Goal: Task Accomplishment & Management: Manage account settings

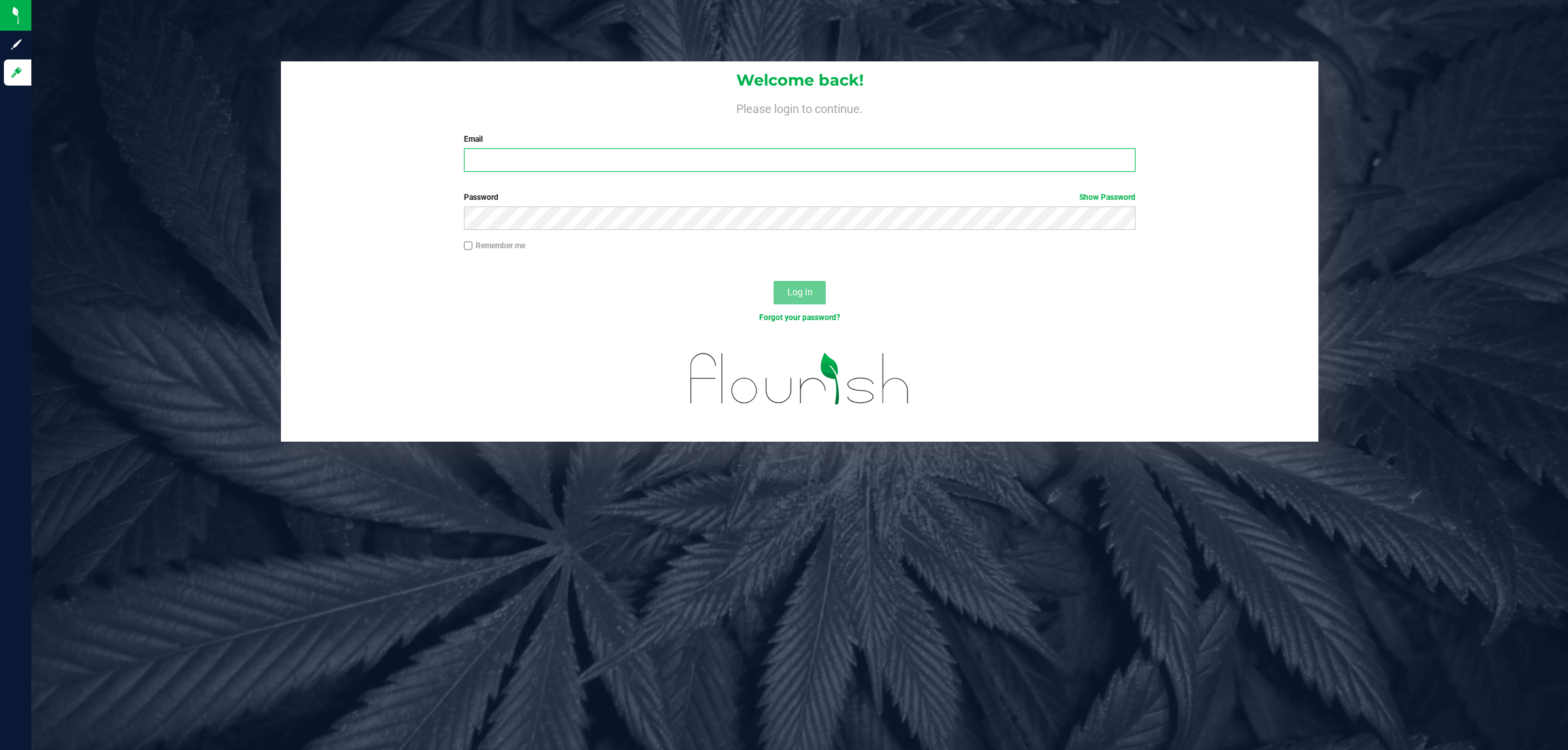
click at [481, 156] on input "Email" at bounding box center [800, 160] width 673 height 23
type input "[EMAIL_ADDRESS][DOMAIN_NAME]"
click at [774, 281] on button "Log In" at bounding box center [800, 293] width 52 height 23
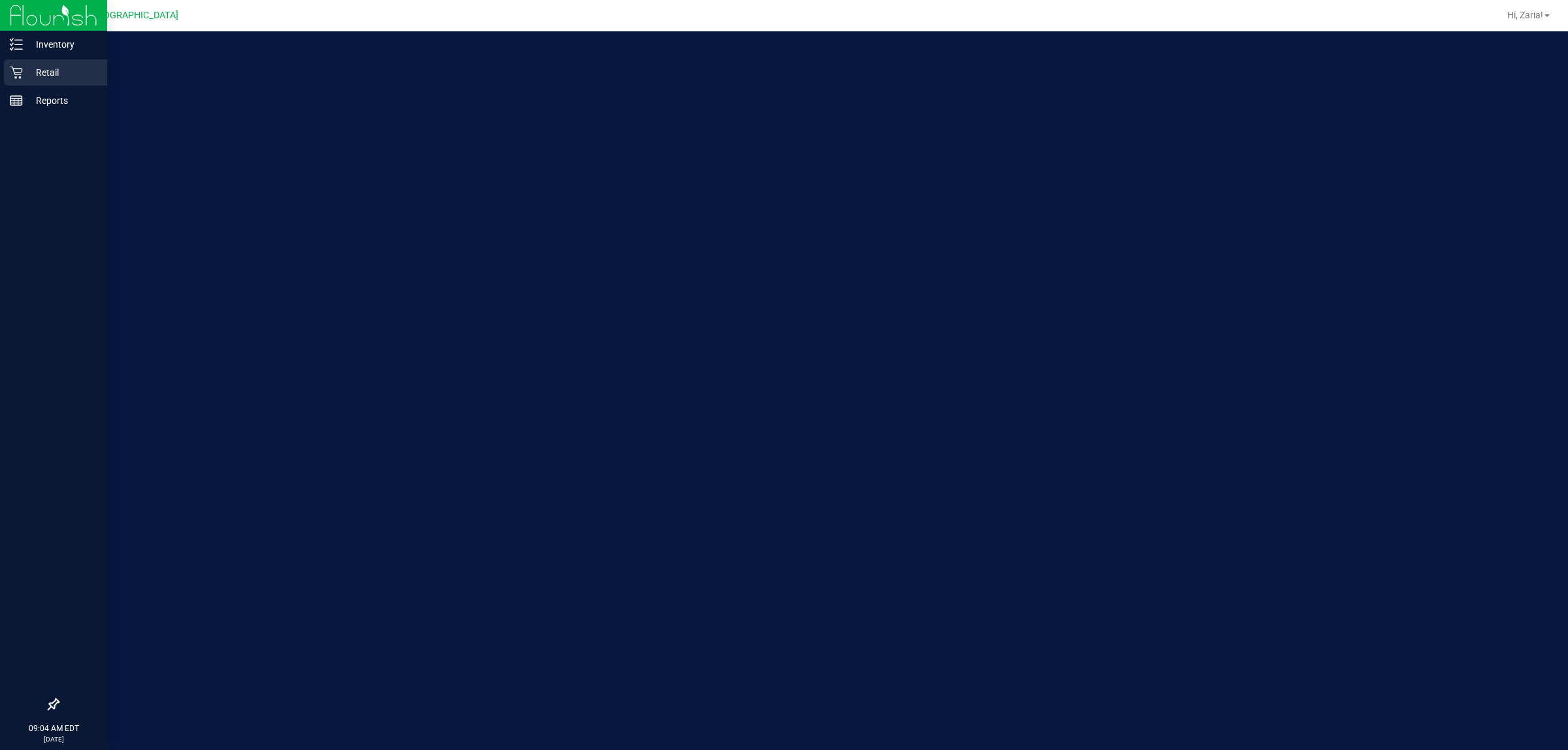
click at [13, 72] on icon at bounding box center [16, 73] width 13 height 13
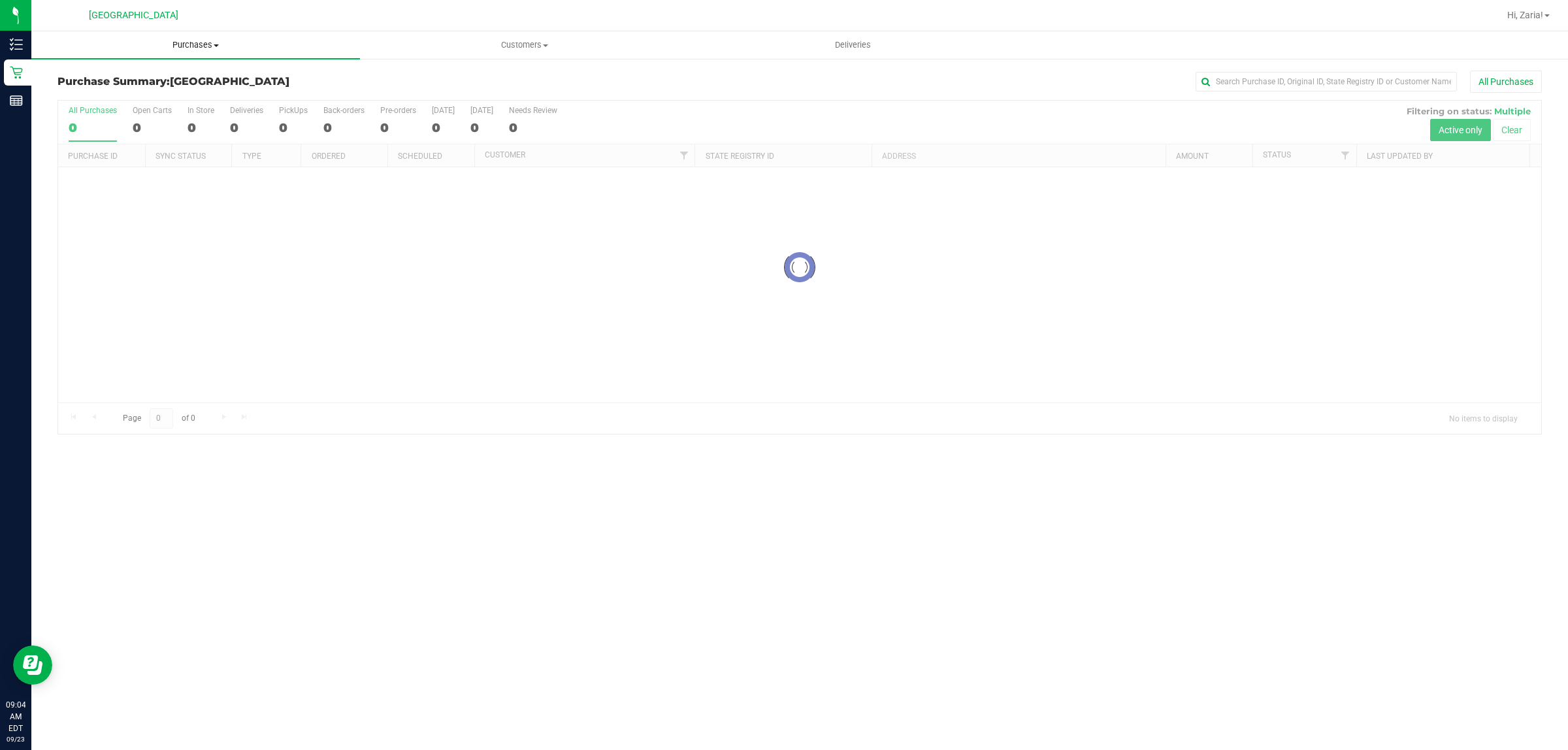
click at [219, 50] on span "Purchases" at bounding box center [196, 45] width 329 height 12
click at [108, 93] on span "Fulfillment" at bounding box center [72, 94] width 81 height 12
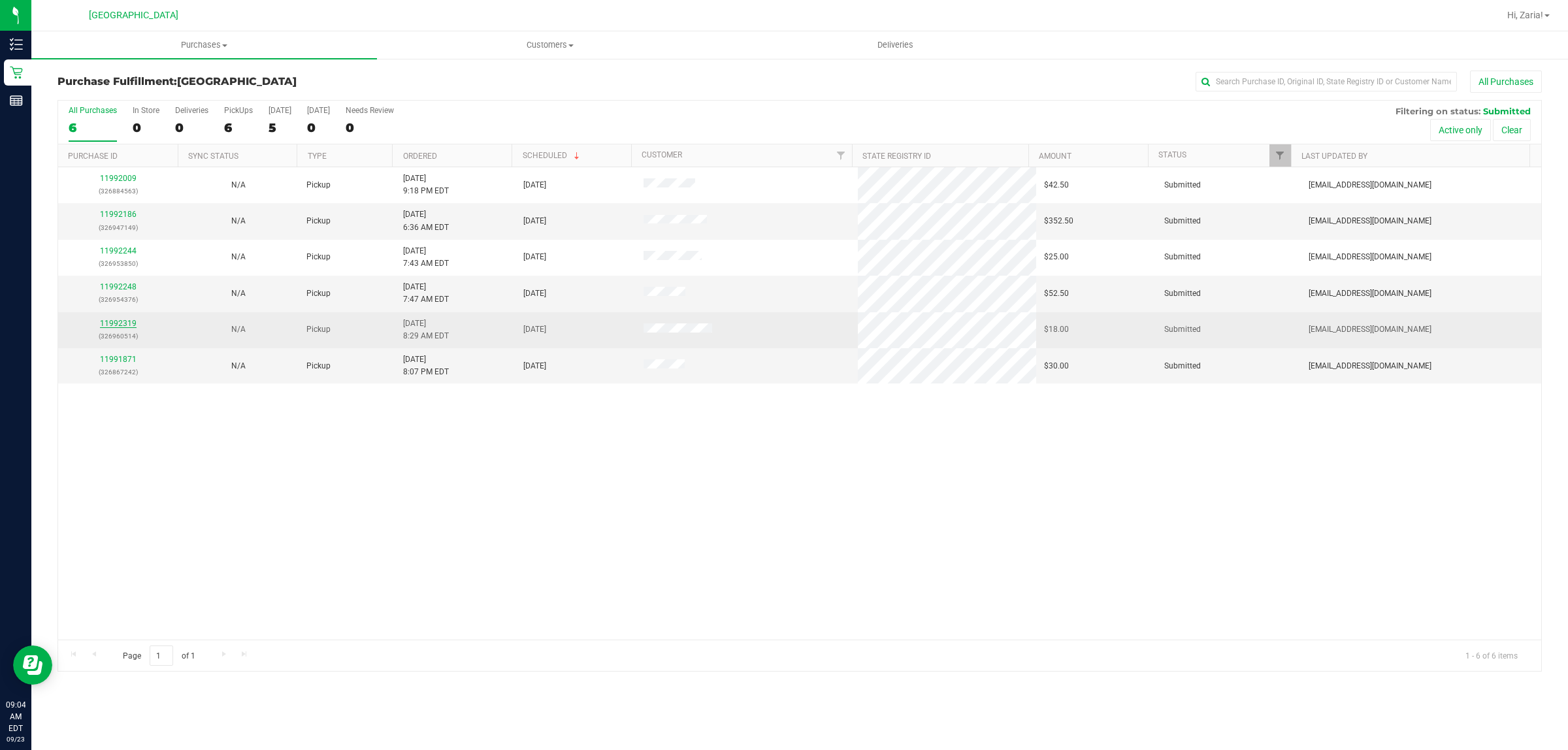
click at [128, 327] on link "11992319" at bounding box center [118, 323] width 37 height 10
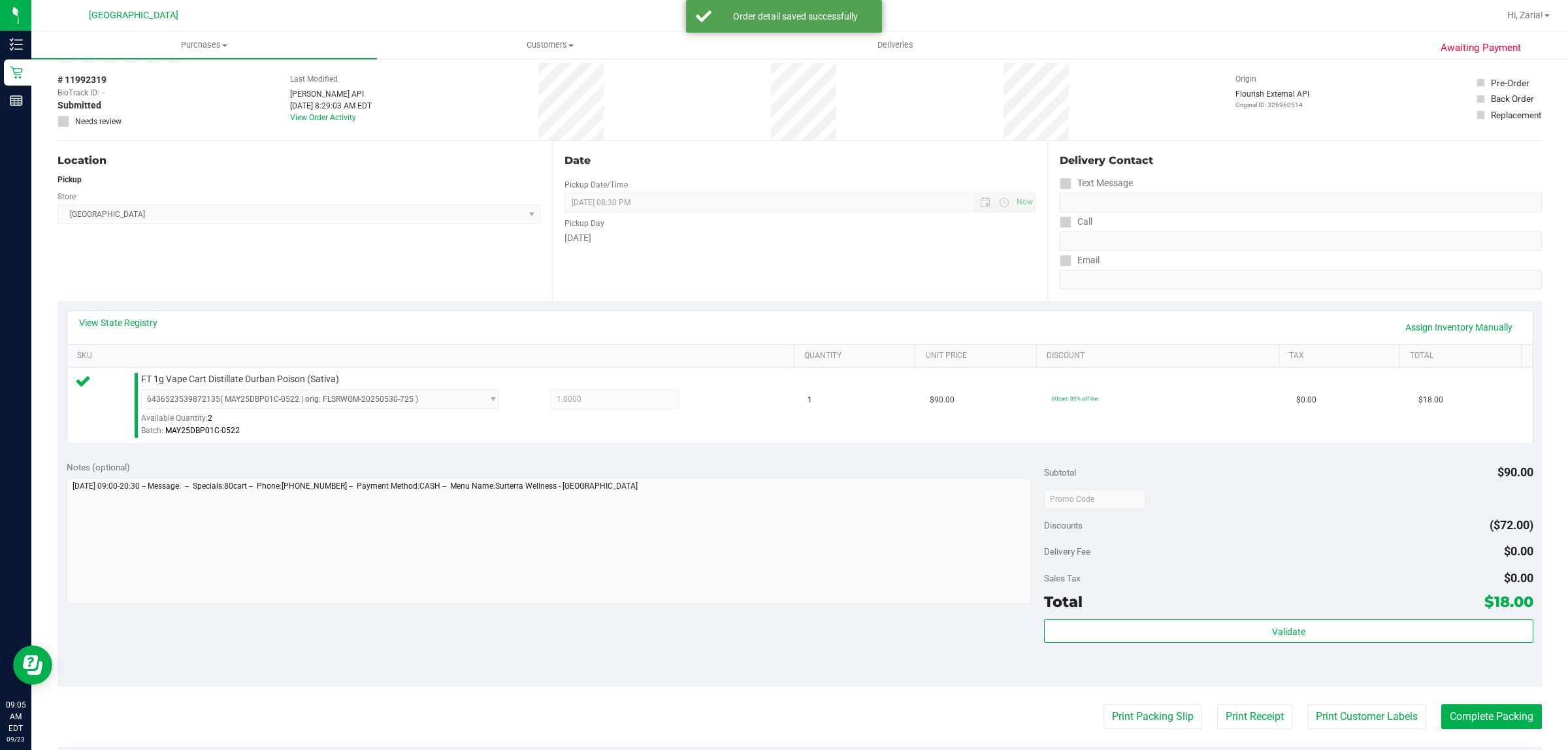
scroll to position [318, 0]
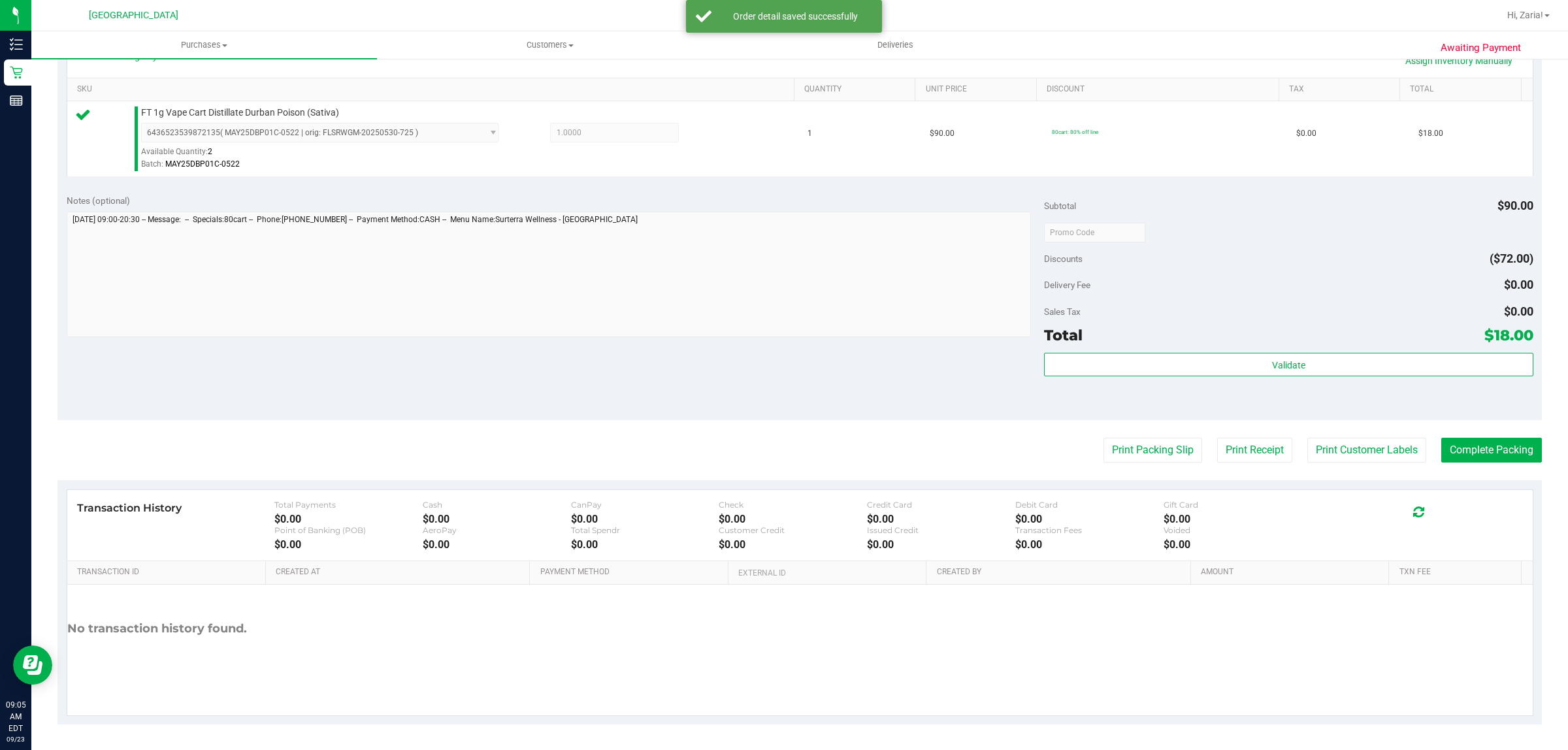
click at [1124, 335] on div "Total $18.00" at bounding box center [1289, 335] width 489 height 23
click at [1126, 348] on div "Total $18.00" at bounding box center [1289, 335] width 489 height 23
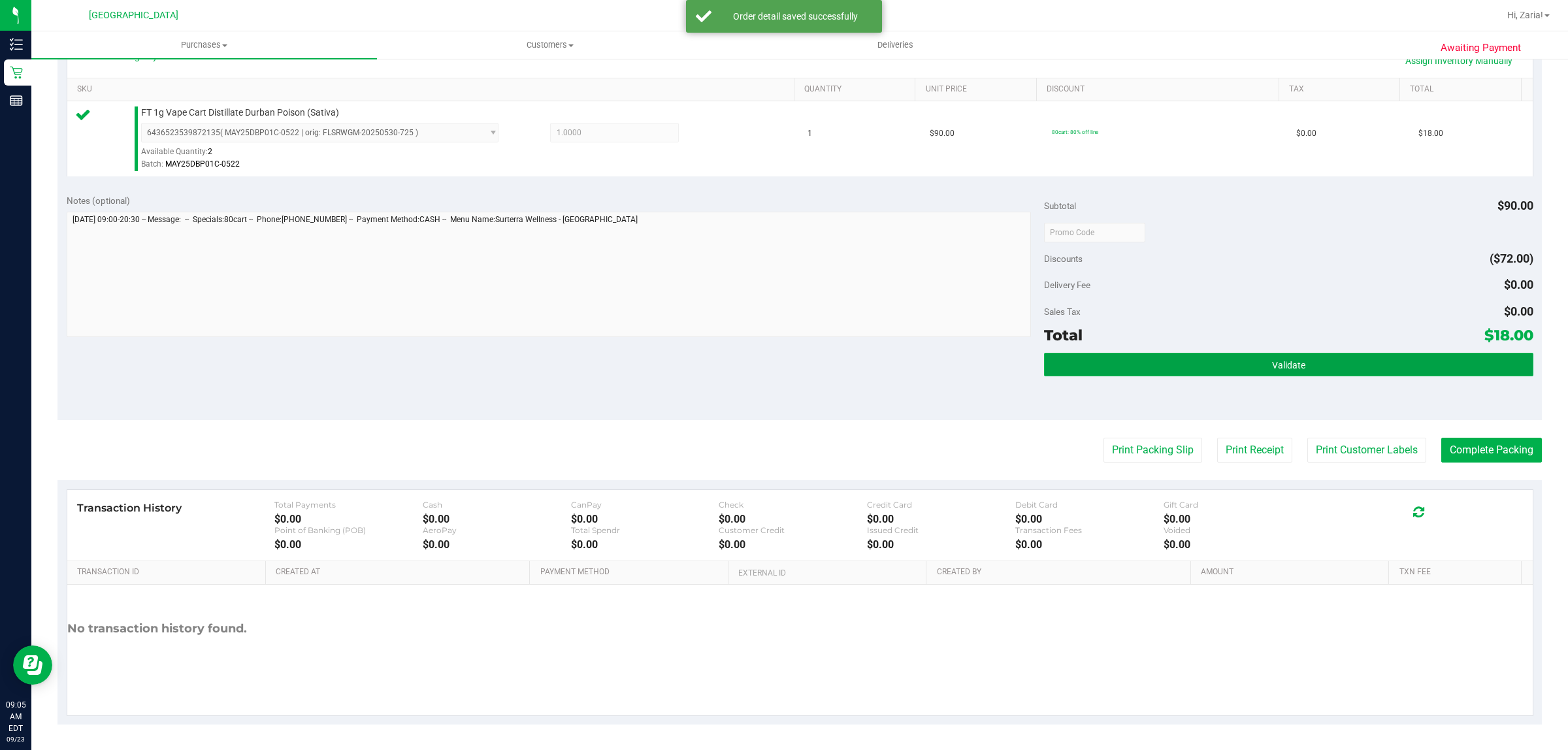
click at [1127, 363] on button "Validate" at bounding box center [1289, 365] width 489 height 23
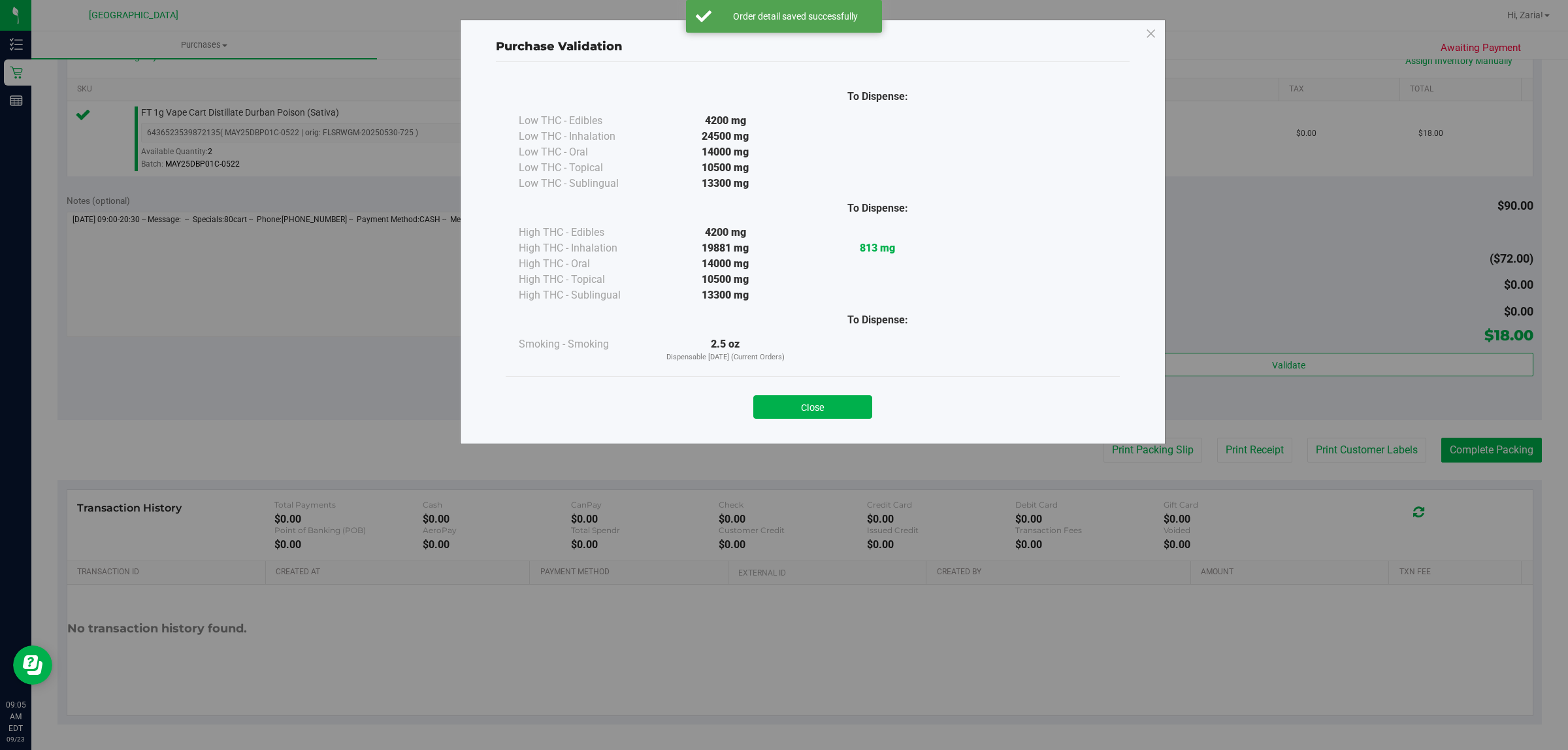
click at [874, 406] on div "Close" at bounding box center [813, 403] width 595 height 33
click at [857, 406] on button "Close" at bounding box center [813, 407] width 119 height 23
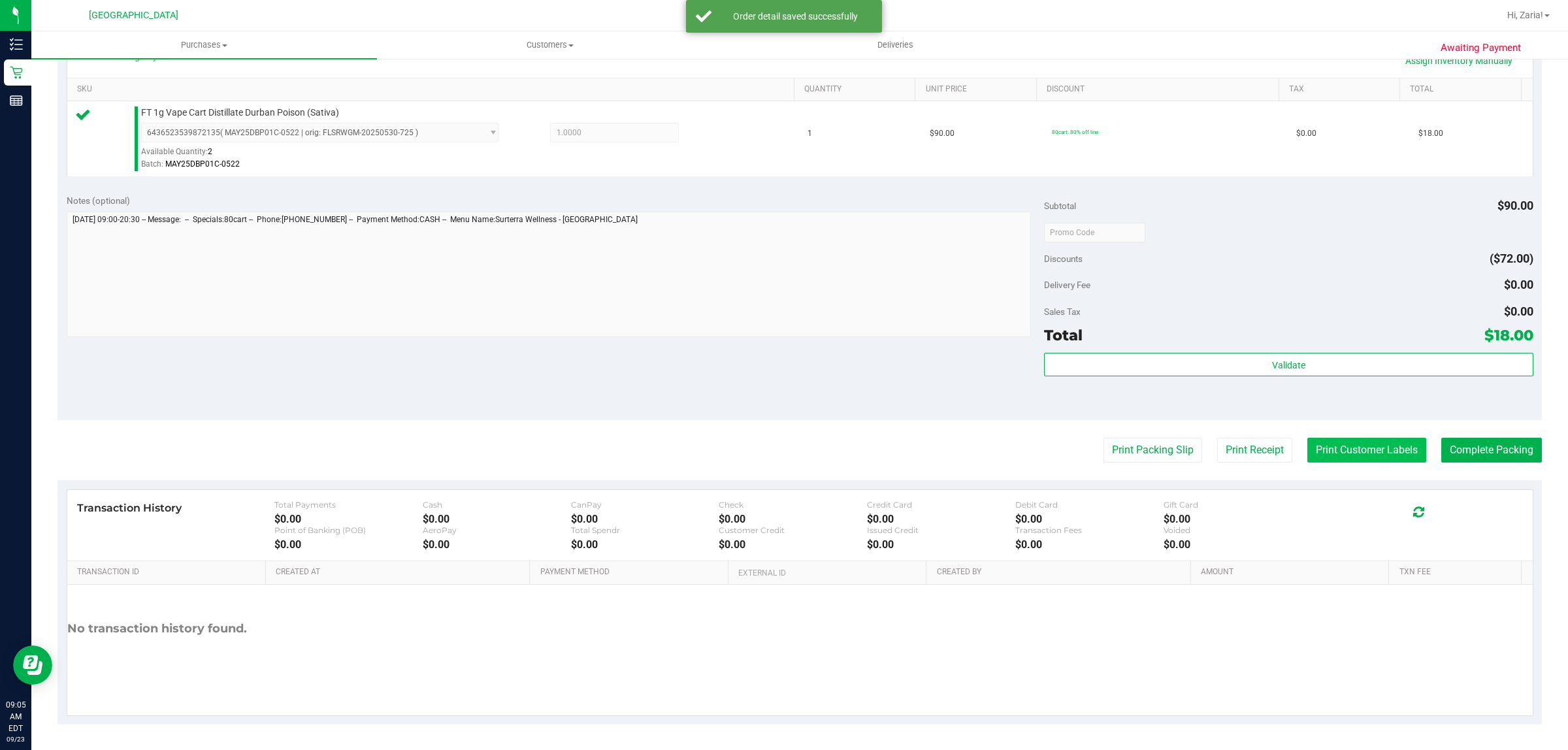
click at [1380, 459] on button "Print Customer Labels" at bounding box center [1368, 451] width 119 height 25
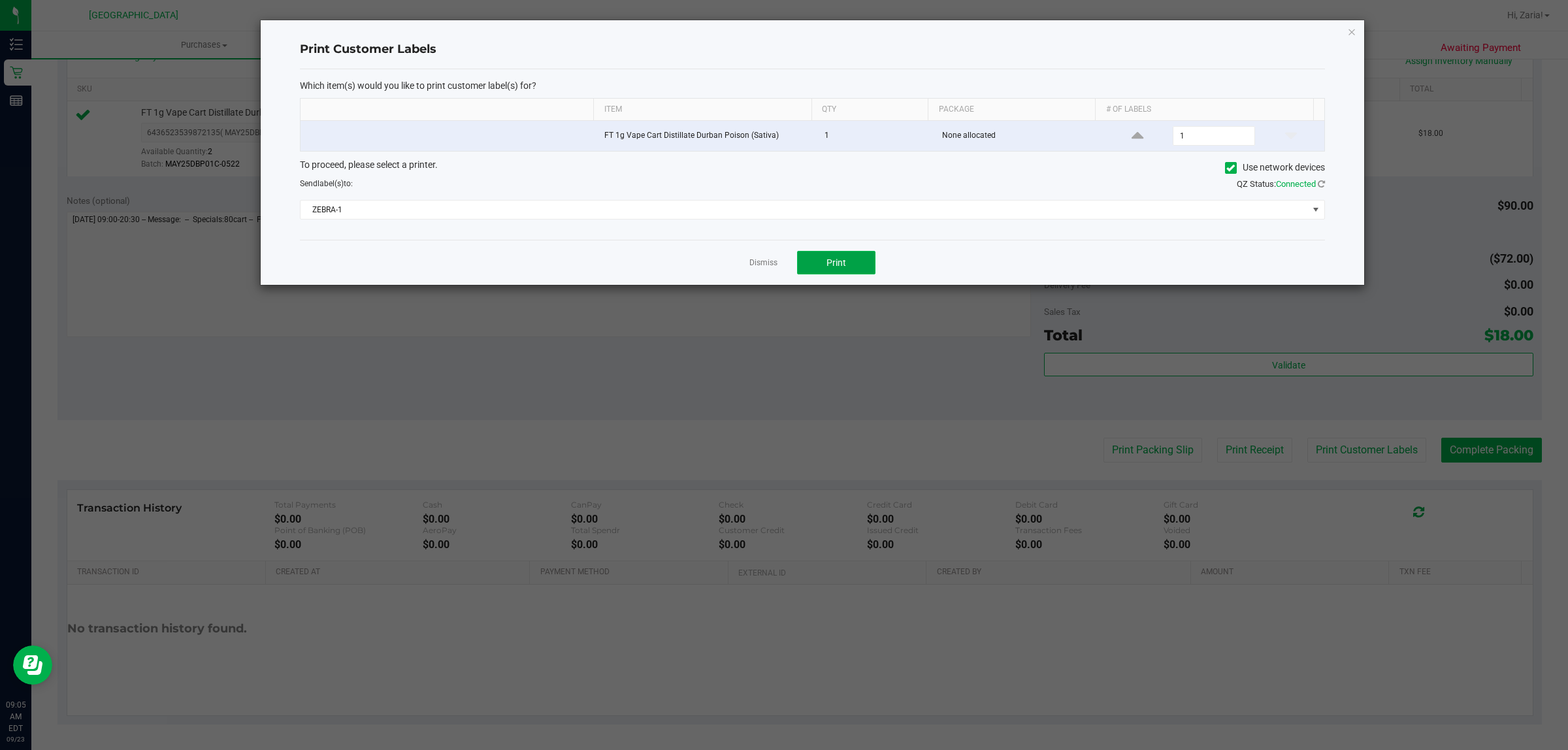
click at [841, 259] on span "Print" at bounding box center [836, 262] width 19 height 11
click at [1360, 30] on div "Print Customer Labels Which item(s) would you like to print customer label(s) f…" at bounding box center [812, 152] width 1104 height 265
drag, startPoint x: 716, startPoint y: 194, endPoint x: 706, endPoint y: 208, distance: 17.2
click at [715, 194] on div "To proceed, please select a printer. Use network devices Send label(s) to: QZ S…" at bounding box center [812, 189] width 1025 height 62
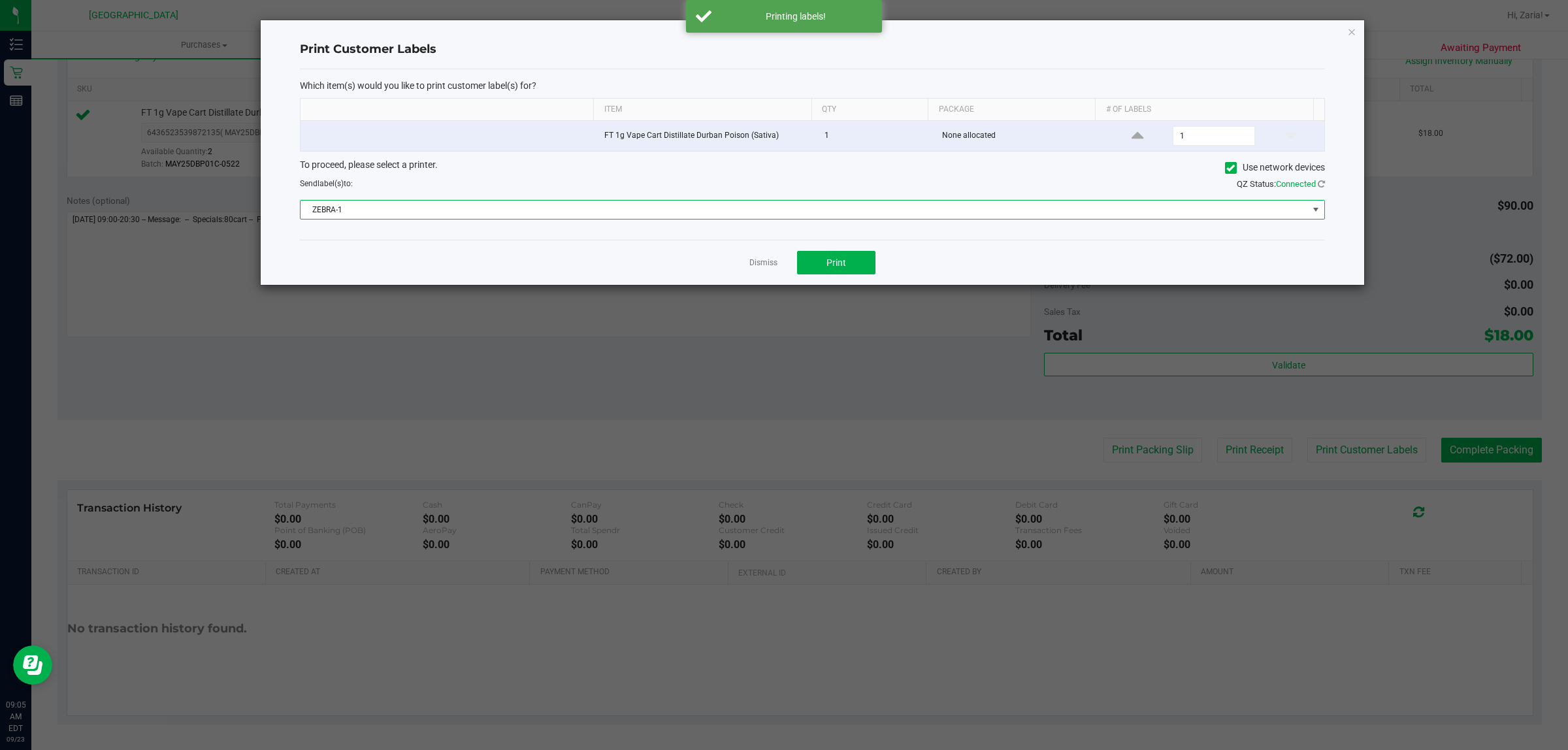
click at [706, 208] on span "ZEBRA-1" at bounding box center [804, 209] width 1008 height 18
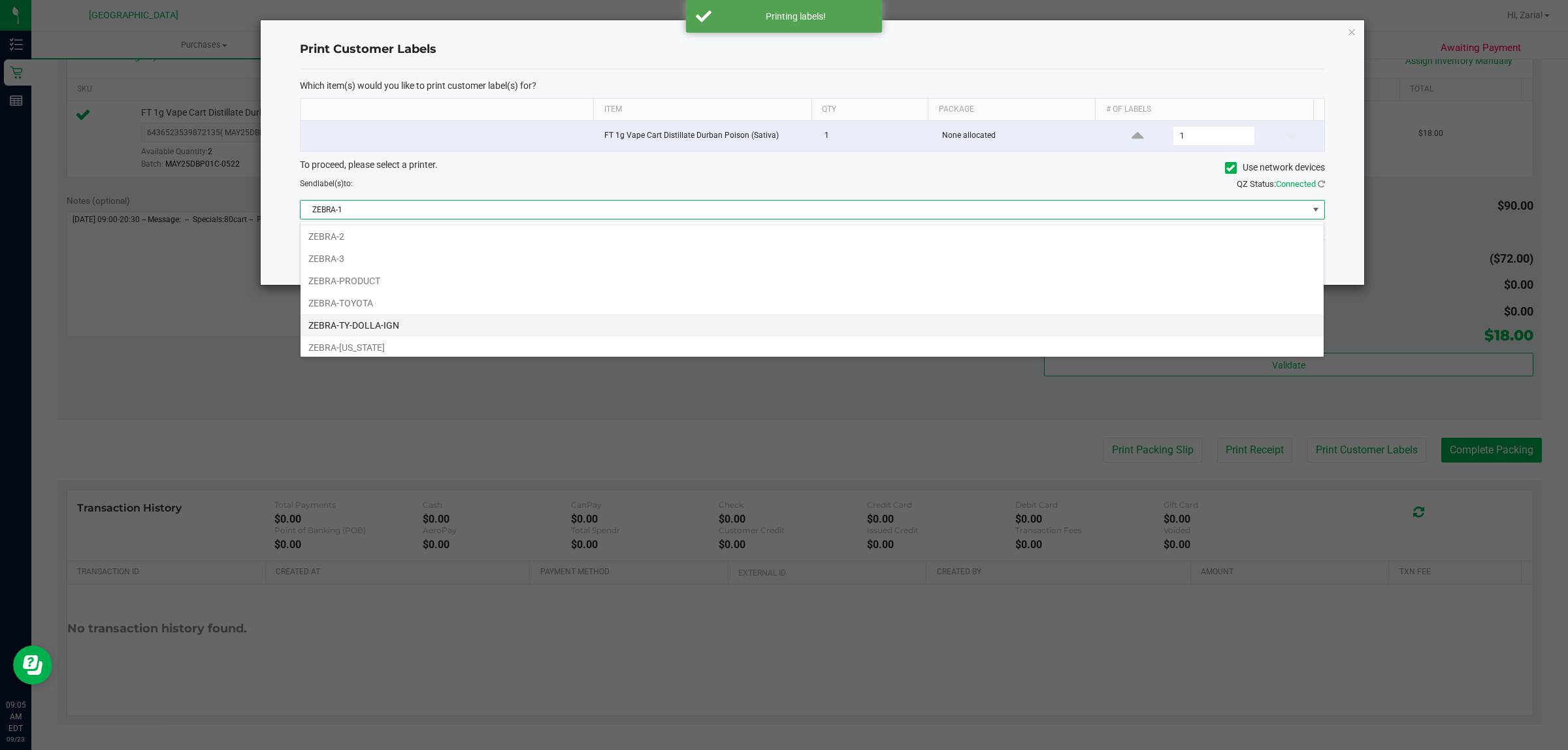
scroll to position [27, 0]
click at [443, 325] on li "ZEBRA-TY-DOLLA-IGN" at bounding box center [811, 321] width 1023 height 22
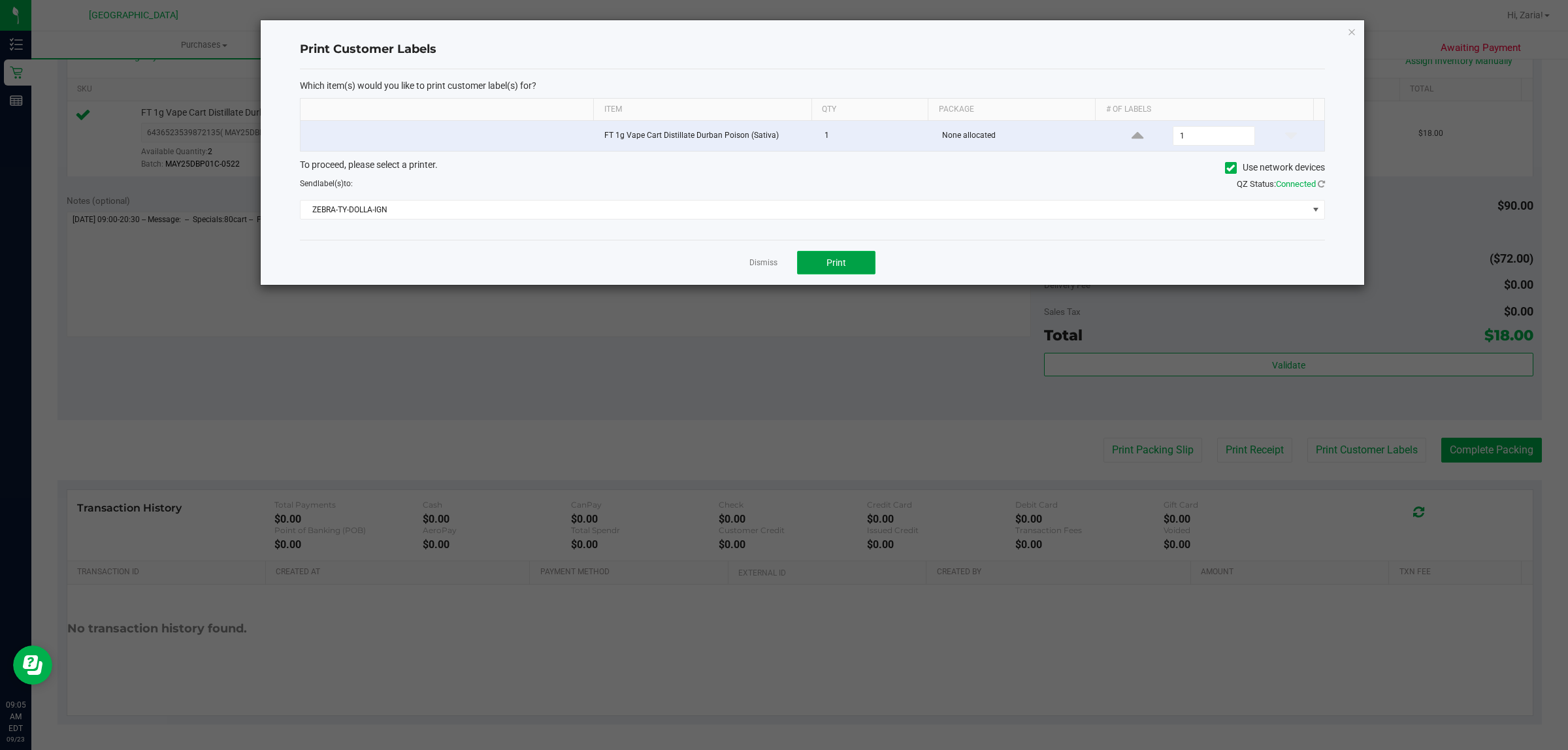
click at [851, 266] on button "Print" at bounding box center [835, 263] width 78 height 23
click at [1347, 31] on div "Print Customer Labels Which item(s) would you like to print customer label(s) f…" at bounding box center [812, 152] width 1104 height 265
click at [1350, 32] on icon "button" at bounding box center [1352, 31] width 10 height 15
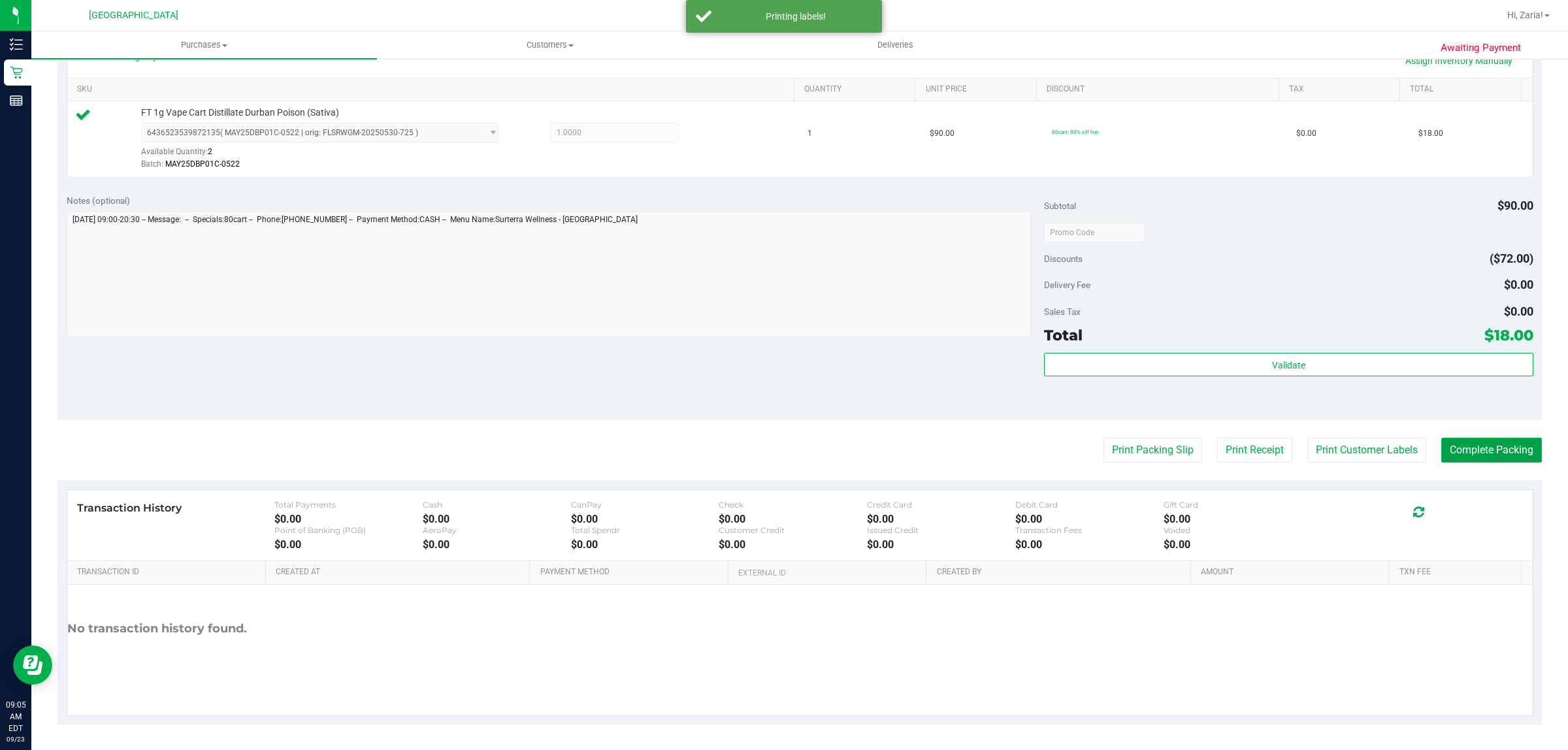
click at [1462, 443] on button "Complete Packing" at bounding box center [1492, 451] width 101 height 25
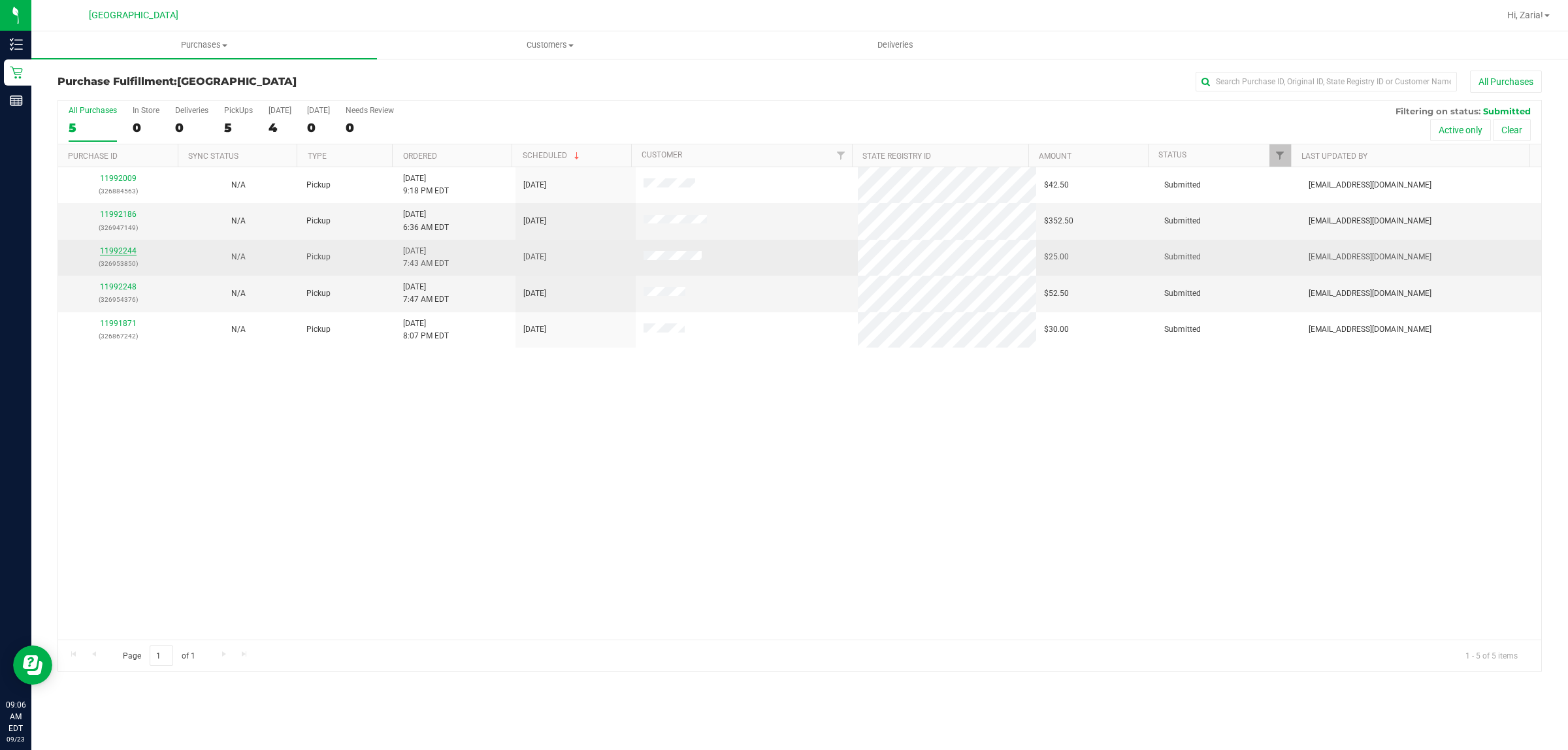
click at [117, 253] on link "11992244" at bounding box center [118, 251] width 37 height 10
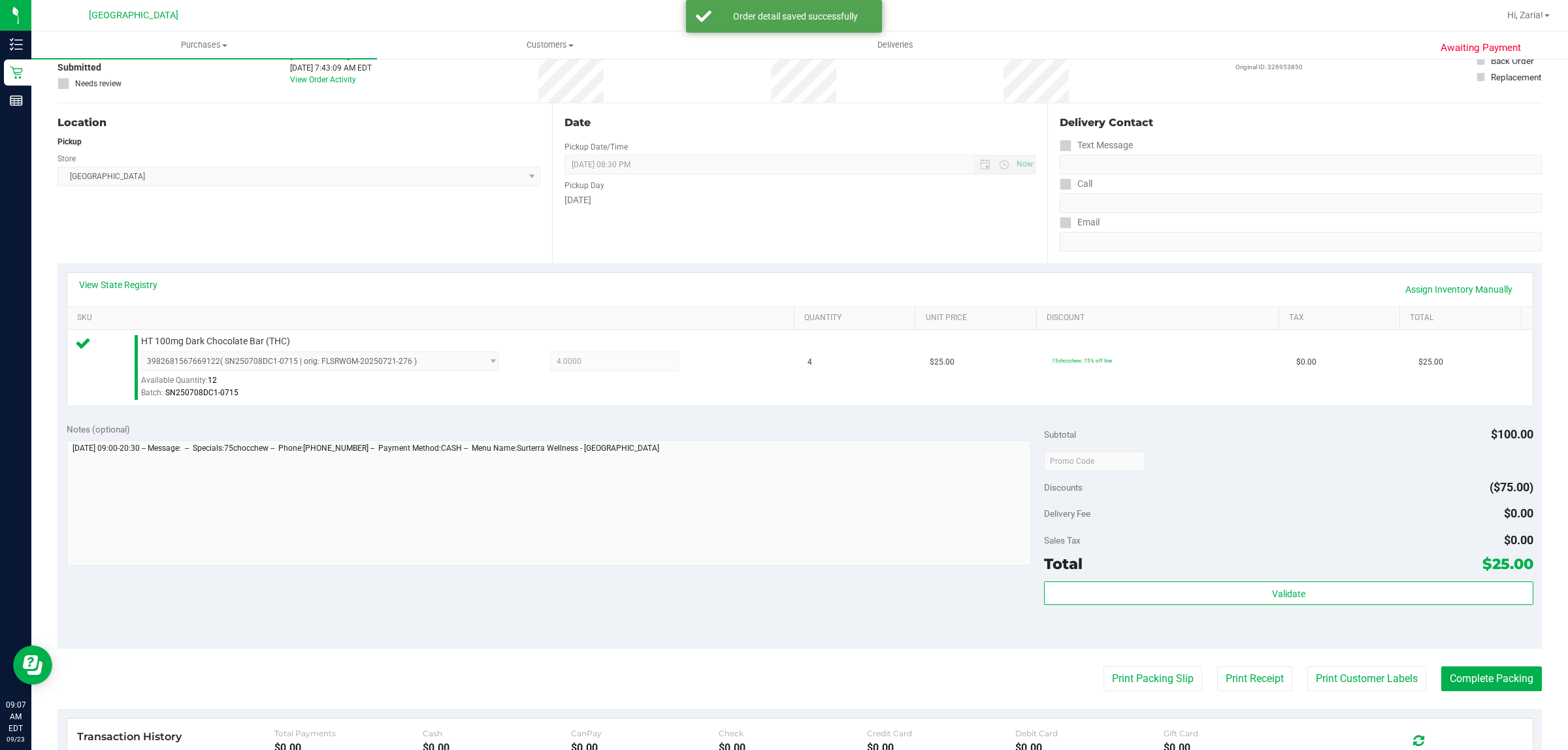
scroll to position [318, 0]
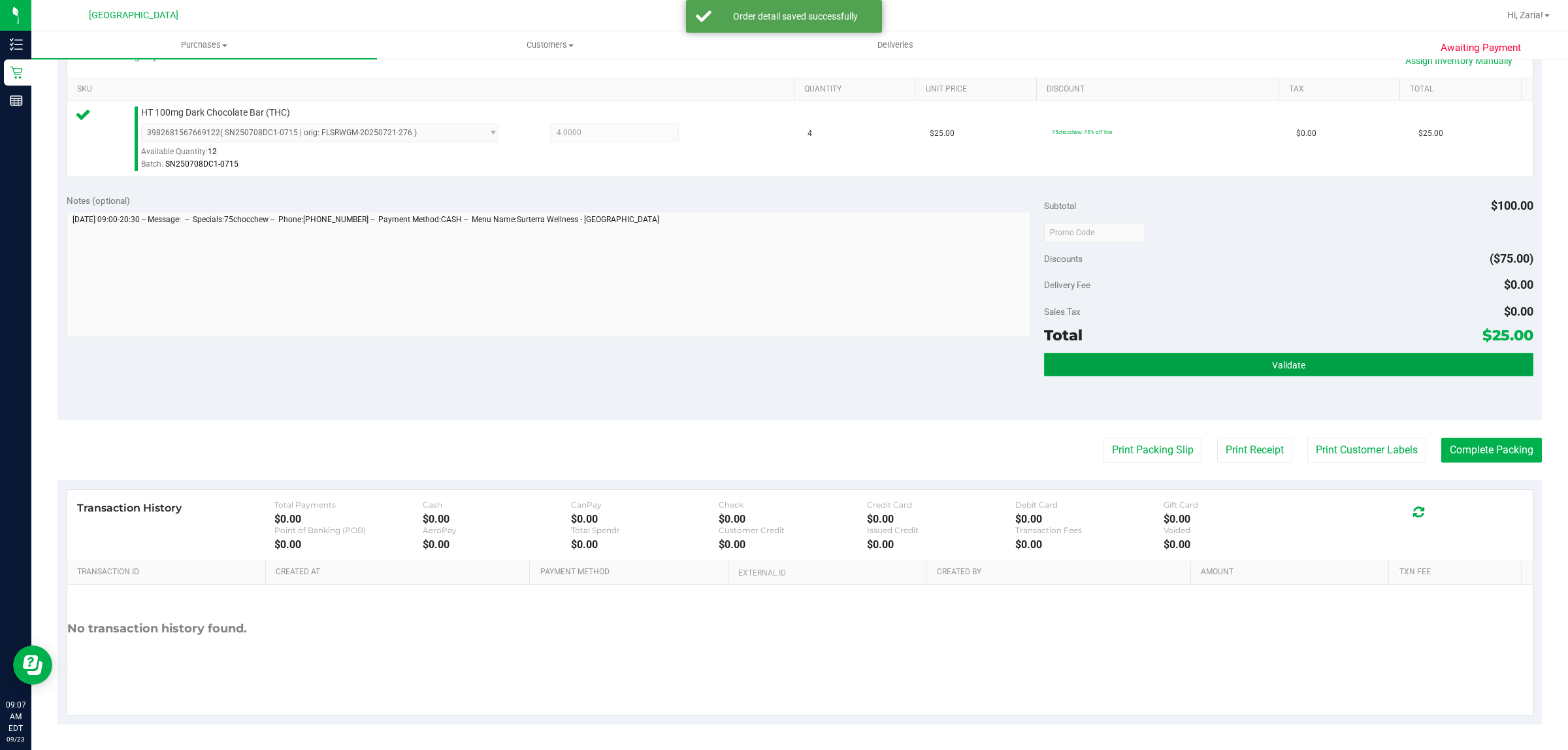
click at [1089, 355] on button "Validate" at bounding box center [1289, 365] width 489 height 23
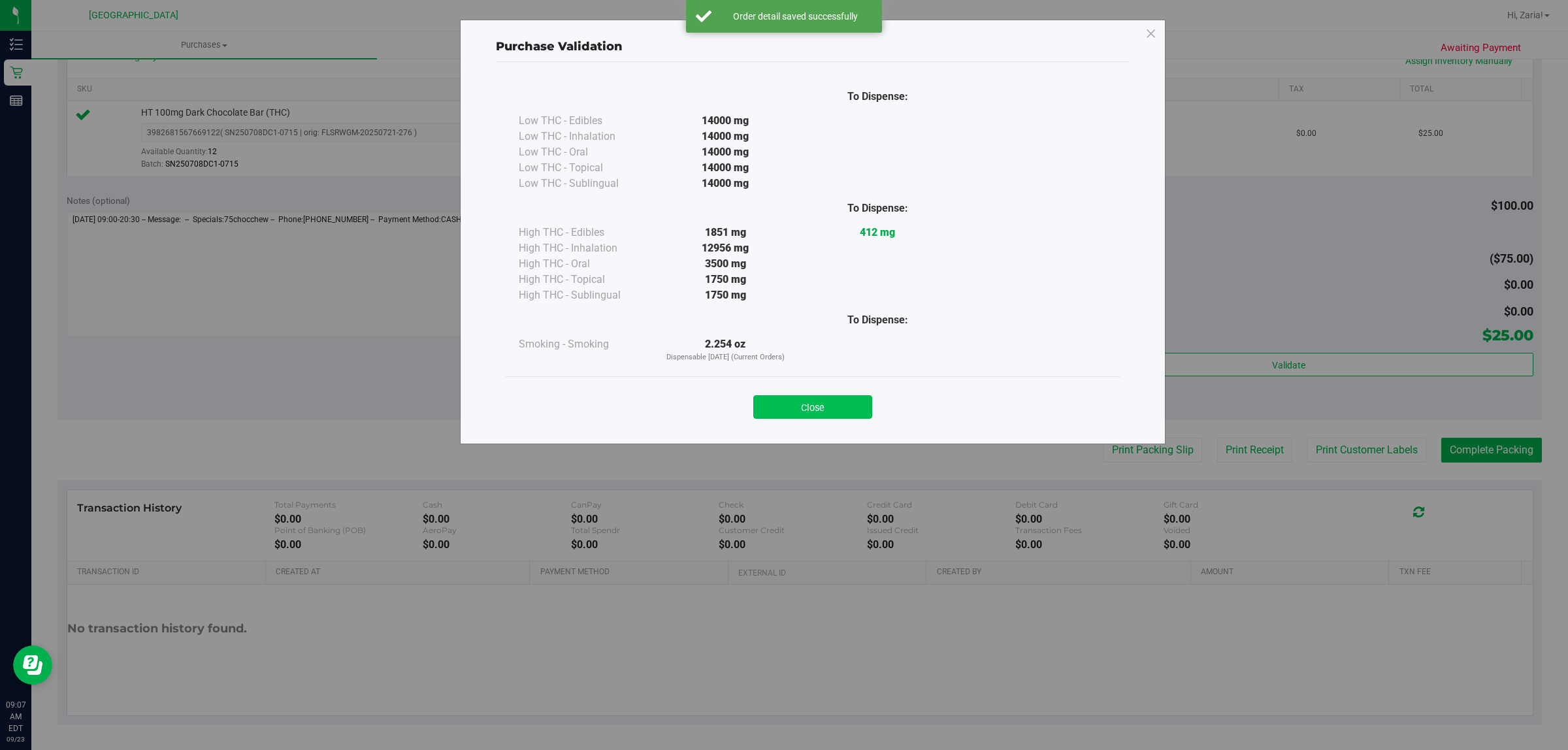
click at [795, 410] on button "Close" at bounding box center [813, 407] width 119 height 23
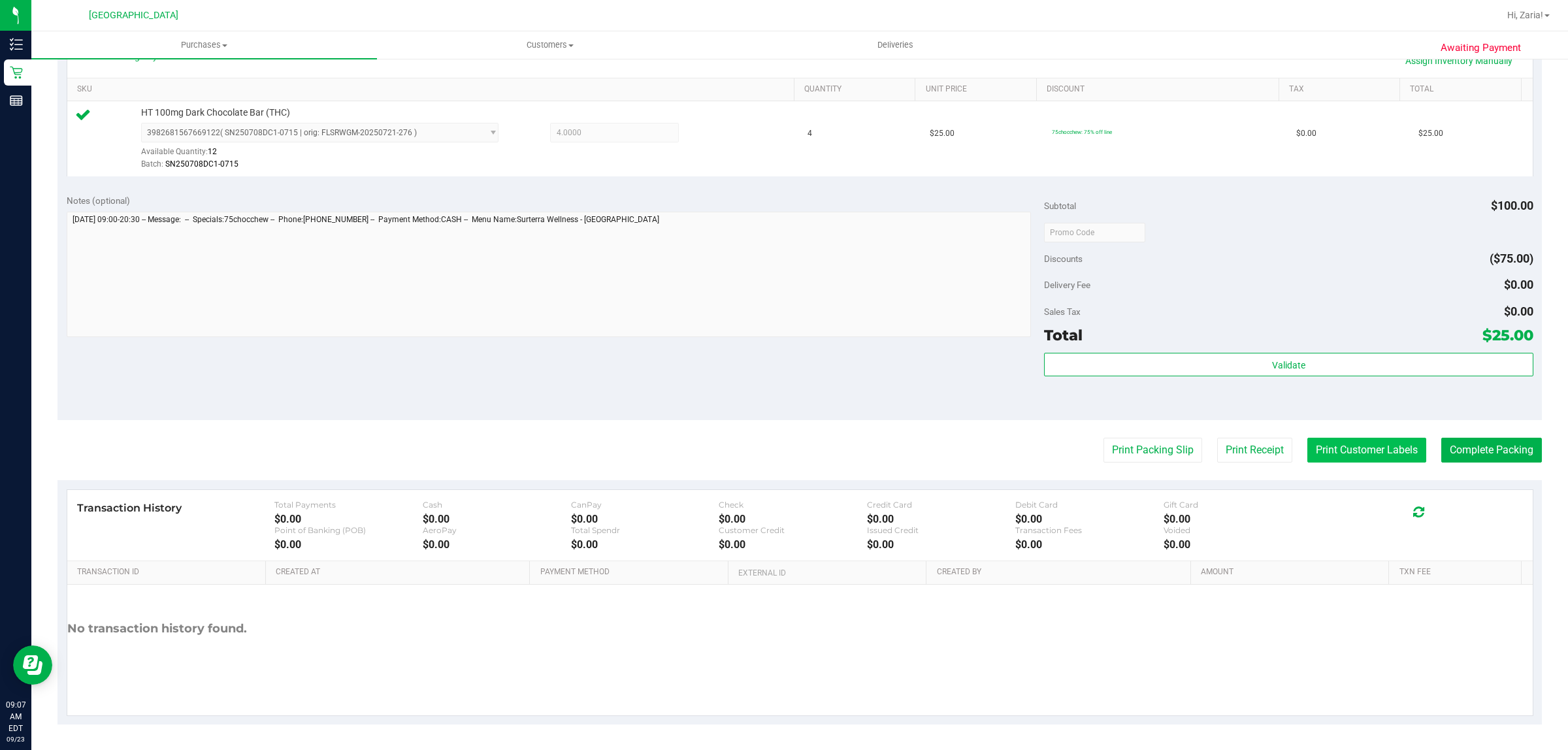
click at [1379, 453] on button "Print Customer Labels" at bounding box center [1368, 451] width 119 height 25
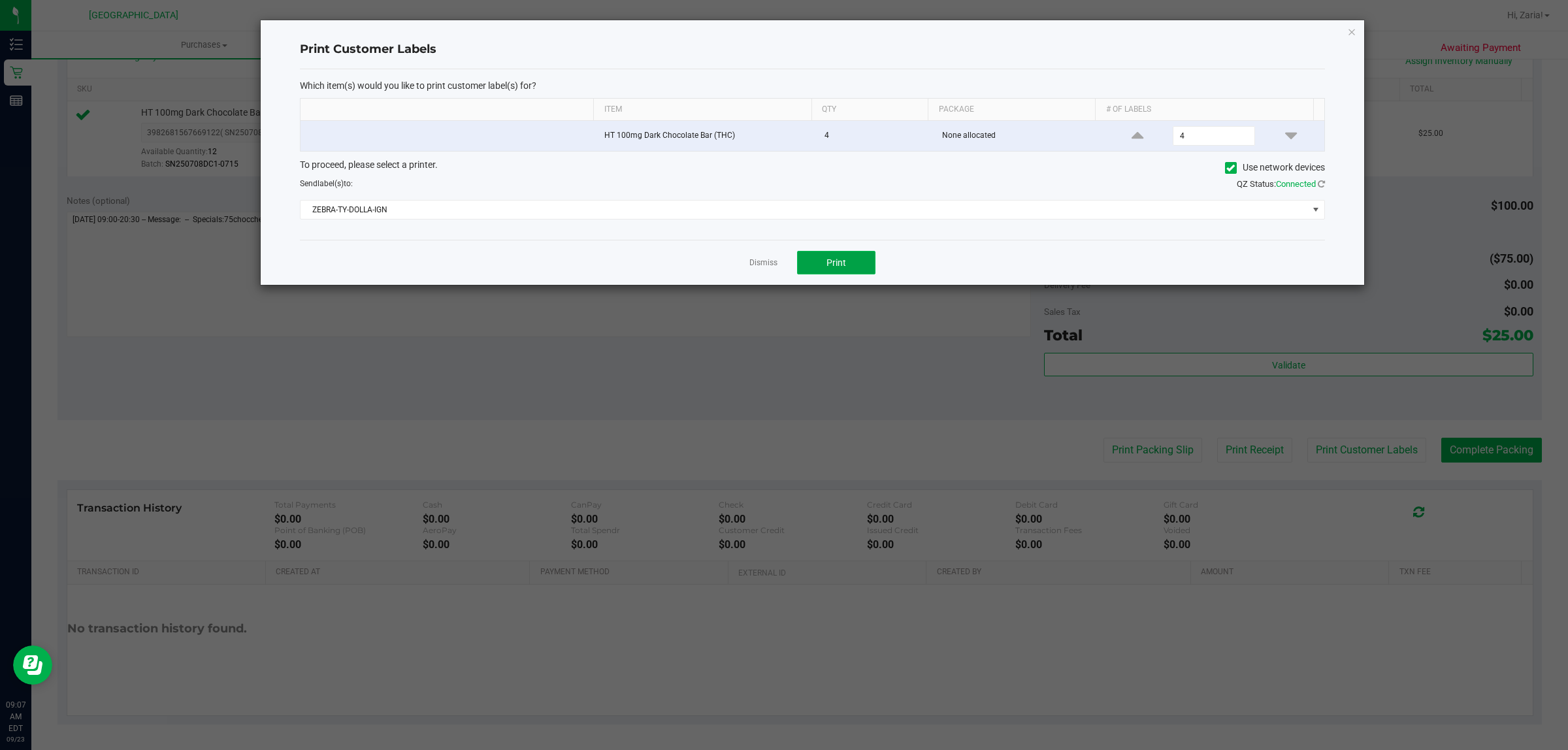
click at [843, 268] on span "Print" at bounding box center [836, 262] width 19 height 11
click at [1354, 34] on icon "button" at bounding box center [1352, 31] width 10 height 15
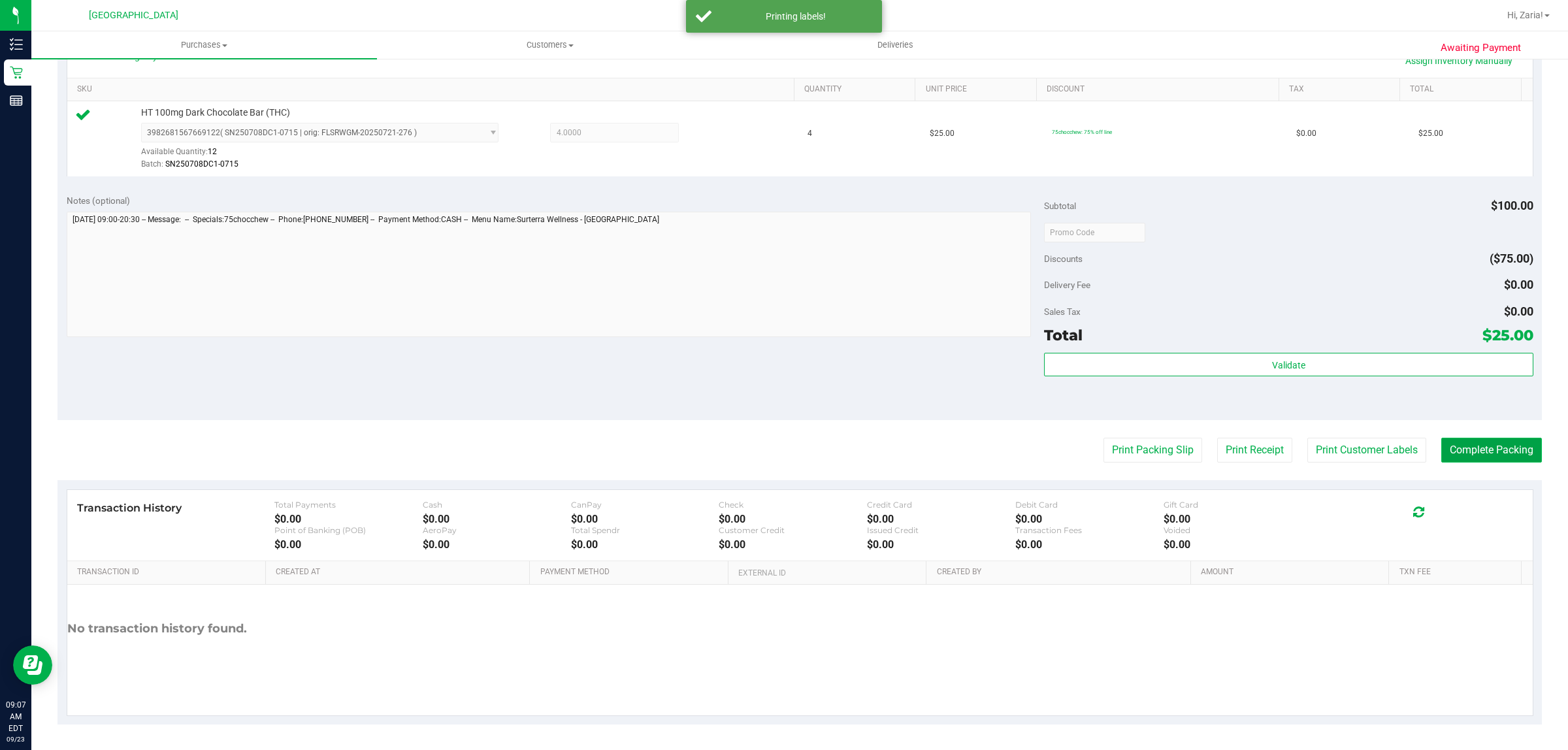
click at [1464, 457] on button "Complete Packing" at bounding box center [1492, 451] width 101 height 25
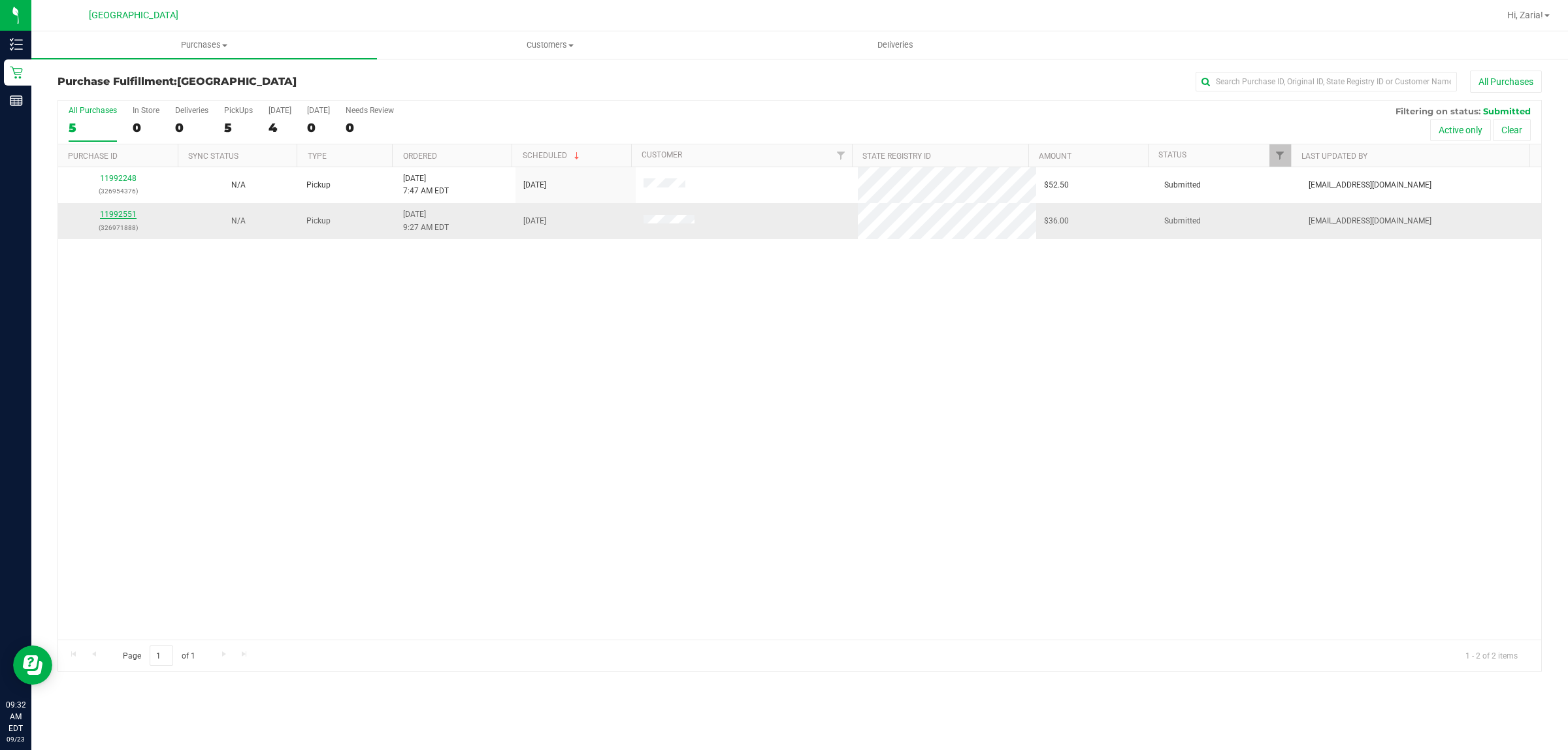
click at [113, 210] on td "11992551 (326971888)" at bounding box center [117, 220] width 120 height 36
click at [113, 216] on link "11992551" at bounding box center [118, 215] width 37 height 10
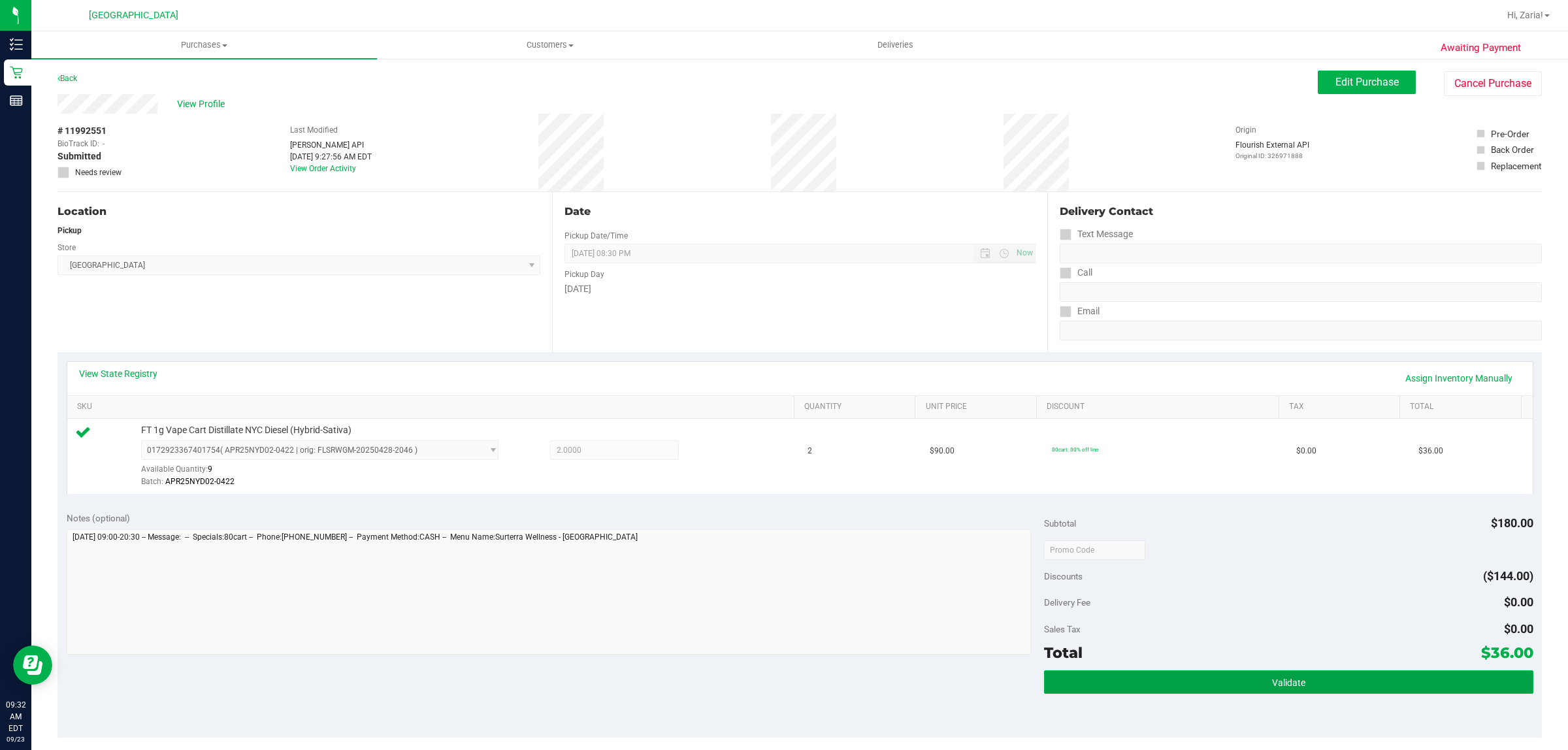
click at [1279, 678] on span "Validate" at bounding box center [1289, 683] width 34 height 11
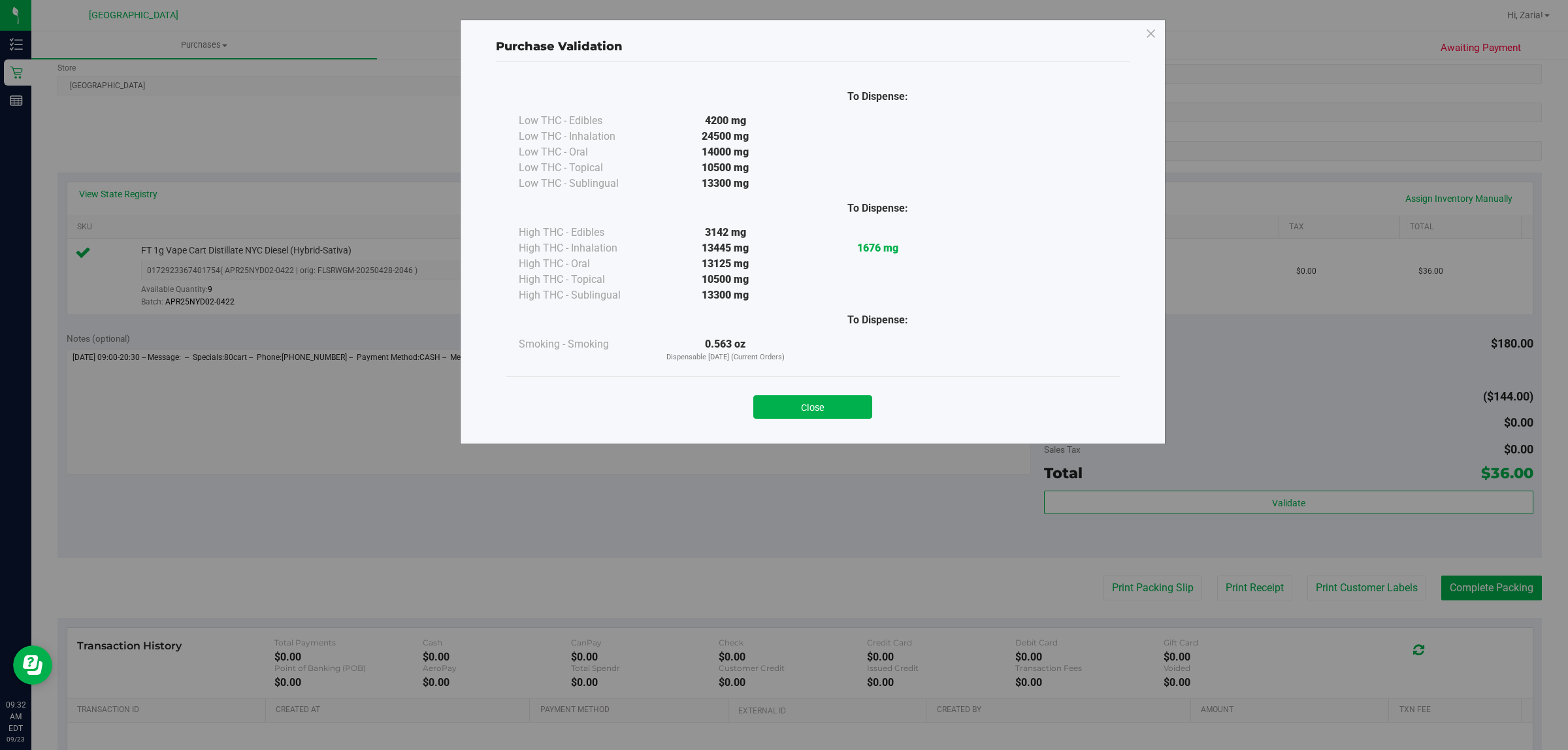
scroll to position [318, 0]
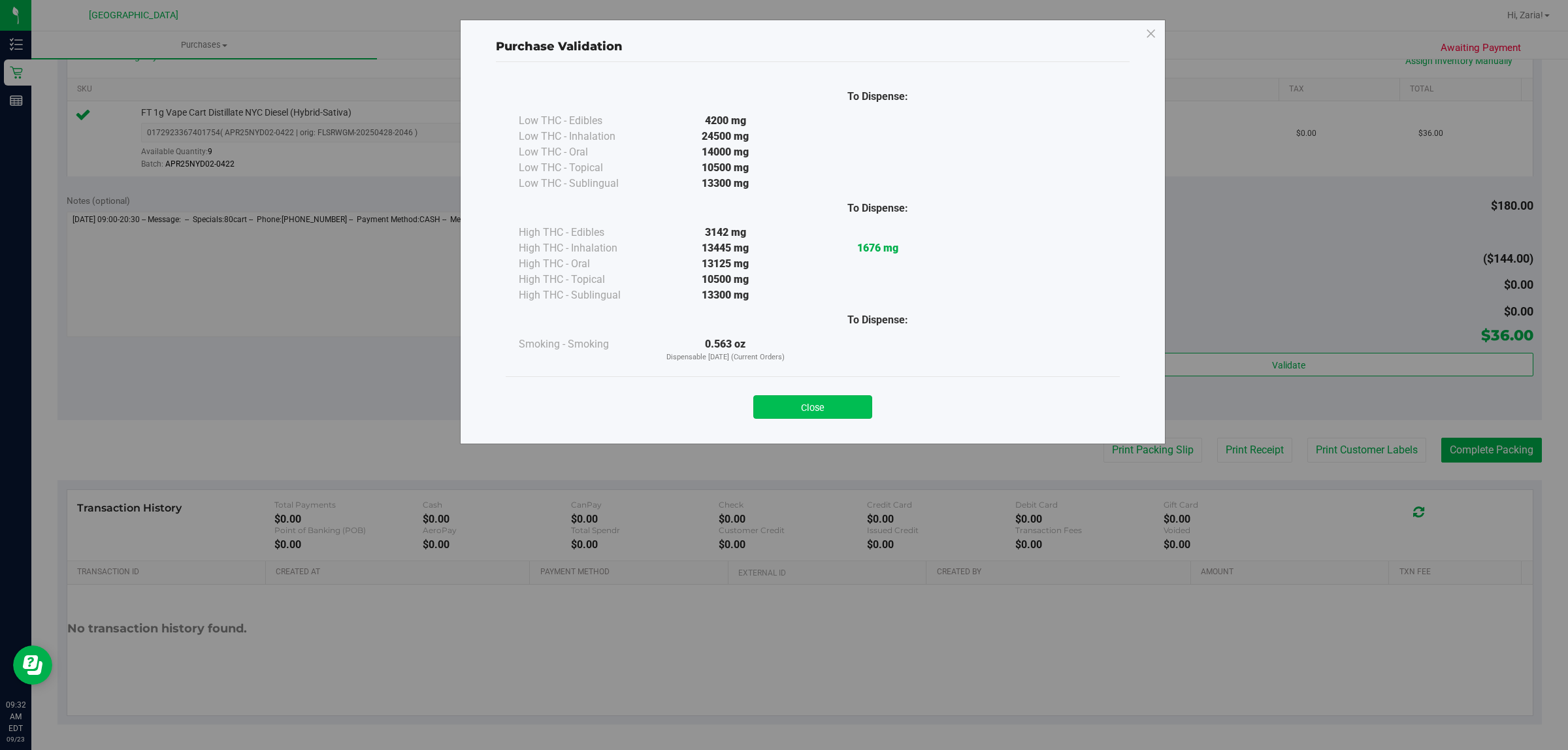
click at [841, 410] on button "Close" at bounding box center [813, 407] width 119 height 23
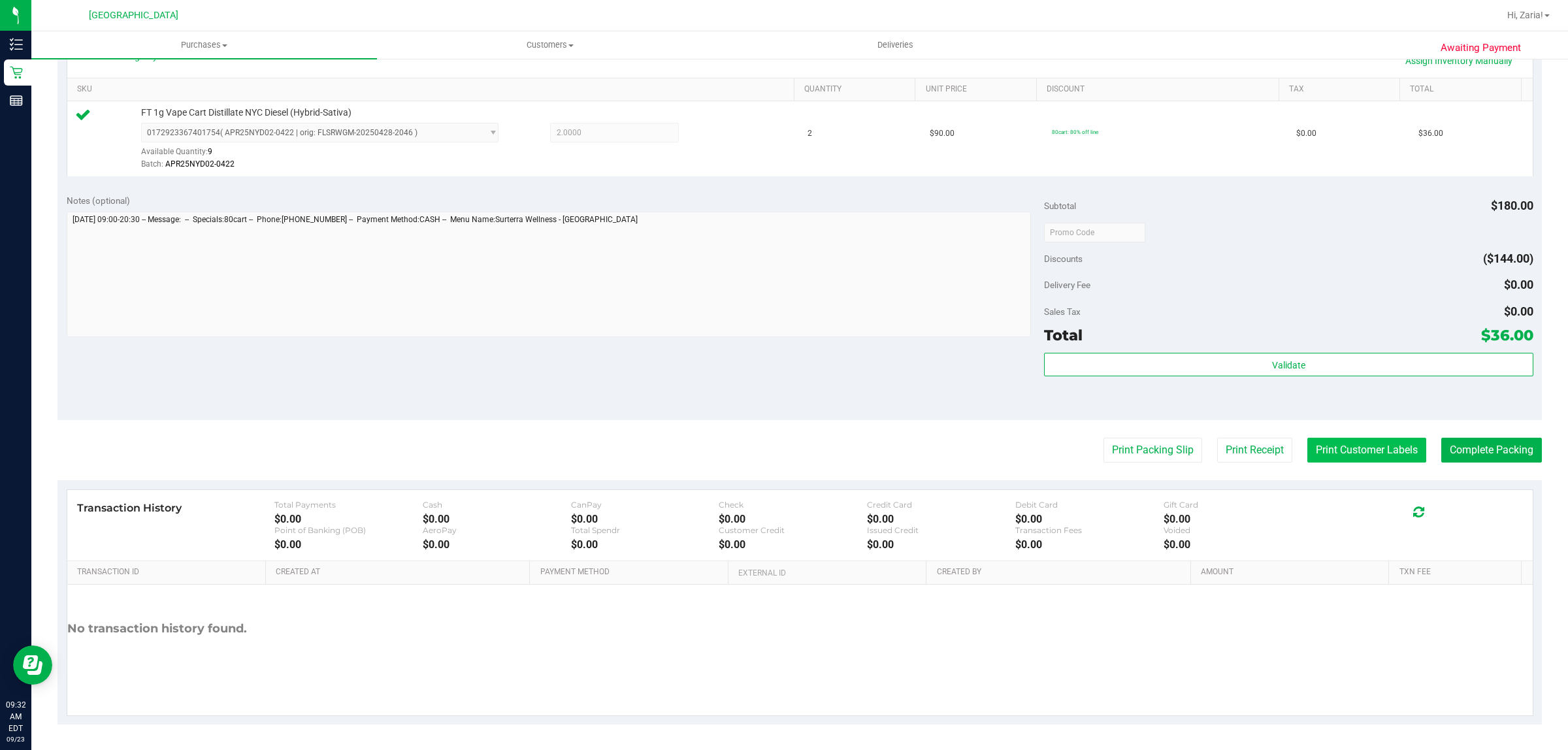
click at [1332, 441] on button "Print Customer Labels" at bounding box center [1368, 451] width 119 height 25
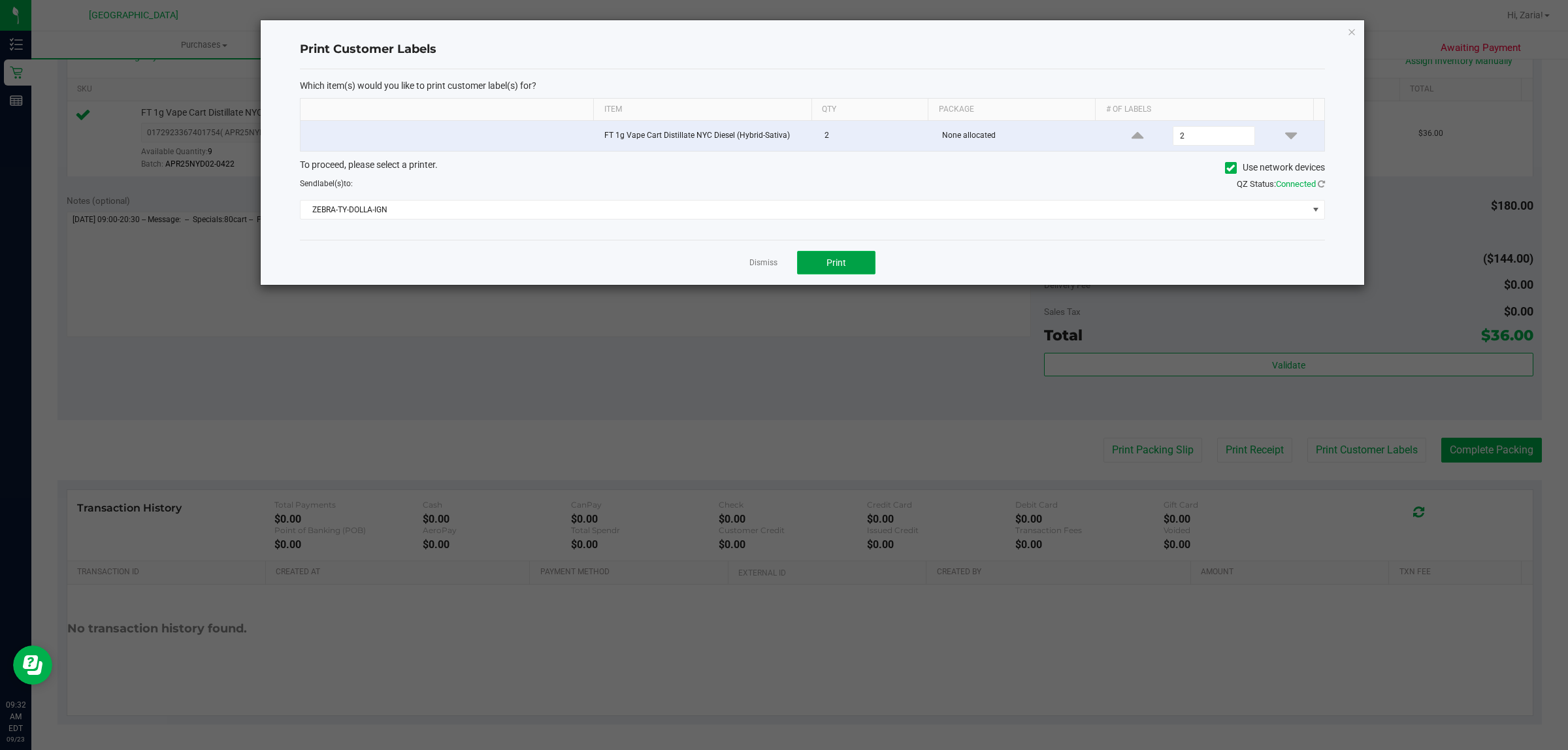
click at [837, 273] on button "Print" at bounding box center [835, 263] width 78 height 23
click at [1354, 31] on icon "button" at bounding box center [1352, 31] width 10 height 15
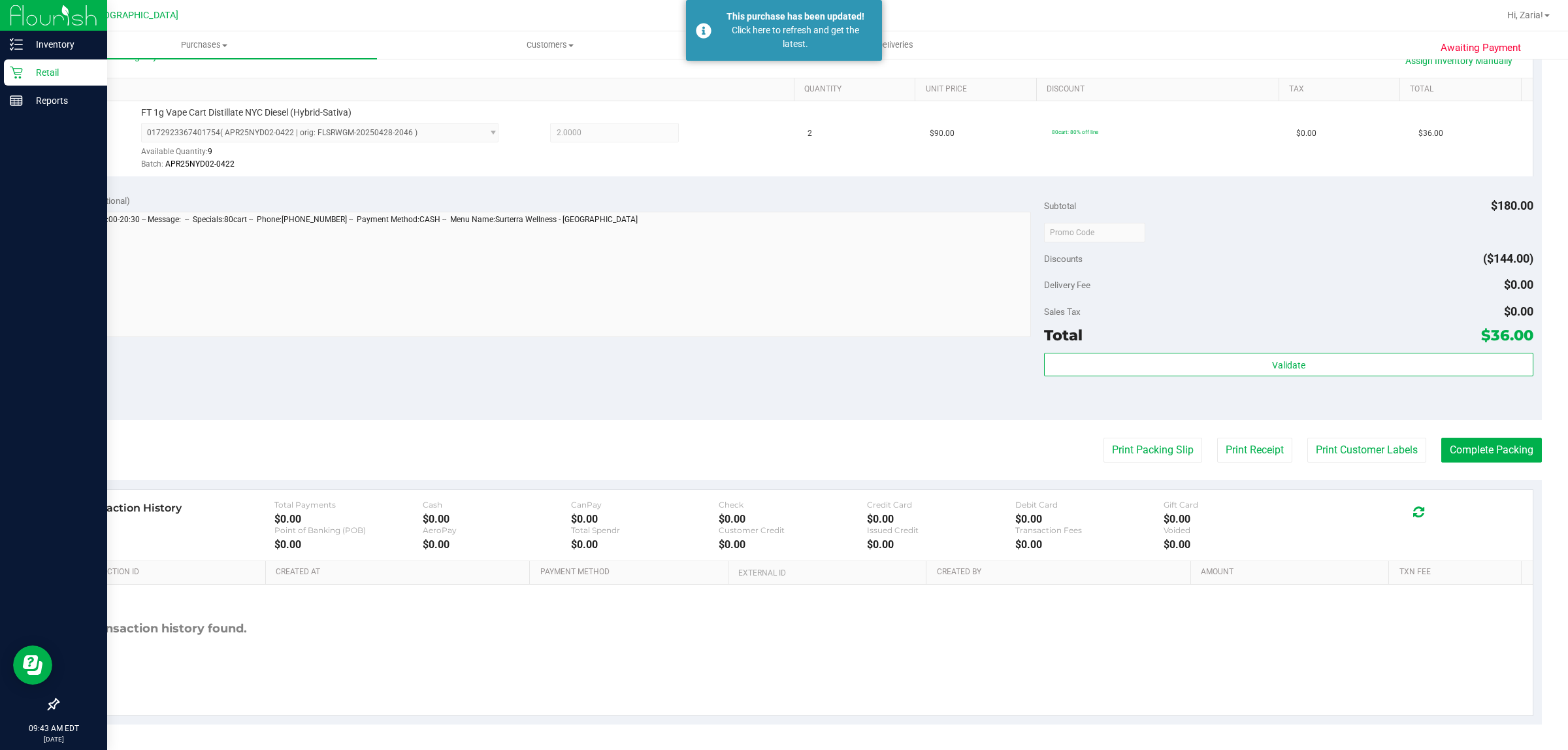
click at [39, 75] on p "Retail" at bounding box center [62, 72] width 78 height 15
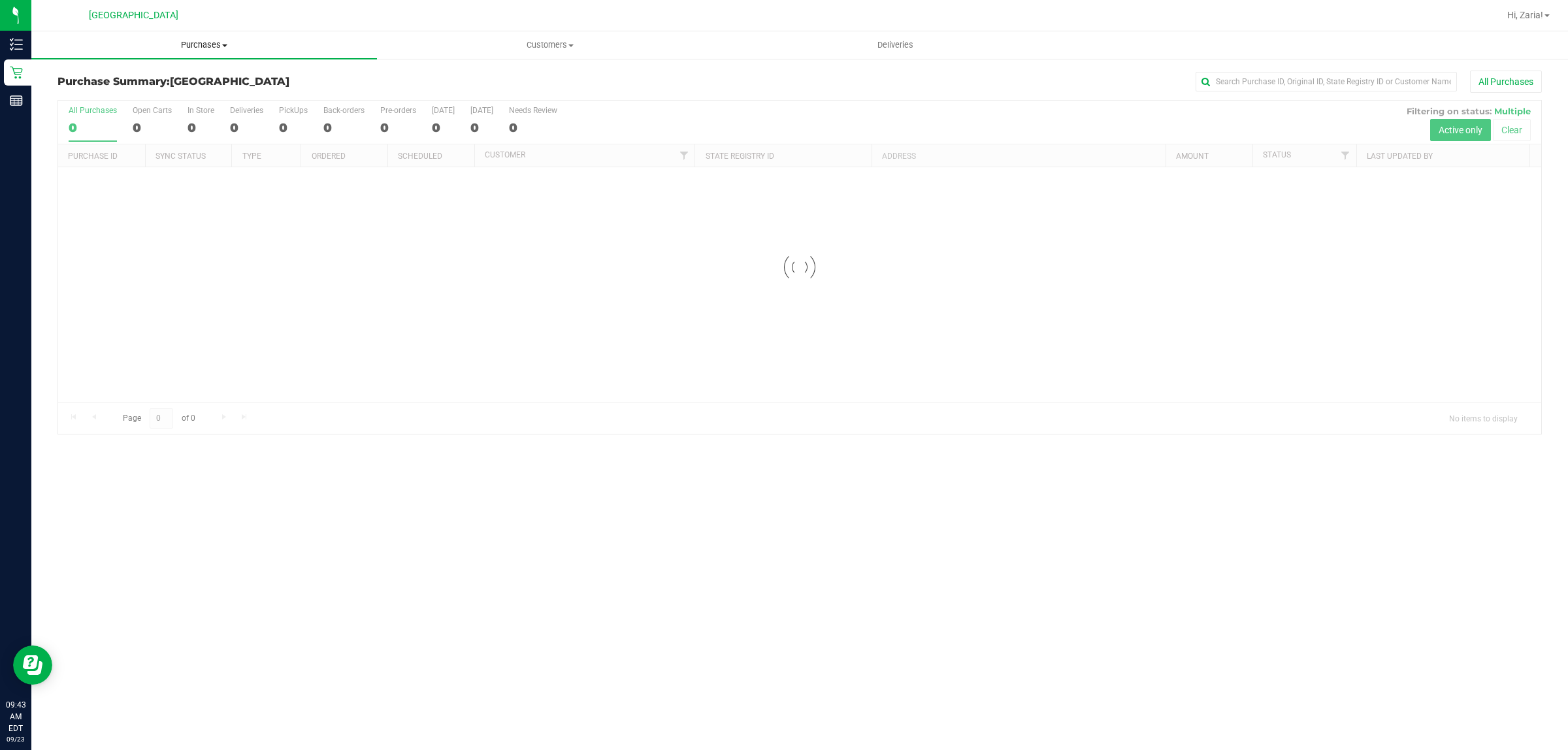
click at [150, 41] on span "Purchases" at bounding box center [204, 45] width 346 height 12
click at [190, 91] on li "Fulfillment" at bounding box center [204, 94] width 346 height 15
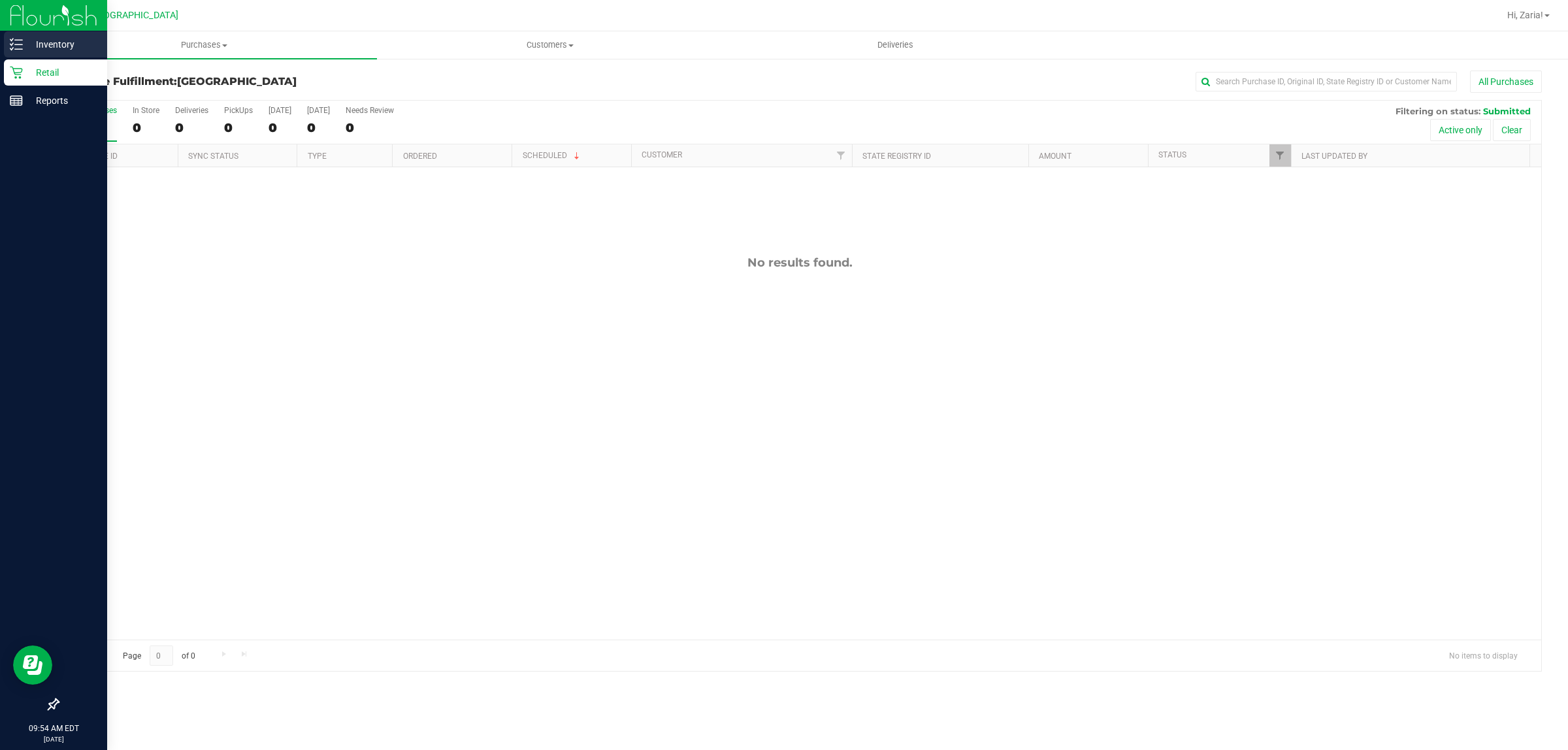
click at [66, 50] on p "Inventory" at bounding box center [62, 44] width 78 height 15
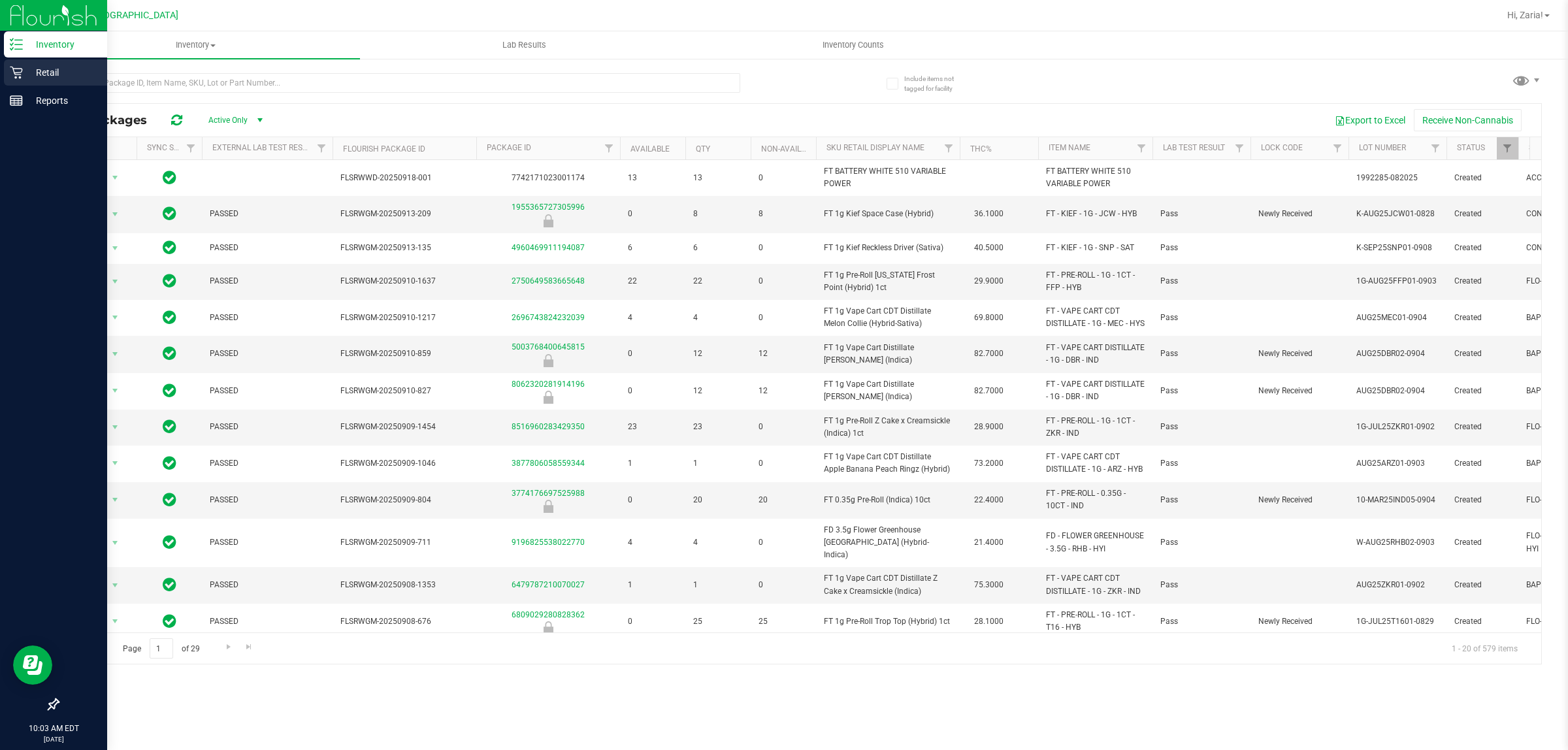
click at [28, 72] on p "Retail" at bounding box center [62, 72] width 78 height 15
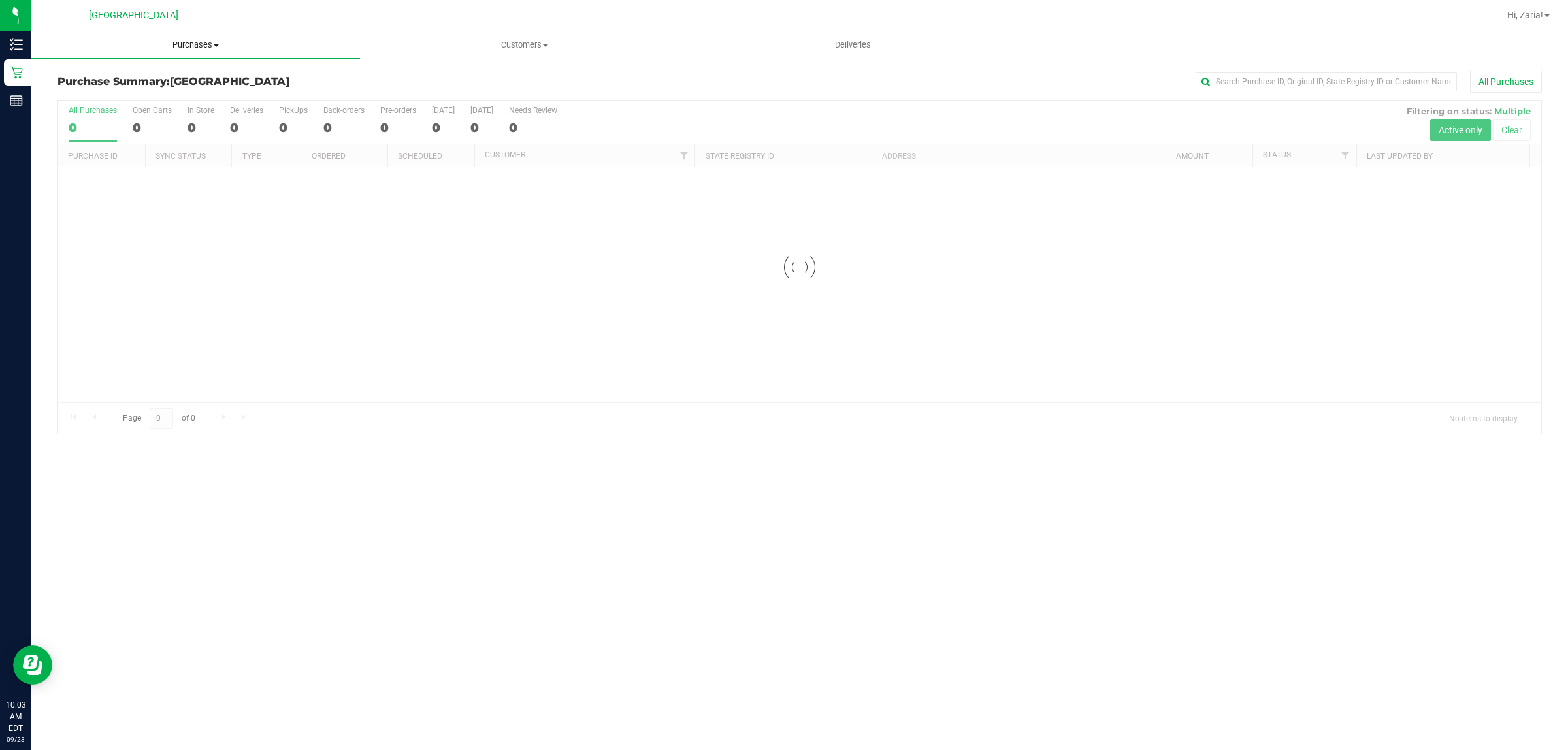
click at [170, 47] on span "Purchases" at bounding box center [196, 45] width 329 height 12
click at [133, 95] on li "Fulfillment" at bounding box center [196, 94] width 329 height 15
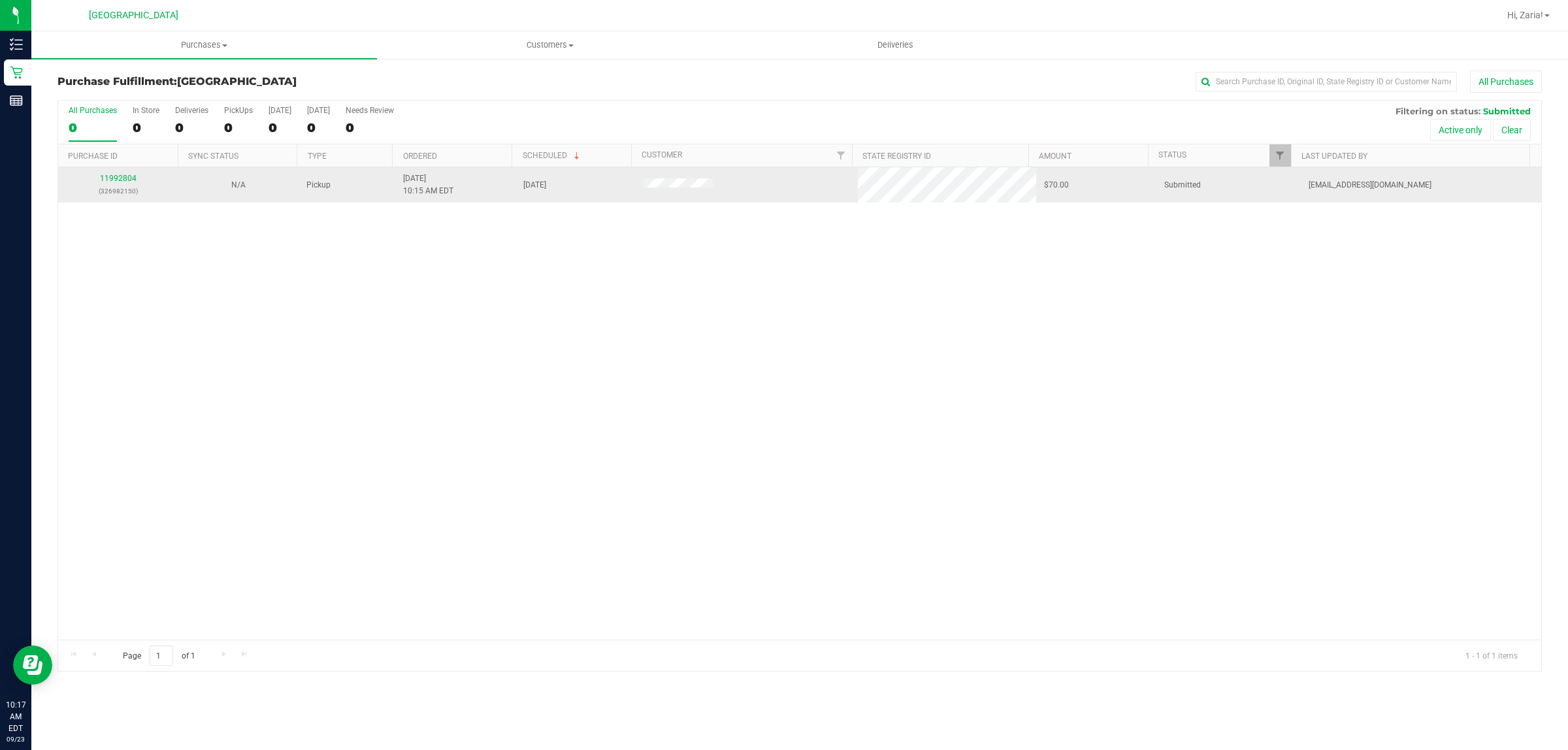
click at [89, 184] on div "11992804 (326982150)" at bounding box center [118, 185] width 105 height 25
click at [121, 182] on link "11992804" at bounding box center [118, 179] width 37 height 10
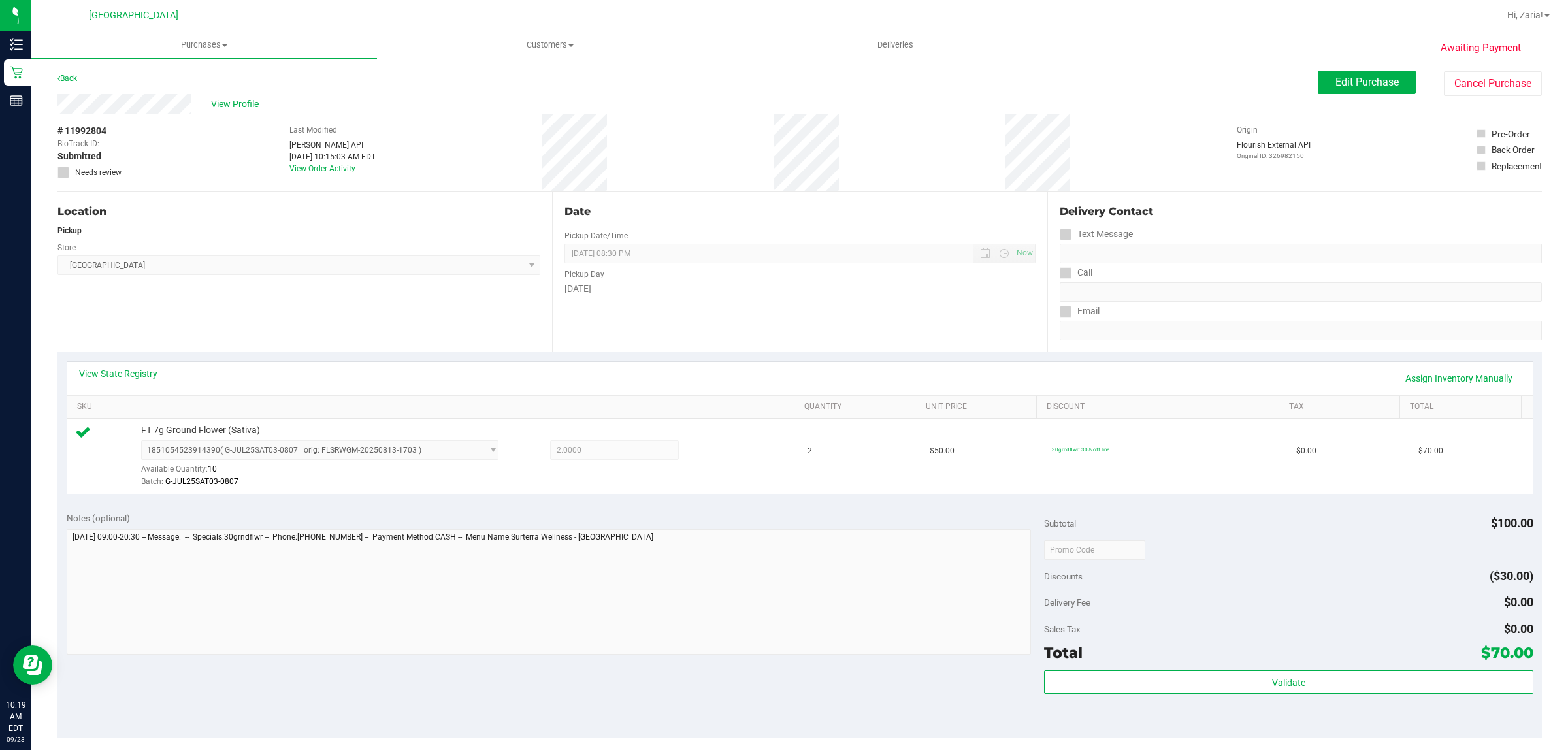
scroll to position [246, 0]
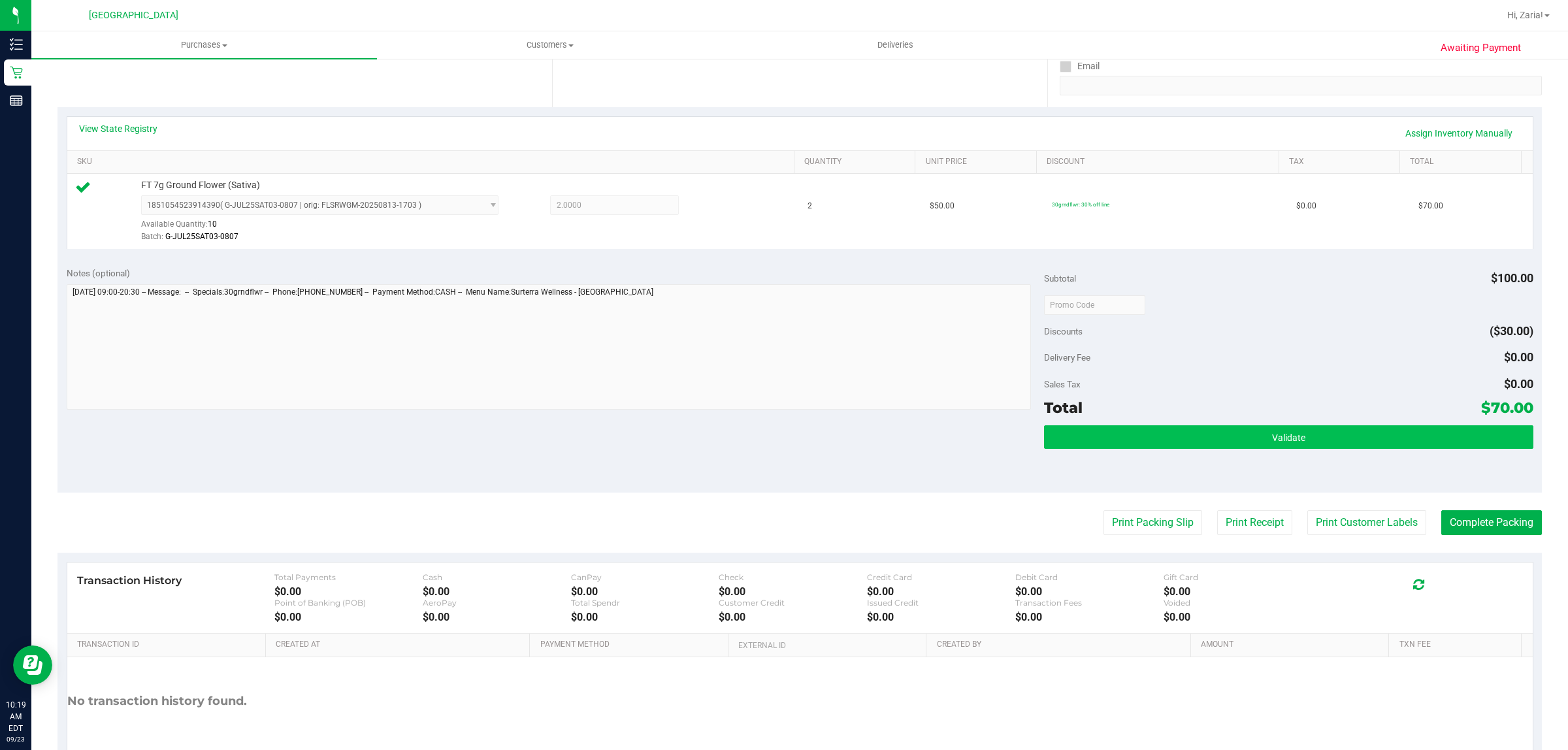
drag, startPoint x: 1070, startPoint y: 419, endPoint x: 1073, endPoint y: 430, distance: 11.4
click at [1070, 420] on div "Total" at bounding box center [1064, 407] width 39 height 23
click at [1077, 441] on button "Validate" at bounding box center [1289, 437] width 489 height 23
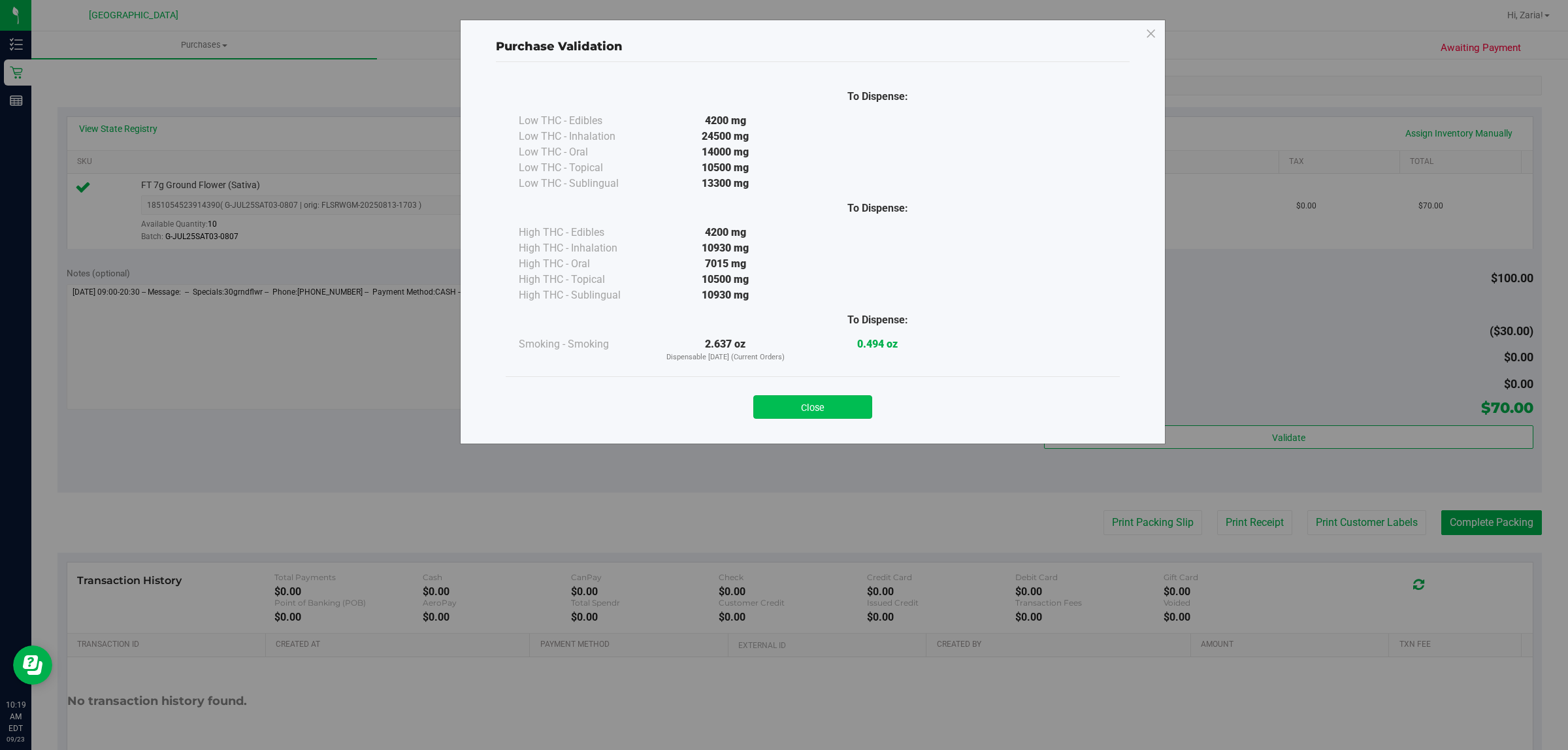
click at [817, 413] on button "Close" at bounding box center [813, 407] width 119 height 23
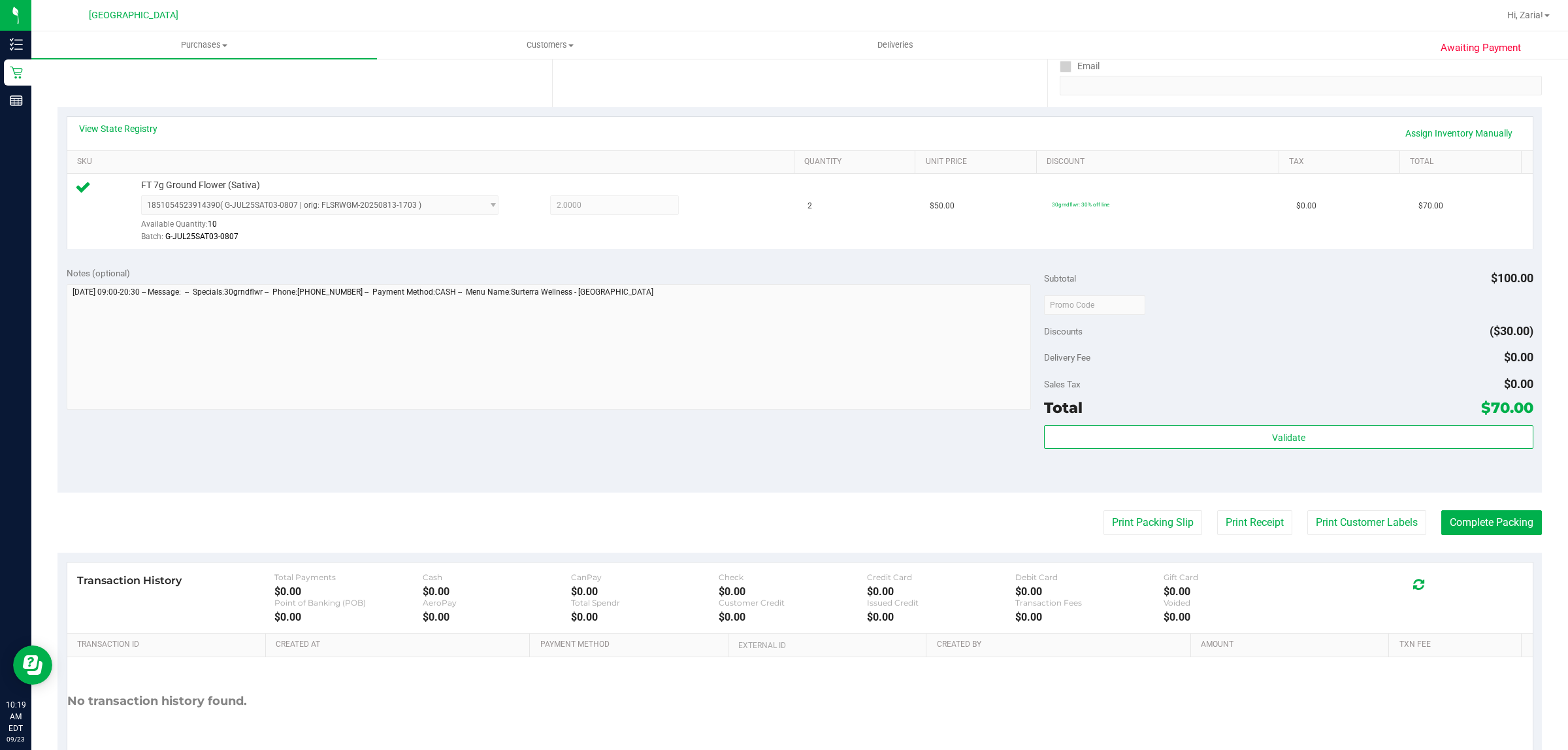
click at [1328, 504] on purchase-details "Back Edit Purchase Cancel Purchase View Profile # 11992804 BioTrack ID: - Submi…" at bounding box center [800, 312] width 1485 height 972
click at [1330, 546] on purchase-details "Back Edit Purchase Cancel Purchase View Profile # 11992804 BioTrack ID: - Submi…" at bounding box center [800, 312] width 1485 height 972
click at [1331, 534] on button "Print Customer Labels" at bounding box center [1368, 523] width 119 height 25
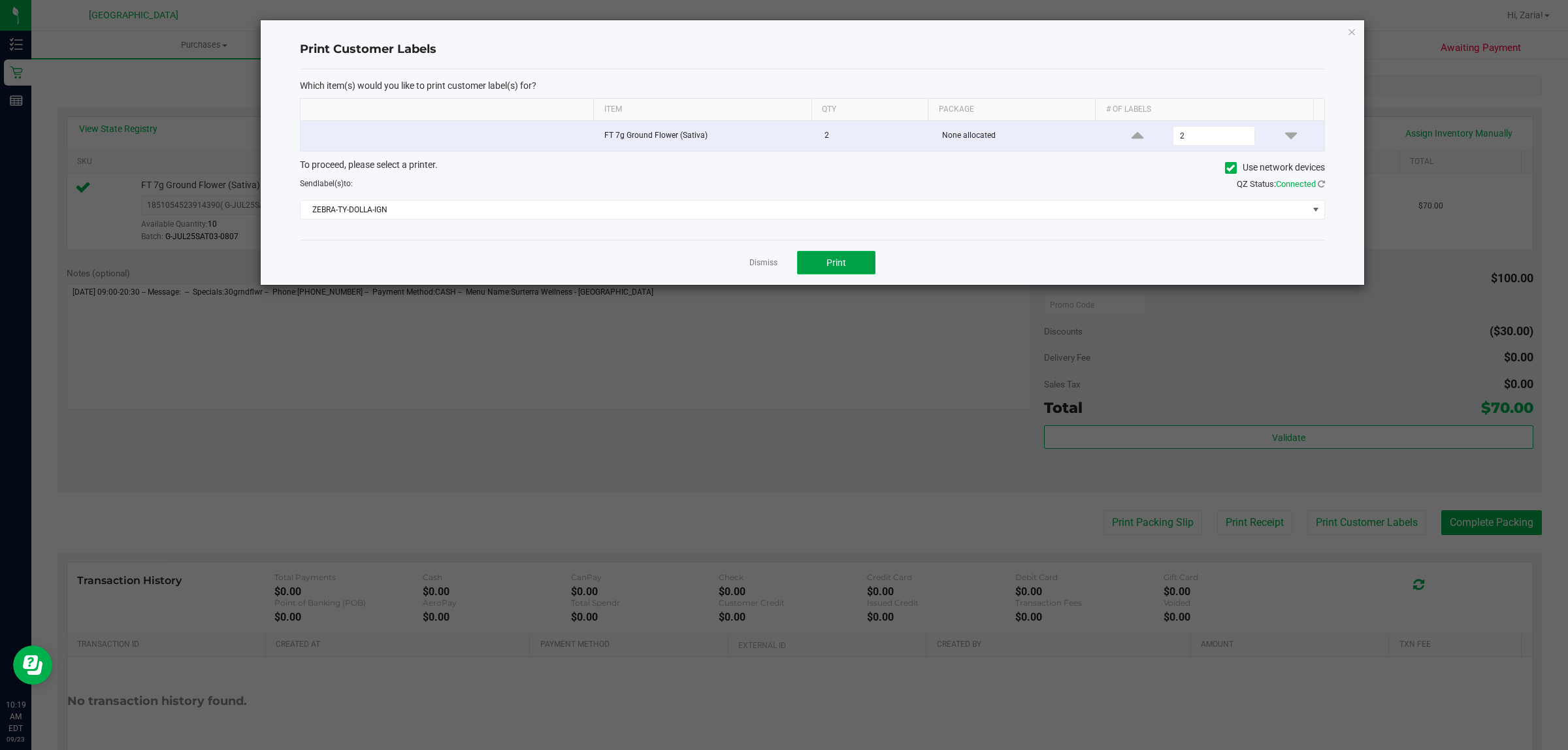
click at [854, 274] on button "Print" at bounding box center [835, 263] width 78 height 23
click at [1354, 40] on div "Print Customer Labels Which item(s) would you like to print customer label(s) f…" at bounding box center [812, 152] width 1104 height 265
click at [1354, 32] on icon "button" at bounding box center [1352, 31] width 10 height 15
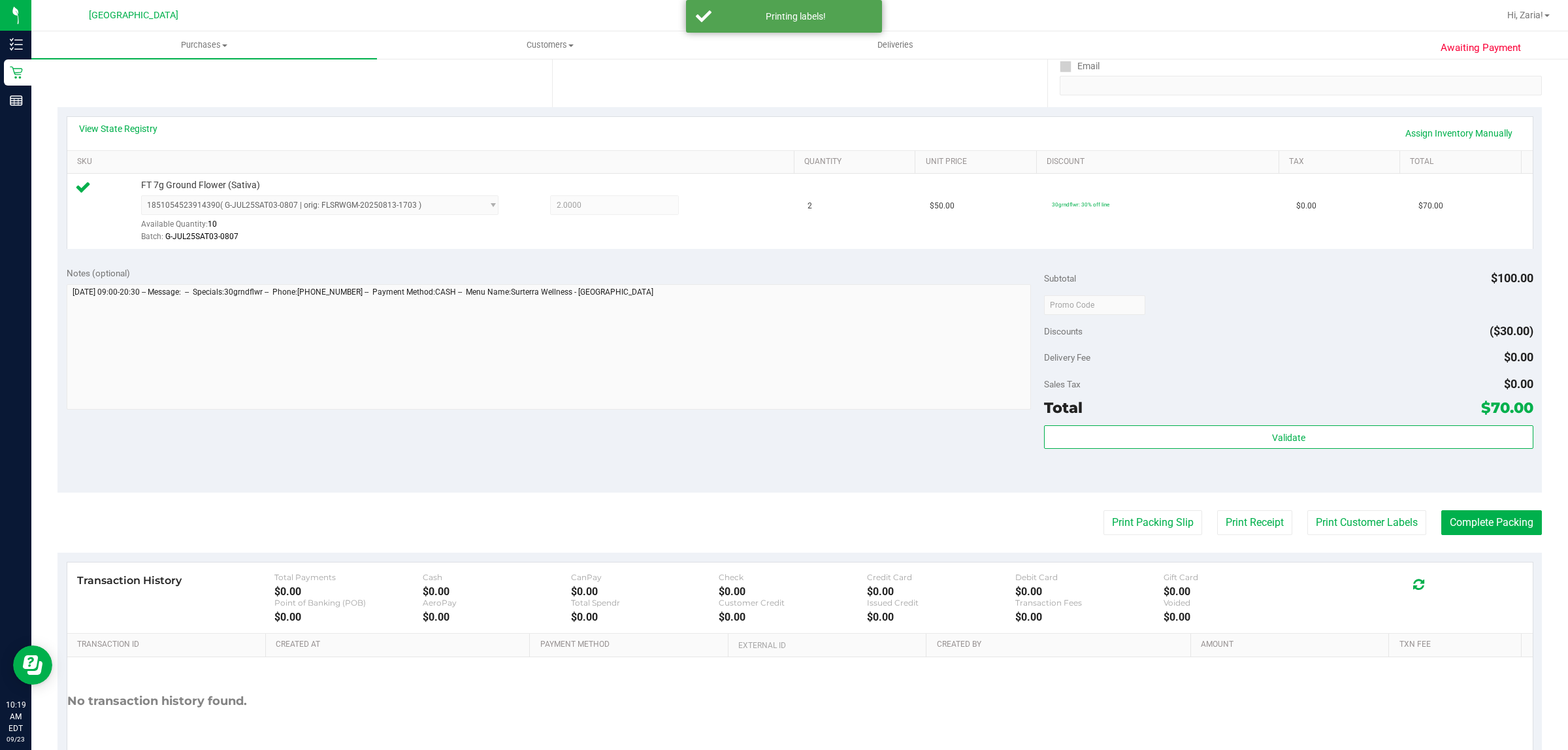
click at [1450, 508] on purchase-details "Back Edit Purchase Cancel Purchase View Profile # 11992804 BioTrack ID: - Submi…" at bounding box center [800, 312] width 1485 height 972
click at [1457, 520] on button "Complete Packing" at bounding box center [1492, 523] width 101 height 25
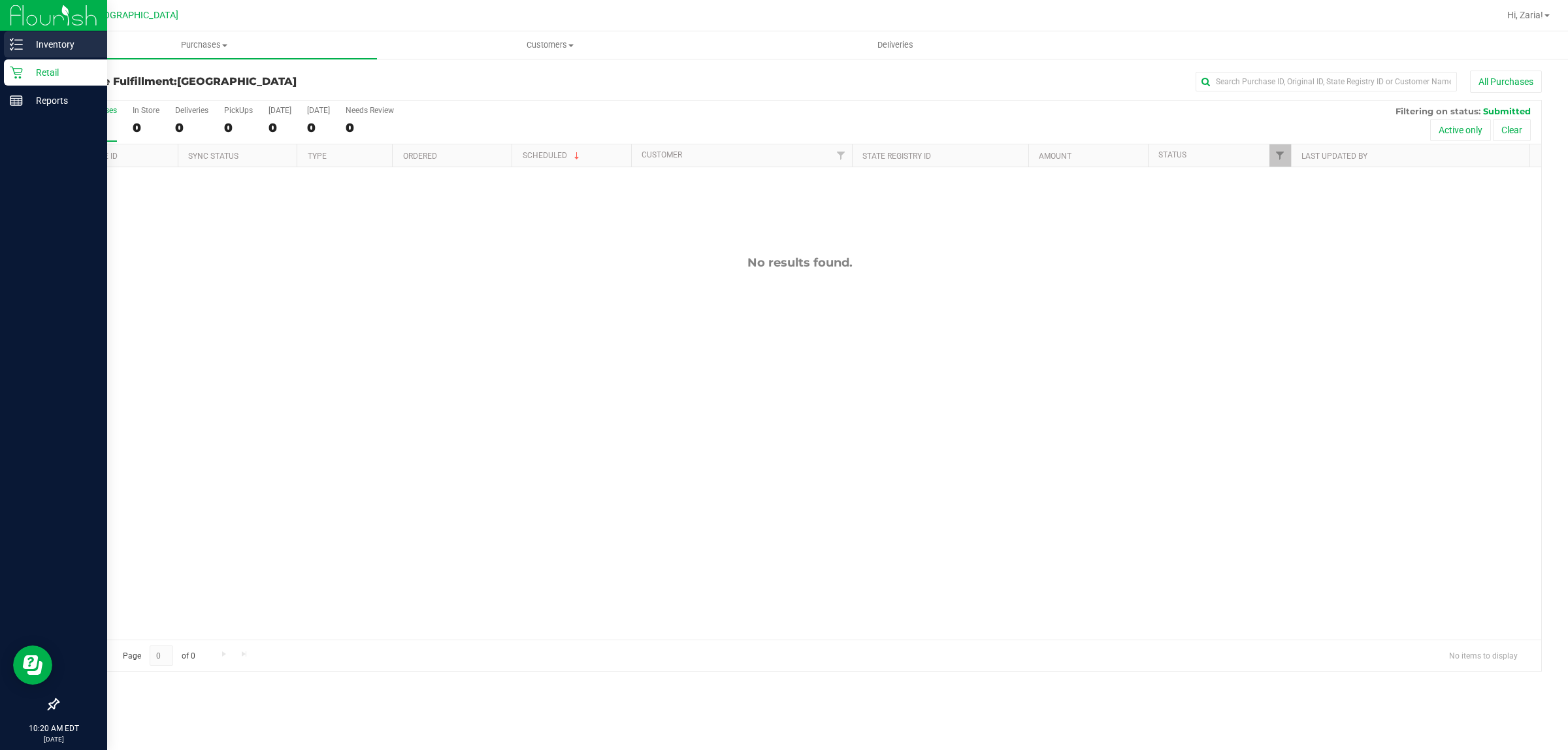
click at [34, 38] on p "Inventory" at bounding box center [62, 44] width 78 height 15
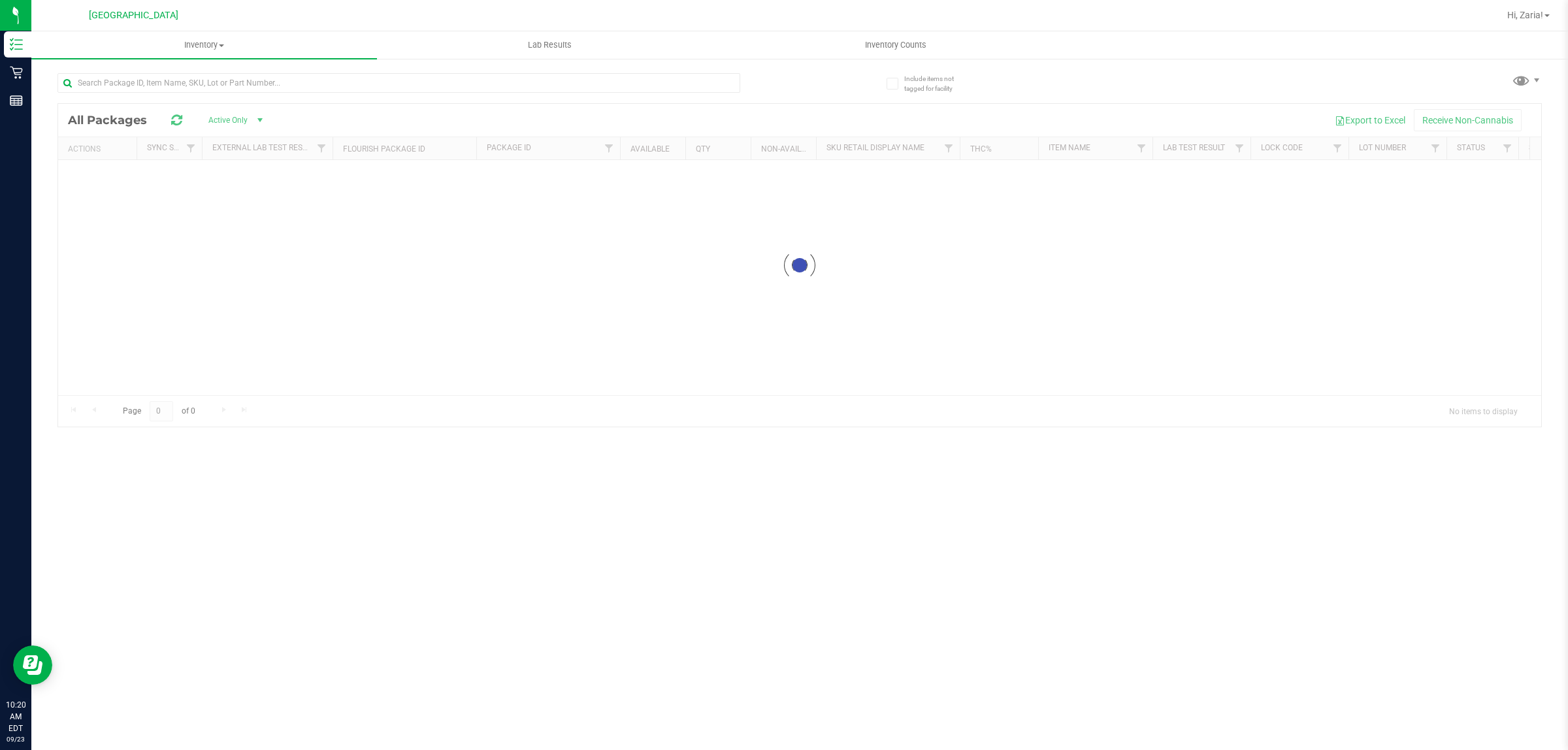
click at [500, 67] on div at bounding box center [428, 82] width 742 height 41
click at [496, 75] on input "text" at bounding box center [398, 83] width 682 height 19
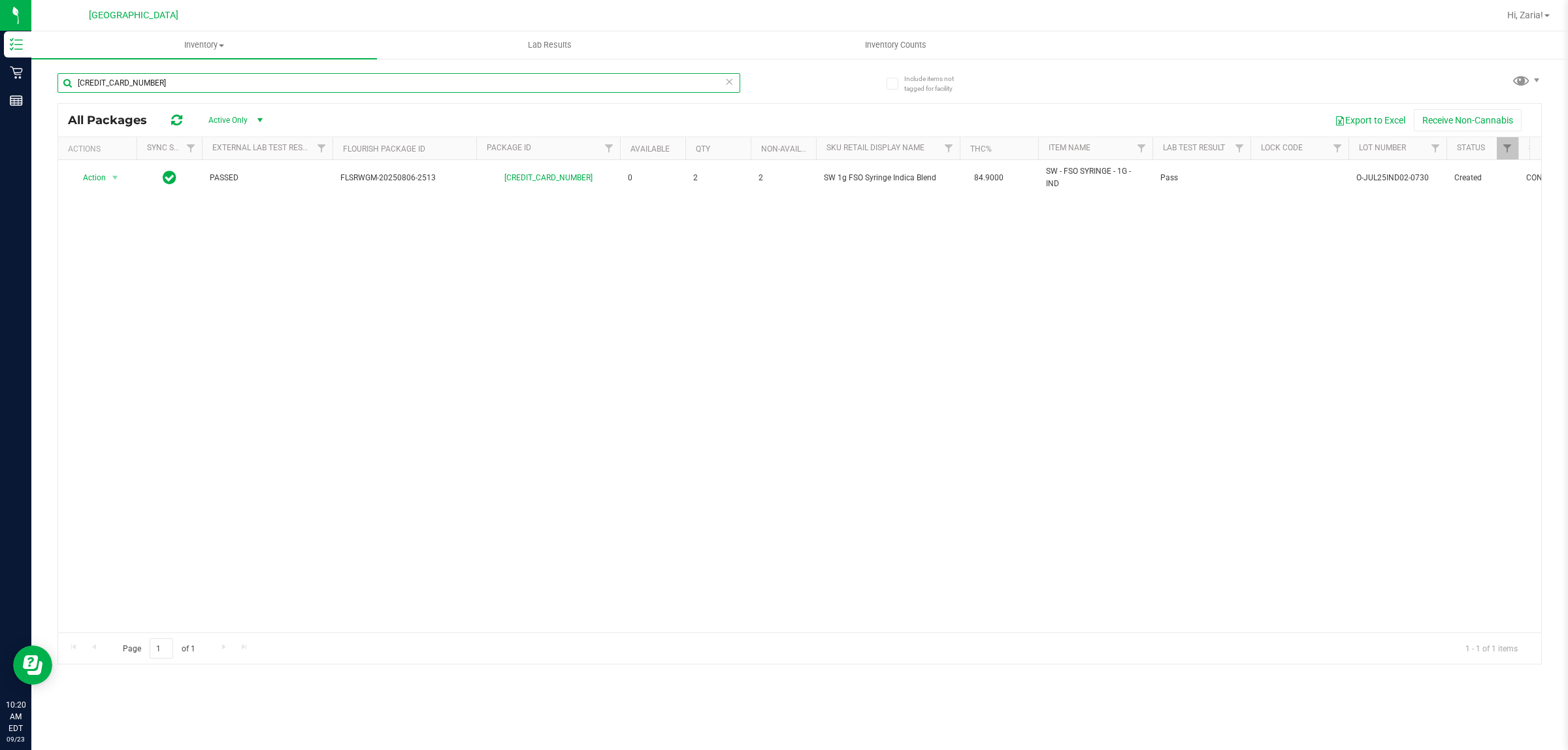
click at [196, 83] on input "3578764890151597" at bounding box center [398, 83] width 682 height 19
click at [426, 75] on input "3200985927382584" at bounding box center [398, 83] width 682 height 19
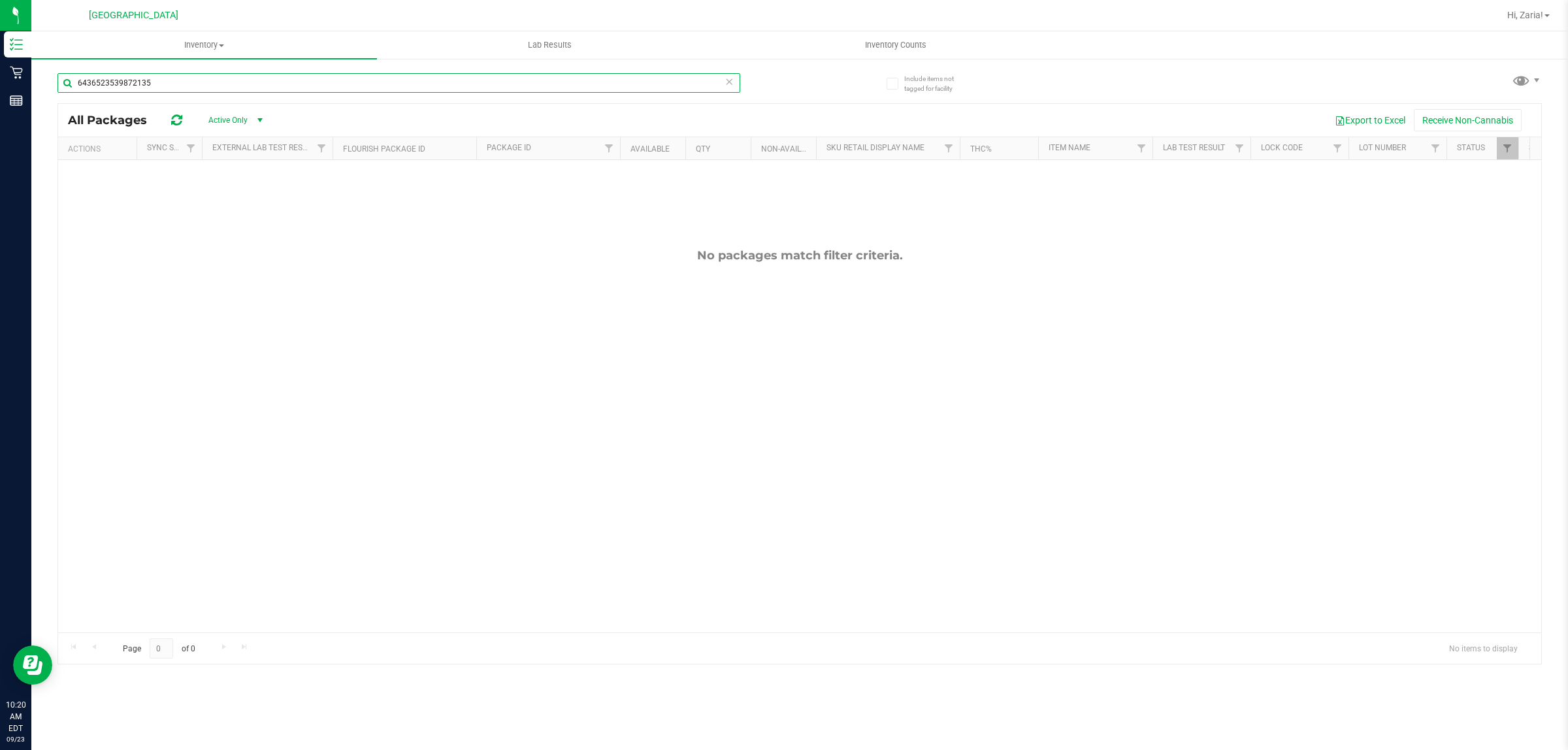
click at [276, 85] on input "6436523539872135" at bounding box center [398, 83] width 682 height 19
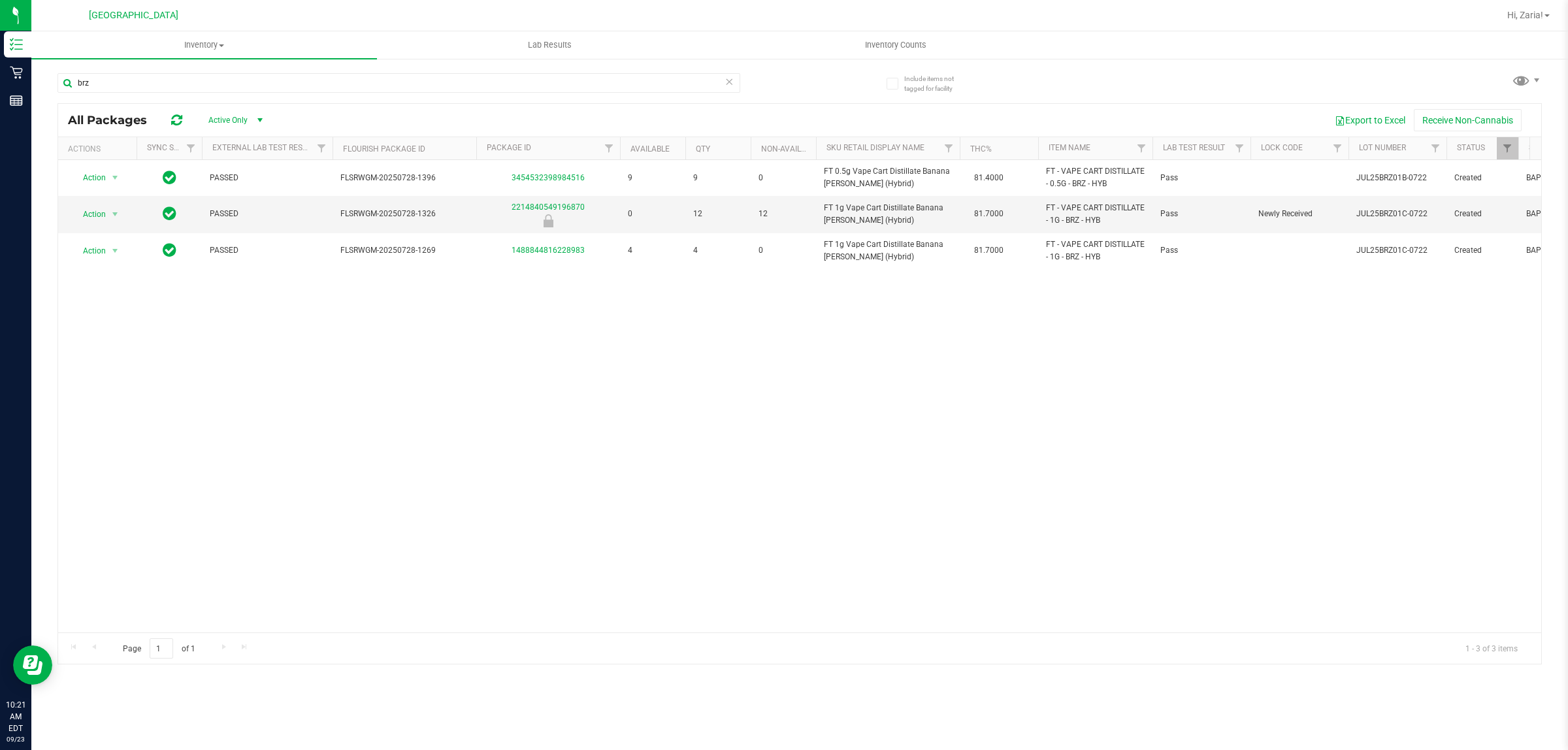
click at [324, 64] on div "brz" at bounding box center [428, 82] width 742 height 41
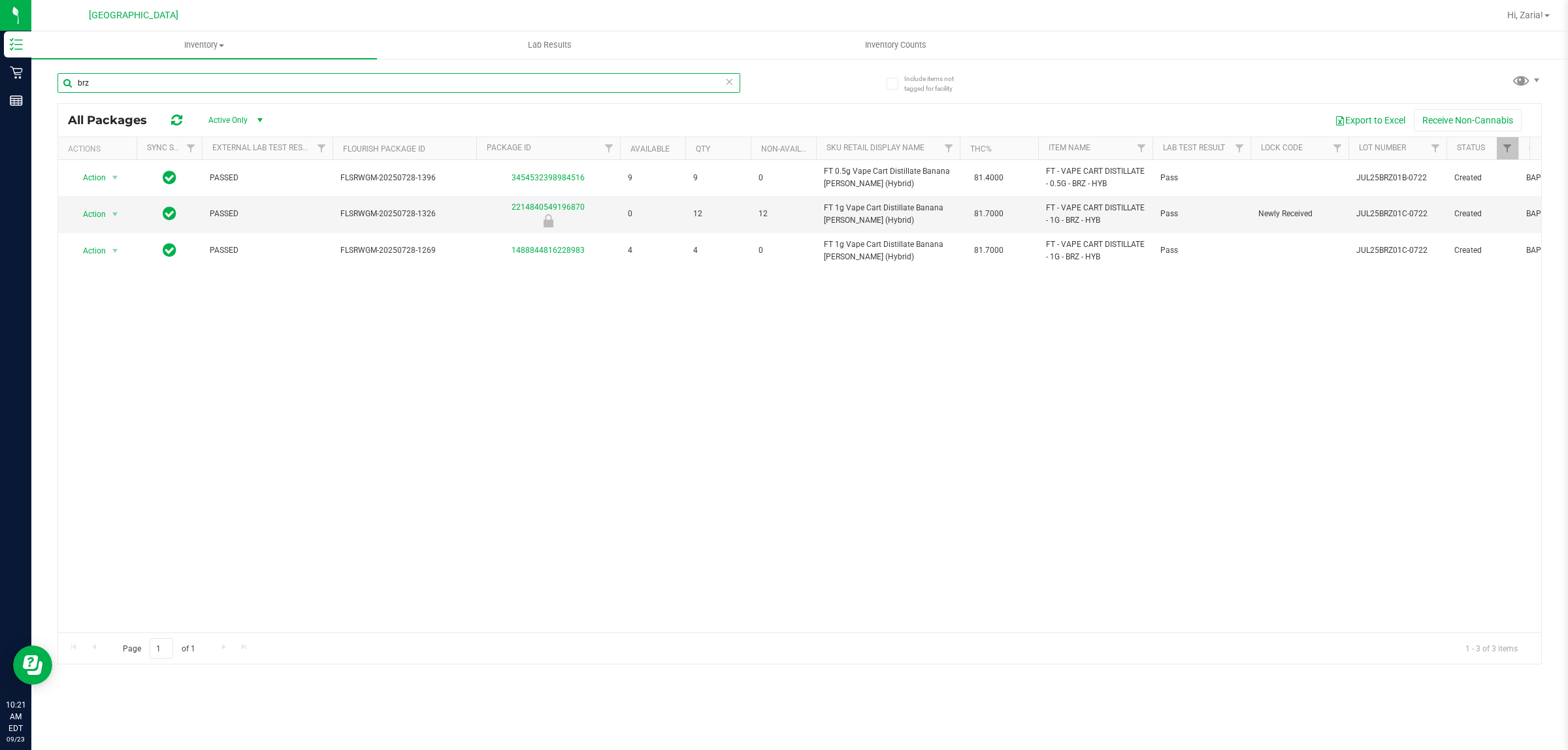
click at [321, 76] on input "brz" at bounding box center [398, 83] width 682 height 19
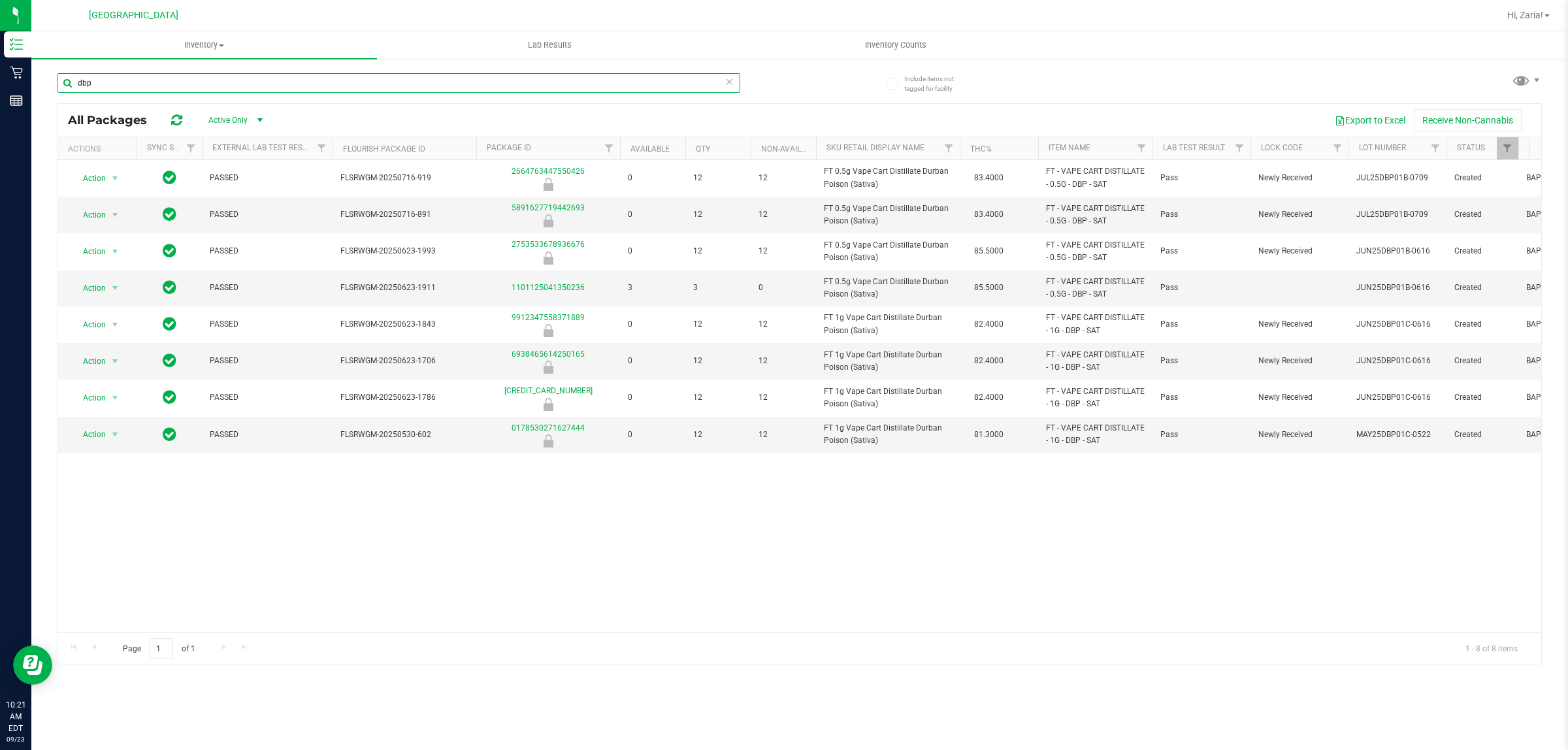
click at [373, 82] on input "dbp" at bounding box center [398, 83] width 682 height 19
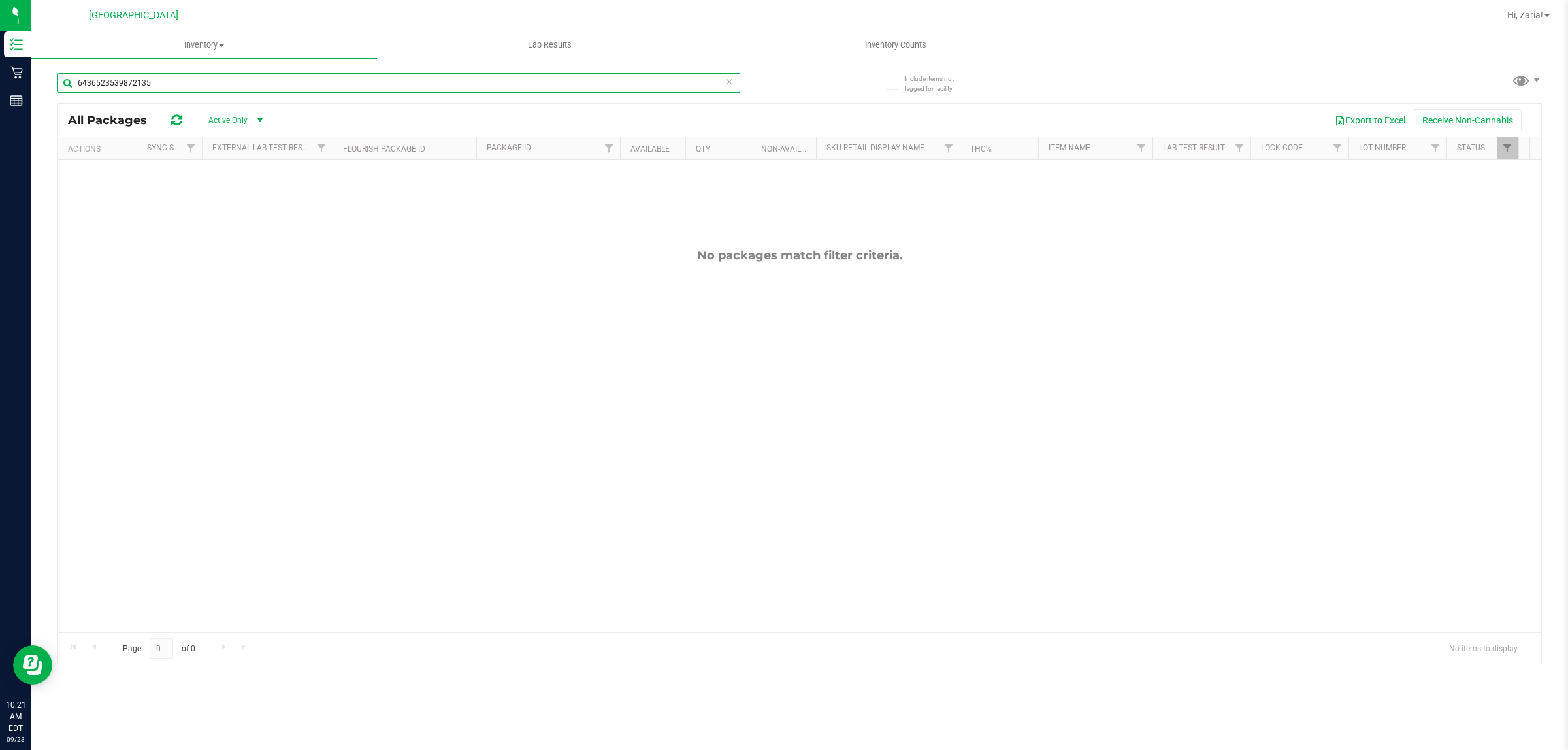
click at [361, 77] on input "6436523539872135" at bounding box center [398, 83] width 682 height 19
type input "dbp"
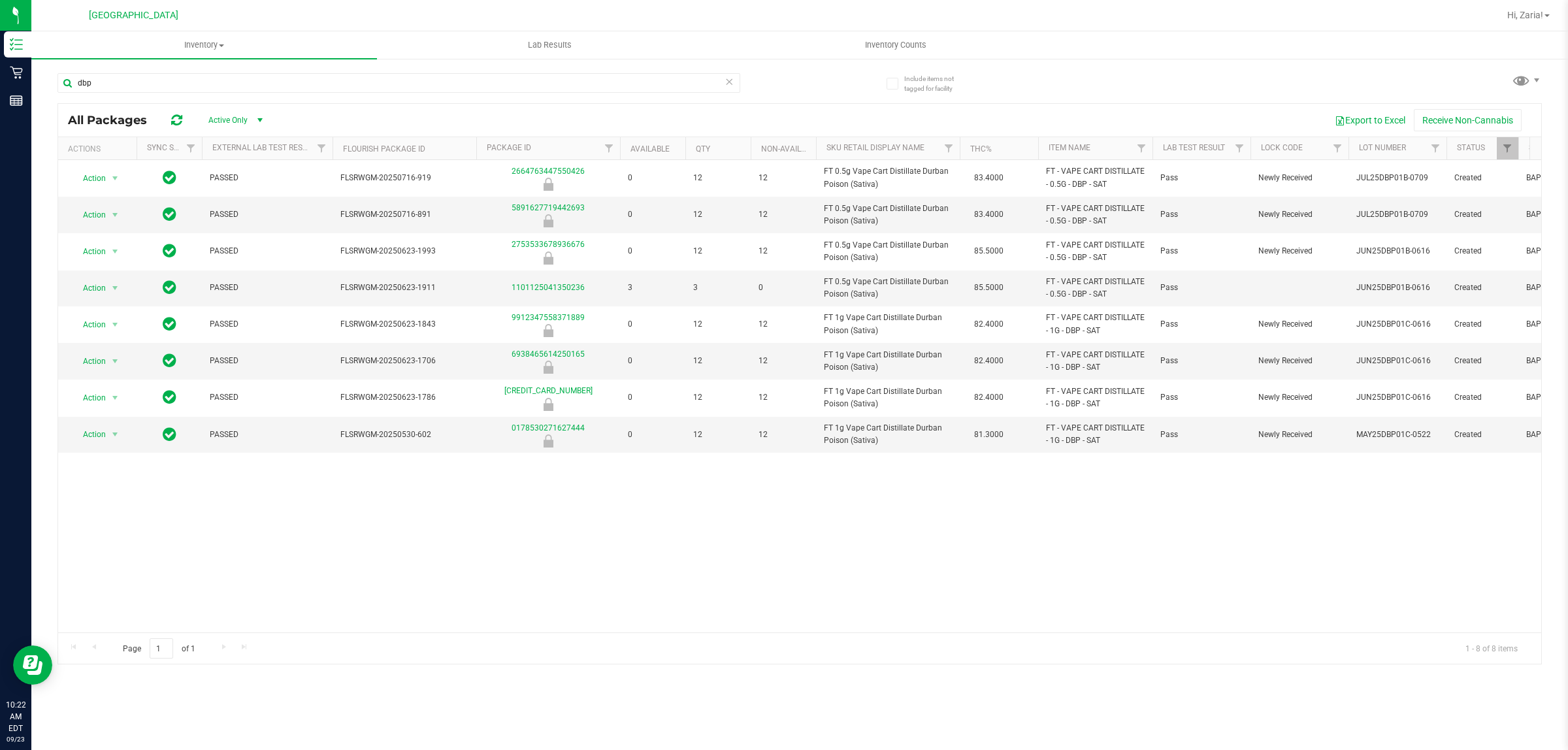
click at [638, 61] on div "dbp All Packages Active Only Active Only Lab Samples Locked All External Intern…" at bounding box center [800, 362] width 1485 height 604
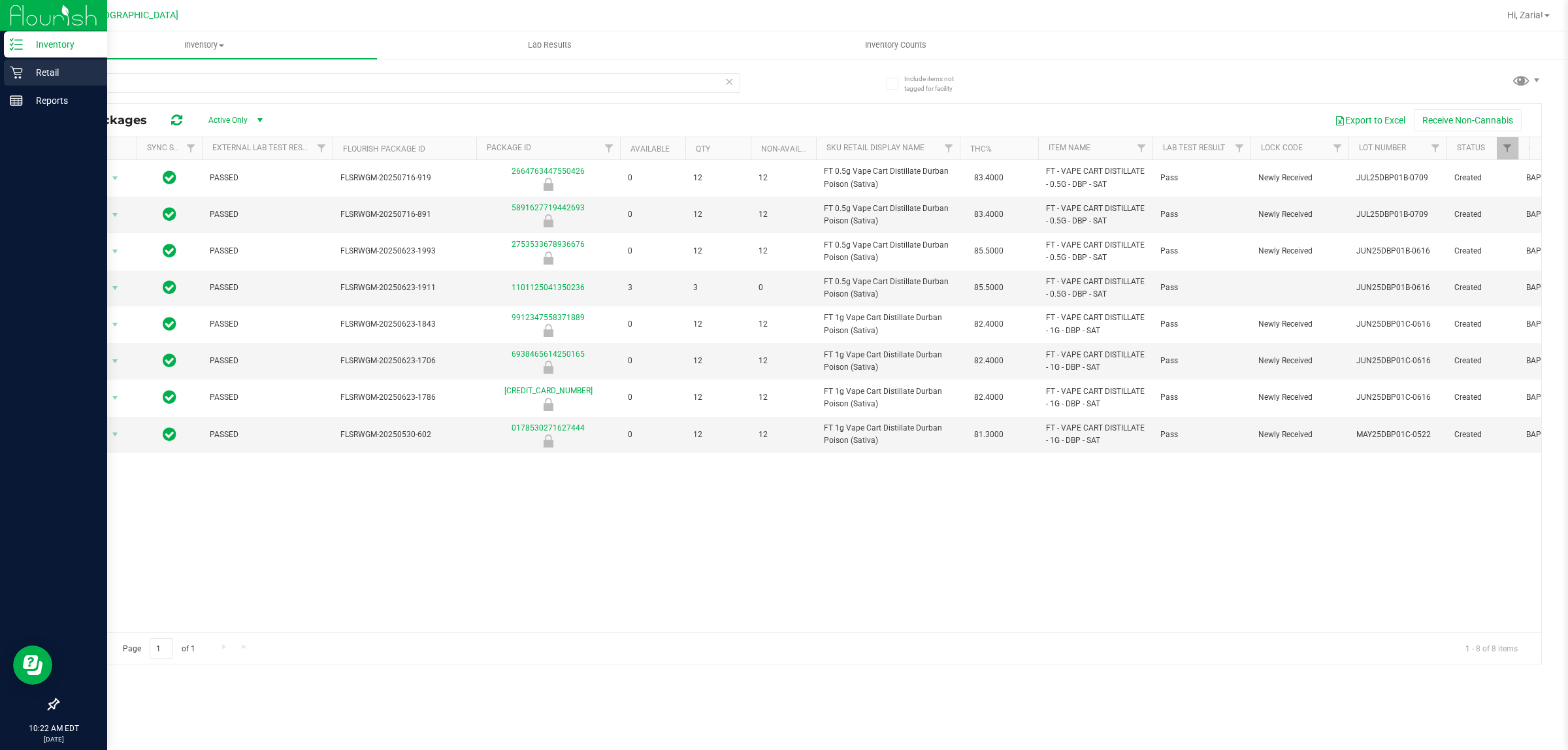
click at [17, 66] on icon at bounding box center [16, 73] width 13 height 13
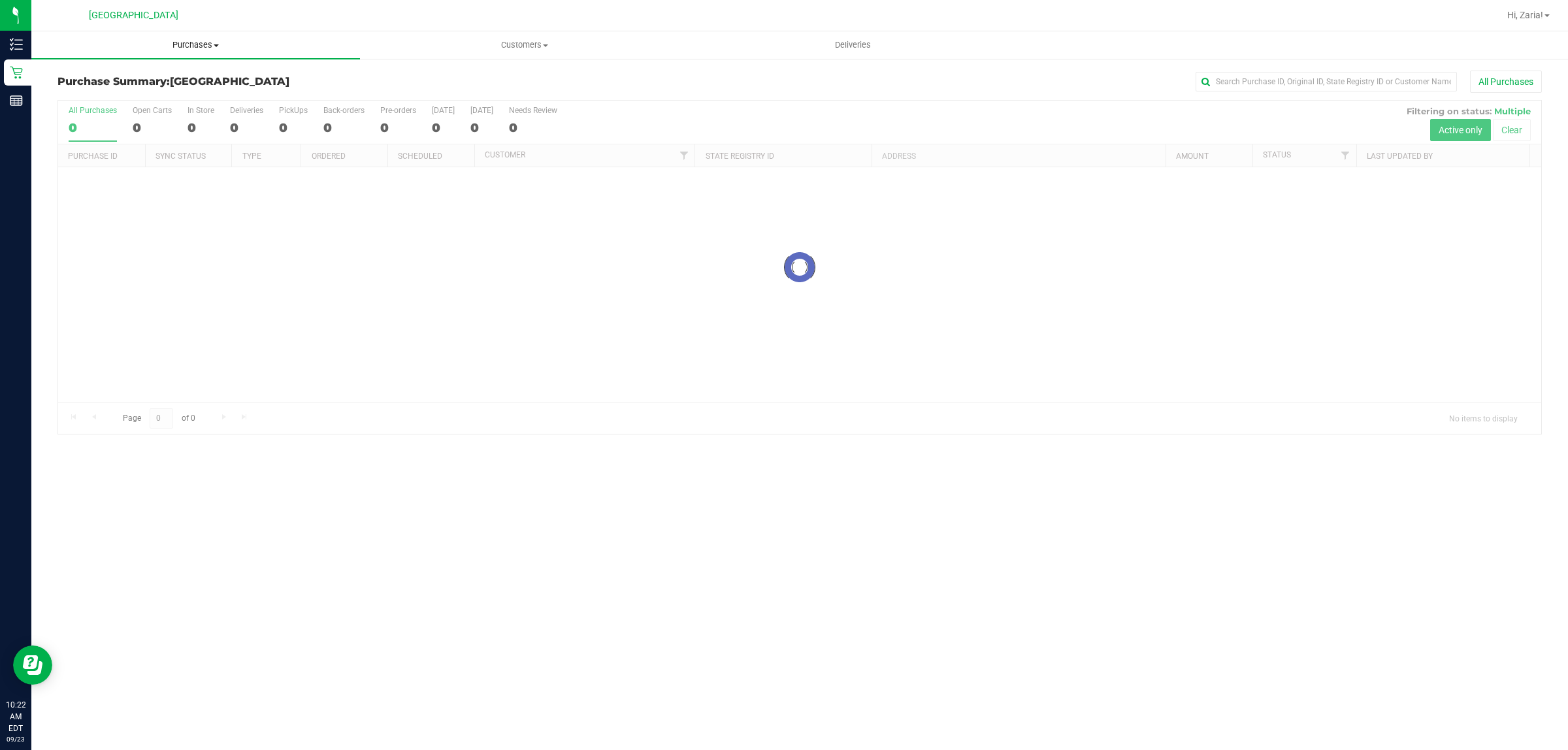
click at [201, 44] on span "Purchases" at bounding box center [196, 45] width 329 height 12
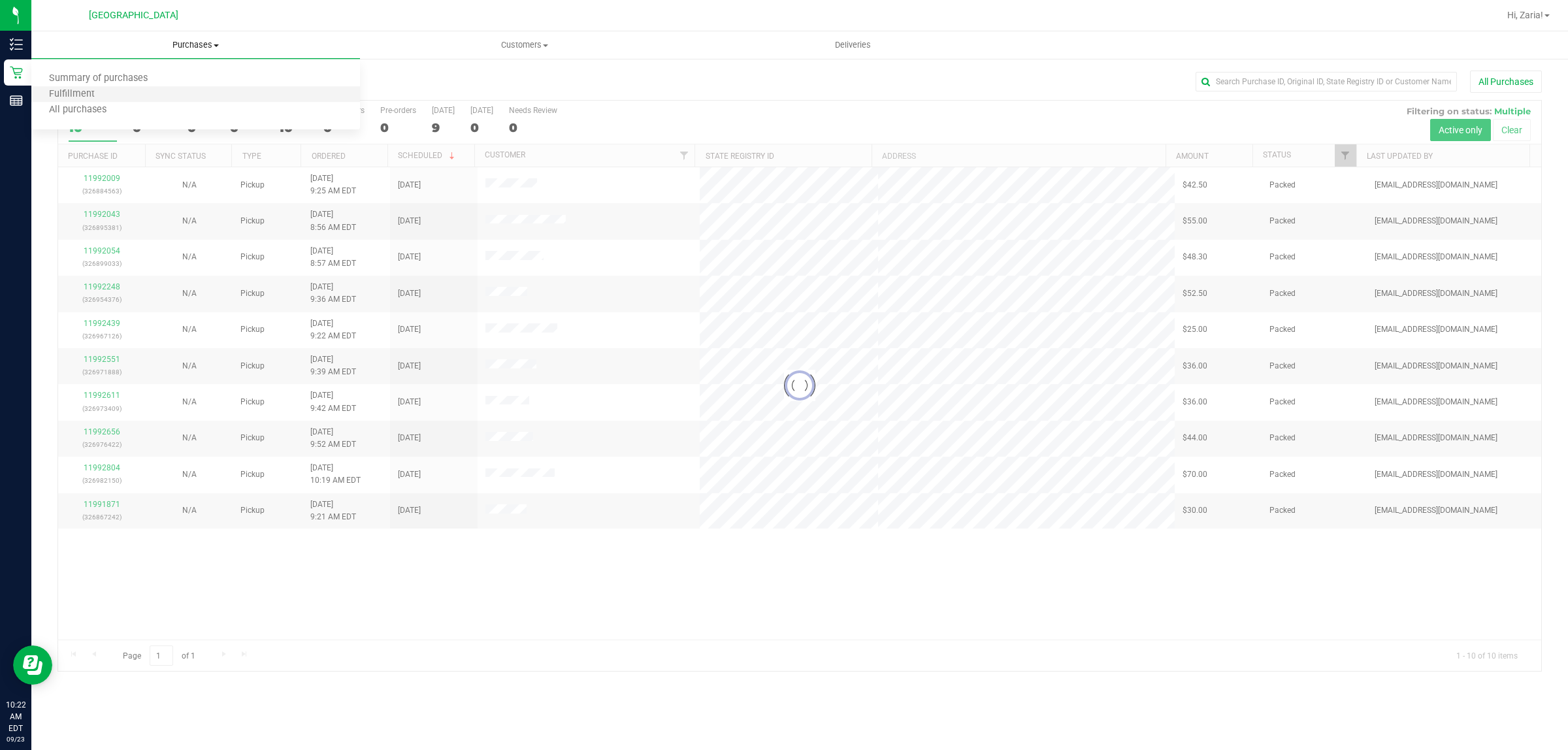
click at [189, 99] on li "Fulfillment" at bounding box center [196, 94] width 329 height 15
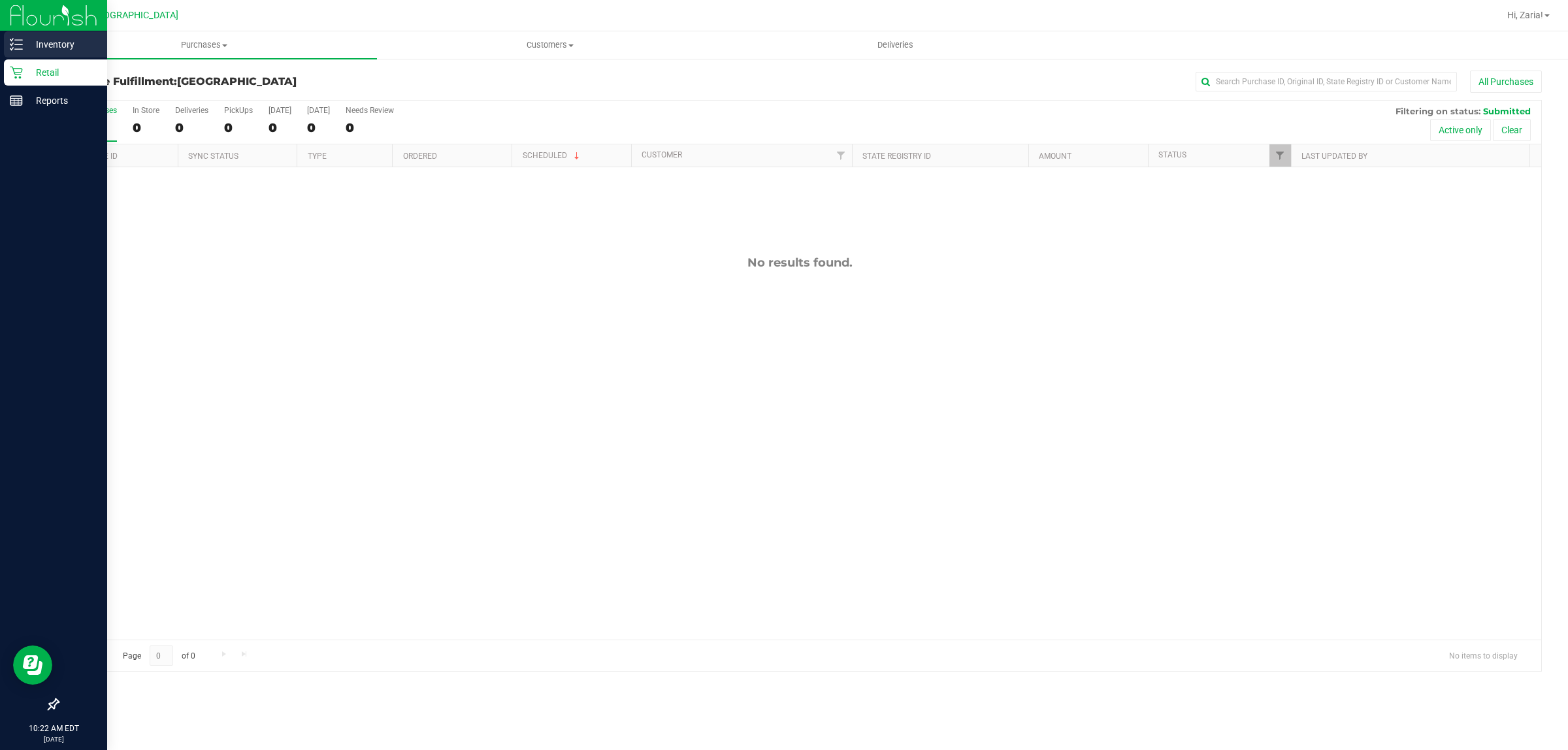
click at [17, 44] on line at bounding box center [18, 44] width 7 height 0
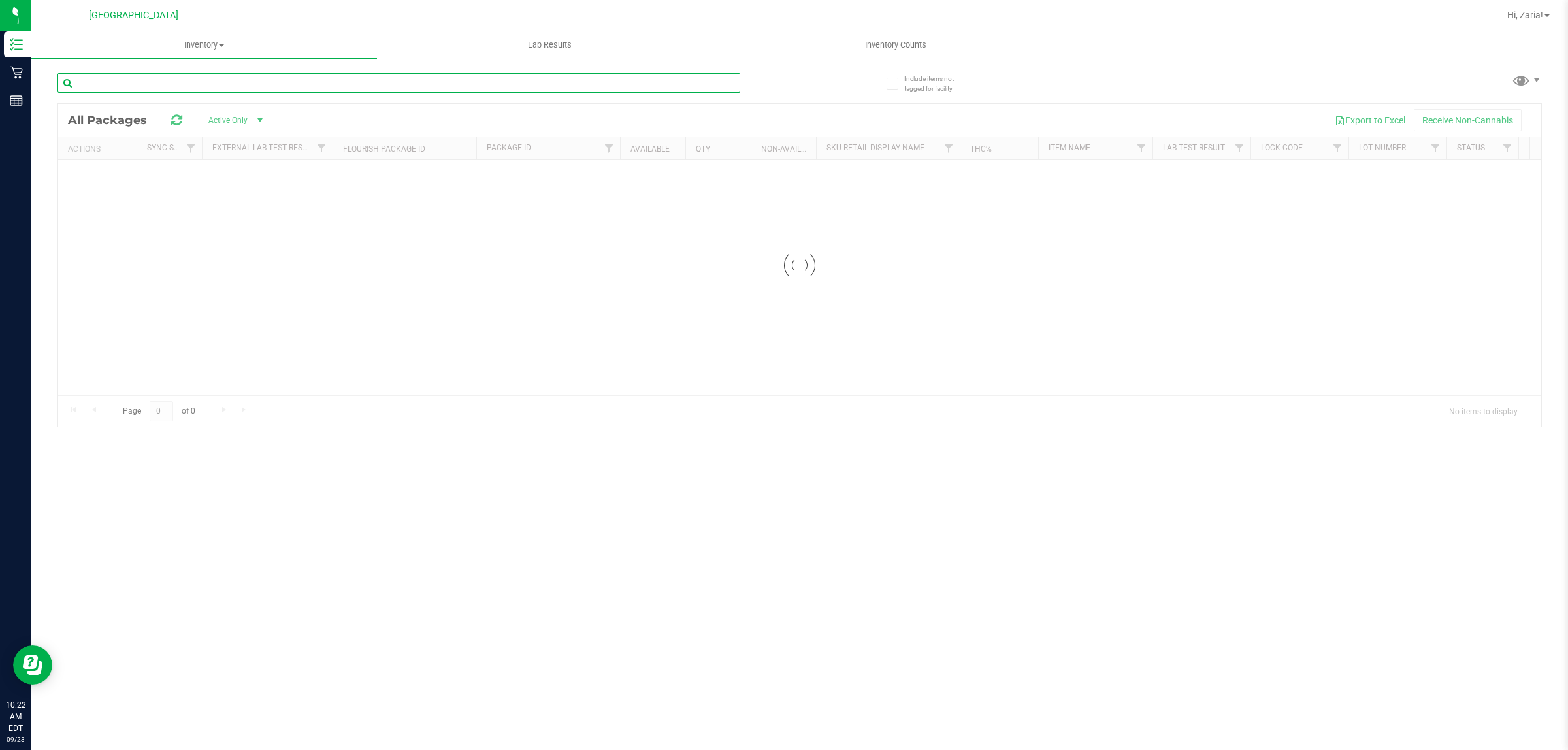
click at [295, 84] on input "text" at bounding box center [398, 83] width 682 height 19
click at [583, 85] on input "6701935010686807" at bounding box center [398, 83] width 682 height 19
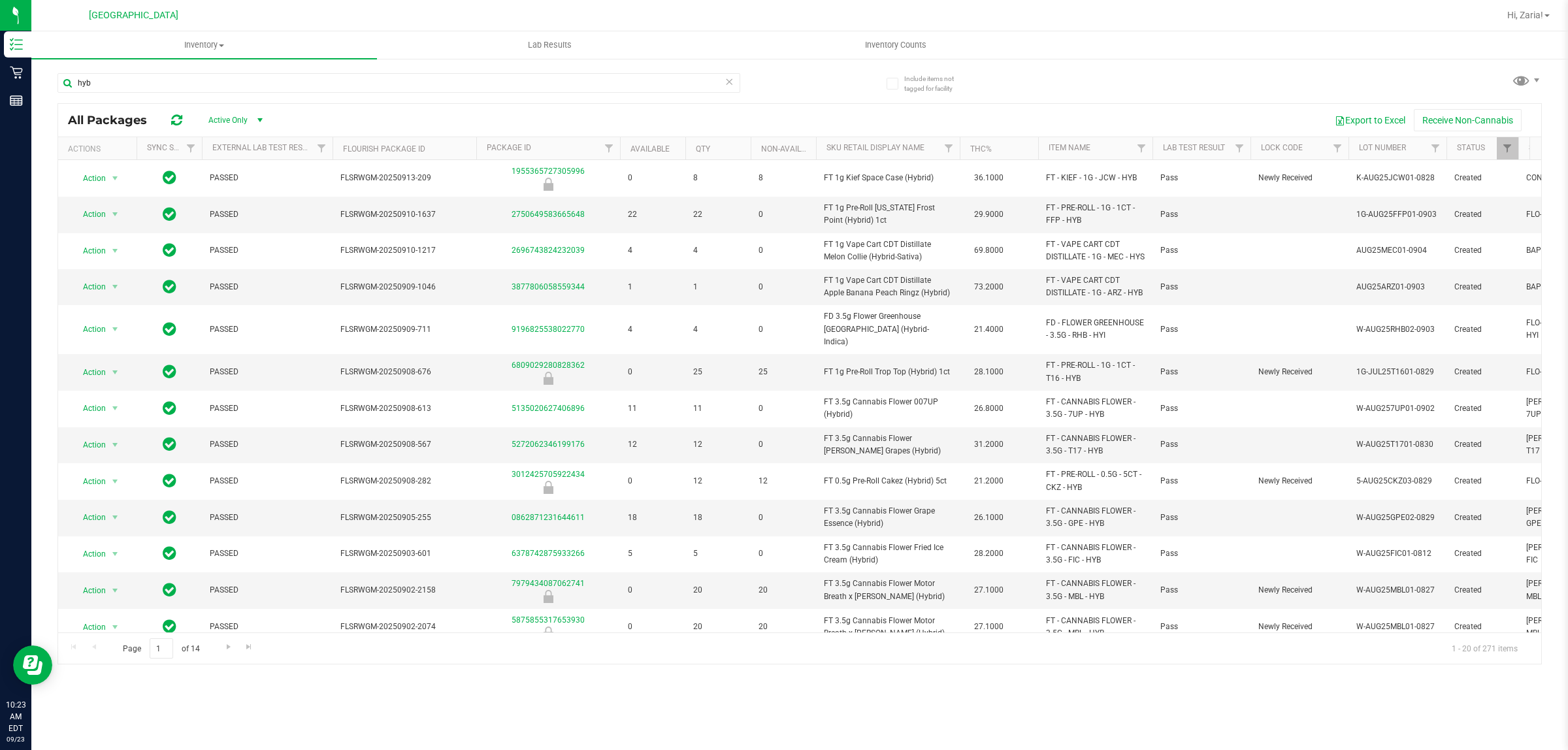
click at [485, 72] on div "hyb" at bounding box center [428, 82] width 742 height 41
click at [467, 98] on div "hyb" at bounding box center [398, 88] width 682 height 30
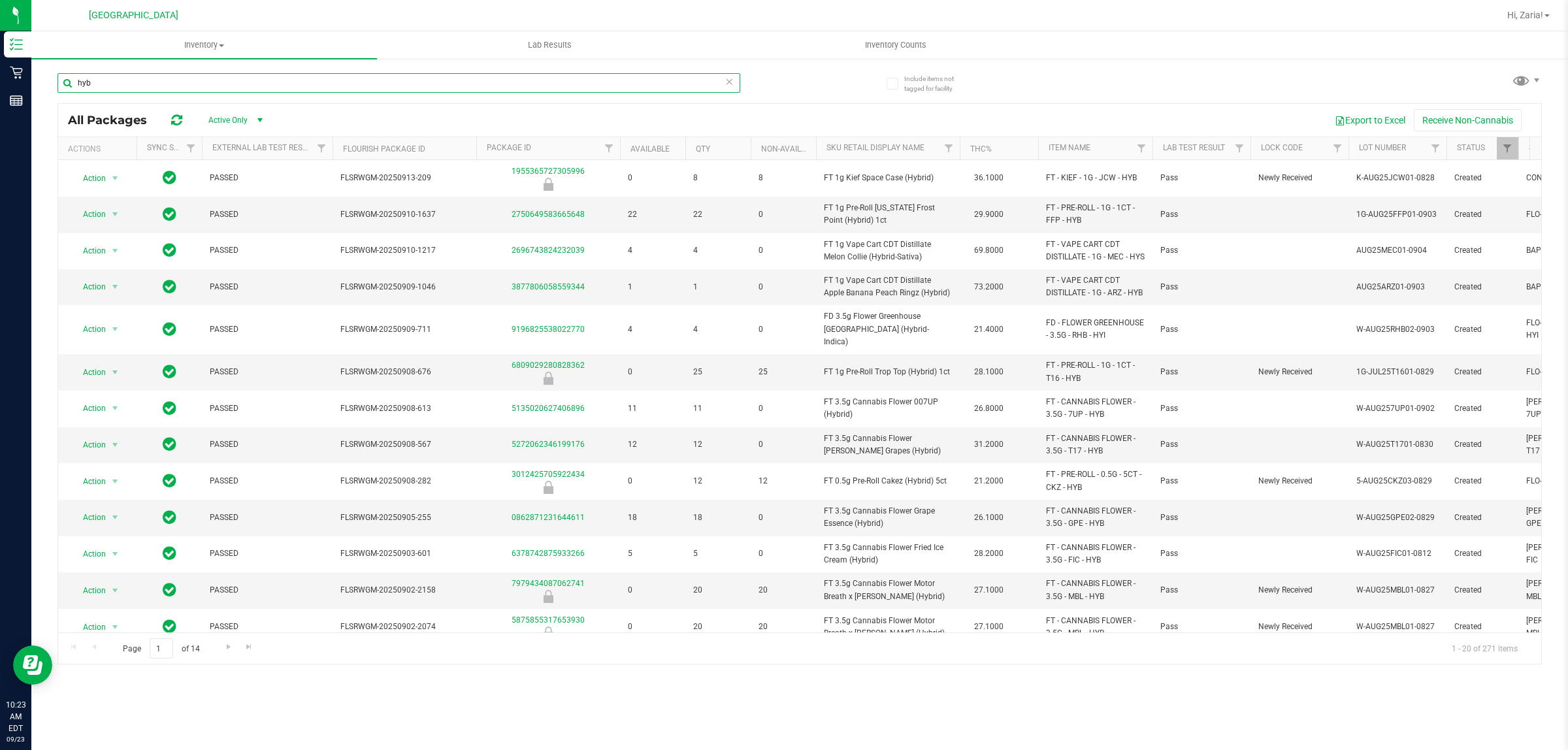
click at [472, 89] on input "hyb" at bounding box center [398, 83] width 682 height 19
click at [473, 89] on input "hyb" at bounding box center [398, 83] width 682 height 19
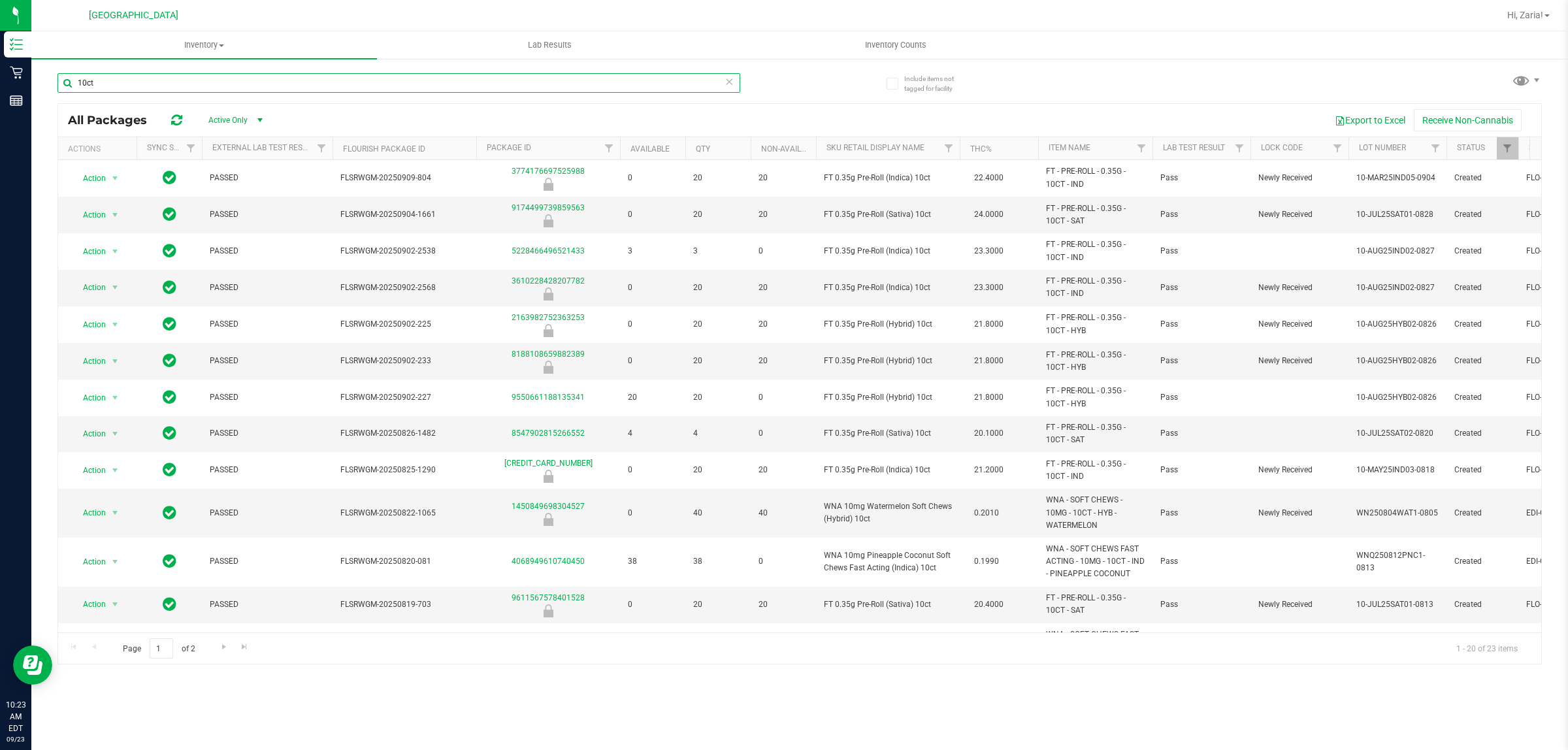
click at [194, 92] on input "10ct" at bounding box center [398, 83] width 682 height 19
click at [196, 92] on input "10ct" at bounding box center [398, 83] width 682 height 19
click at [196, 91] on input "10ct" at bounding box center [398, 83] width 682 height 19
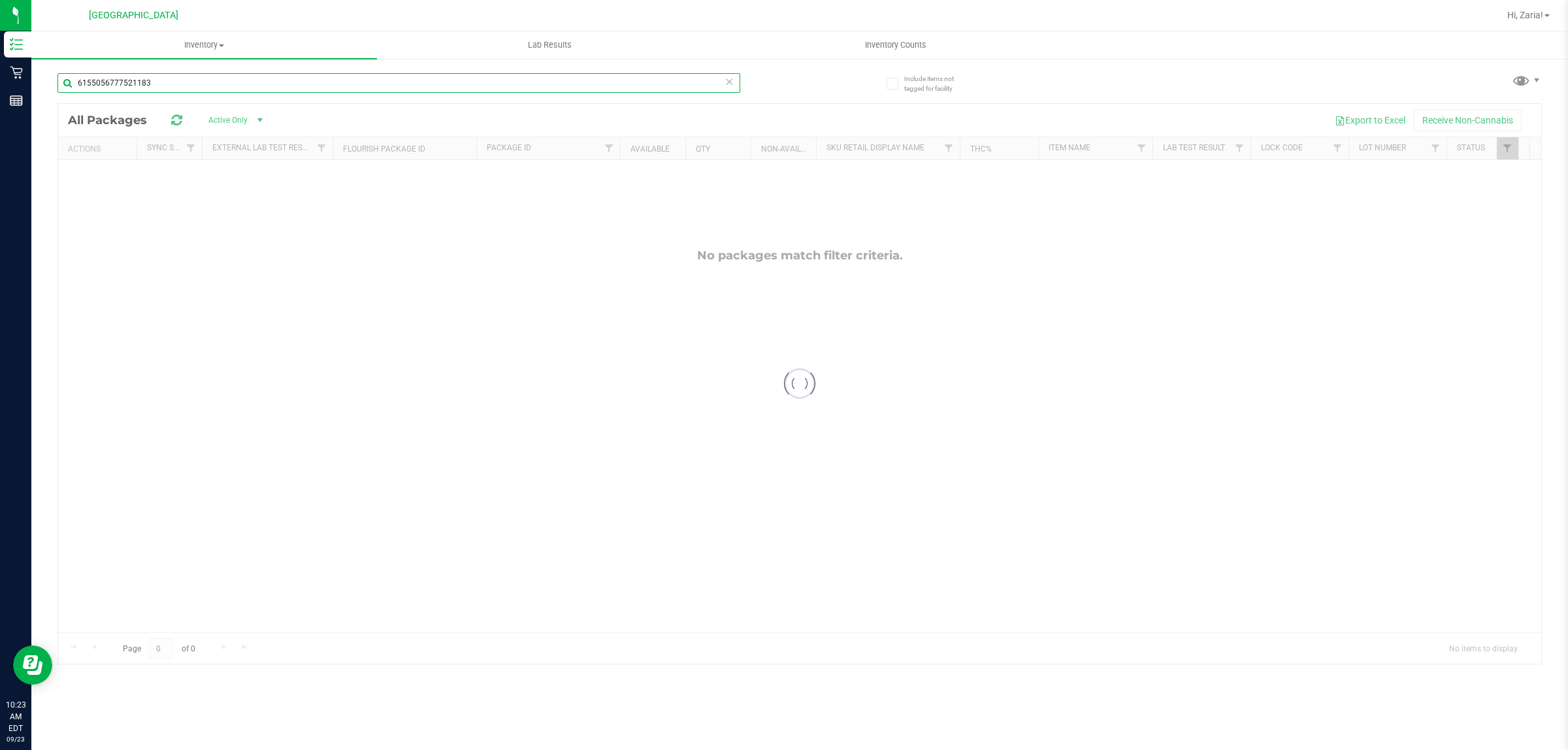
click at [196, 92] on input "6155056777521183" at bounding box center [398, 83] width 682 height 19
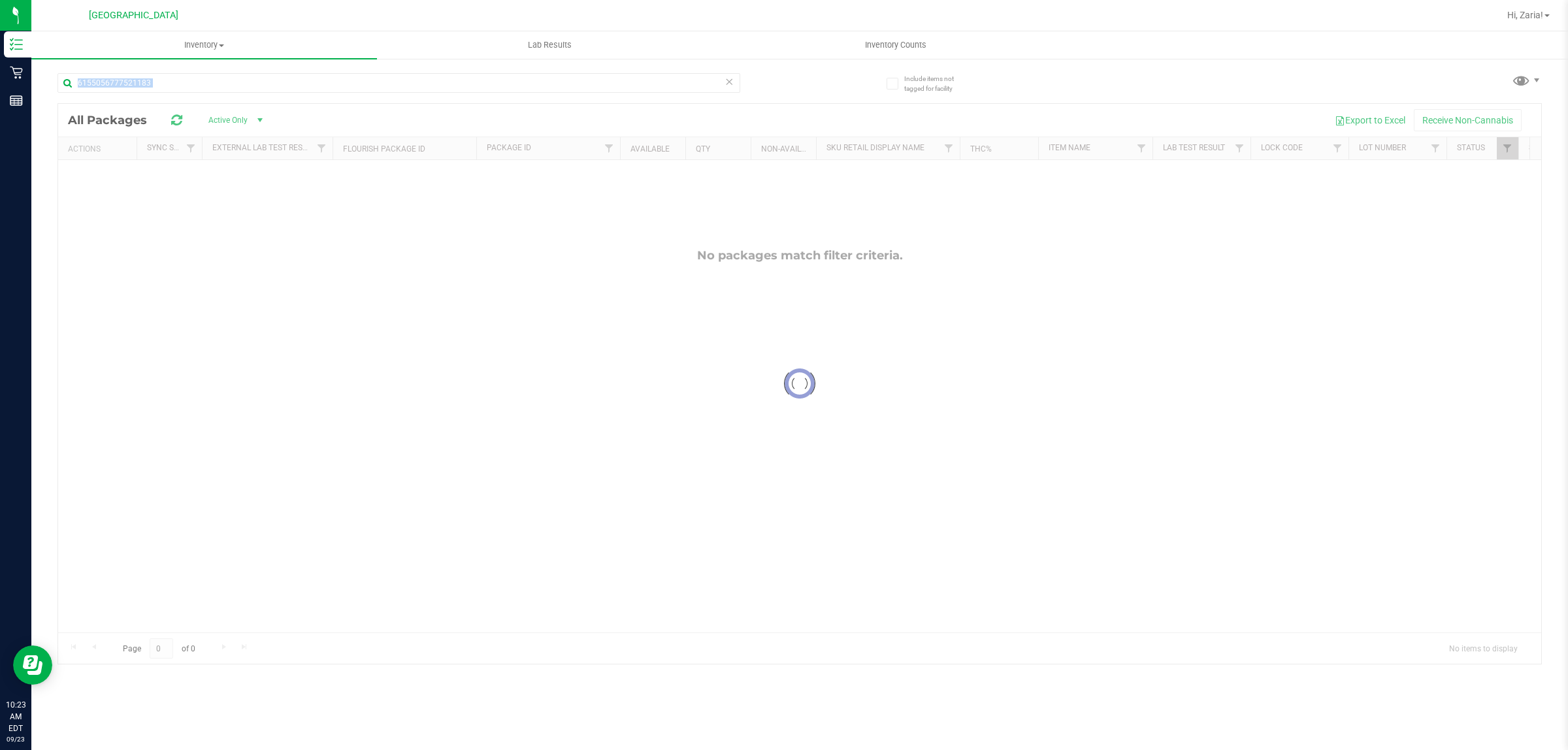
click at [196, 92] on div "6155056777521183" at bounding box center [398, 88] width 682 height 30
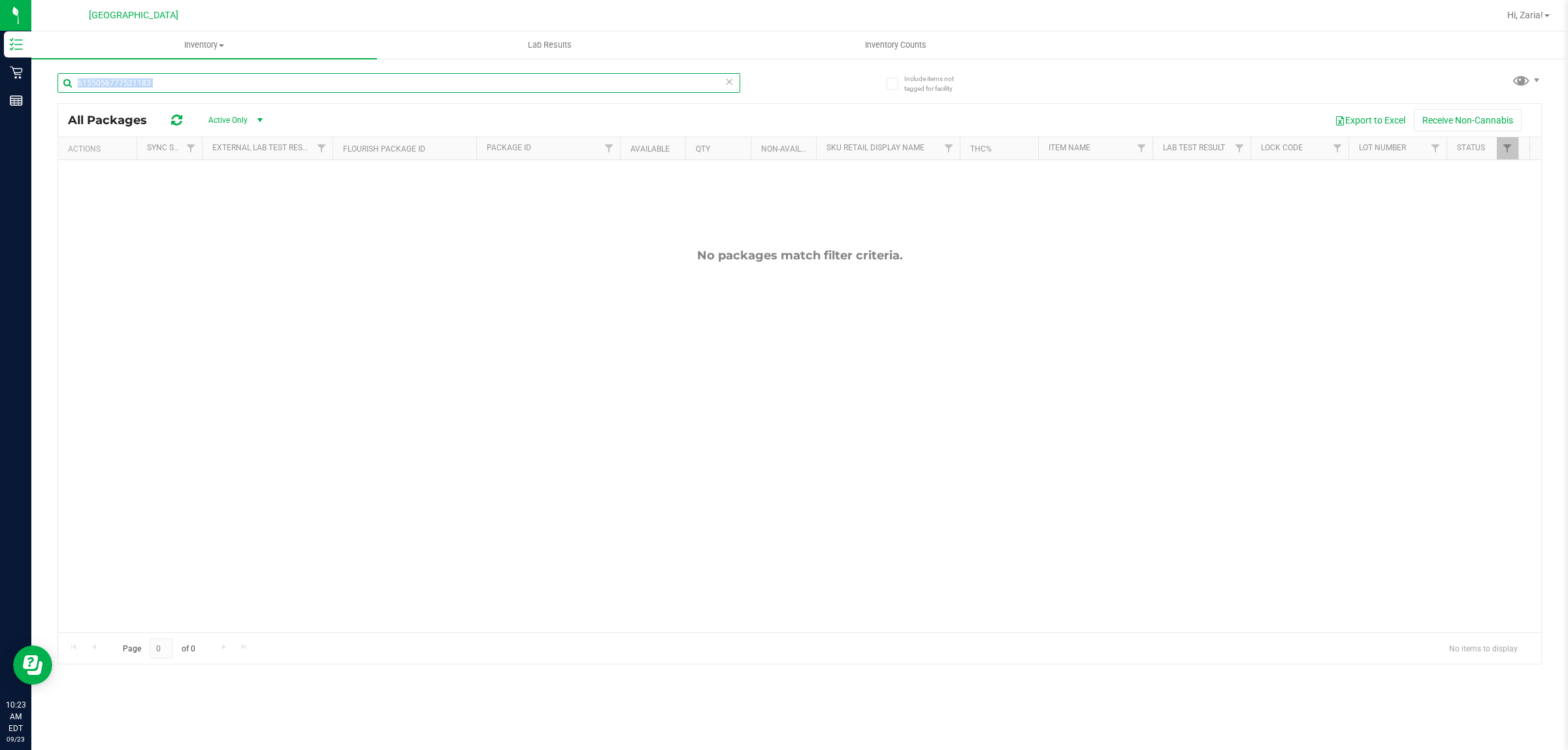
click at [196, 83] on input "6155056777521183" at bounding box center [398, 83] width 682 height 19
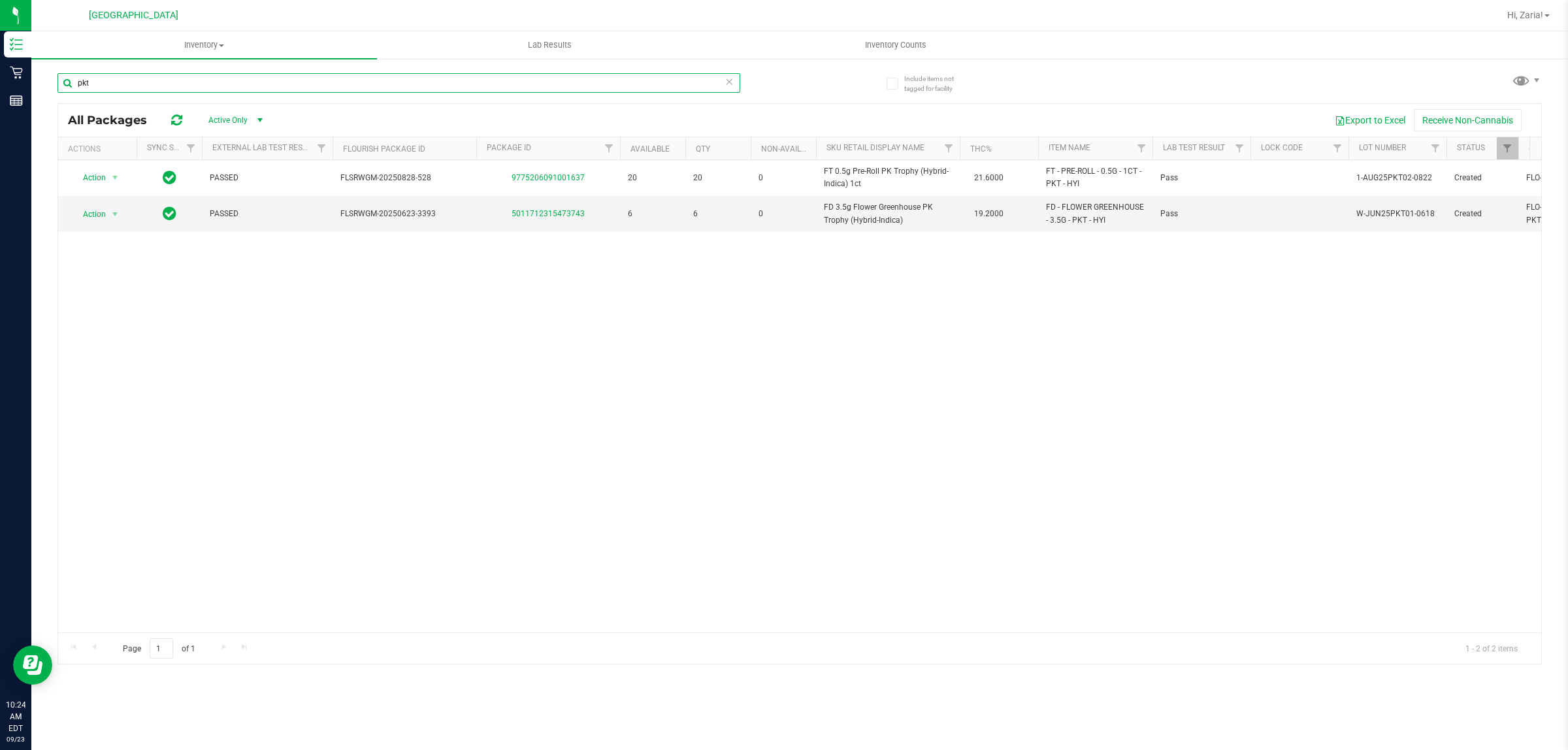
click at [119, 80] on input "pkt" at bounding box center [398, 83] width 682 height 19
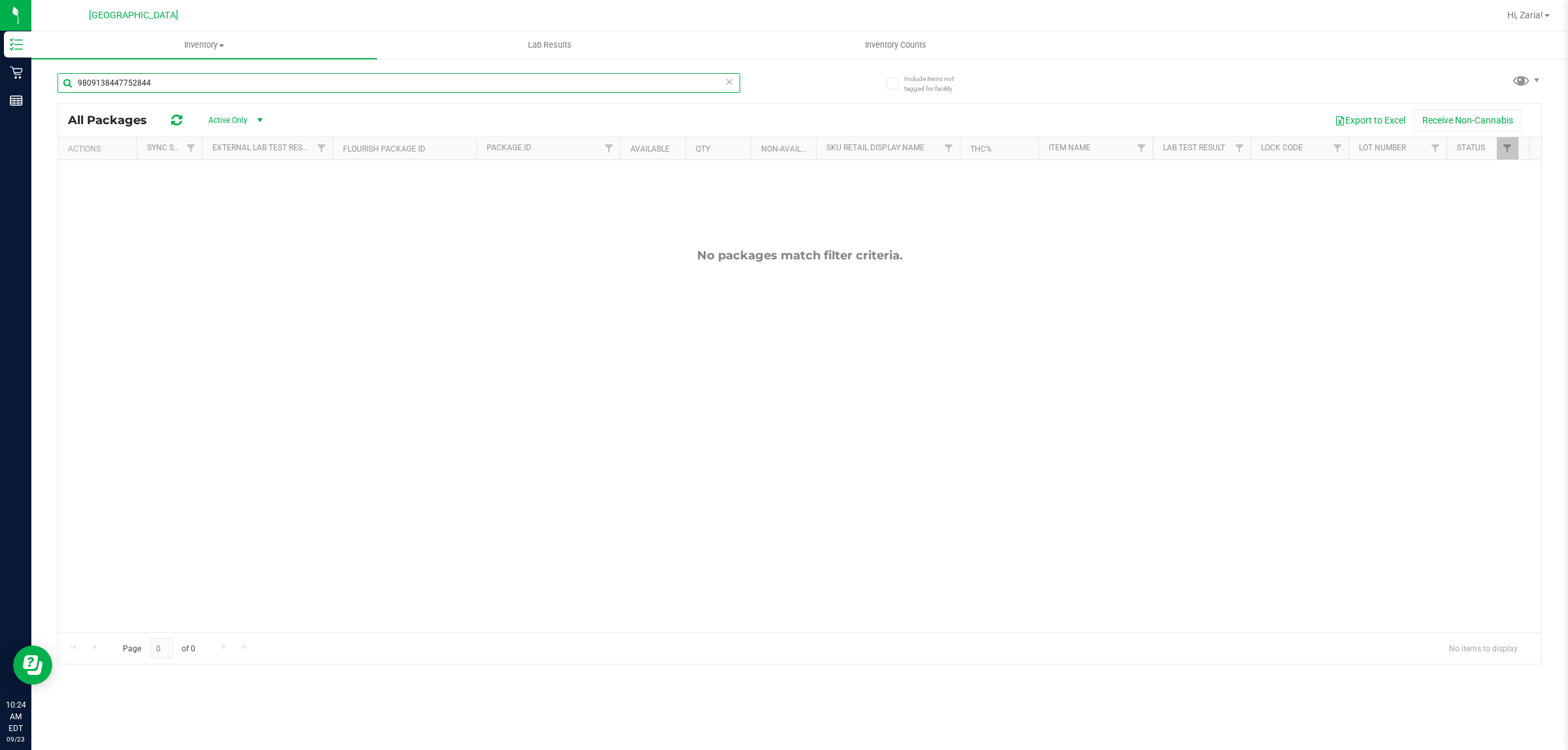
click at [600, 86] on input "9809138447752844" at bounding box center [398, 83] width 682 height 19
type input "grav"
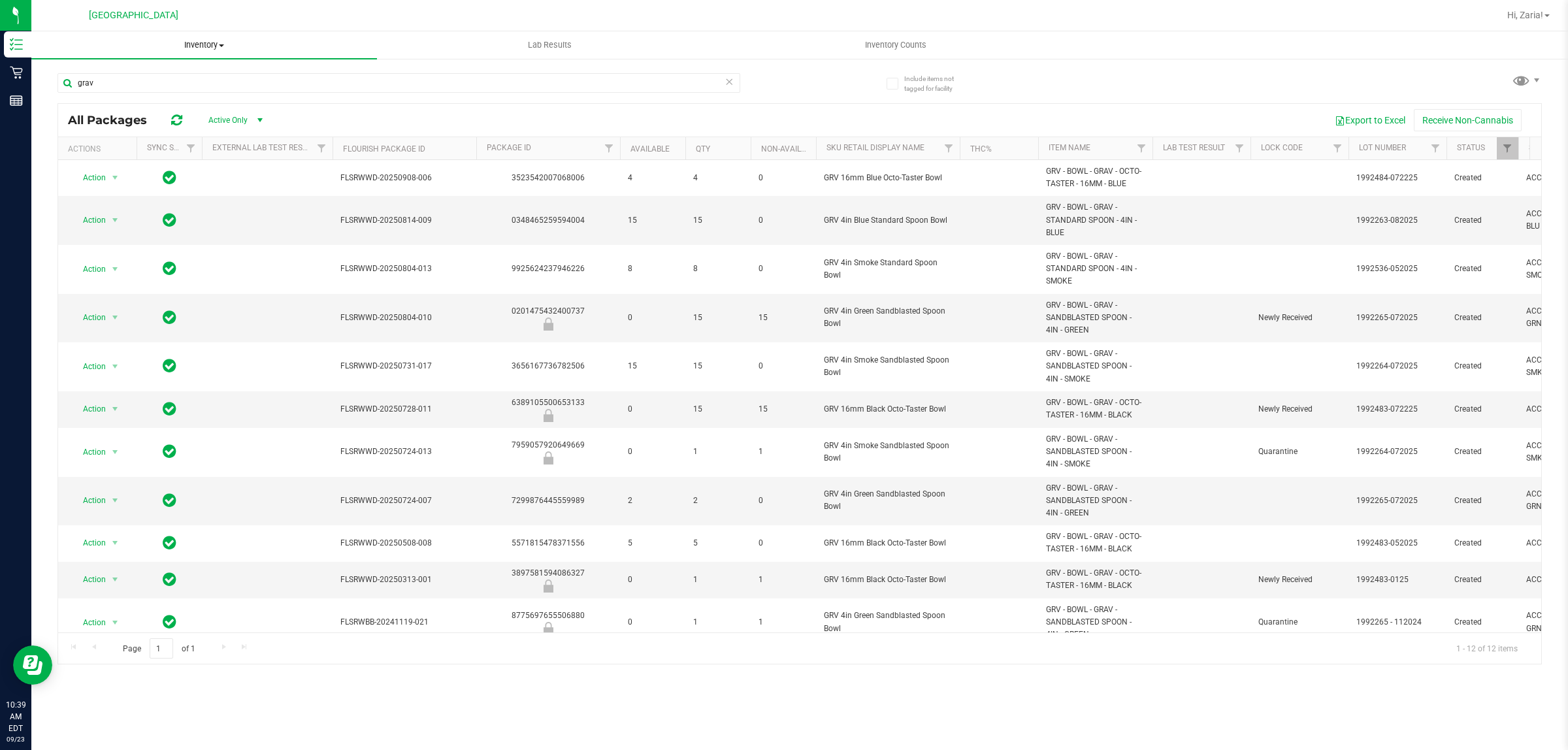
click at [176, 35] on uib-tab-heading "Inventory All packages All inventory Waste log" at bounding box center [204, 45] width 346 height 28
click at [136, 87] on li "All inventory" at bounding box center [204, 94] width 346 height 15
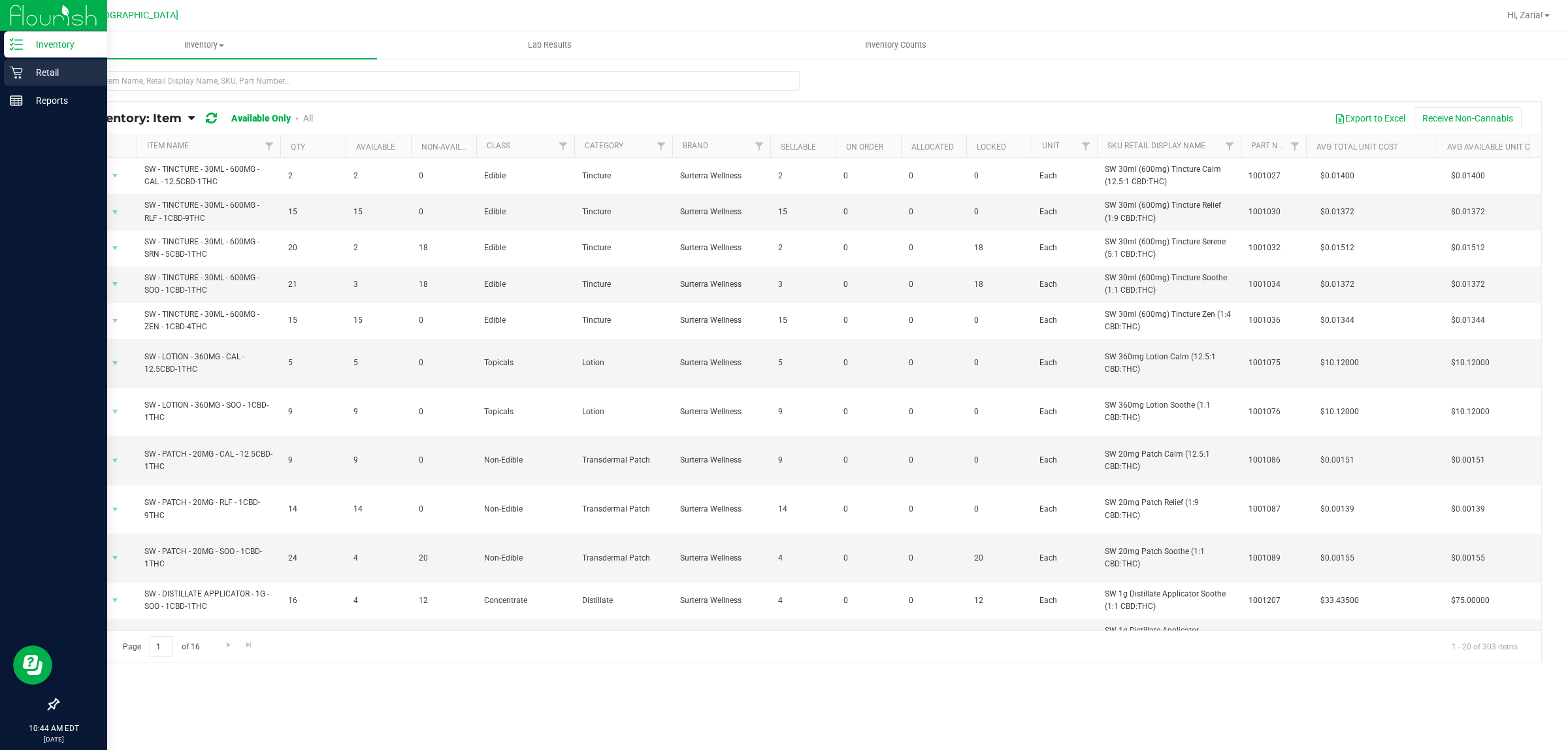
click at [5, 66] on div "Retail" at bounding box center [55, 72] width 103 height 26
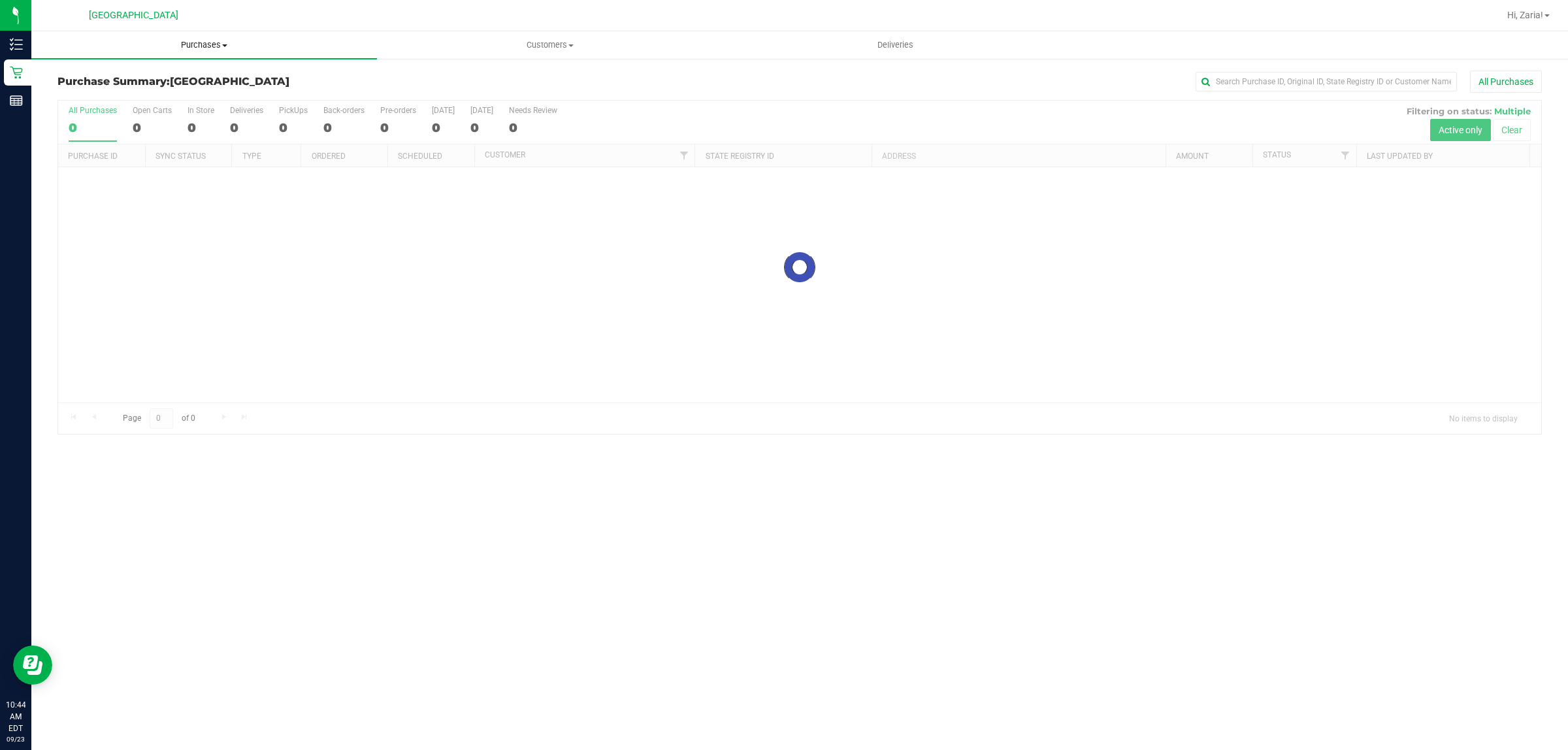
click at [170, 42] on span "Purchases" at bounding box center [204, 45] width 346 height 12
click at [160, 89] on li "Fulfillment" at bounding box center [204, 94] width 346 height 15
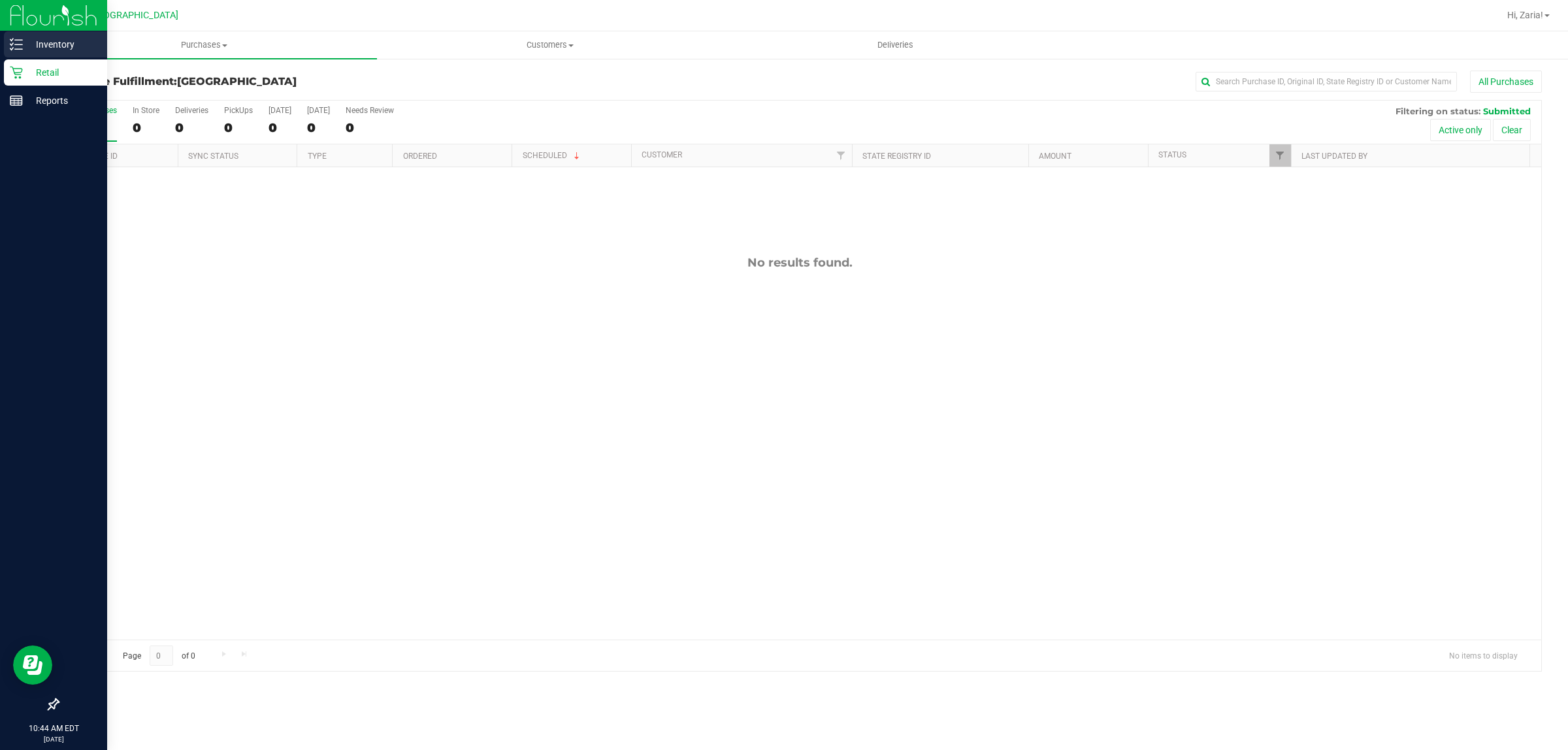
click at [16, 38] on icon at bounding box center [16, 44] width 13 height 13
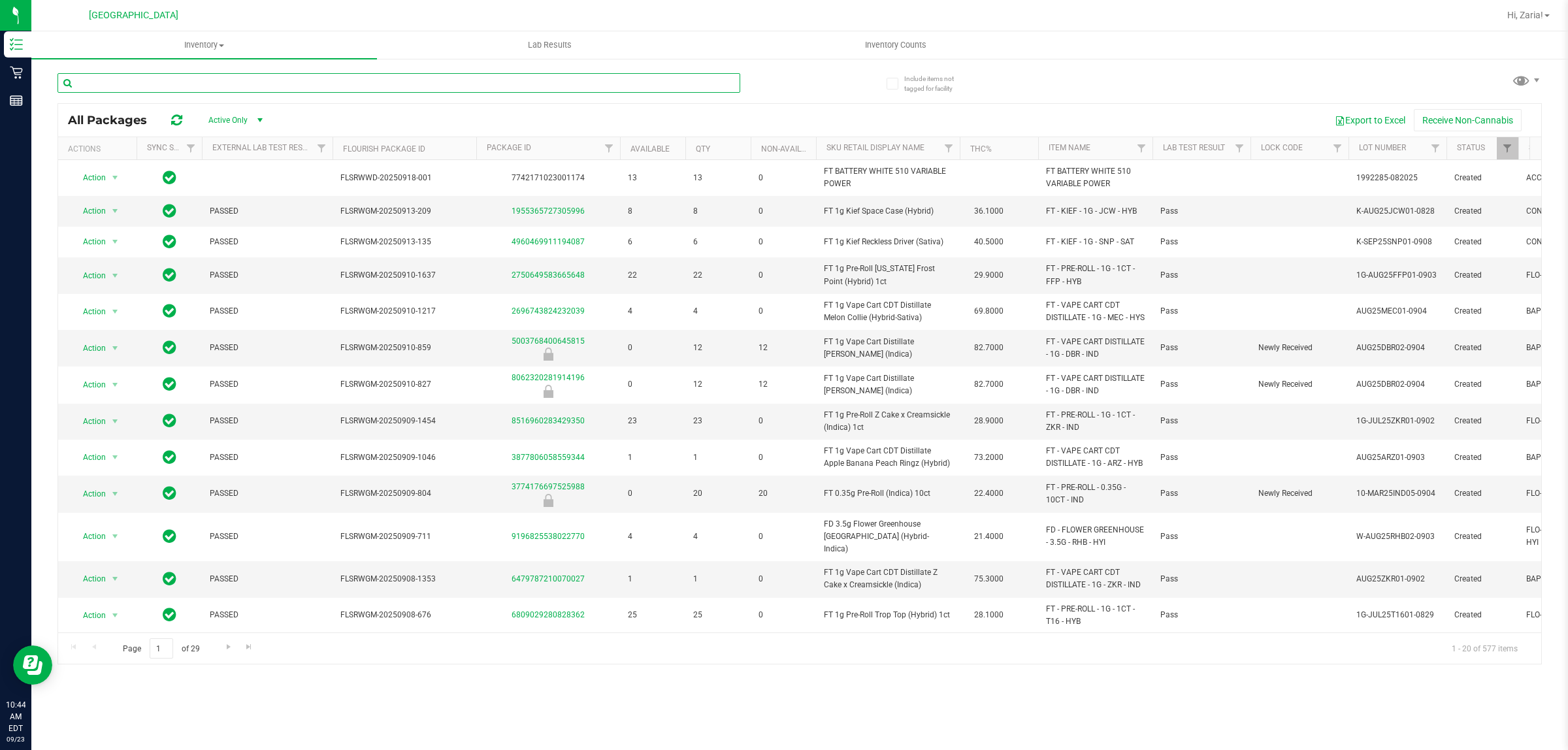
click at [475, 79] on input "text" at bounding box center [398, 83] width 682 height 19
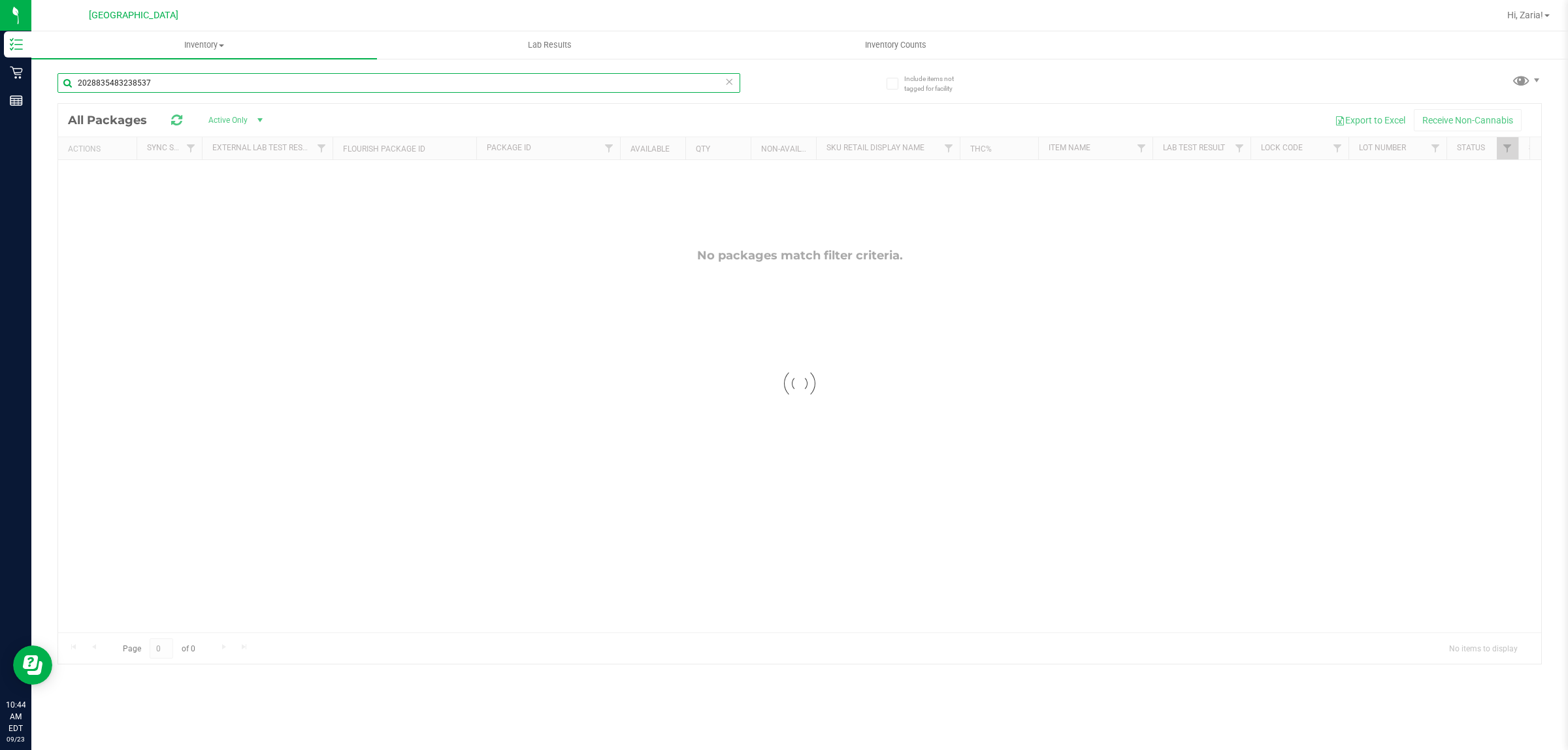
click at [469, 77] on input "2028835483238537" at bounding box center [398, 83] width 682 height 19
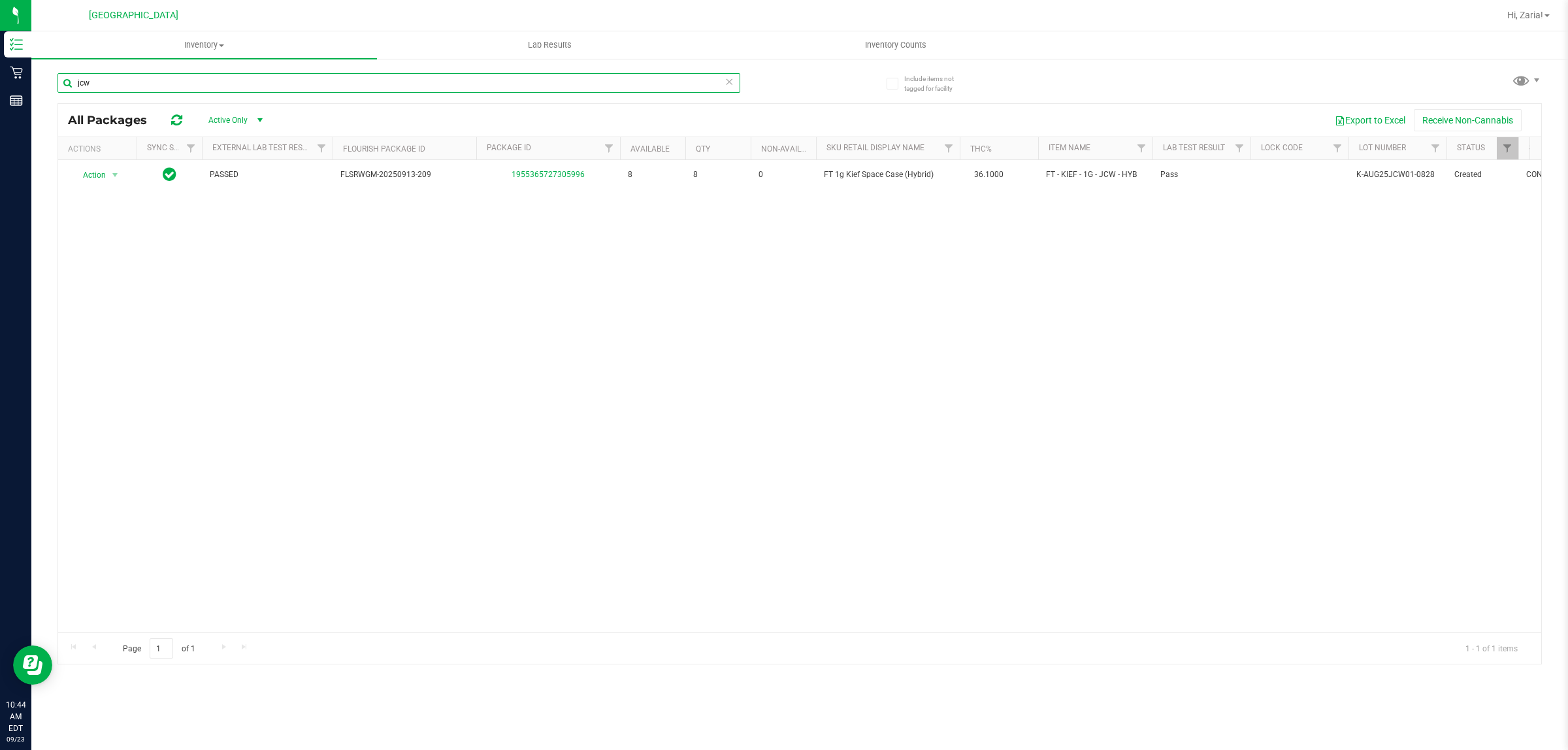
click at [295, 80] on input "jcw" at bounding box center [398, 83] width 682 height 19
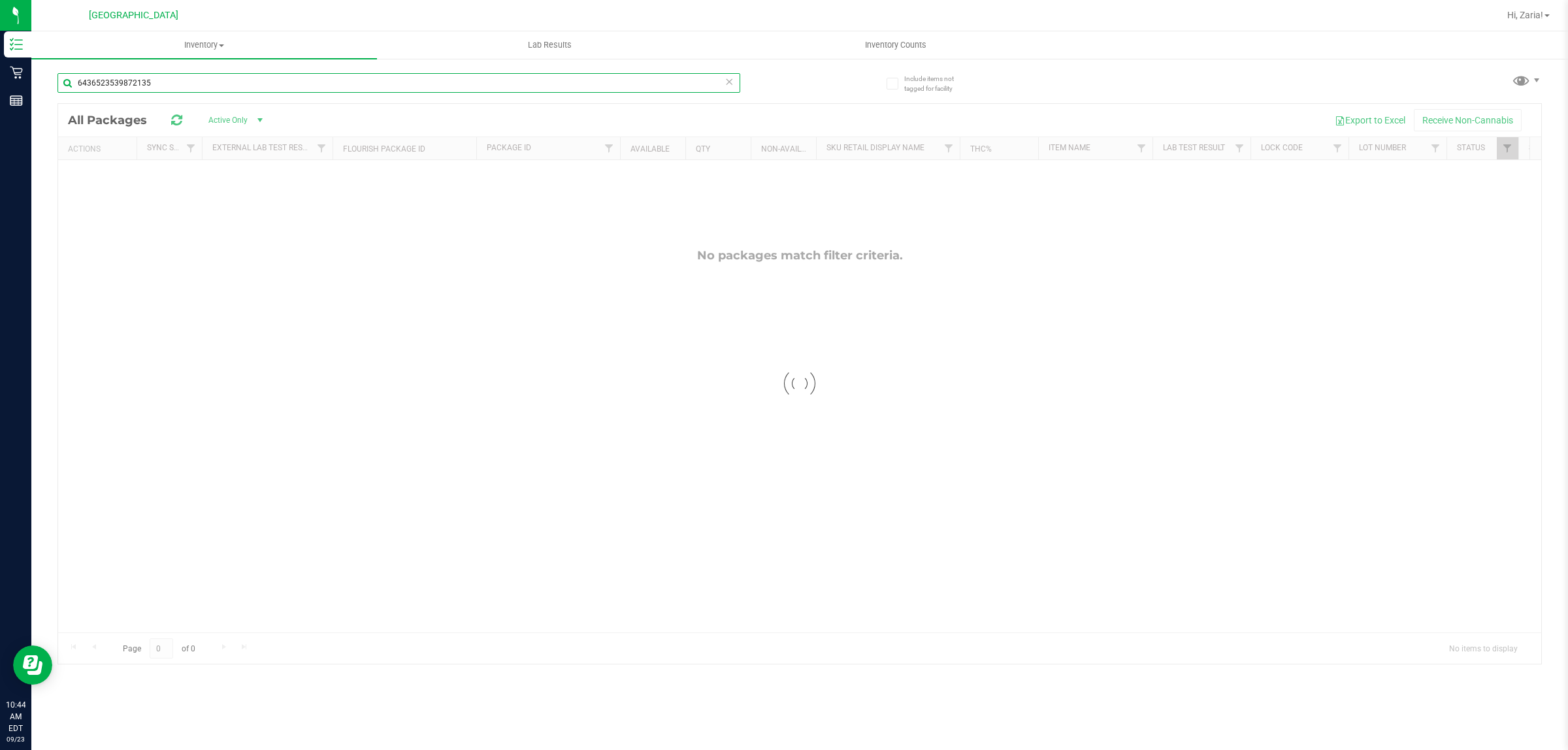
click at [410, 80] on input "6436523539872135" at bounding box center [398, 83] width 682 height 19
click at [409, 79] on input "6436523539872135" at bounding box center [398, 83] width 682 height 19
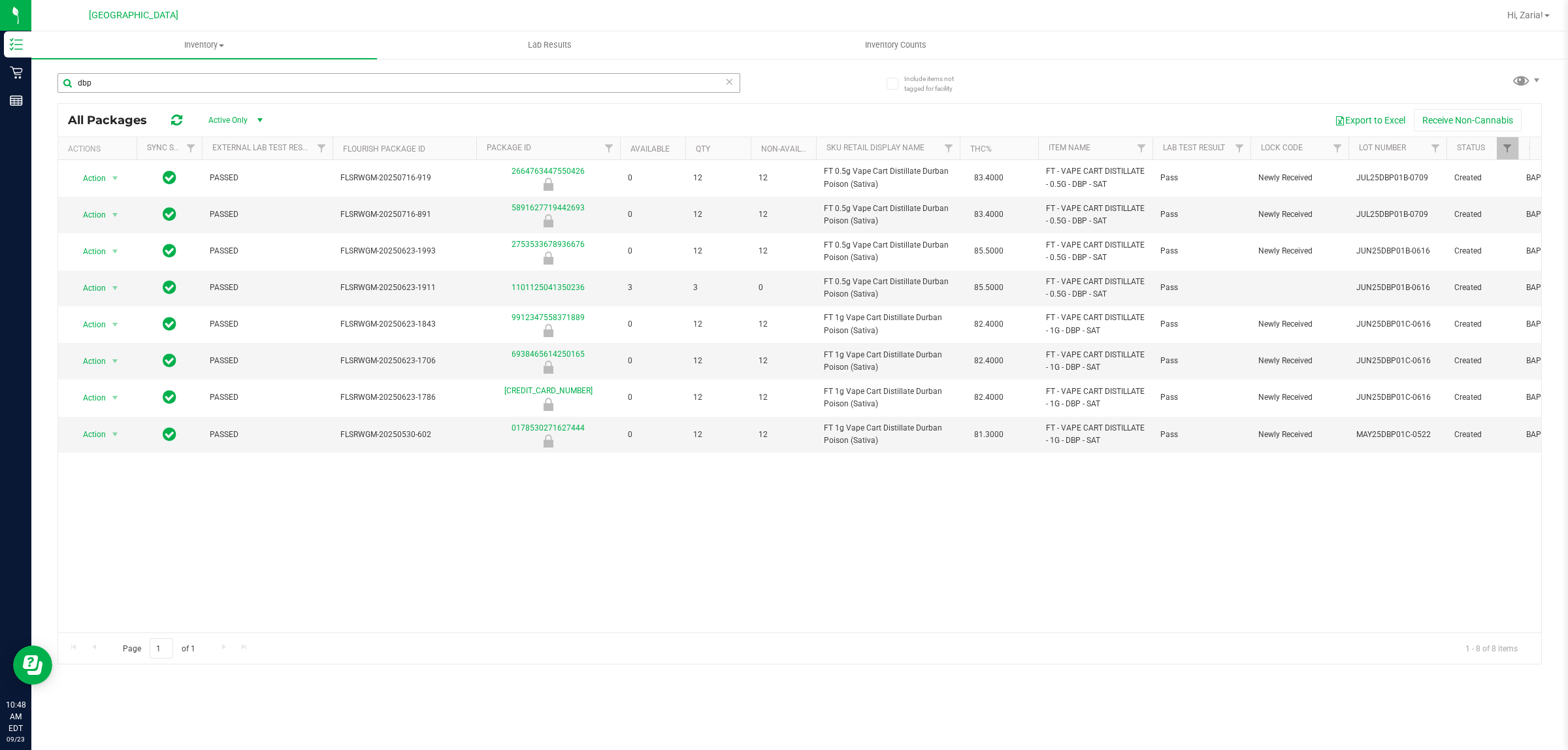
drag, startPoint x: 321, startPoint y: 101, endPoint x: 321, endPoint y: 89, distance: 12.0
click at [321, 100] on div "dbp" at bounding box center [398, 88] width 682 height 30
click at [321, 82] on input "dbp" at bounding box center [398, 83] width 682 height 19
type input "hash"
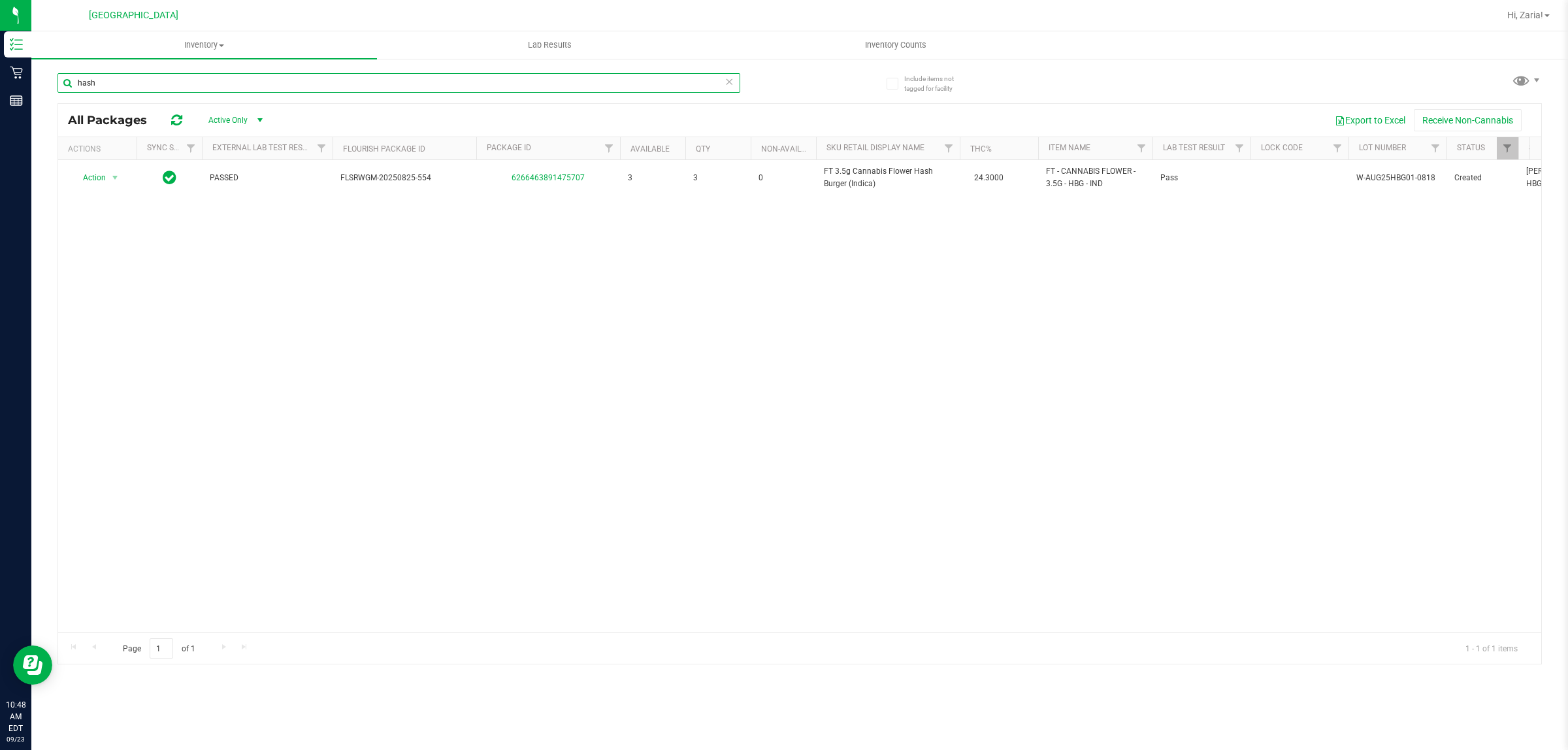
click at [202, 78] on input "hash" at bounding box center [398, 83] width 682 height 19
click at [202, 84] on input "hash" at bounding box center [398, 83] width 682 height 19
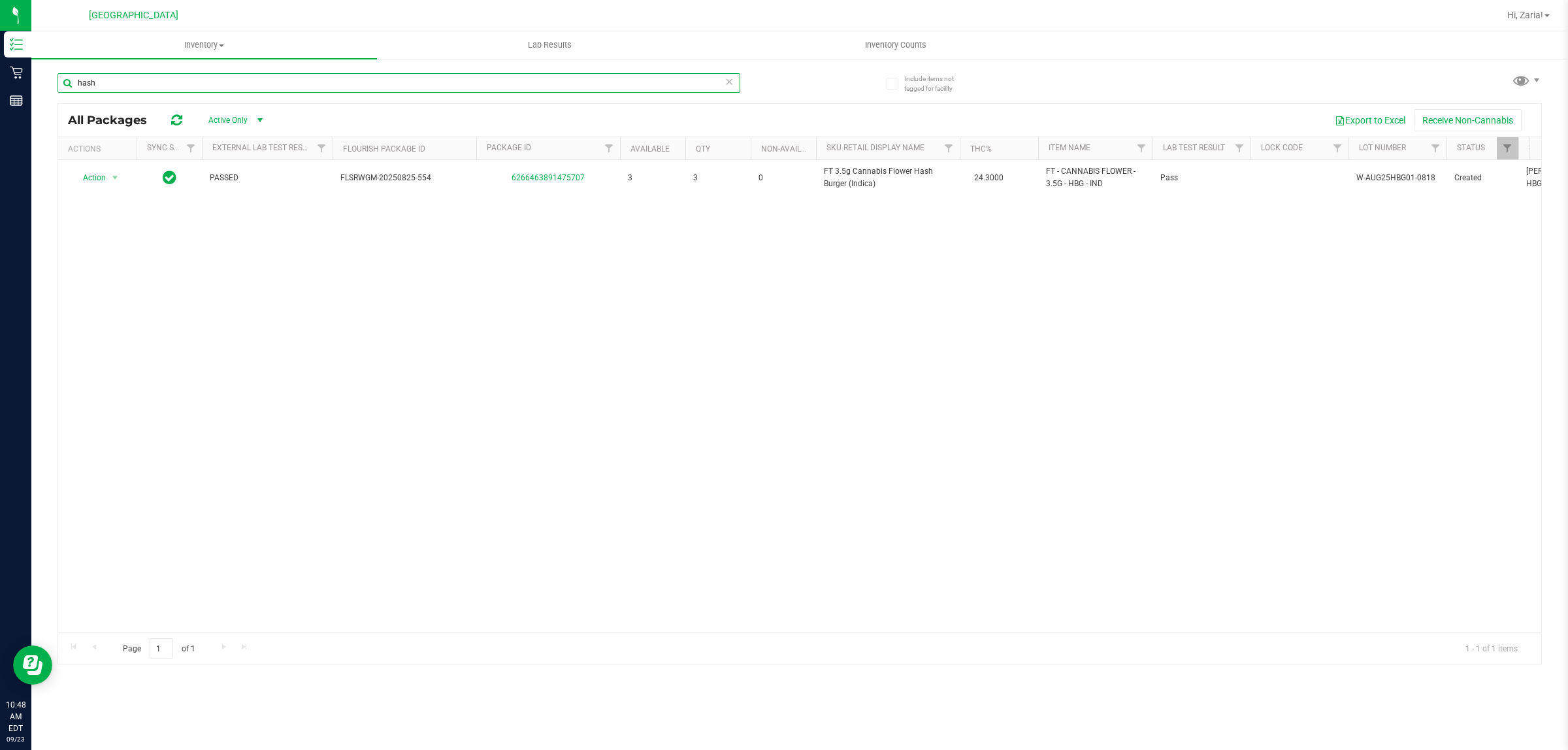
click at [203, 84] on input "hash" at bounding box center [398, 83] width 682 height 19
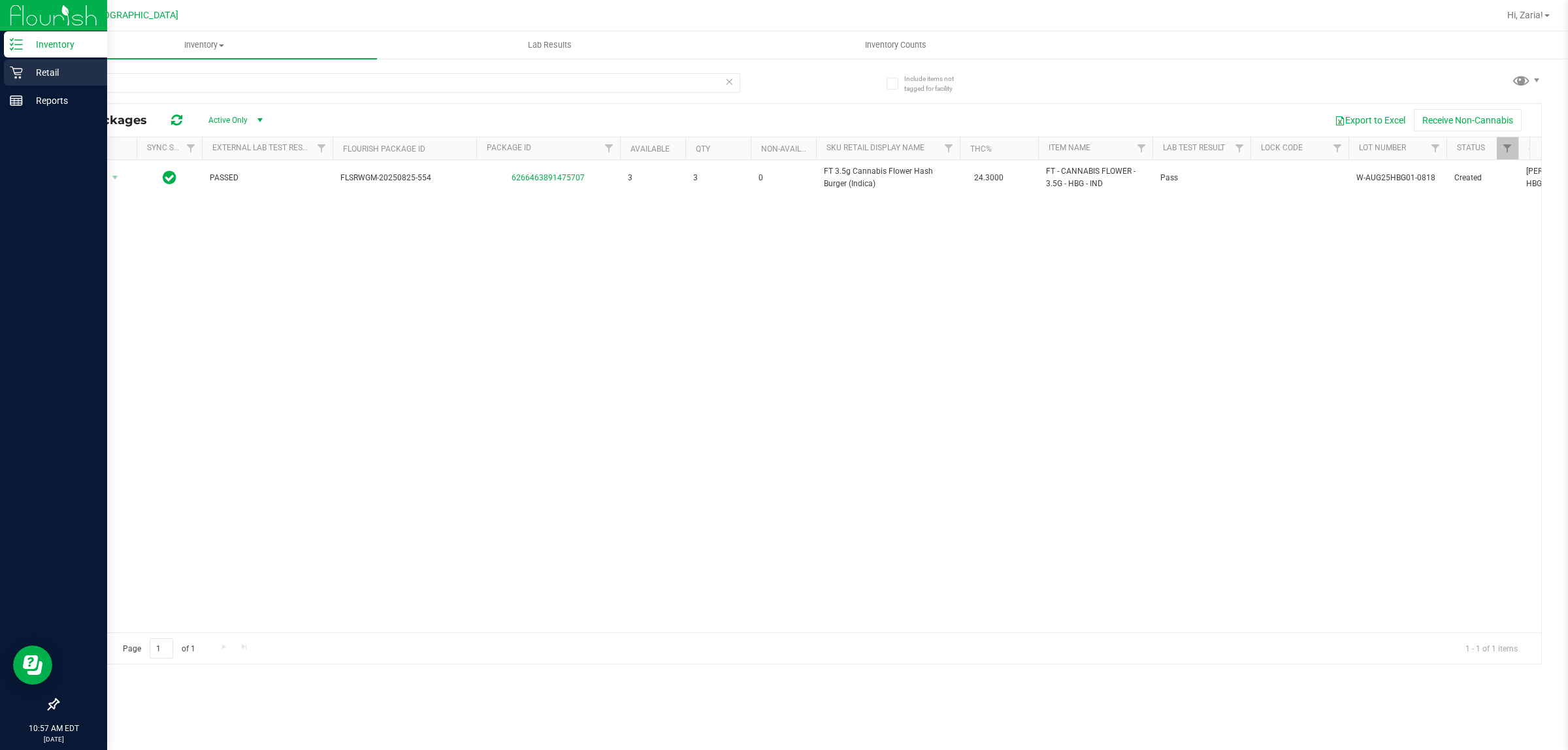
click at [38, 63] on div "Retail" at bounding box center [55, 72] width 103 height 26
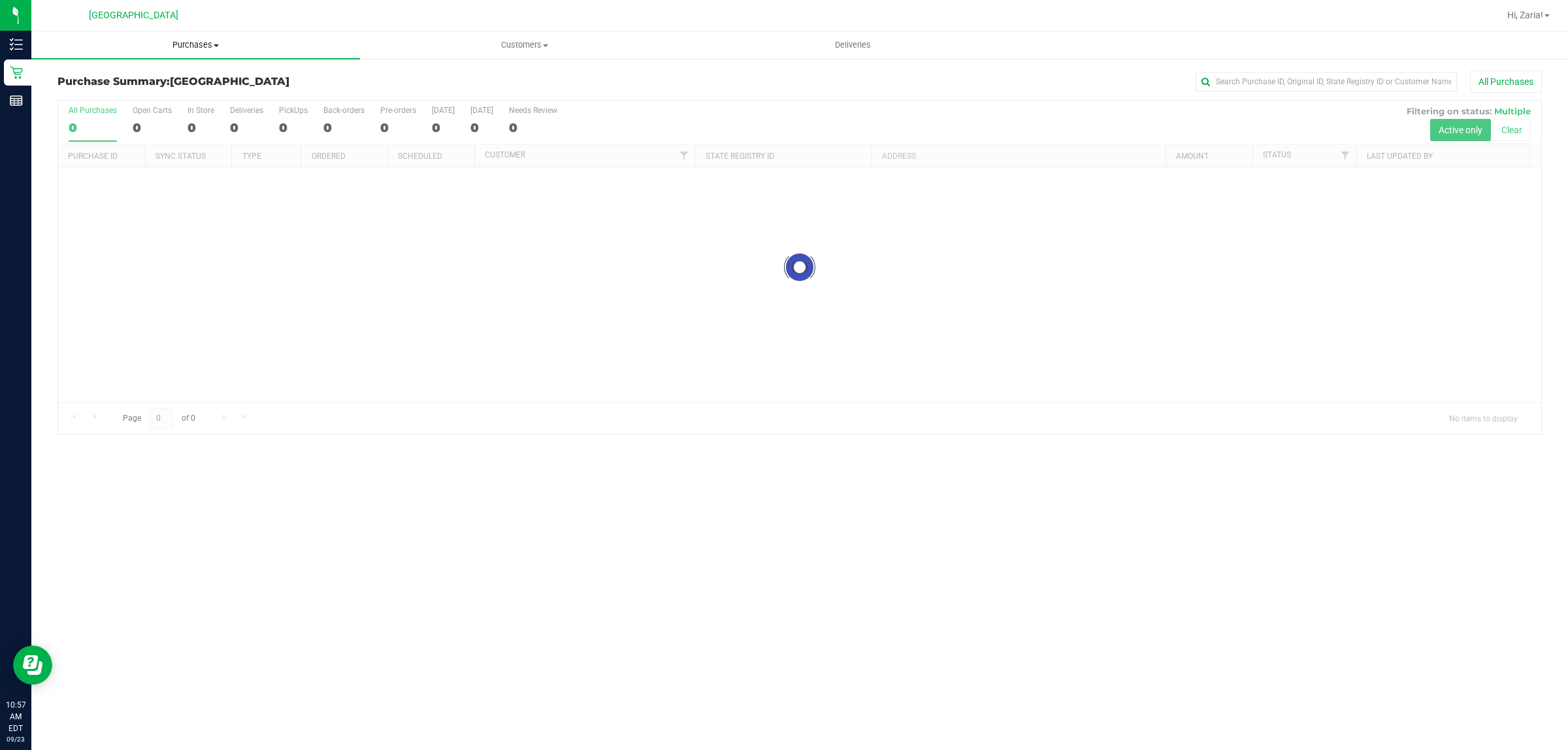
click at [236, 44] on span "Purchases" at bounding box center [196, 45] width 329 height 12
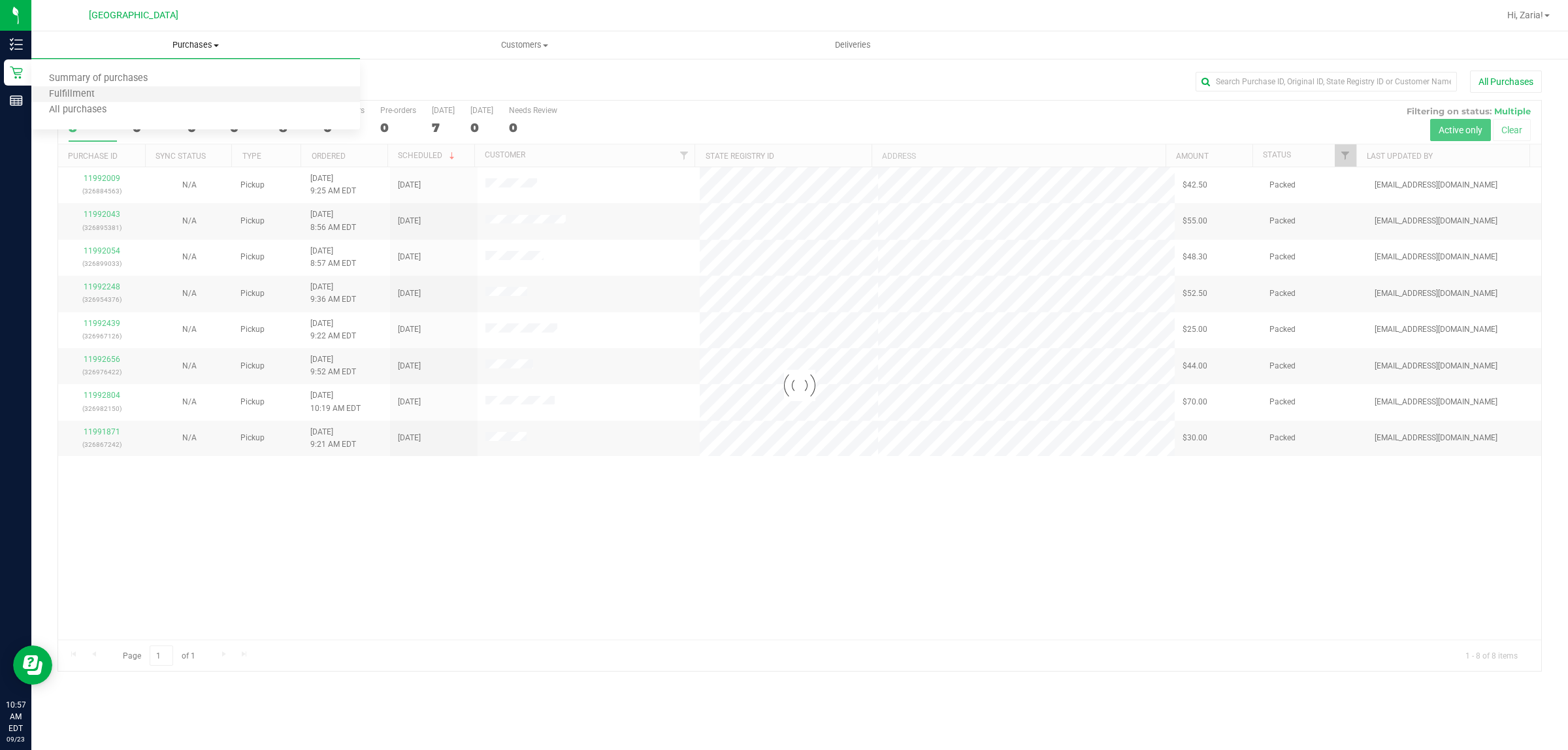
click at [144, 94] on li "Fulfillment" at bounding box center [196, 94] width 329 height 15
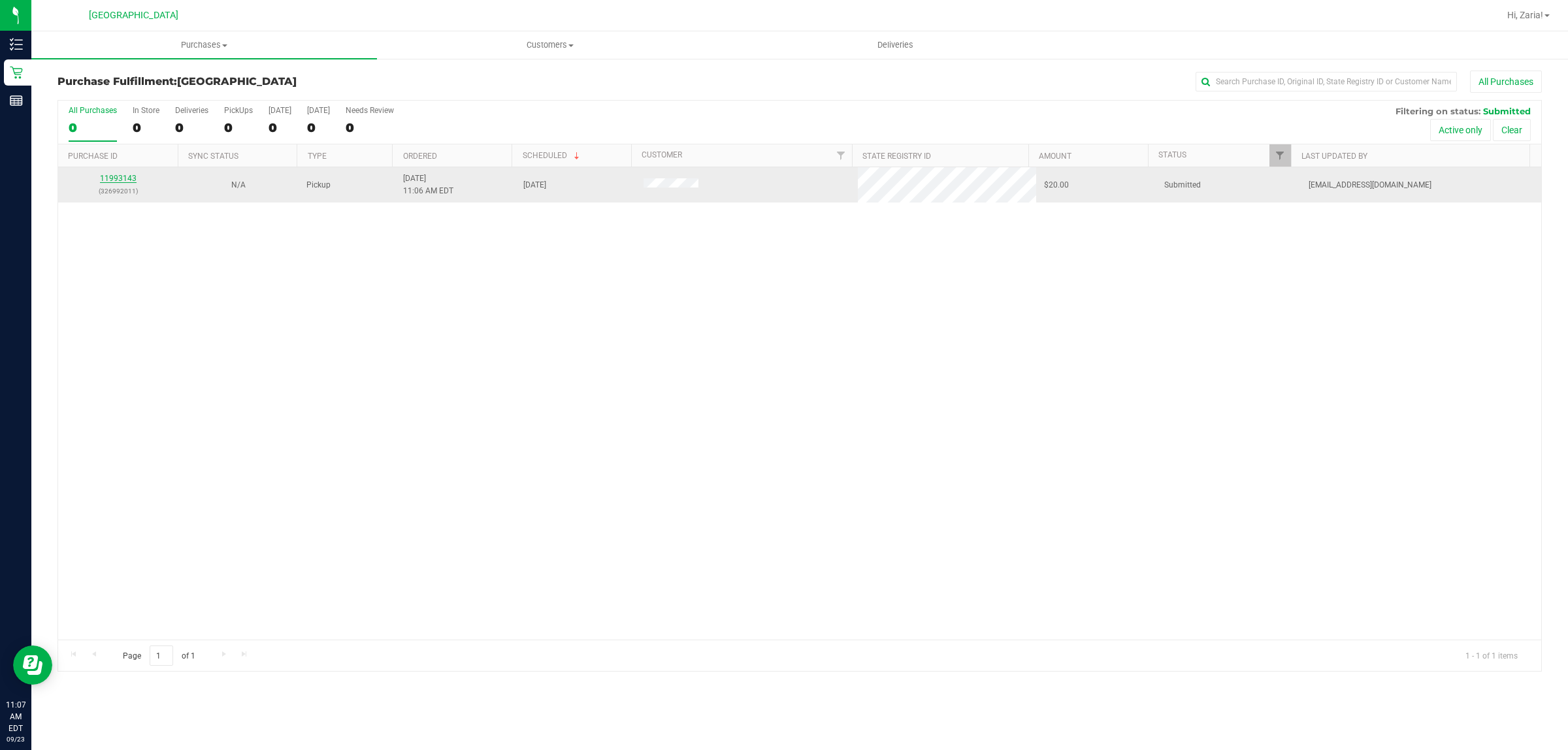
click at [129, 180] on link "11993143" at bounding box center [118, 179] width 37 height 10
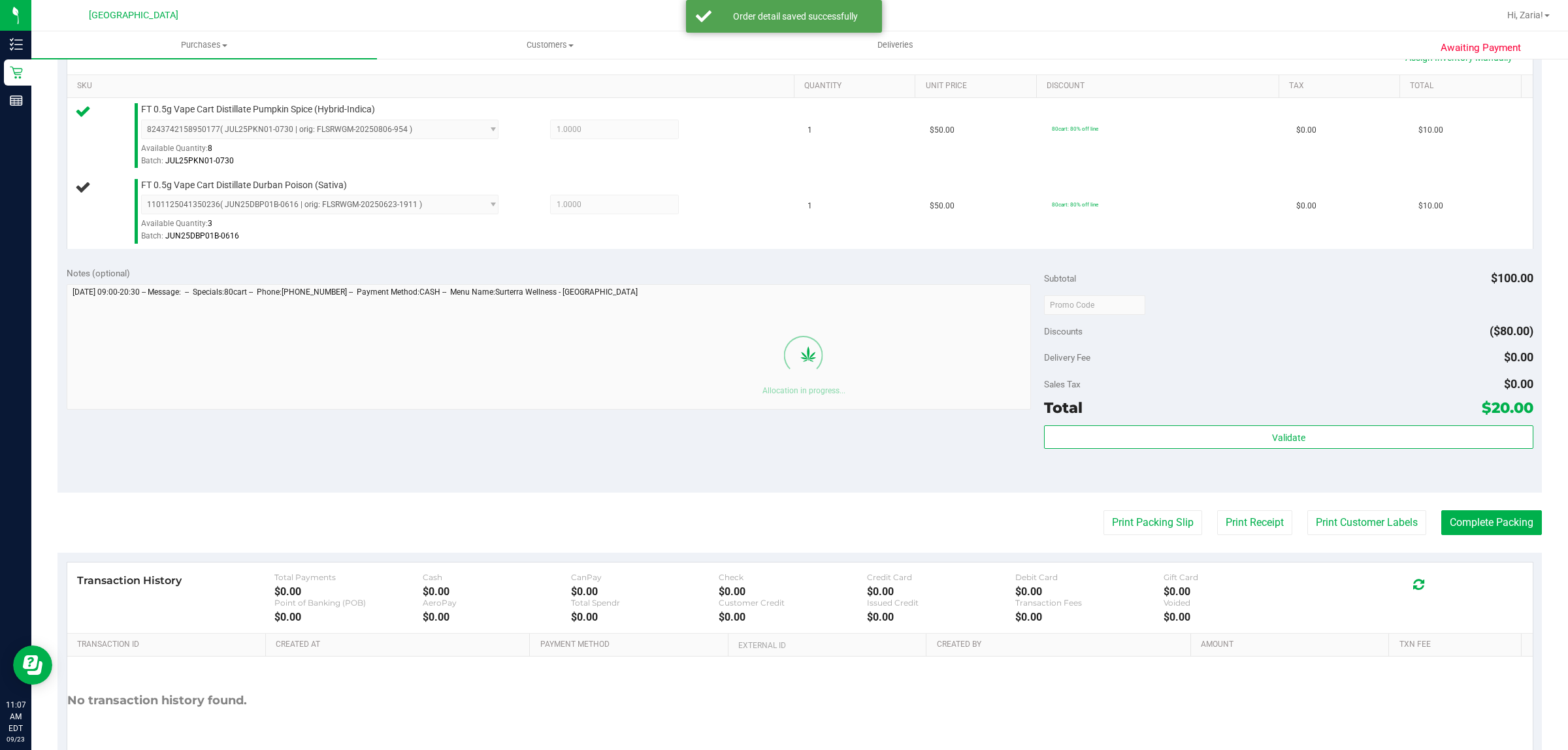
scroll to position [394, 0]
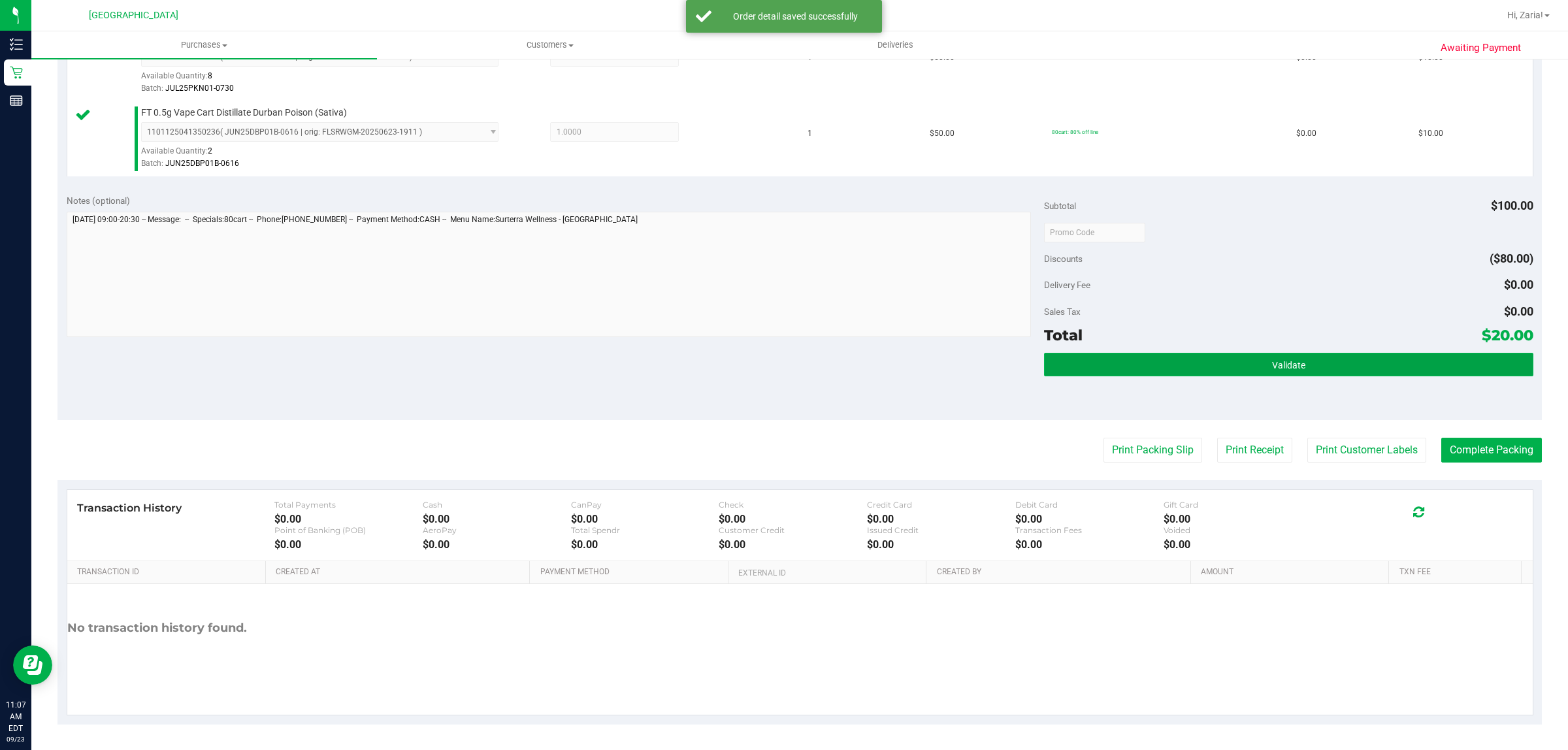
click at [1251, 368] on button "Validate" at bounding box center [1289, 365] width 489 height 23
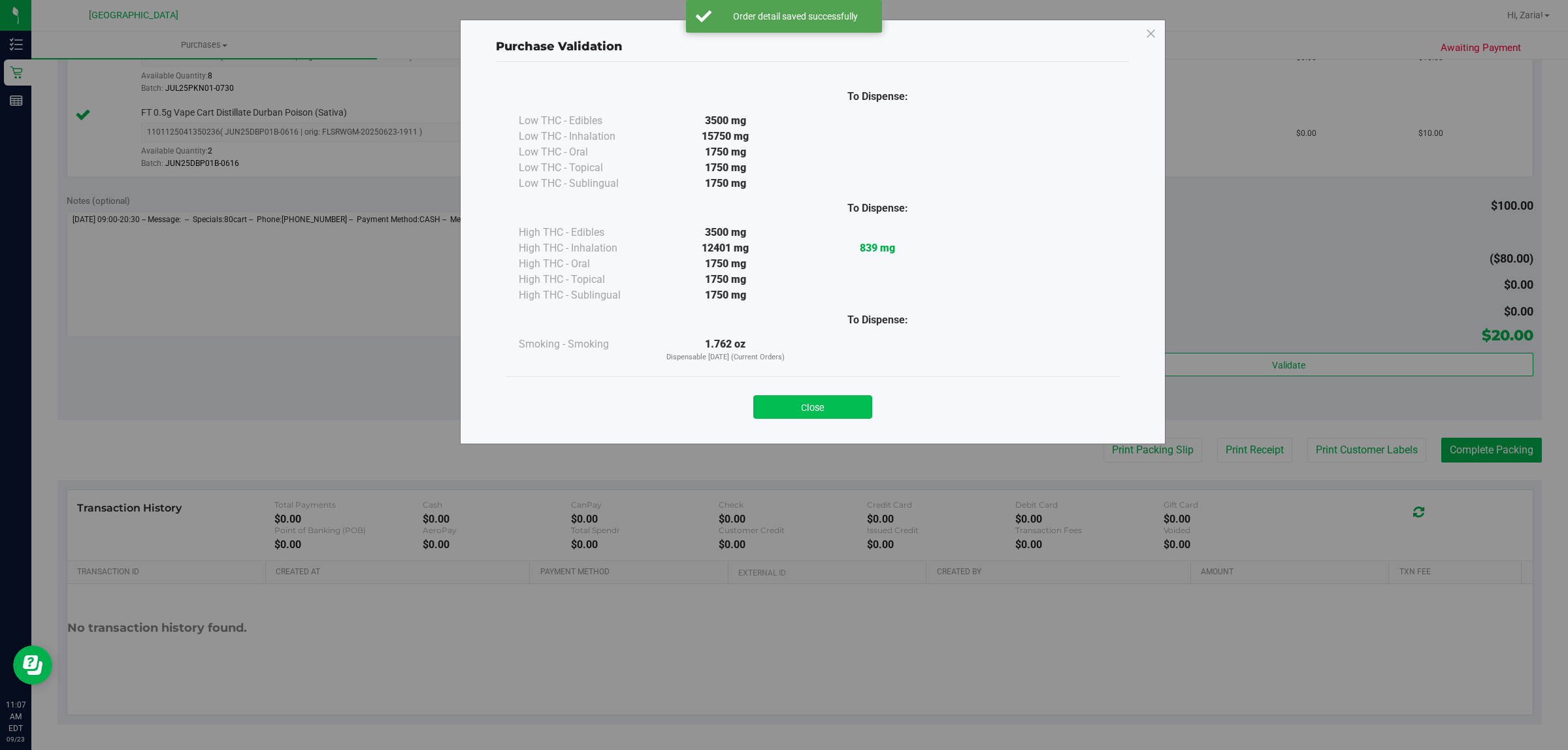
drag, startPoint x: 840, startPoint y: 422, endPoint x: 834, endPoint y: 406, distance: 17.1
click at [838, 421] on div "Close" at bounding box center [812, 402] width 614 height 53
click at [835, 401] on button "Close" at bounding box center [813, 407] width 119 height 23
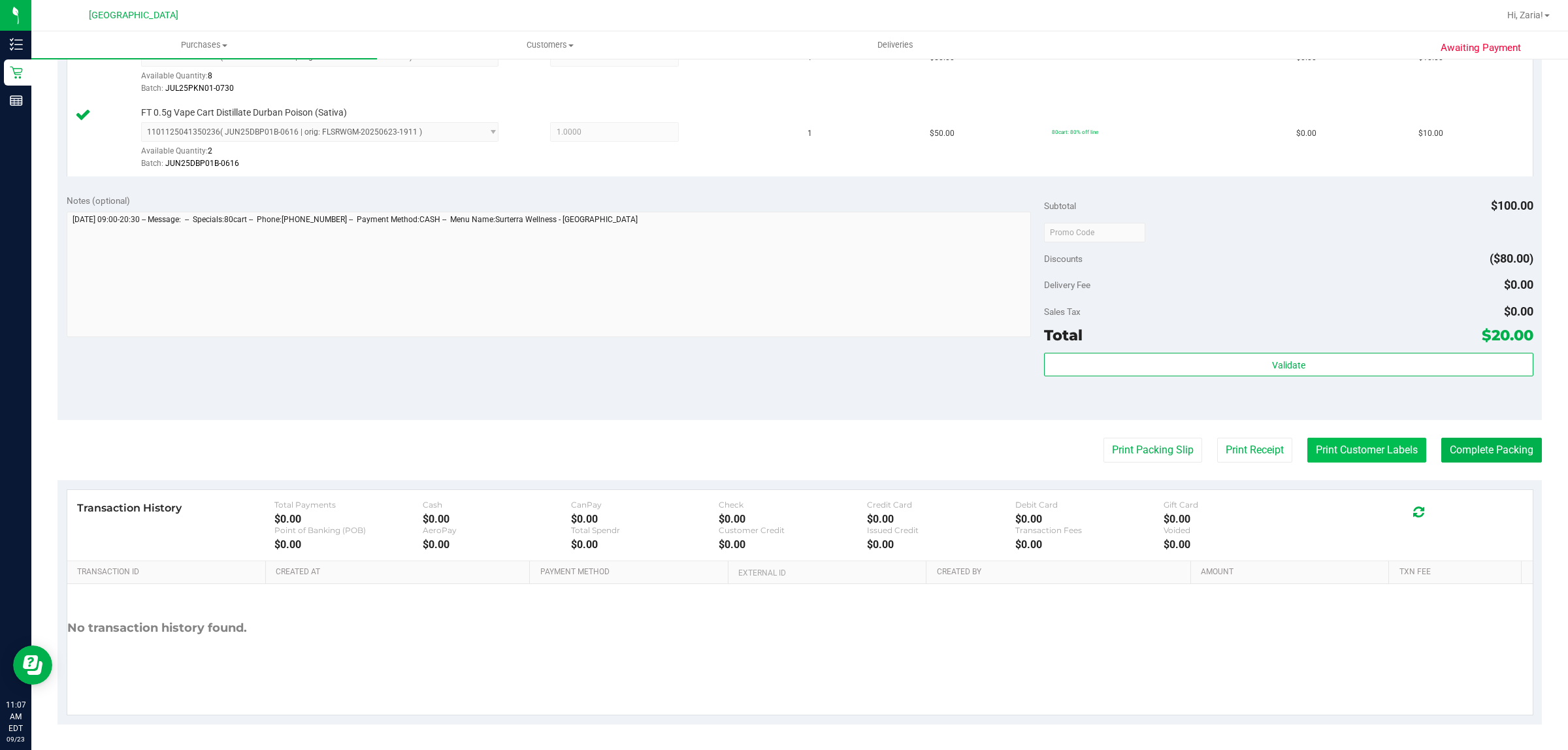
click at [1350, 451] on button "Print Customer Labels" at bounding box center [1368, 451] width 119 height 25
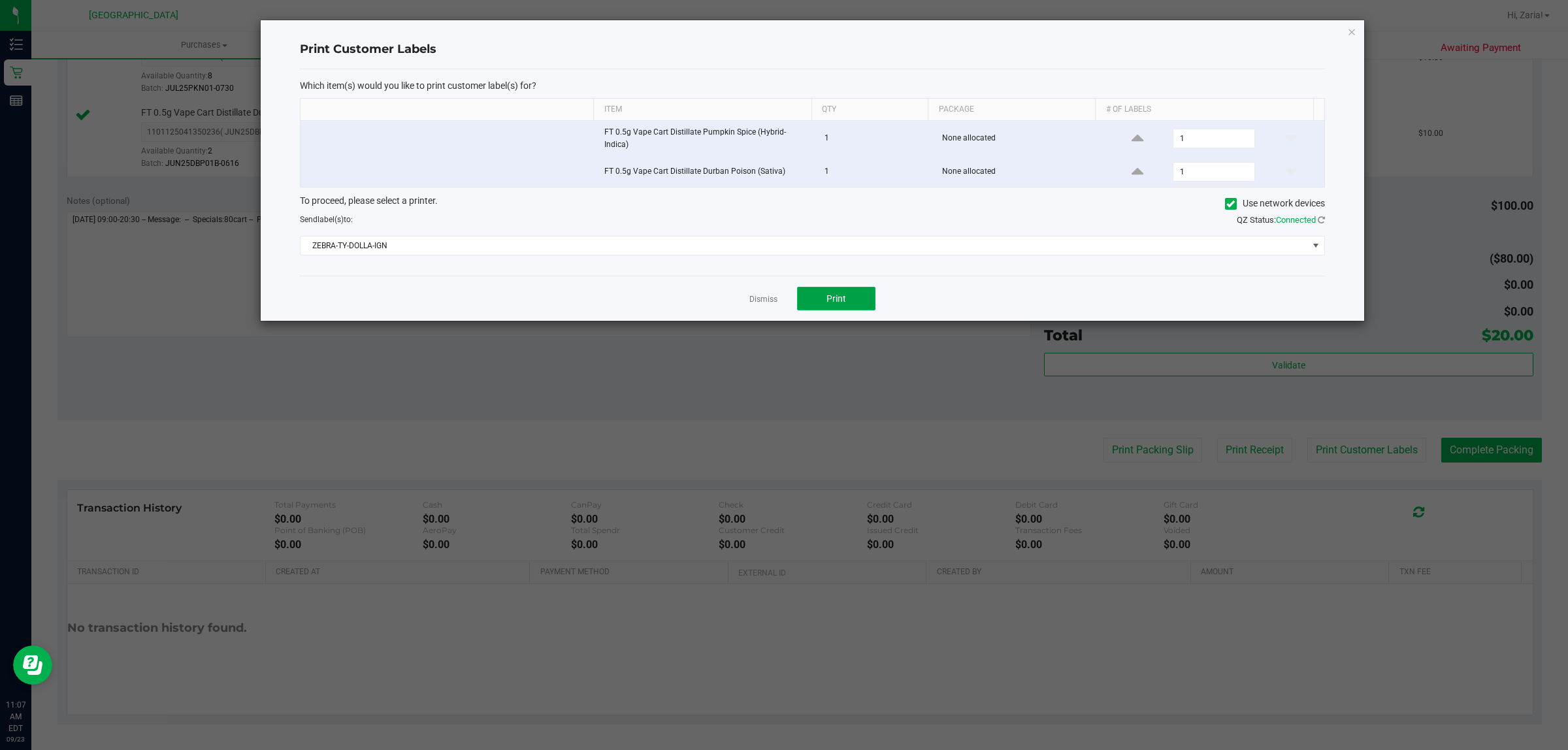
click at [852, 287] on button "Print" at bounding box center [835, 298] width 78 height 23
click at [1369, 38] on ngb-modal-window "Print Customer Labels Which item(s) would you like to print customer label(s) f…" at bounding box center [789, 375] width 1579 height 750
click at [1356, 32] on icon "button" at bounding box center [1352, 31] width 10 height 15
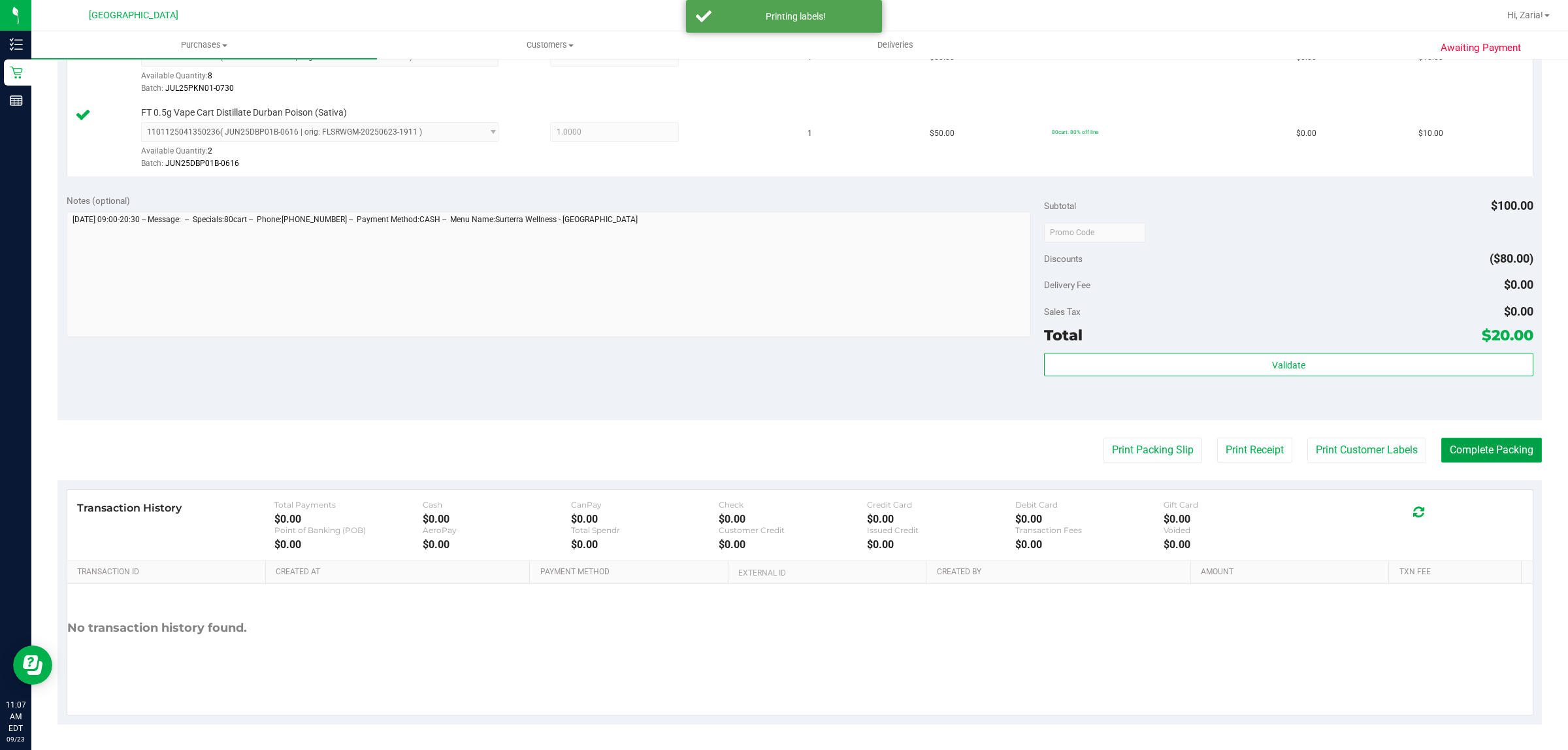
click at [1478, 445] on button "Complete Packing" at bounding box center [1492, 451] width 101 height 25
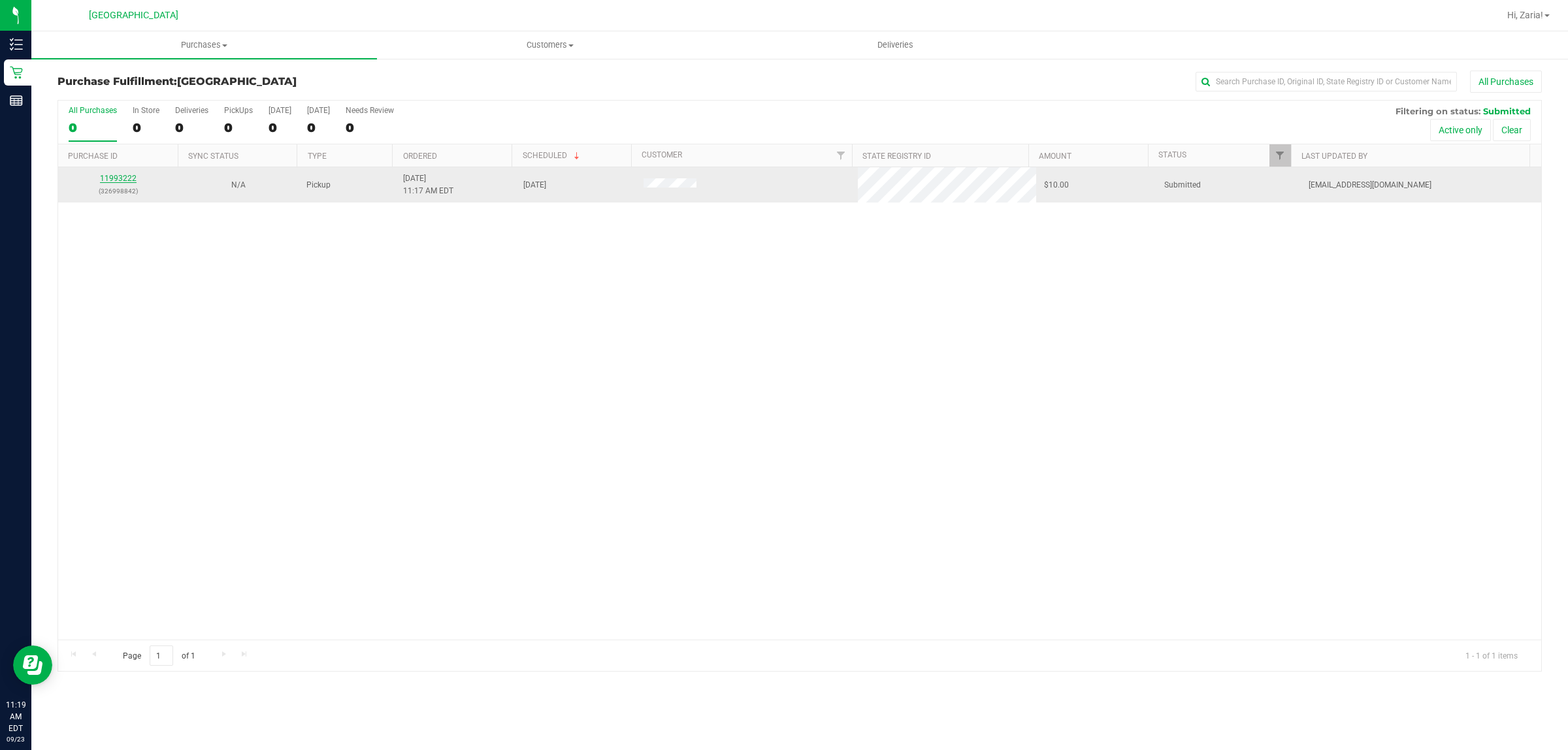
click at [110, 180] on link "11993222" at bounding box center [118, 179] width 37 height 10
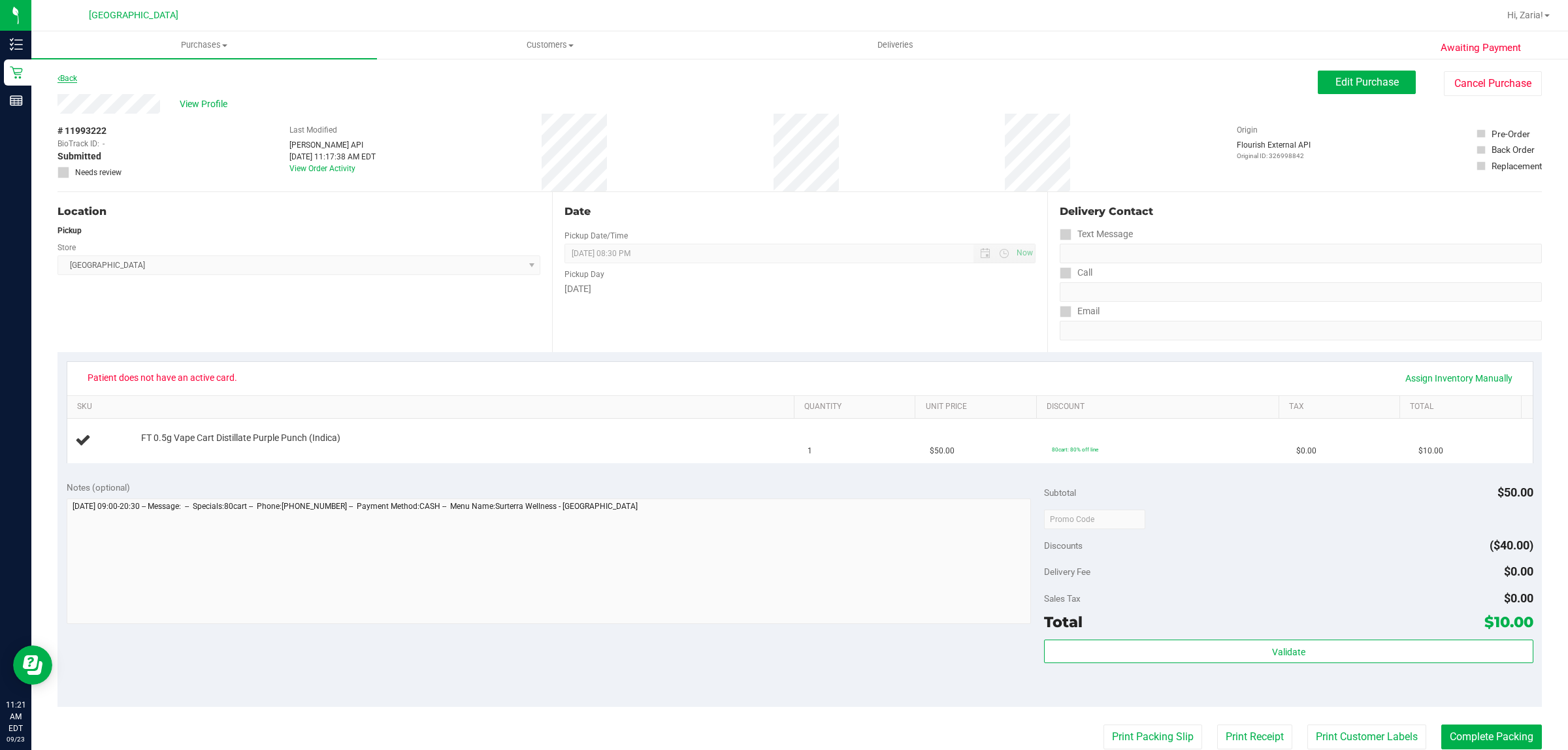
click at [62, 74] on link "Back" at bounding box center [67, 79] width 19 height 10
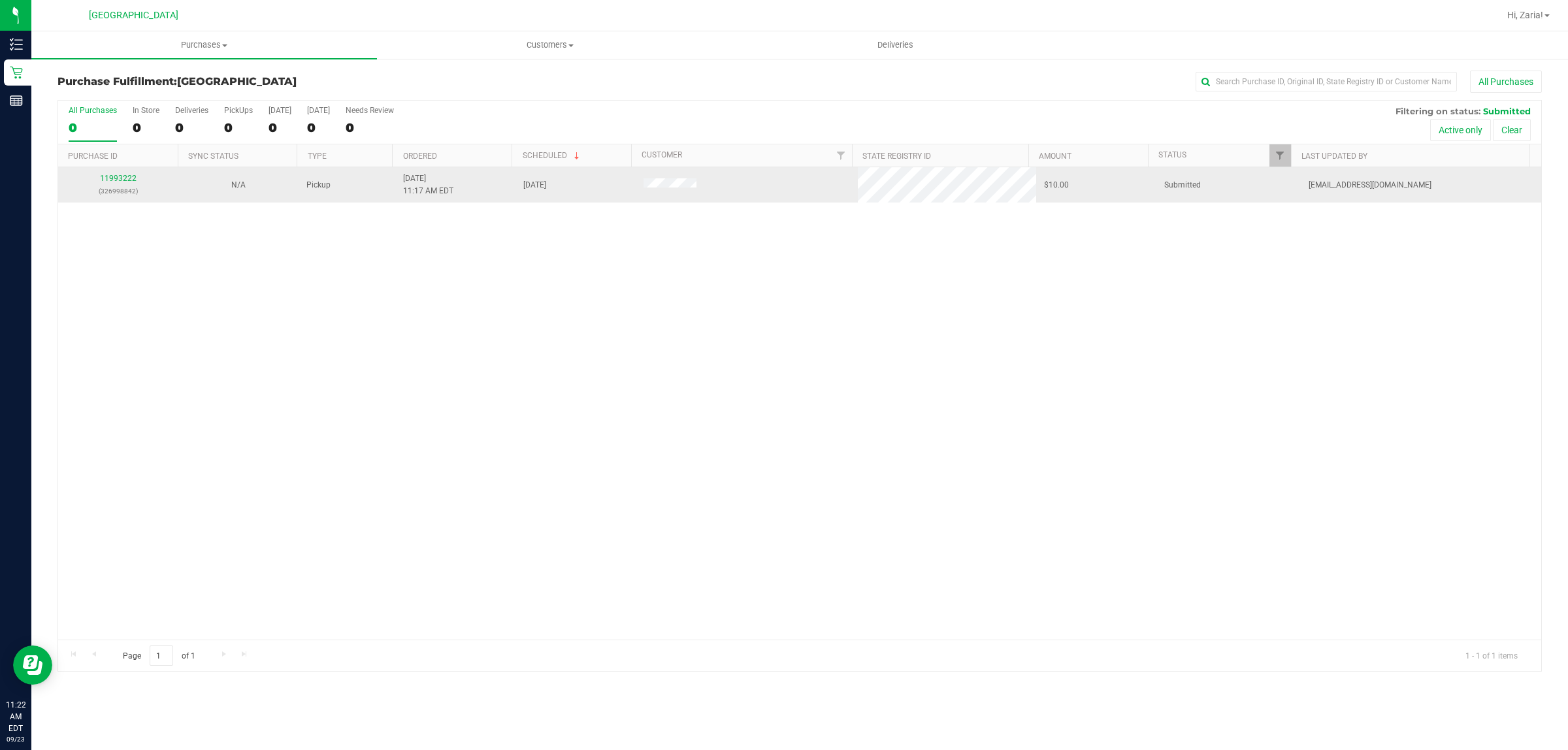
click at [658, 176] on td at bounding box center [748, 185] width 223 height 36
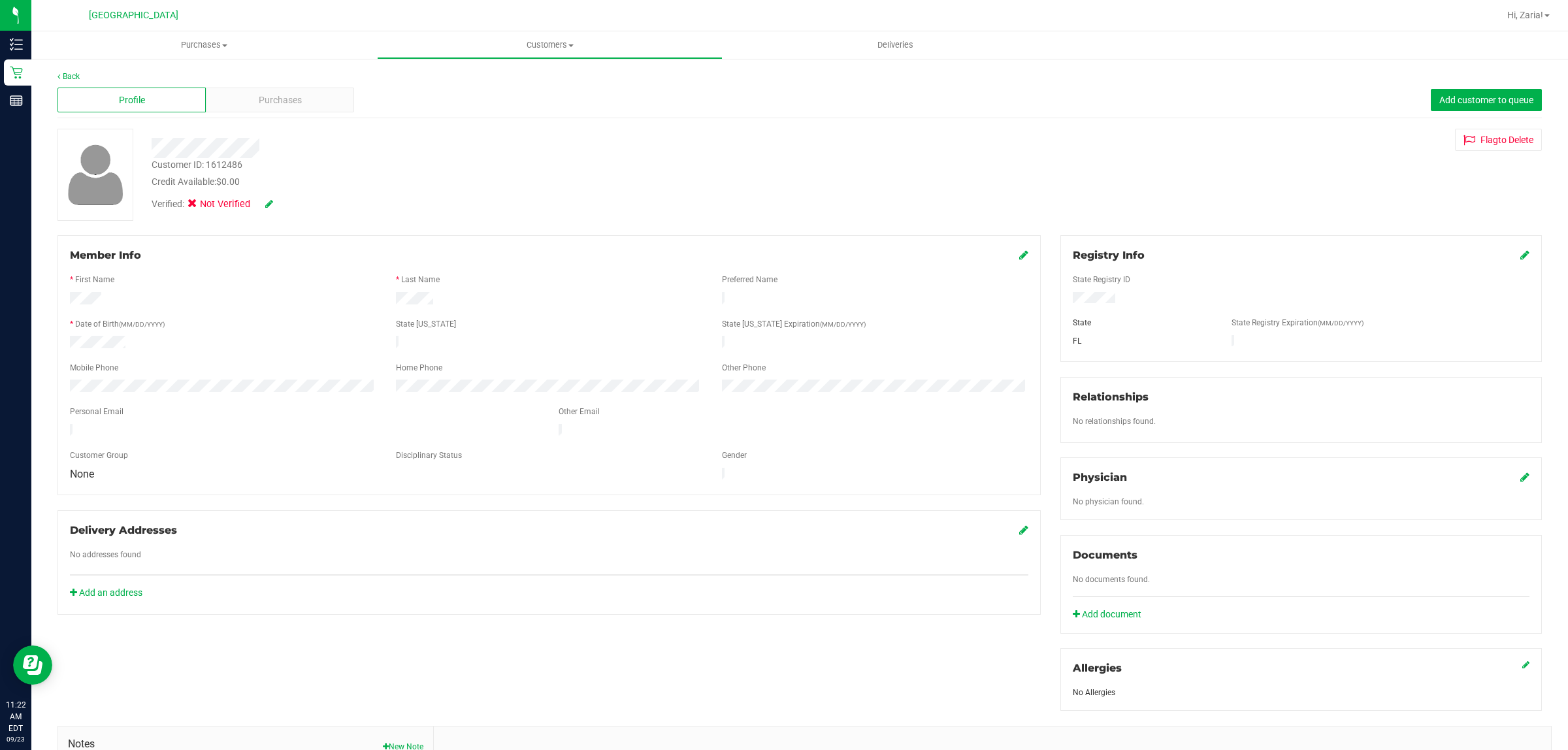
click at [219, 207] on span "Not Verified" at bounding box center [226, 204] width 52 height 14
click at [273, 206] on div "Verified: Not Verified" at bounding box center [268, 204] width 231 height 14
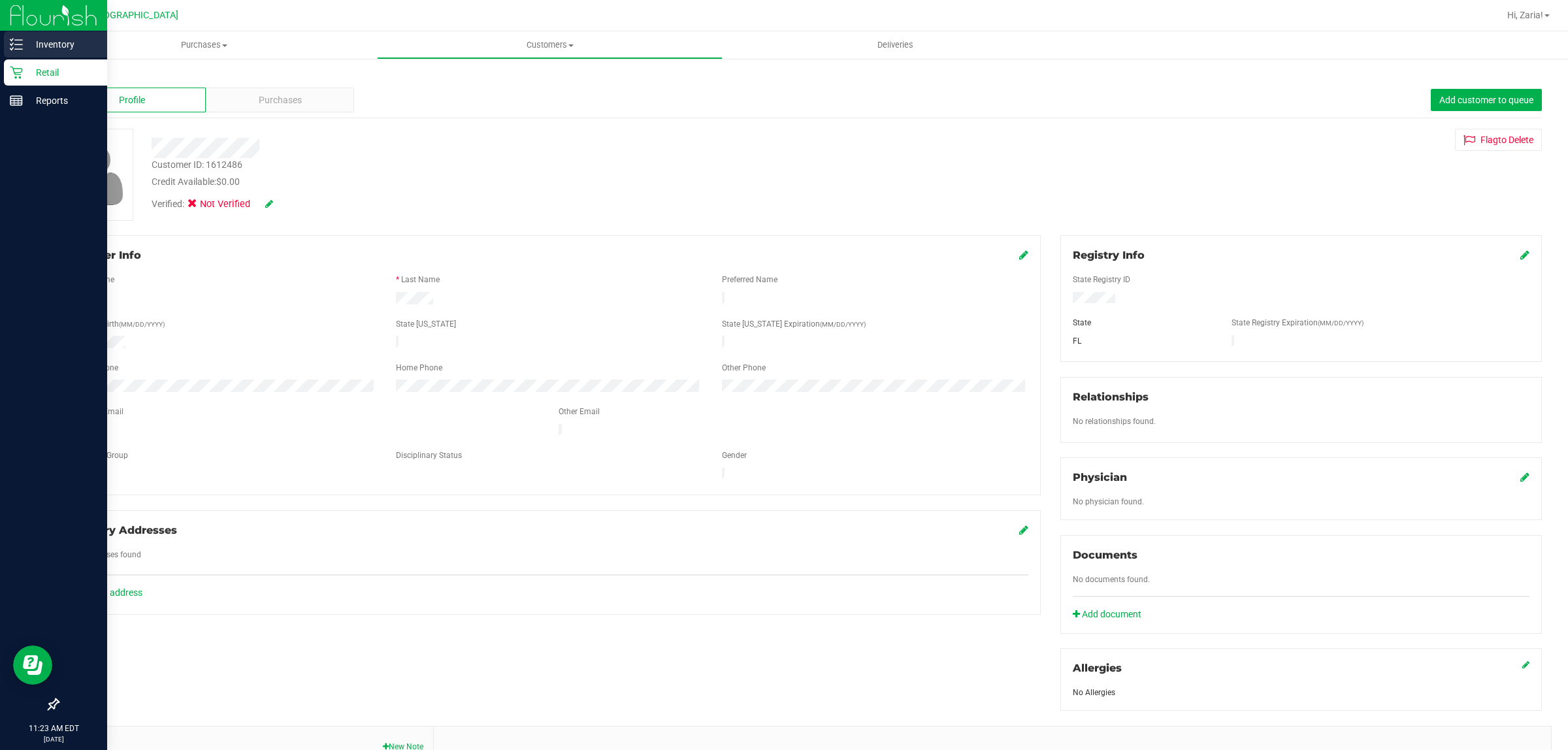
click at [31, 40] on p "Inventory" at bounding box center [62, 44] width 78 height 15
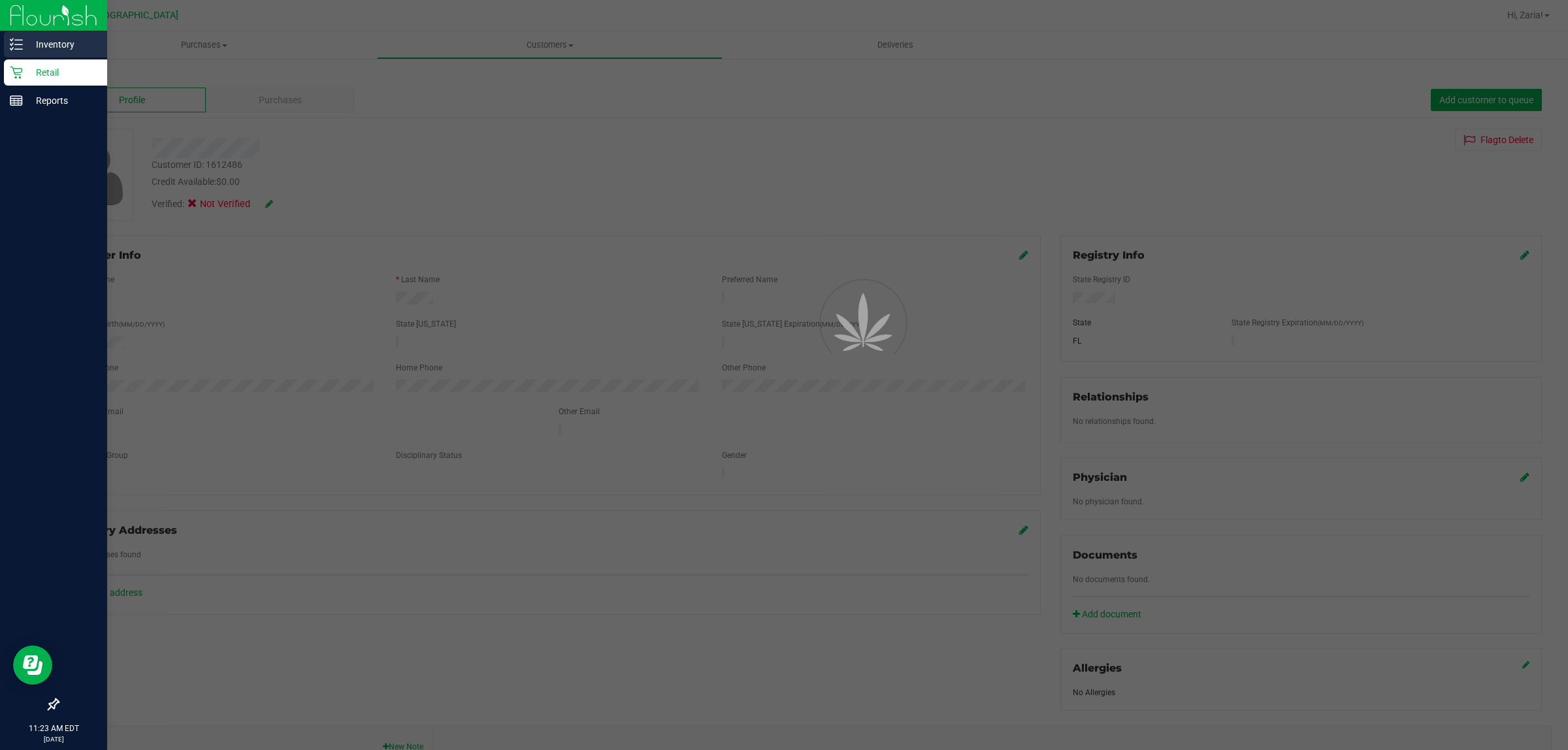
click at [31, 43] on p "Inventory" at bounding box center [62, 44] width 78 height 15
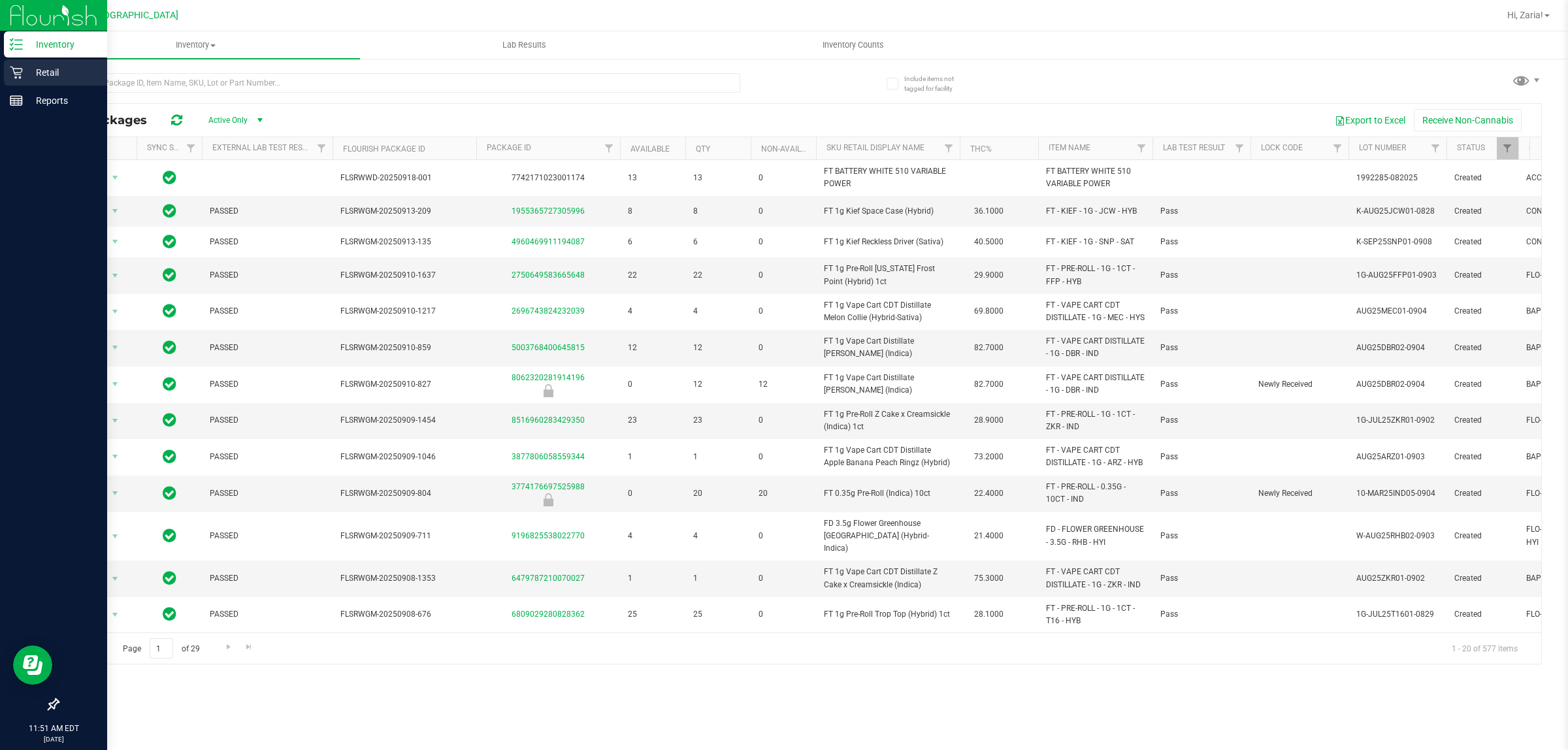
click at [14, 74] on icon at bounding box center [16, 73] width 13 height 13
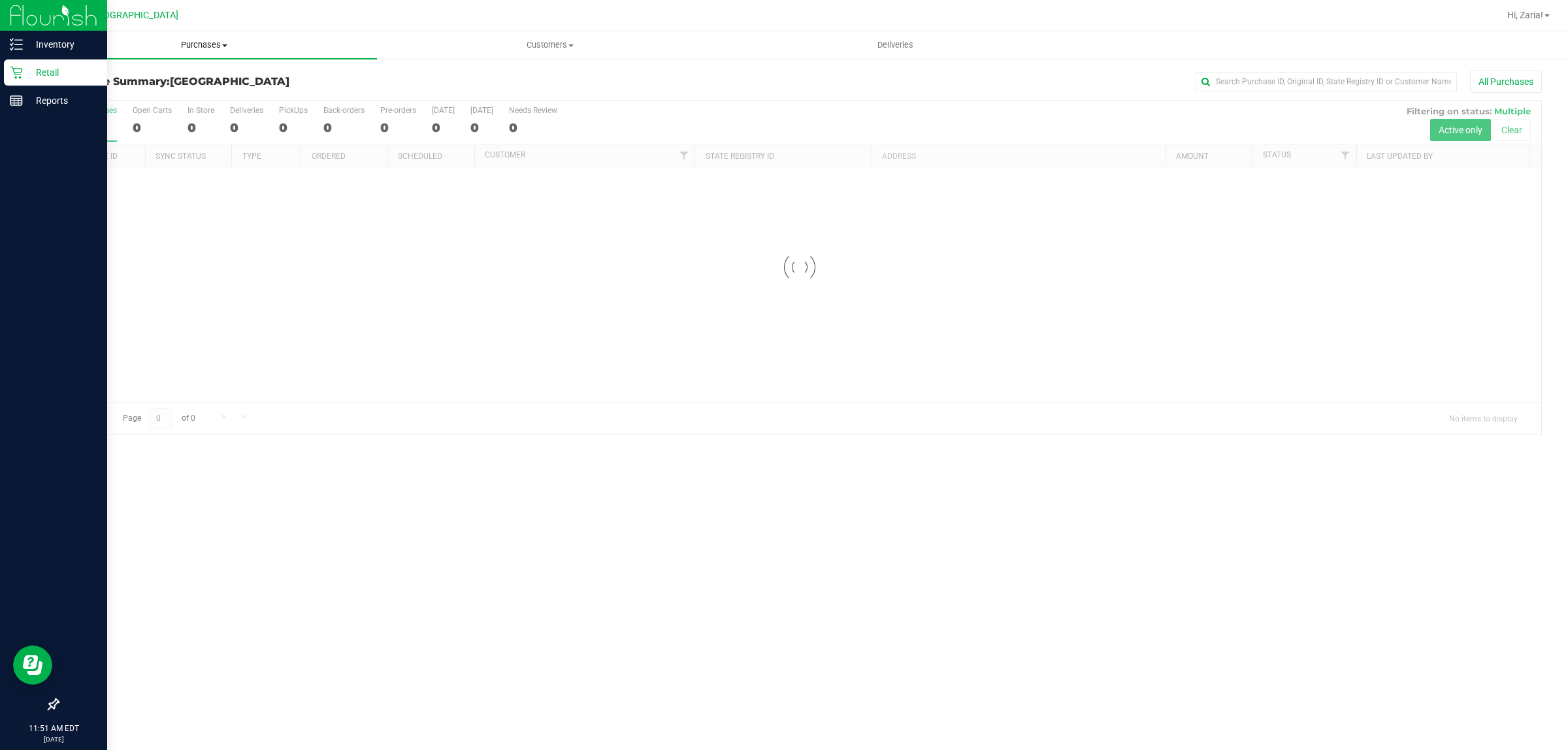
click at [215, 39] on span "Purchases" at bounding box center [204, 45] width 346 height 12
click at [164, 82] on li "Summary of purchases" at bounding box center [204, 79] width 346 height 15
click at [152, 40] on span "Purchases" at bounding box center [204, 45] width 346 height 12
click at [86, 87] on li "Fulfillment" at bounding box center [204, 94] width 346 height 15
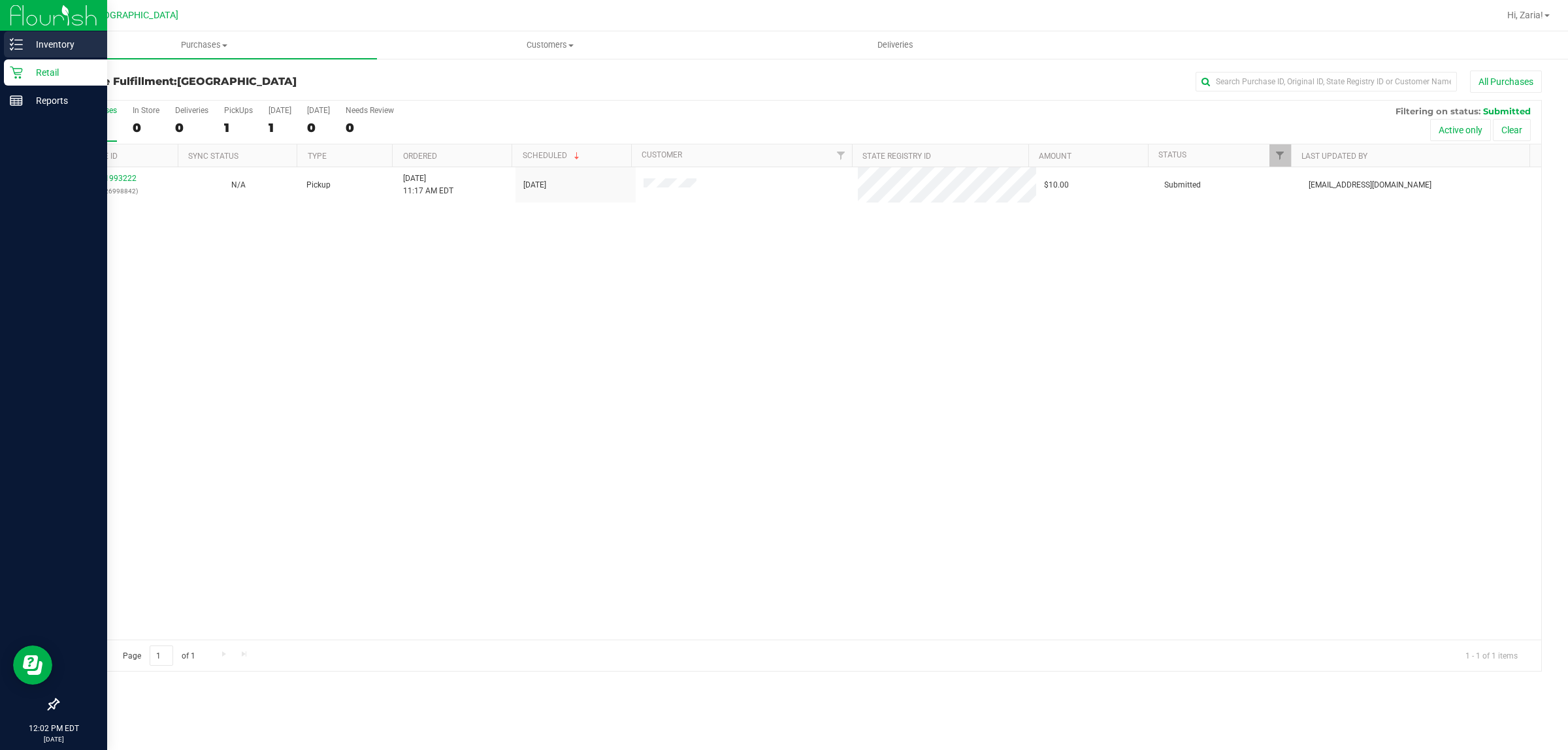
click at [75, 50] on p "Inventory" at bounding box center [62, 44] width 78 height 15
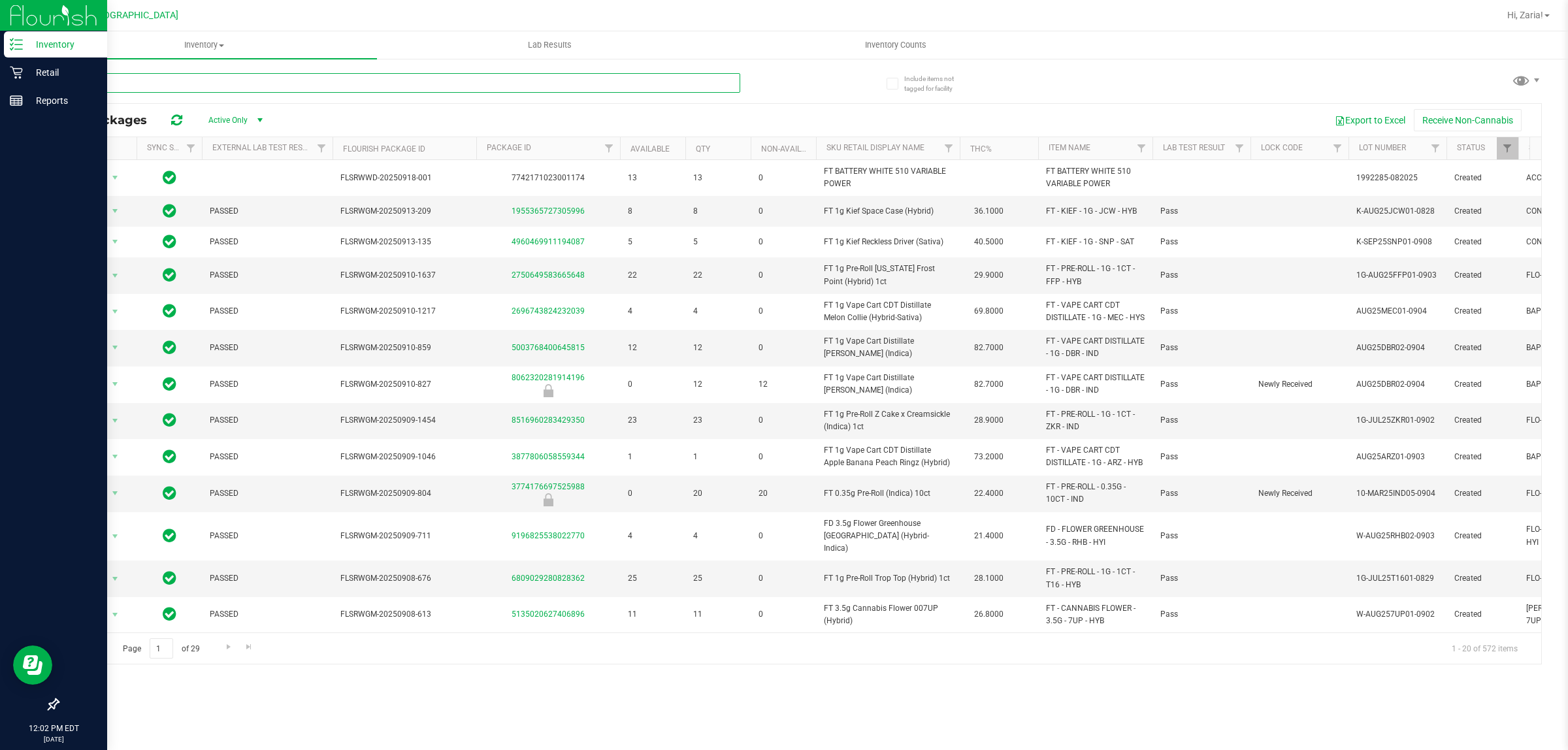
click at [197, 82] on input "text" at bounding box center [398, 83] width 682 height 19
type input "mbl"
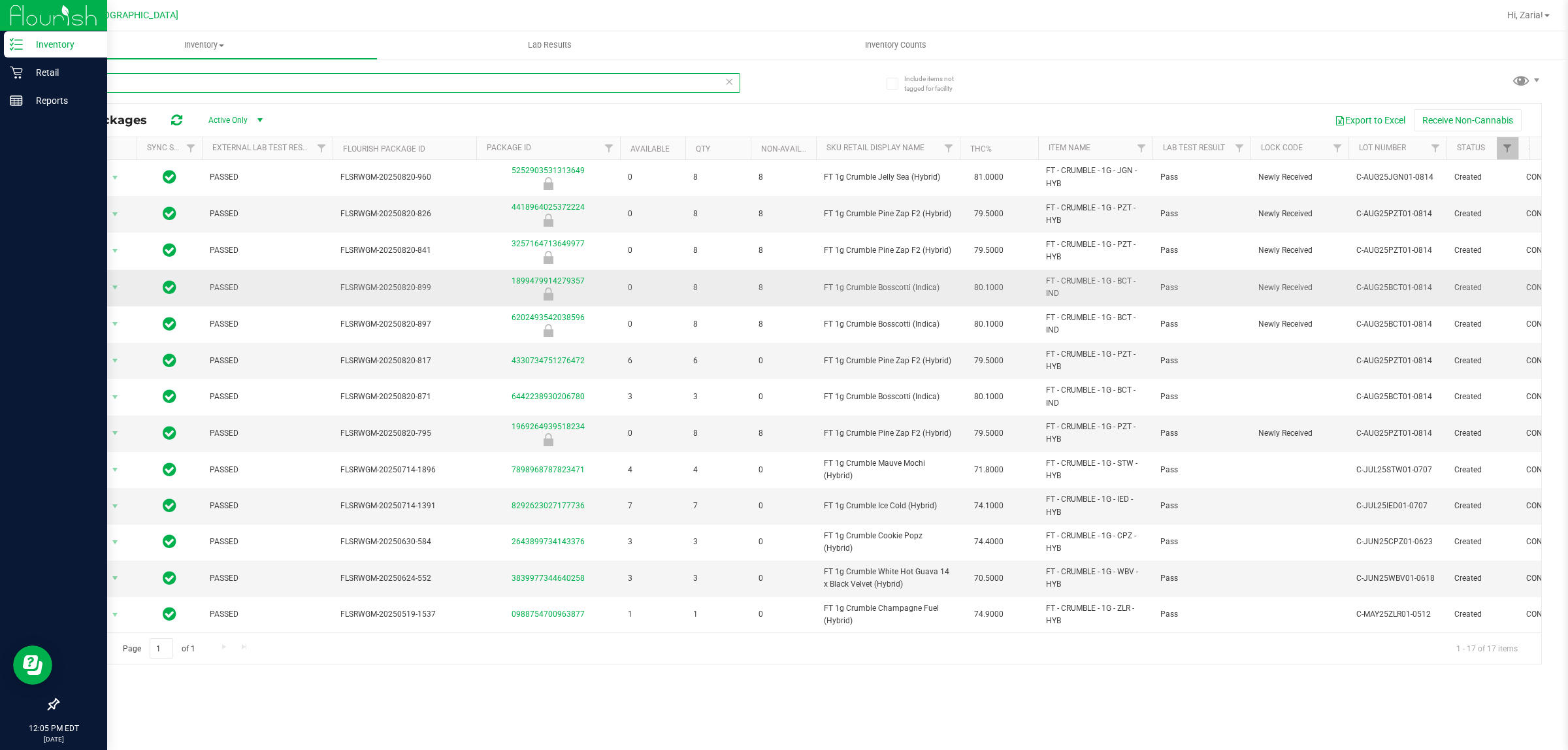
scroll to position [161, 0]
click at [262, 86] on input "mbl" at bounding box center [398, 83] width 682 height 19
click at [262, 85] on input "mbl" at bounding box center [398, 83] width 682 height 19
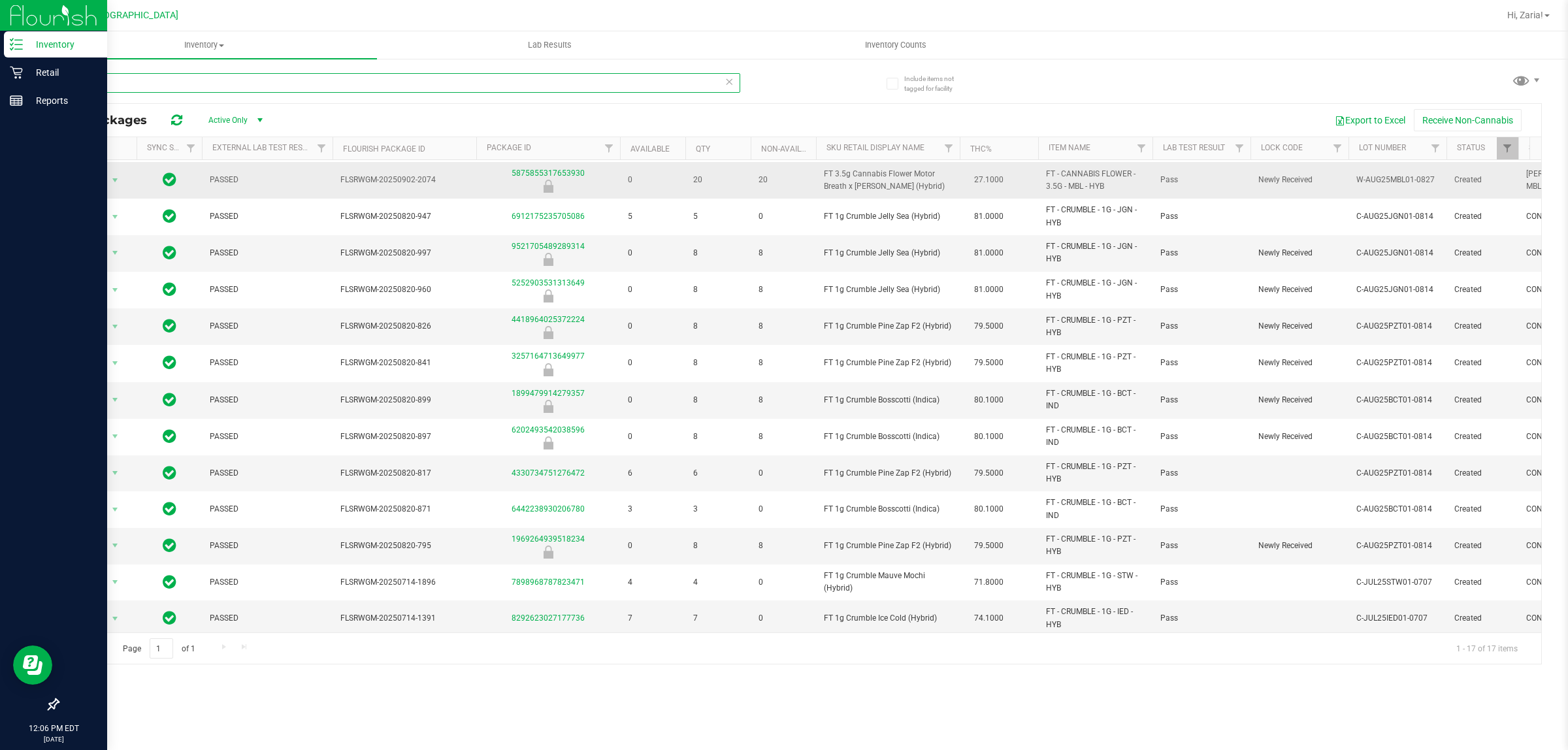
scroll to position [0, 0]
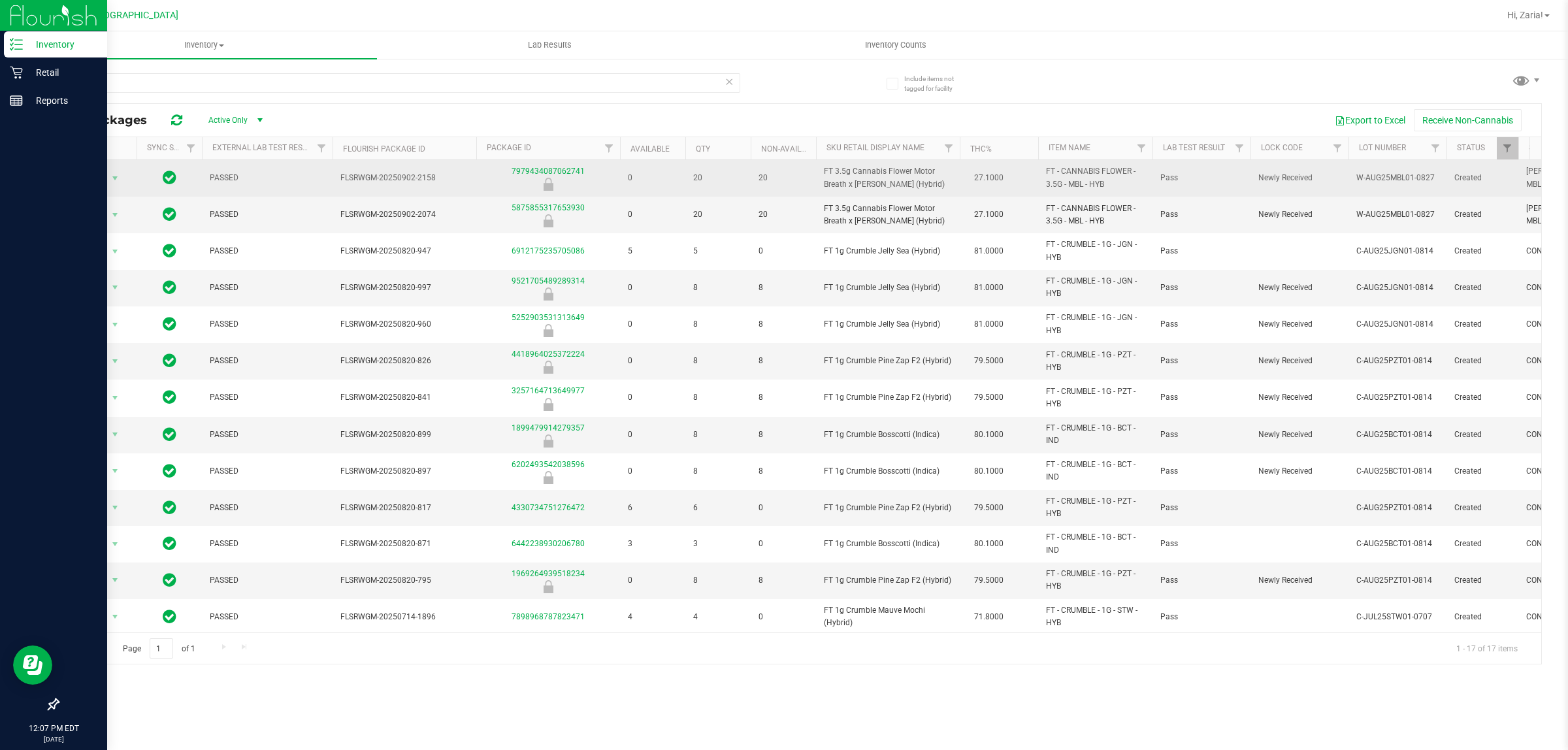
click at [583, 164] on td "7979434087062741" at bounding box center [548, 178] width 143 height 37
click at [572, 176] on div "7979434087062741" at bounding box center [548, 178] width 147 height 25
click at [569, 170] on link "7979434087062741" at bounding box center [549, 171] width 73 height 10
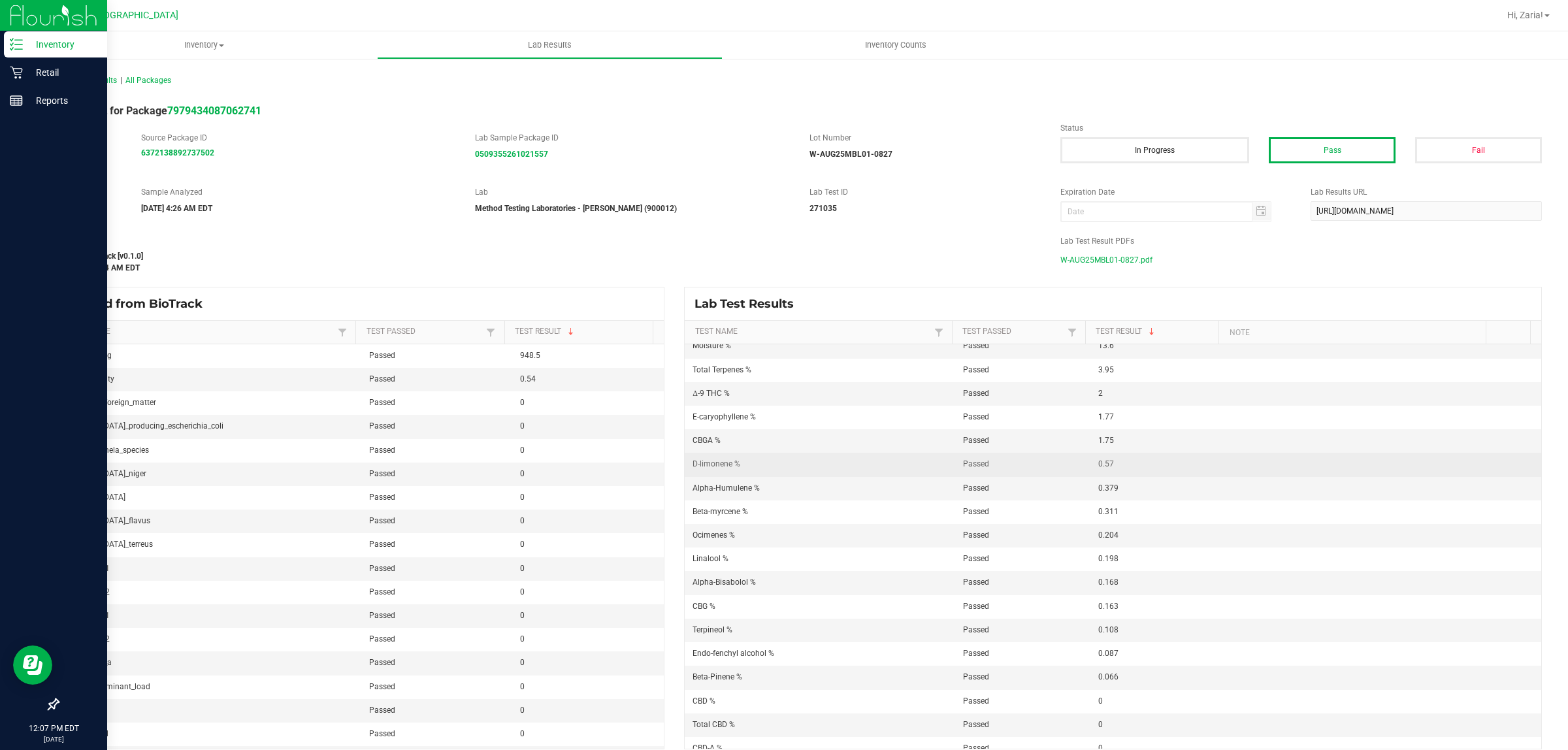
scroll to position [82, 0]
click at [70, 82] on span "All Lab Results" at bounding box center [88, 81] width 60 height 10
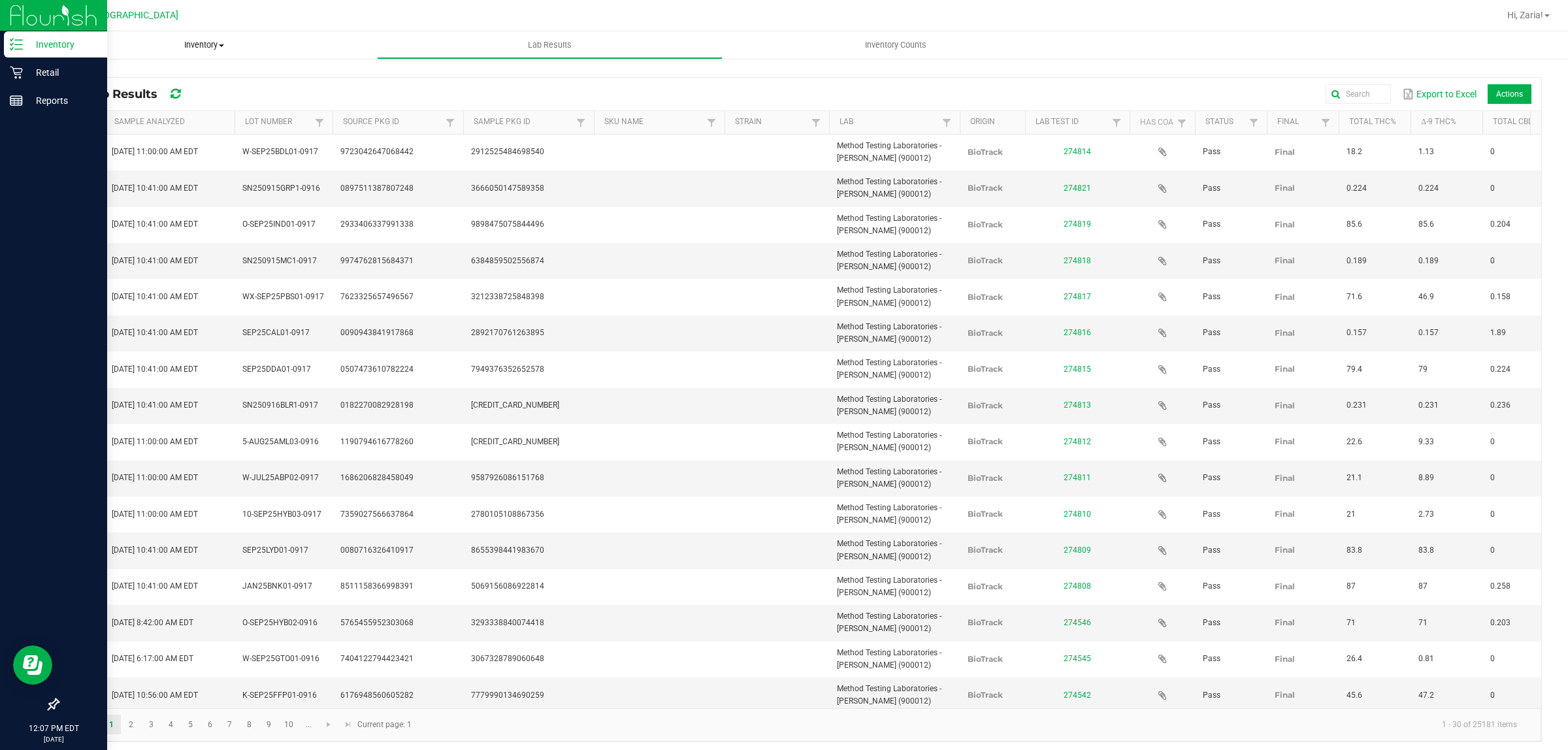
click at [164, 43] on span "Inventory" at bounding box center [204, 45] width 346 height 12
click at [131, 72] on li "All packages" at bounding box center [204, 79] width 346 height 15
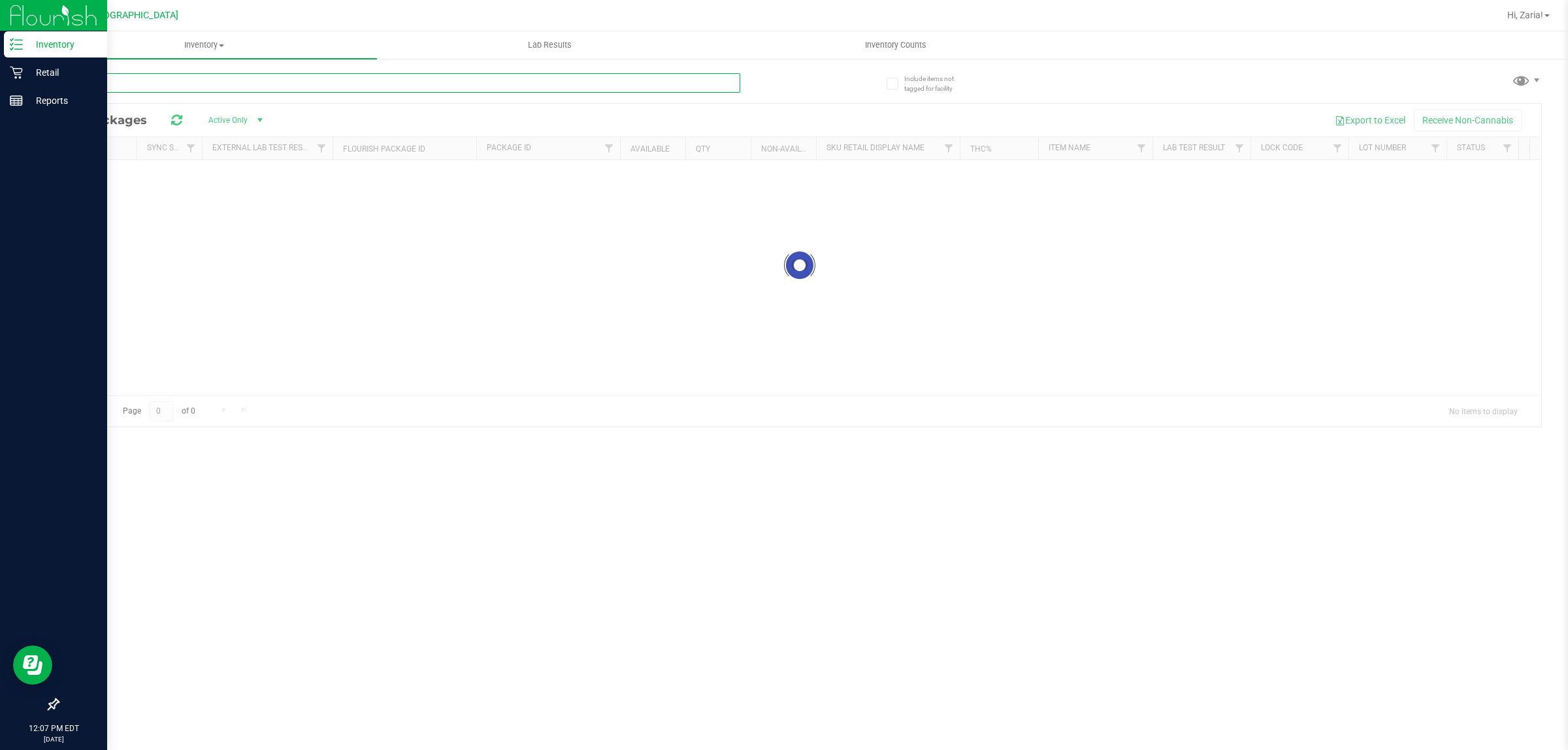
click at [416, 74] on div "Inventory All packages All inventory Waste log Lab Results Inventory Counts" at bounding box center [800, 391] width 1537 height 719
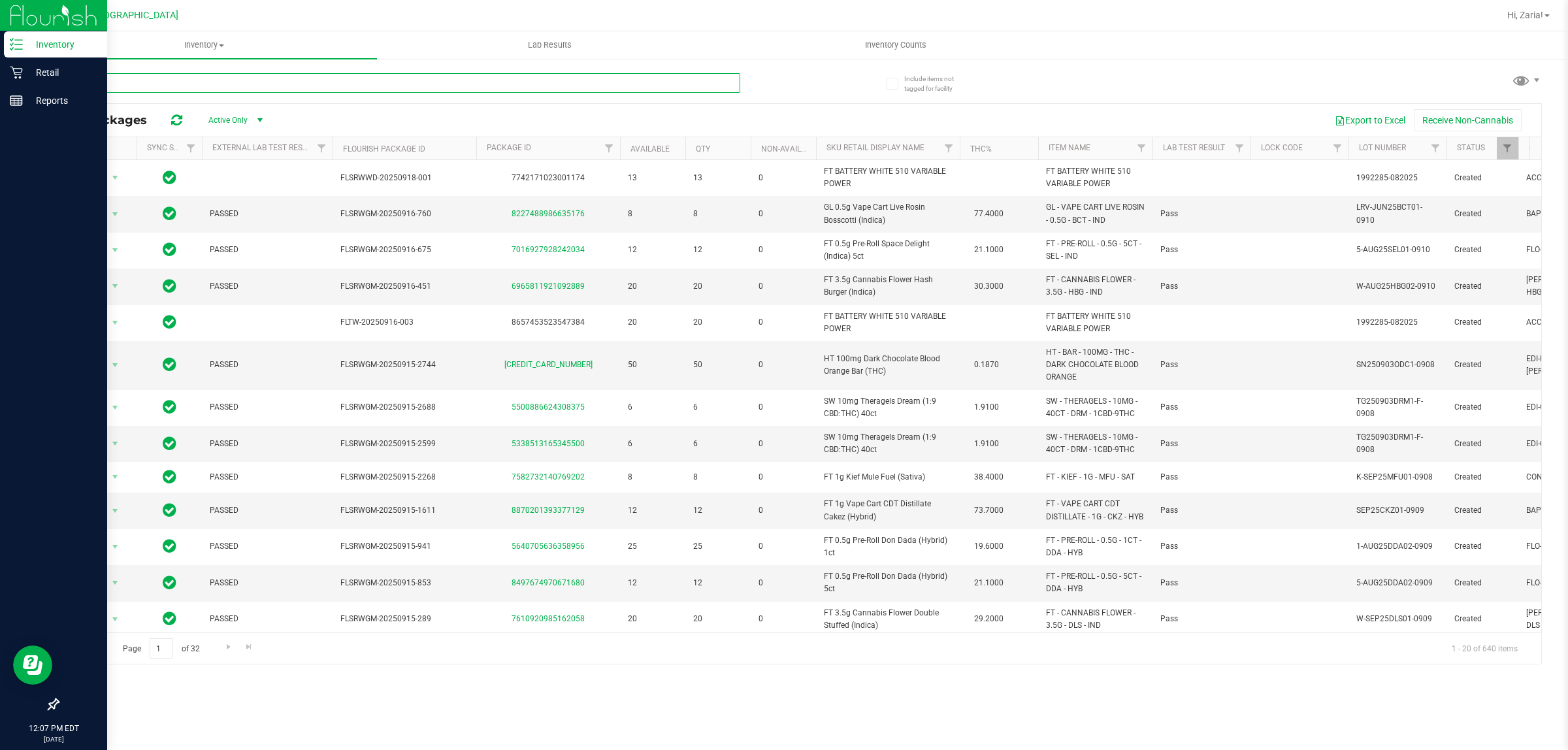
type input "wbv"
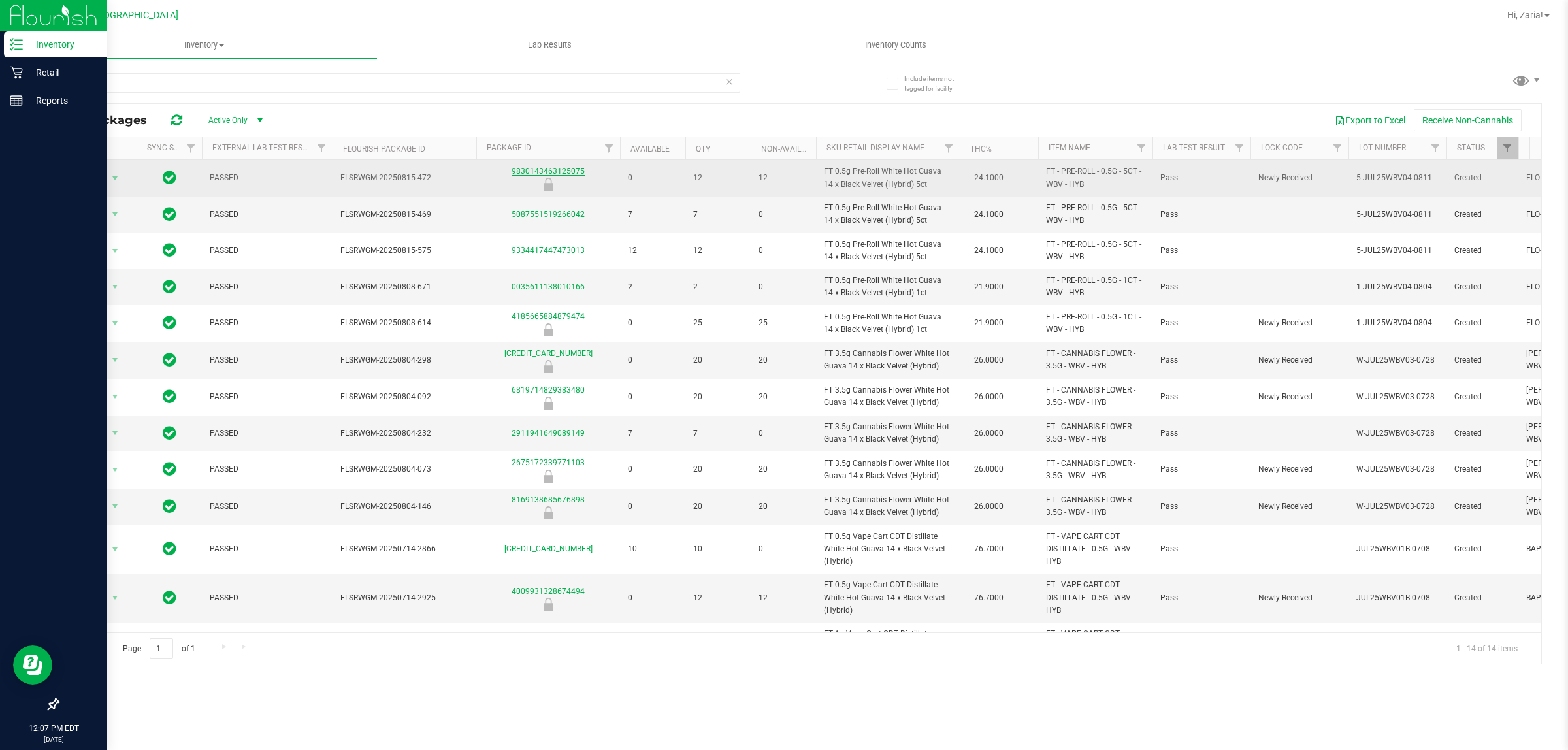
click at [554, 173] on link "9830143463125075" at bounding box center [549, 171] width 73 height 10
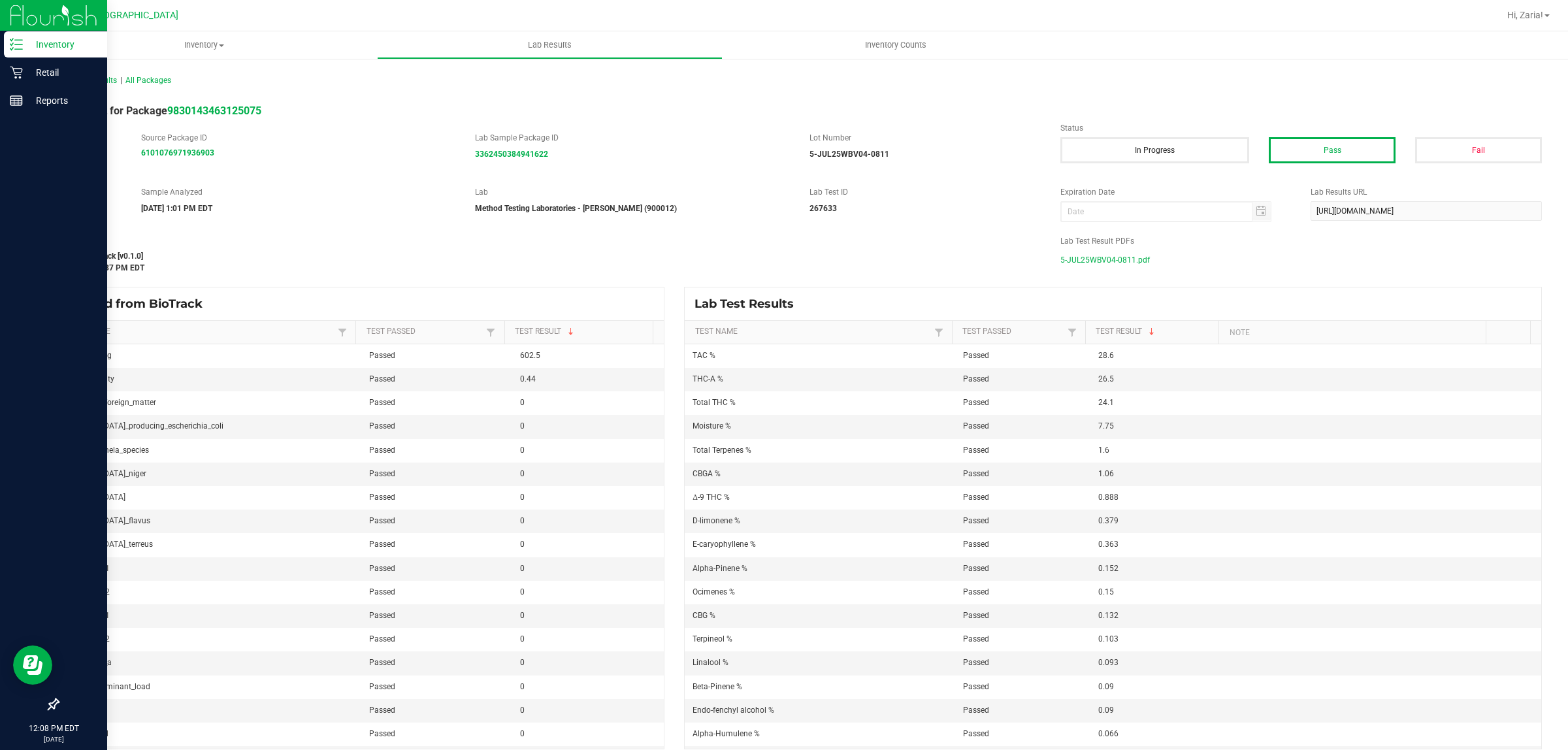
click at [93, 70] on div "All Lab Results | All Packages" at bounding box center [800, 81] width 1504 height 33
click at [93, 76] on span "All Lab Results" at bounding box center [88, 81] width 60 height 10
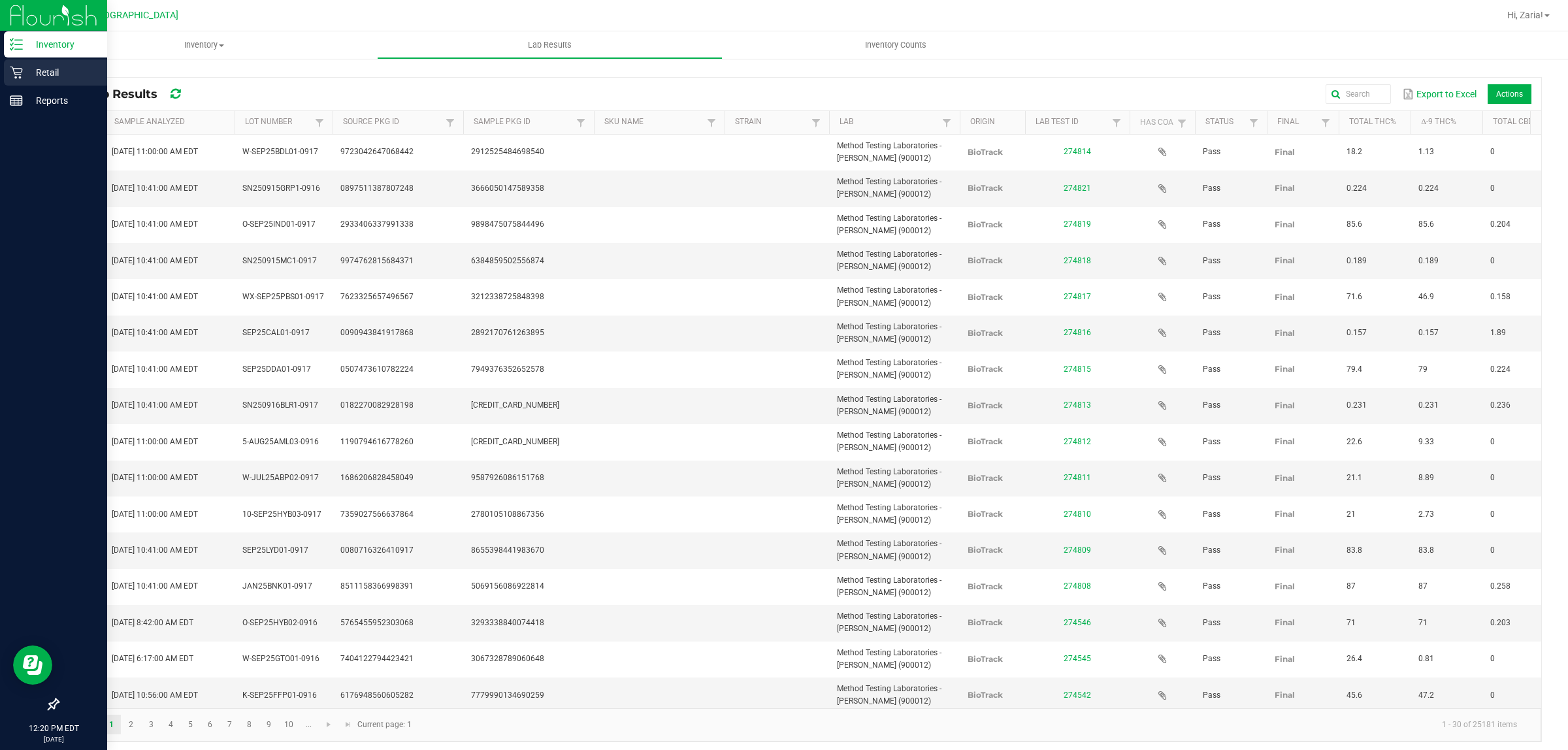
click at [17, 64] on div "Retail" at bounding box center [55, 72] width 103 height 26
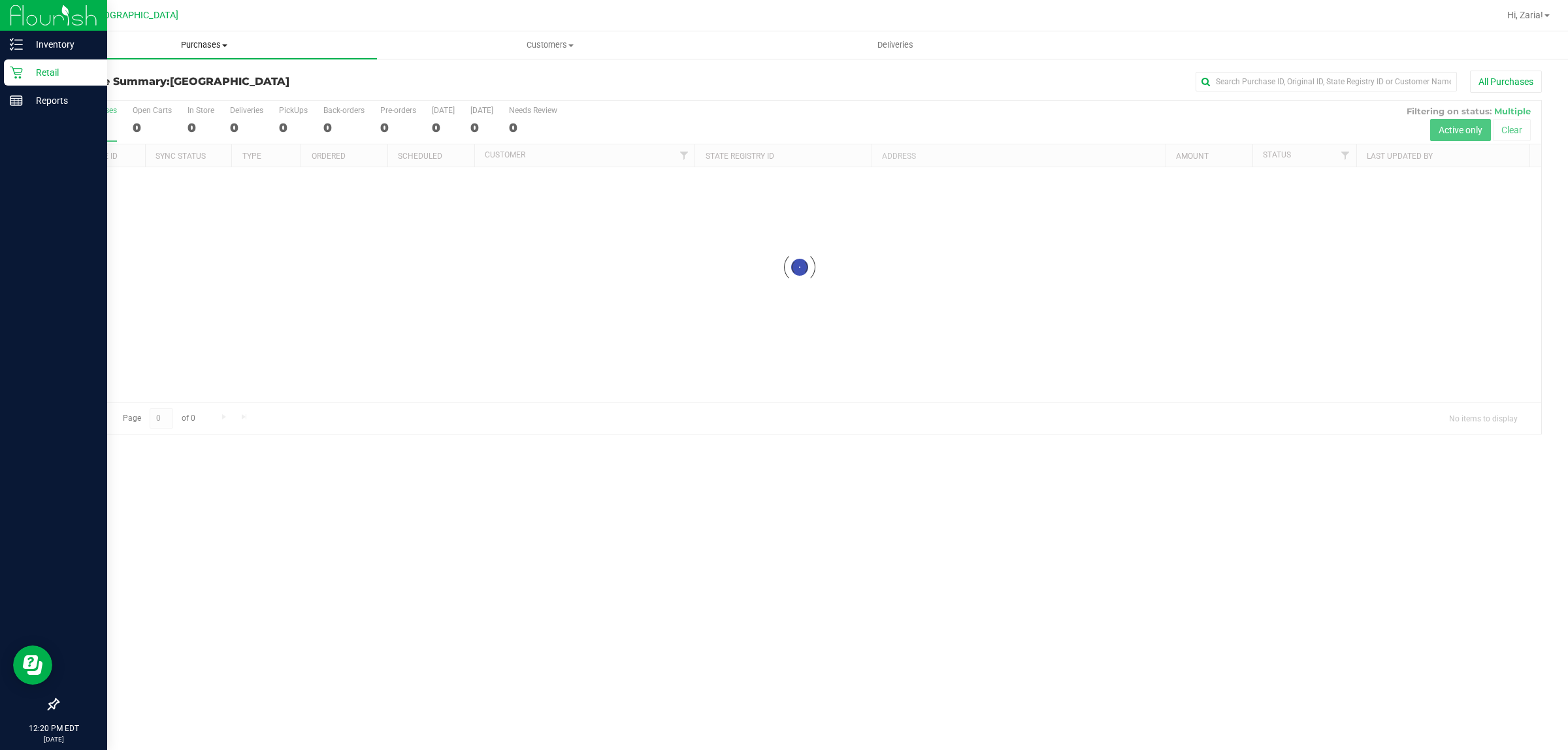
click at [203, 41] on span "Purchases" at bounding box center [204, 45] width 346 height 12
click at [141, 92] on li "Fulfillment" at bounding box center [204, 94] width 346 height 15
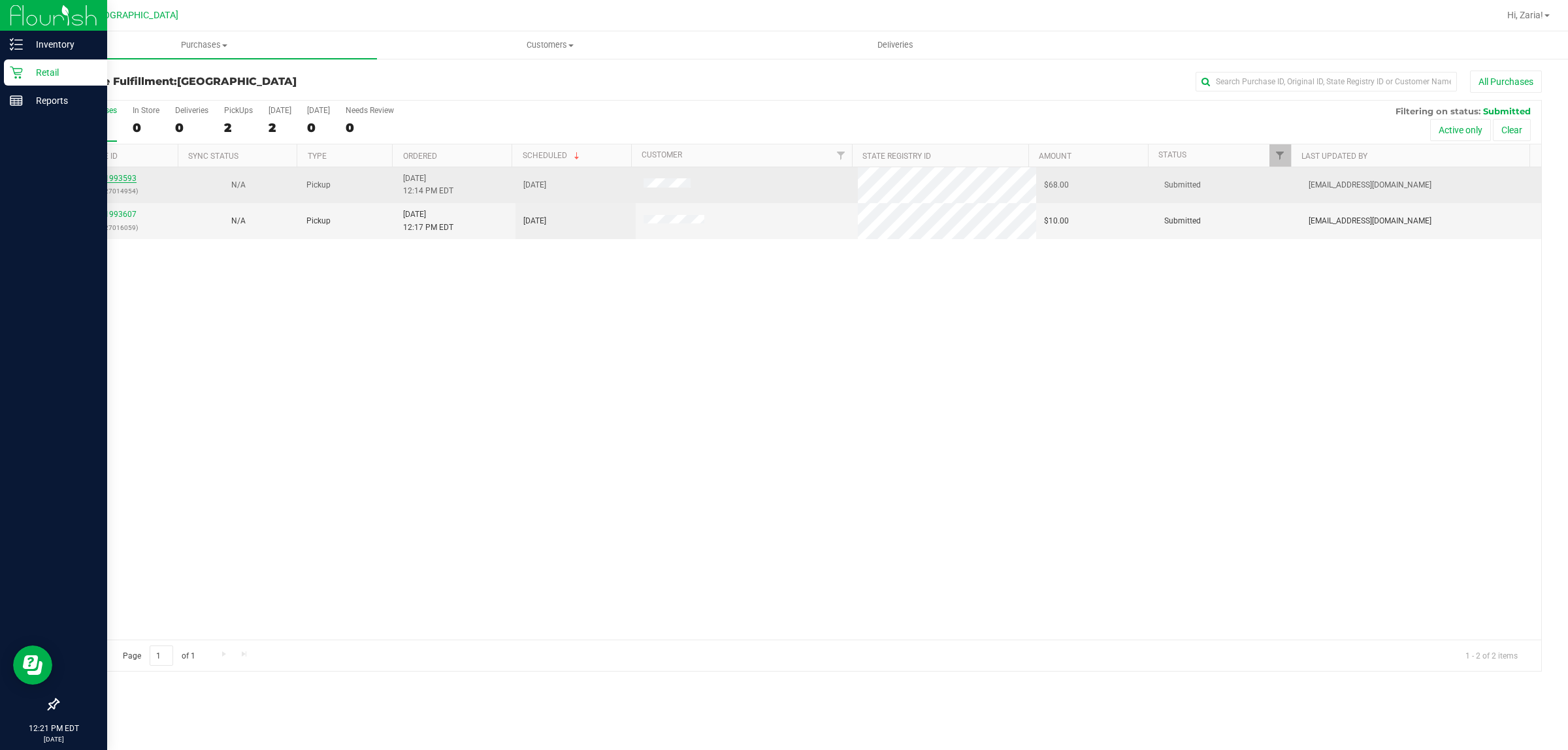
click at [115, 183] on link "11993593" at bounding box center [118, 179] width 37 height 10
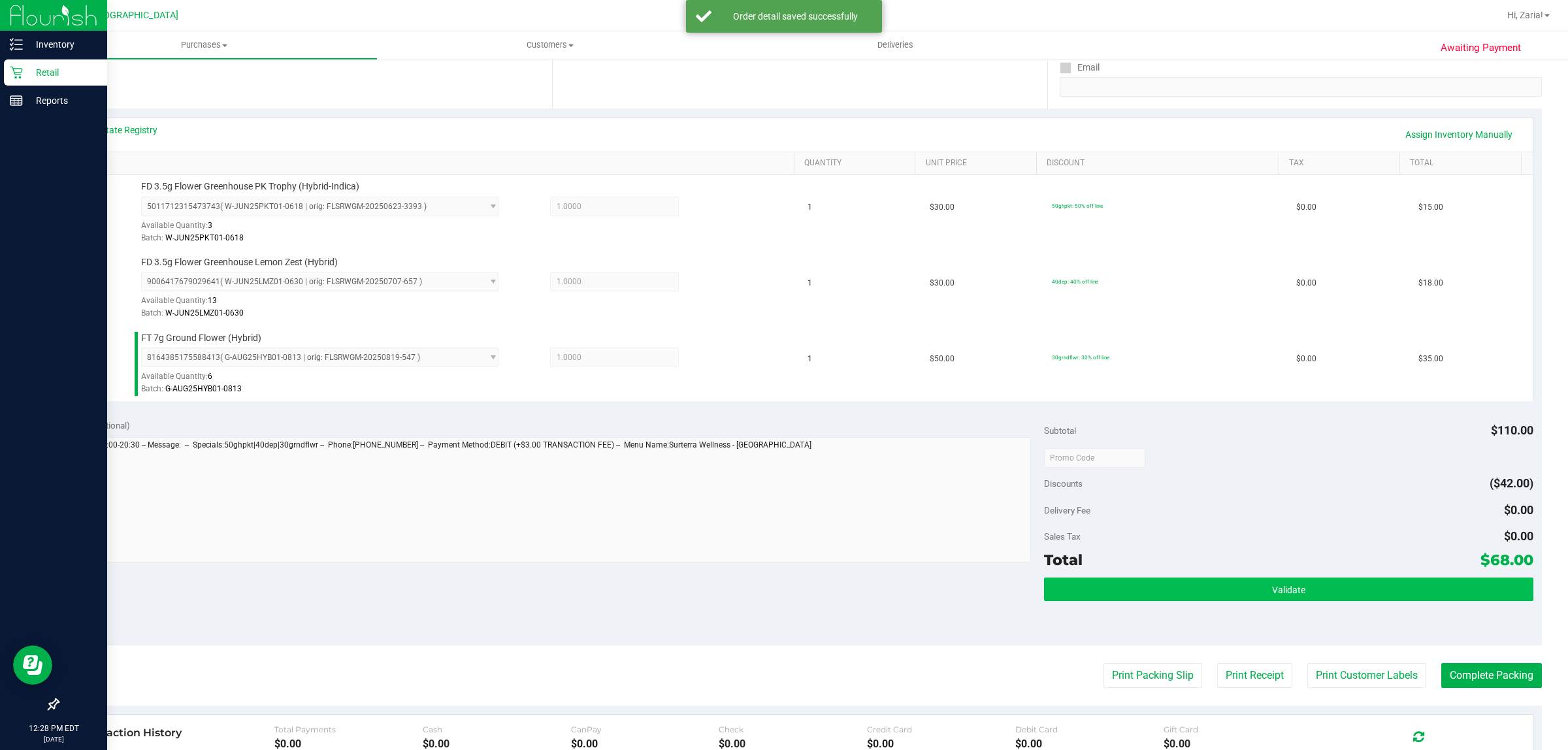
scroll to position [246, 0]
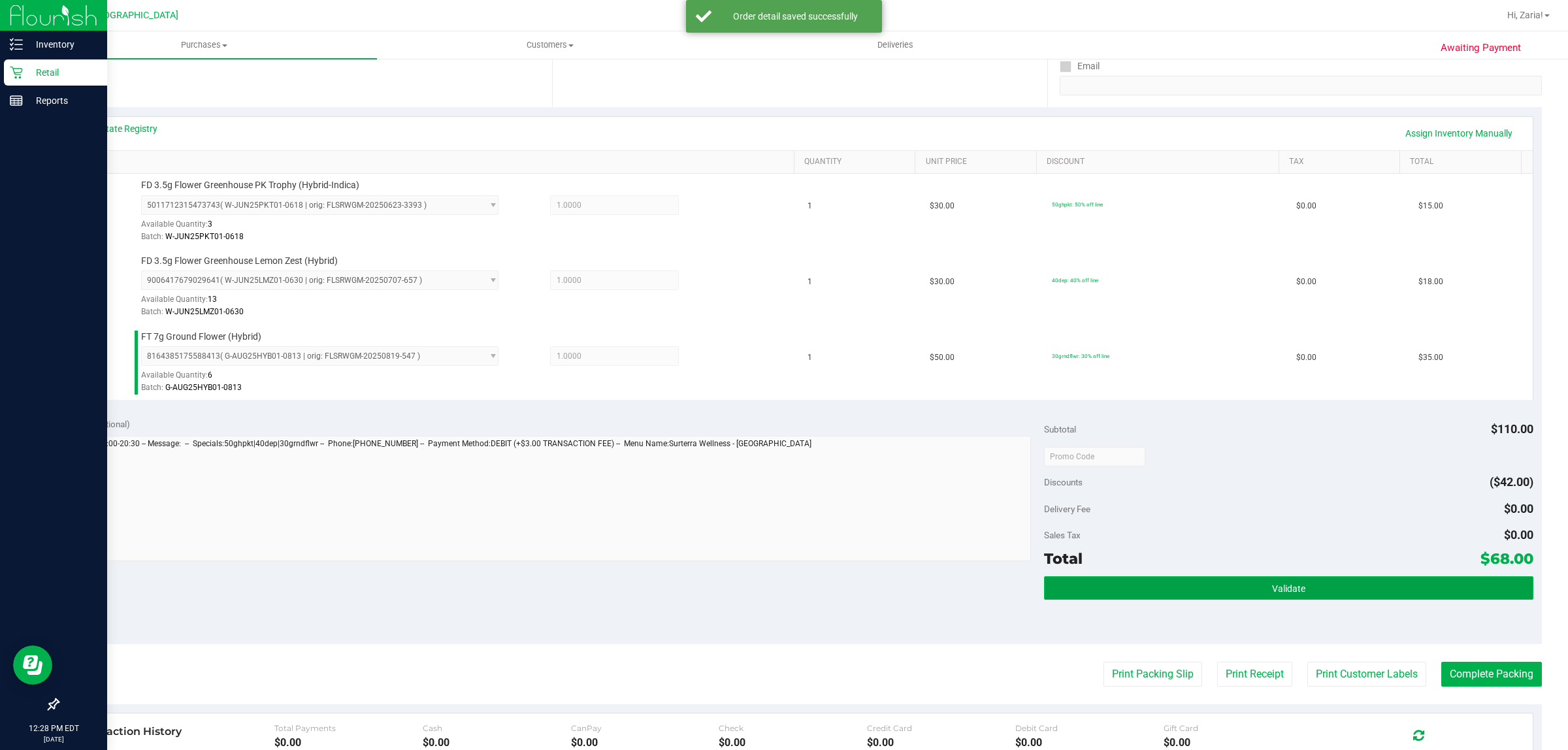
click at [1315, 583] on button "Validate" at bounding box center [1289, 588] width 489 height 23
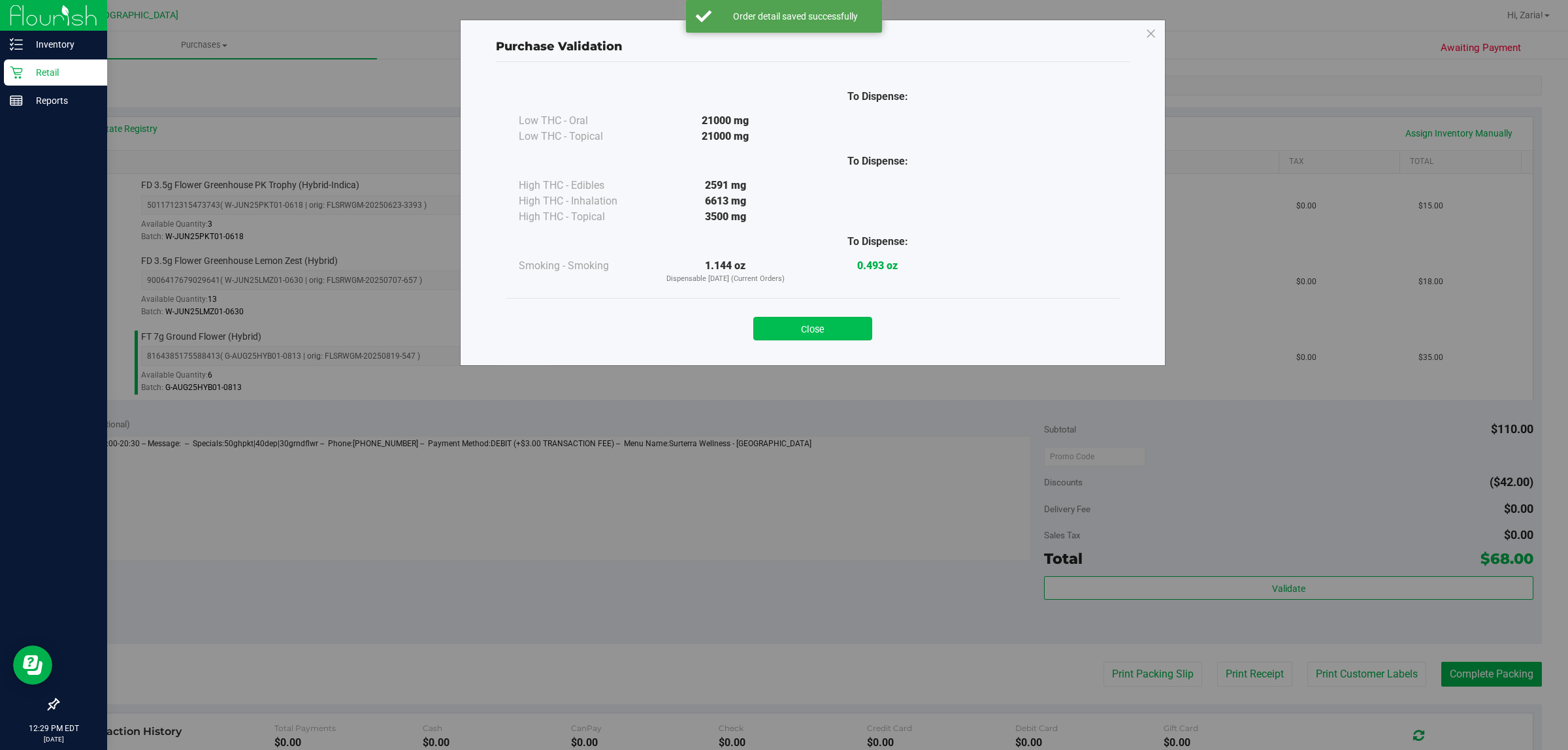
click at [815, 335] on button "Close" at bounding box center [813, 328] width 119 height 23
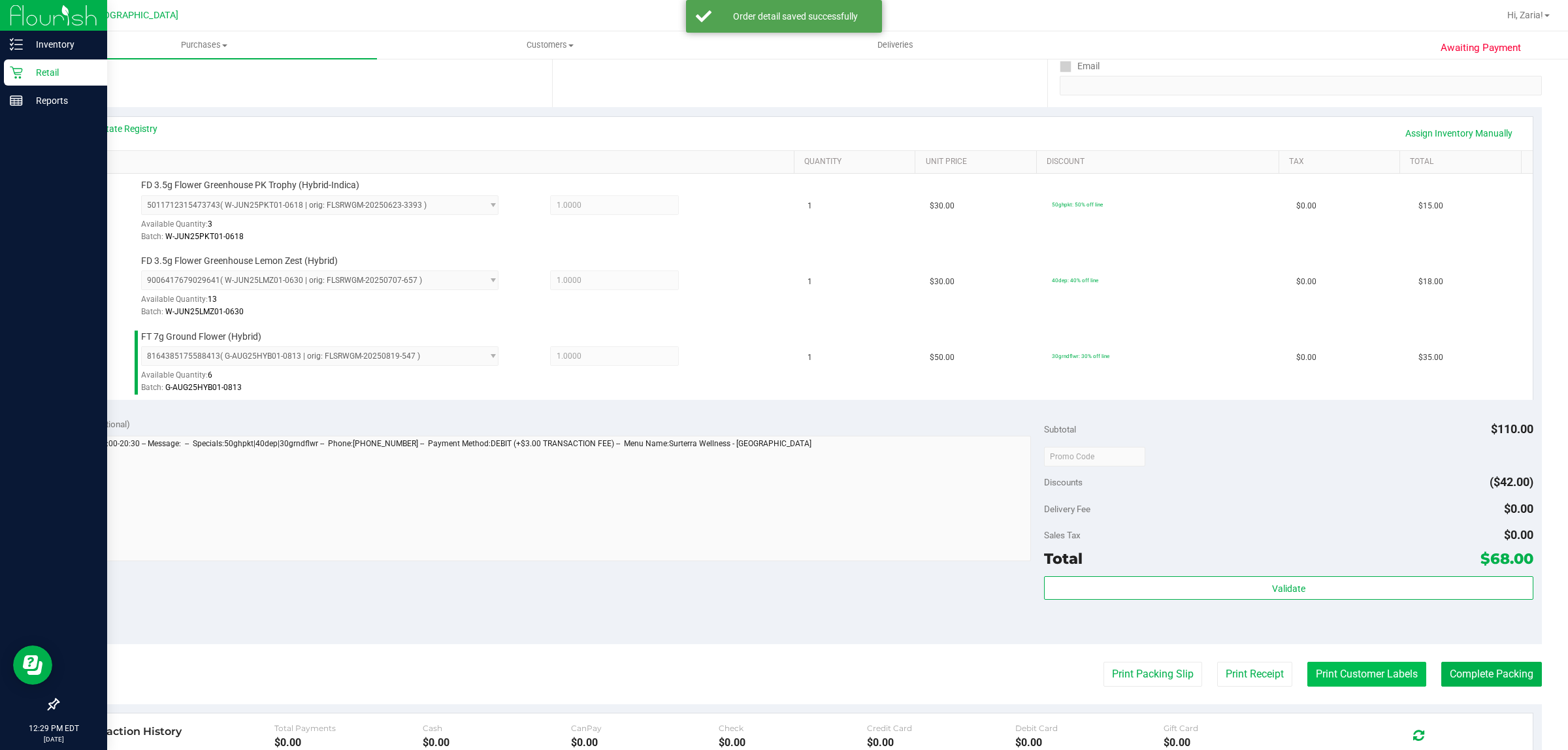
click at [1363, 667] on button "Print Customer Labels" at bounding box center [1368, 675] width 119 height 25
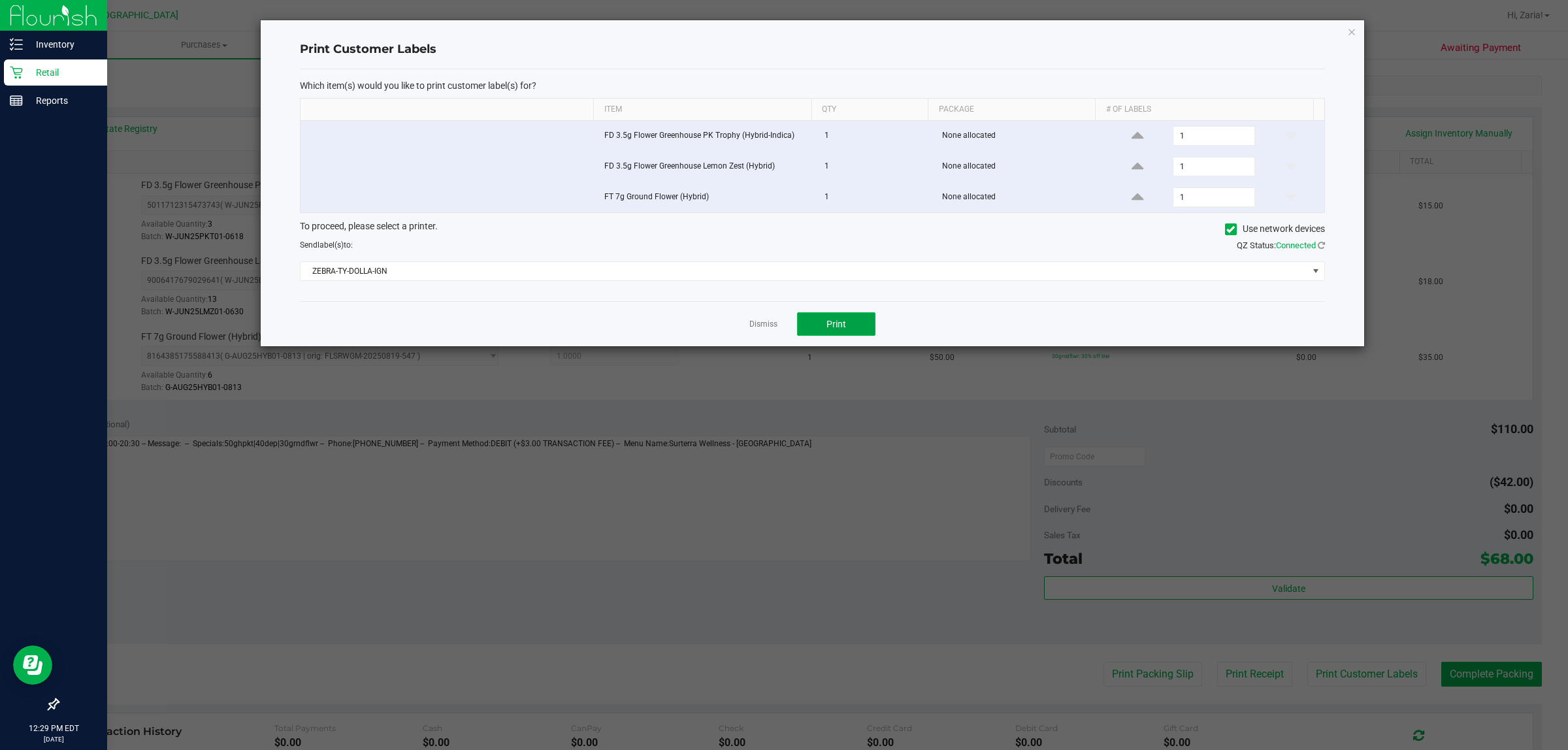
click at [856, 323] on button "Print" at bounding box center [835, 324] width 78 height 23
click at [753, 321] on div "Dismiss Print" at bounding box center [812, 323] width 1025 height 45
click at [756, 322] on link "Dismiss" at bounding box center [763, 324] width 28 height 12
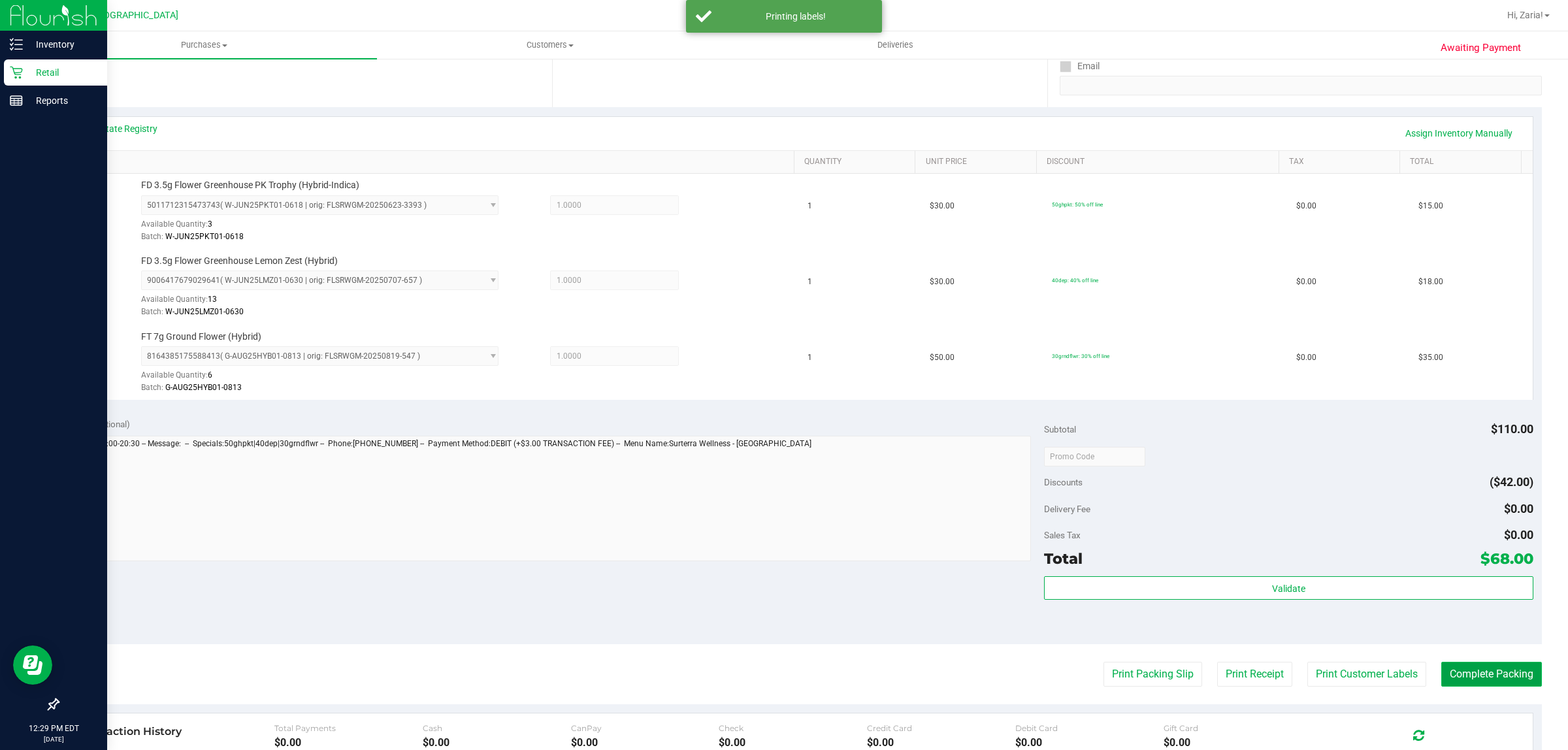
click at [1448, 663] on button "Complete Packing" at bounding box center [1492, 675] width 101 height 25
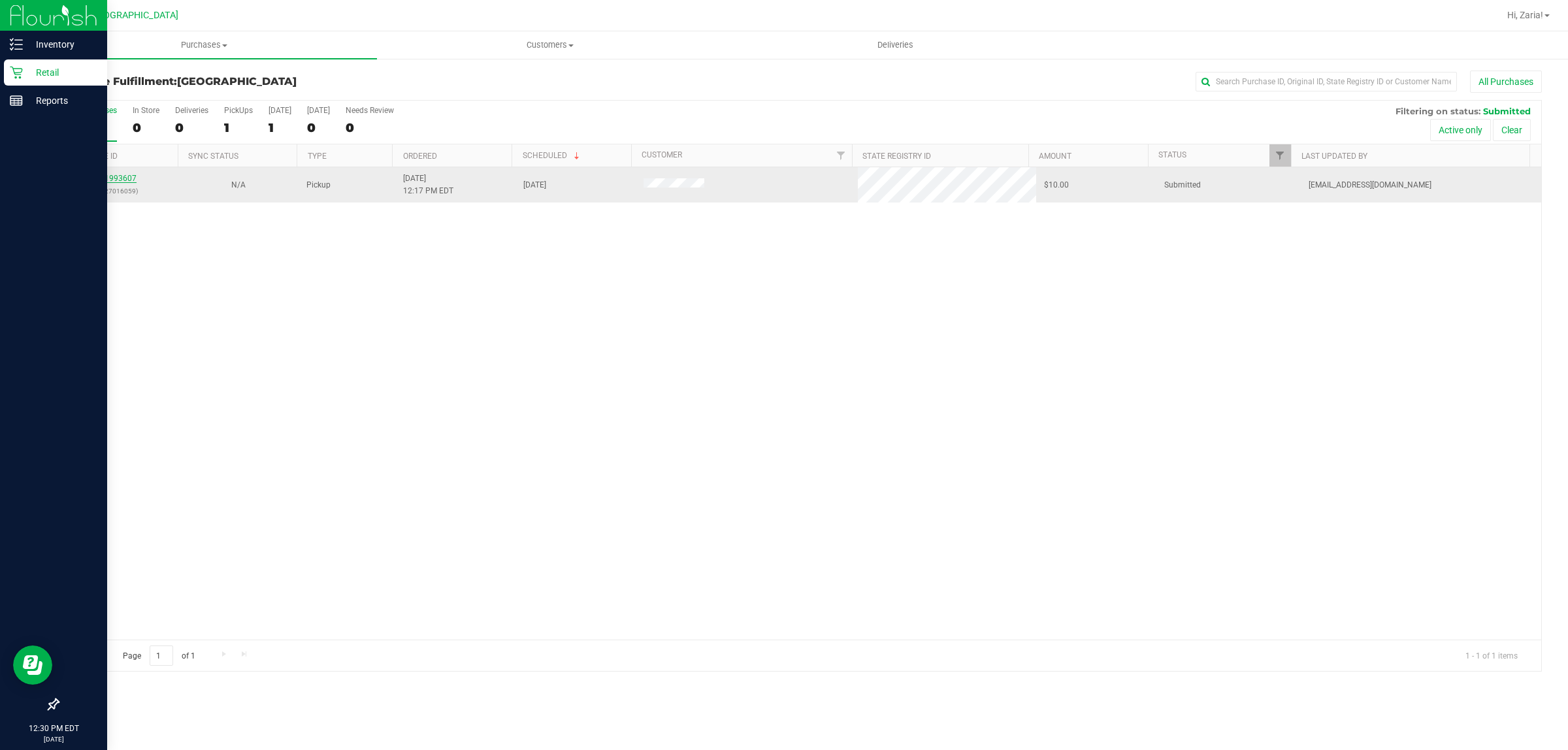
click at [123, 180] on link "11993607" at bounding box center [118, 179] width 37 height 10
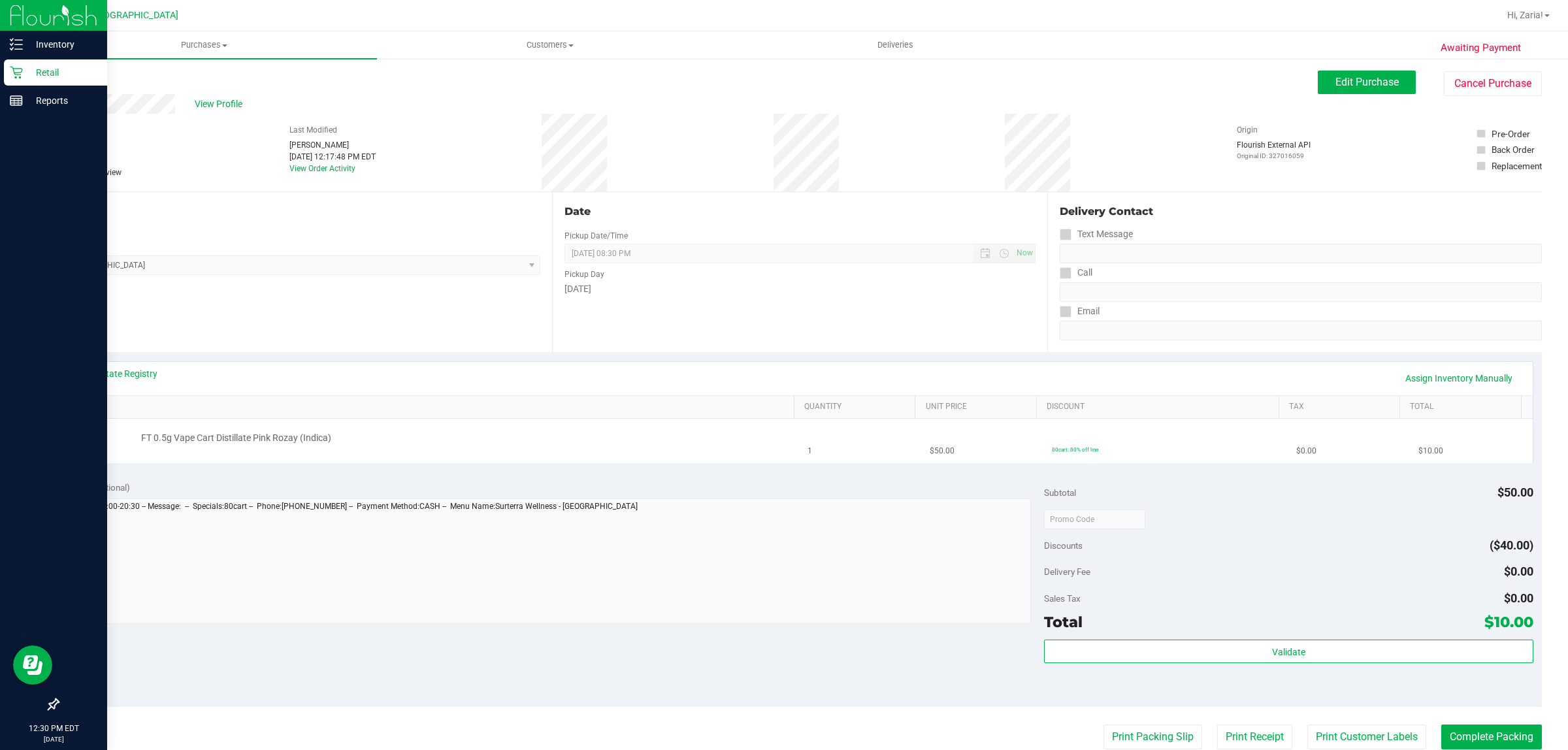
click at [200, 443] on span "FT 0.5g Vape Cart Distillate Pink Rozay (Indica)" at bounding box center [237, 438] width 191 height 13
copy div "FT 0.5g Vape Cart Distillate Pink Rozay (Indica)"
click at [68, 76] on link "Back" at bounding box center [67, 79] width 19 height 10
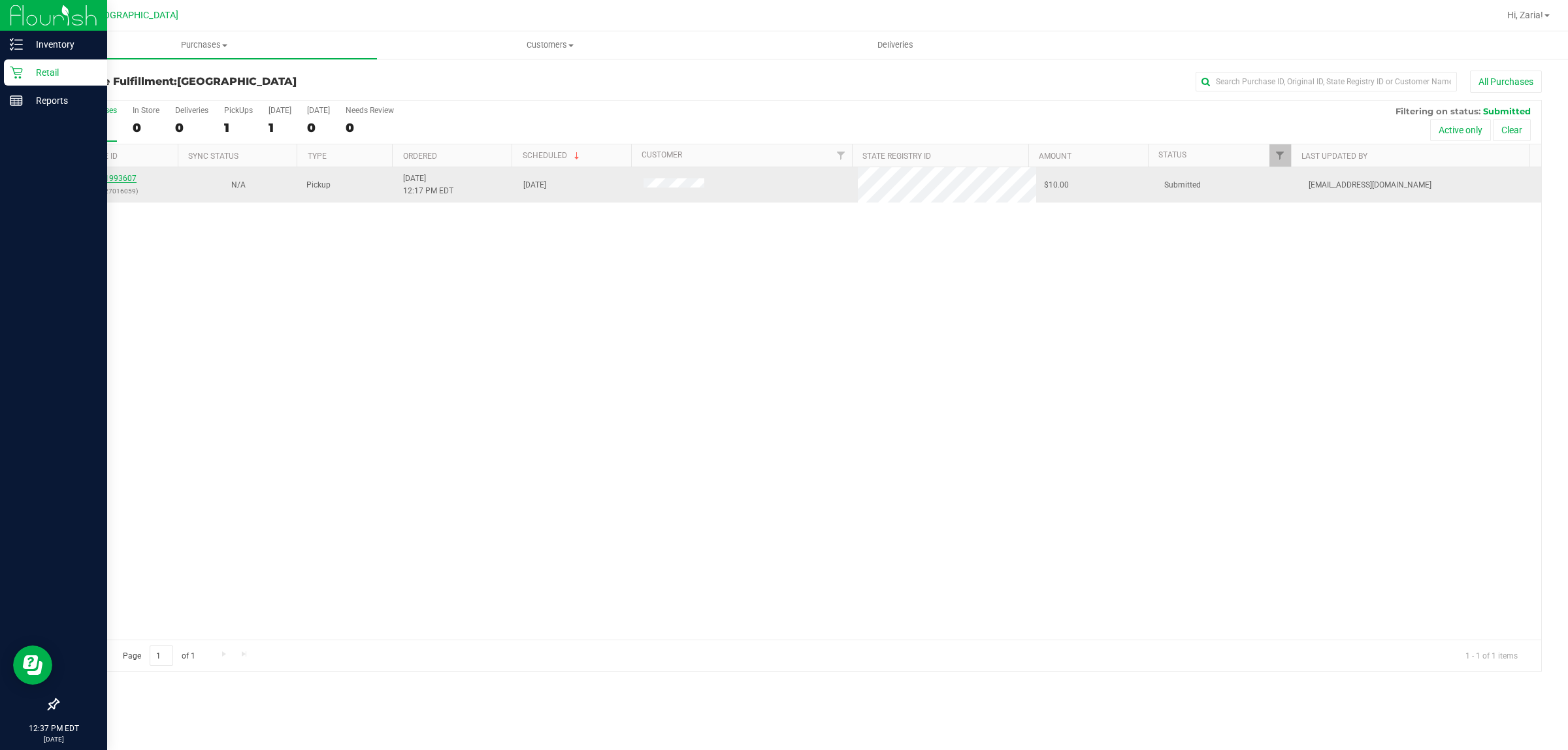
click at [131, 183] on link "11993607" at bounding box center [118, 179] width 37 height 10
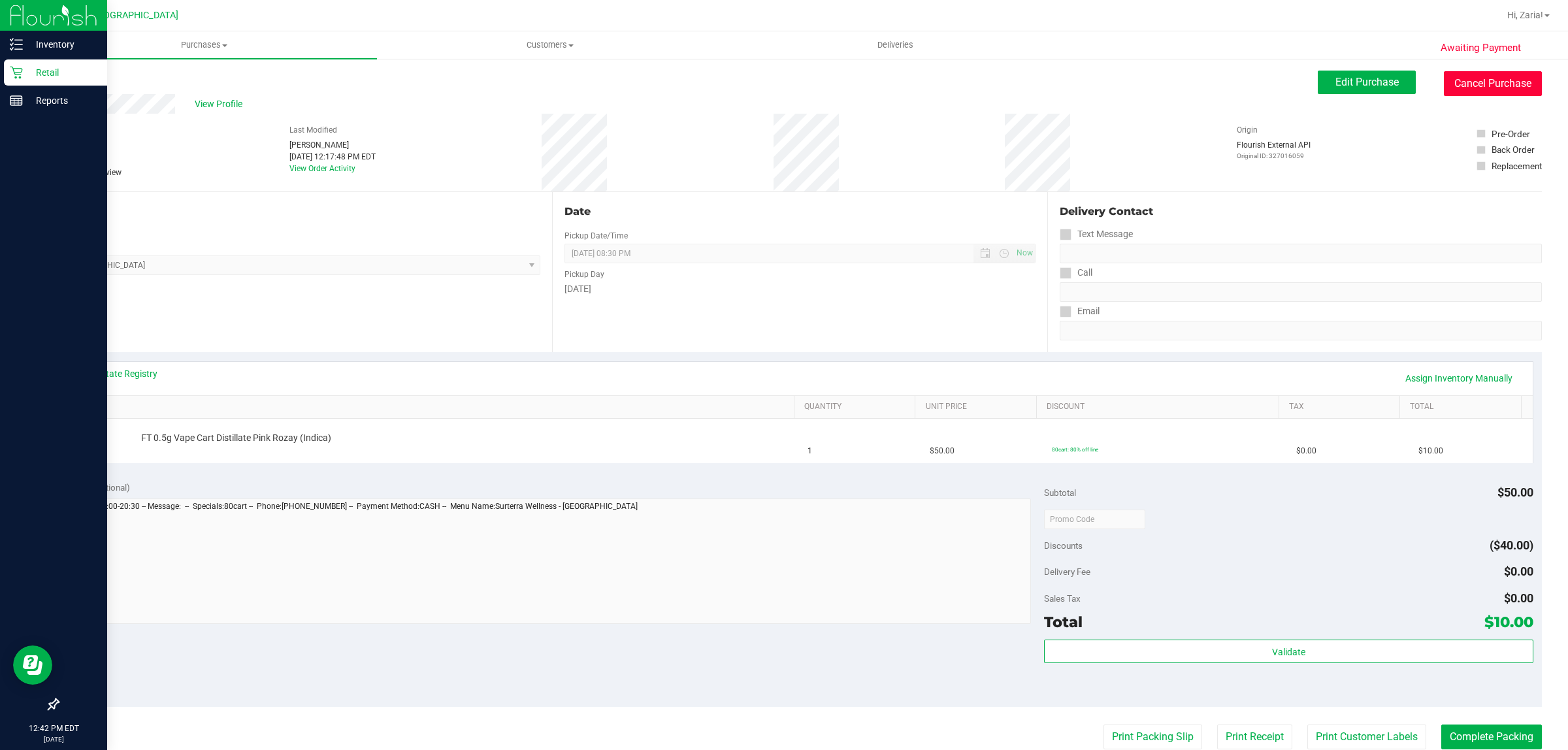
click at [1454, 76] on button "Cancel Purchase" at bounding box center [1493, 84] width 98 height 25
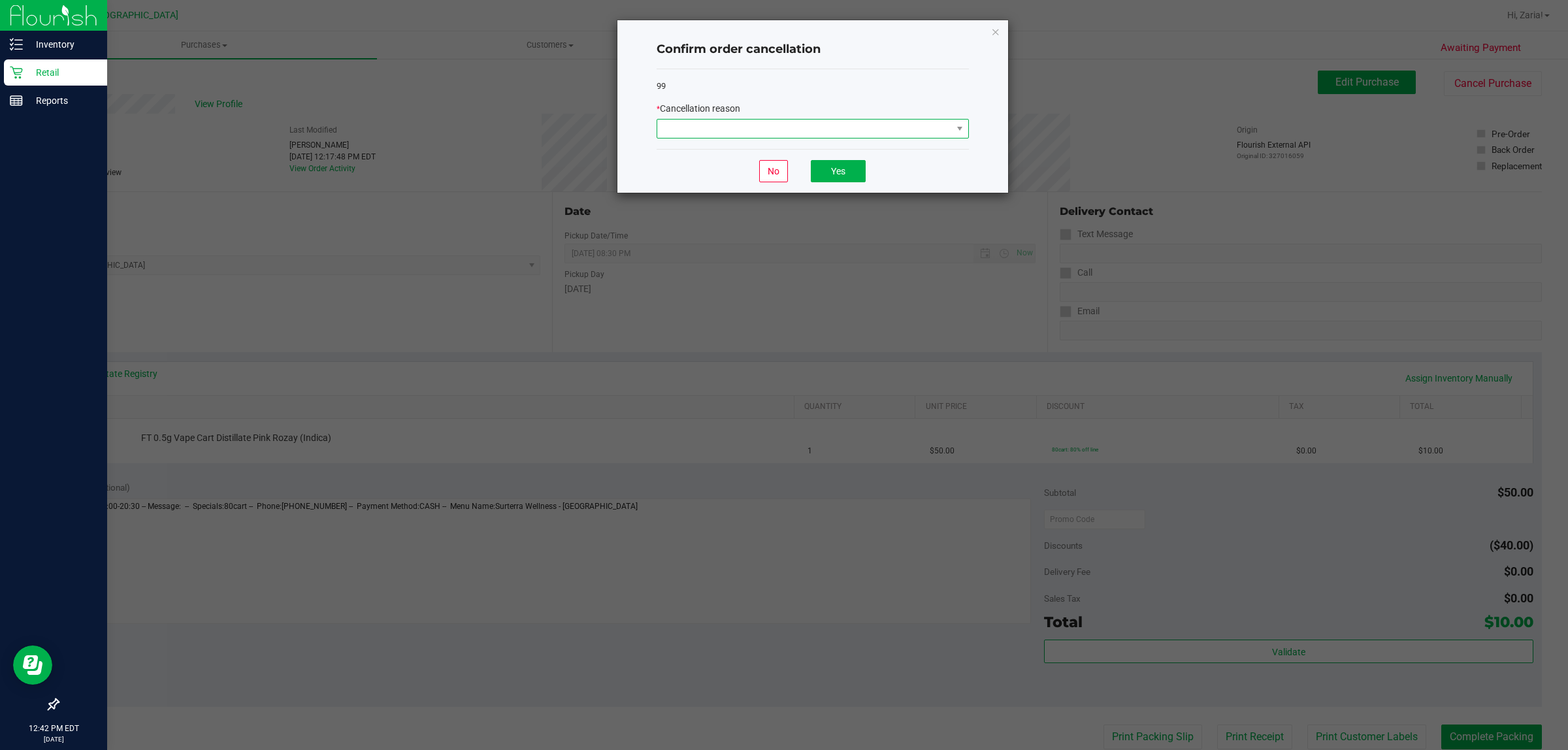
click at [876, 131] on span at bounding box center [805, 128] width 295 height 18
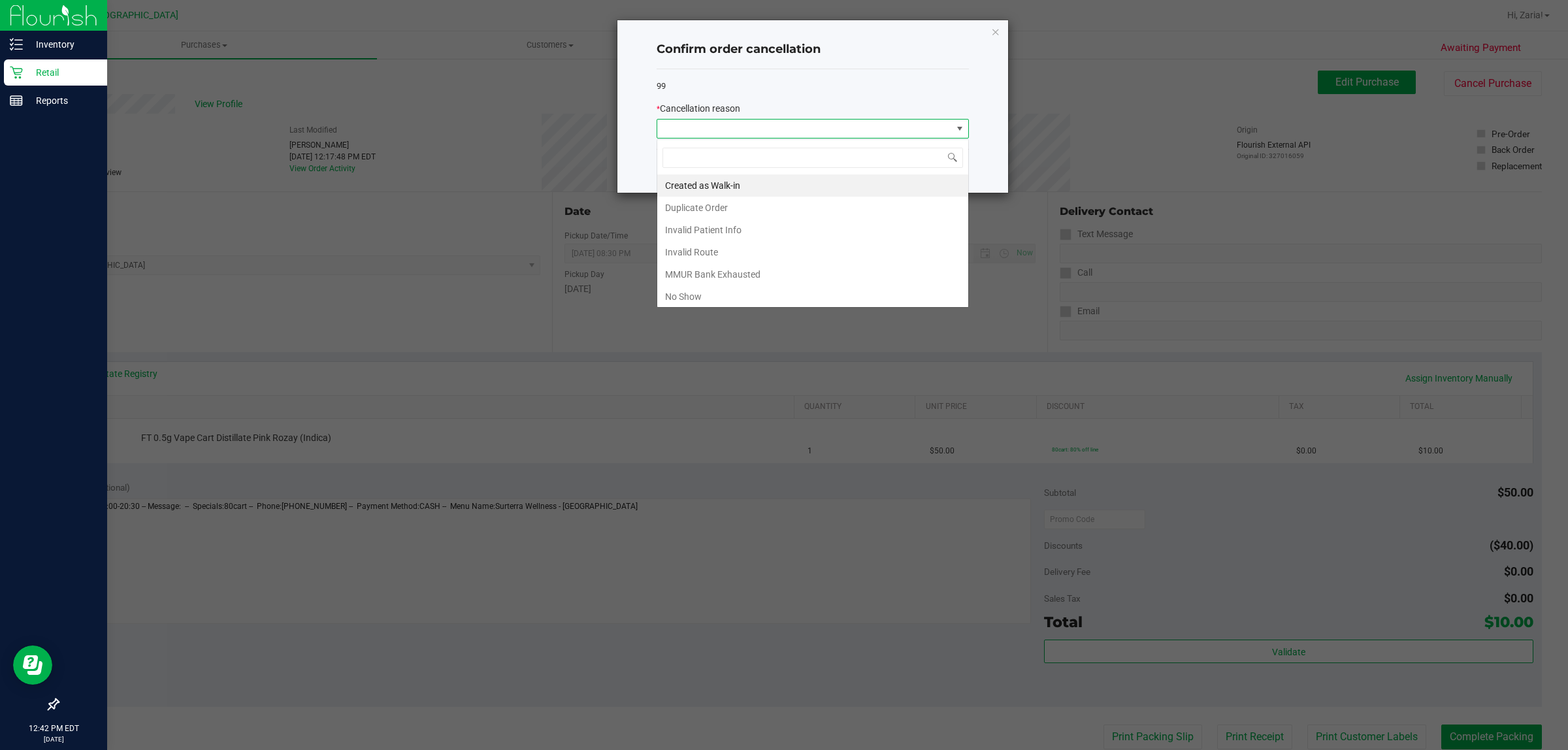
scroll to position [20, 312]
click at [771, 253] on li "Invalid Route" at bounding box center [812, 252] width 311 height 22
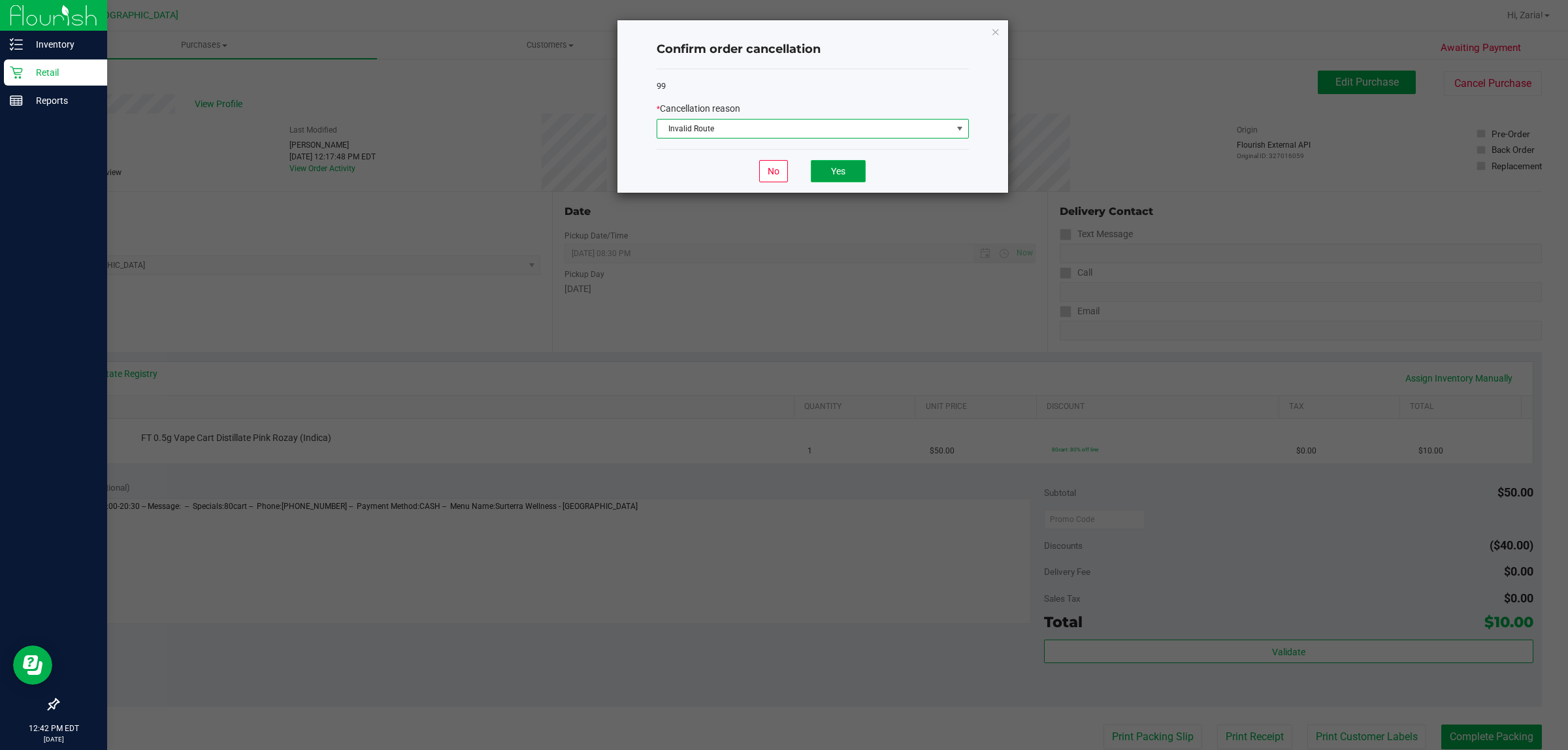
click at [841, 170] on button "Yes" at bounding box center [838, 170] width 55 height 22
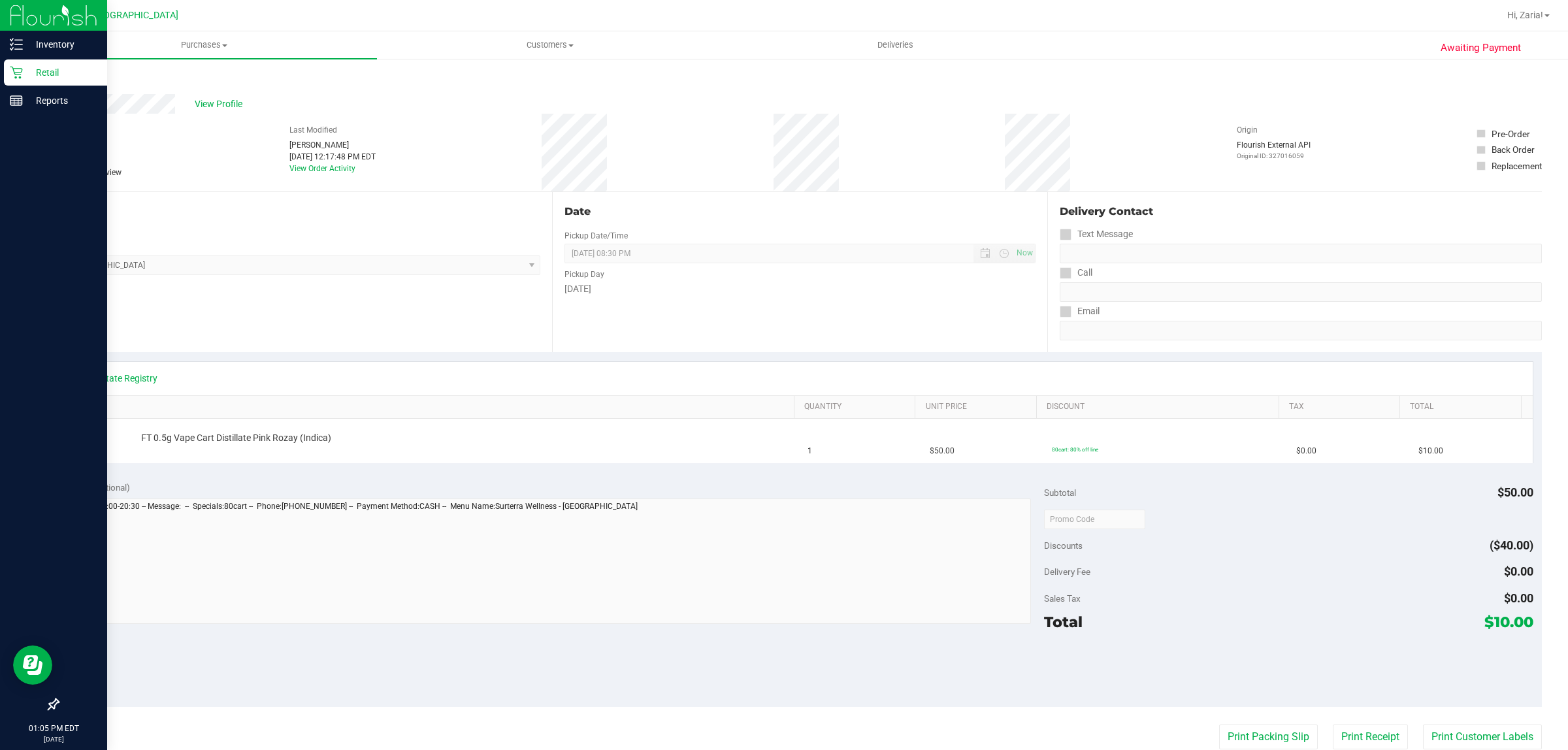
click at [90, 78] on div "Back" at bounding box center [800, 82] width 1485 height 23
click at [54, 89] on div "Awaiting Payment Back View Profile # 11993607 BioTrack ID: - Cancelled Needs re…" at bounding box center [800, 548] width 1537 height 980
click at [74, 68] on div "Awaiting Payment Back View Profile # 11993607 BioTrack ID: - Cancelled Needs re…" at bounding box center [800, 548] width 1537 height 980
click at [74, 74] on link "Back" at bounding box center [67, 79] width 19 height 10
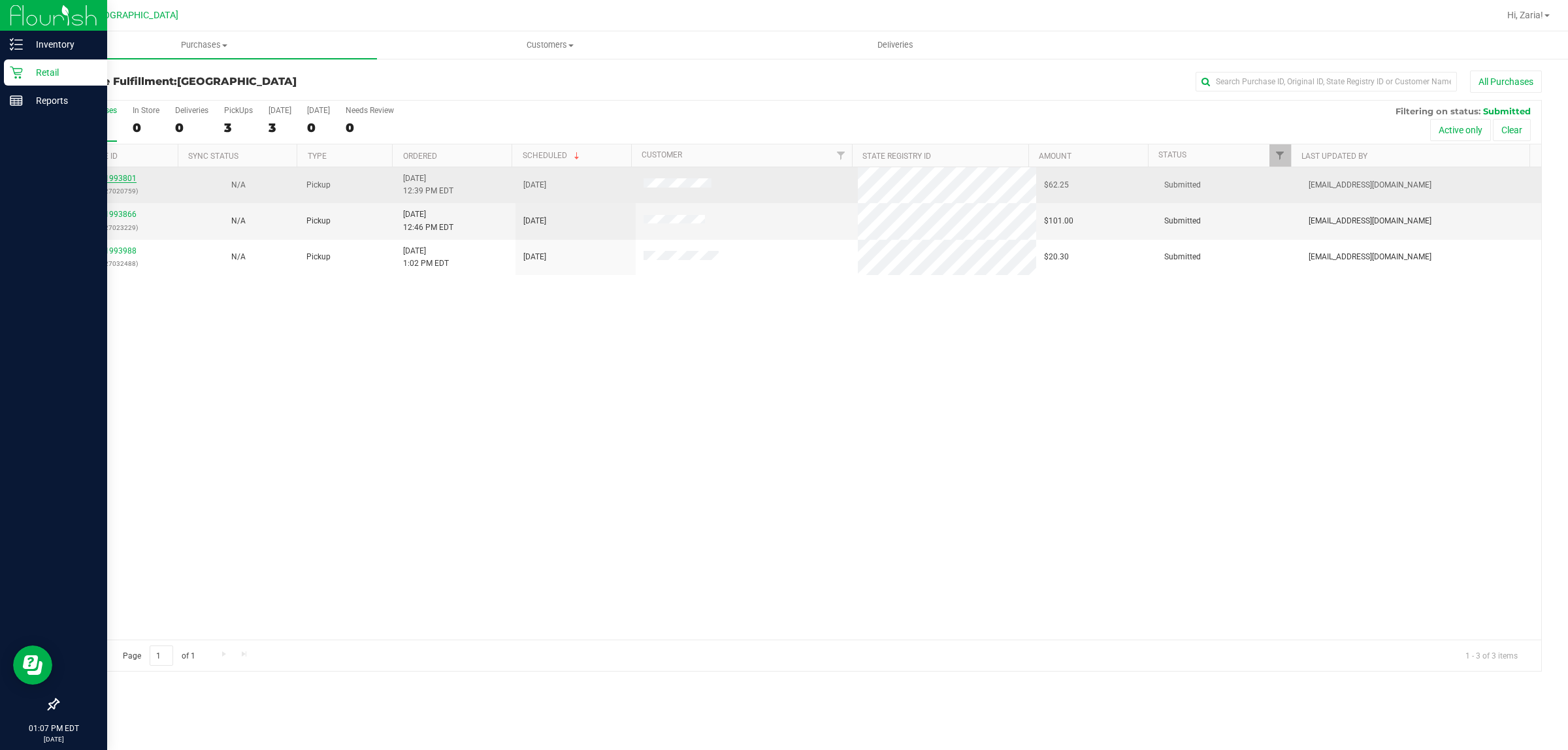
click at [131, 182] on link "11993801" at bounding box center [118, 179] width 37 height 10
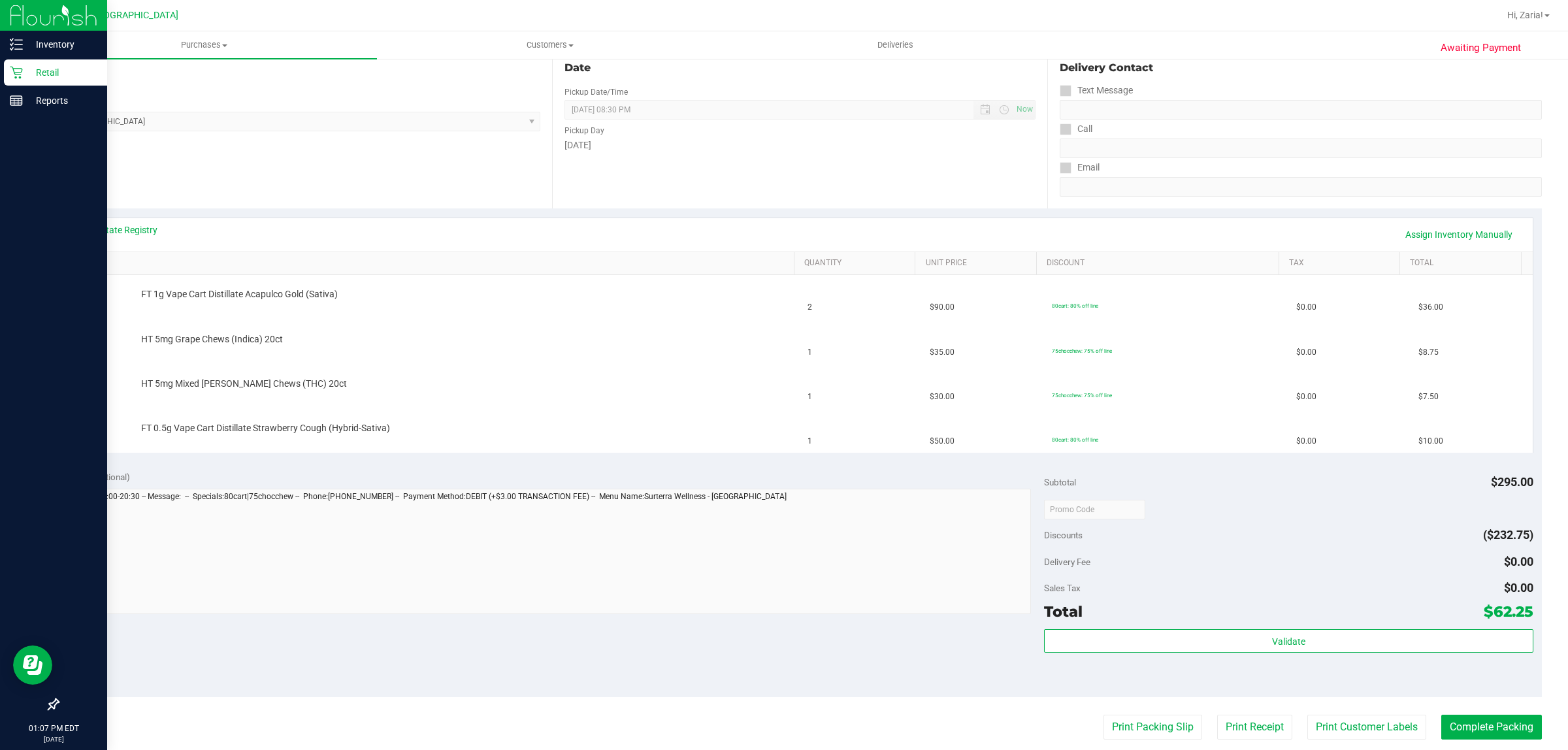
scroll to position [164, 0]
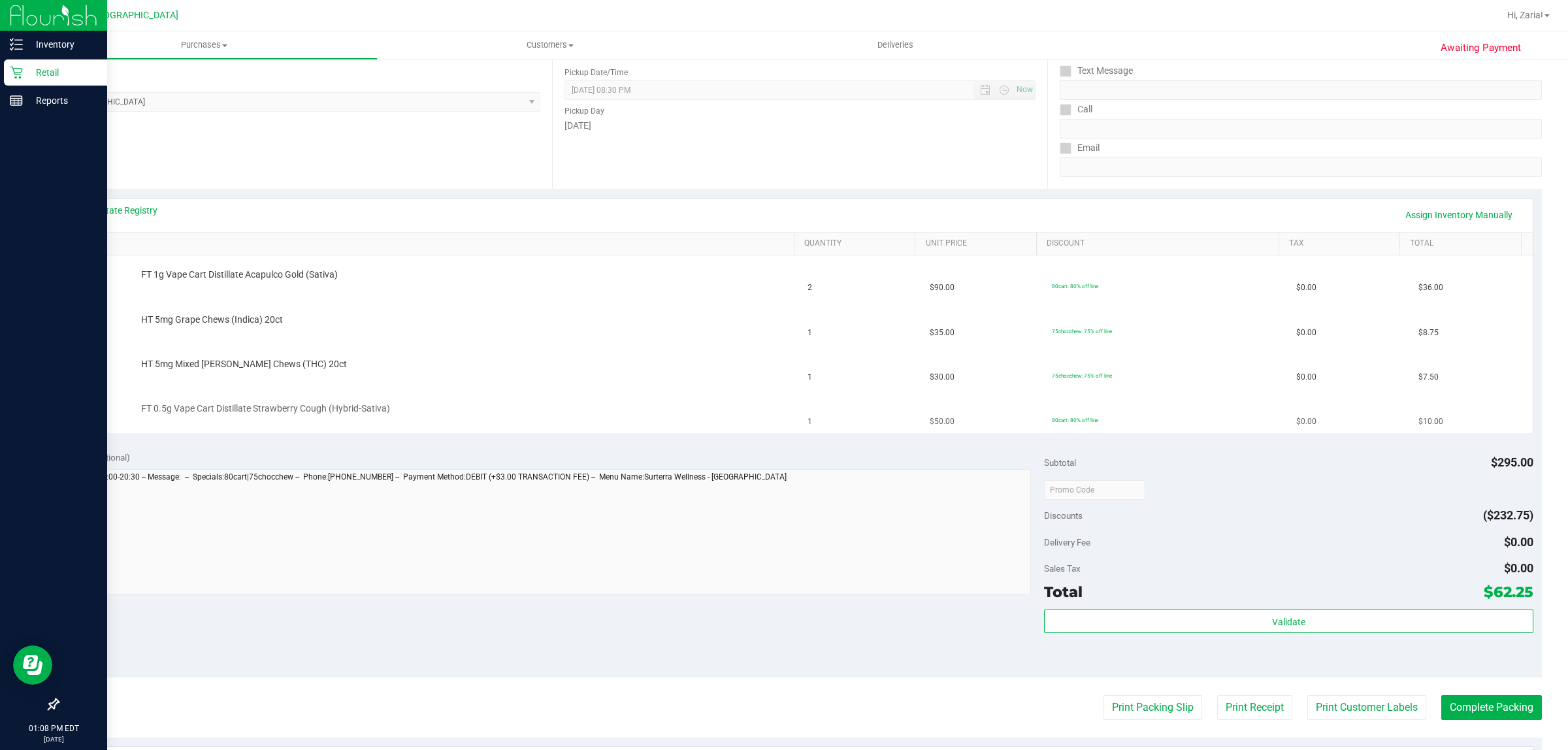
click at [196, 412] on span "FT 0.5g Vape Cart Distillate Strawberry Cough (Hybrid-Sativa)" at bounding box center [266, 408] width 249 height 13
copy div "FT 0.5g Vape Cart Distillate Strawberry Cough (Hybrid-Sativa)"
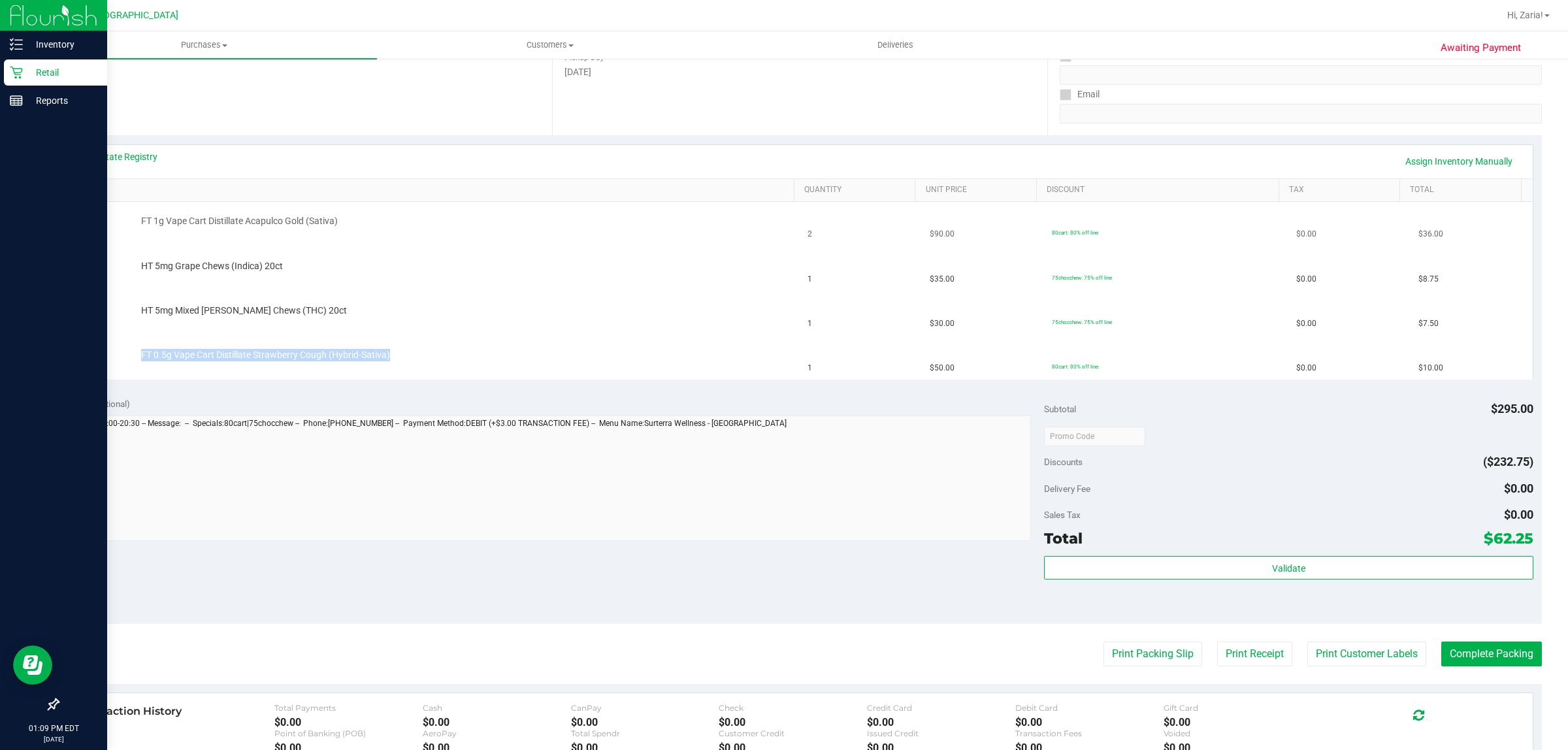
scroll to position [246, 0]
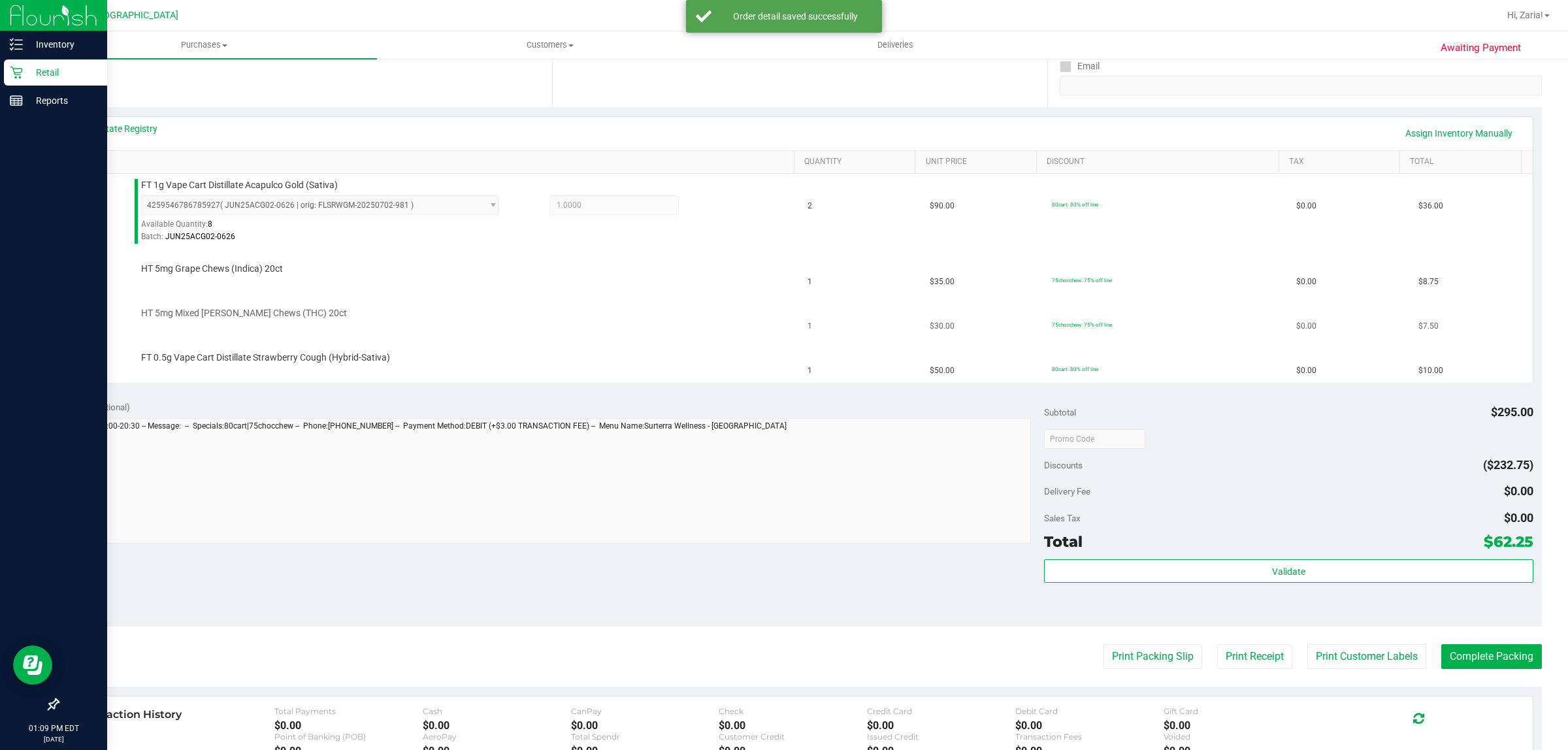
drag, startPoint x: 445, startPoint y: 324, endPoint x: 452, endPoint y: 334, distance: 12.2
click at [447, 327] on td "HT 5mg Mixed Berry Chews (THC) 20ct" at bounding box center [434, 317] width 733 height 44
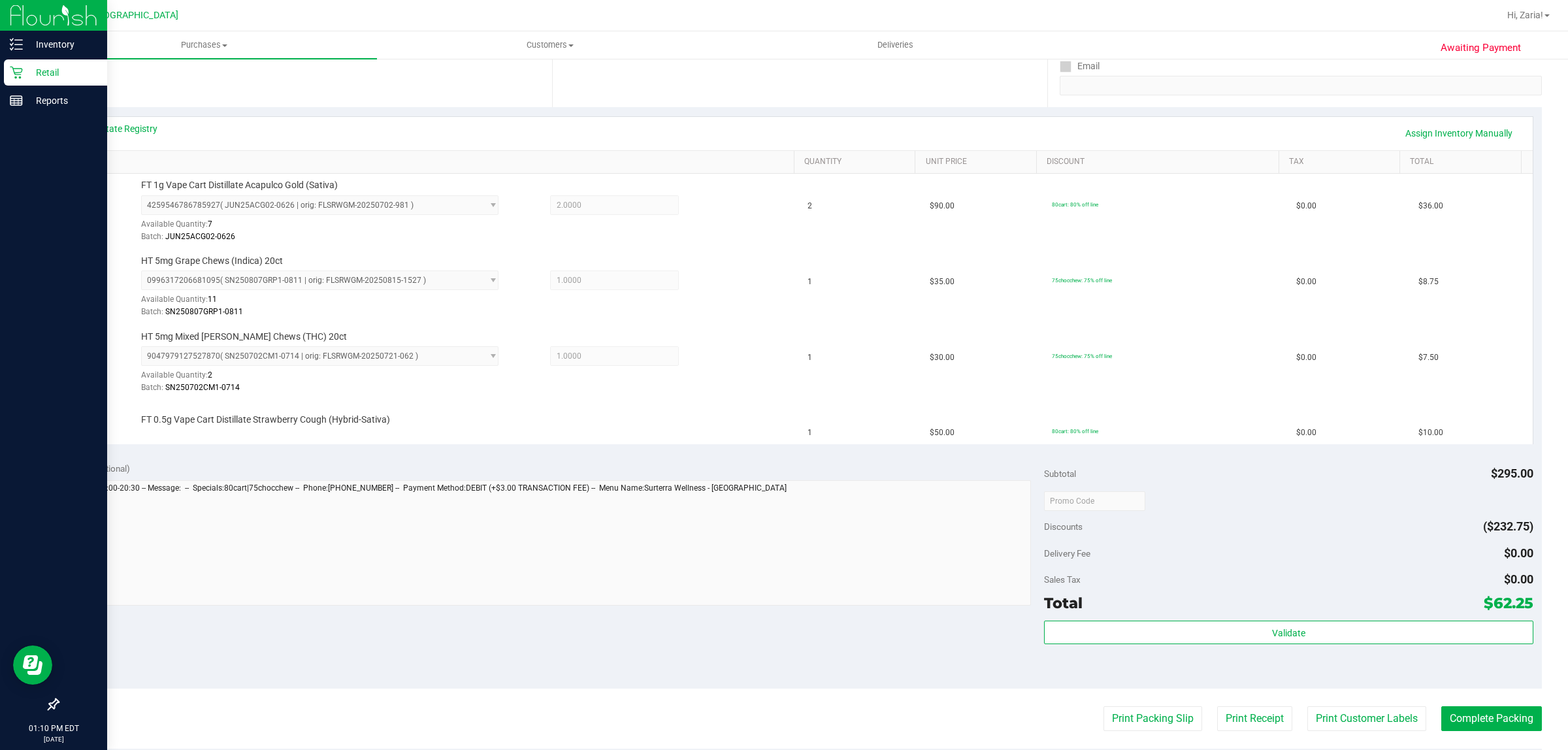
scroll to position [0, 0]
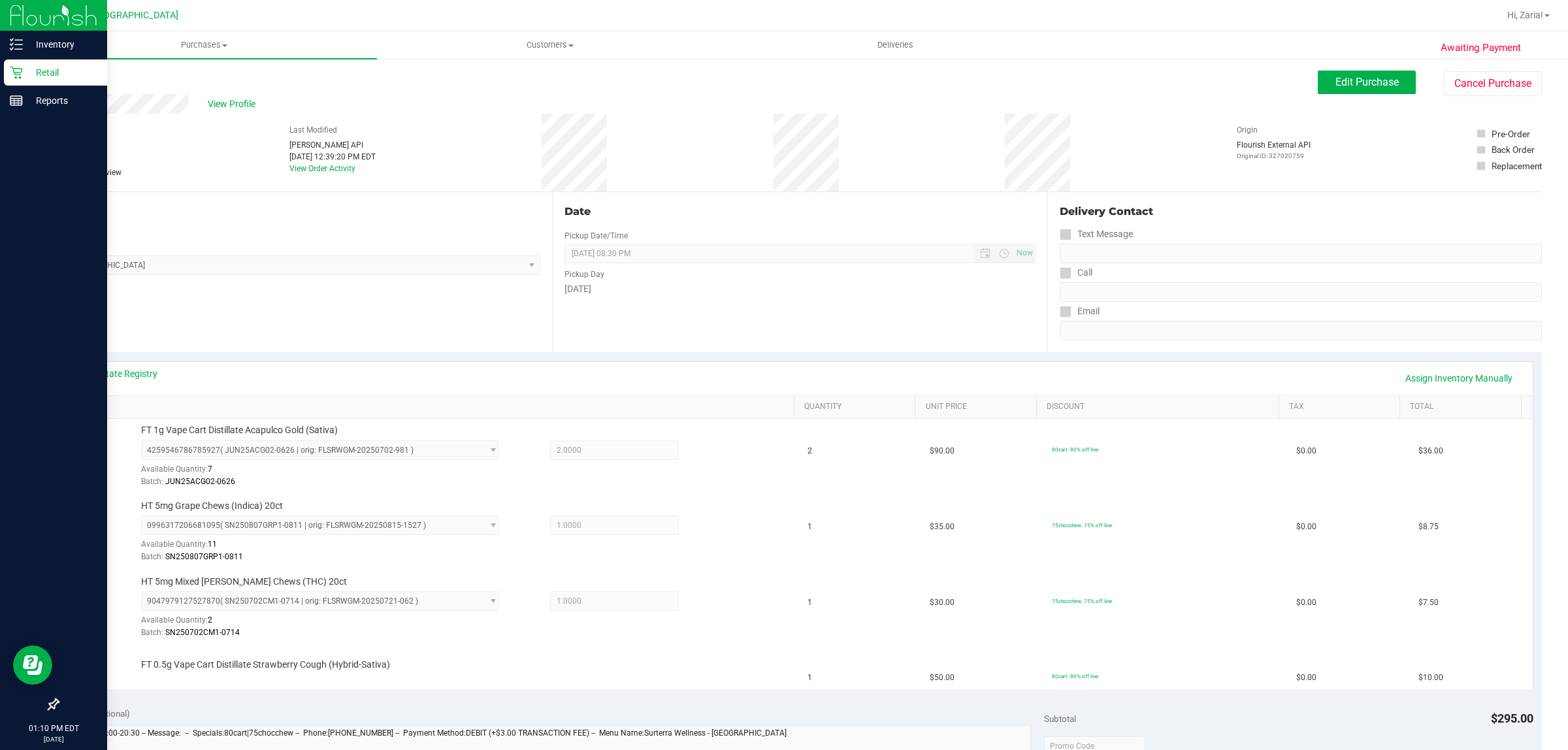
click at [73, 75] on link "Back" at bounding box center [67, 79] width 19 height 10
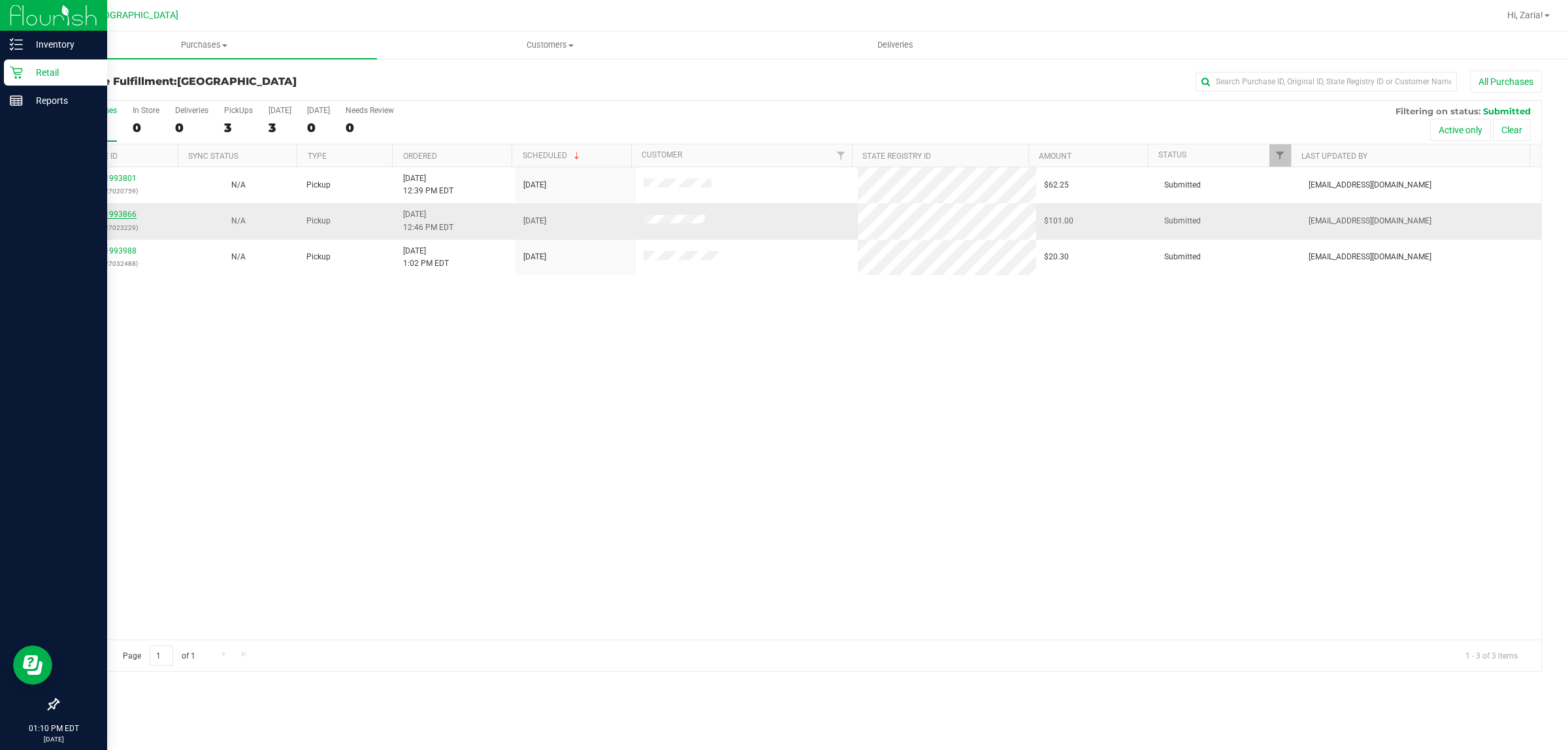
click at [110, 216] on link "11993866" at bounding box center [118, 215] width 37 height 10
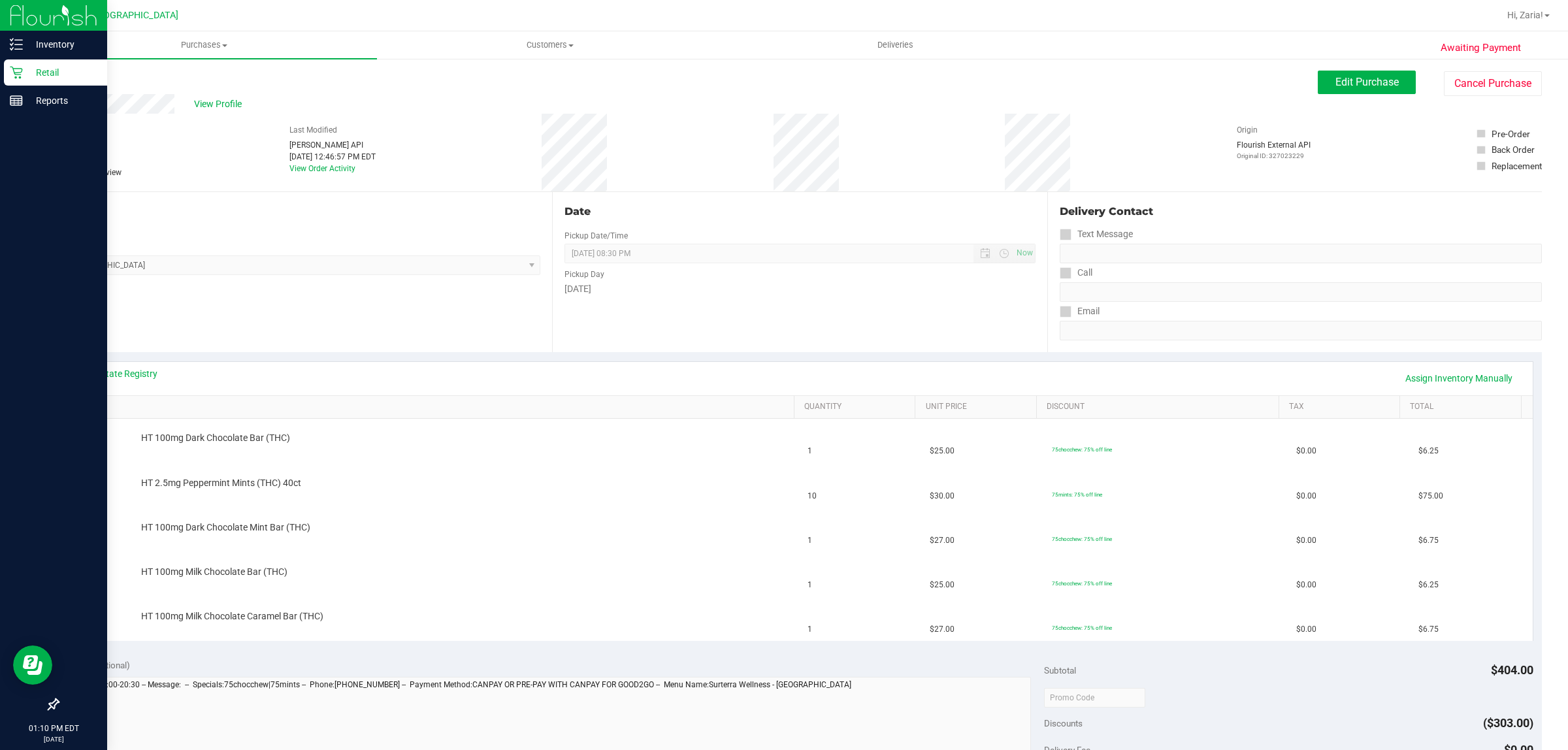
click at [67, 73] on div "Back" at bounding box center [67, 78] width 19 height 15
click at [67, 78] on link "Back" at bounding box center [67, 79] width 19 height 10
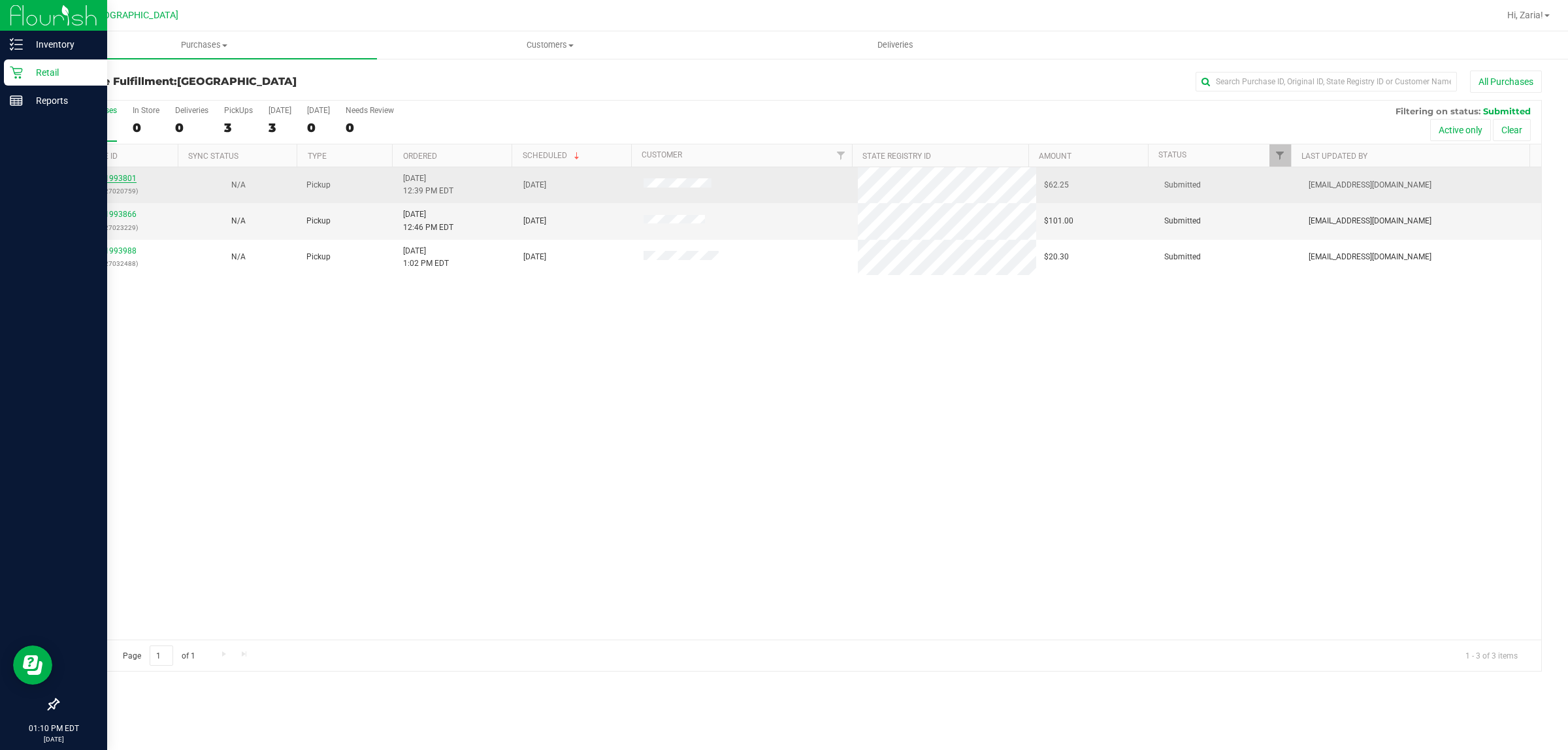
click at [124, 177] on link "11993801" at bounding box center [118, 179] width 37 height 10
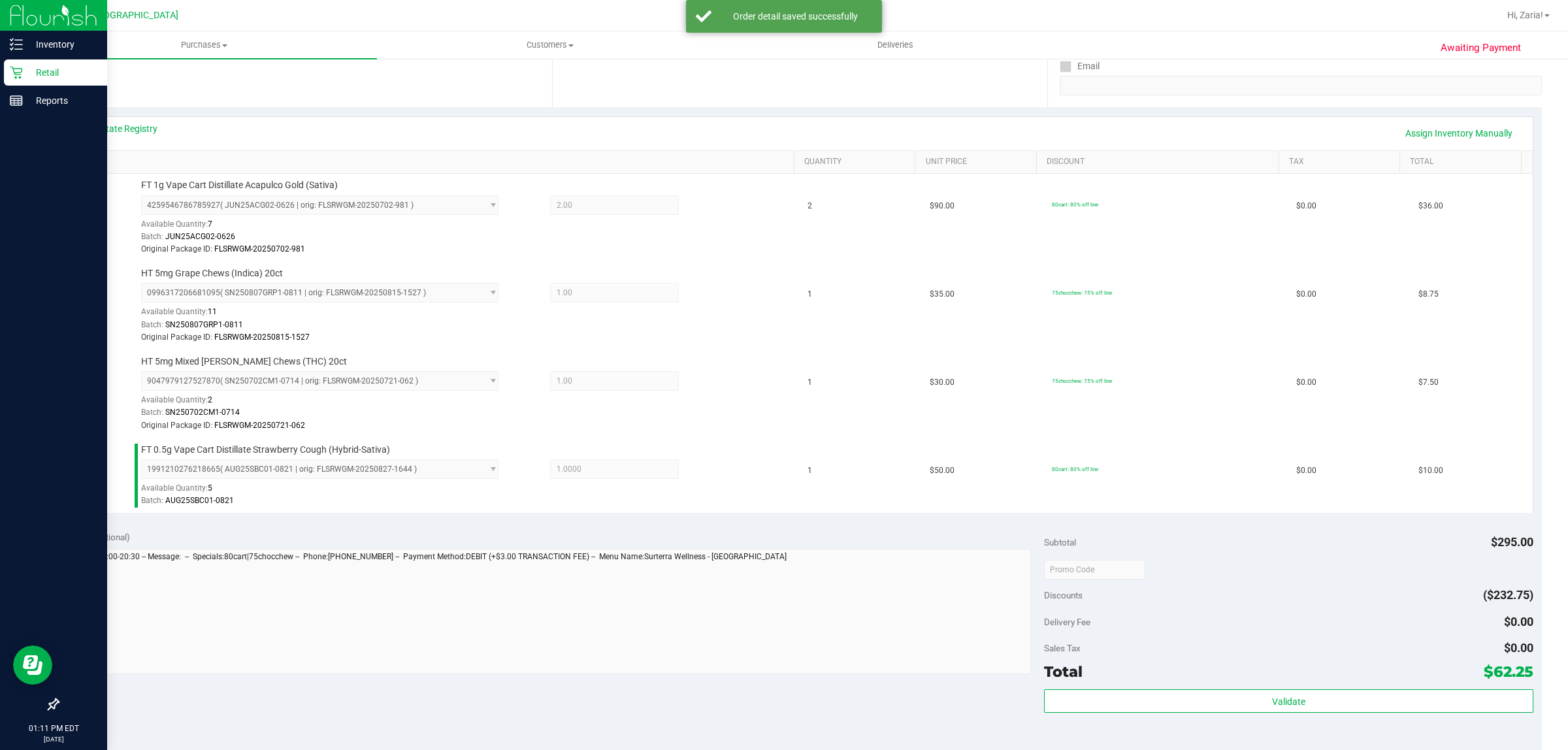
scroll to position [490, 0]
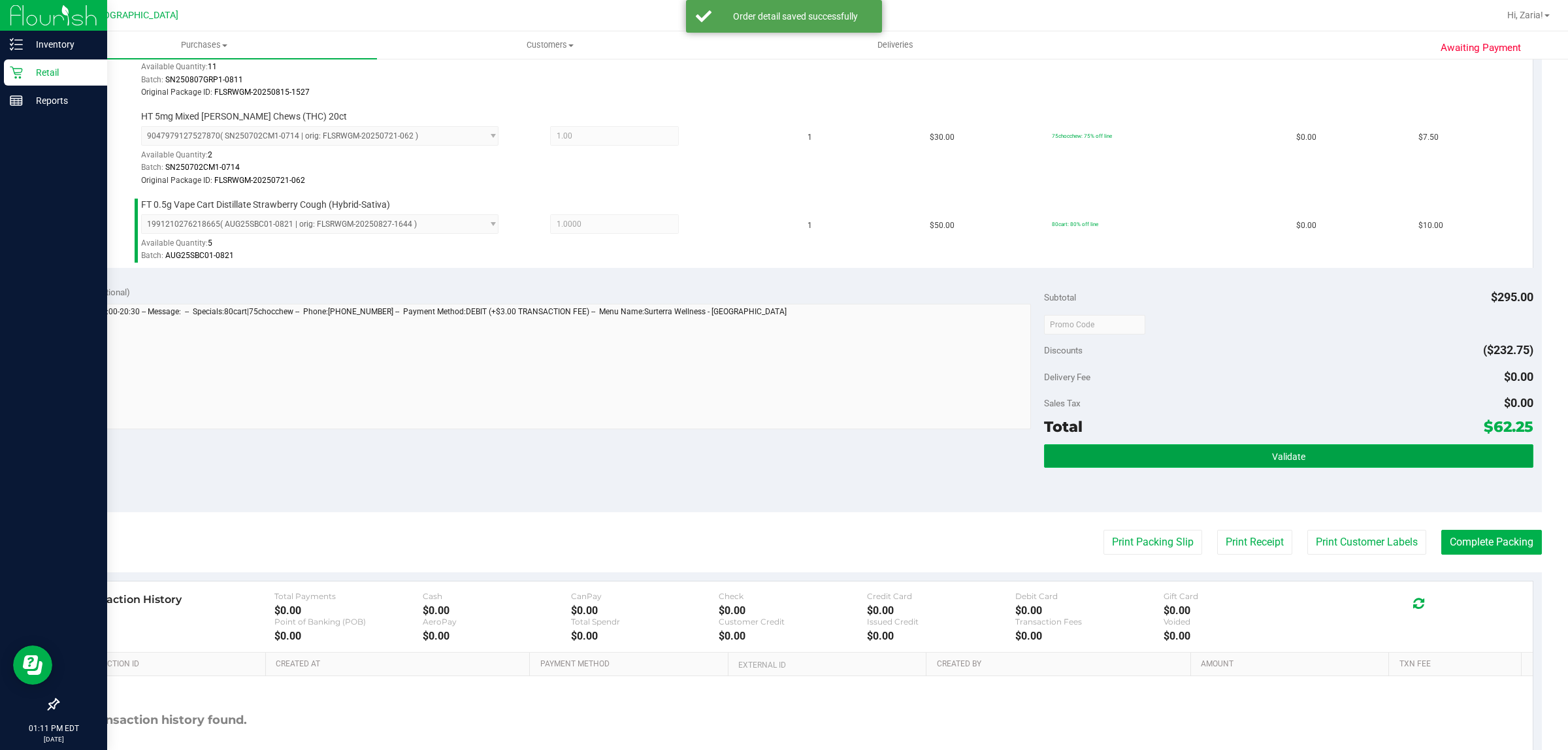
click at [1159, 455] on button "Validate" at bounding box center [1289, 456] width 489 height 23
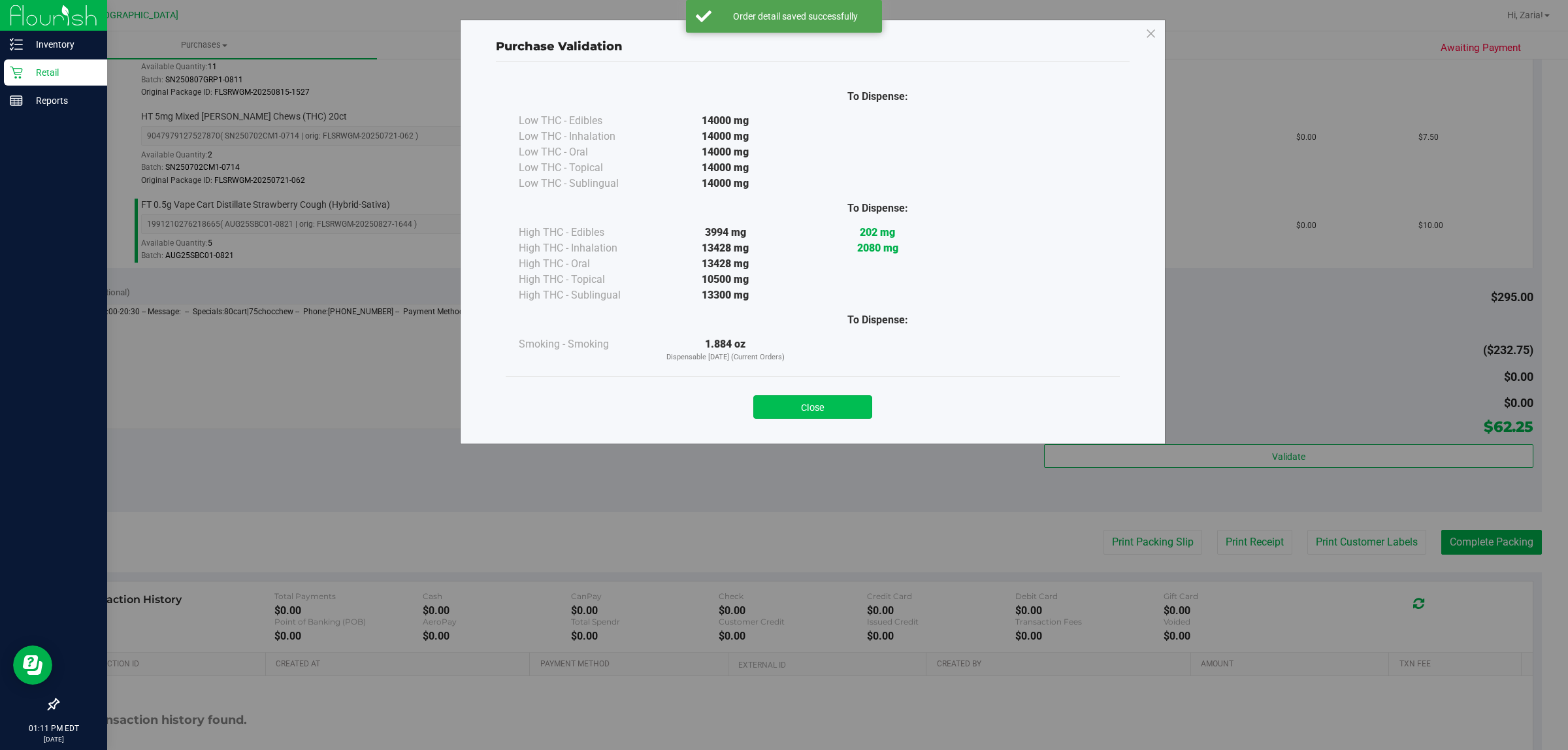
drag, startPoint x: 836, startPoint y: 394, endPoint x: 848, endPoint y: 397, distance: 12.4
click at [835, 394] on div "Close" at bounding box center [813, 403] width 595 height 33
click at [877, 406] on div "Close" at bounding box center [813, 403] width 595 height 33
click at [794, 394] on div "Close" at bounding box center [813, 403] width 595 height 33
click at [838, 399] on button "Close" at bounding box center [813, 407] width 119 height 23
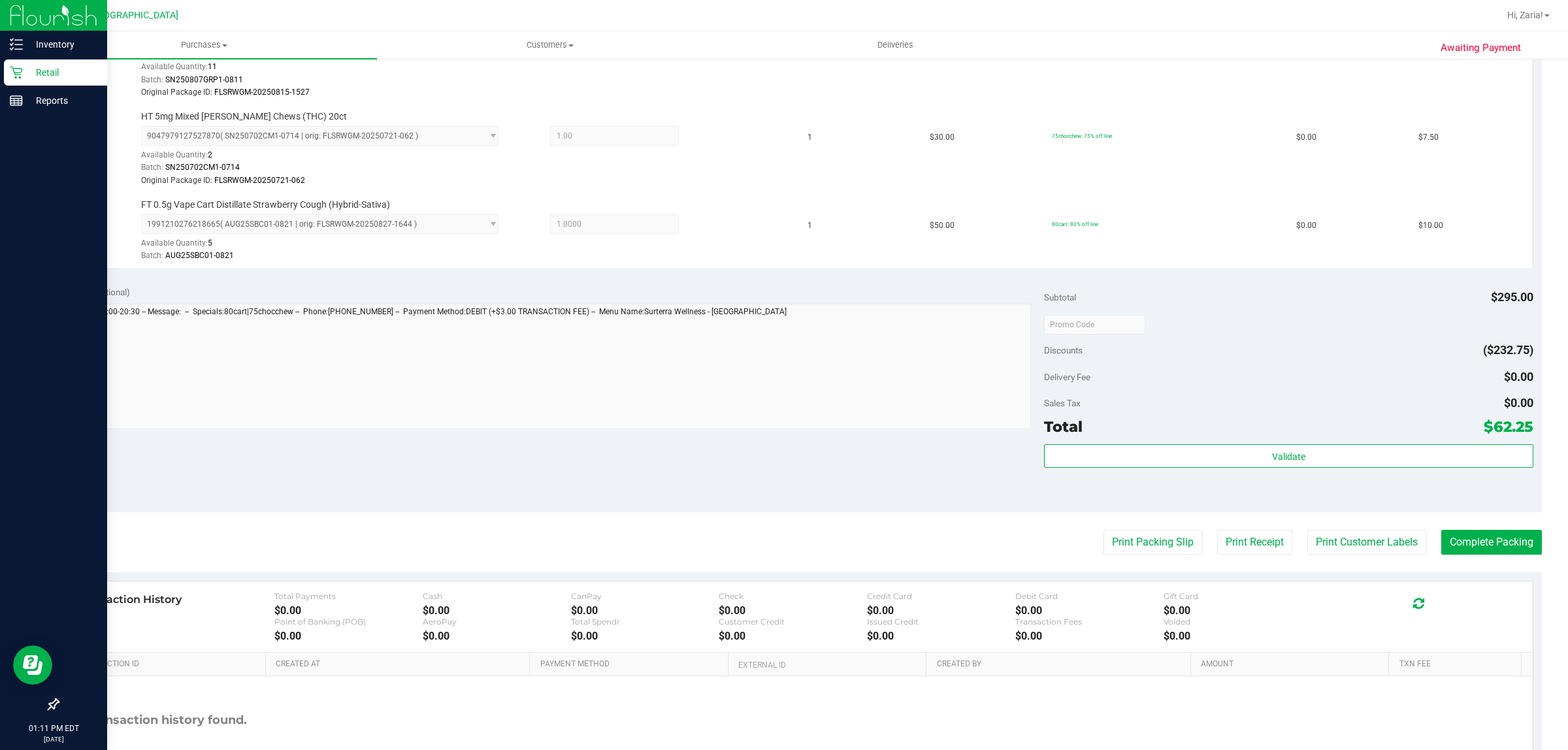
click at [1354, 559] on purchase-details "Back Edit Purchase Cancel Purchase View Profile # 11993801 BioTrack ID: - Submi…" at bounding box center [800, 198] width 1485 height 1237
click at [1349, 540] on button "Print Customer Labels" at bounding box center [1368, 543] width 119 height 25
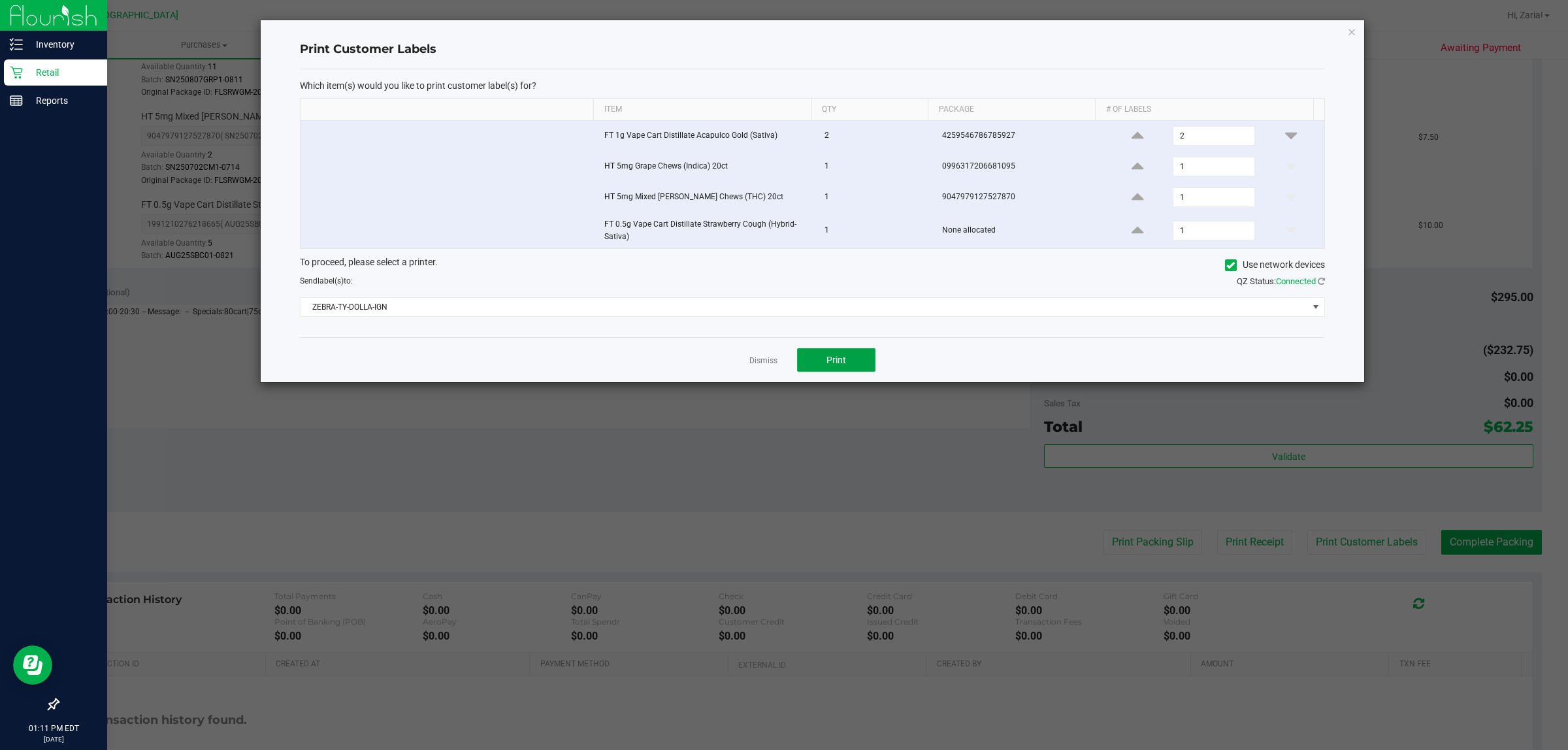
click at [821, 357] on button "Print" at bounding box center [835, 360] width 78 height 23
click at [1348, 26] on icon "button" at bounding box center [1352, 31] width 10 height 15
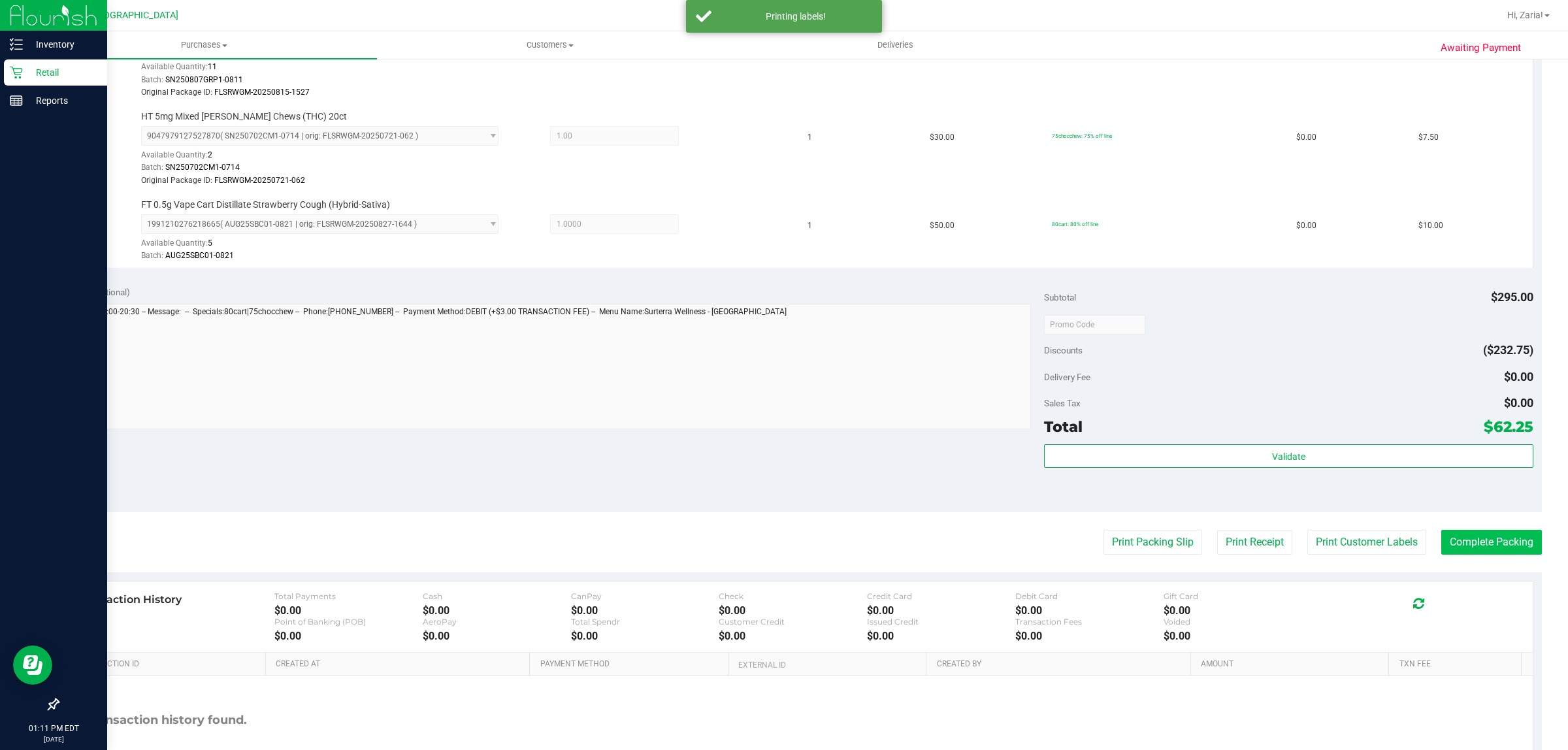
drag, startPoint x: 1455, startPoint y: 518, endPoint x: 1461, endPoint y: 538, distance: 20.9
click at [1458, 530] on purchase-details "Back Edit Purchase Cancel Purchase View Profile # 11993801 BioTrack ID: - Submi…" at bounding box center [800, 198] width 1485 height 1237
click at [1464, 538] on button "Complete Packing" at bounding box center [1492, 543] width 101 height 25
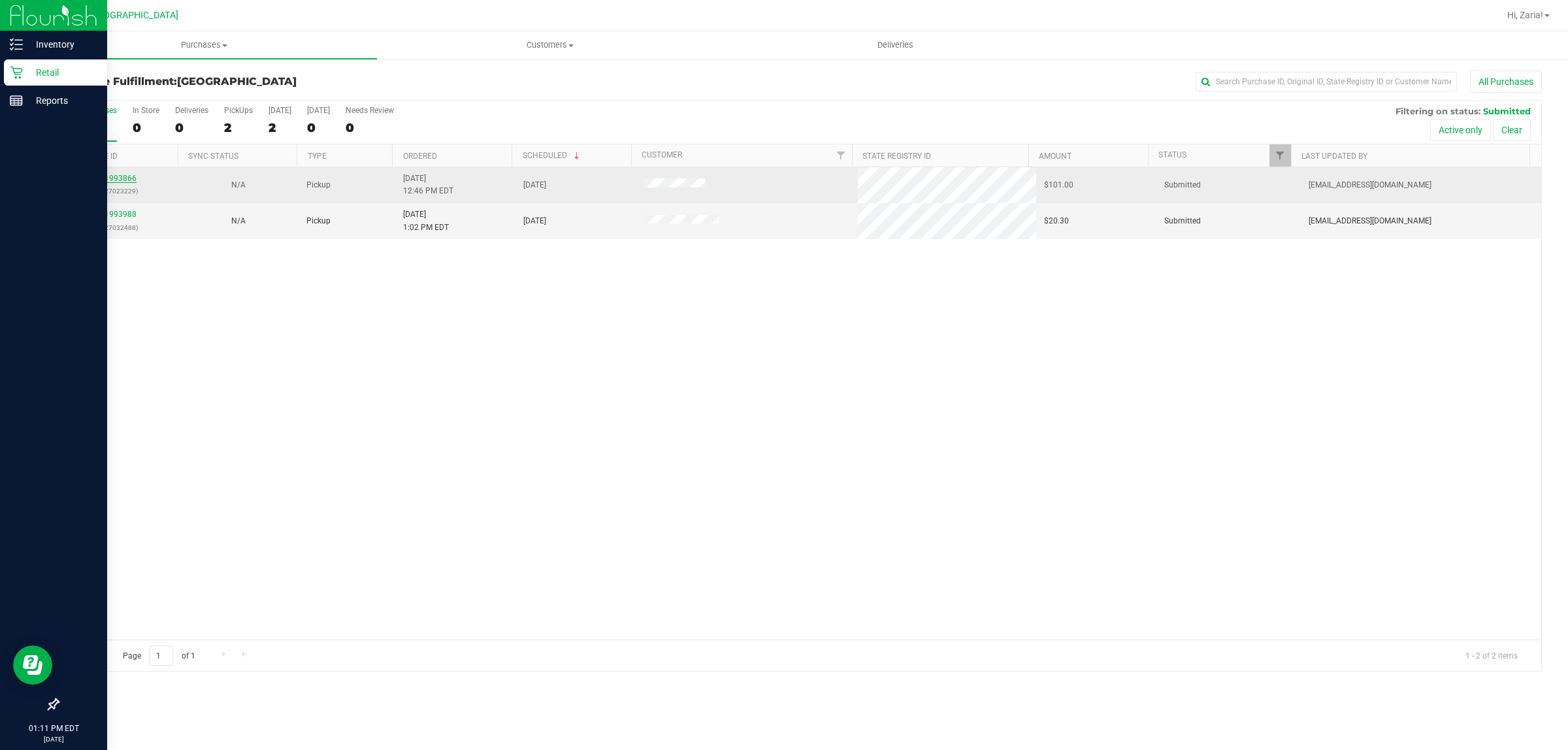
click at [118, 180] on link "11993866" at bounding box center [118, 179] width 37 height 10
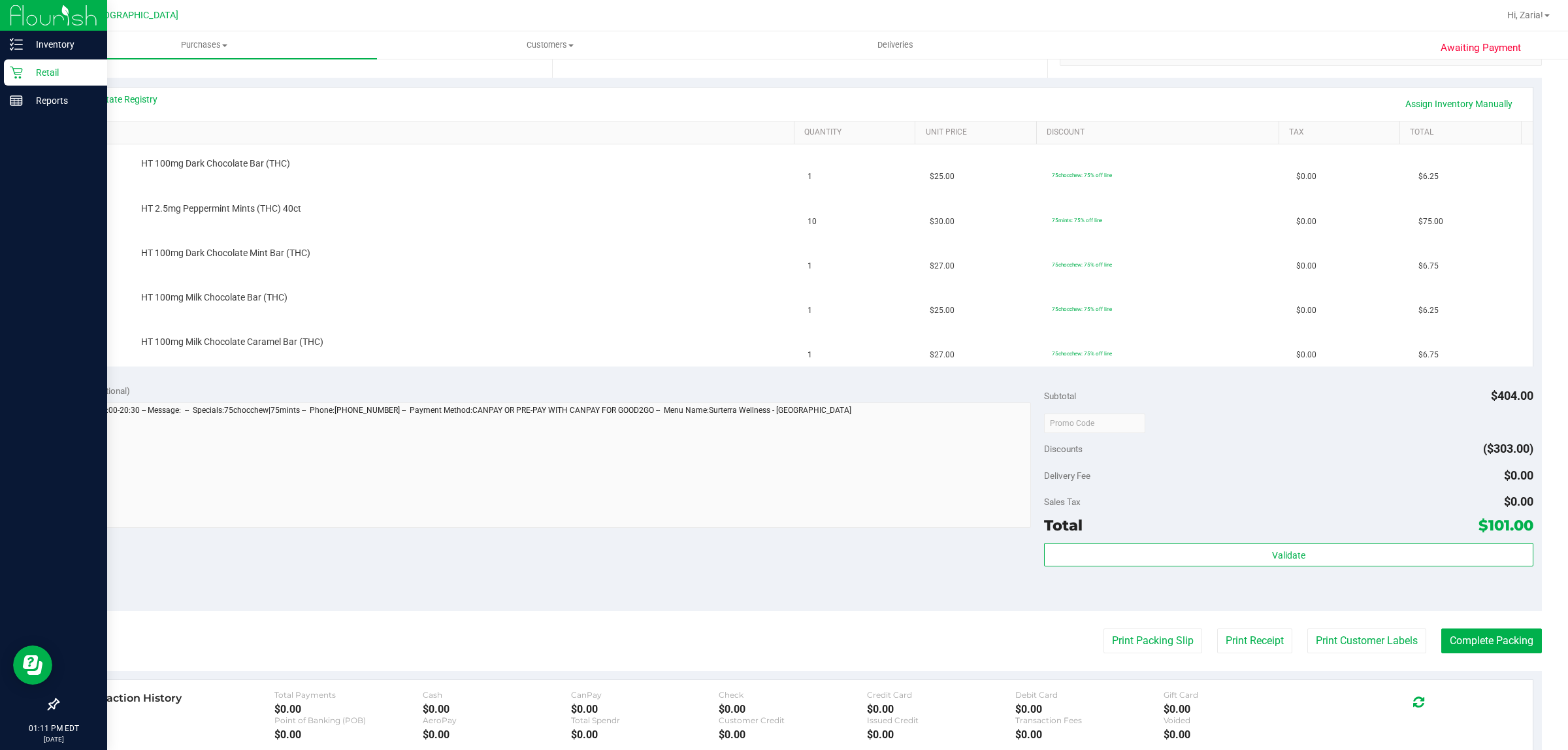
scroll to position [246, 0]
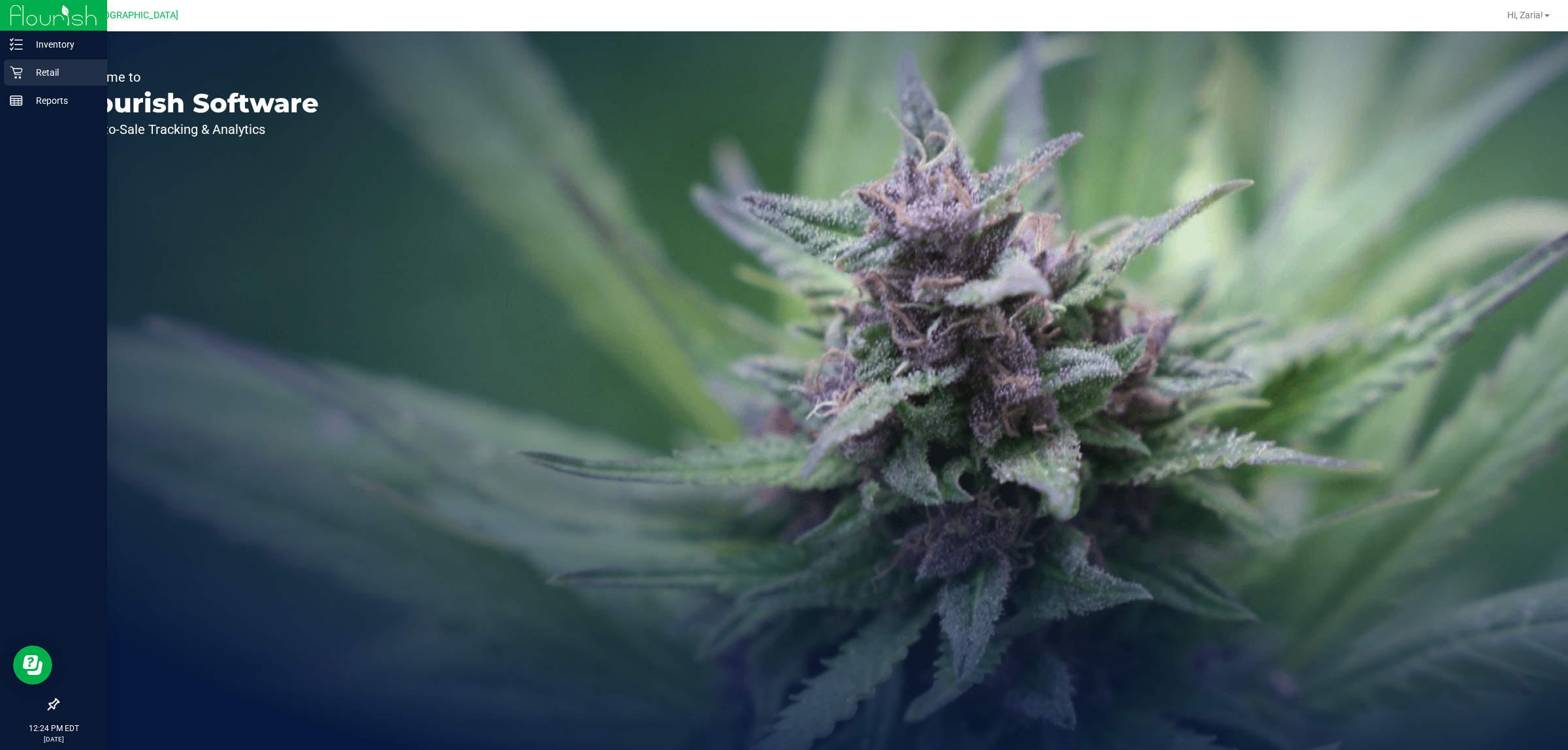
click at [25, 66] on p "Retail" at bounding box center [62, 72] width 78 height 15
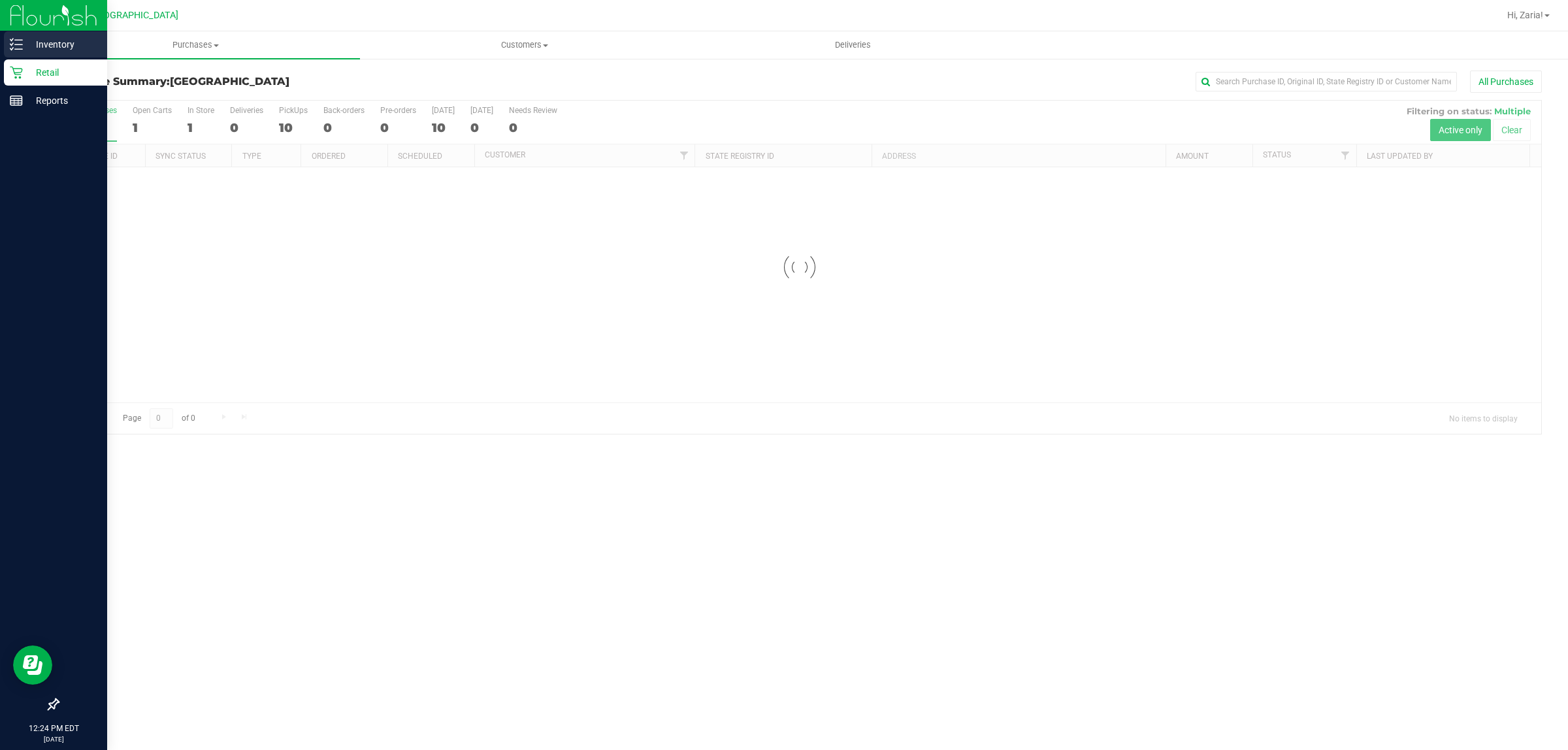
click at [21, 50] on icon at bounding box center [16, 44] width 13 height 13
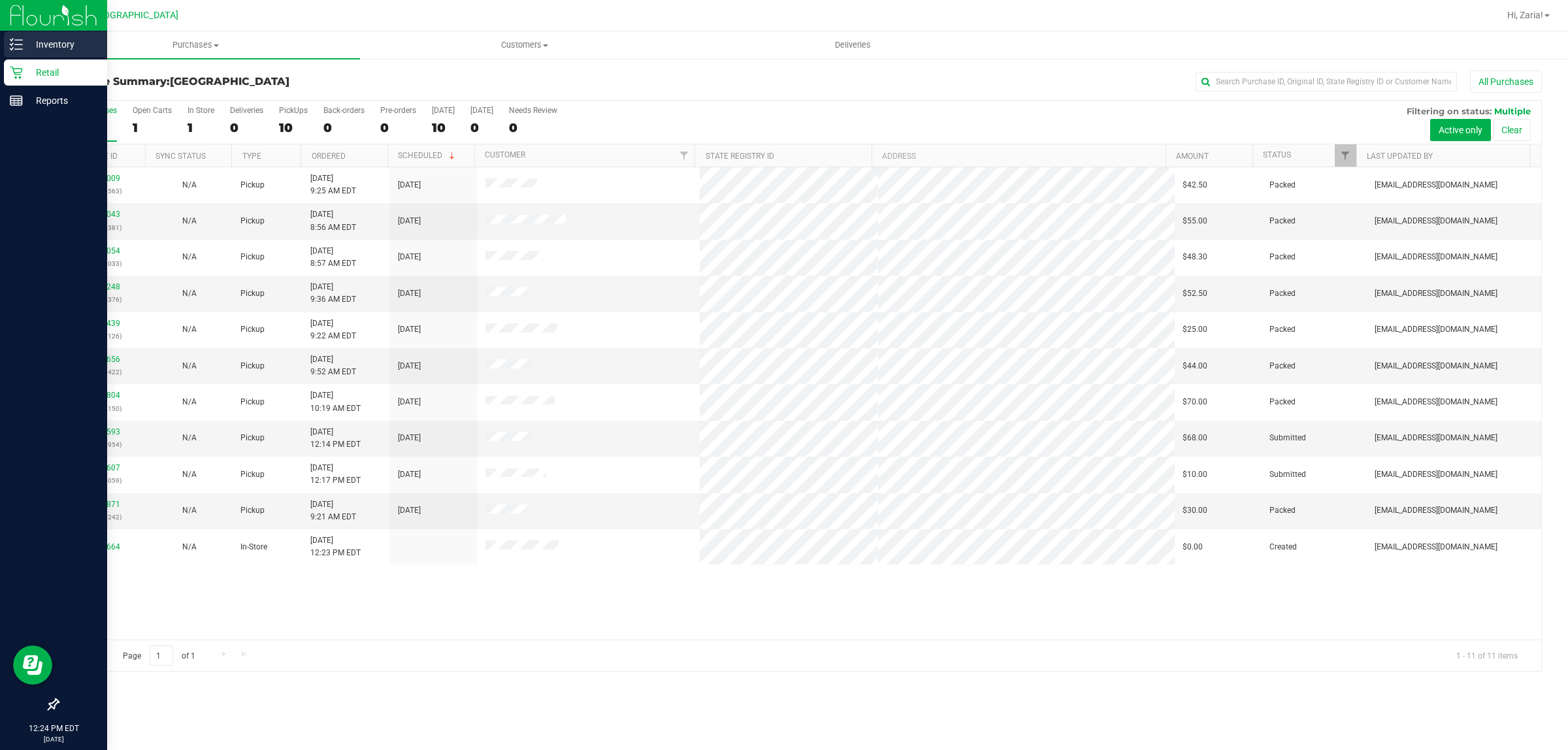
click at [48, 41] on p "Inventory" at bounding box center [62, 44] width 78 height 15
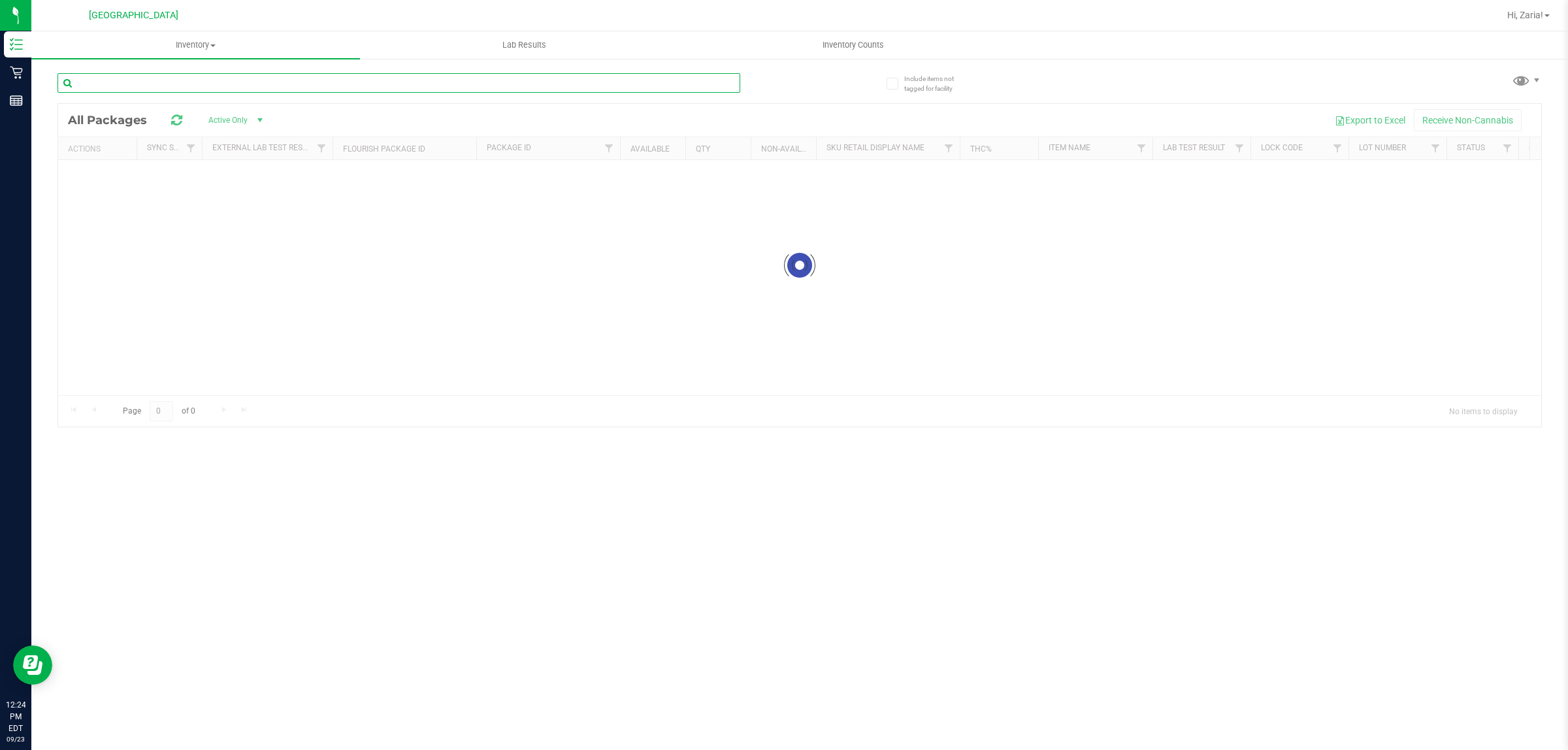
click at [196, 79] on input "text" at bounding box center [398, 83] width 682 height 19
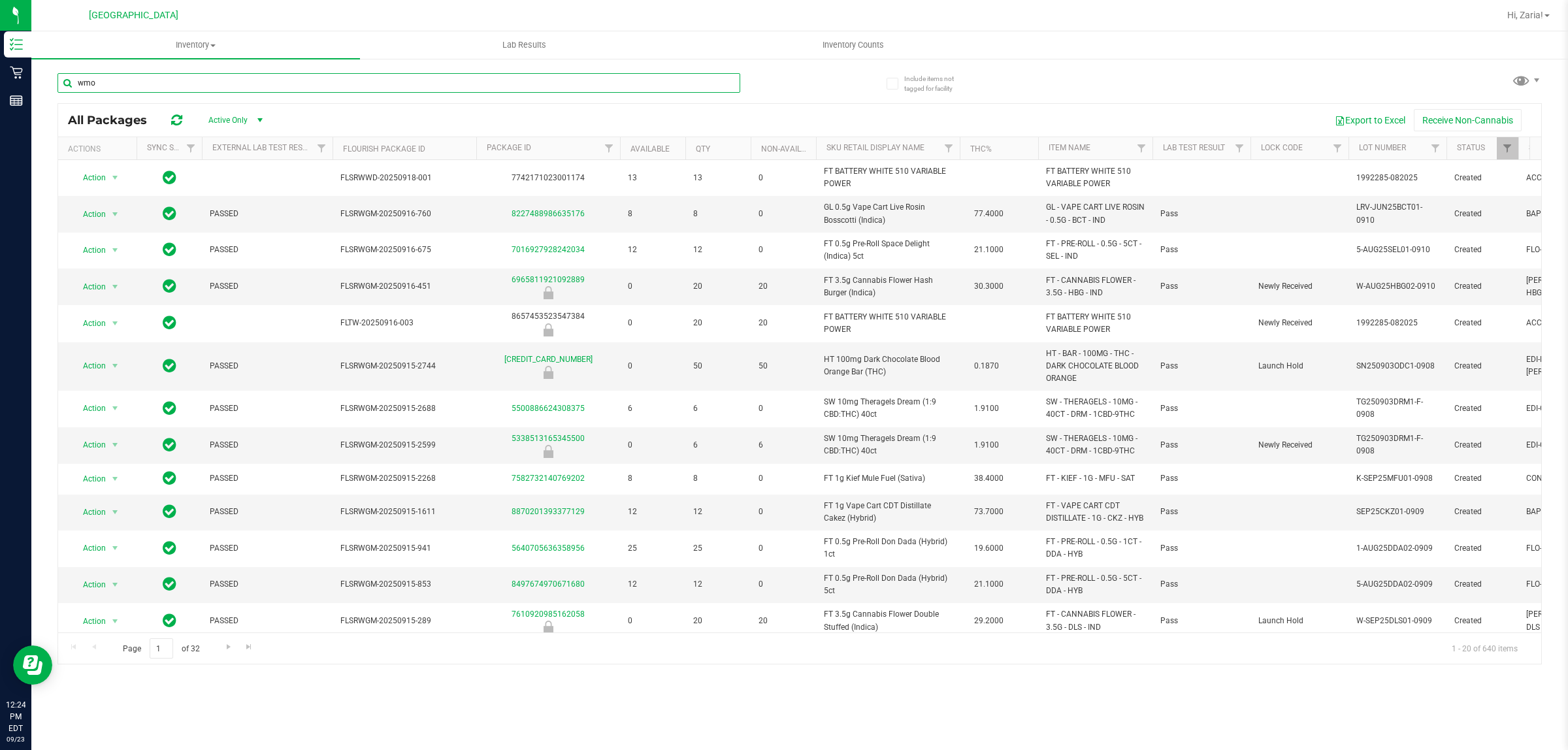
type input "wmo"
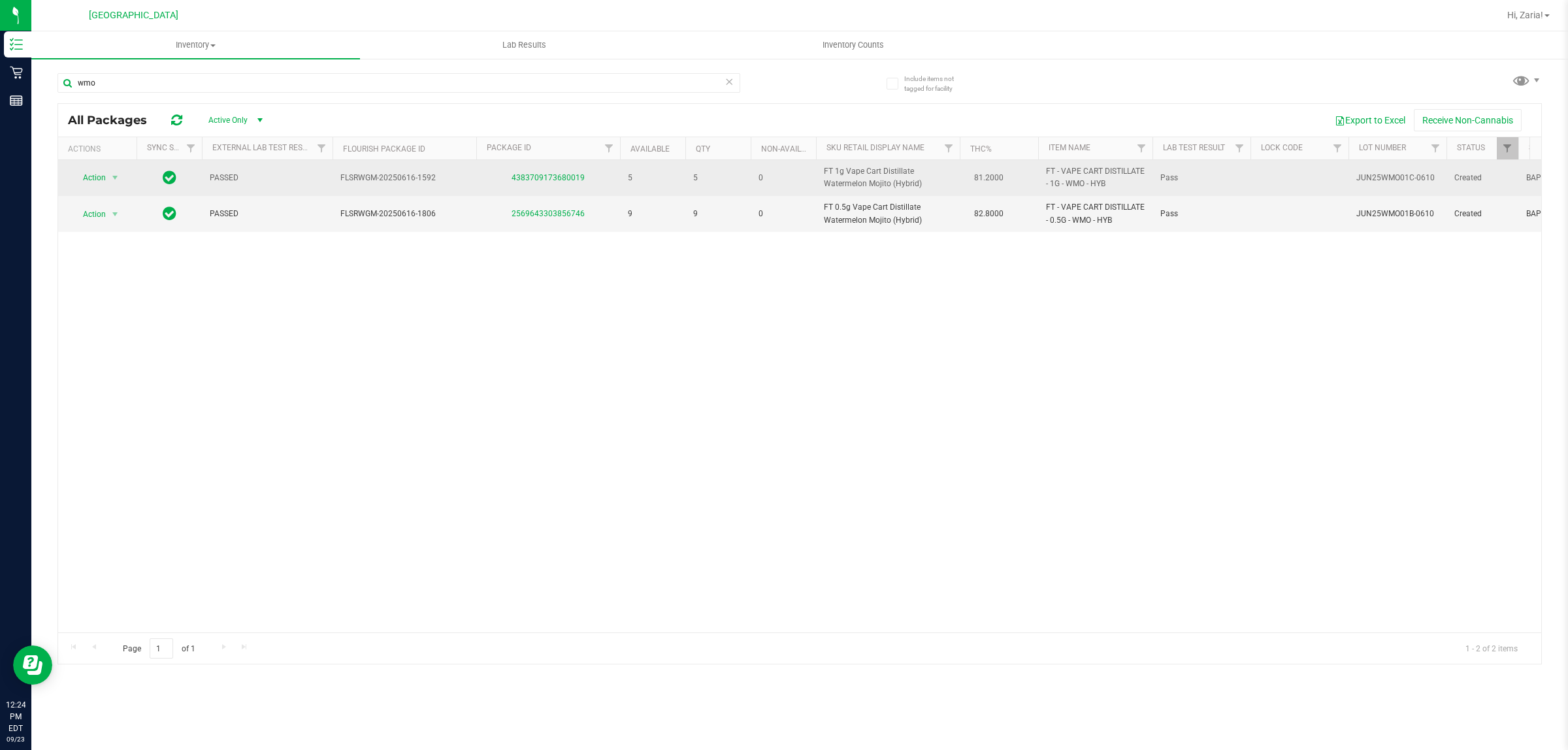
click at [546, 184] on div "4383709173680019" at bounding box center [548, 178] width 147 height 13
click at [546, 182] on link "4383709173680019" at bounding box center [549, 178] width 73 height 10
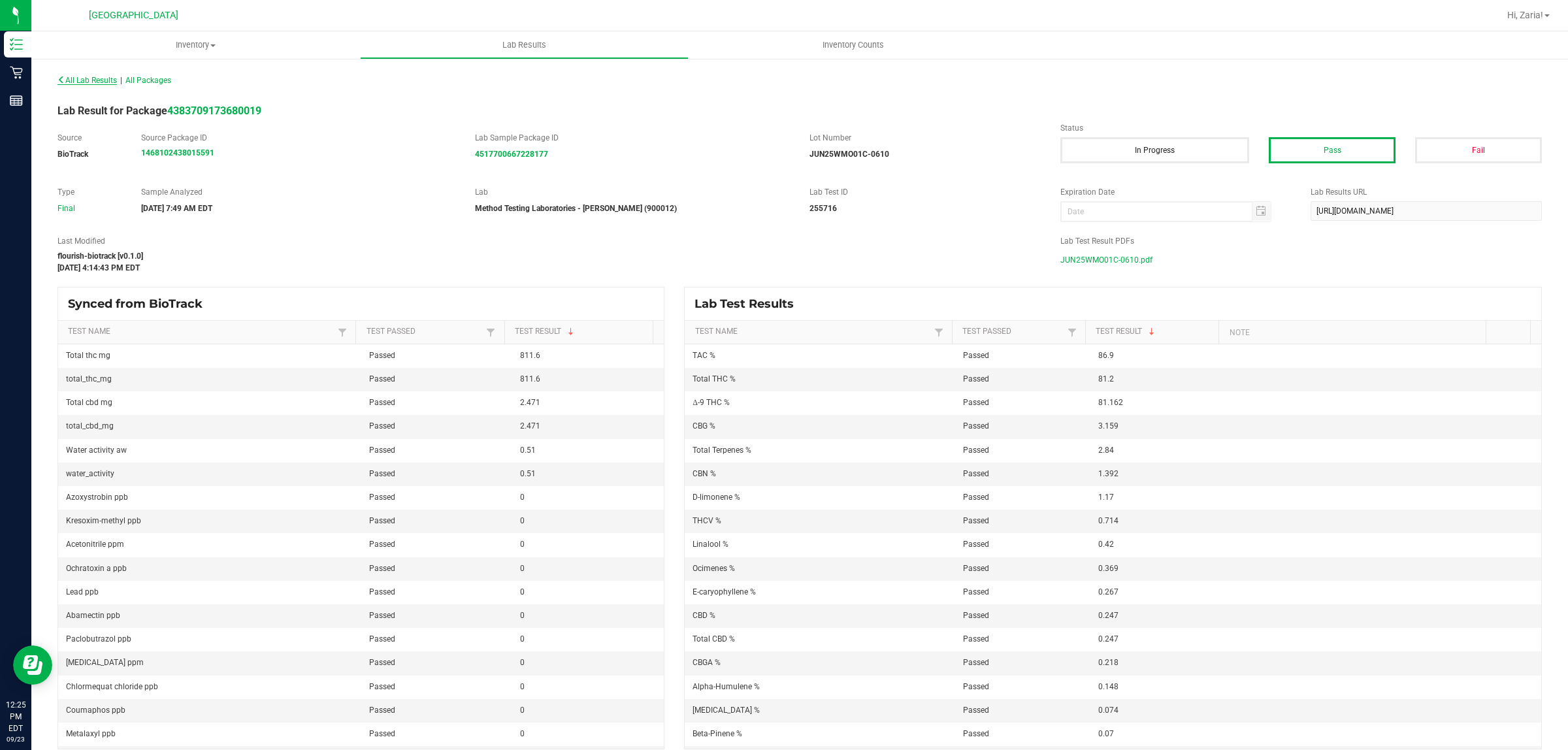
click at [64, 81] on icon at bounding box center [62, 80] width 8 height 8
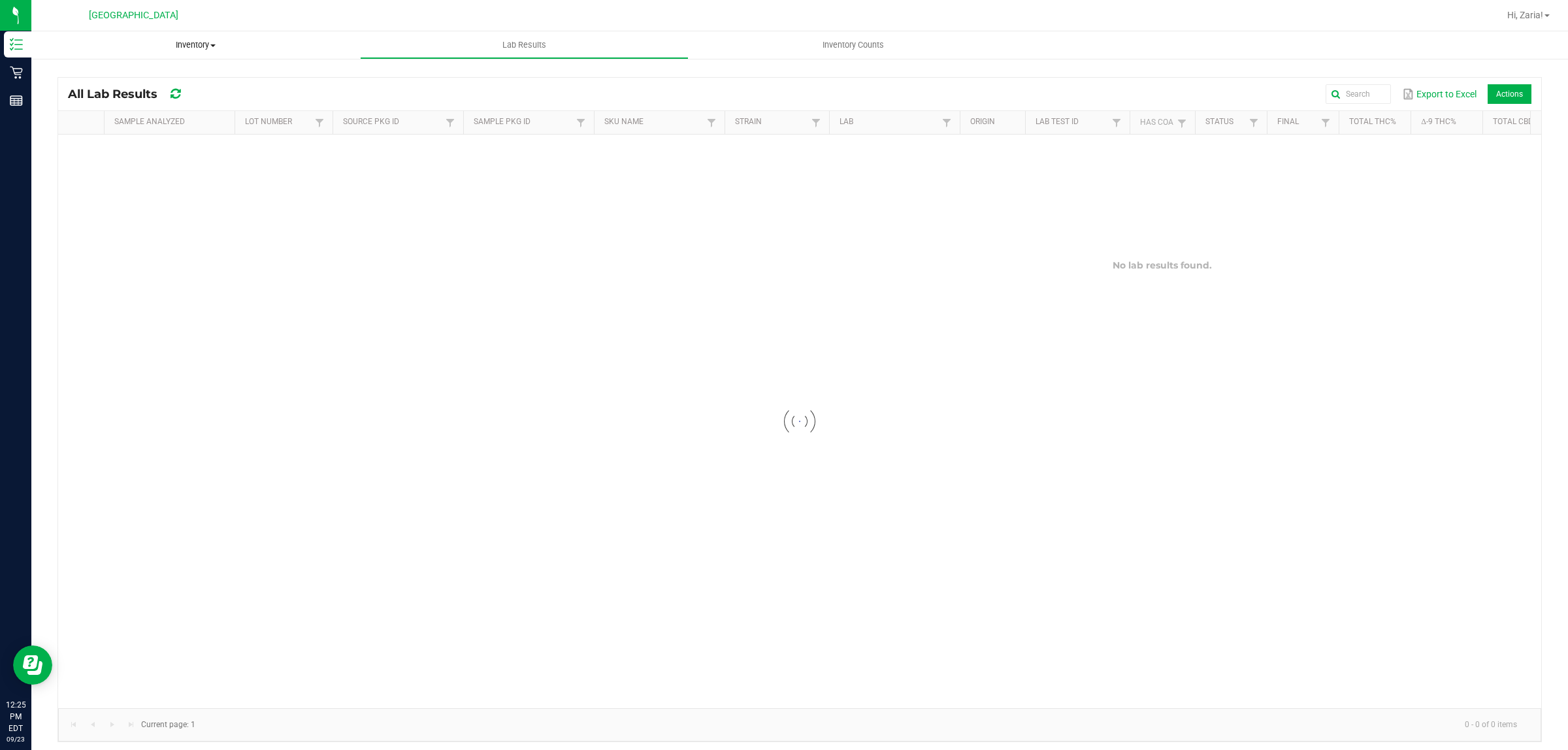
click at [189, 41] on span "Inventory" at bounding box center [196, 45] width 329 height 12
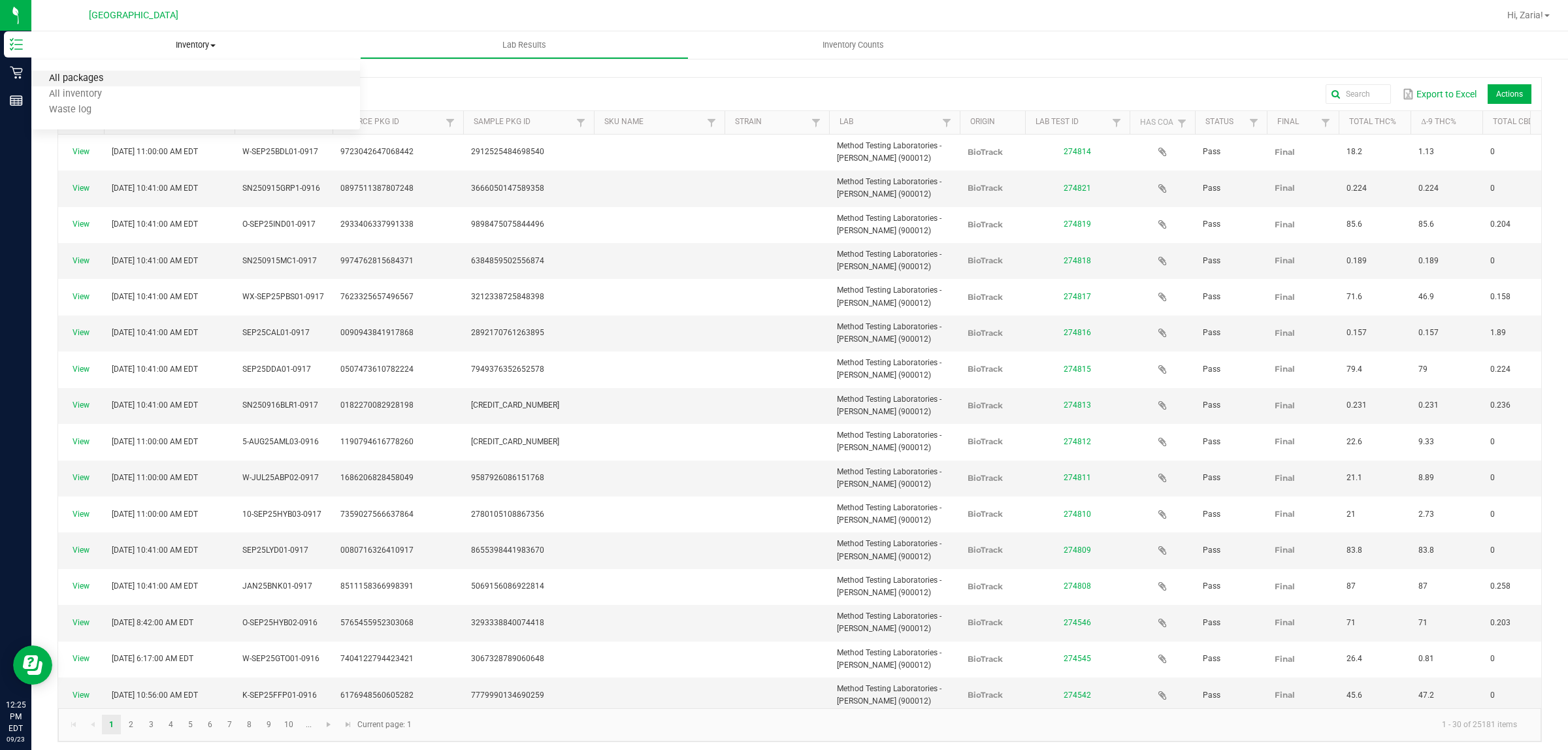
click at [111, 76] on span "All packages" at bounding box center [76, 79] width 90 height 12
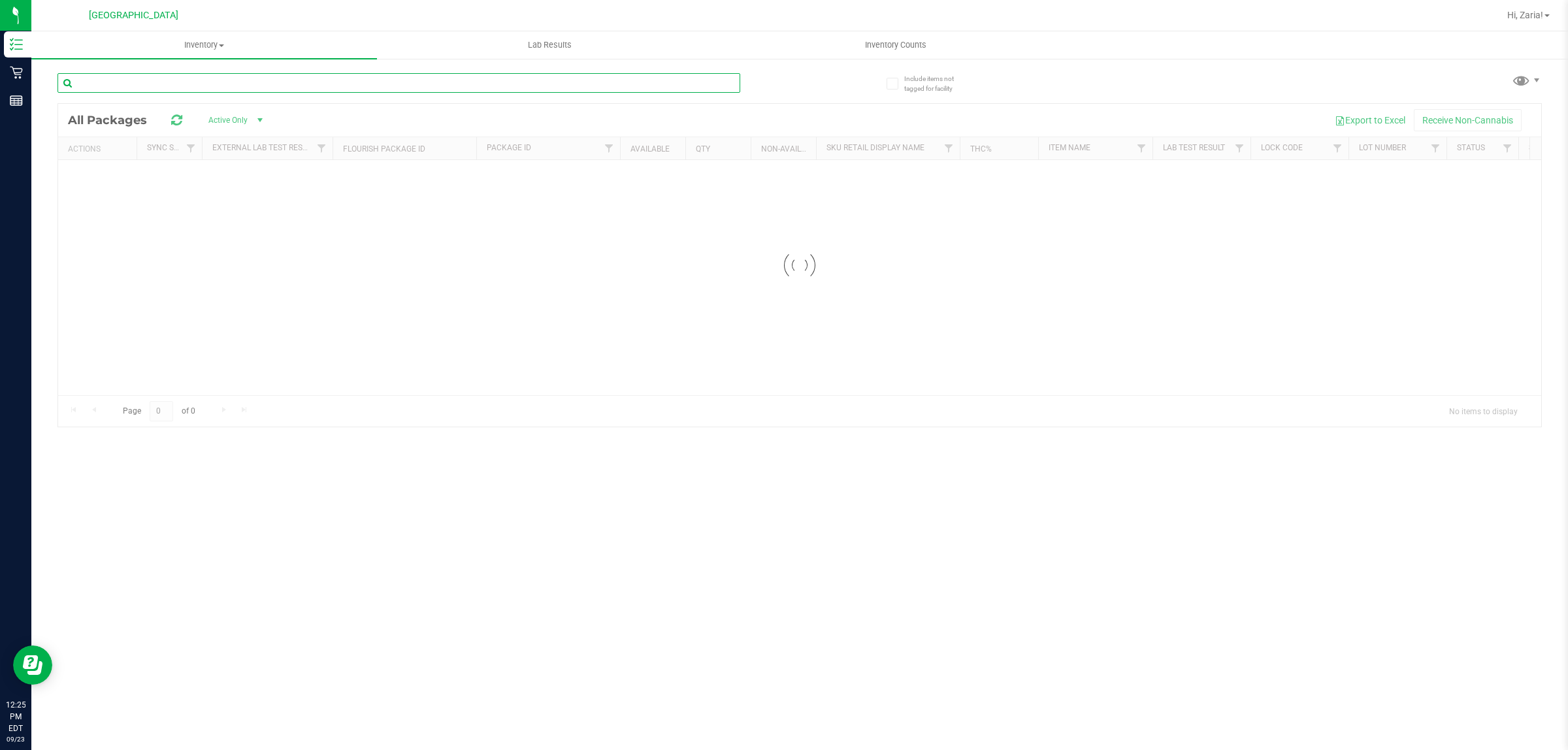
click at [308, 84] on input "text" at bounding box center [398, 83] width 682 height 19
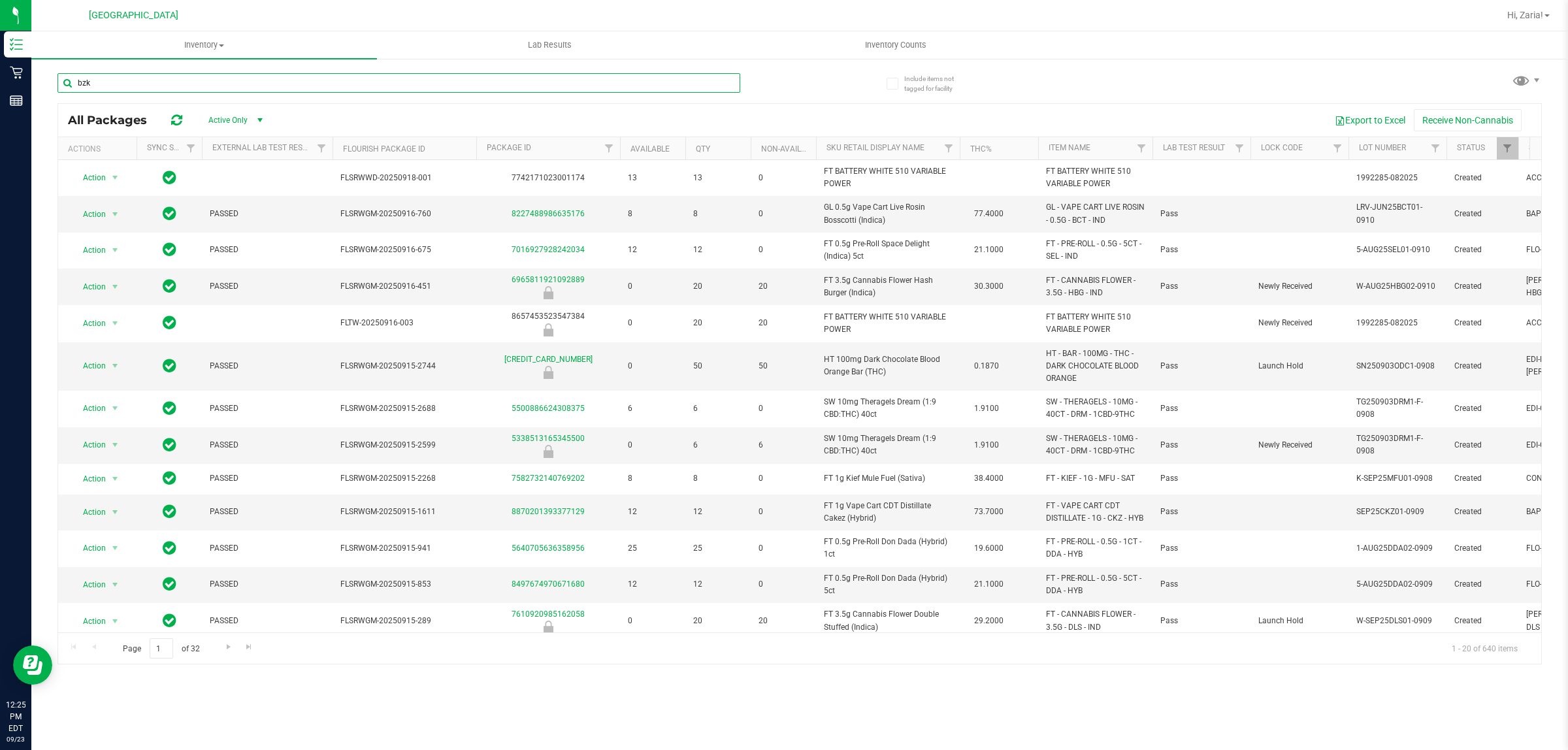
type input "bzk"
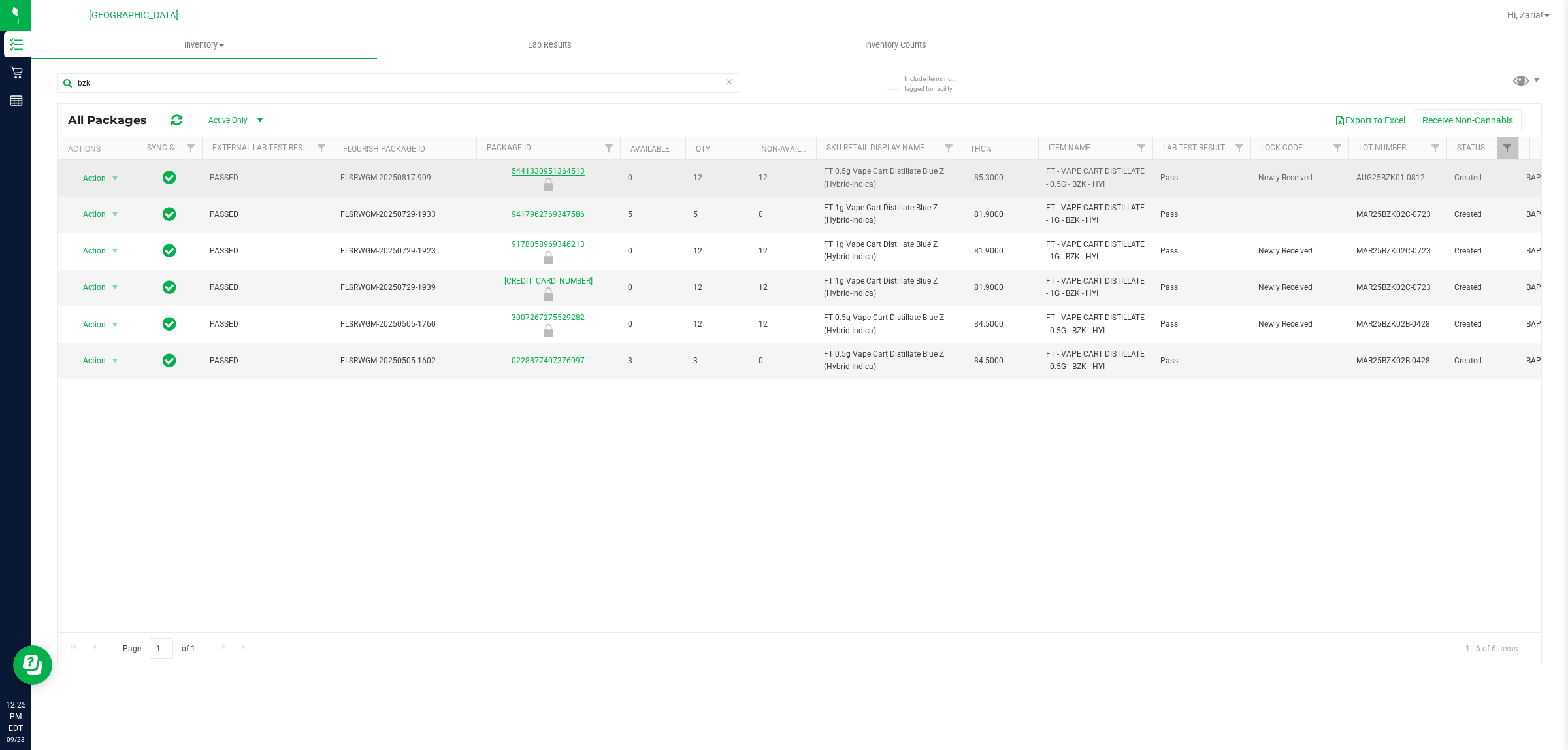
click at [565, 172] on link "5441330951364513" at bounding box center [549, 171] width 73 height 10
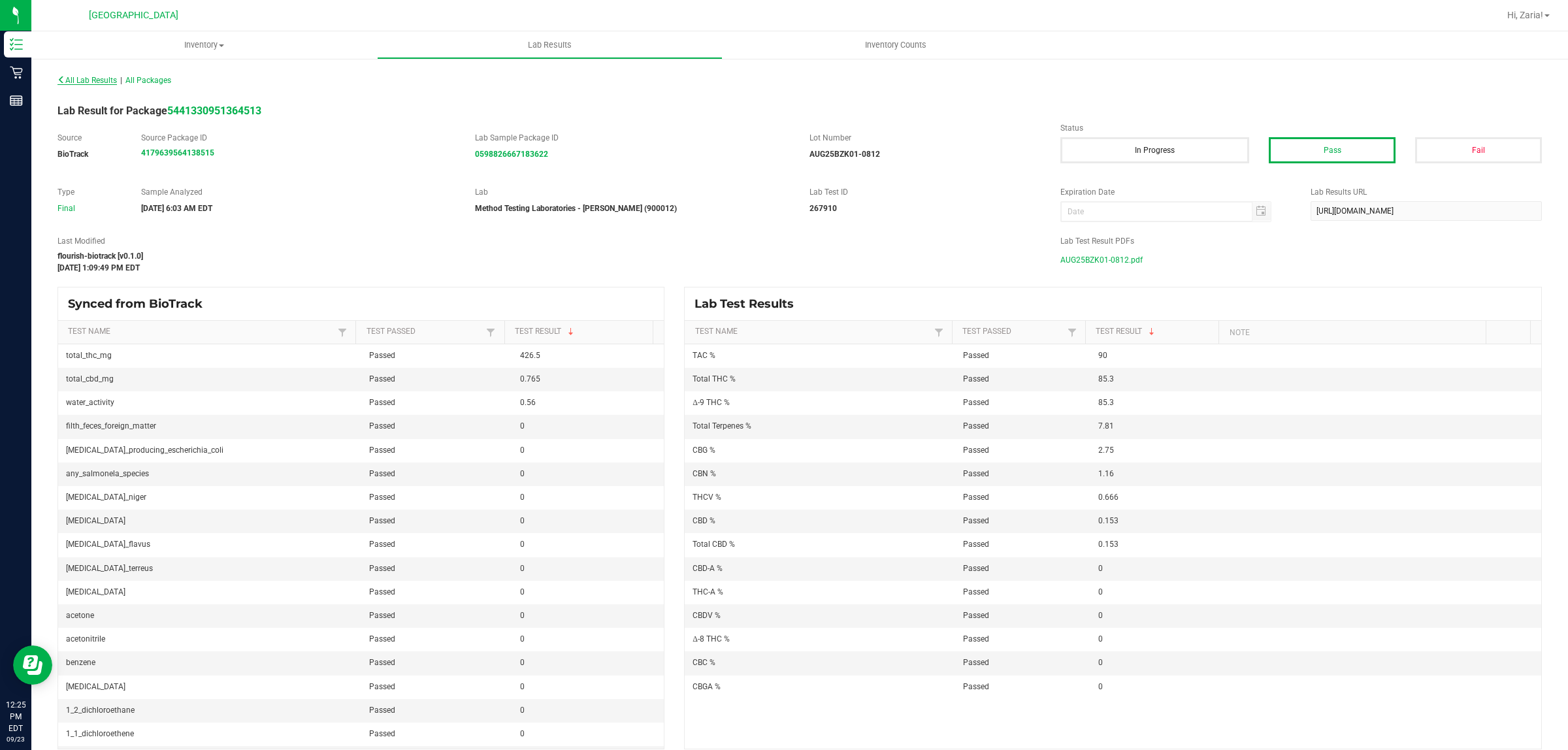
click at [92, 79] on span "All Lab Results" at bounding box center [88, 81] width 60 height 10
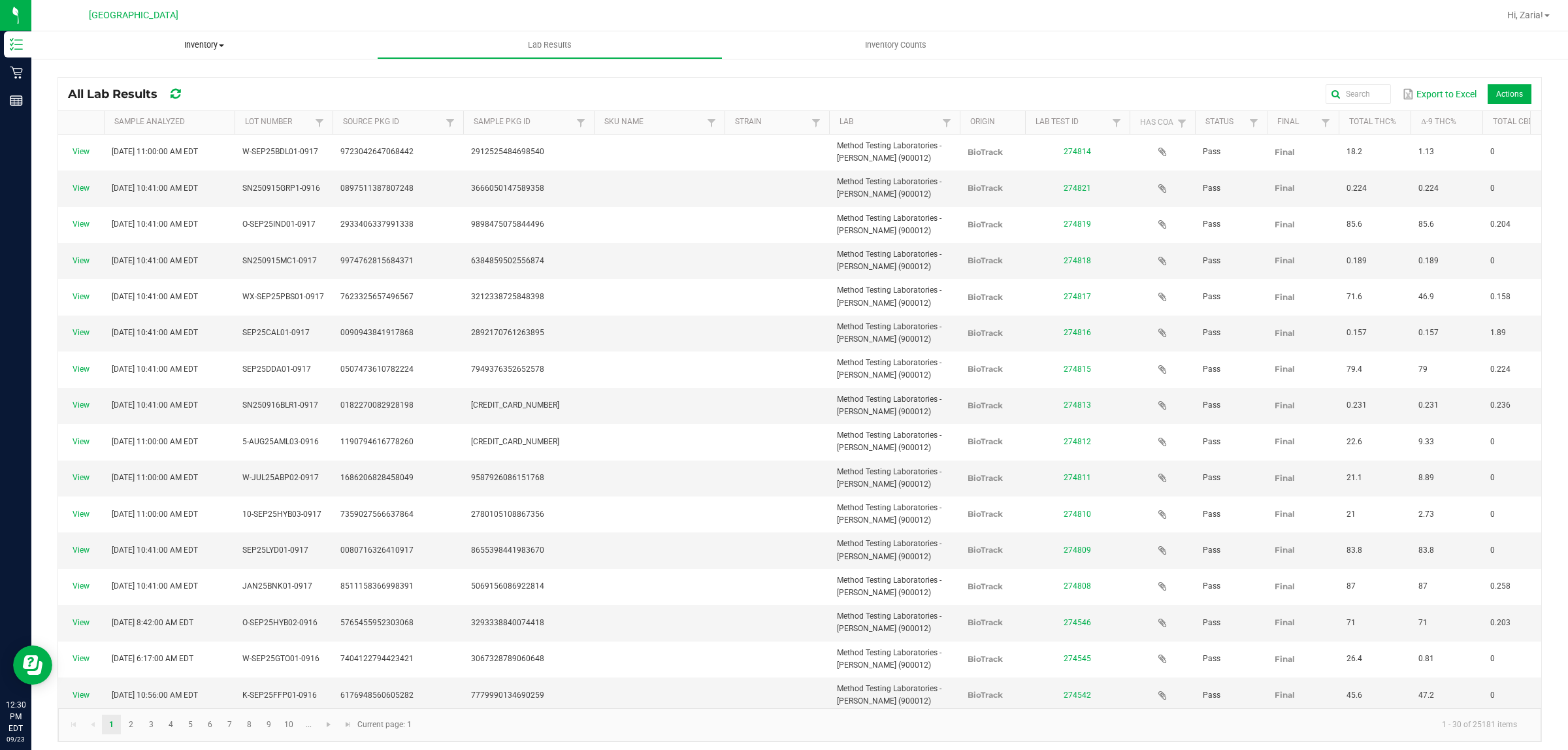
click at [197, 43] on span "Inventory" at bounding box center [204, 45] width 346 height 12
click at [145, 76] on li "All packages" at bounding box center [204, 79] width 346 height 15
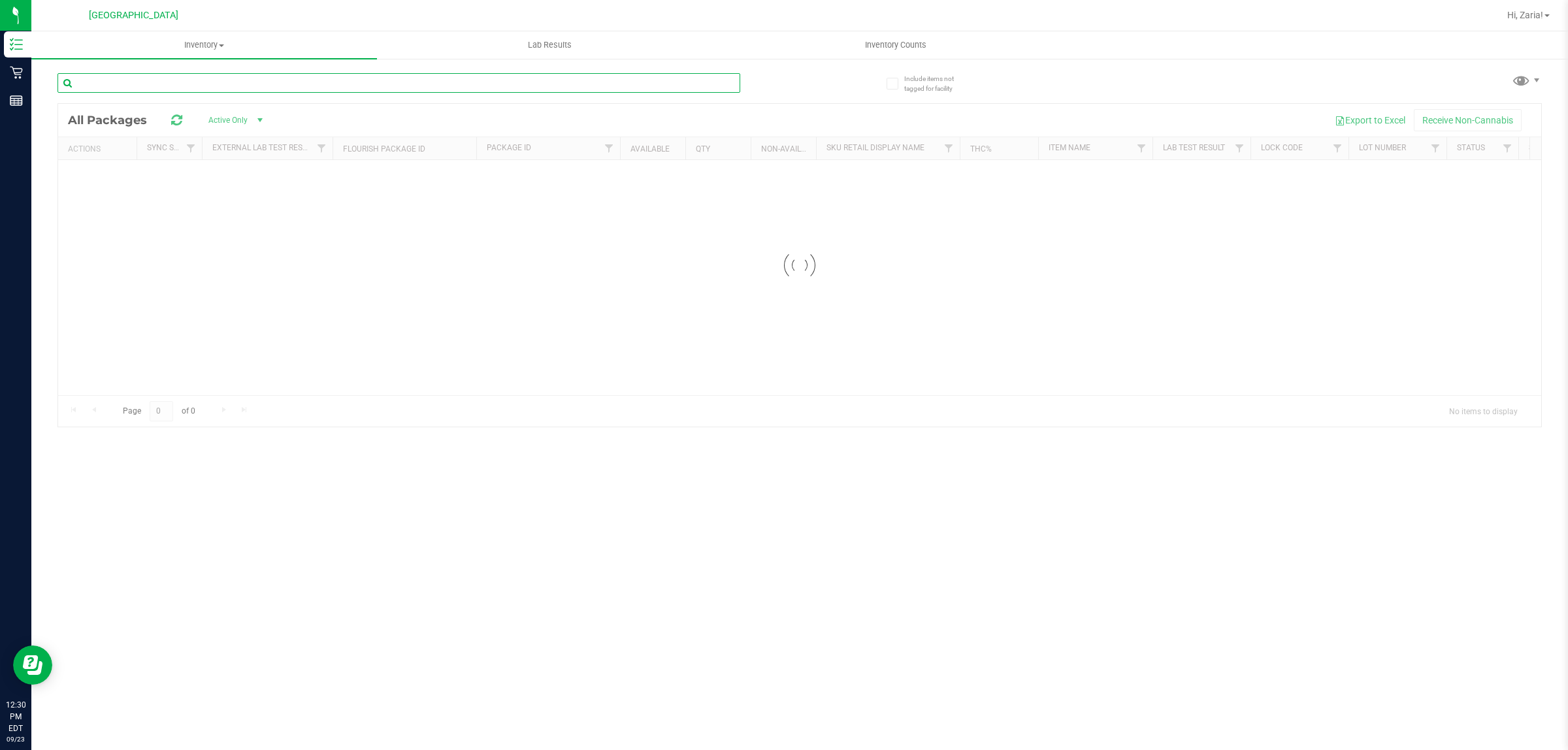
click at [347, 87] on input "text" at bounding box center [398, 83] width 682 height 19
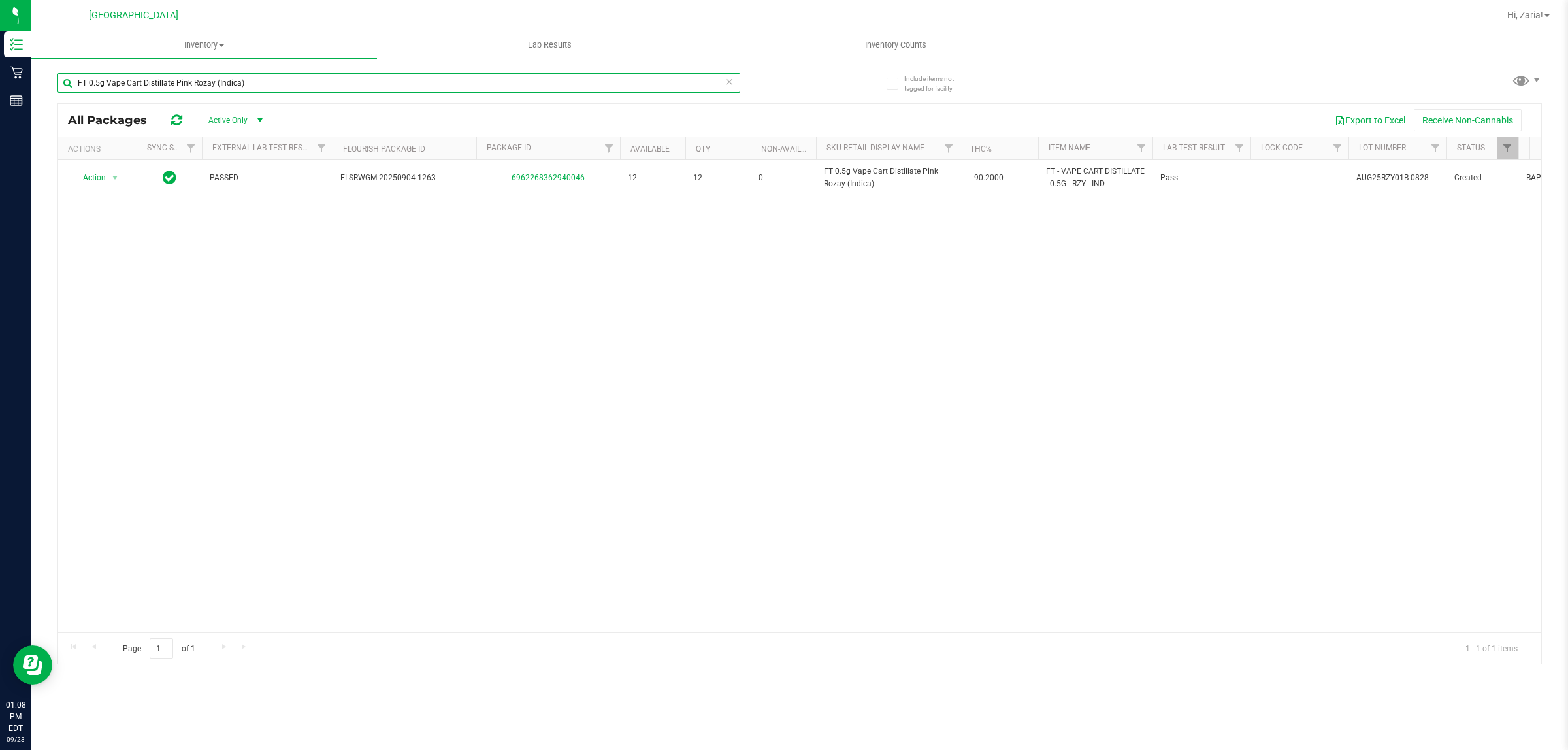
click at [305, 83] on input "FT 0.5g Vape Cart Distillate Pink Rozay (Indica)" at bounding box center [398, 83] width 682 height 19
paste input "Strawberry Cough (Hybrid-Sativ"
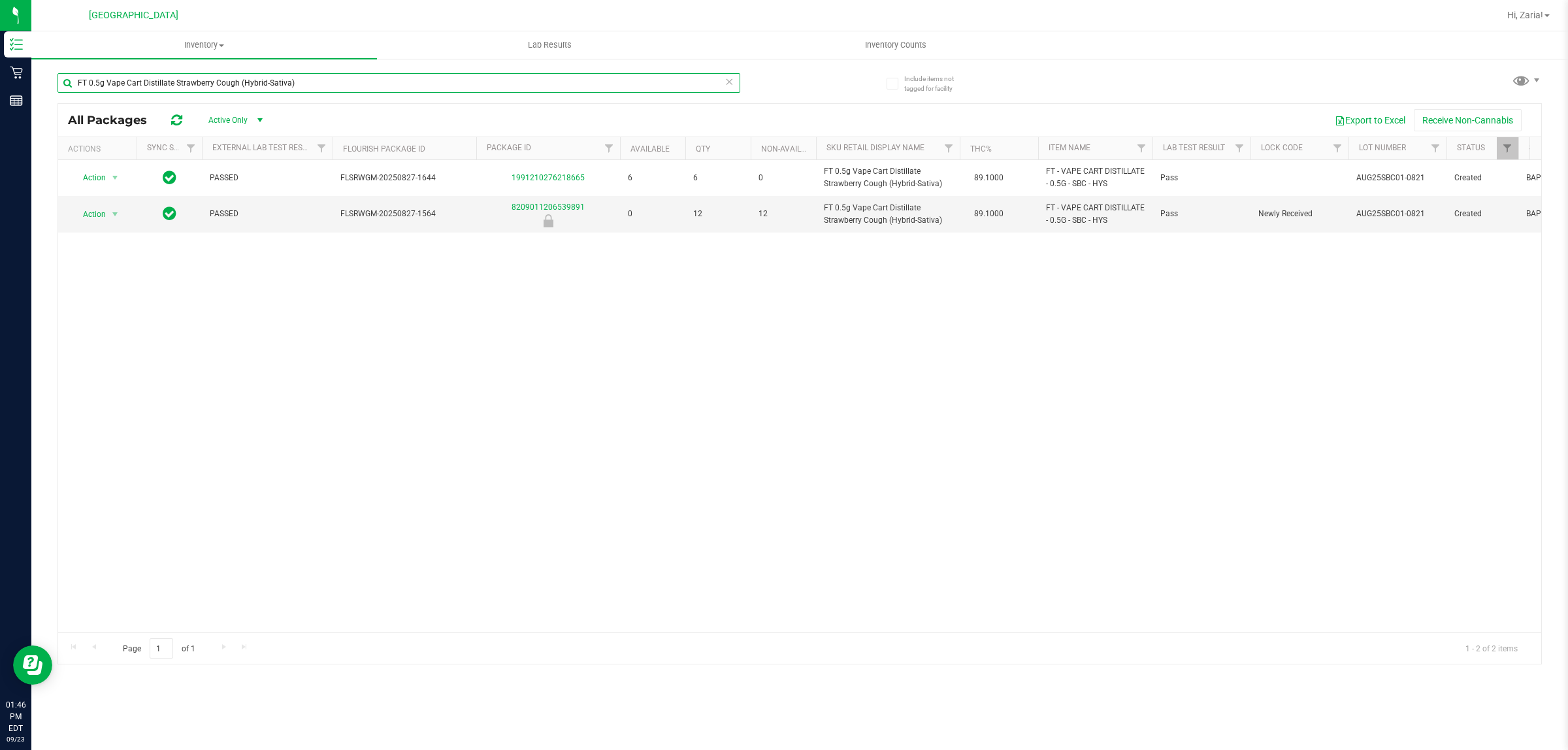
click at [309, 77] on input "FT 0.5g Vape Cart Distillate Strawberry Cough (Hybrid-Sativa)" at bounding box center [398, 83] width 682 height 19
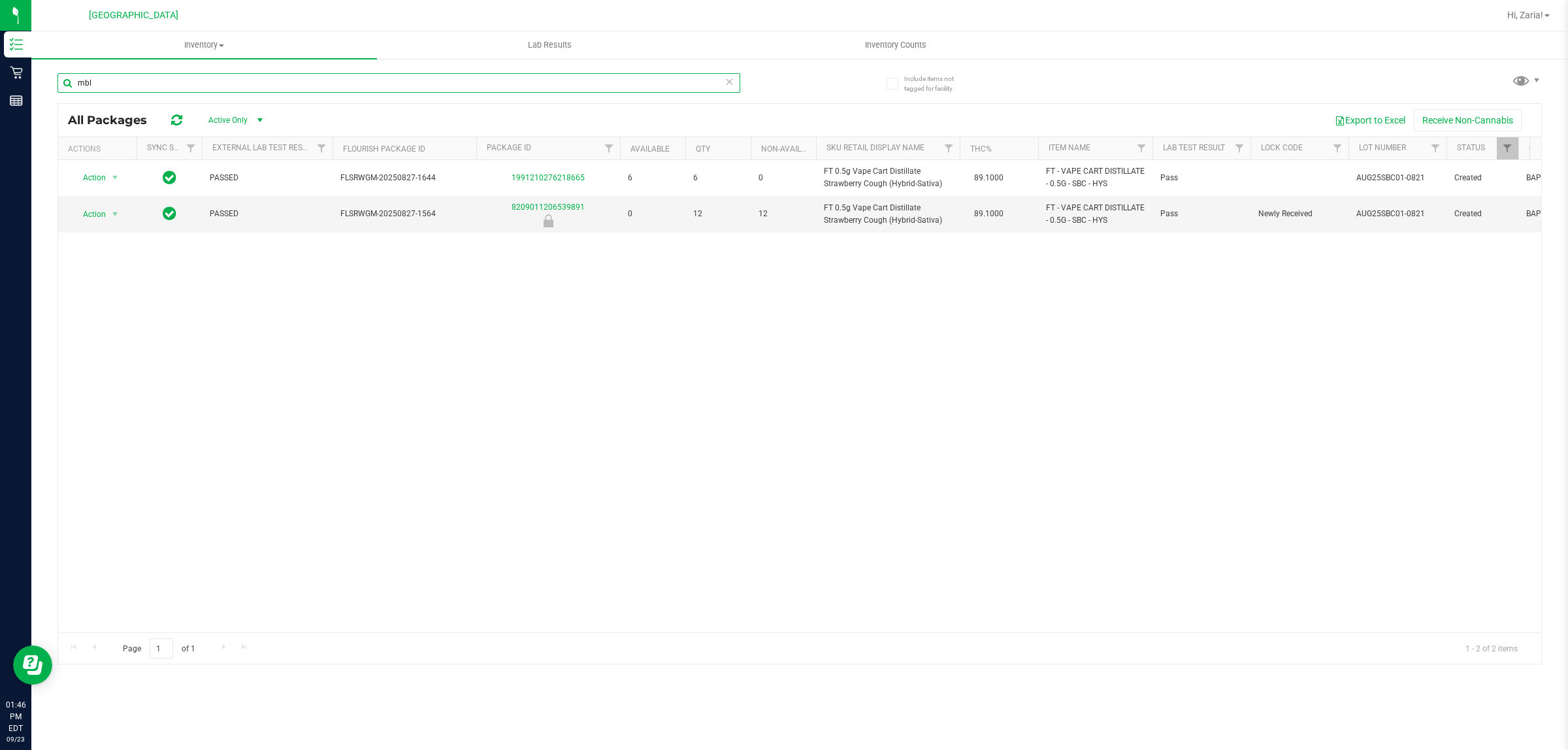
type input "mbl"
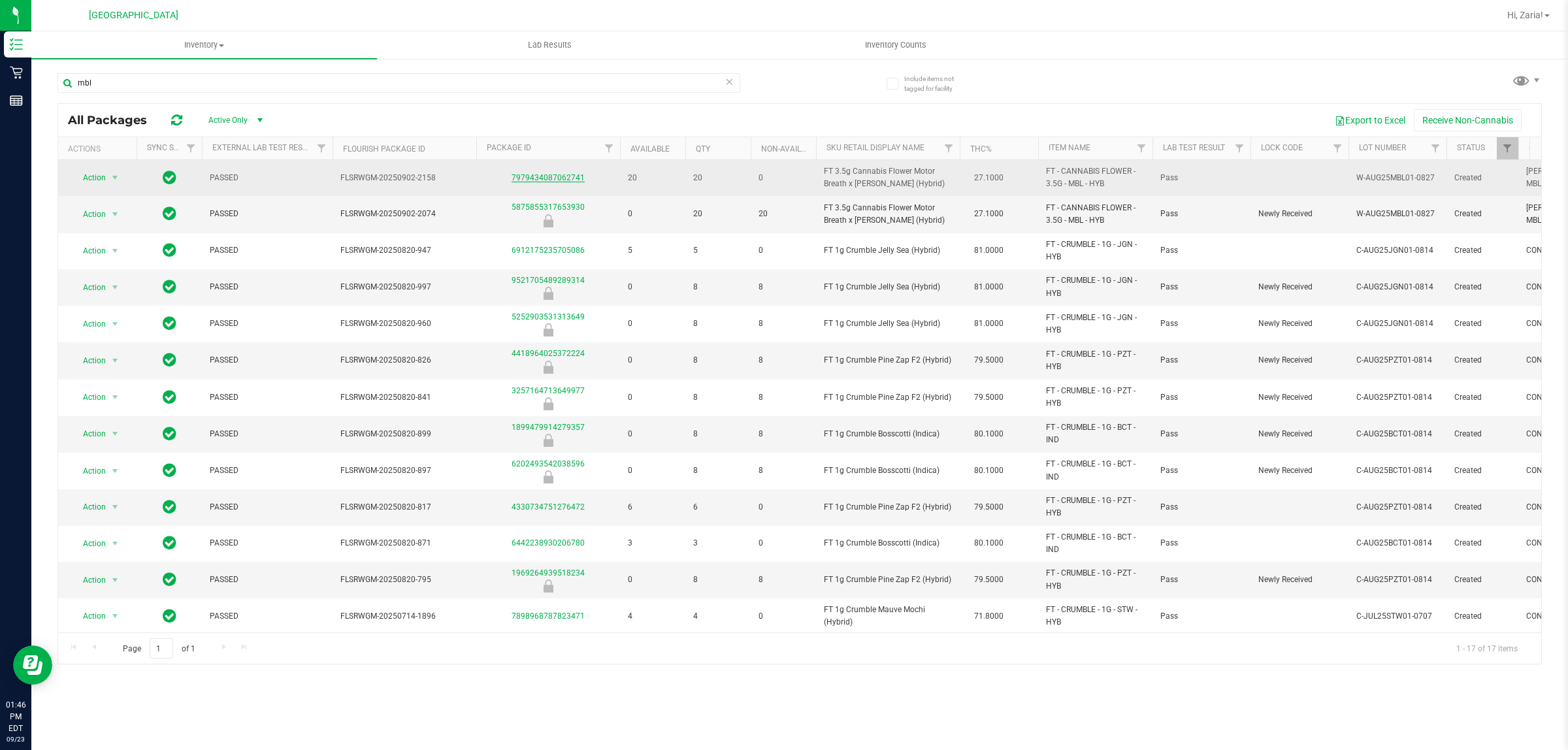
click at [564, 178] on link "7979434087062741" at bounding box center [549, 178] width 73 height 10
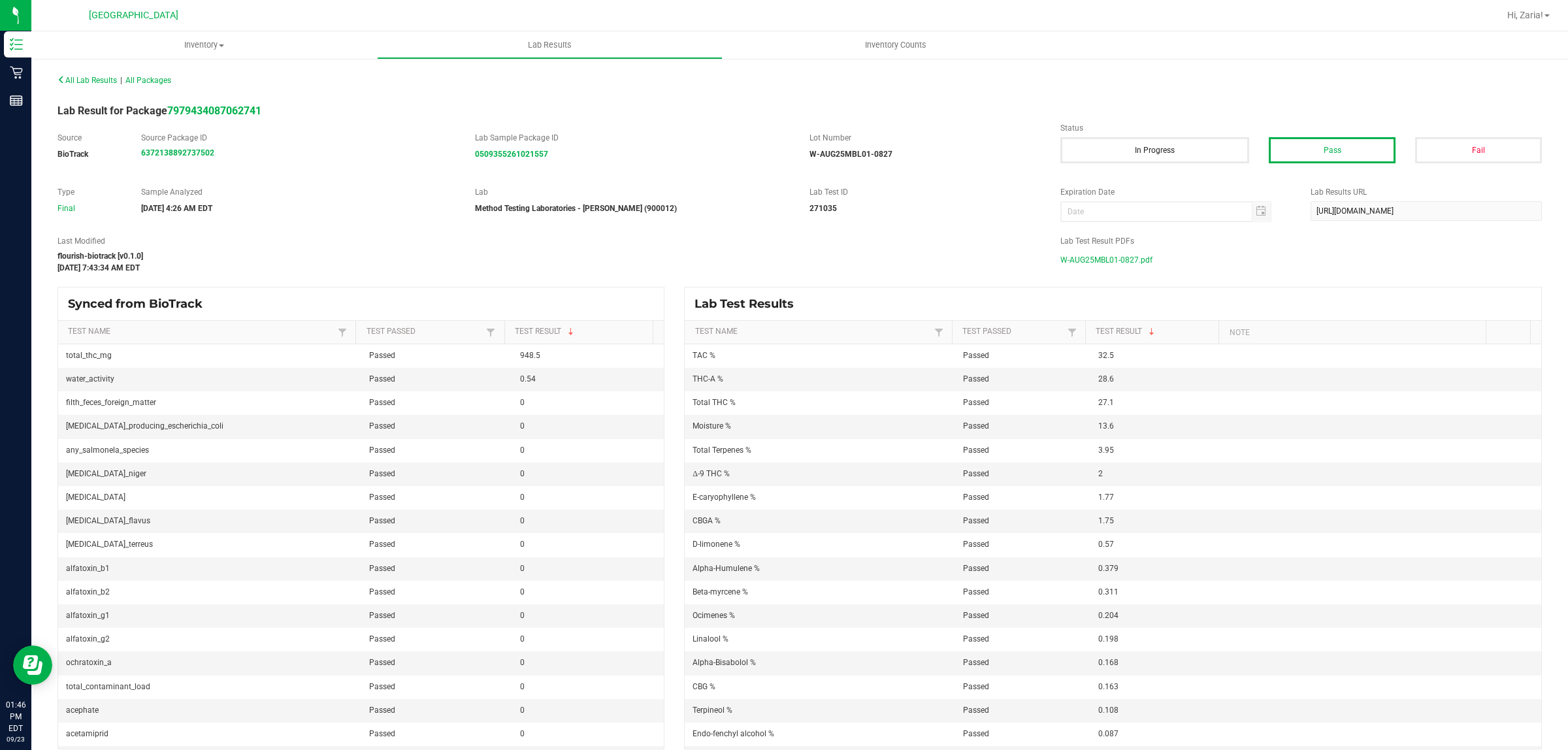
scroll to position [12, 0]
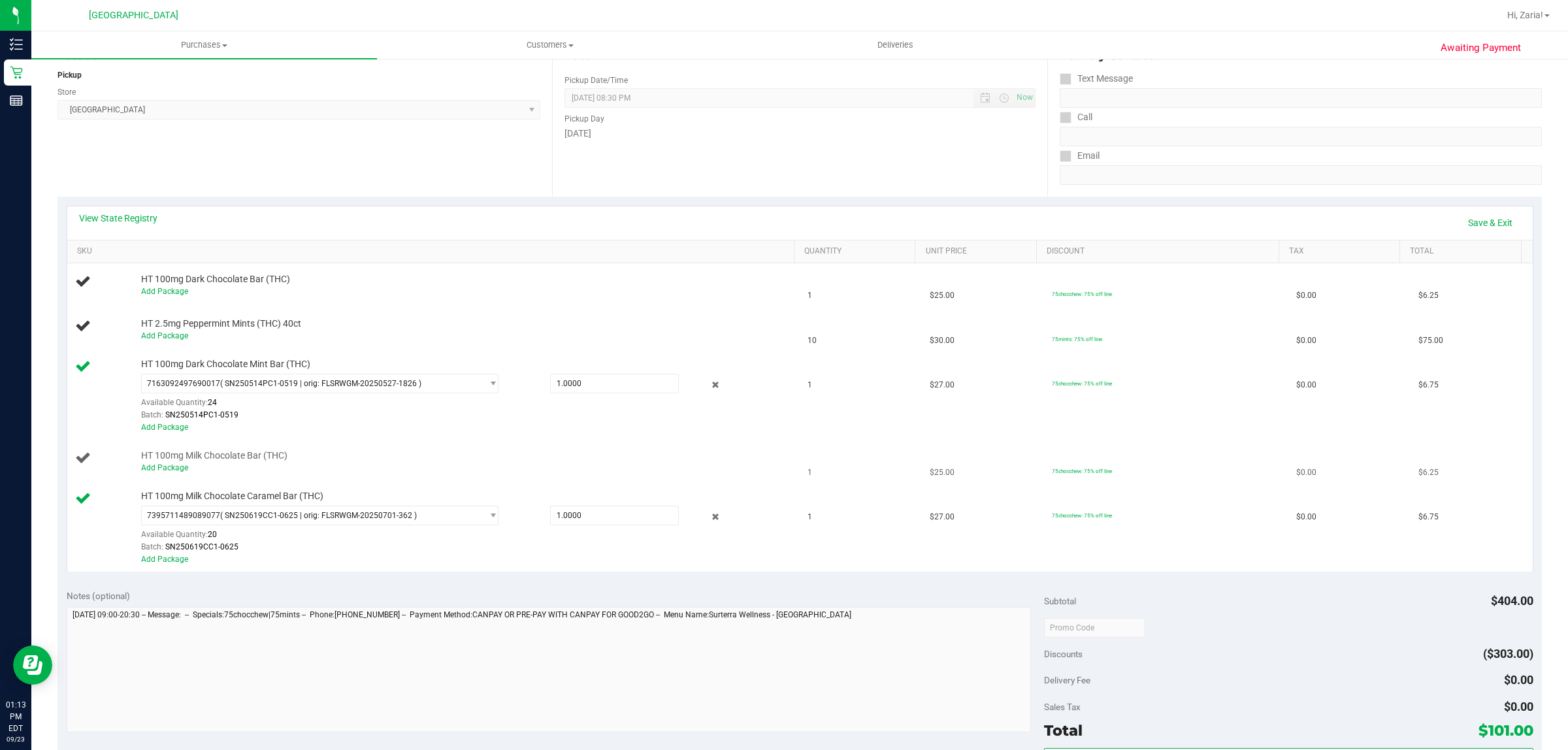
scroll to position [164, 0]
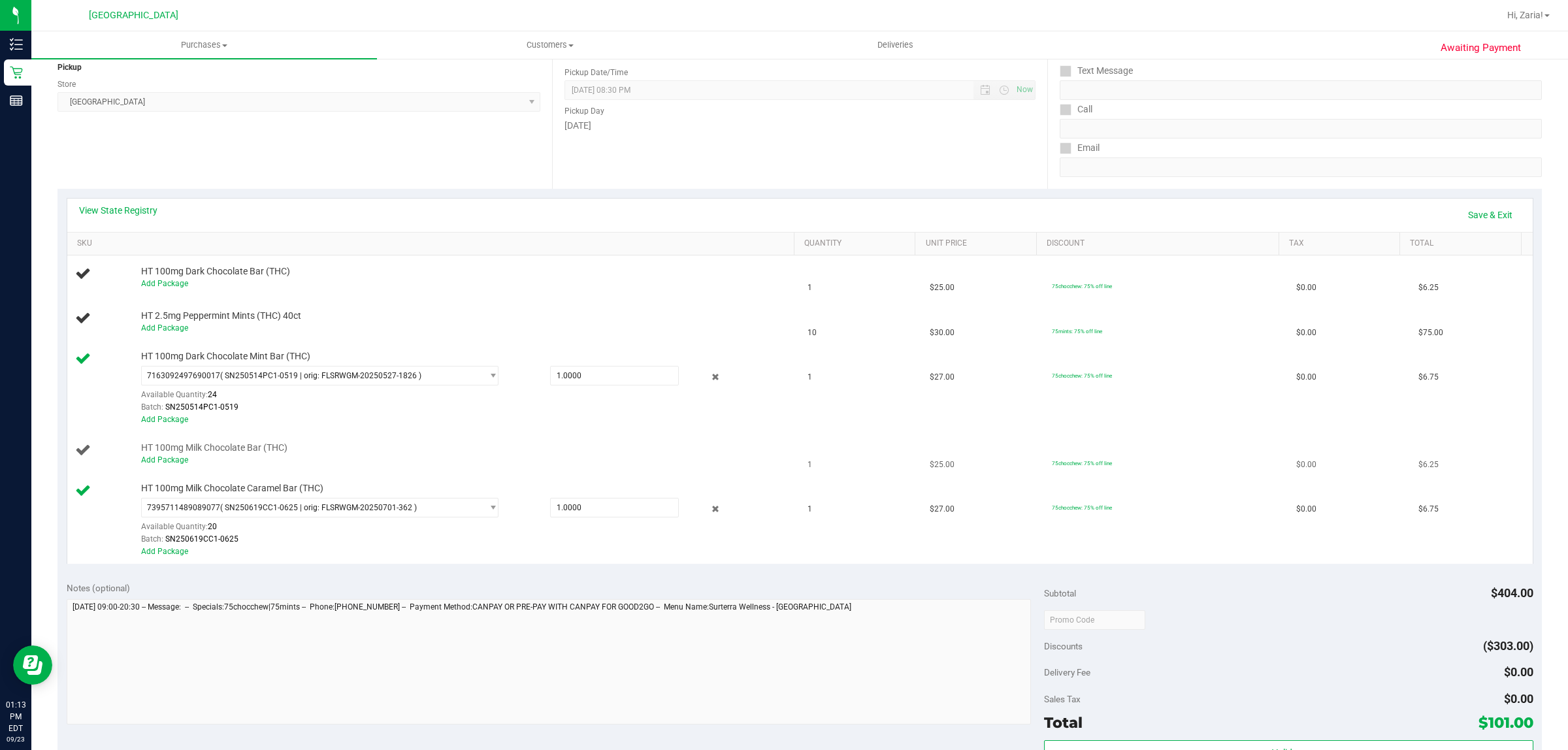
click at [167, 467] on div "Add Package" at bounding box center [464, 460] width 646 height 13
click at [174, 458] on link "Add Package" at bounding box center [165, 460] width 47 height 10
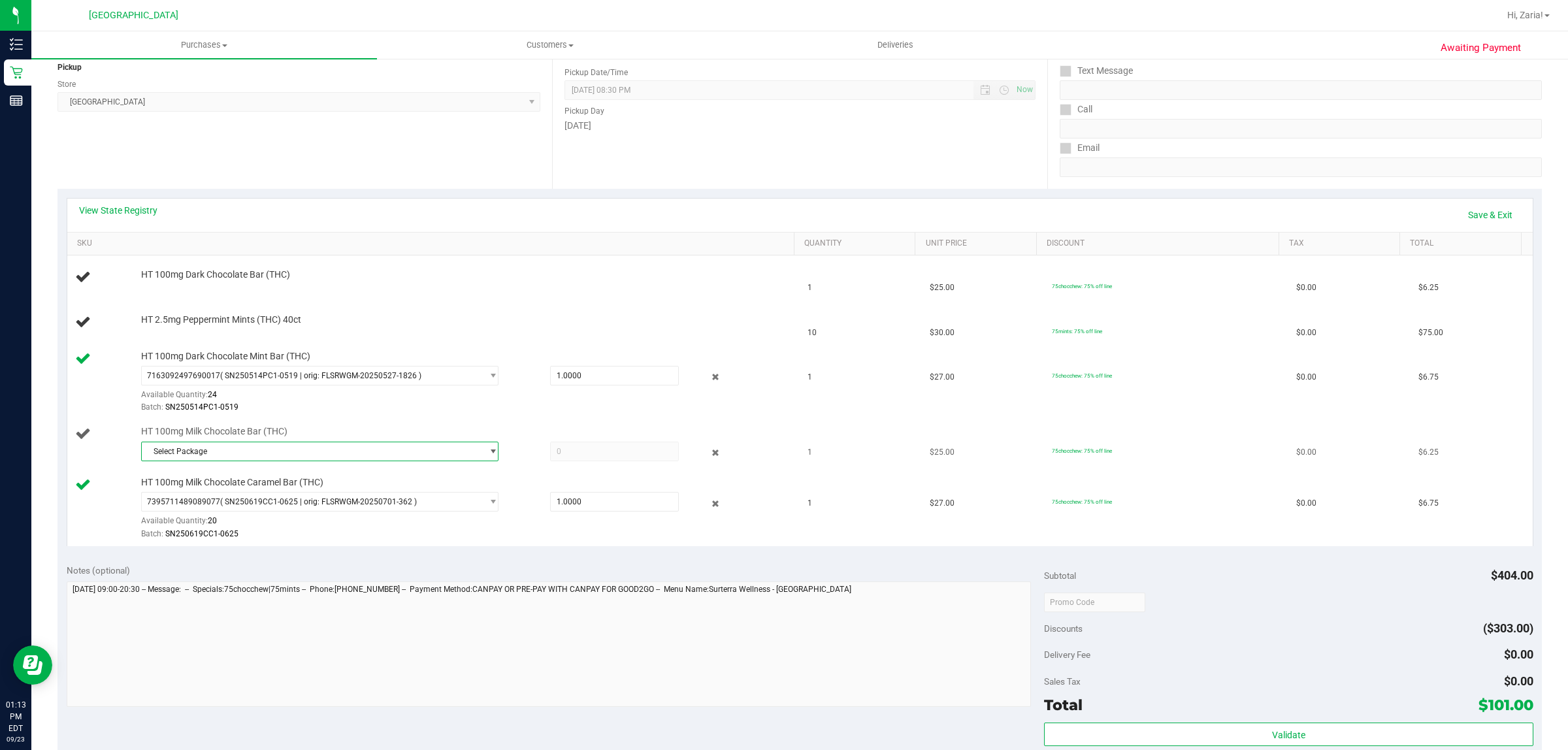
click at [242, 453] on span "Select Package" at bounding box center [311, 452] width 340 height 18
click at [266, 508] on span "( SN250721MC1-0724 | orig: FLSRWGM-20250730-077 )" at bounding box center [323, 506] width 198 height 10
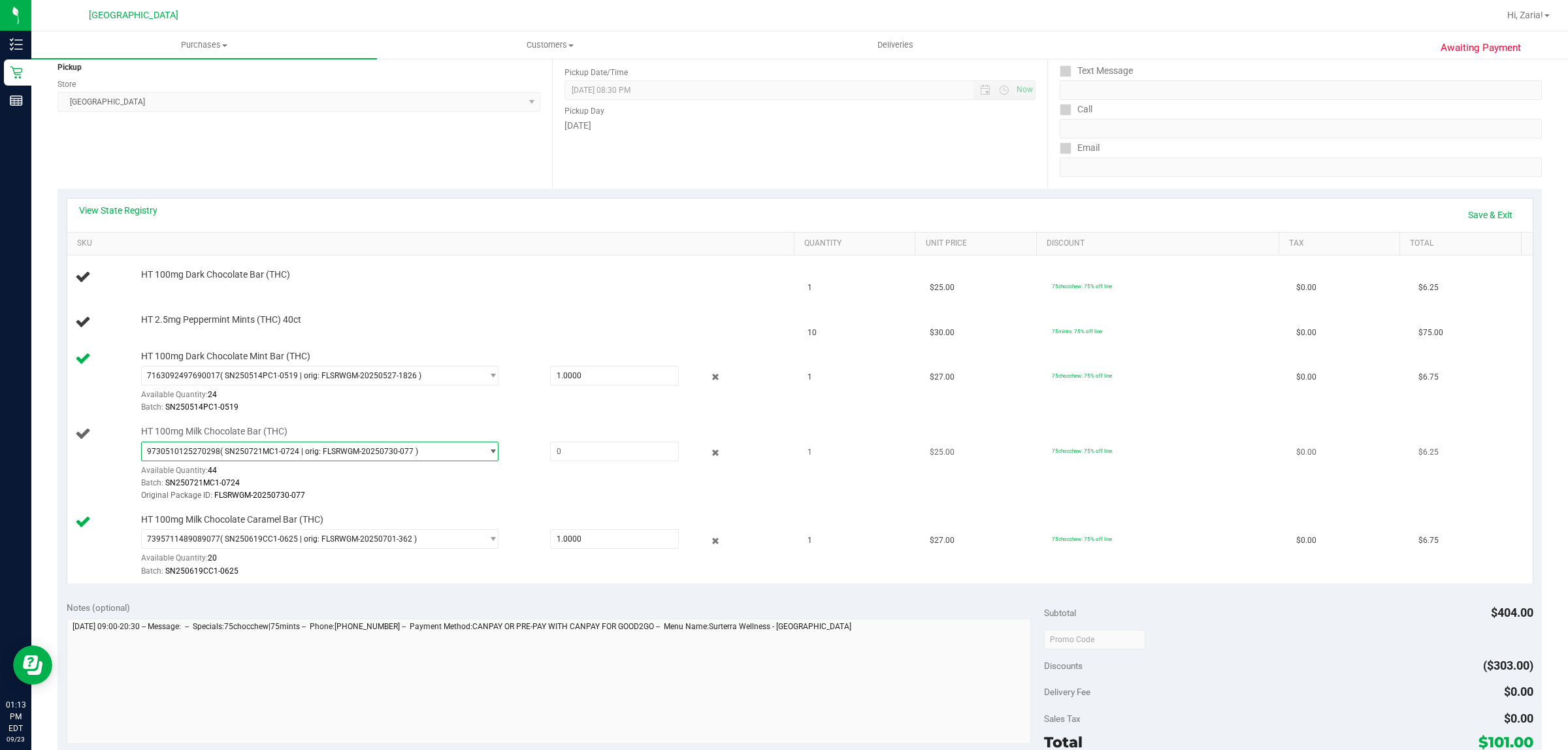
click at [279, 455] on span "( SN250721MC1-0724 | orig: FLSRWGM-20250730-077 )" at bounding box center [320, 452] width 198 height 10
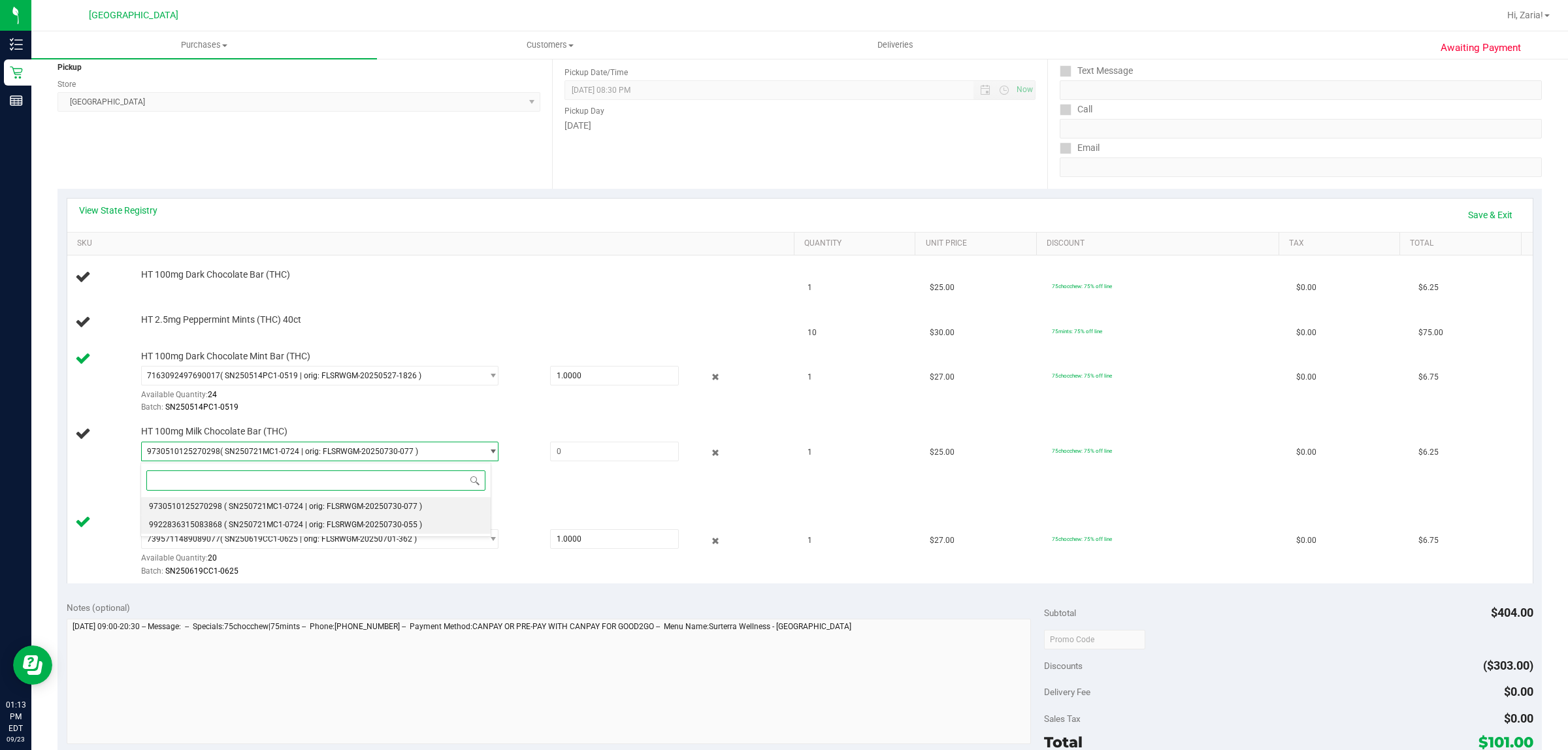
click at [218, 520] on li "9922836315083868 ( SN250721MC1-0724 | orig: FLSRWGM-20250730-055 )" at bounding box center [317, 525] width 350 height 18
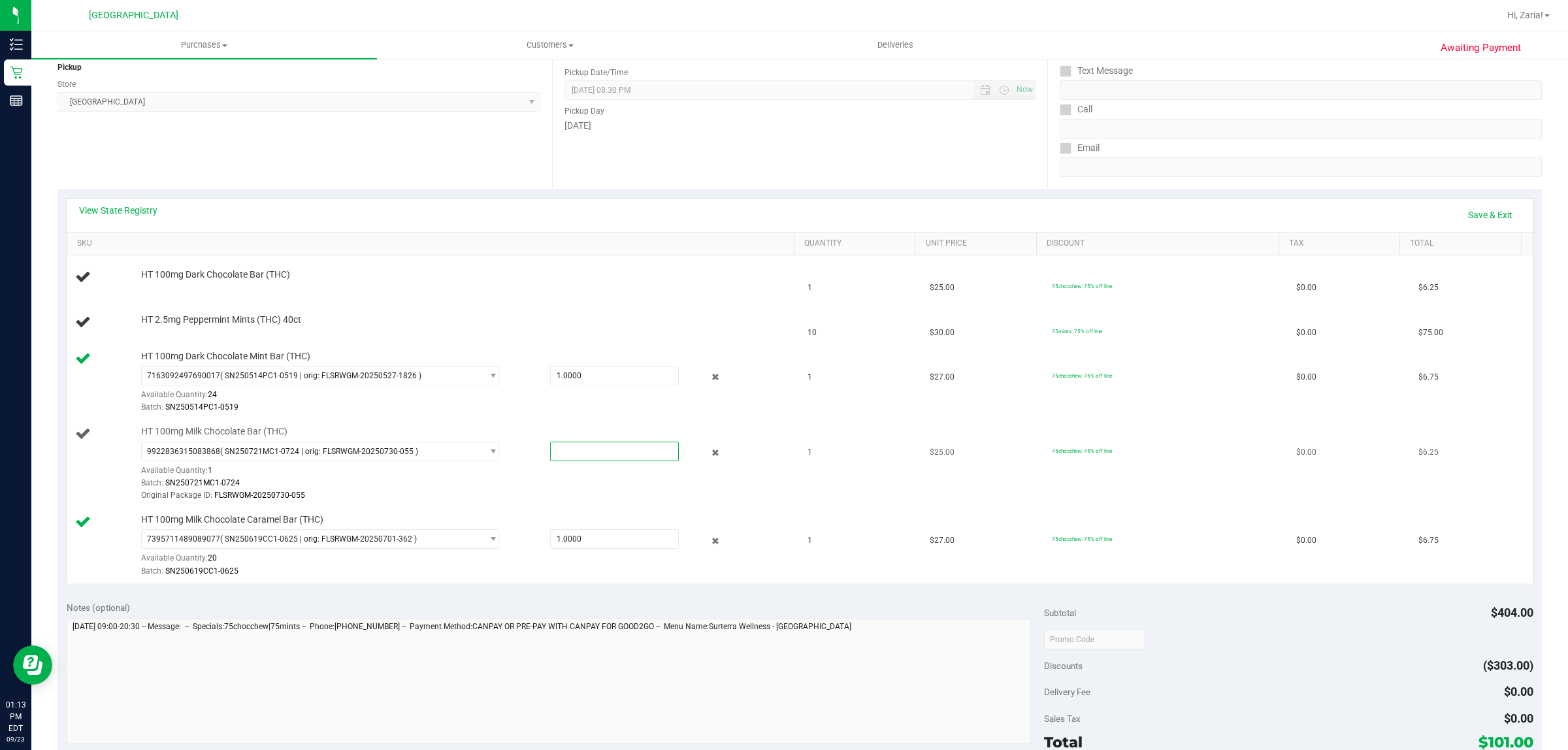
click at [583, 452] on span at bounding box center [615, 452] width 129 height 19
type input "1"
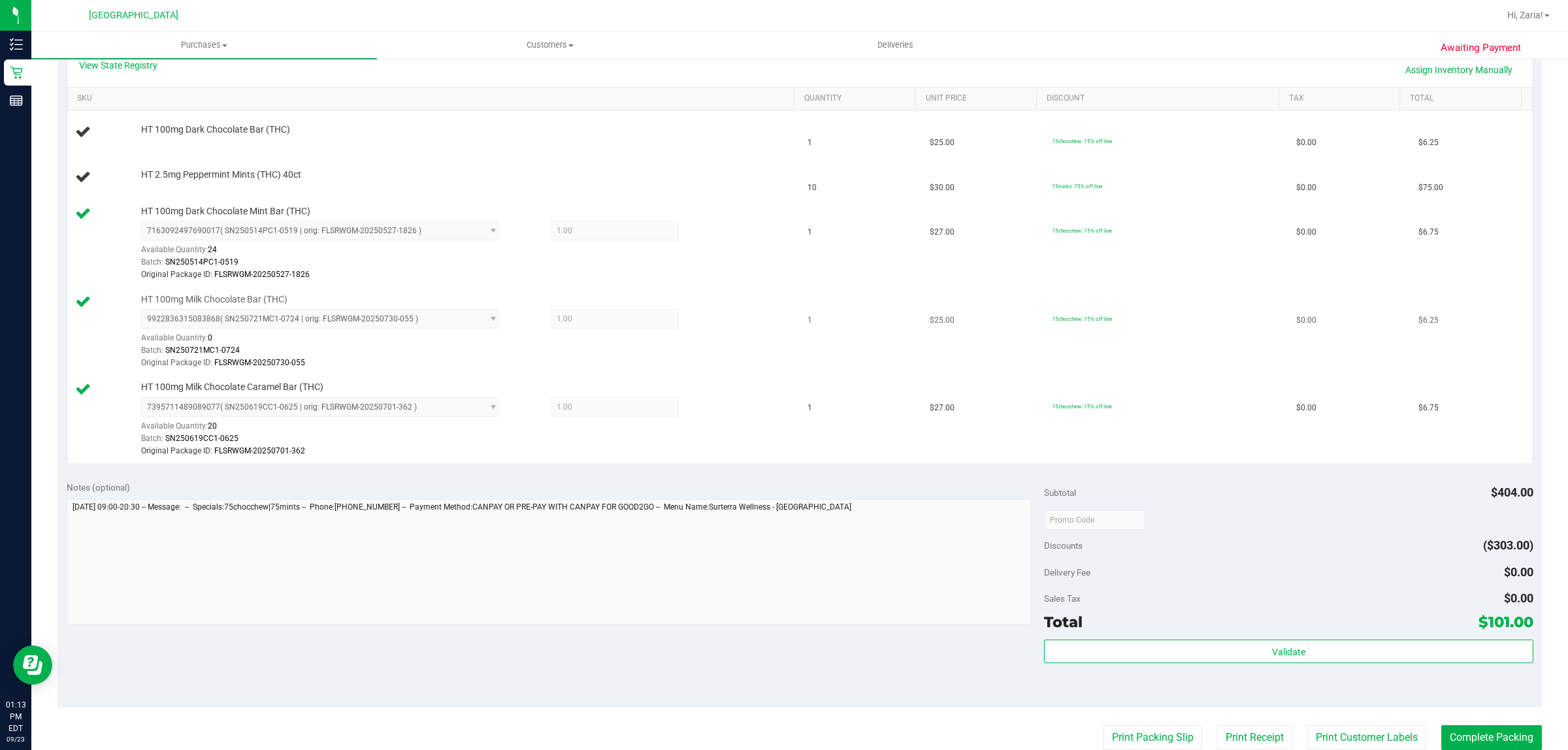
scroll to position [164, 0]
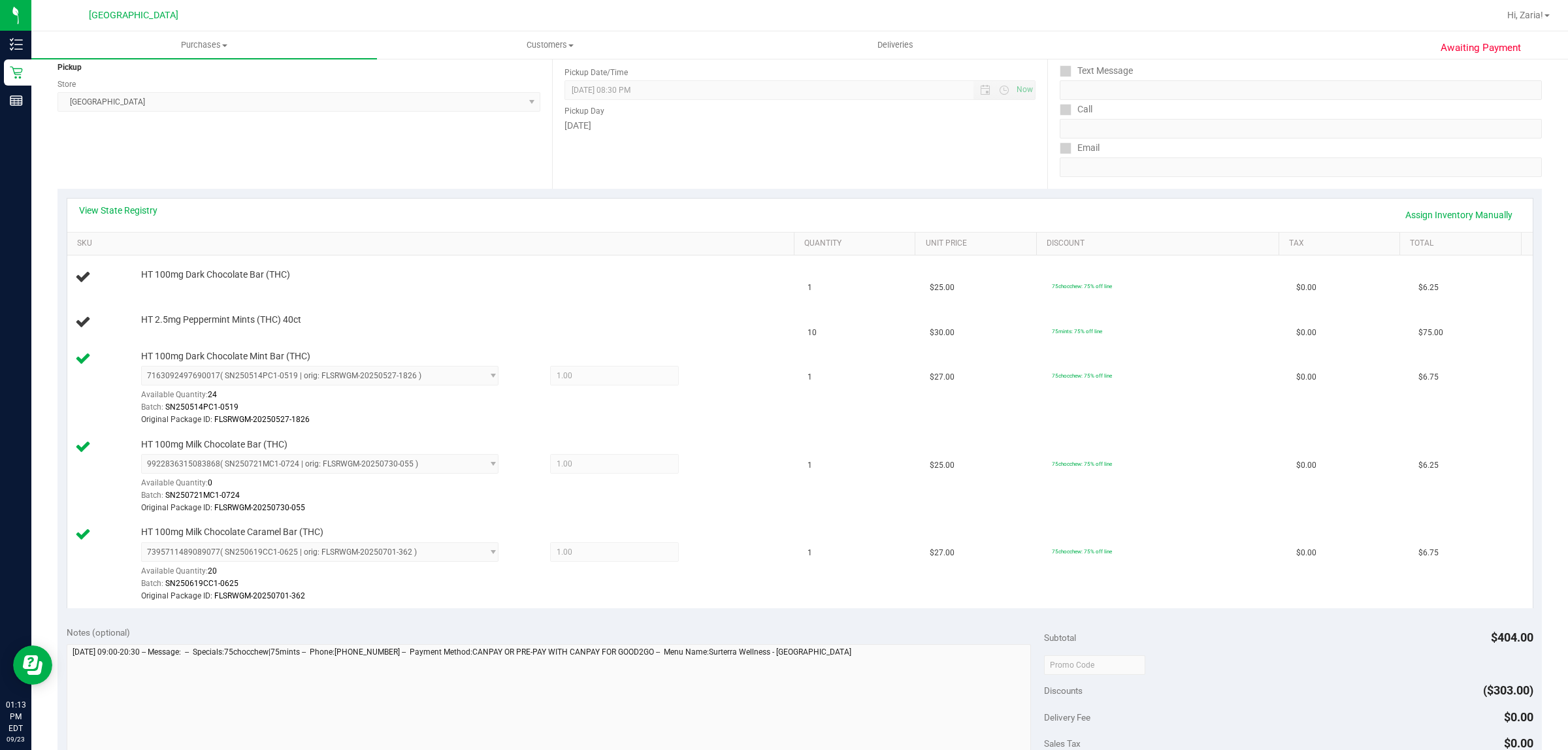
click at [409, 215] on div "View State Registry Assign Inventory Manually" at bounding box center [800, 215] width 1442 height 22
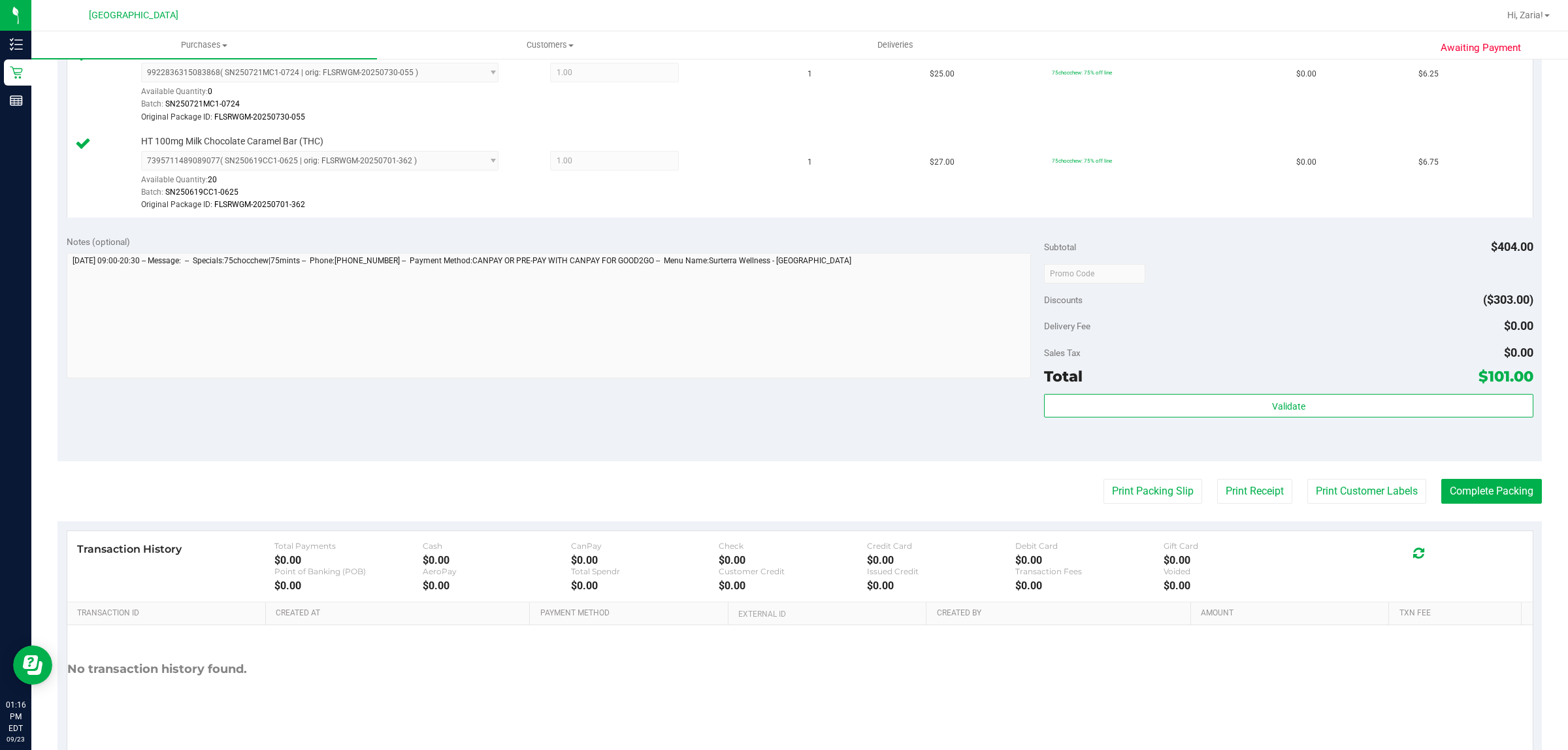
scroll to position [628, 0]
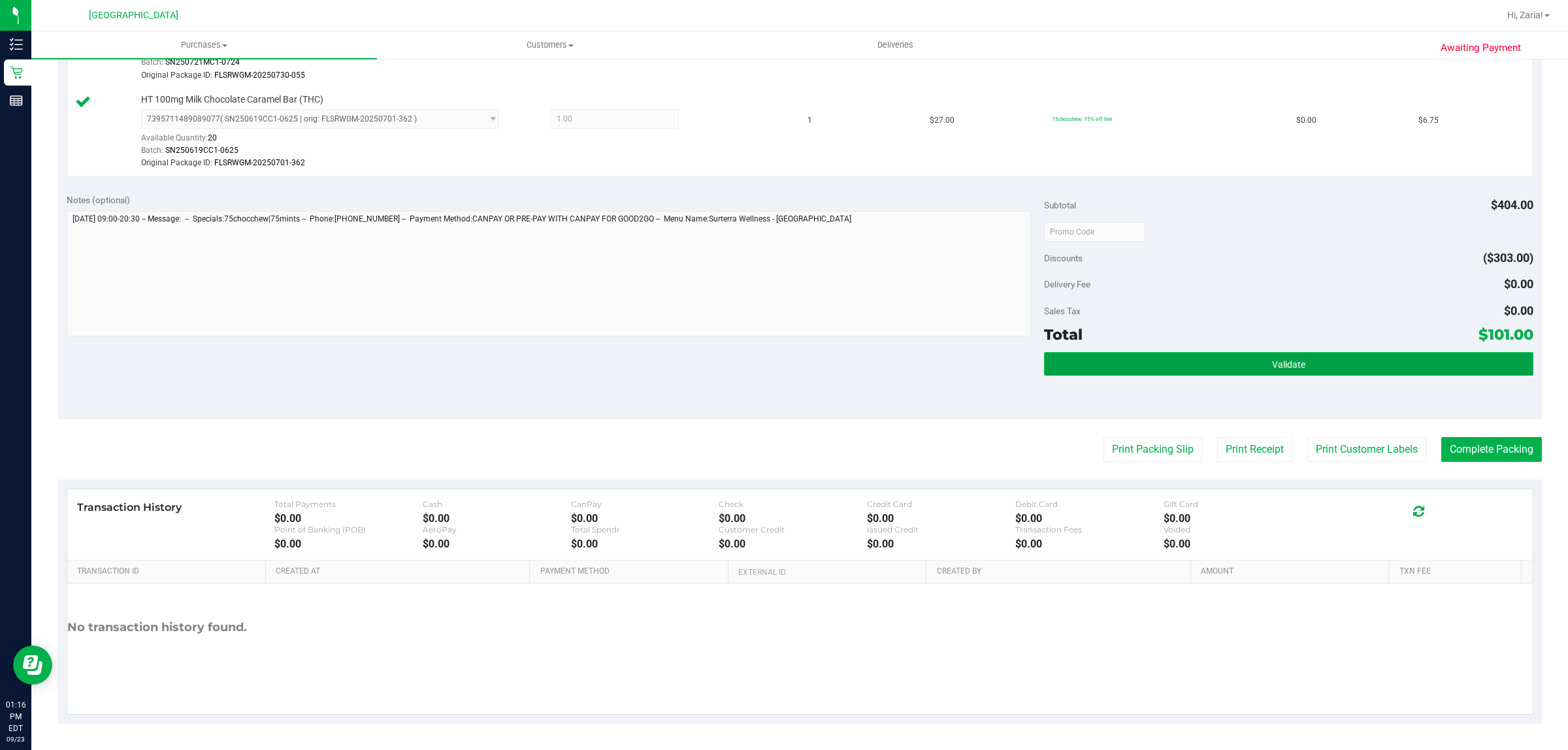
click at [1255, 368] on button "Validate" at bounding box center [1289, 364] width 489 height 23
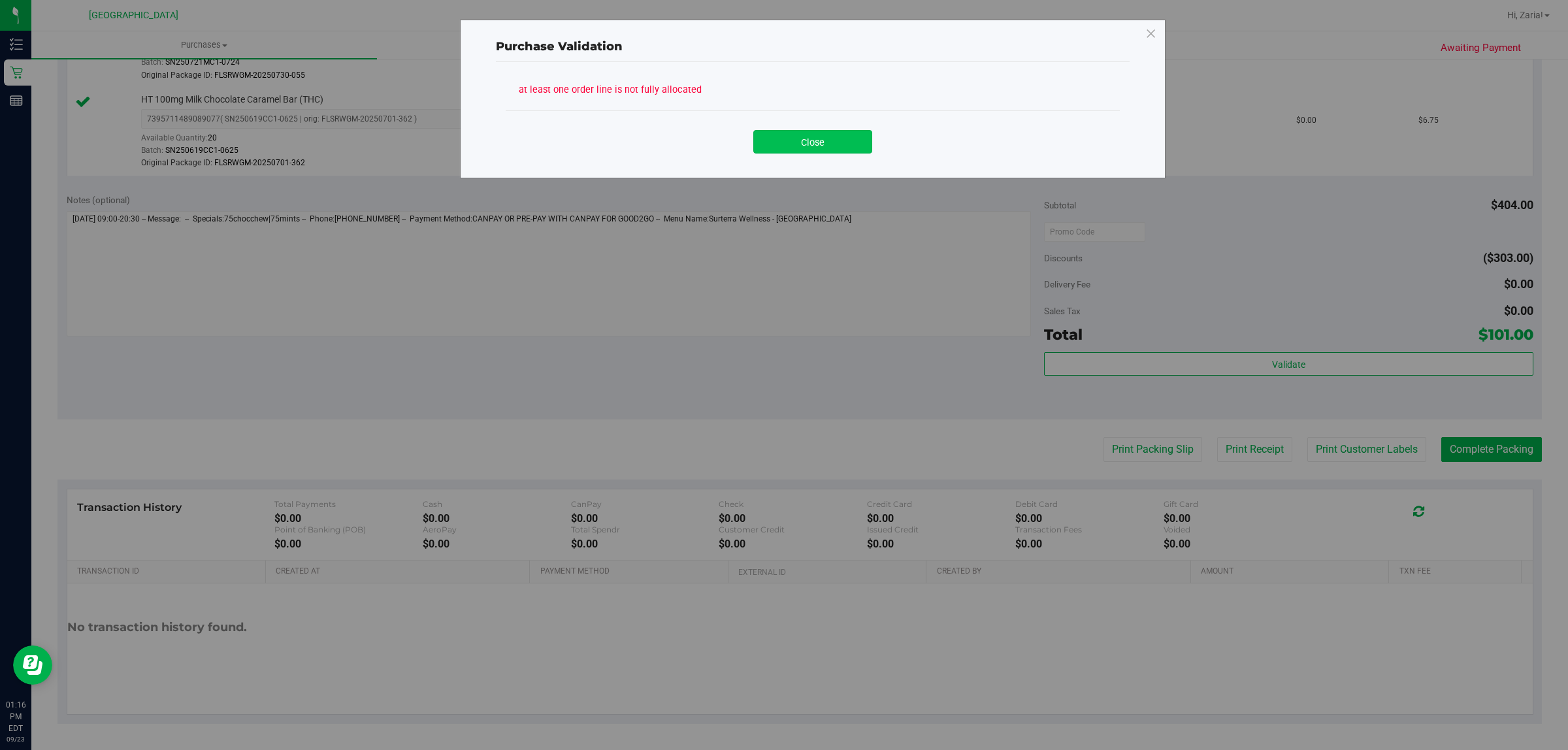
click at [792, 139] on button "Close" at bounding box center [813, 142] width 119 height 23
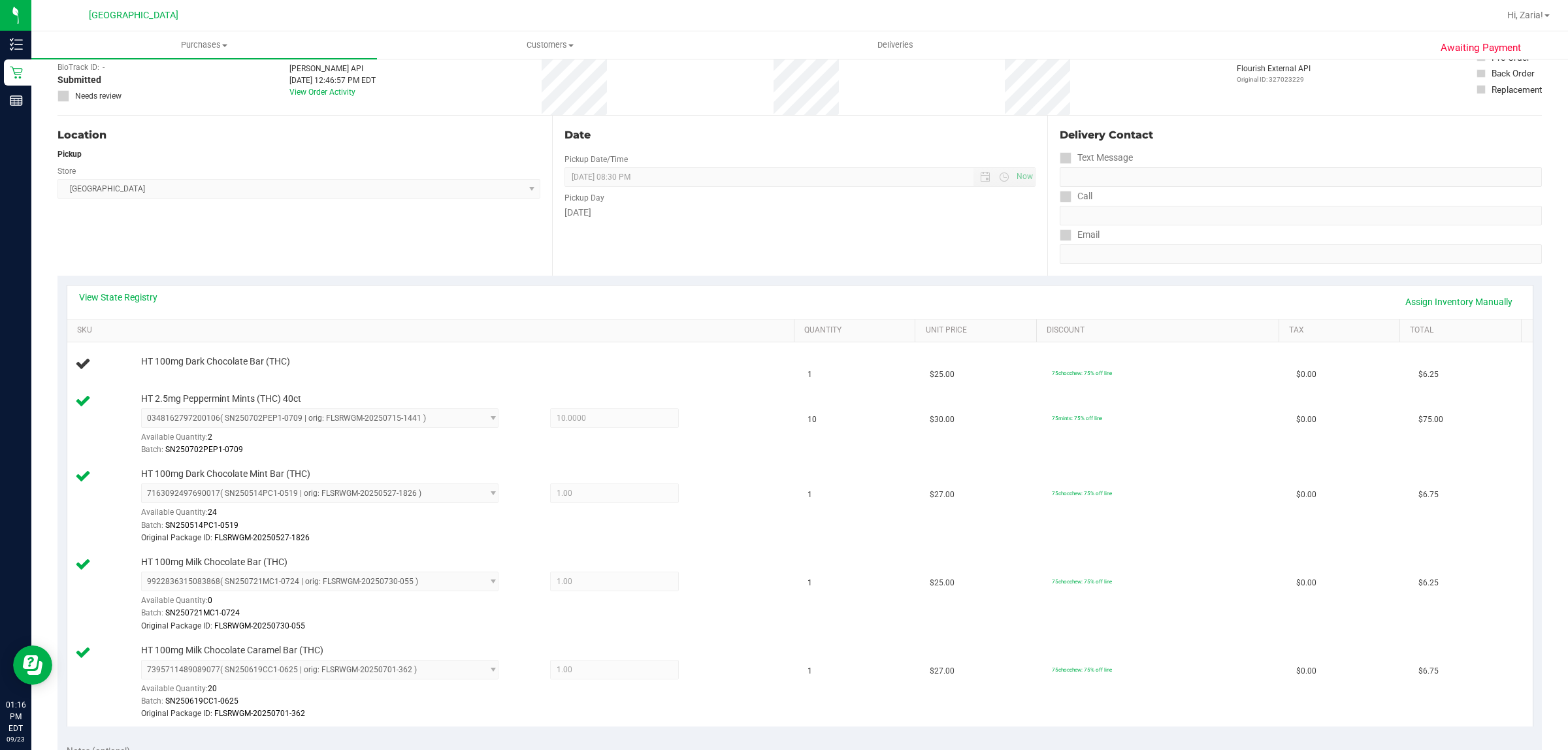
scroll to position [0, 0]
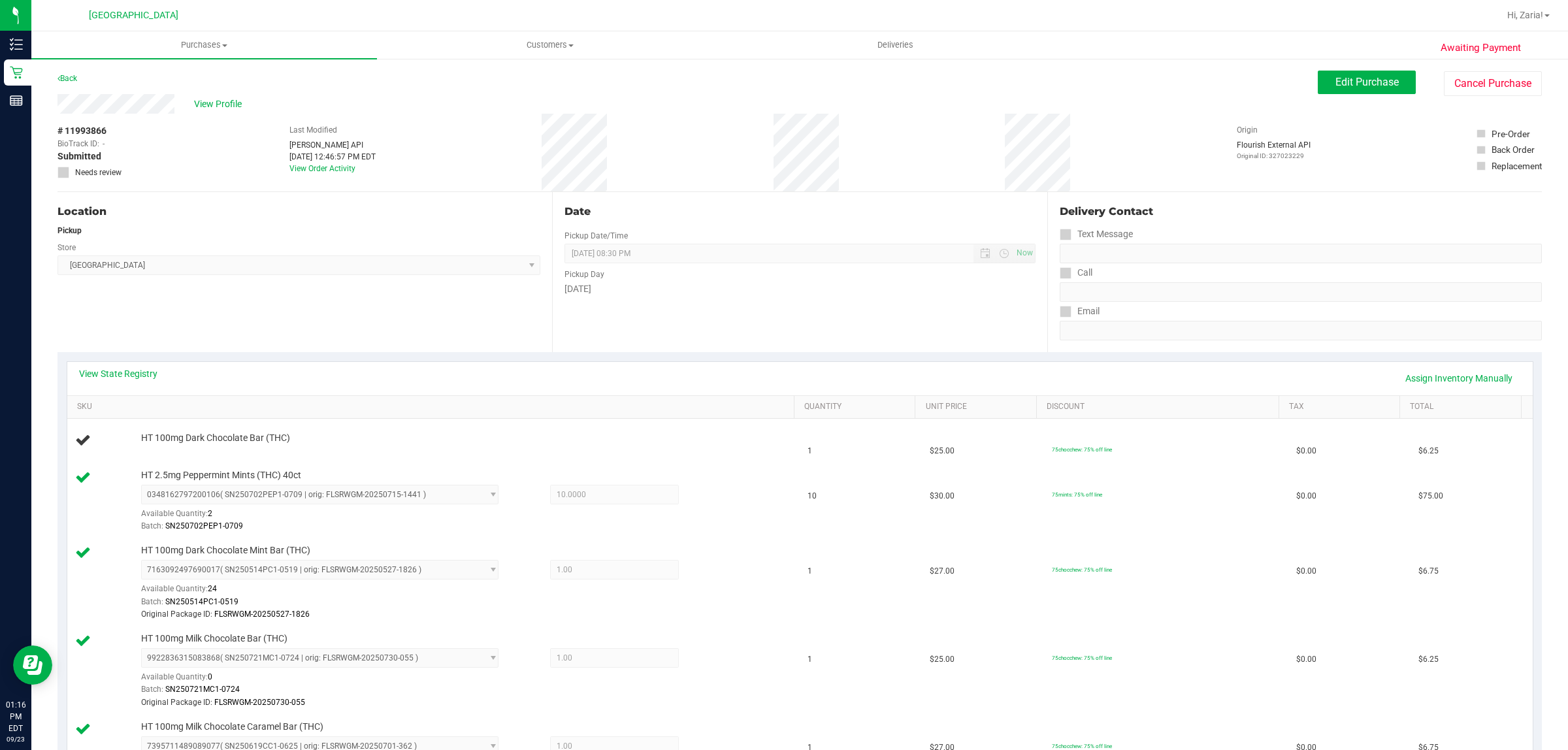
click at [70, 72] on div "Back" at bounding box center [67, 78] width 19 height 15
click at [69, 74] on link "Back" at bounding box center [67, 79] width 19 height 10
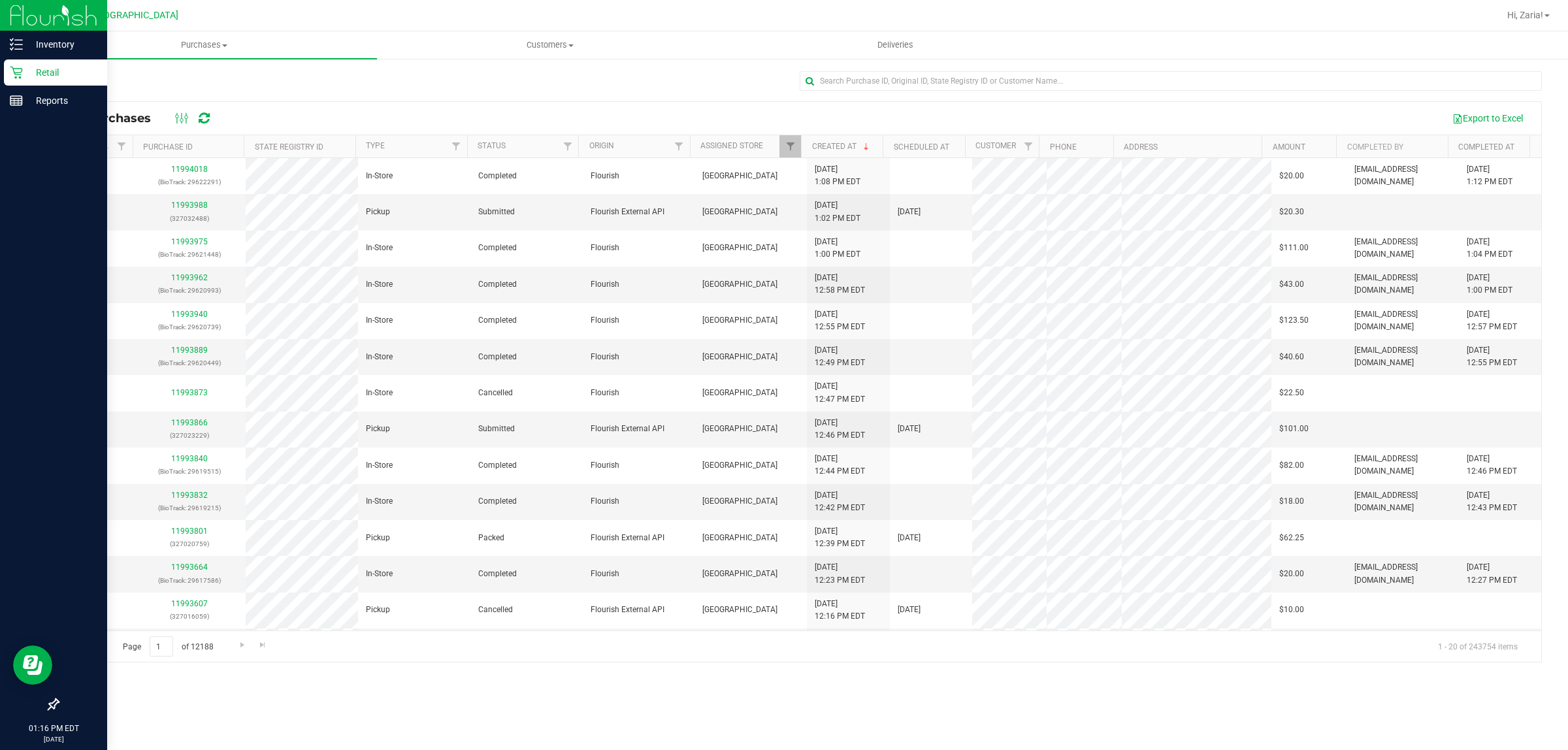
click at [38, 67] on p "Retail" at bounding box center [62, 72] width 78 height 15
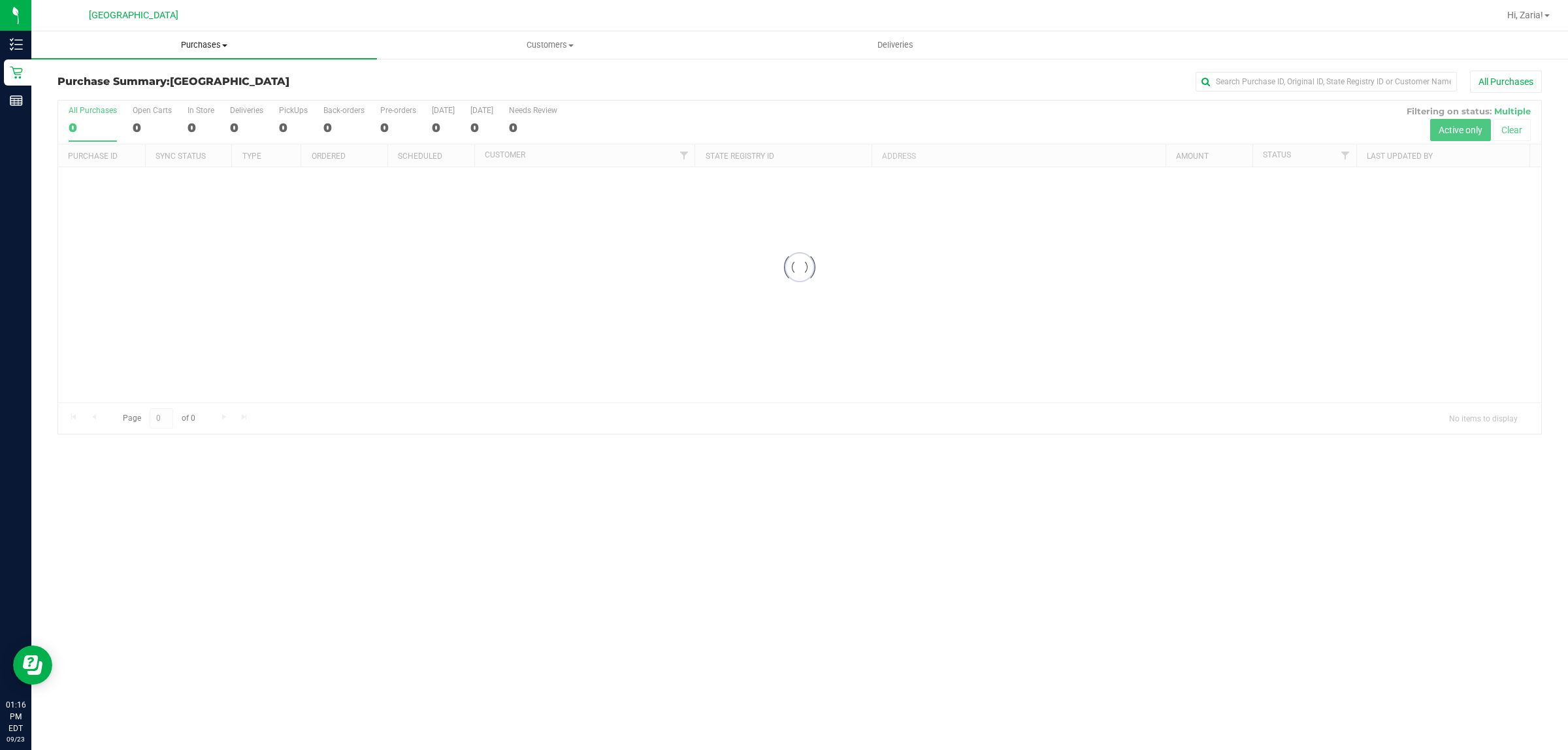
click at [196, 54] on uib-tab-heading "Purchases Summary of purchases Fulfillment All purchases" at bounding box center [204, 45] width 346 height 28
click at [200, 44] on span "Purchases" at bounding box center [204, 45] width 346 height 12
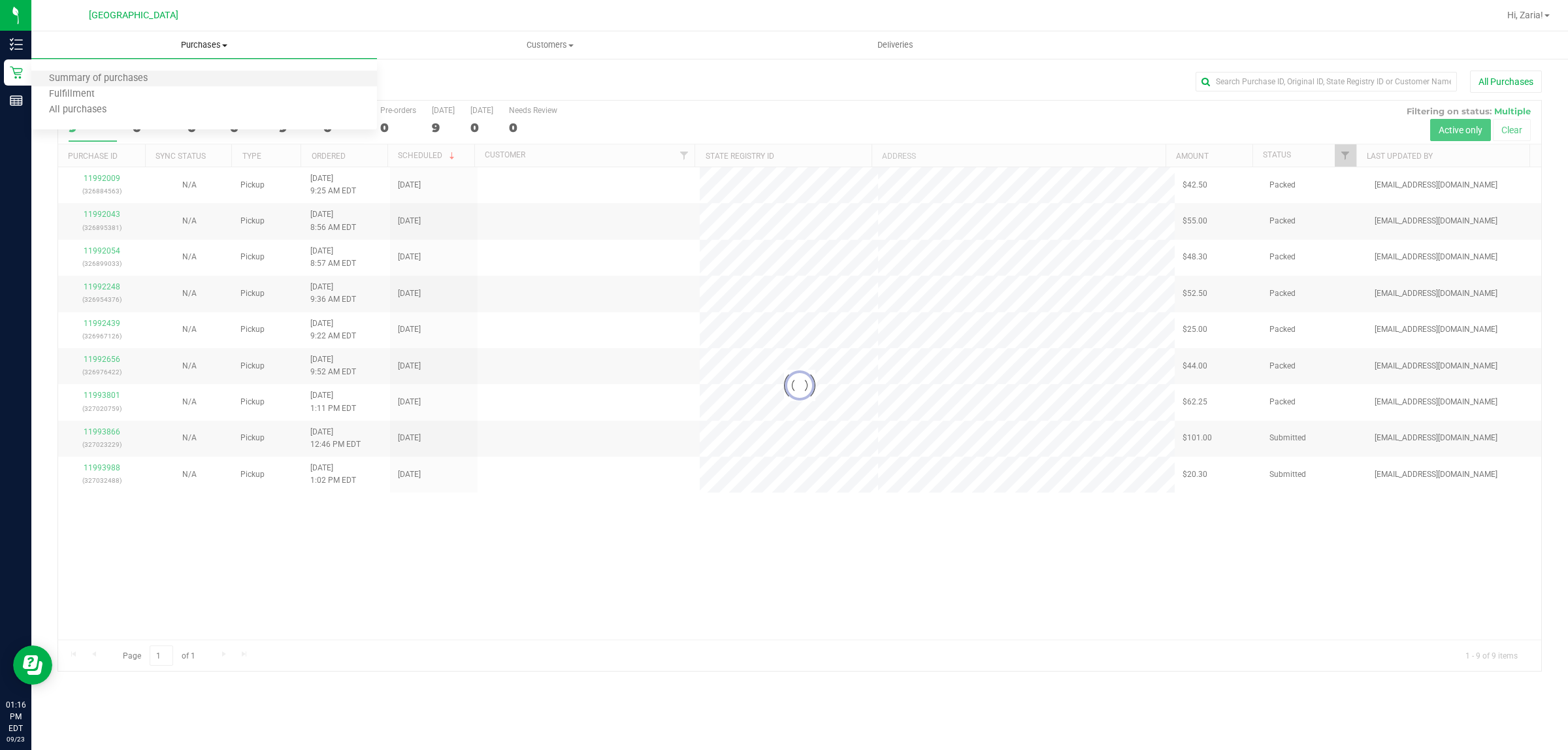
click at [99, 86] on li "Summary of purchases" at bounding box center [204, 79] width 346 height 15
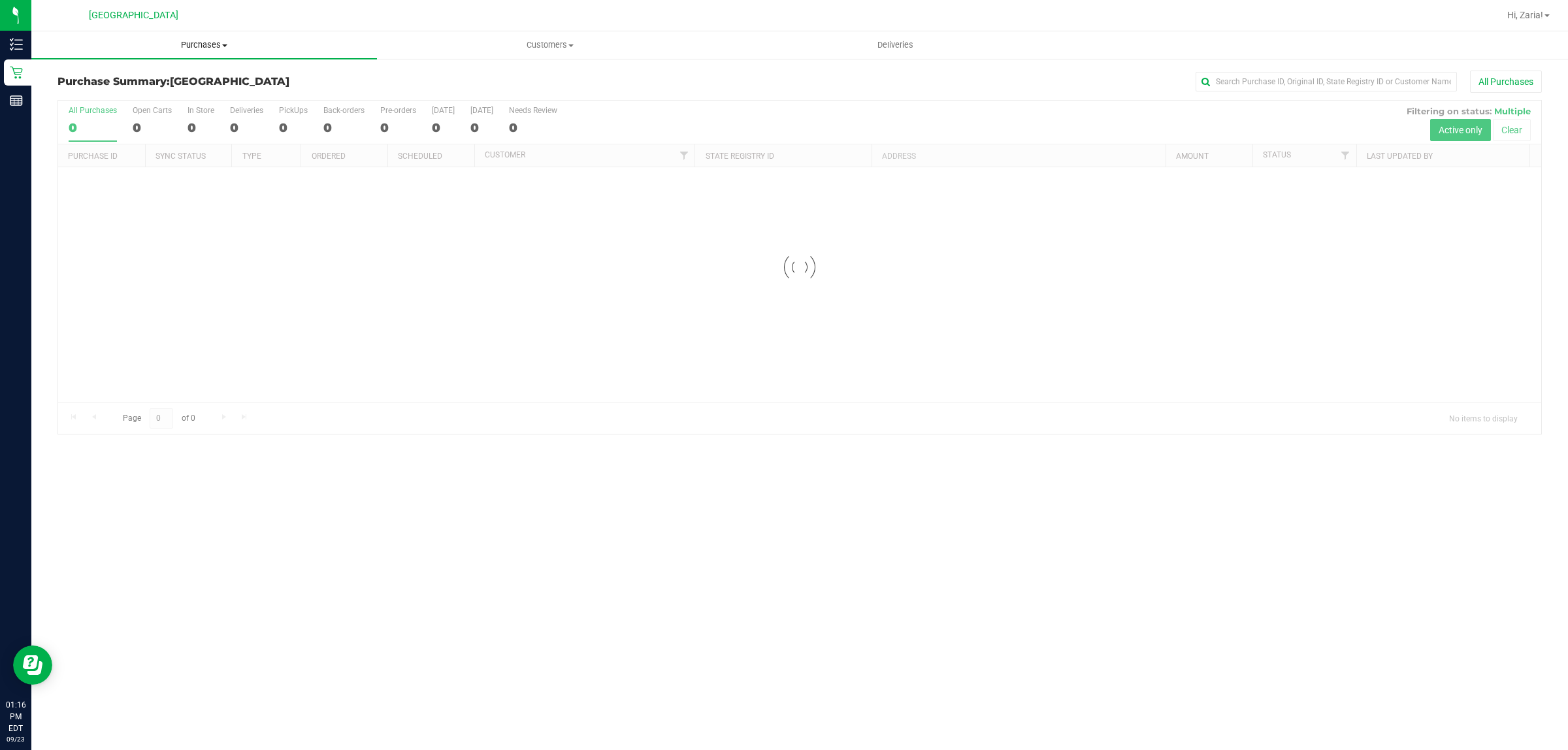
click at [152, 43] on span "Purchases" at bounding box center [204, 45] width 346 height 12
click at [119, 91] on li "Fulfillment" at bounding box center [204, 94] width 346 height 15
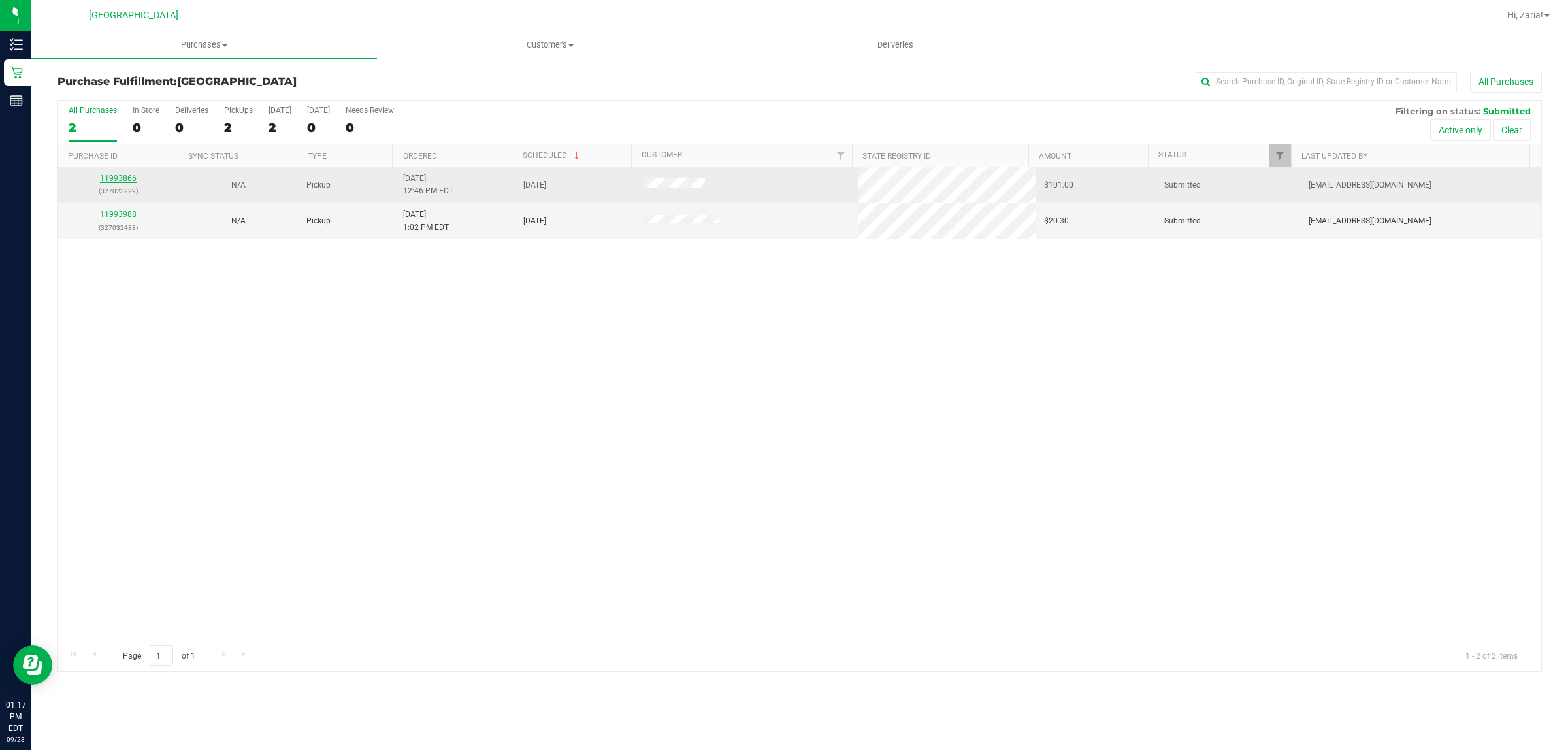
click at [117, 182] on link "11993866" at bounding box center [118, 179] width 37 height 10
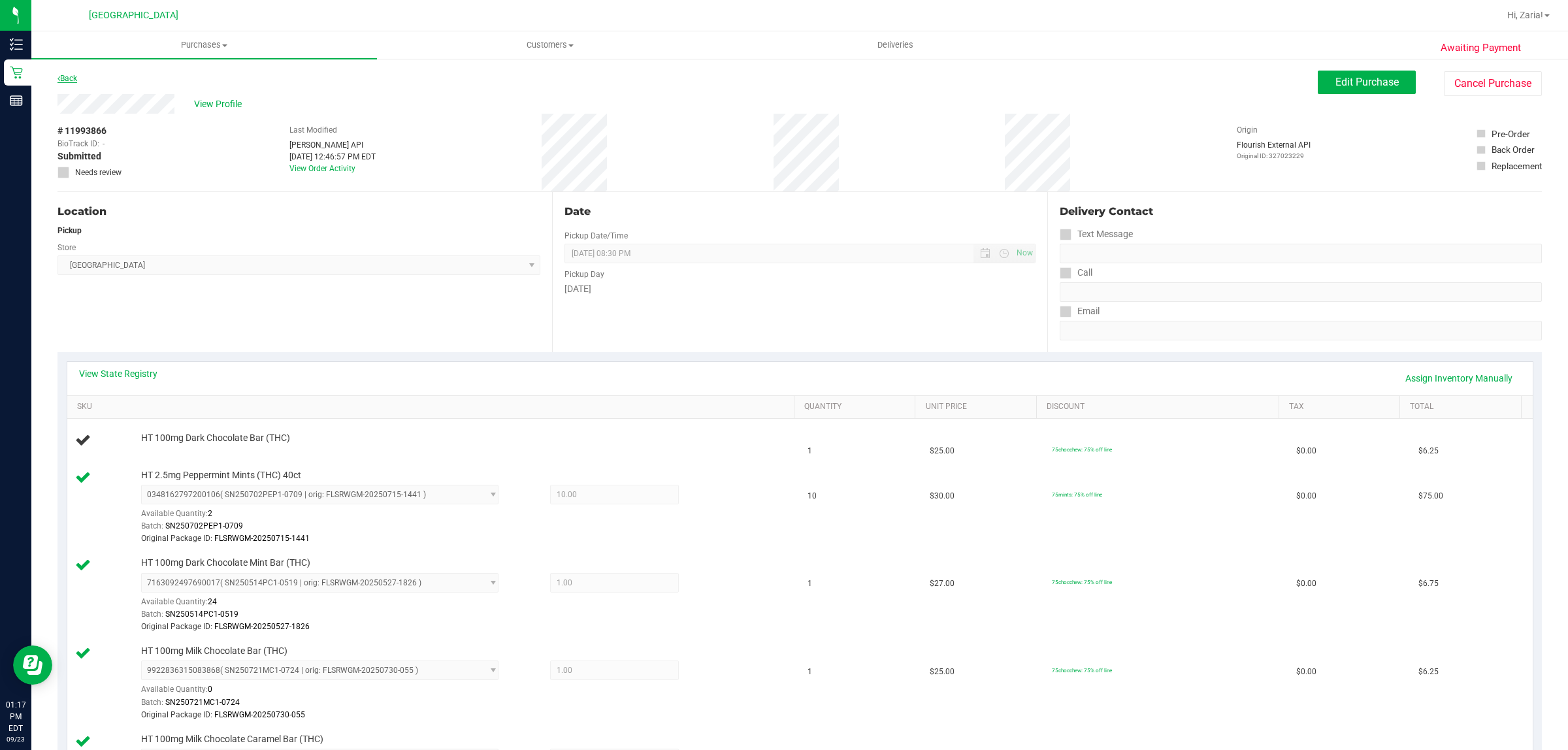
click at [72, 73] on div "Back" at bounding box center [67, 78] width 19 height 15
click at [72, 78] on link "Back" at bounding box center [67, 79] width 19 height 10
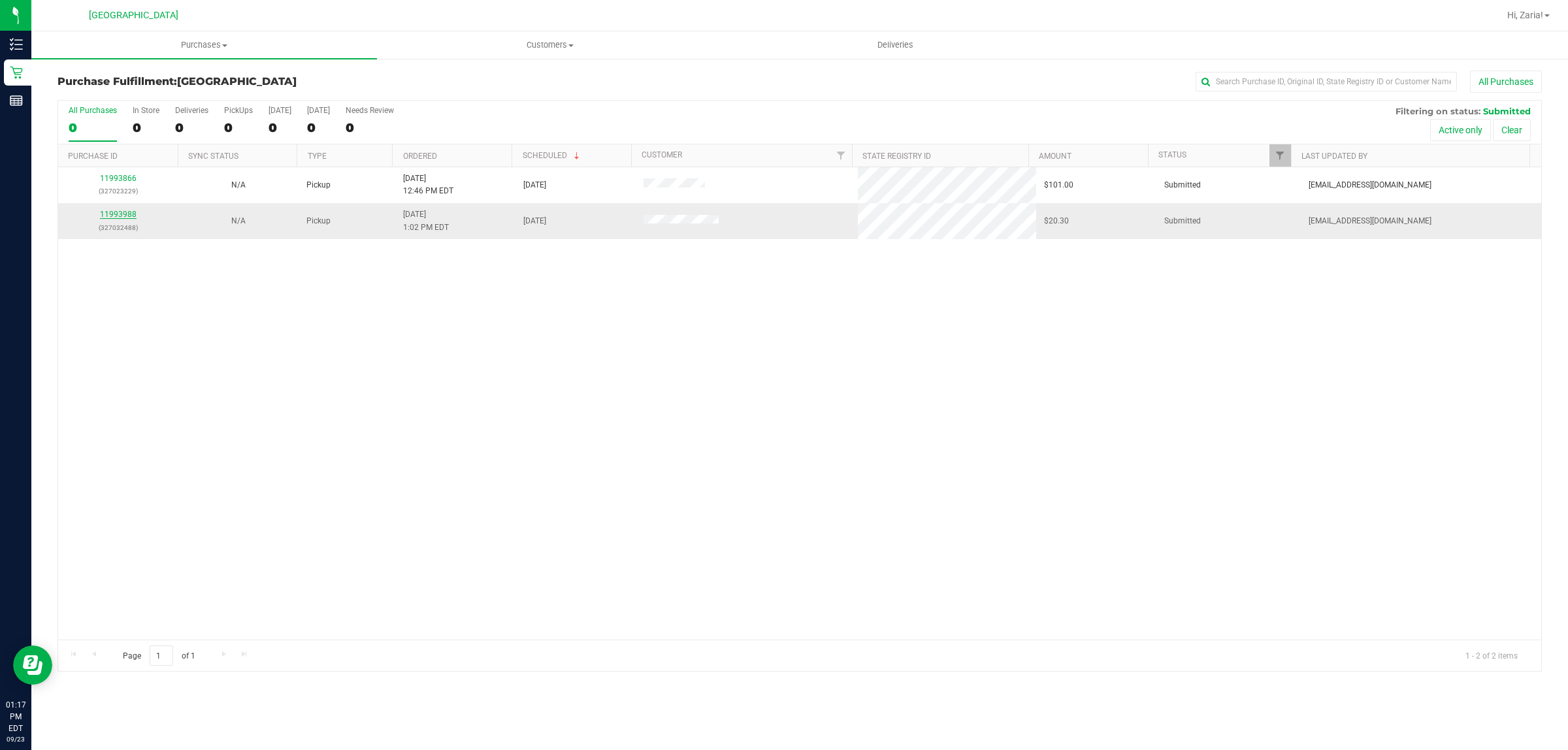
click at [121, 219] on link "11993988" at bounding box center [118, 215] width 37 height 10
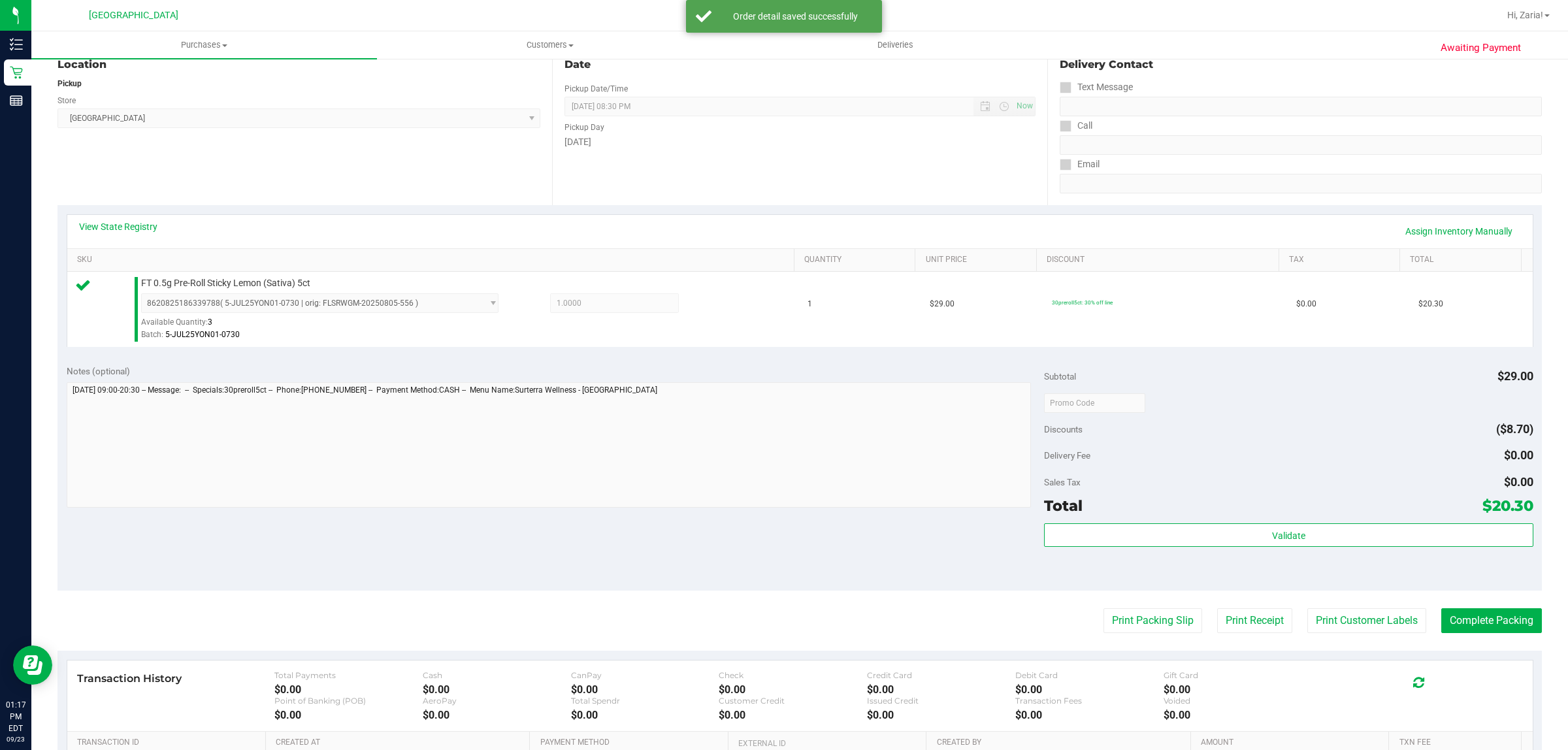
scroll to position [318, 0]
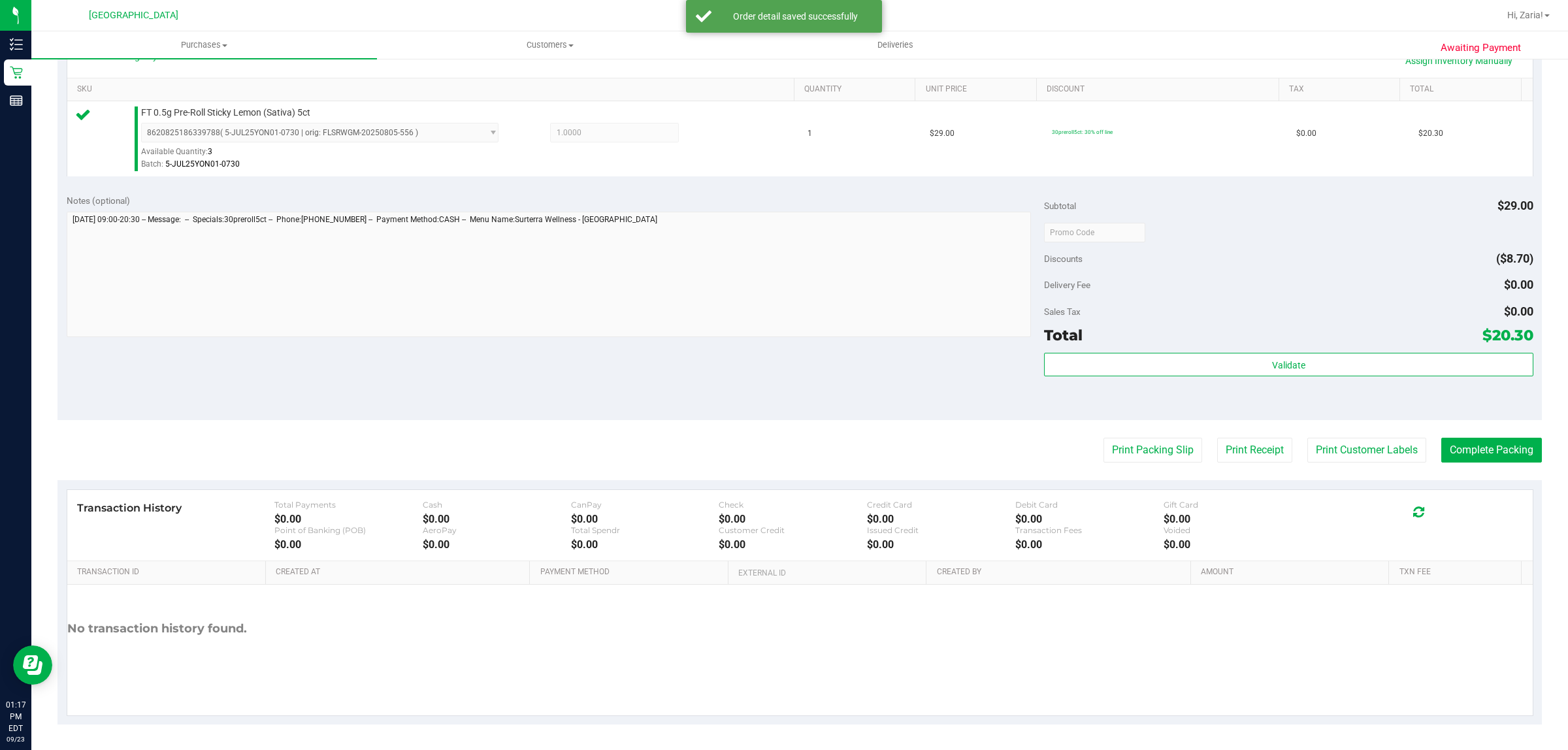
click at [1195, 343] on div "Total $20.30" at bounding box center [1289, 335] width 489 height 23
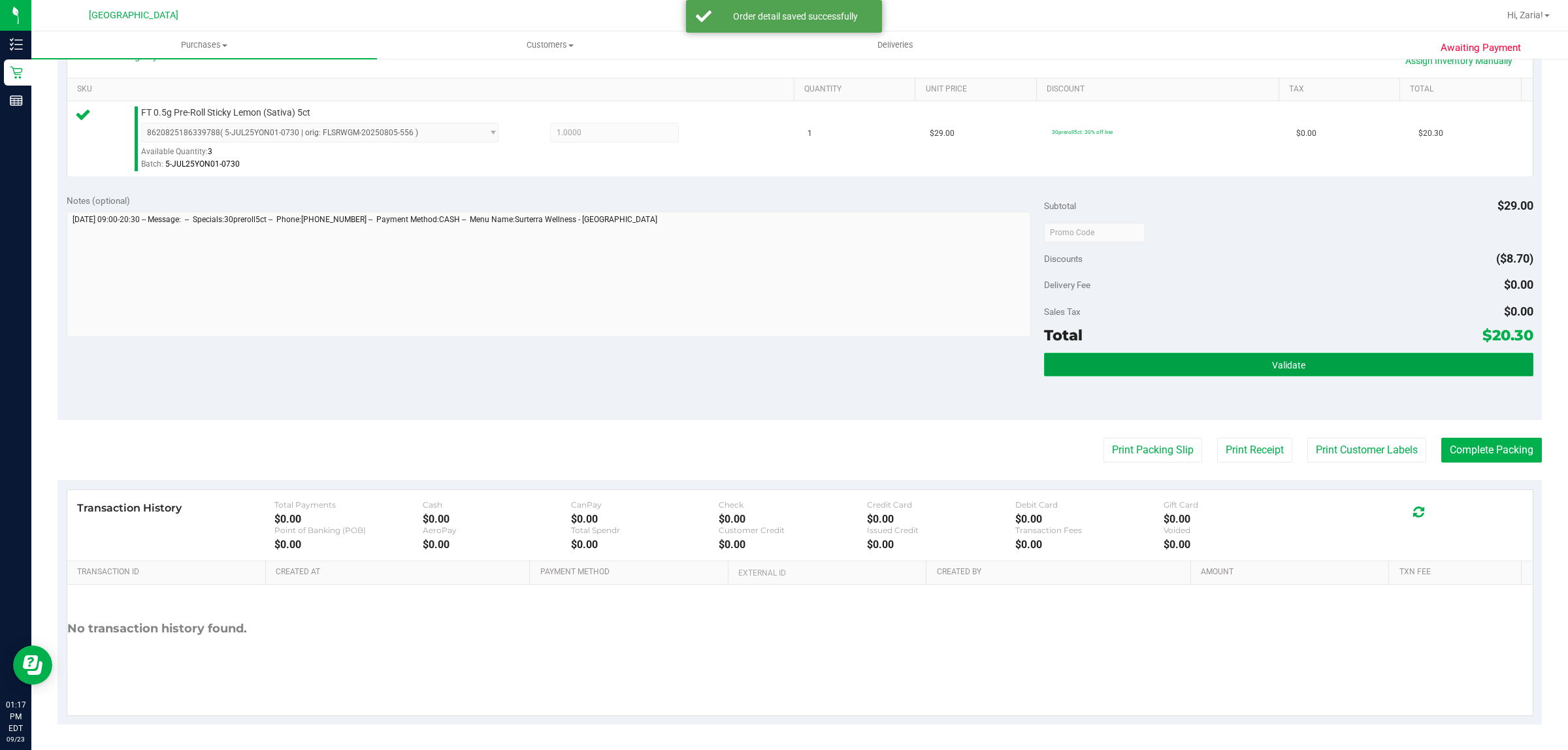
click at [1194, 370] on button "Validate" at bounding box center [1289, 365] width 489 height 23
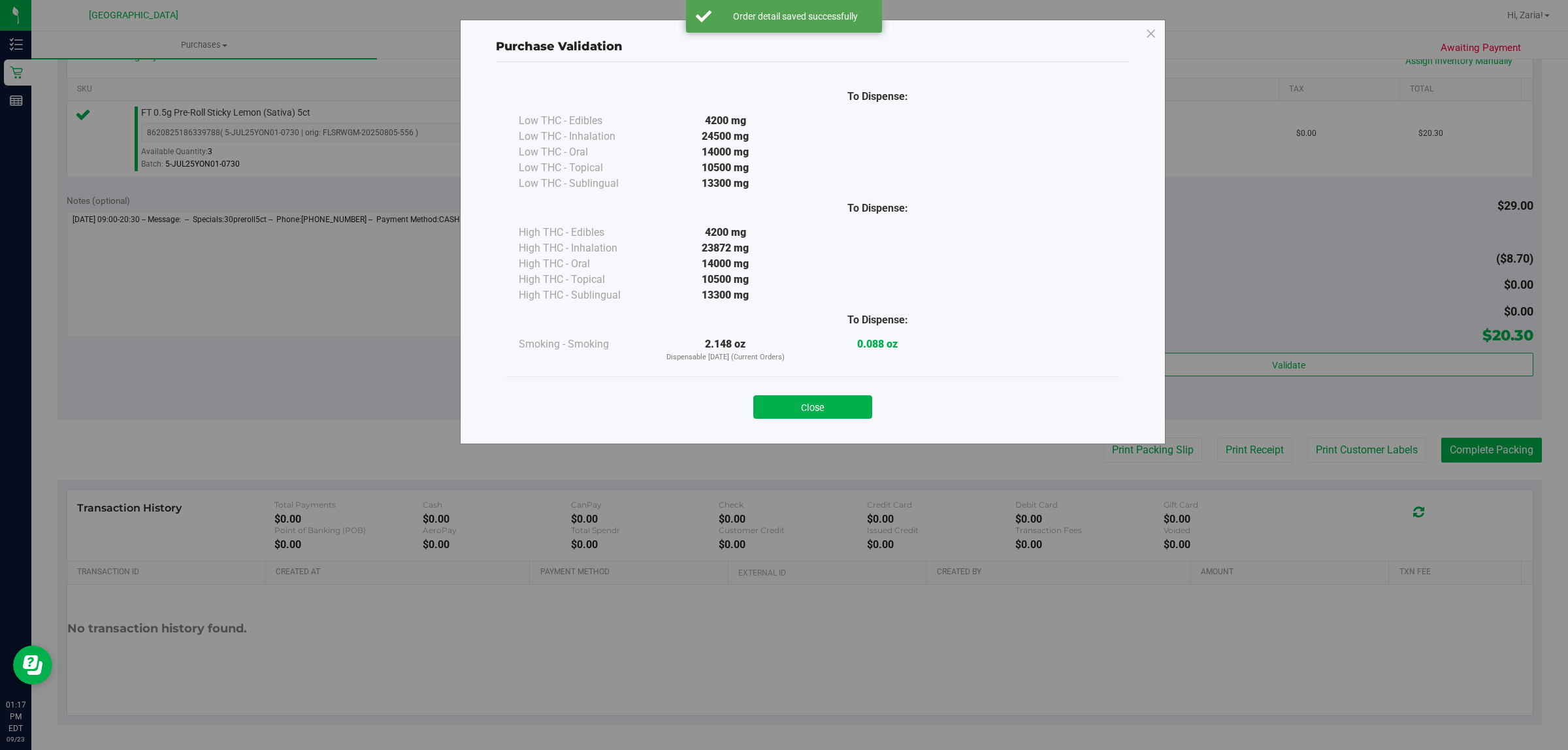
click at [848, 422] on div "Close" at bounding box center [812, 402] width 614 height 53
click at [850, 412] on button "Close" at bounding box center [813, 407] width 119 height 23
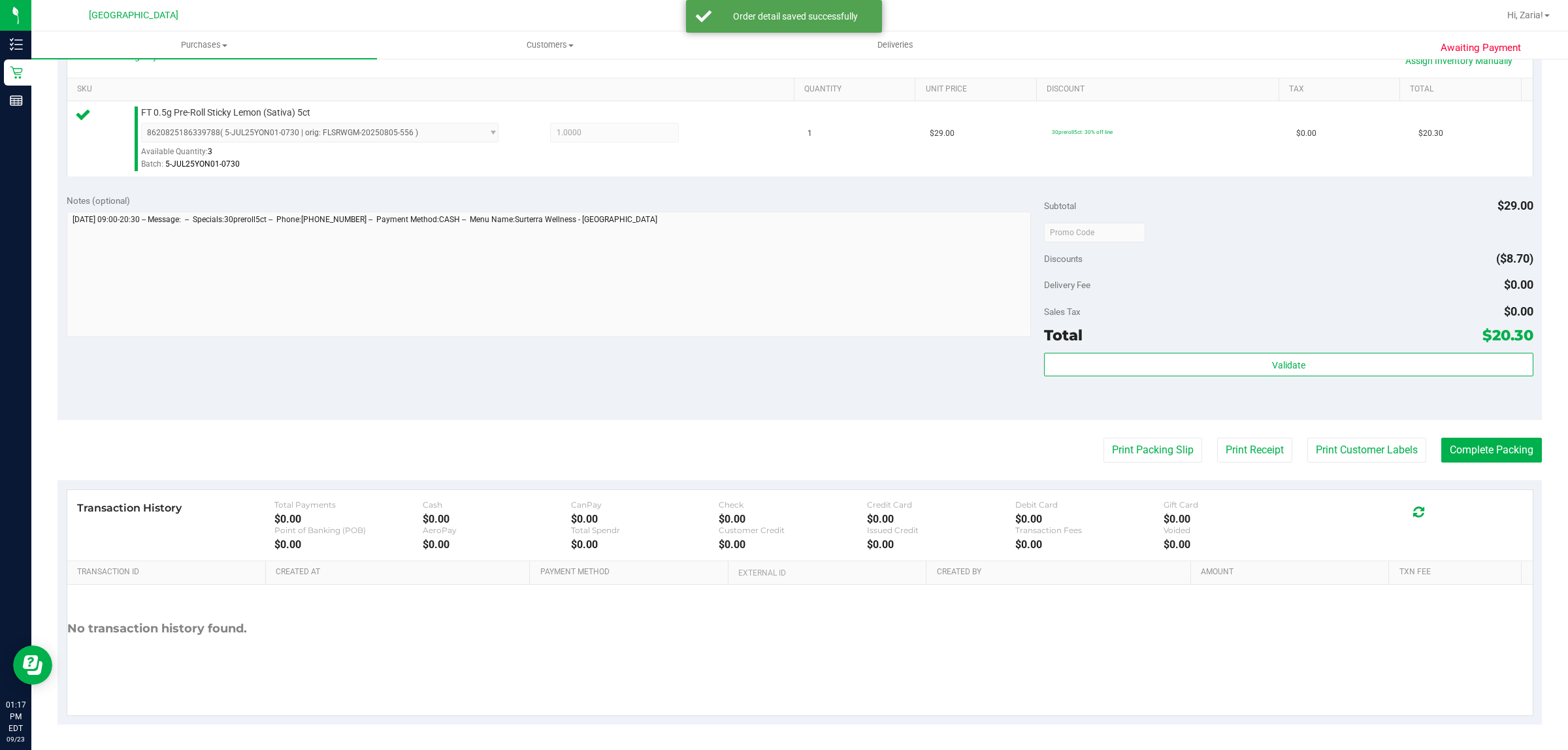
click at [1358, 474] on purchase-details "Back Edit Purchase Cancel Purchase View Profile # 11993988 BioTrack ID: - Submi…" at bounding box center [800, 239] width 1485 height 972
click at [1331, 452] on button "Print Customer Labels" at bounding box center [1368, 451] width 119 height 25
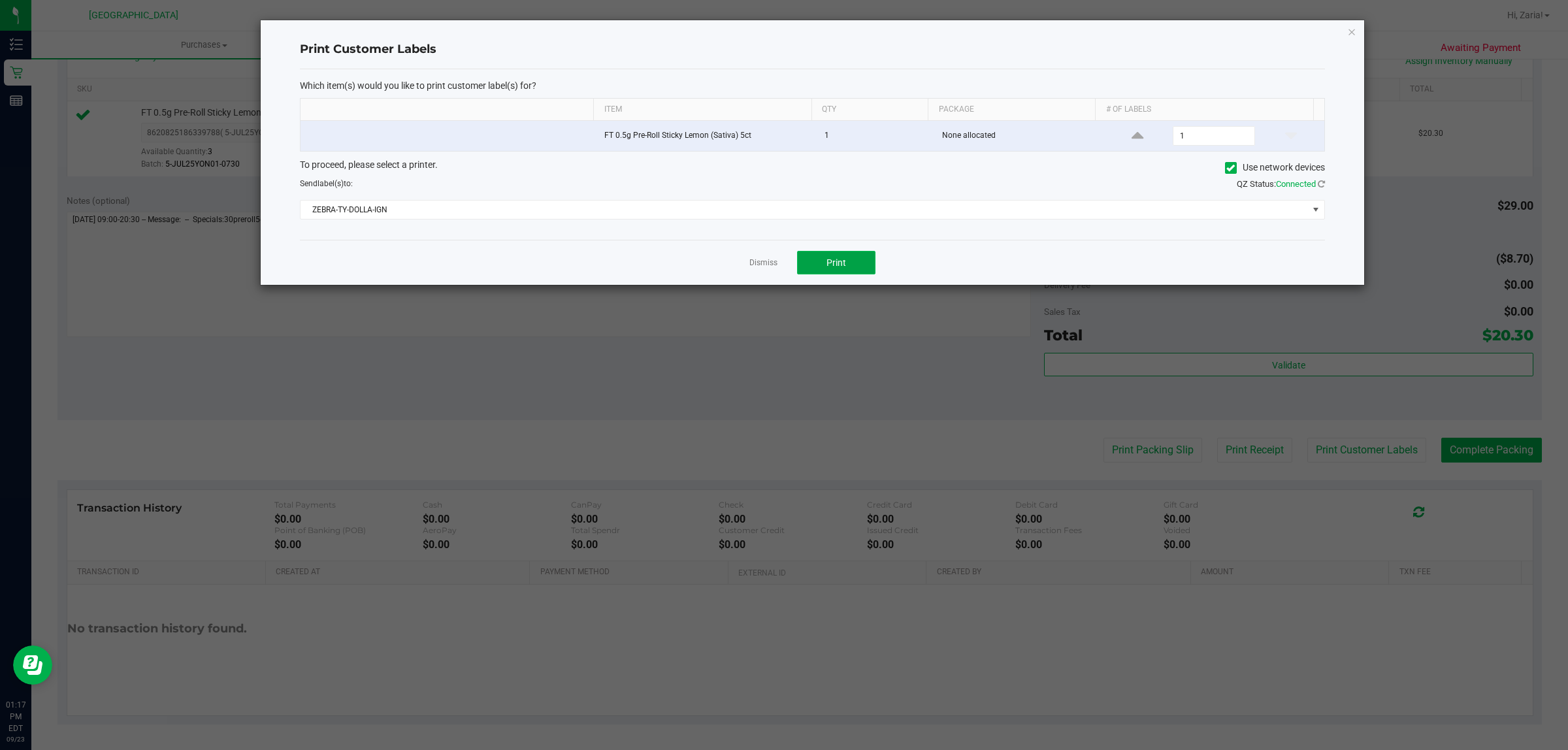
click at [825, 264] on button "Print" at bounding box center [835, 263] width 78 height 23
click at [1350, 28] on icon "button" at bounding box center [1352, 31] width 10 height 15
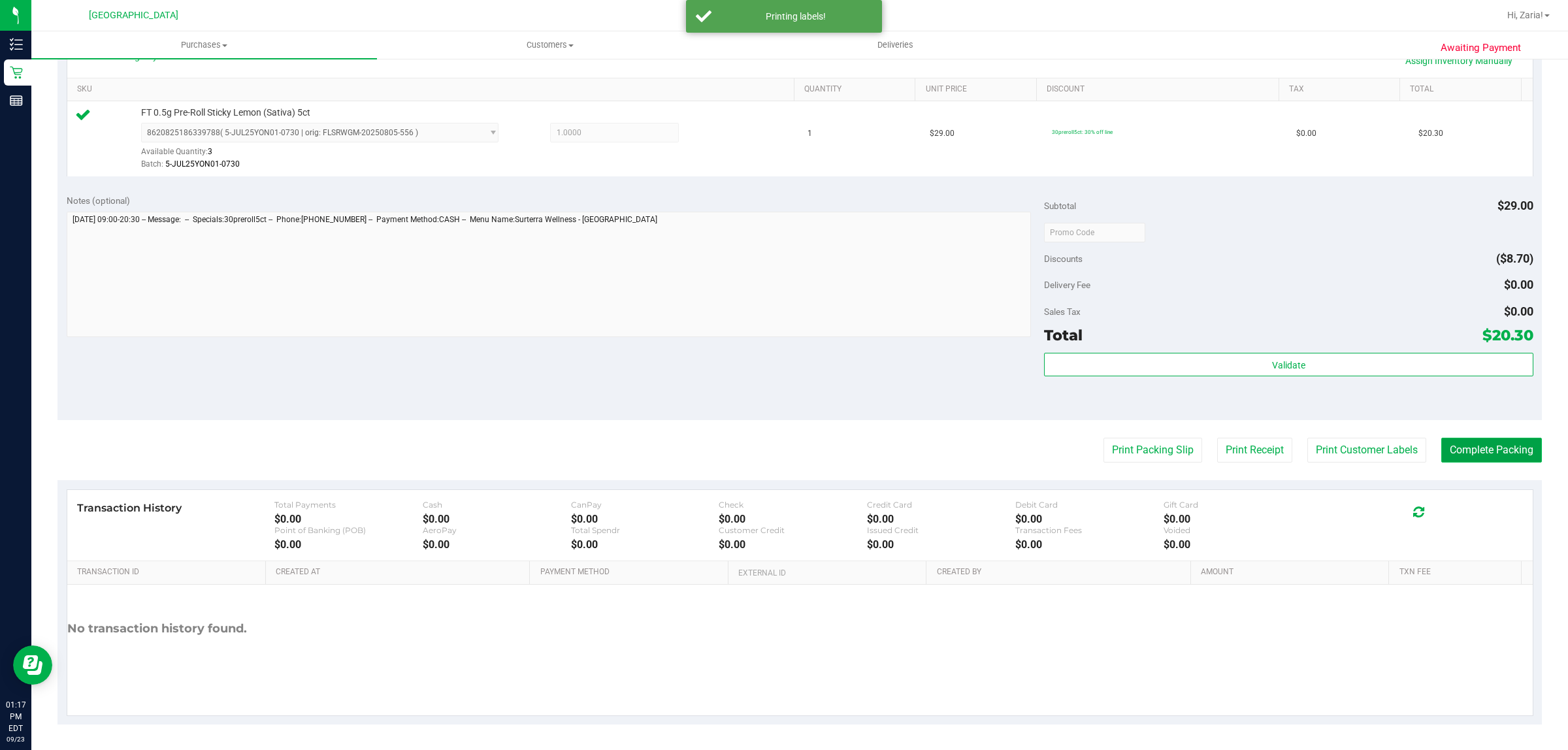
click at [1472, 445] on button "Complete Packing" at bounding box center [1492, 451] width 101 height 25
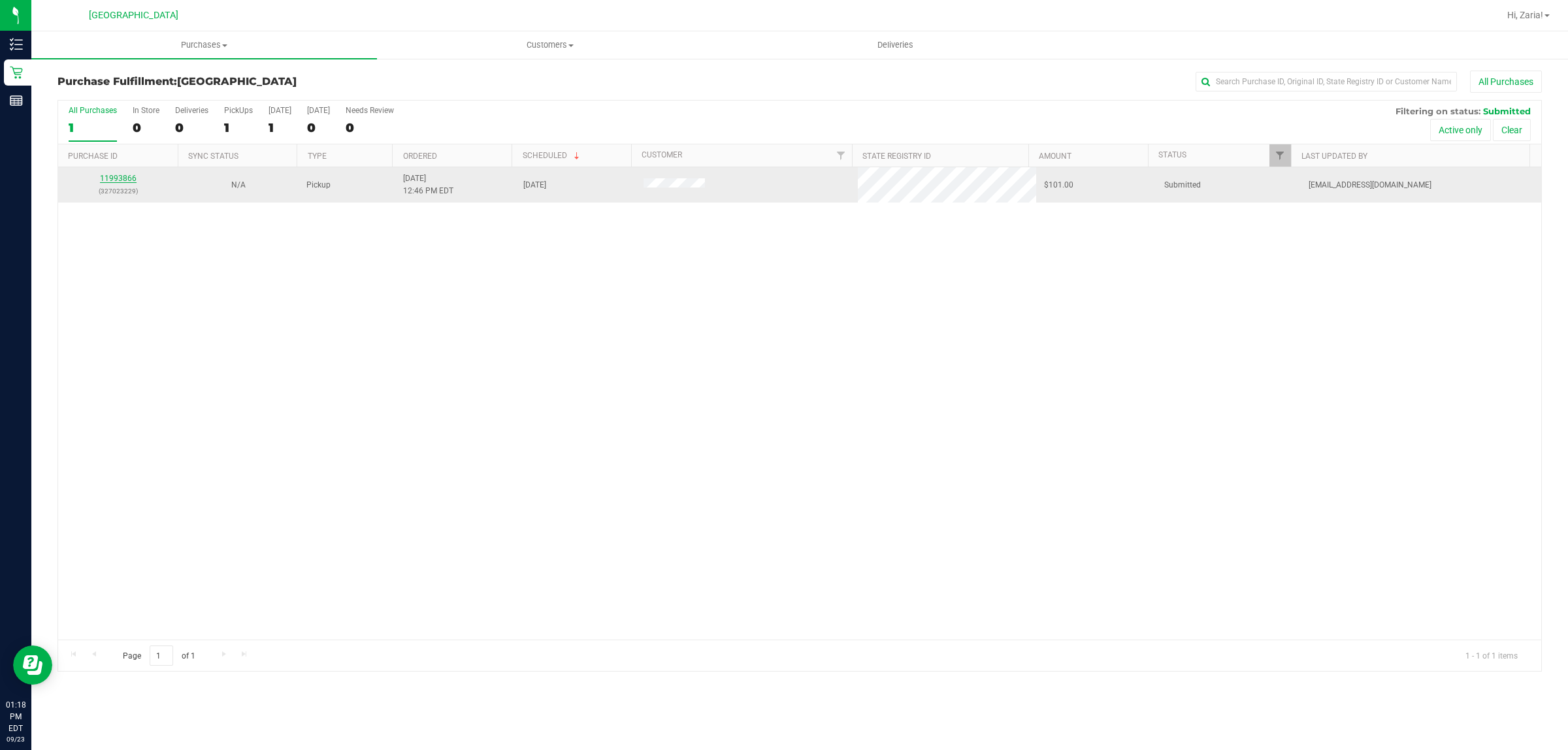
click at [125, 182] on link "11993866" at bounding box center [118, 179] width 37 height 10
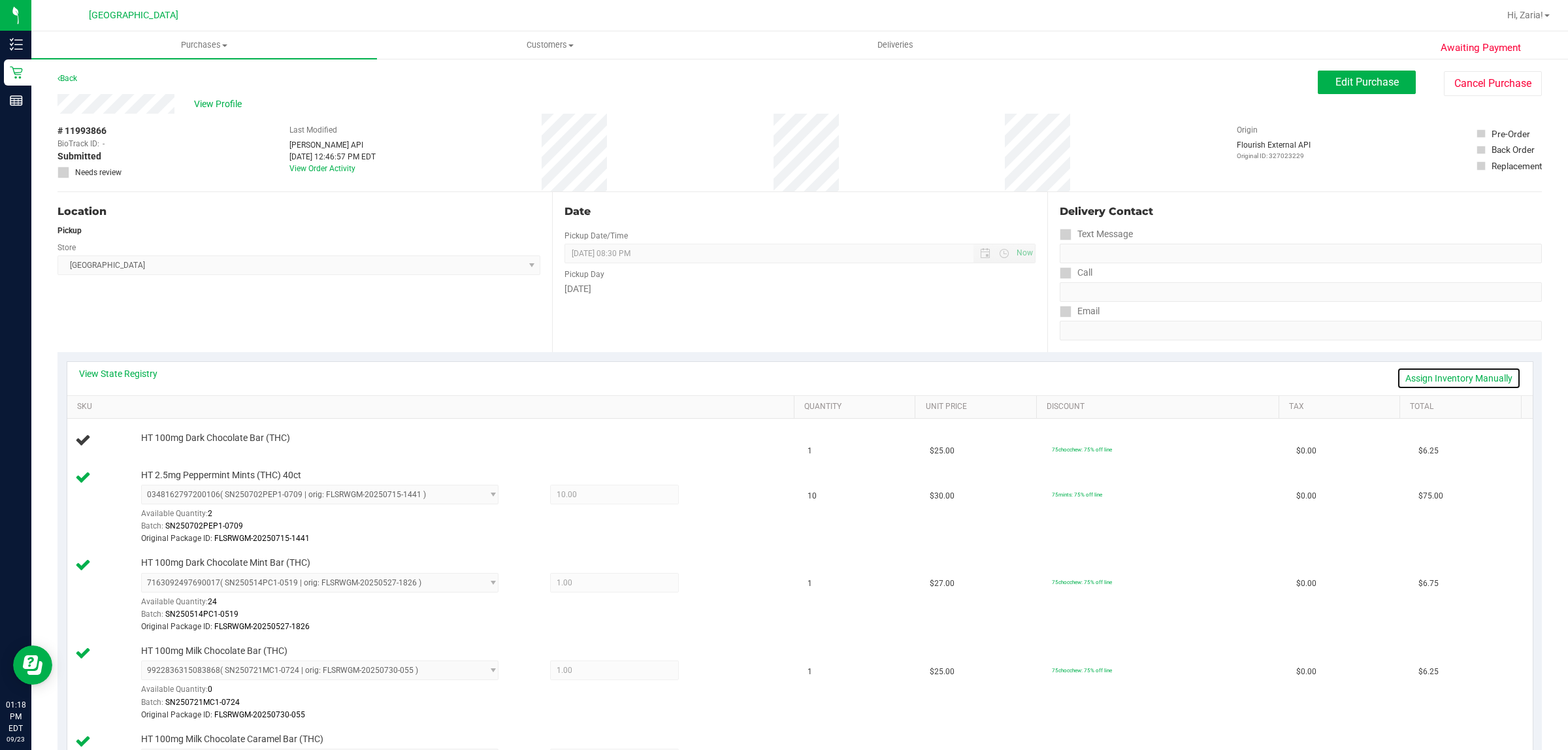
click at [1452, 381] on link "Assign Inventory Manually" at bounding box center [1459, 378] width 124 height 22
click at [141, 450] on link "Add Package" at bounding box center [165, 448] width 47 height 10
click at [286, 449] on span "Select Package" at bounding box center [311, 450] width 340 height 18
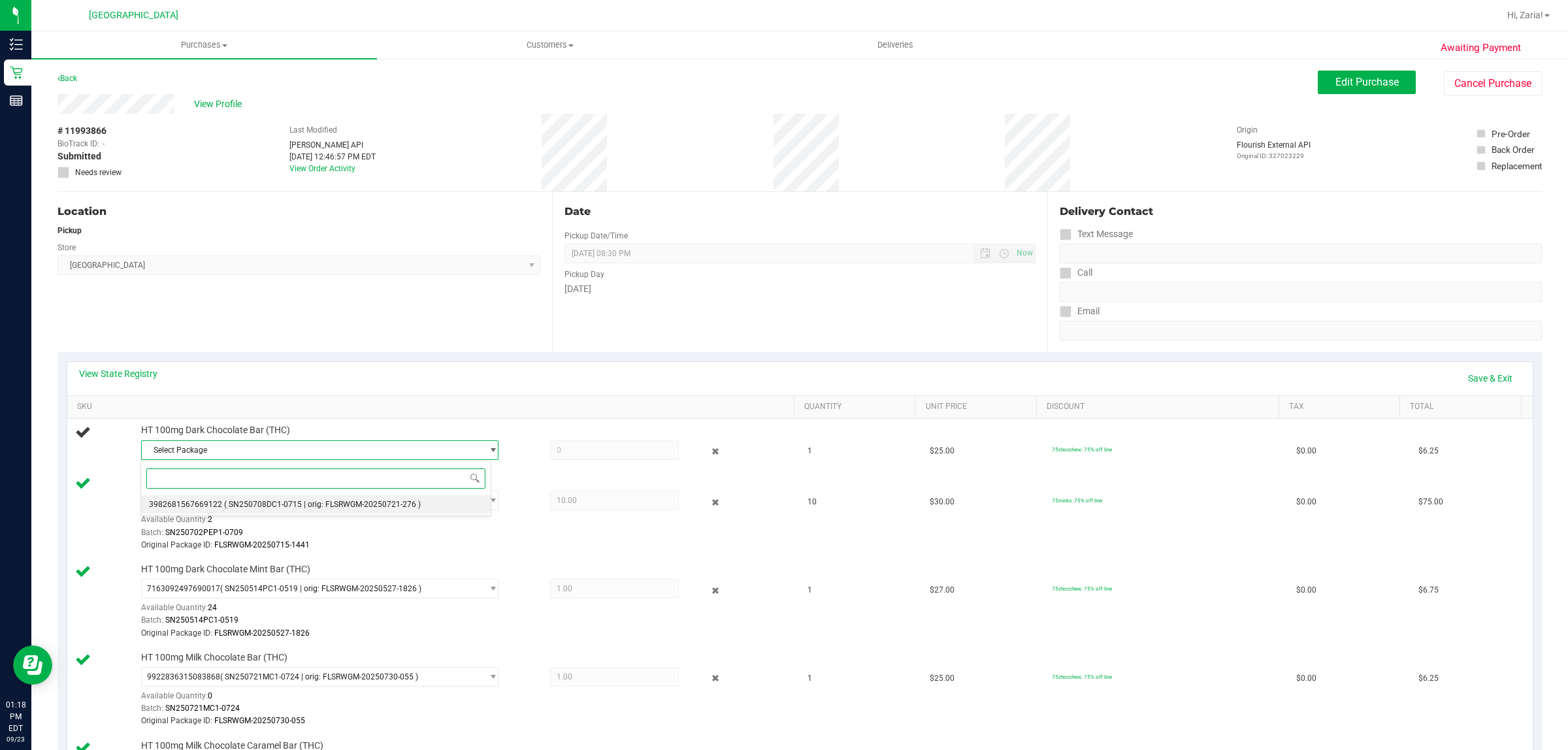
click at [235, 498] on li "3982681567669122 ( SN250708DC1-0715 | orig: FLSRWGM-20250721-276 )" at bounding box center [317, 504] width 350 height 18
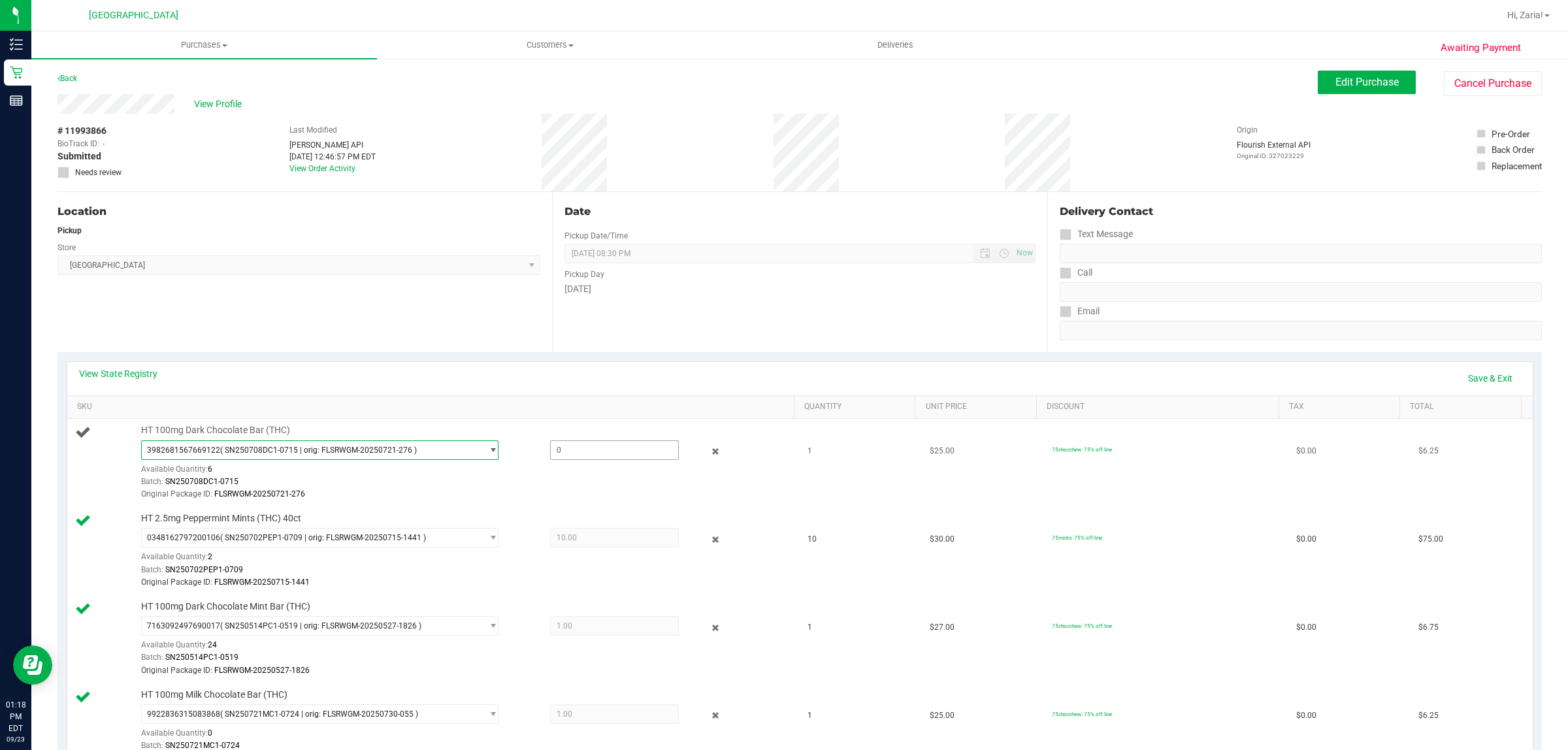
click at [577, 450] on span at bounding box center [615, 451] width 129 height 19
type input "1"
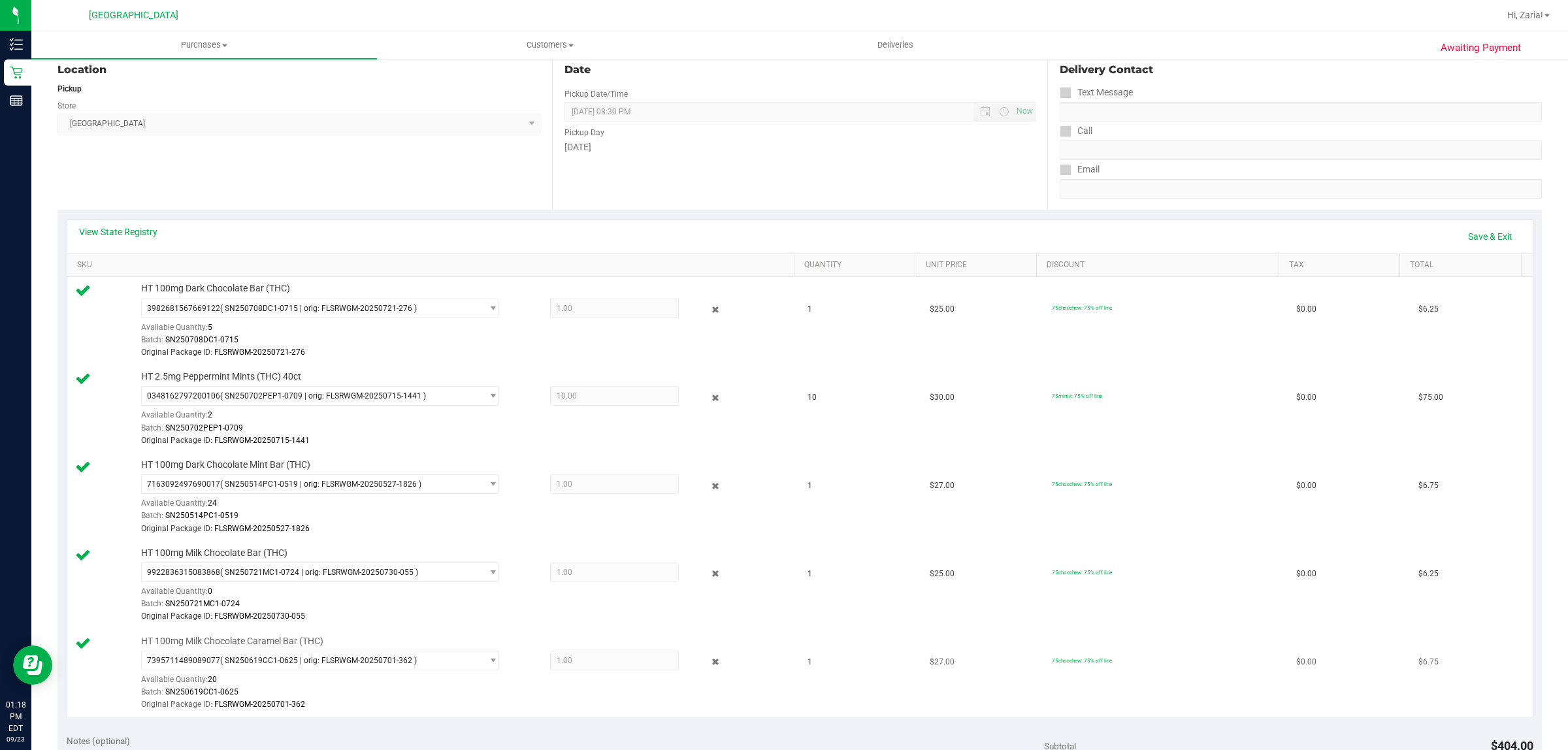
scroll to position [490, 0]
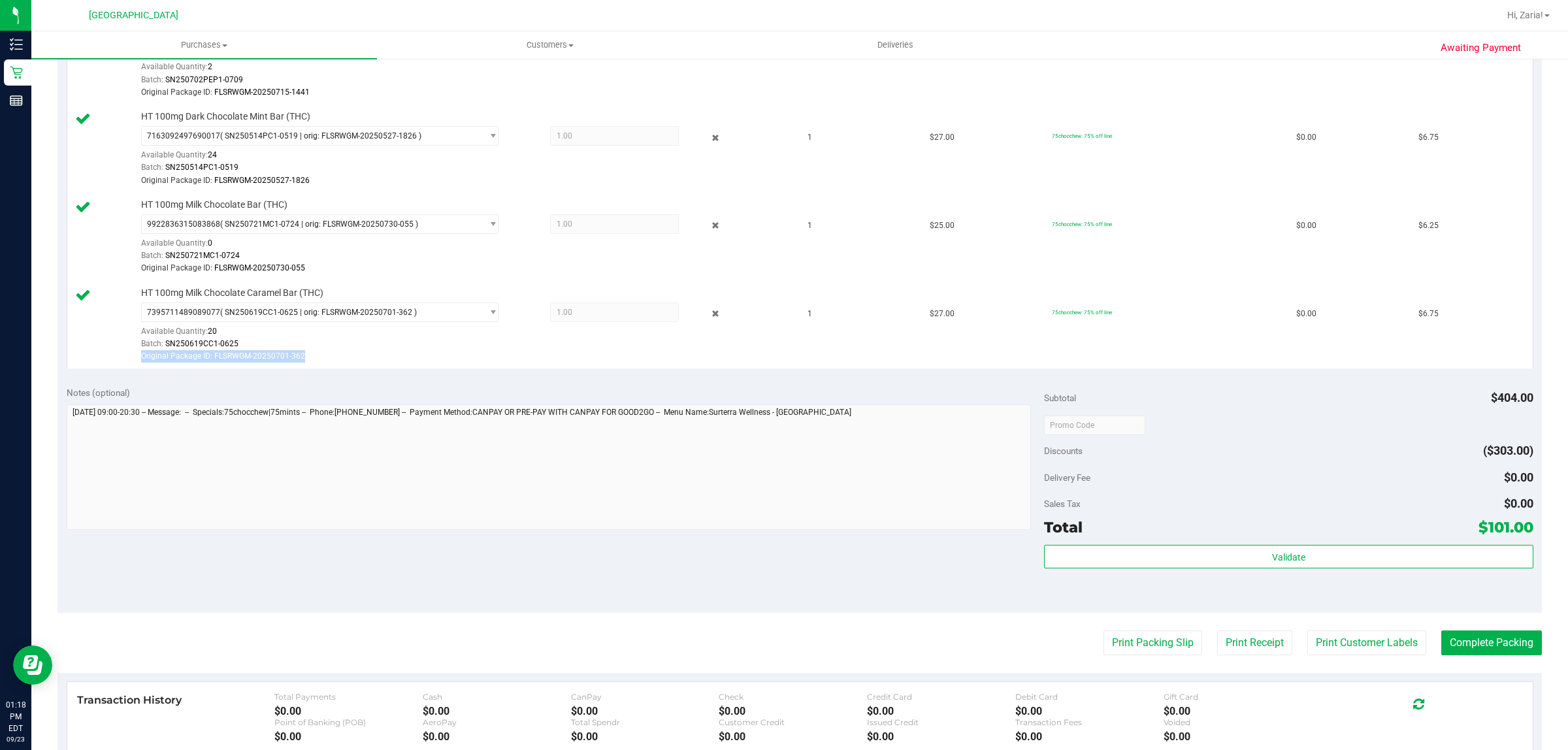
click at [645, 361] on div "7395711489089077 ( SN250619CC1-0625 | orig: FLSRWGM-20250701-362 ) 739571148908…" at bounding box center [464, 332] width 646 height 61
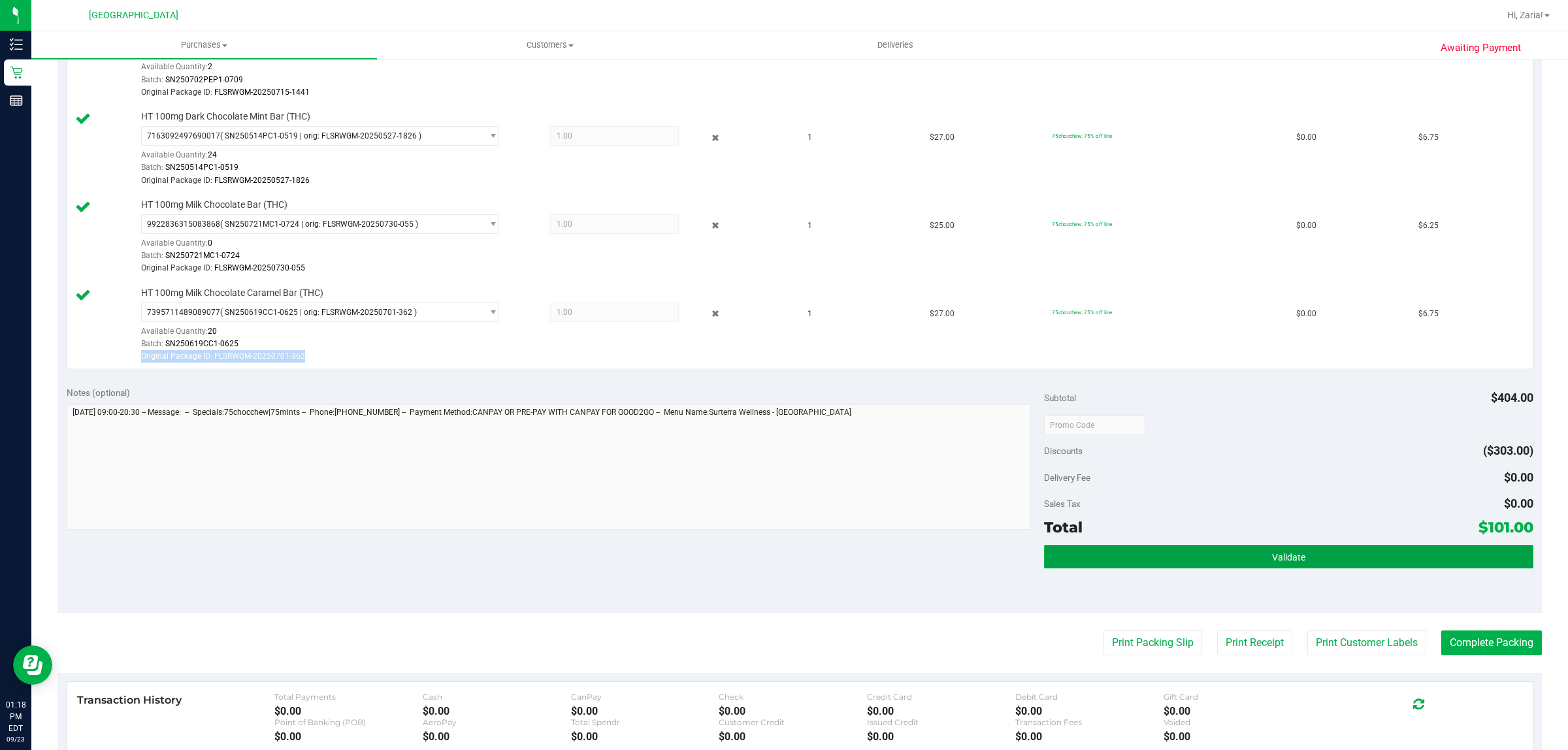
click at [1139, 566] on button "Validate" at bounding box center [1289, 556] width 489 height 23
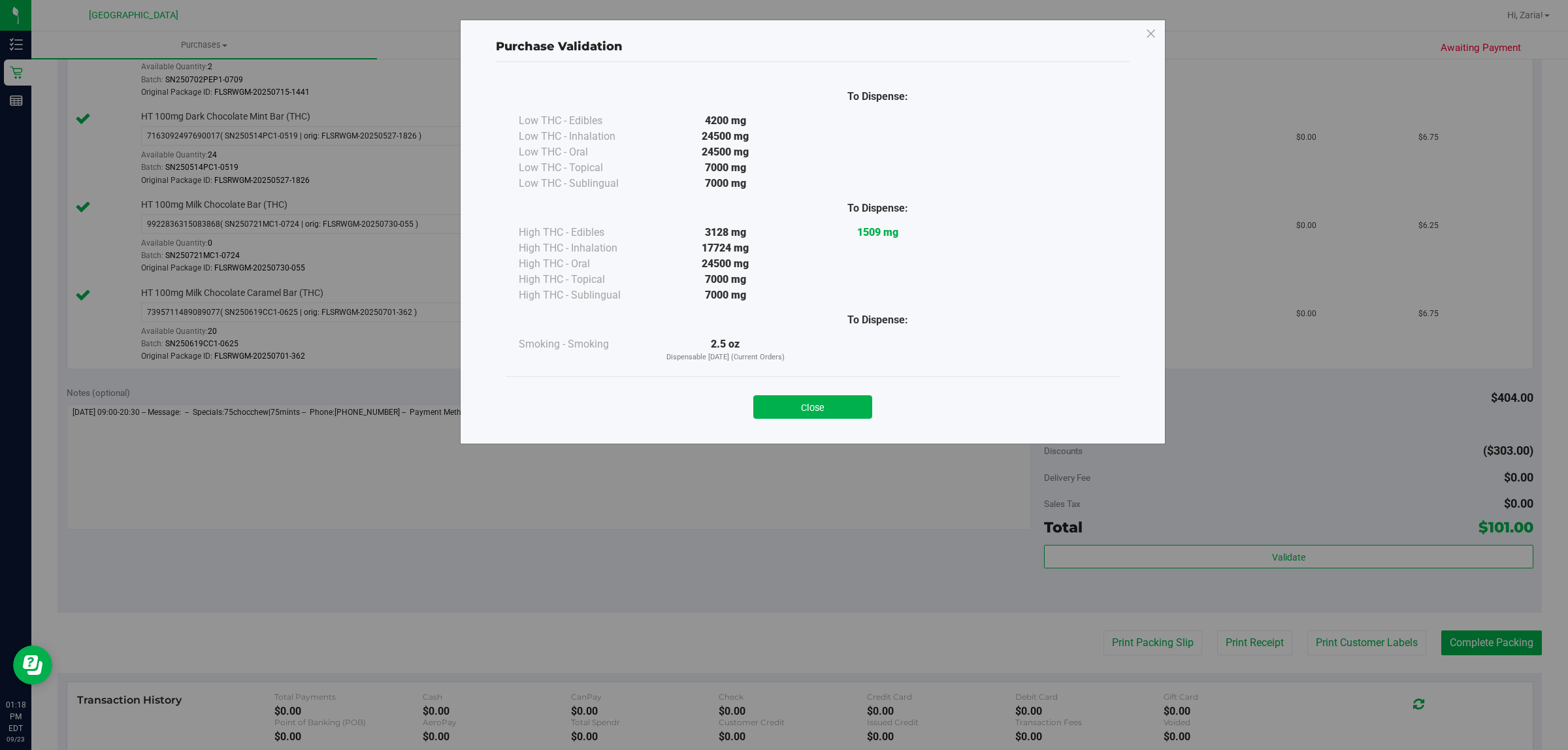
click at [805, 390] on div "Close" at bounding box center [813, 403] width 595 height 33
click at [812, 419] on button "Close" at bounding box center [813, 407] width 119 height 23
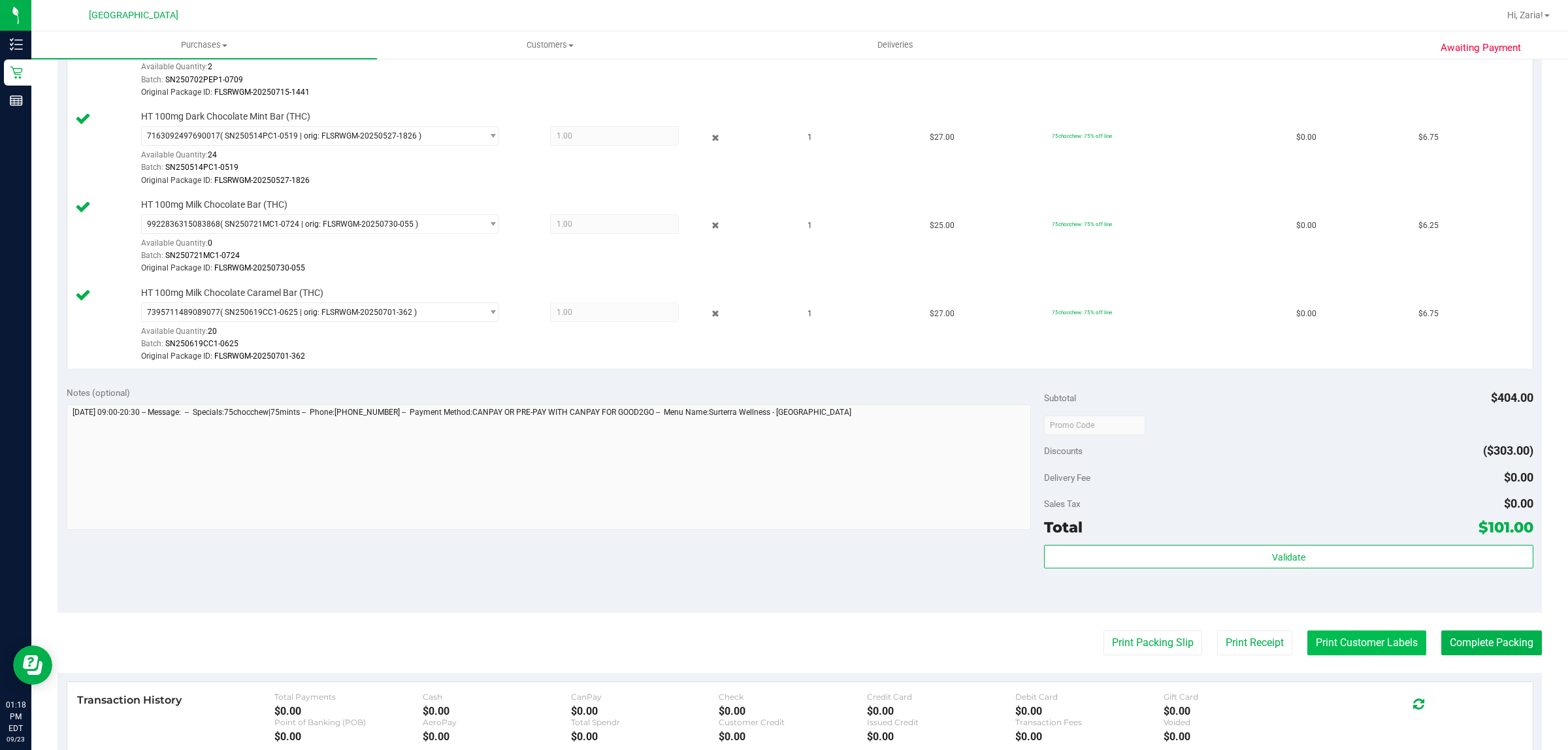
click at [1347, 646] on button "Print Customer Labels" at bounding box center [1368, 643] width 119 height 25
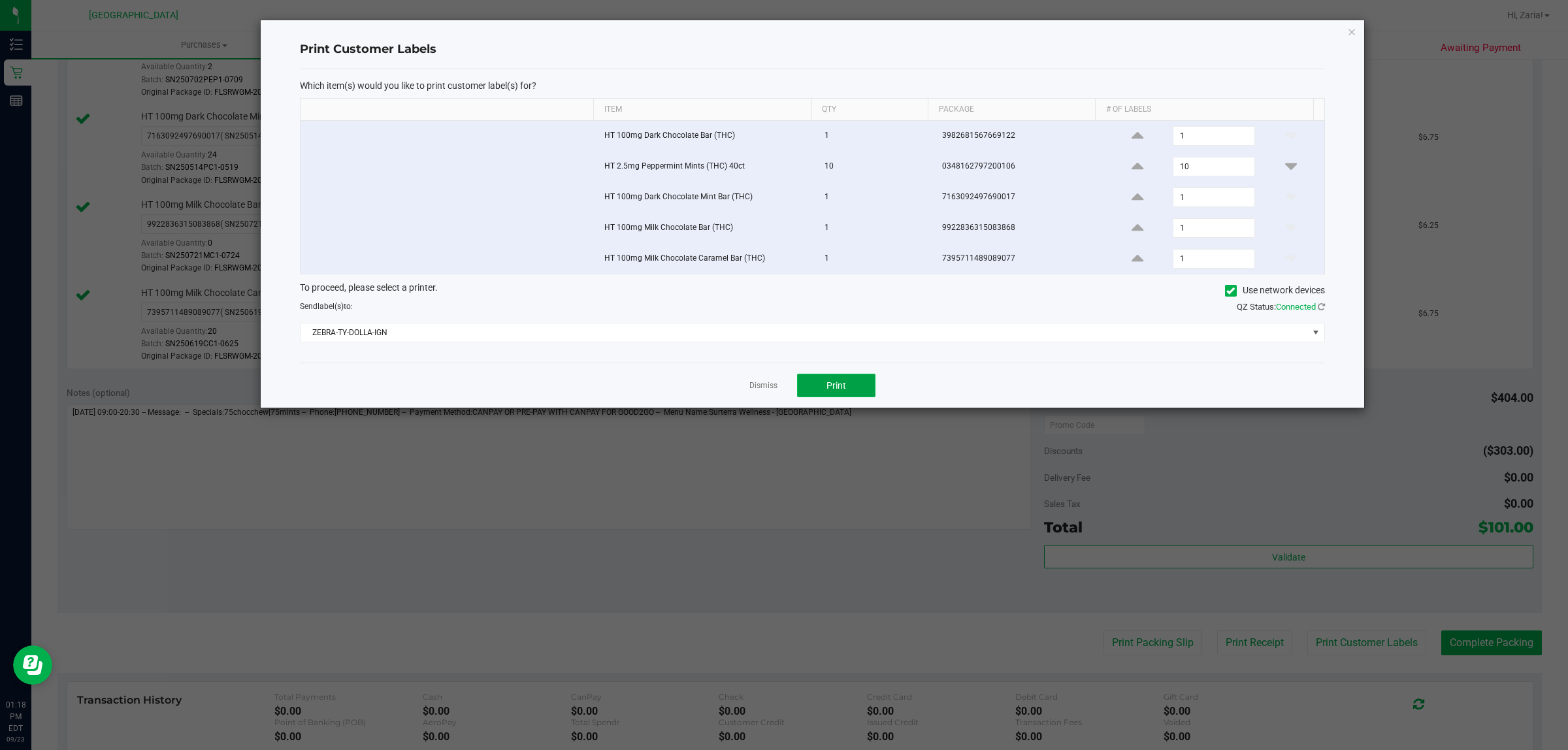
click at [834, 396] on button "Print" at bounding box center [835, 385] width 78 height 23
click at [1350, 33] on icon "button" at bounding box center [1352, 31] width 10 height 15
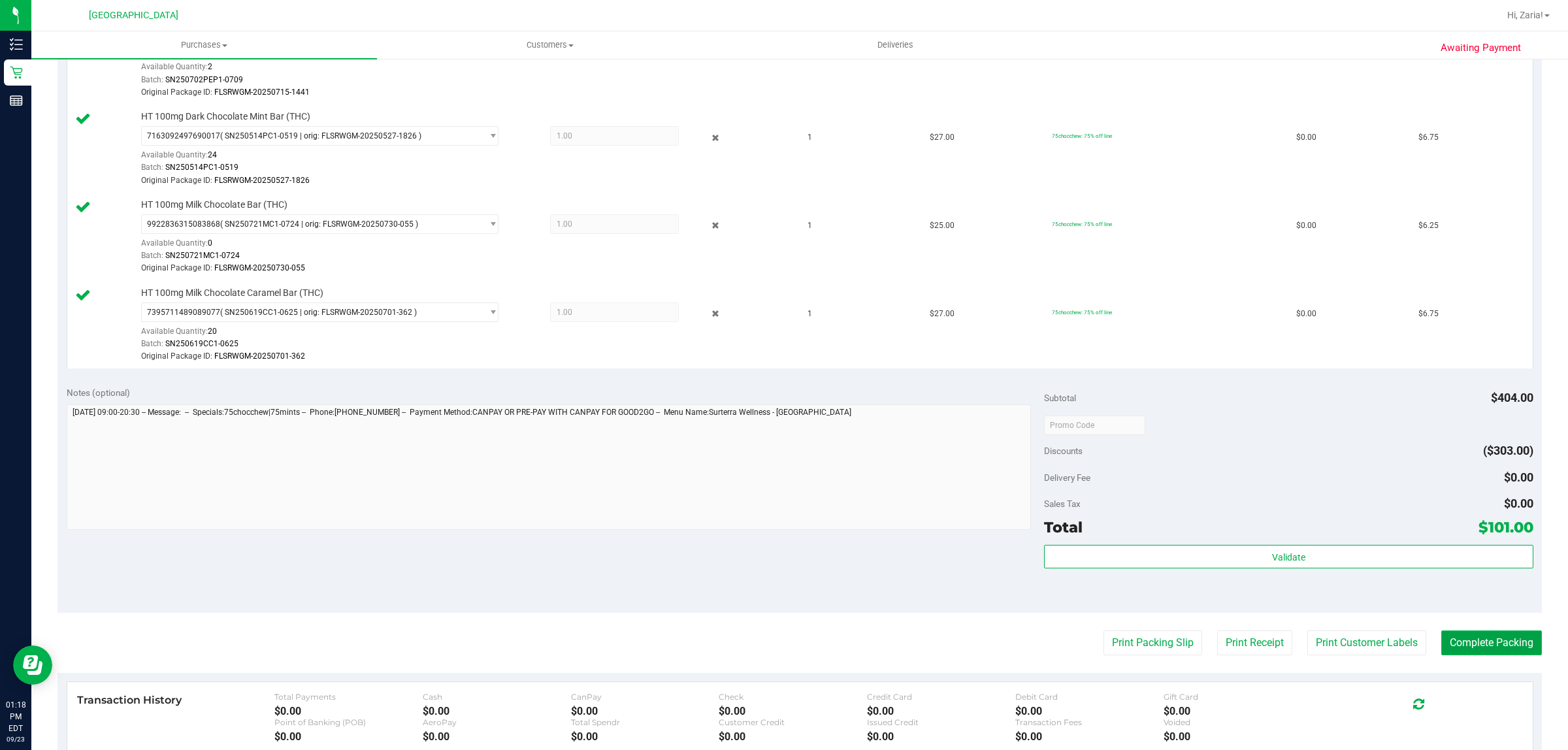
click at [1454, 646] on button "Complete Packing" at bounding box center [1492, 643] width 101 height 25
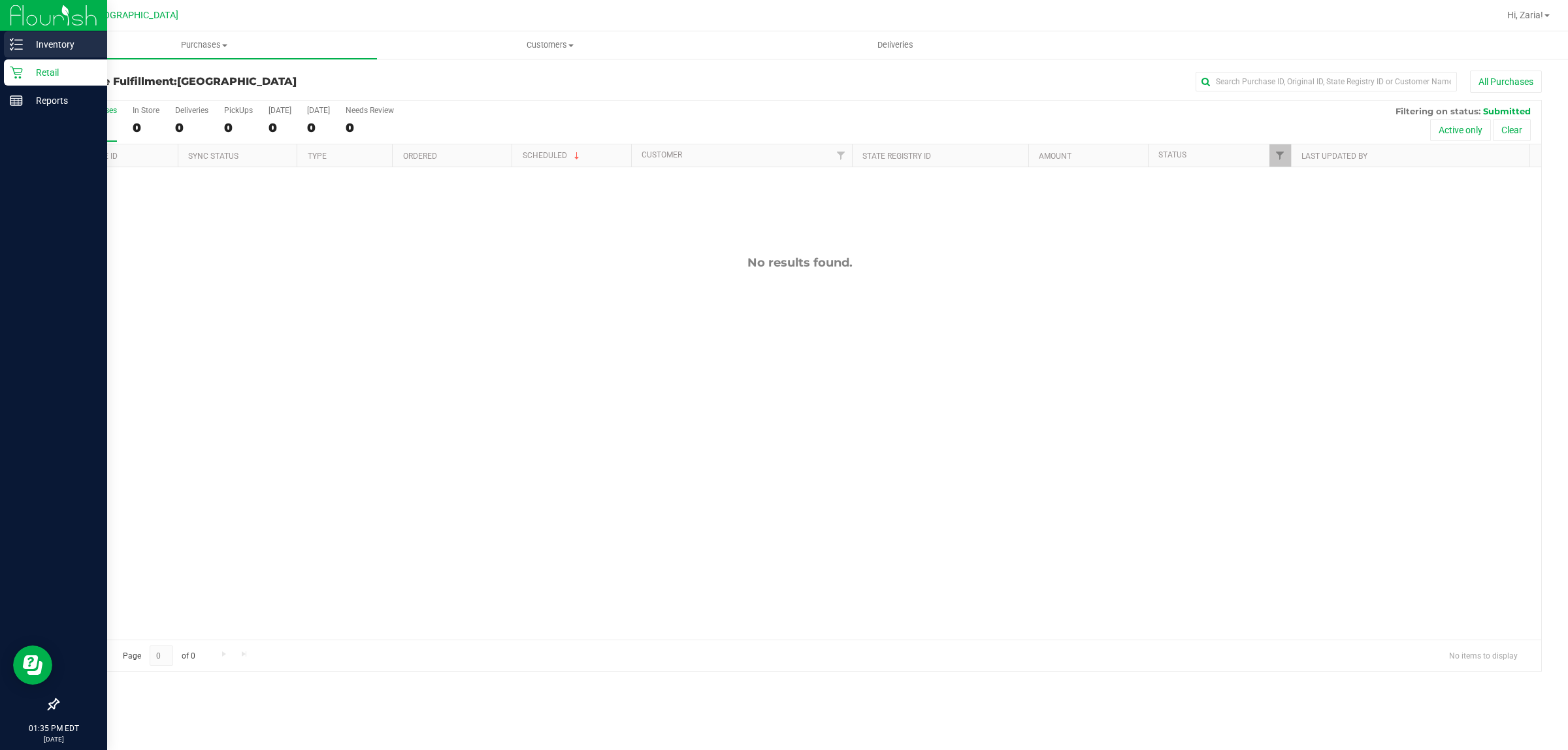
click at [21, 38] on icon at bounding box center [16, 44] width 13 height 13
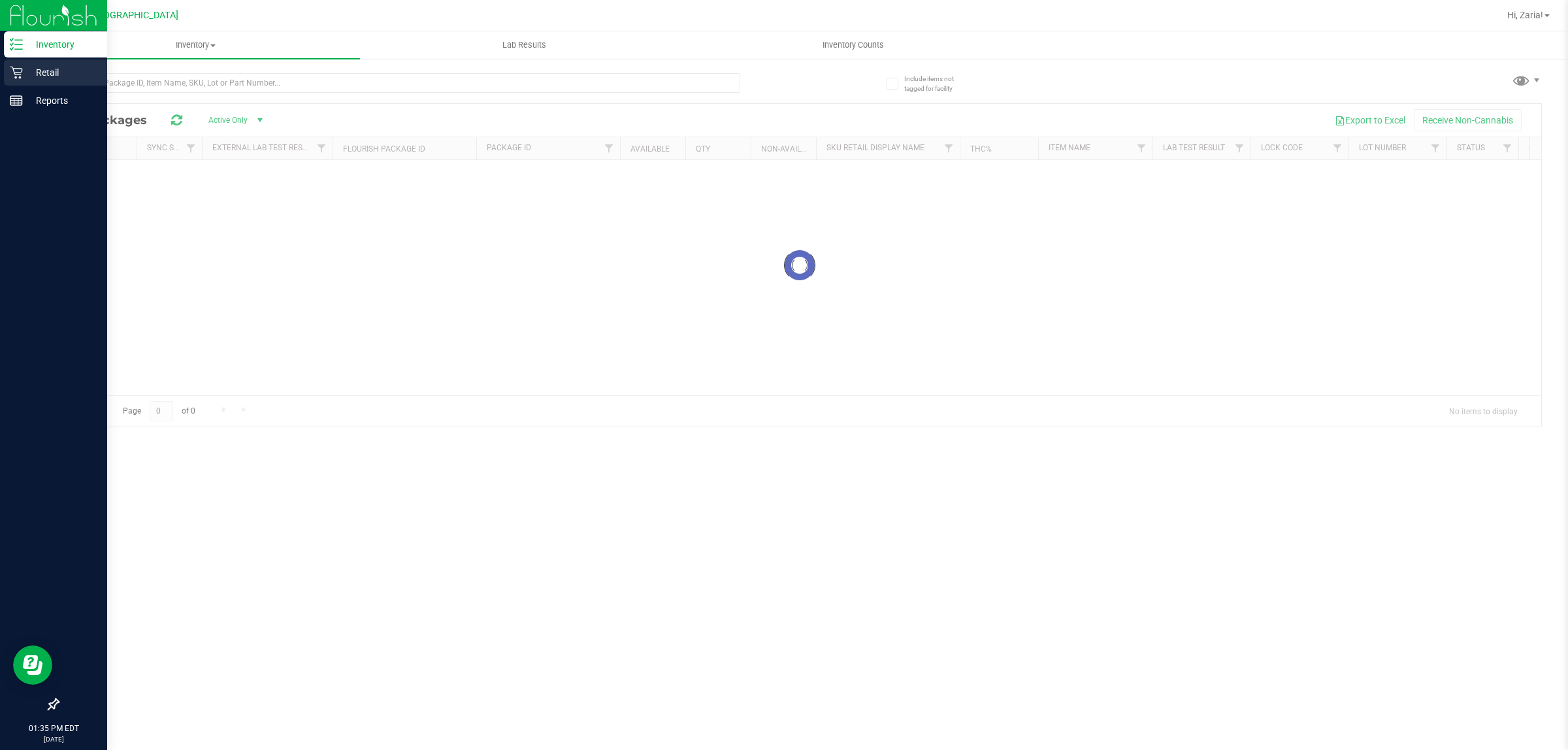
click at [51, 66] on p "Retail" at bounding box center [62, 72] width 78 height 15
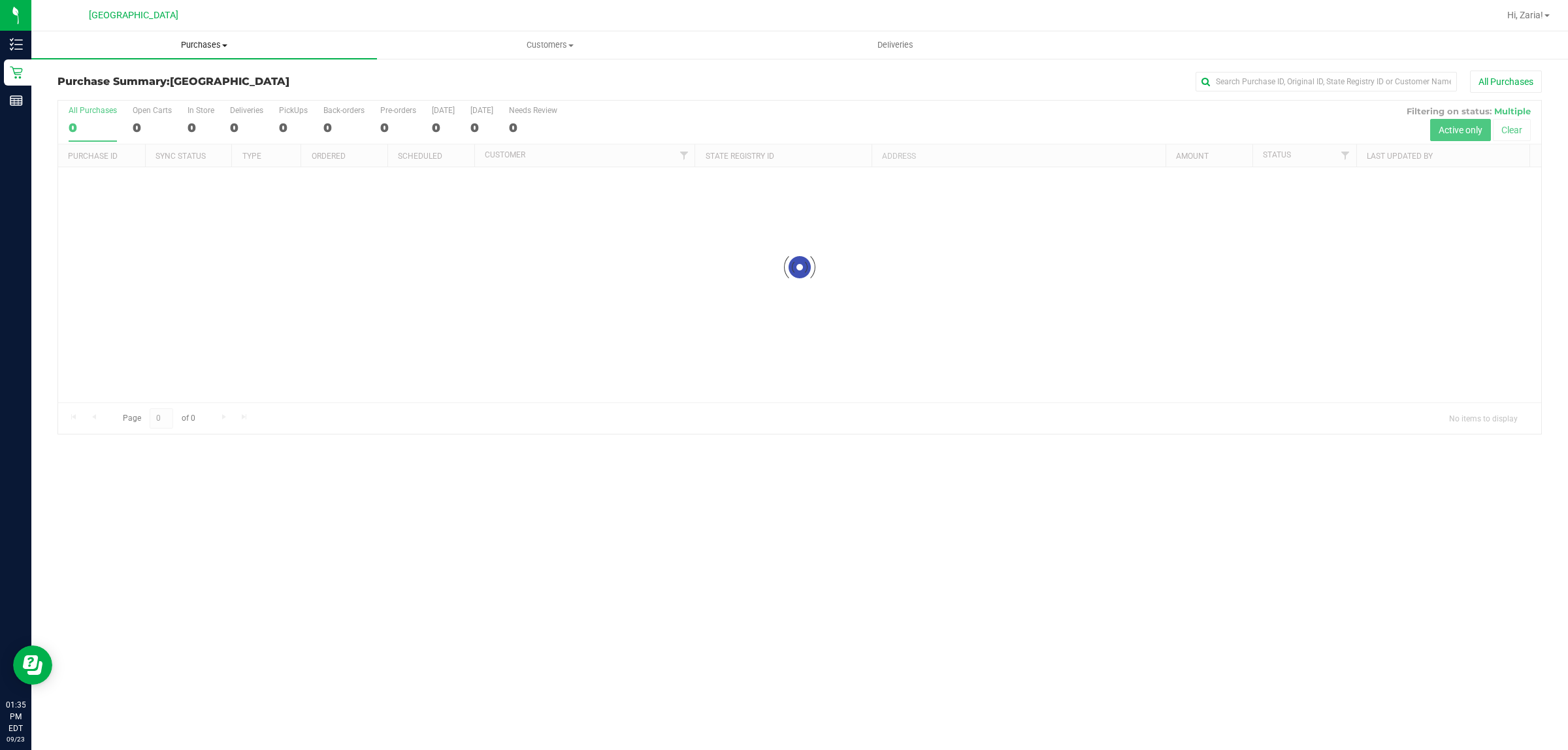
click at [194, 46] on span "Purchases" at bounding box center [204, 45] width 346 height 12
click at [170, 101] on li "Fulfillment" at bounding box center [204, 94] width 346 height 15
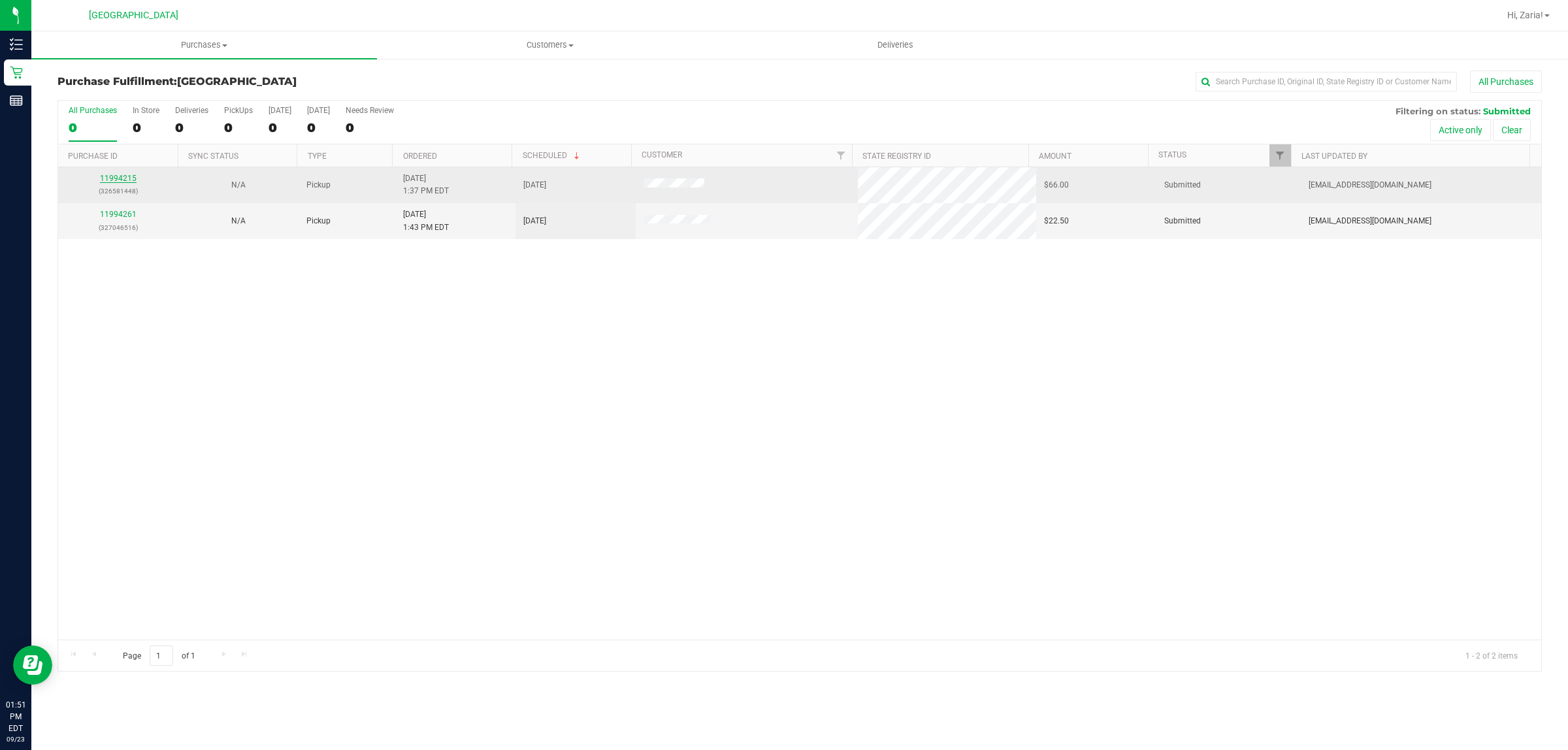
click at [131, 183] on link "11994215" at bounding box center [118, 179] width 37 height 10
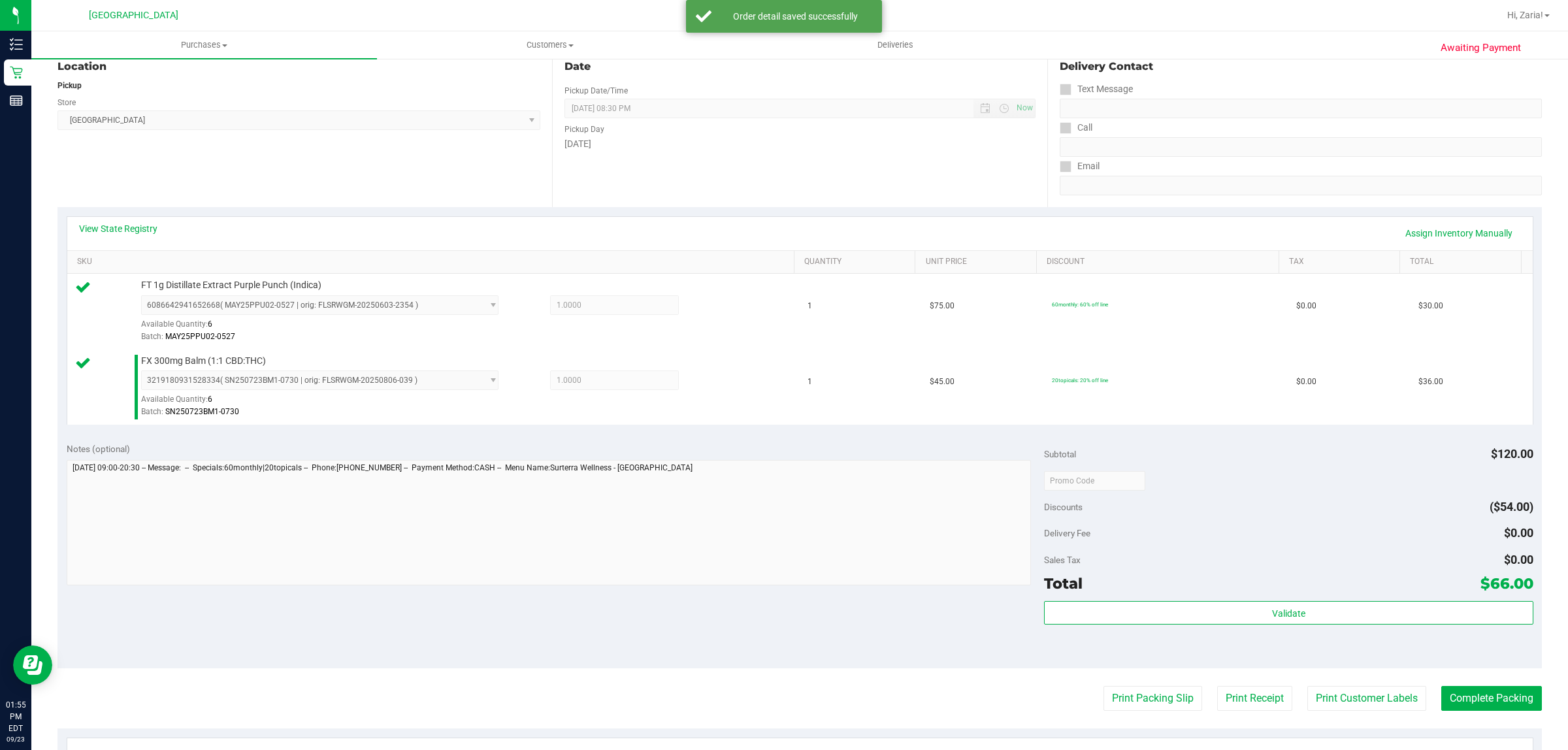
scroll to position [326, 0]
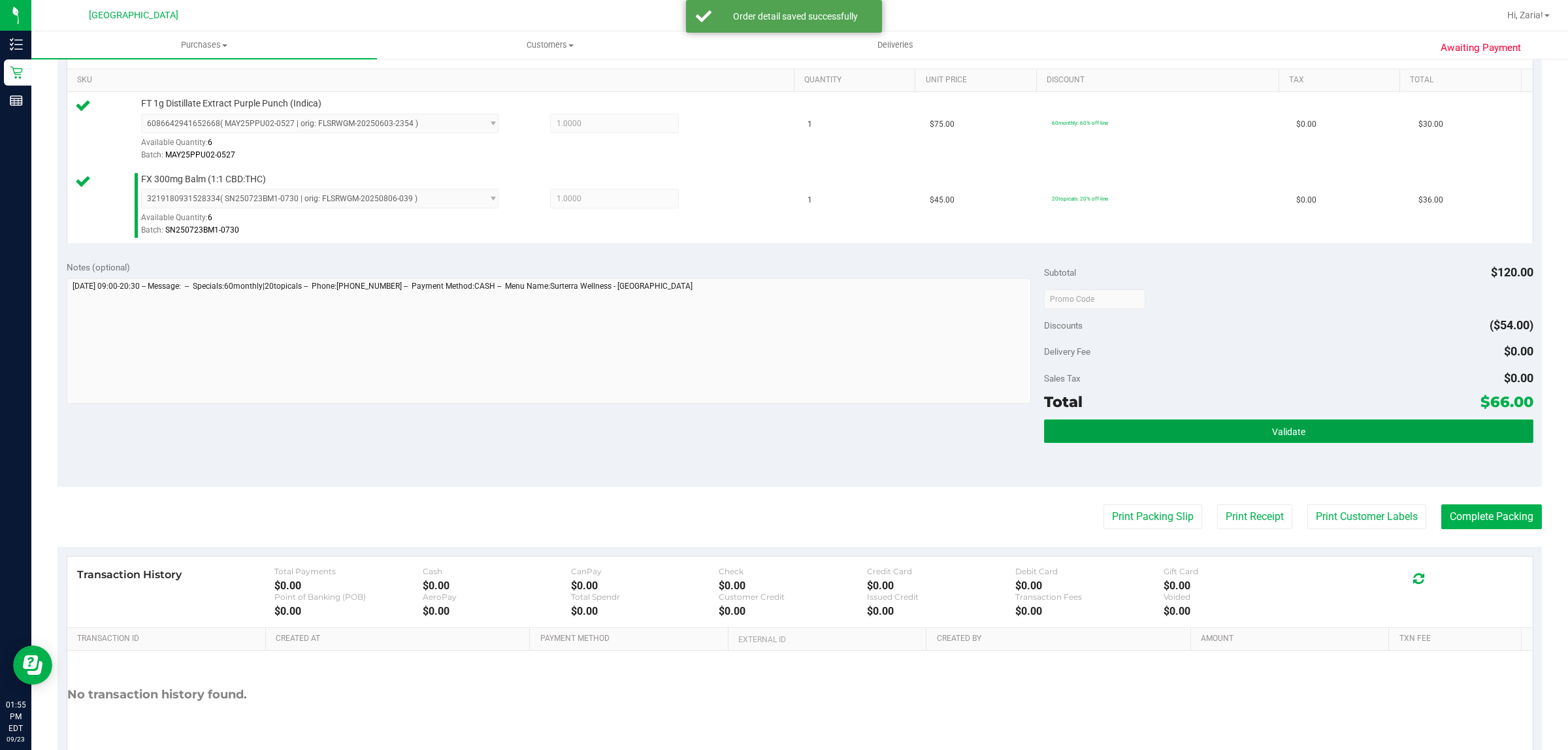
click at [1224, 424] on button "Validate" at bounding box center [1289, 431] width 489 height 23
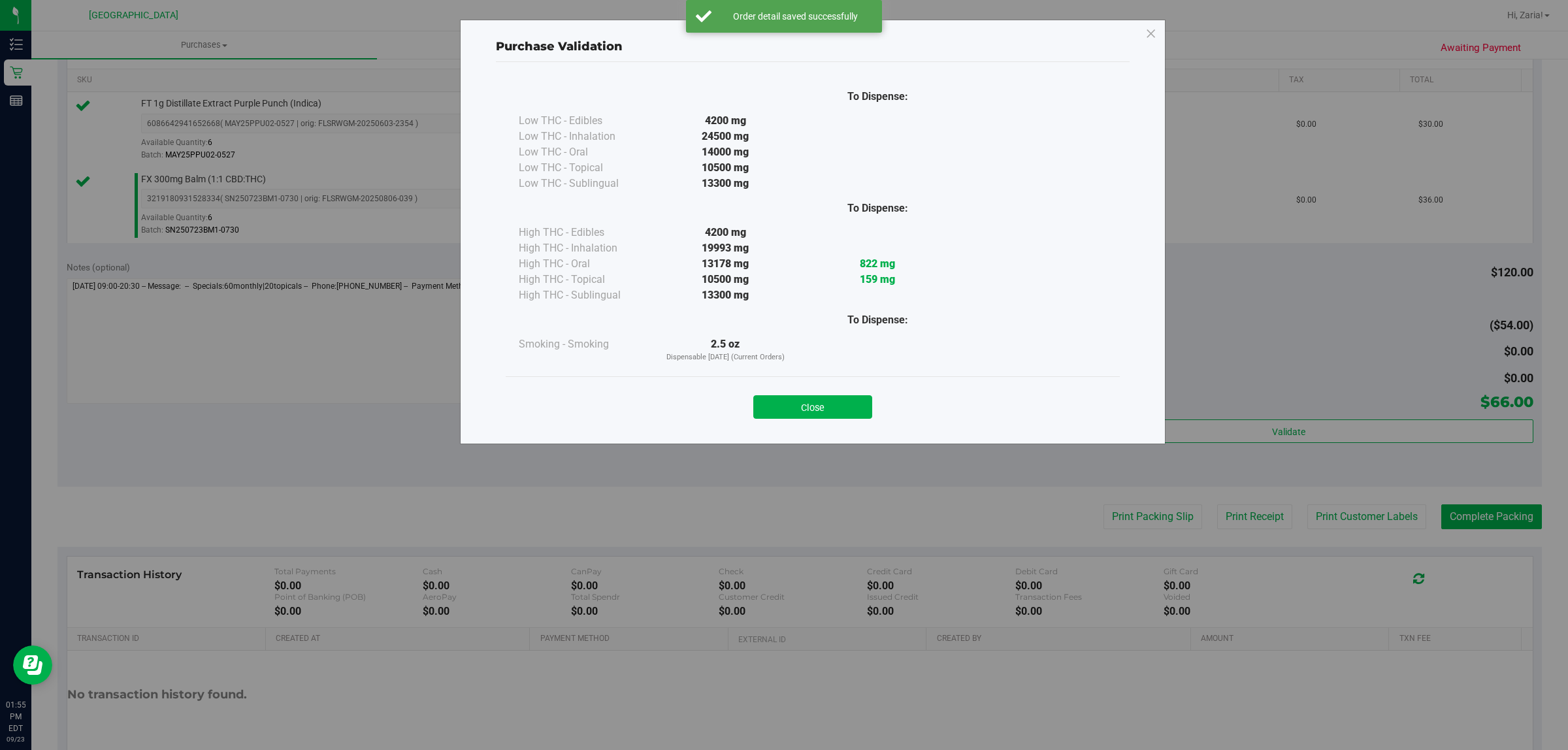
click at [791, 408] on button "Close" at bounding box center [813, 407] width 119 height 23
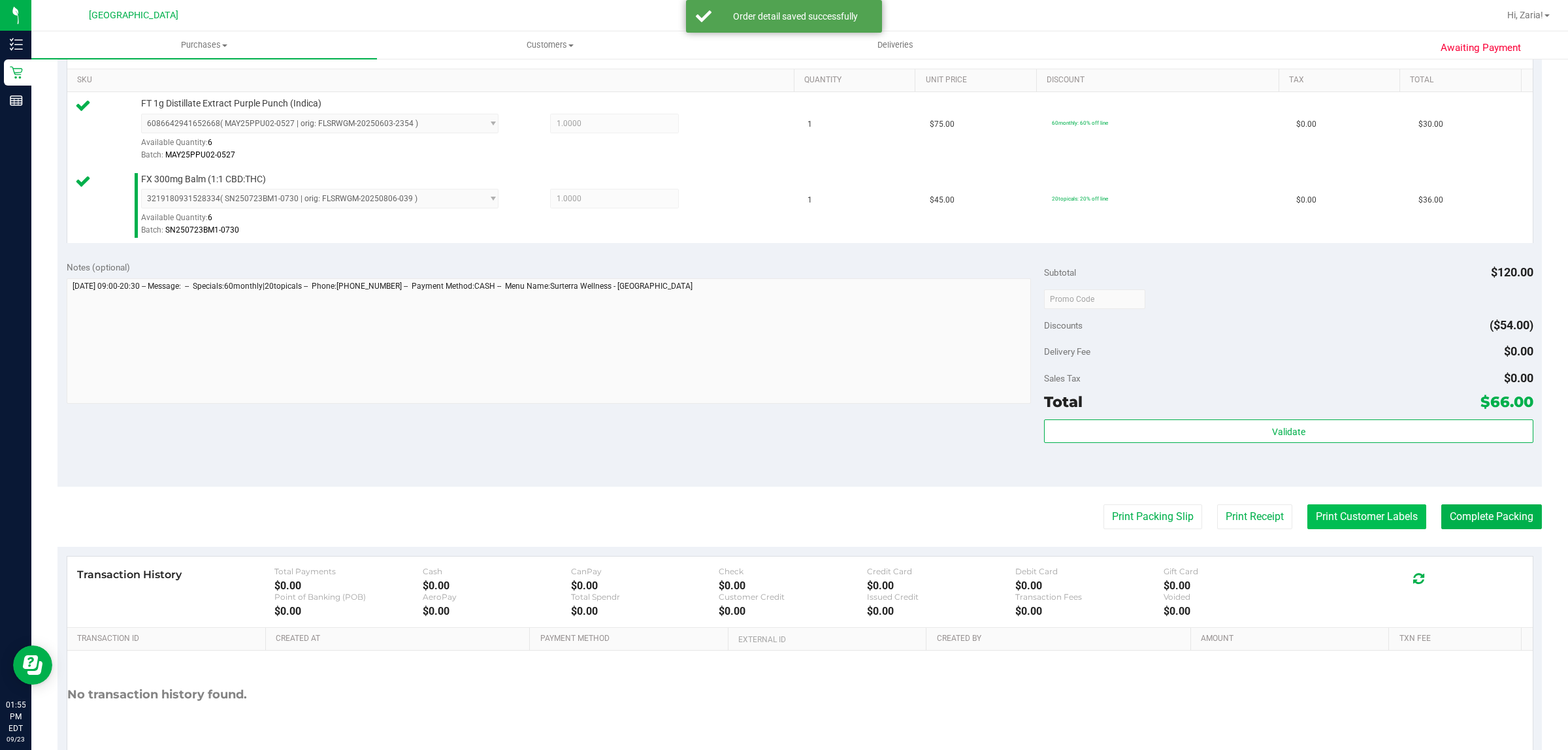
click at [1350, 510] on button "Print Customer Labels" at bounding box center [1368, 517] width 119 height 25
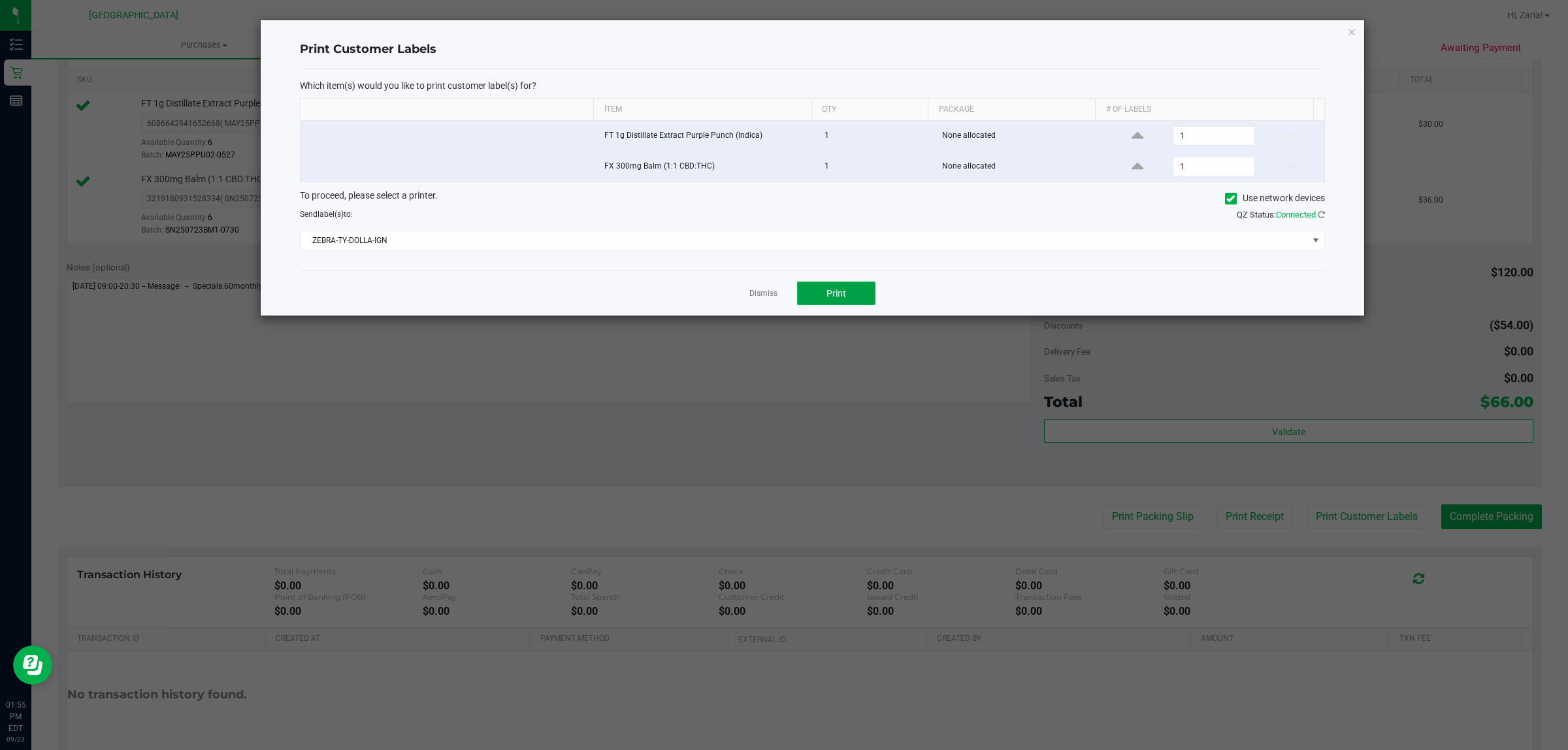
click at [860, 295] on button "Print" at bounding box center [835, 294] width 78 height 23
click at [1350, 28] on icon "button" at bounding box center [1352, 31] width 10 height 15
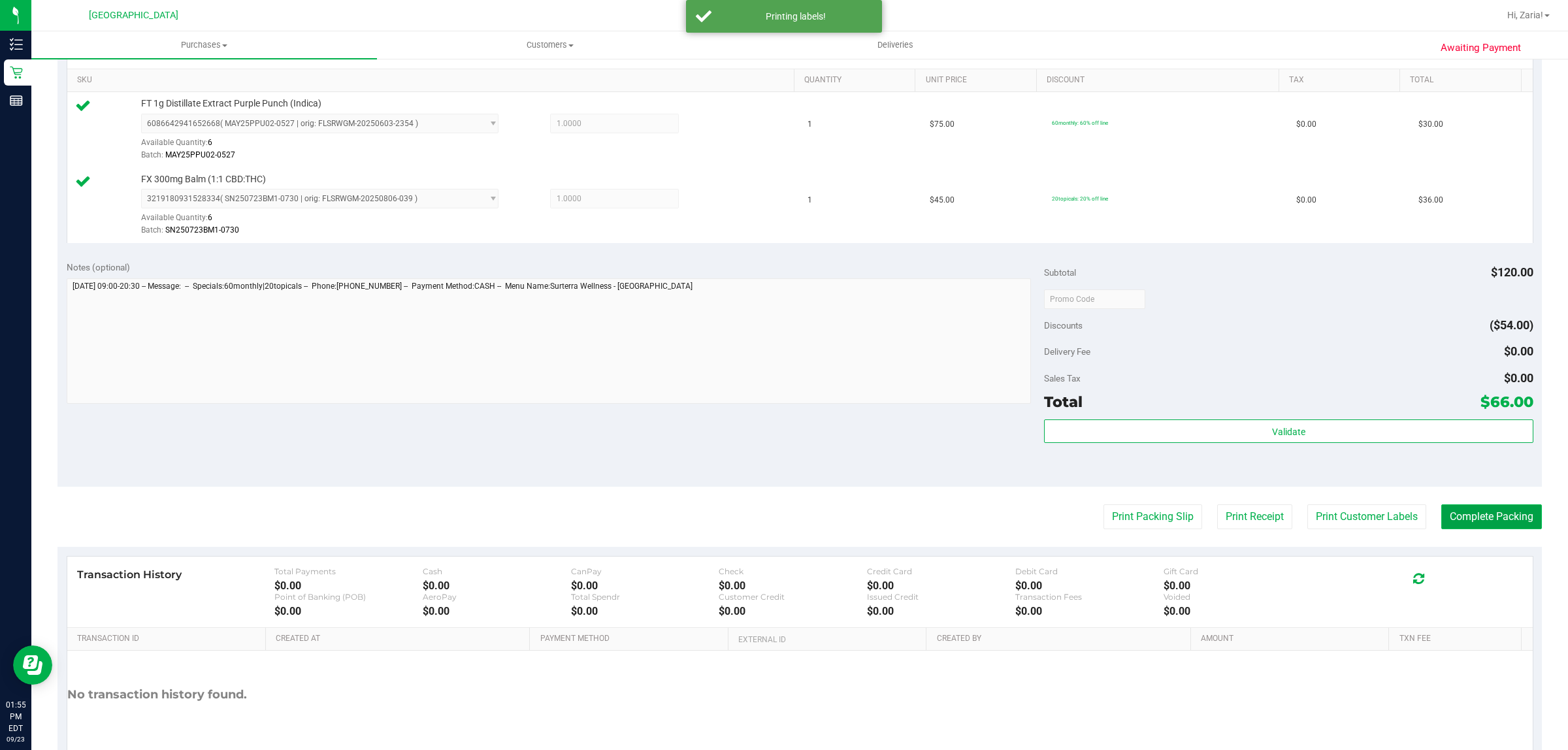
click at [1490, 505] on button "Complete Packing" at bounding box center [1492, 517] width 101 height 25
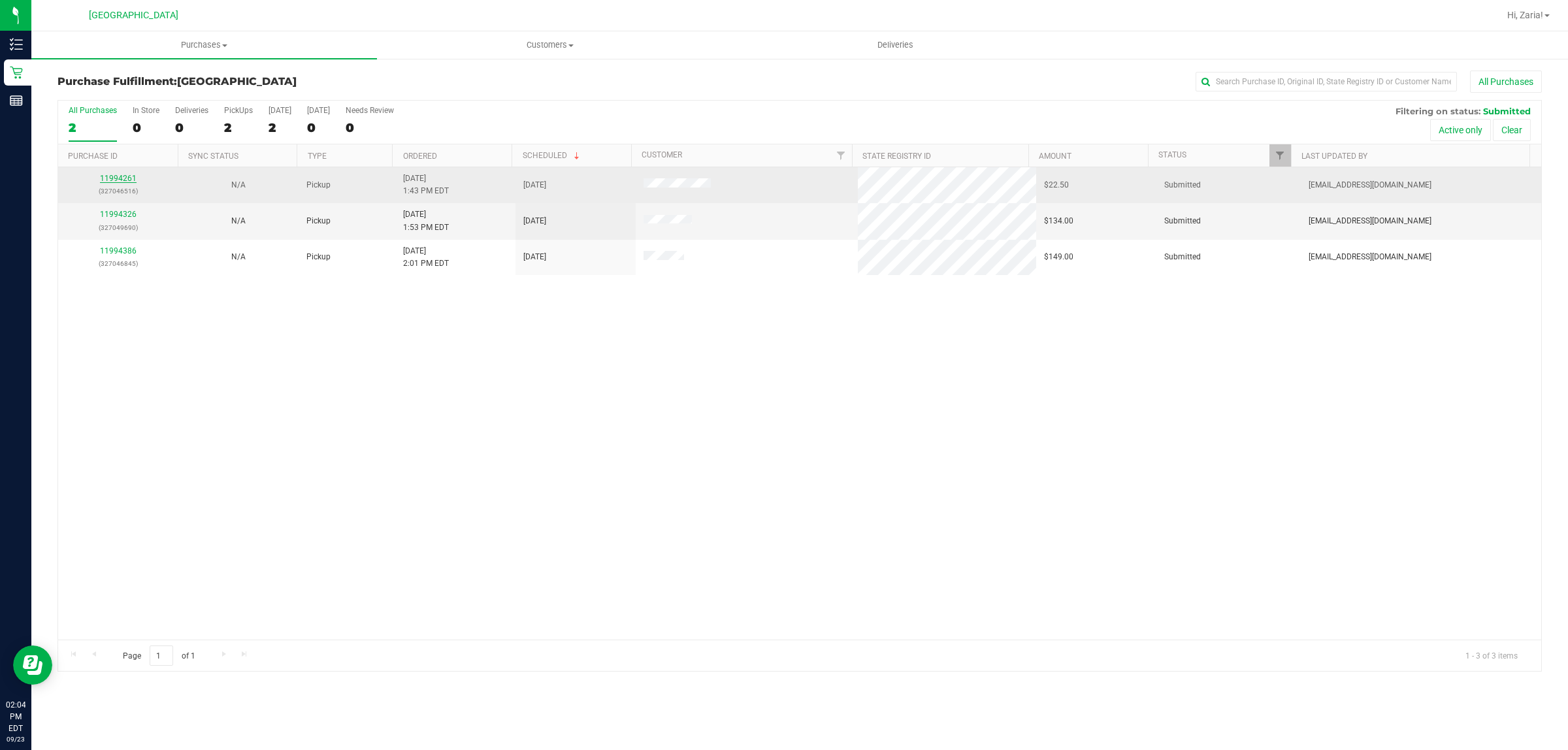
click at [128, 176] on link "11994261" at bounding box center [118, 179] width 37 height 10
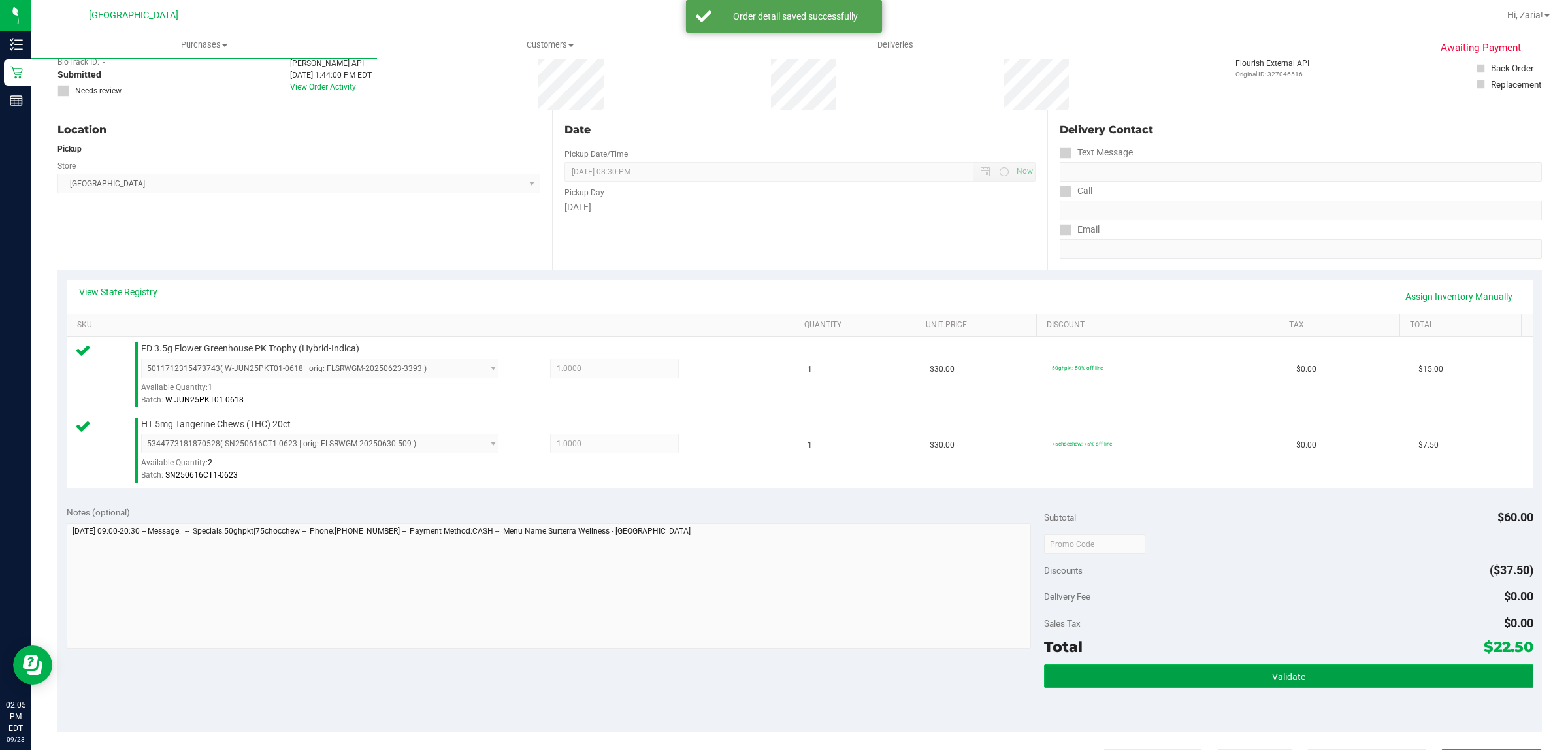
click at [1165, 680] on button "Validate" at bounding box center [1289, 676] width 489 height 23
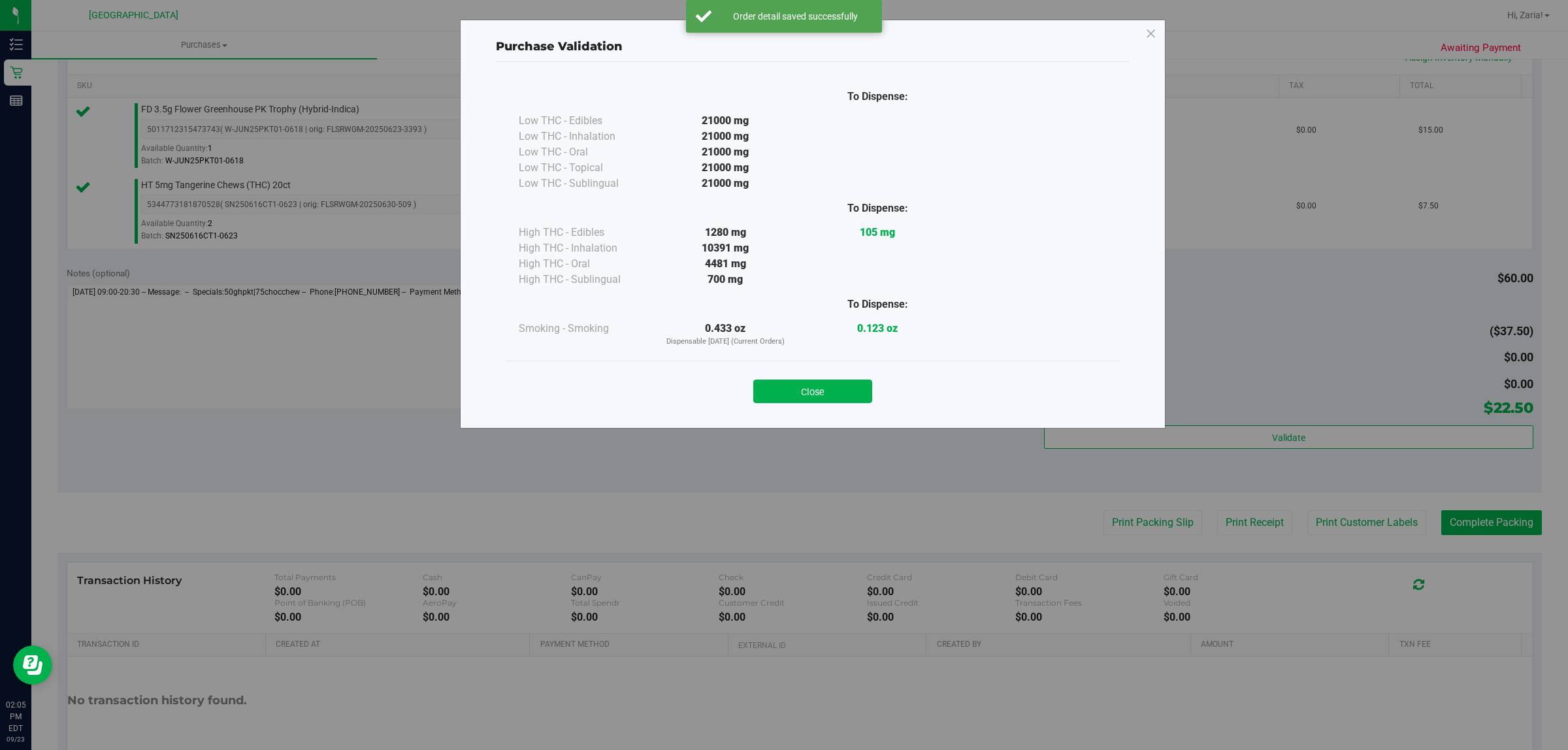
scroll to position [394, 0]
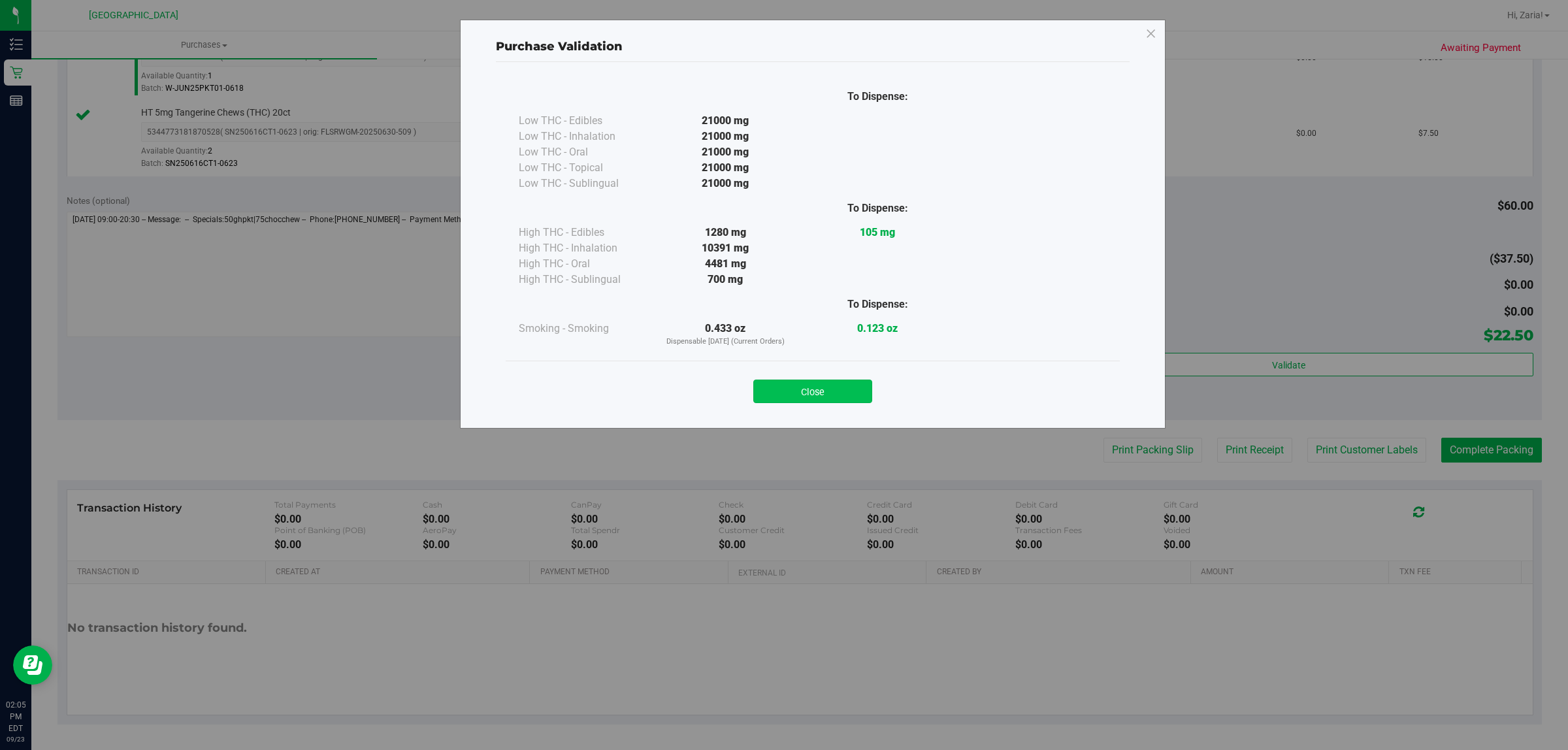
click at [817, 402] on button "Close" at bounding box center [813, 391] width 119 height 23
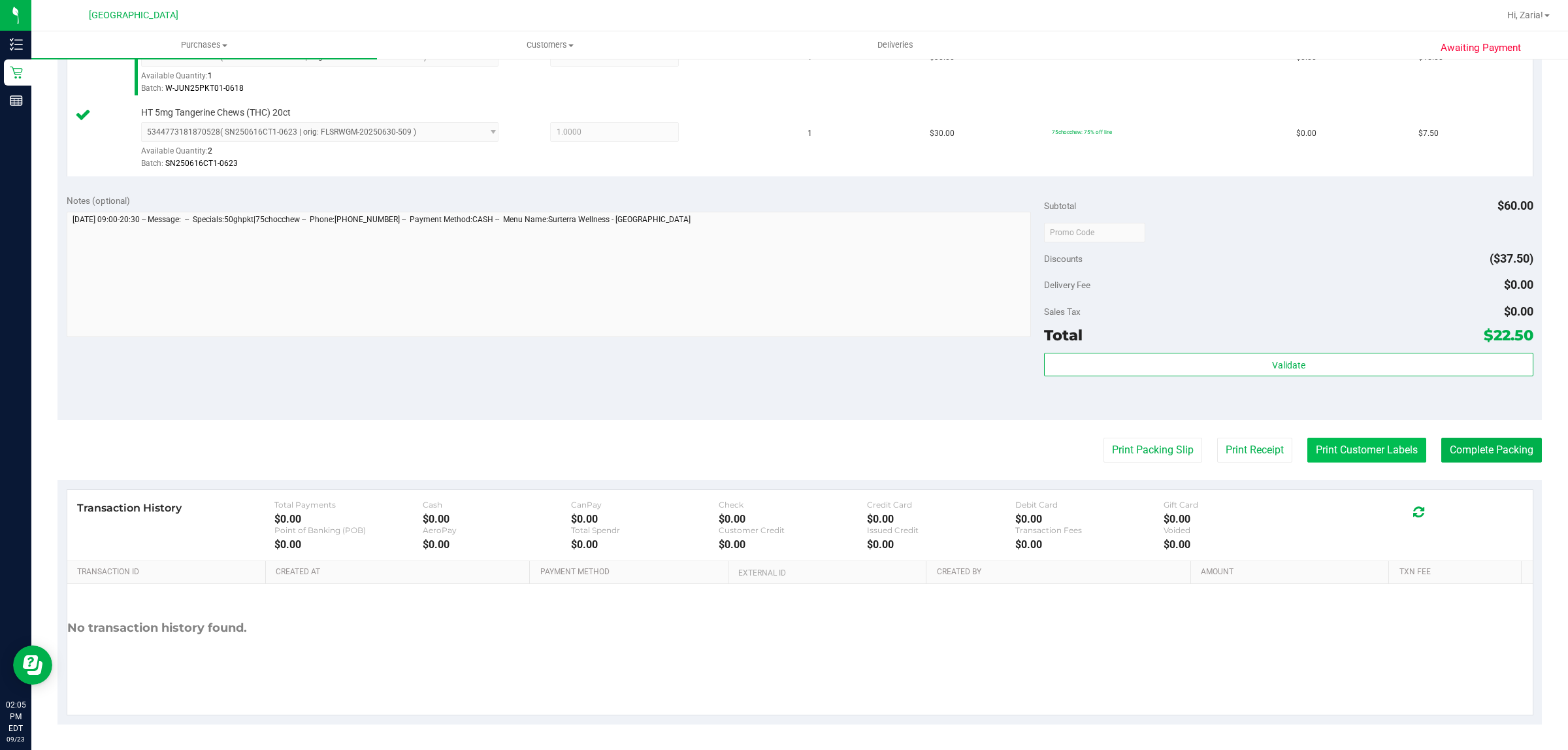
click at [1380, 453] on button "Print Customer Labels" at bounding box center [1368, 451] width 119 height 25
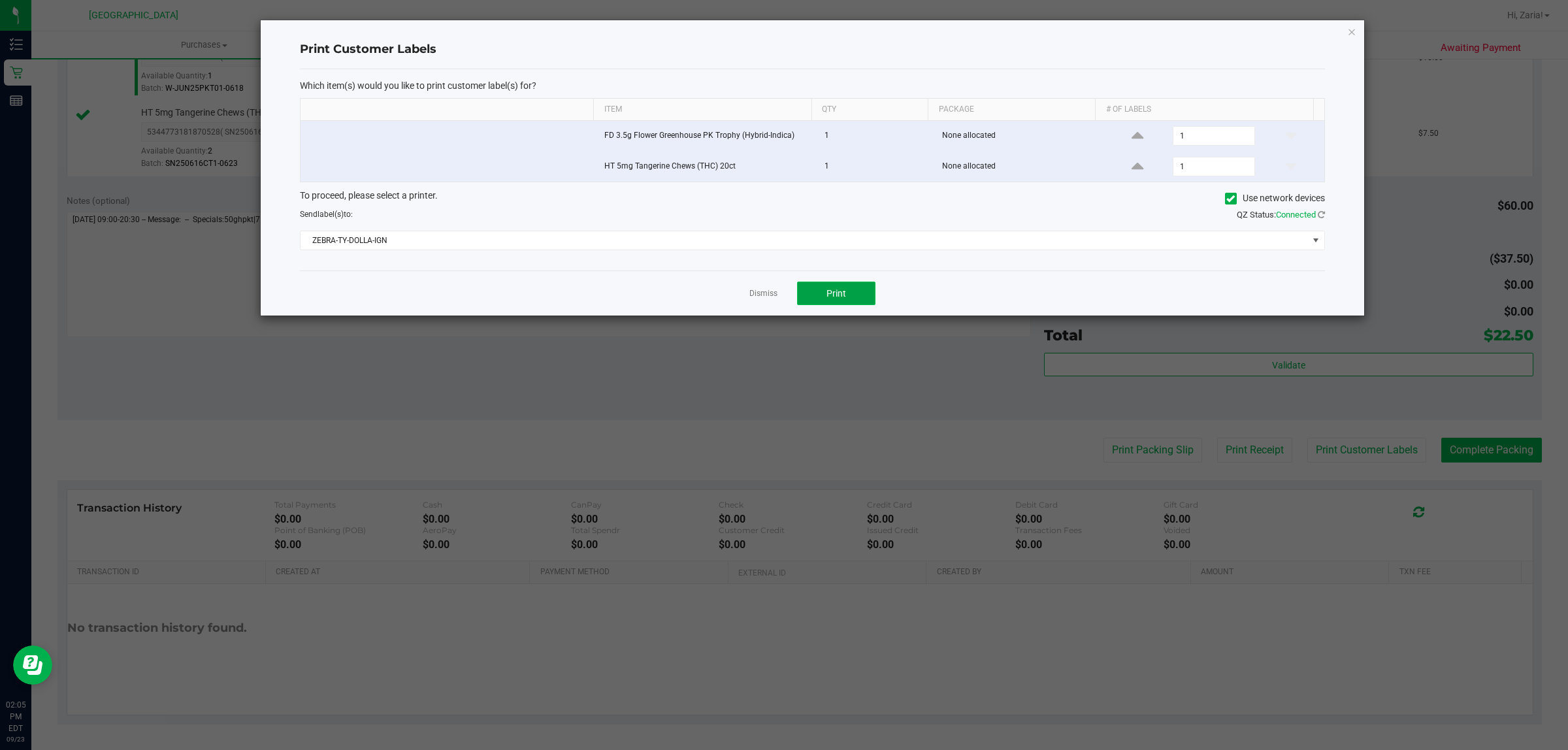
click at [858, 286] on button "Print" at bounding box center [835, 294] width 78 height 23
click at [1354, 23] on icon "button" at bounding box center [1352, 31] width 10 height 15
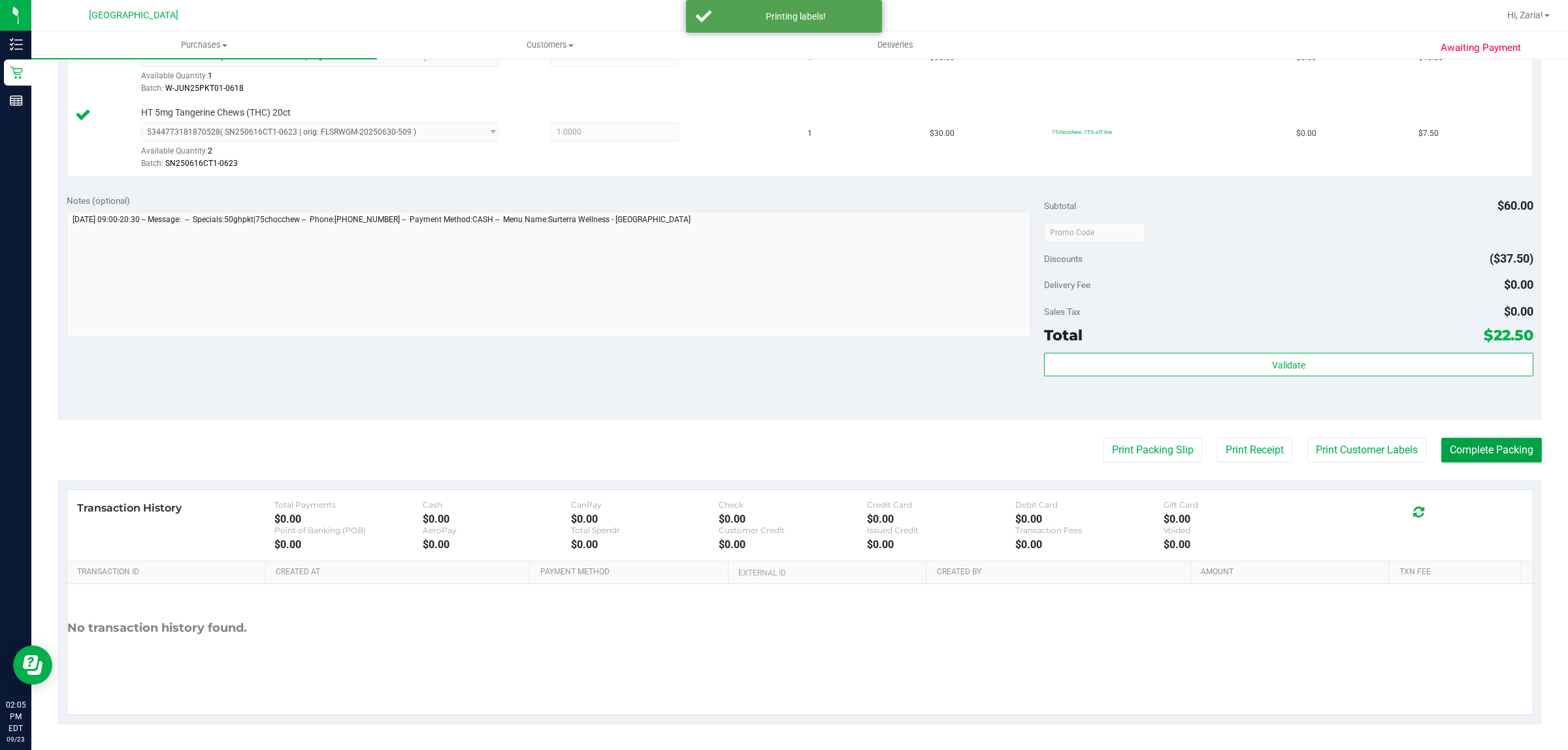
click at [1501, 455] on button "Complete Packing" at bounding box center [1492, 451] width 101 height 25
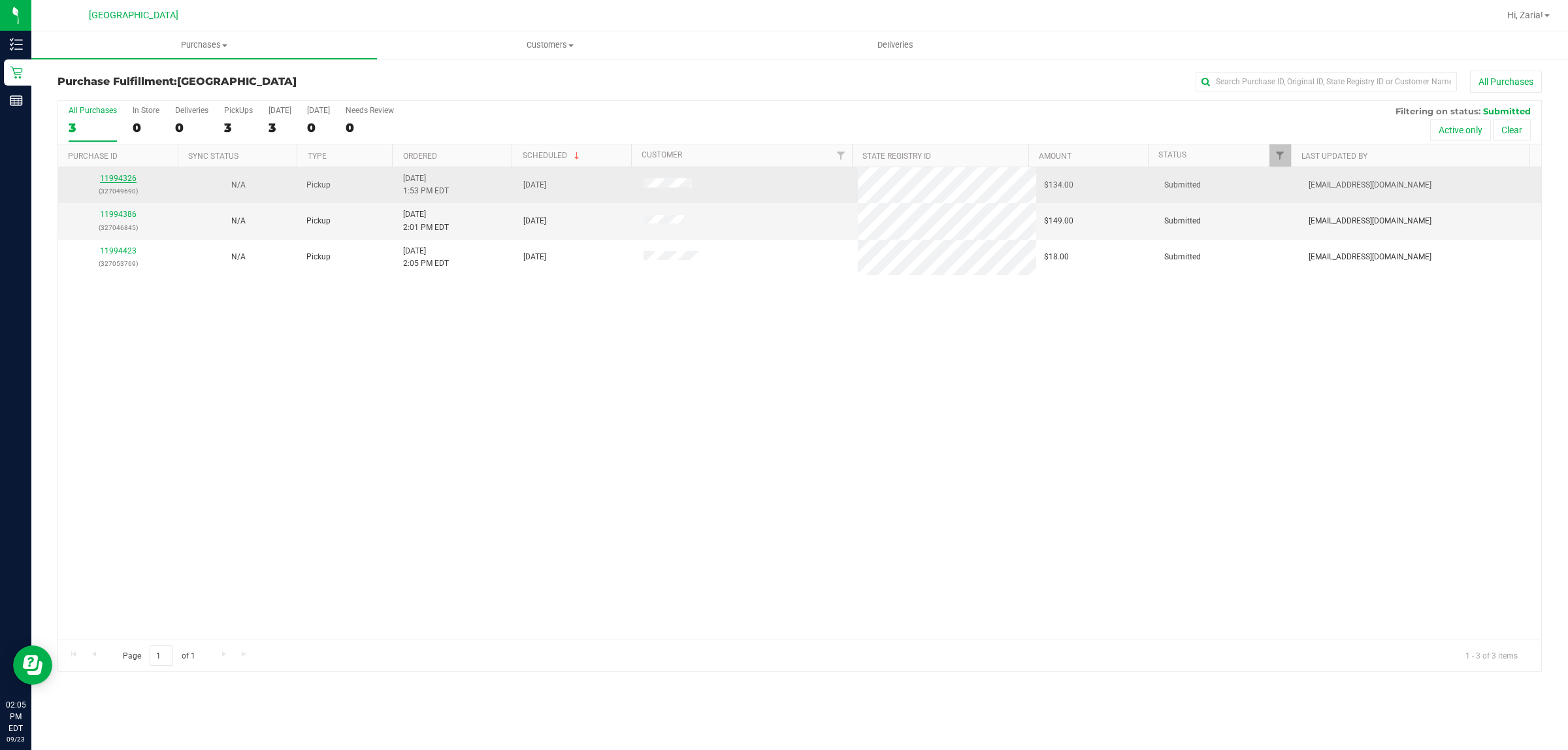
click at [121, 175] on link "11994326" at bounding box center [118, 179] width 37 height 10
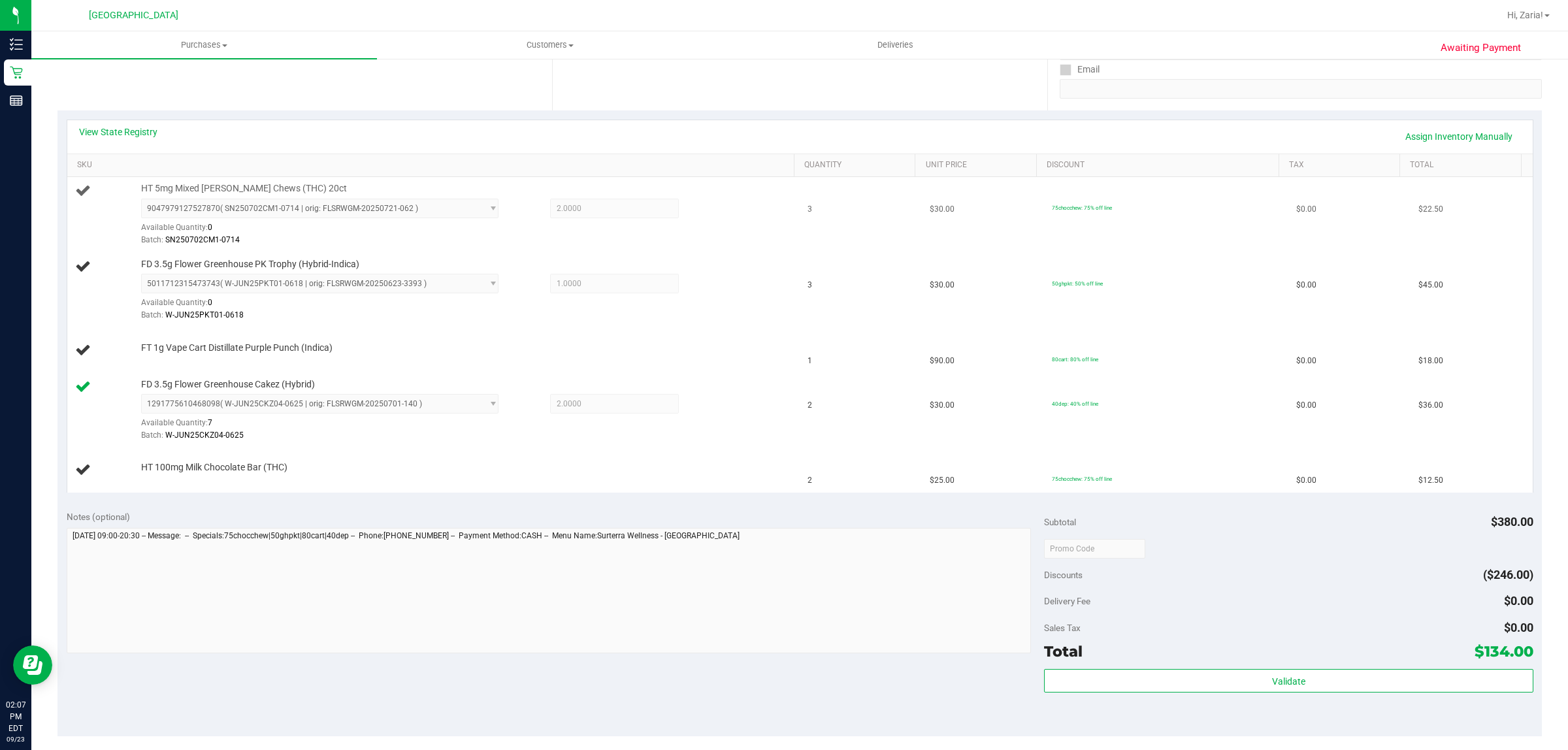
scroll to position [68, 0]
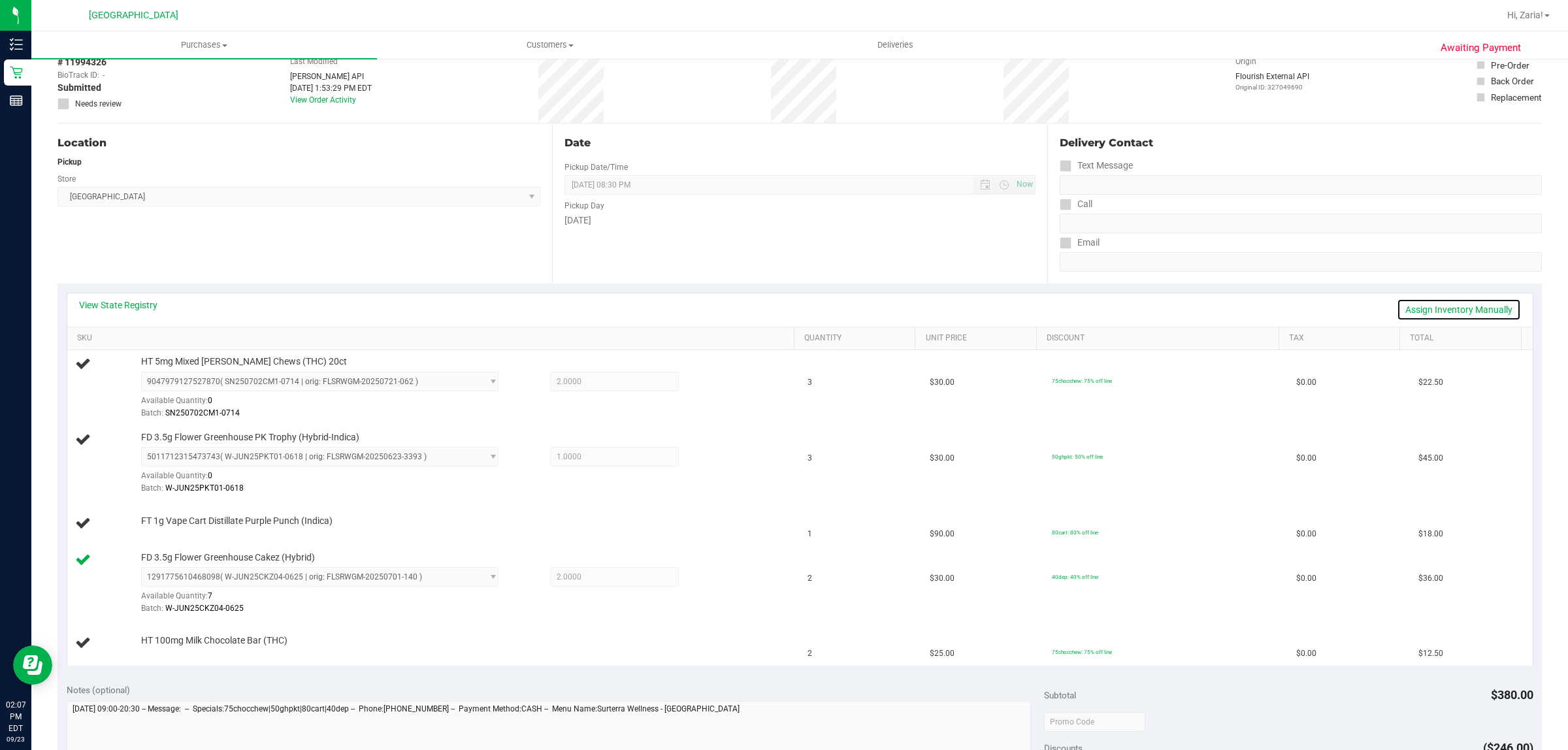
click at [1426, 306] on link "Assign Inventory Manually" at bounding box center [1459, 309] width 124 height 22
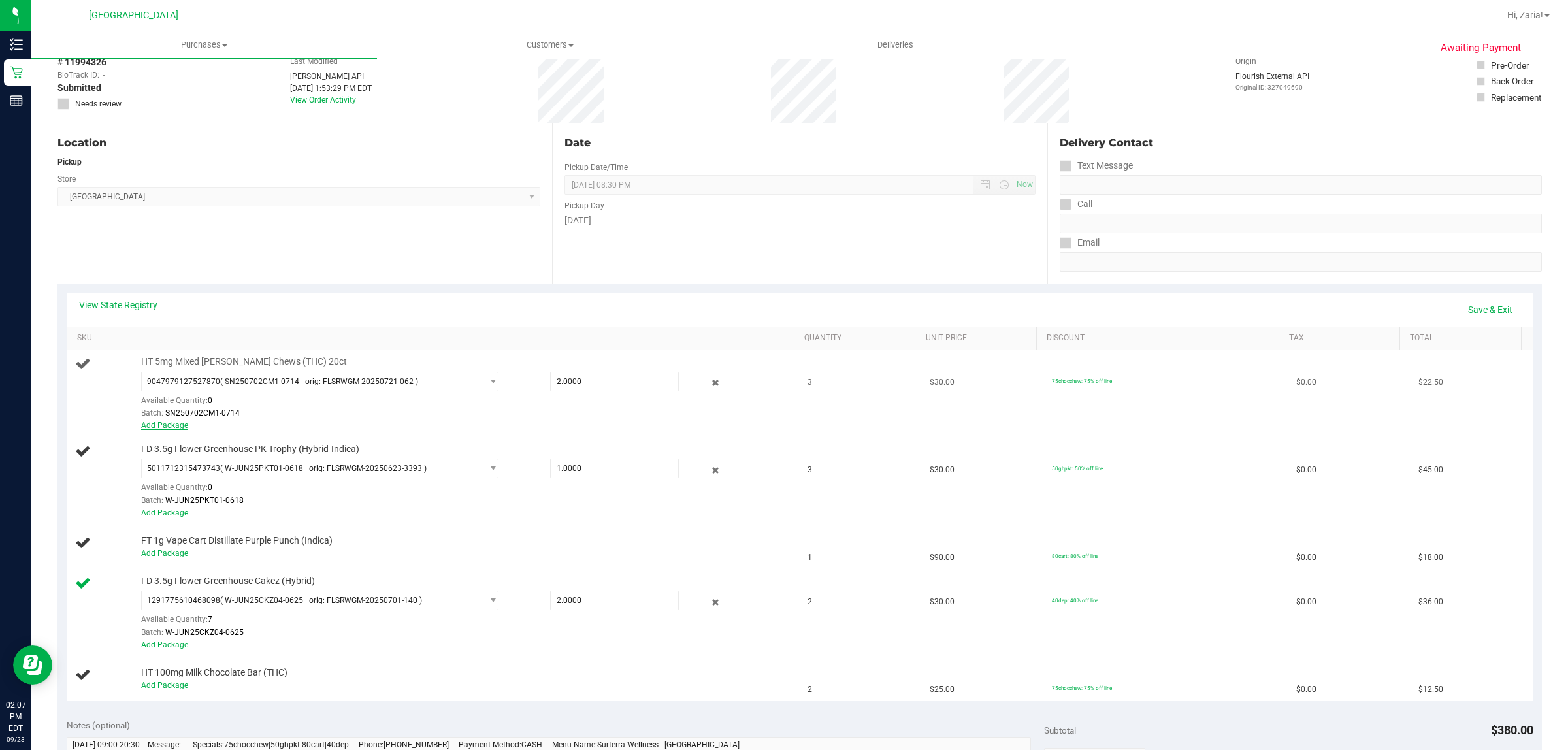
click at [168, 430] on link "Add Package" at bounding box center [165, 426] width 47 height 10
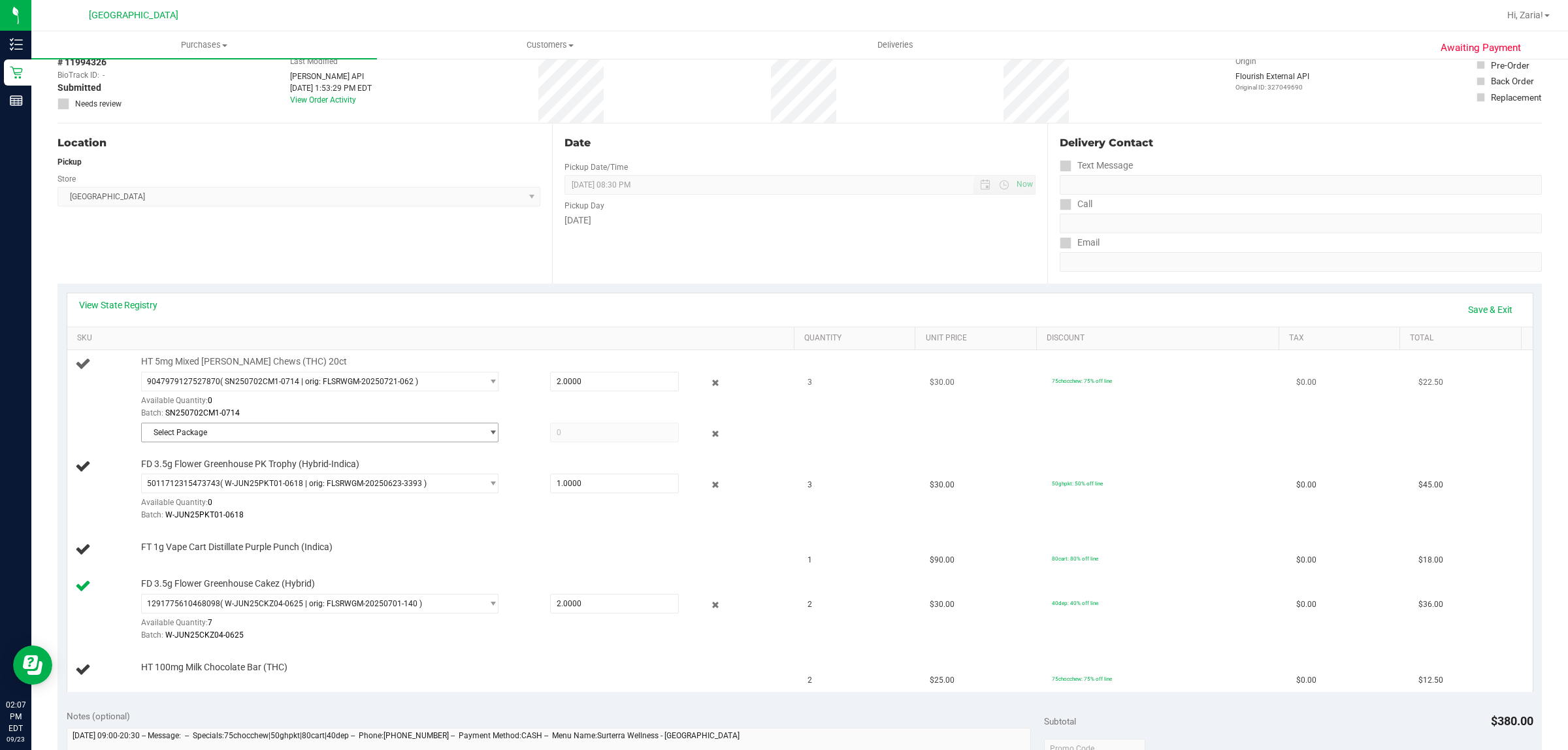
click at [308, 437] on span "Select Package" at bounding box center [311, 432] width 340 height 18
click at [709, 427] on icon at bounding box center [716, 434] width 13 height 15
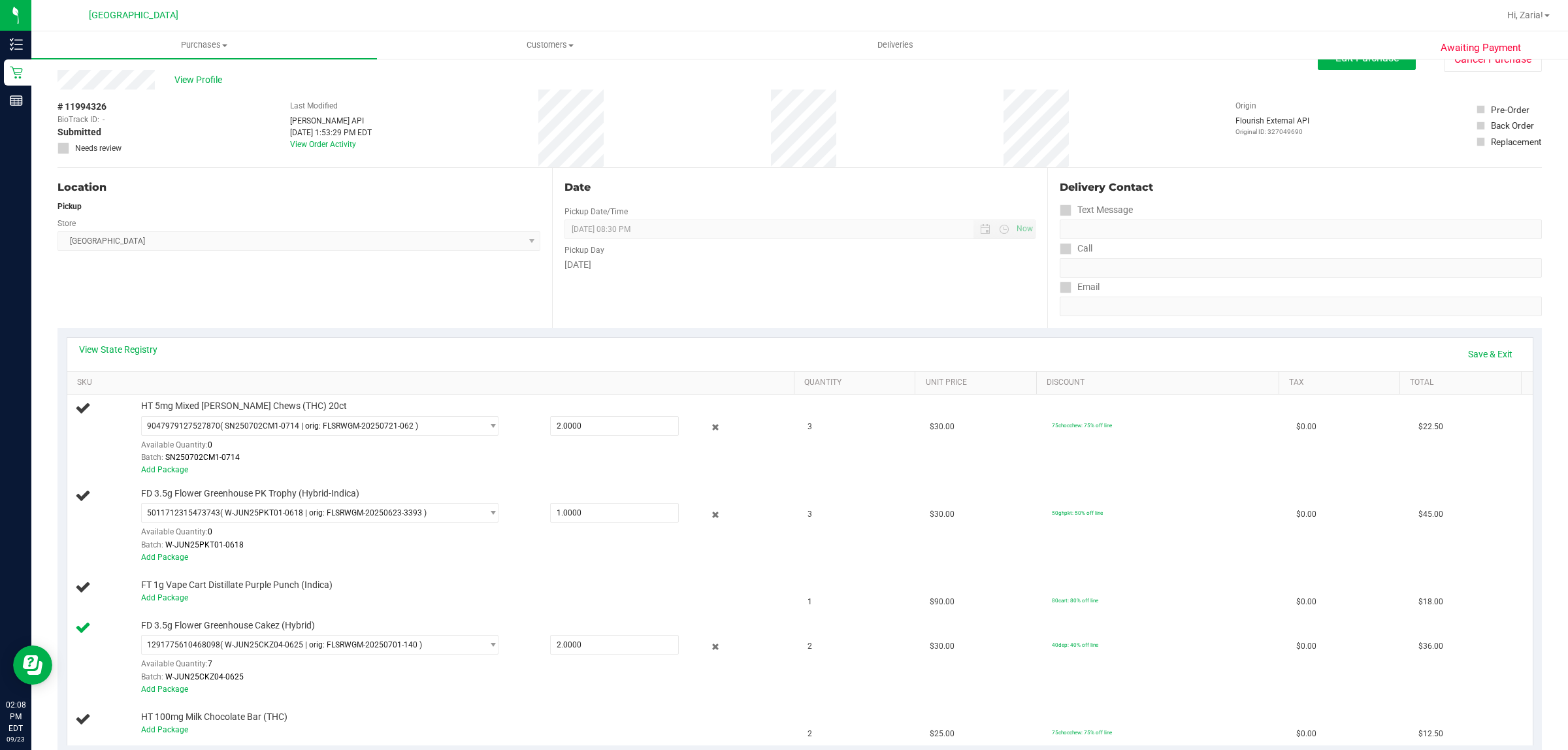
scroll to position [0, 0]
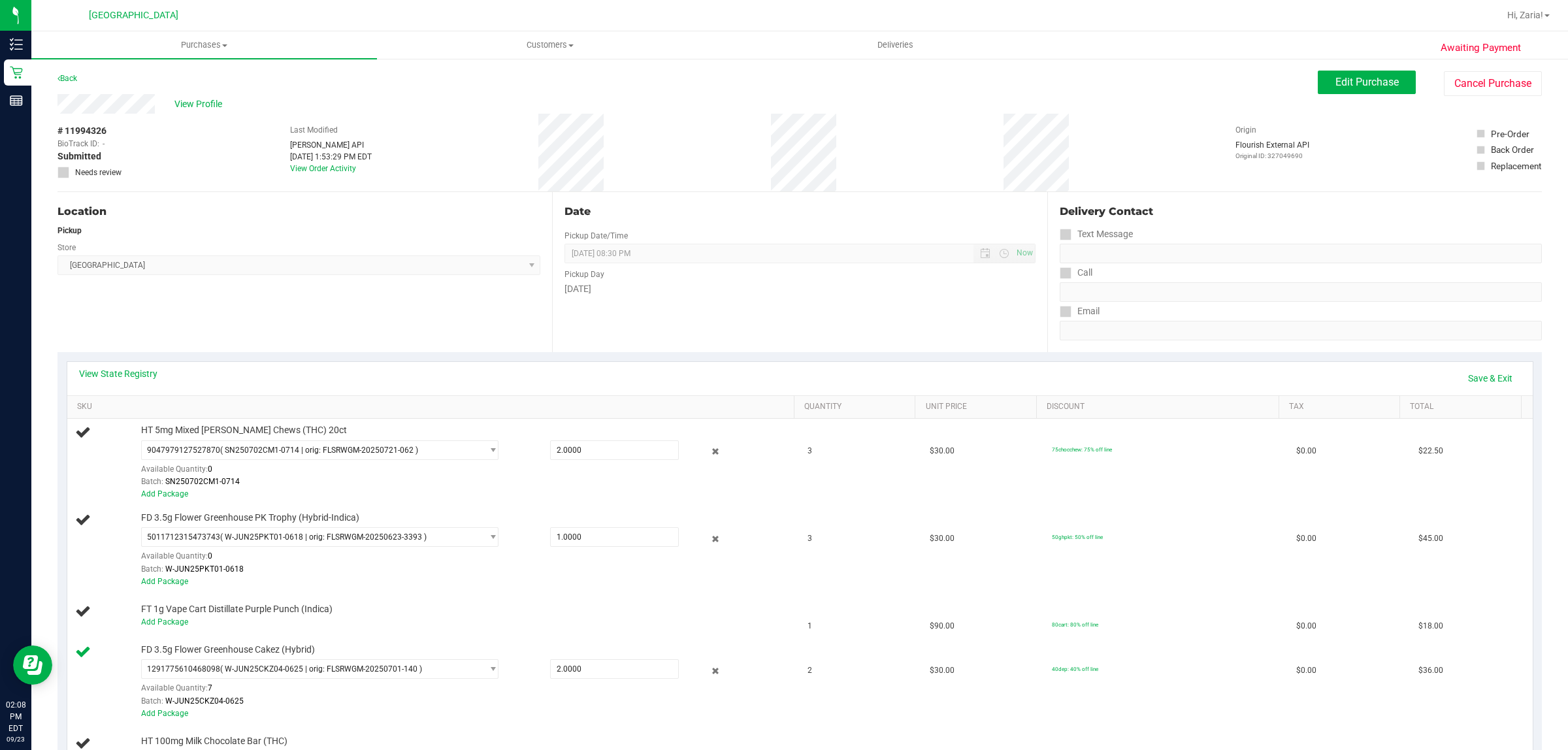
drag, startPoint x: 413, startPoint y: 348, endPoint x: 410, endPoint y: 360, distance: 12.4
click at [413, 348] on div "Location Pickup Store Boynton Beach WC Select Store Bonita Springs WC Boynton B…" at bounding box center [305, 272] width 495 height 160
click at [1478, 374] on link "Save & Exit" at bounding box center [1491, 378] width 62 height 22
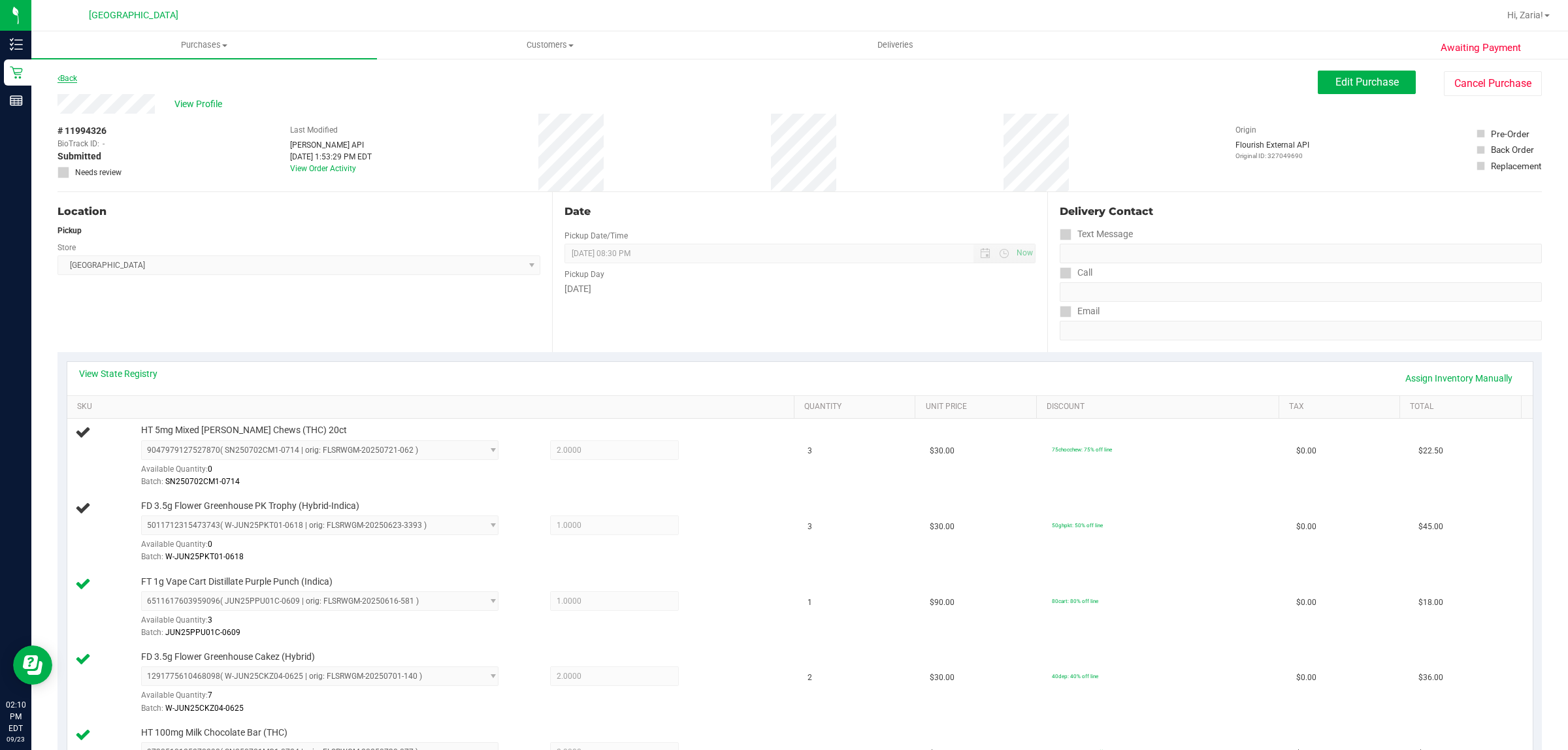
click at [76, 77] on link "Back" at bounding box center [67, 79] width 19 height 10
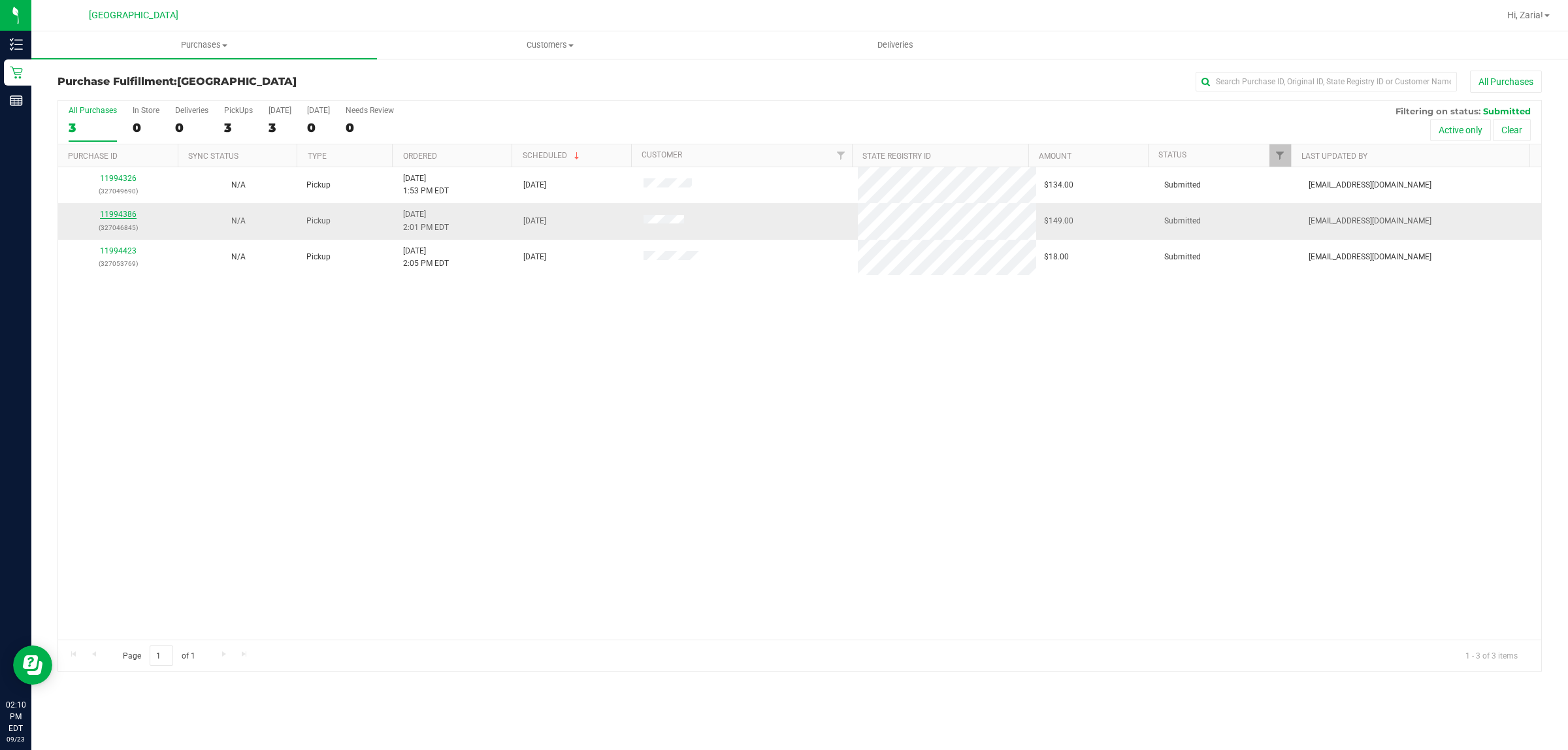
click at [123, 219] on link "11994386" at bounding box center [118, 215] width 37 height 10
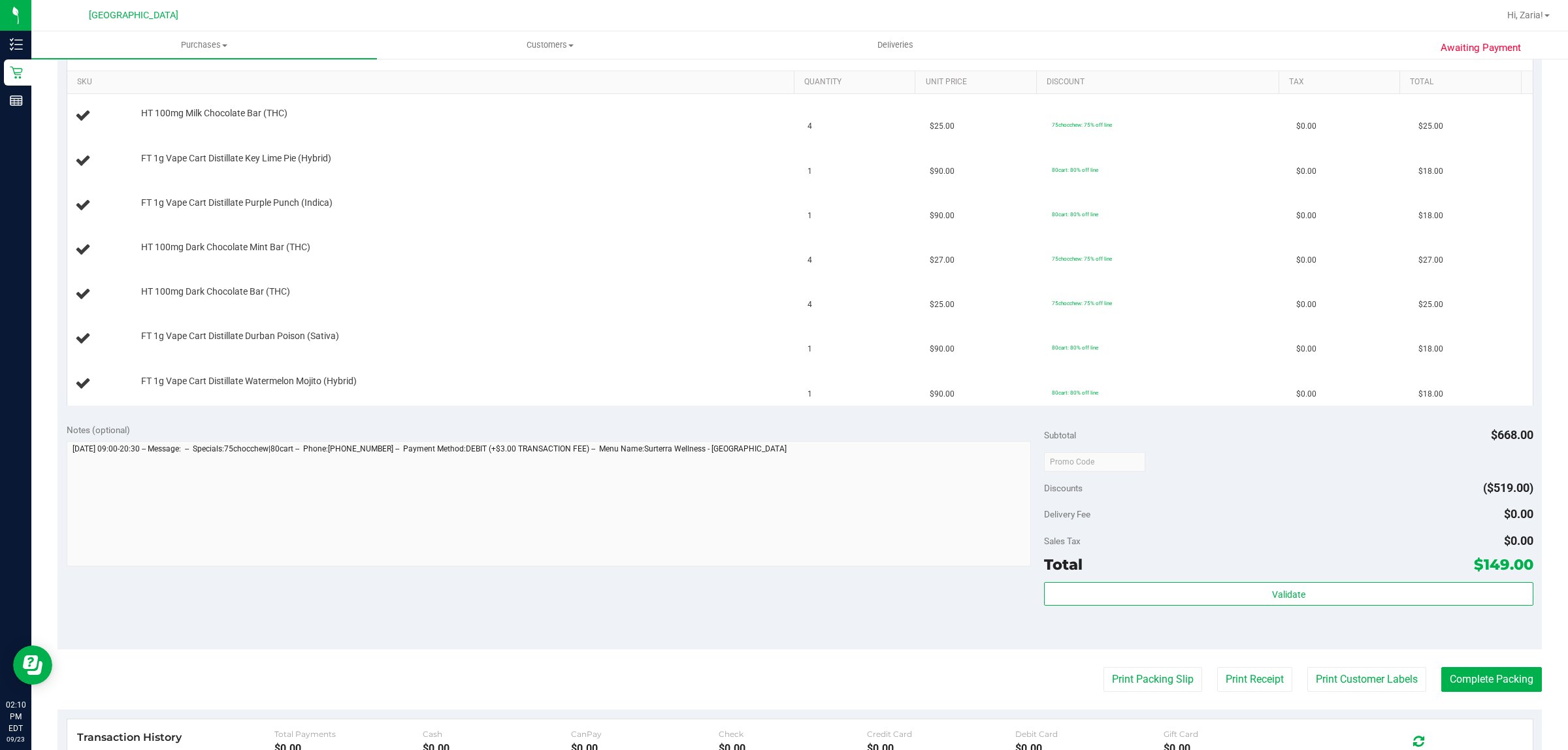
scroll to position [326, 0]
click at [1152, 671] on button "Print Packing Slip" at bounding box center [1153, 678] width 99 height 25
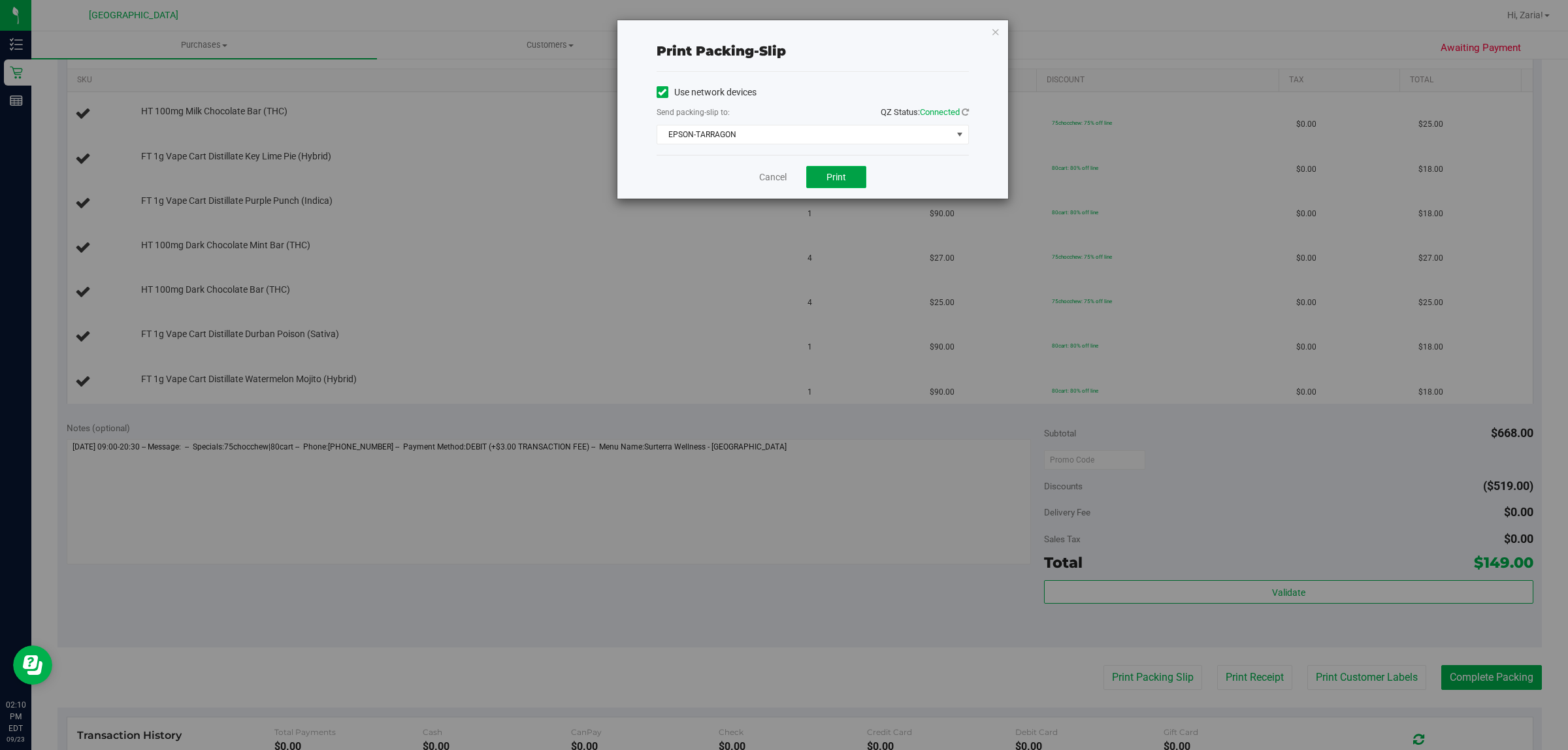
click at [819, 172] on button "Print" at bounding box center [836, 176] width 60 height 22
click at [733, 134] on span "EPSON-TARRAGON" at bounding box center [805, 134] width 295 height 18
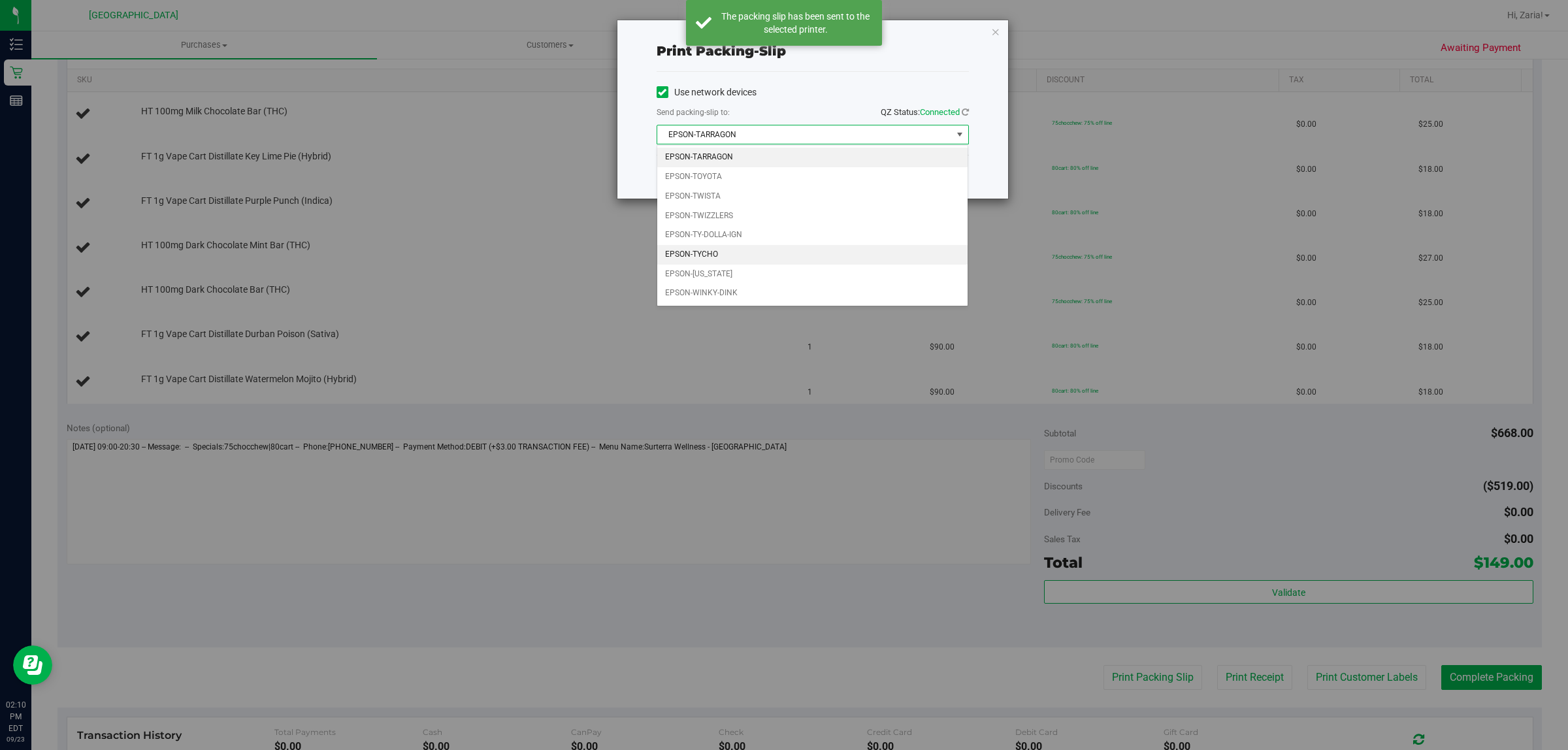
click at [731, 251] on li "EPSON-TYCHO" at bounding box center [812, 255] width 311 height 19
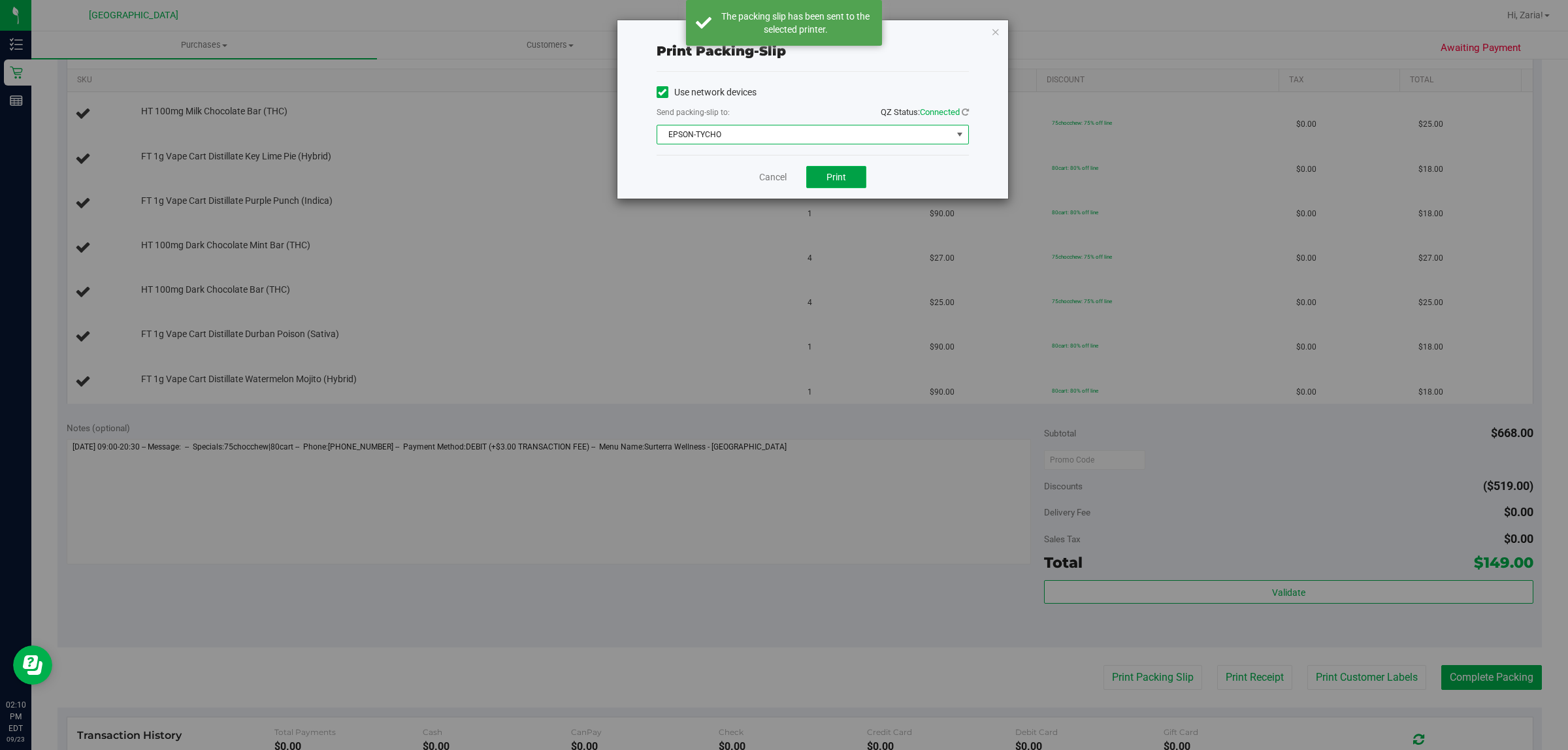
click at [836, 168] on button "Print" at bounding box center [836, 176] width 60 height 22
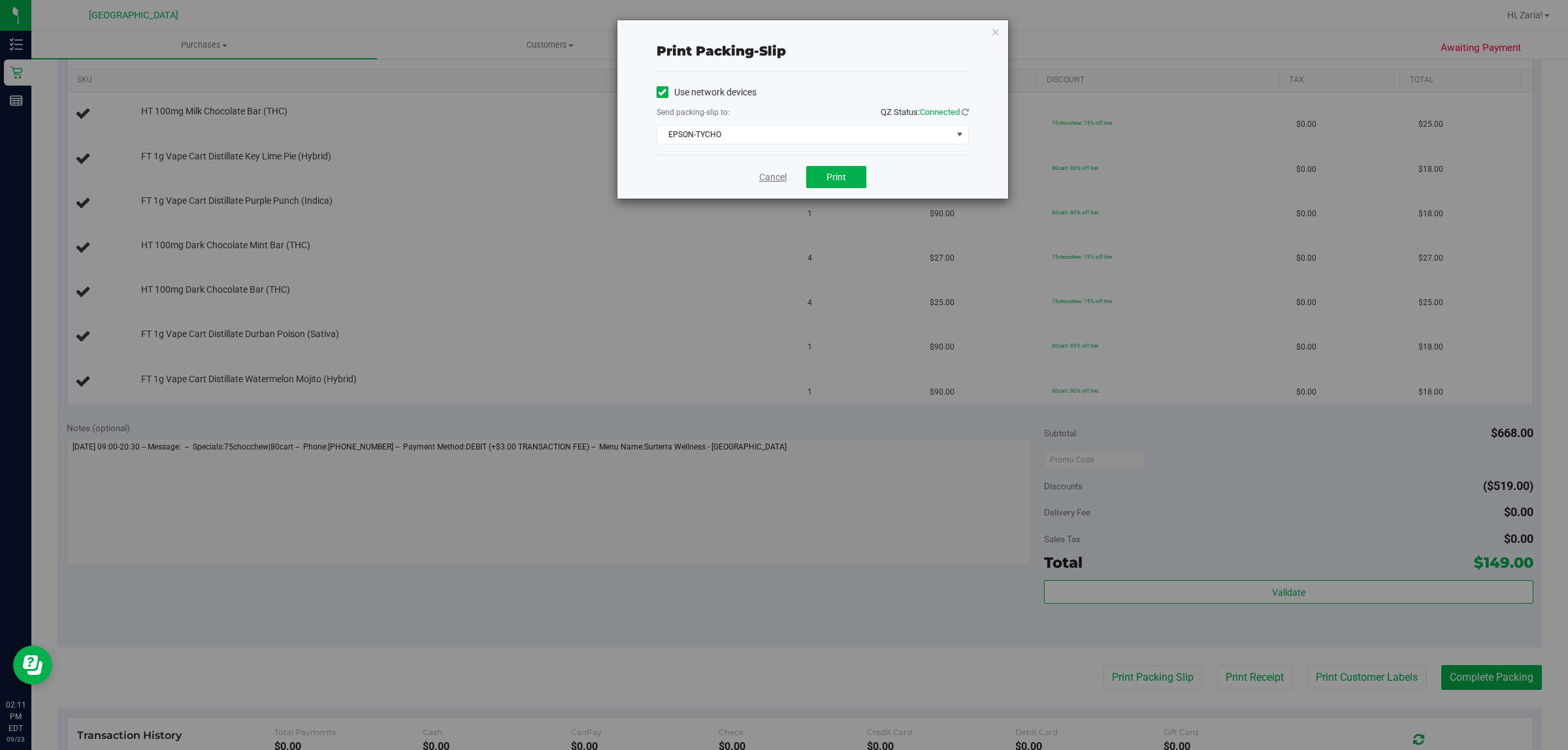
click at [769, 174] on link "Cancel" at bounding box center [773, 177] width 28 height 13
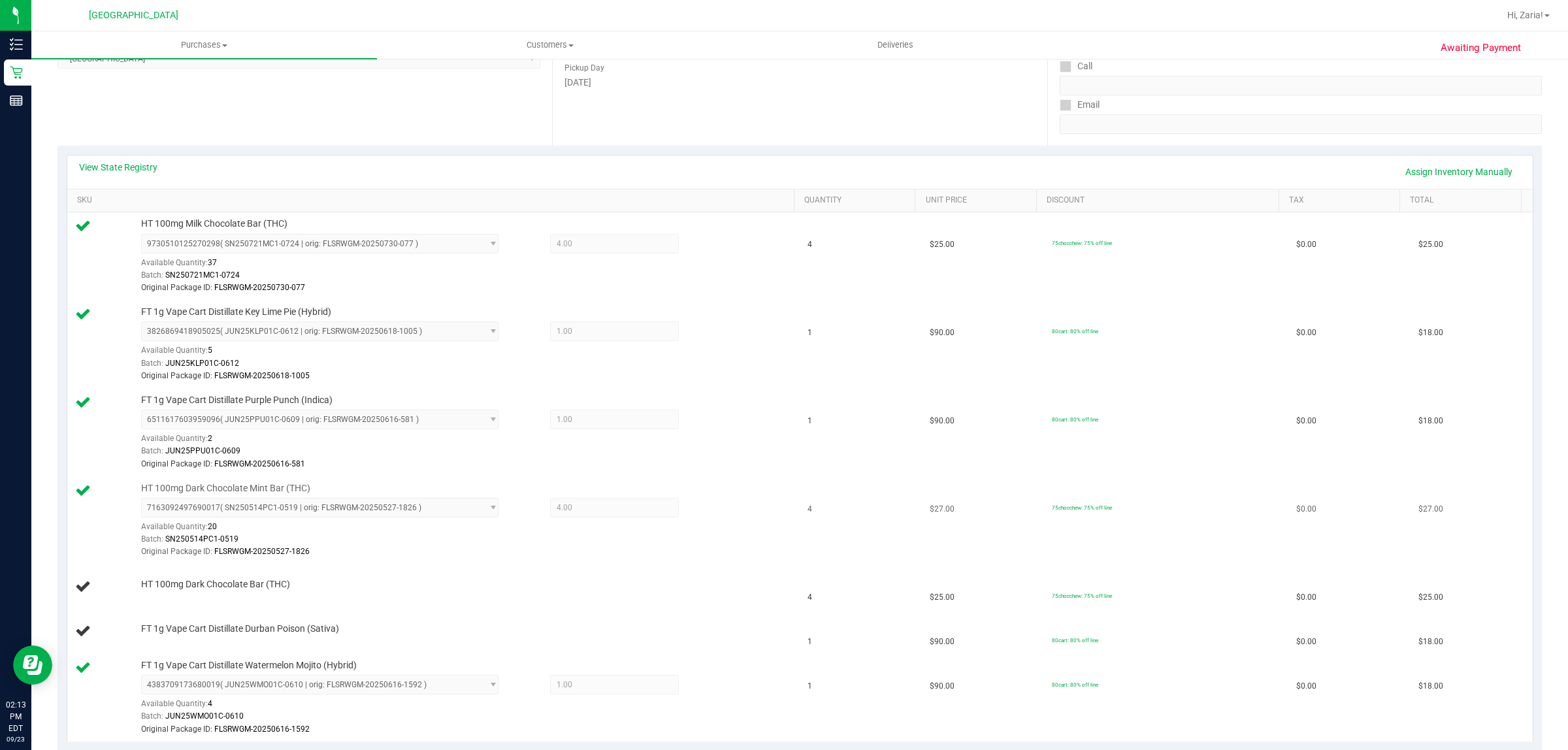
scroll to position [246, 0]
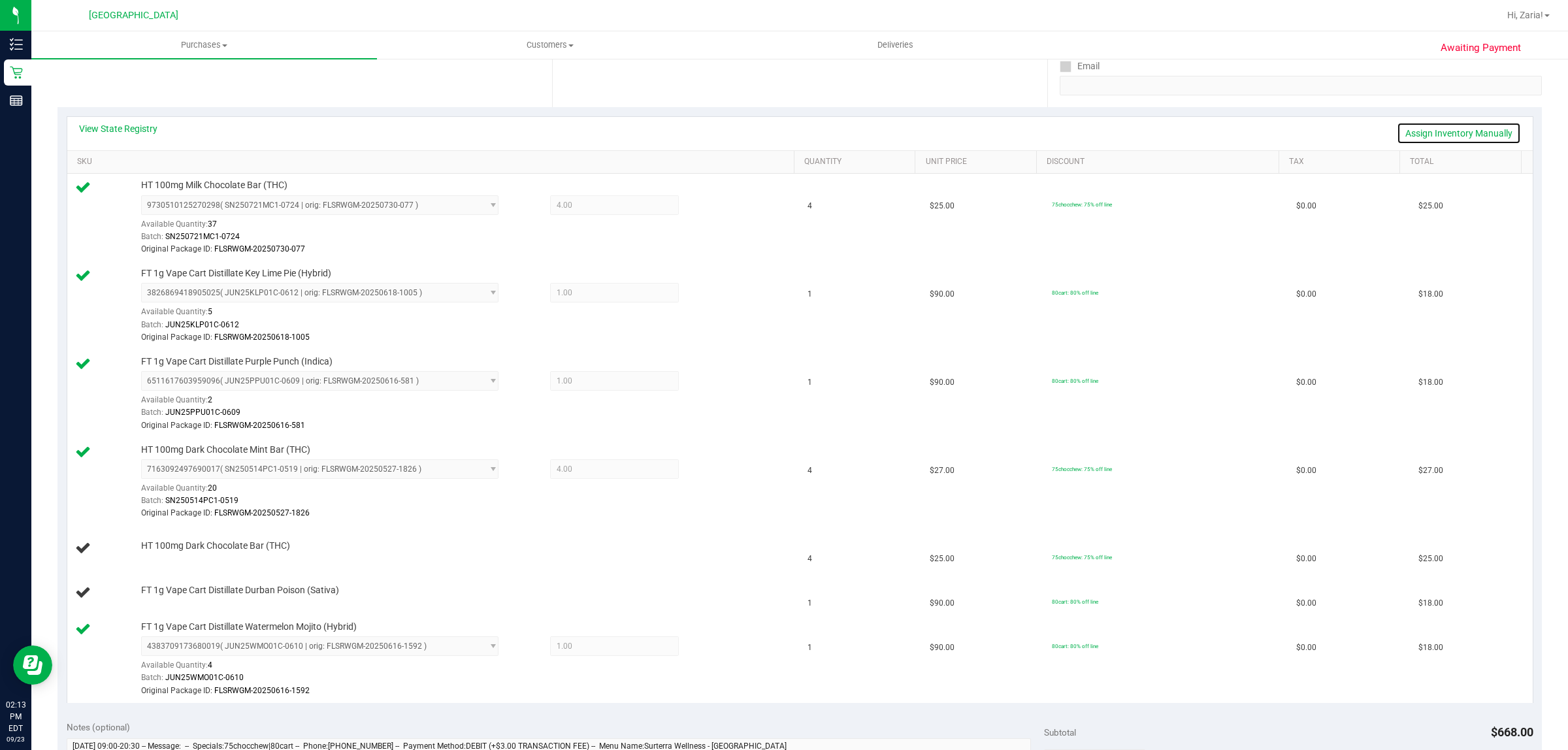
click at [1454, 134] on link "Assign Inventory Manually" at bounding box center [1459, 133] width 124 height 22
click at [158, 596] on div "Add Package" at bounding box center [464, 599] width 646 height 13
click at [167, 600] on link "Add Package" at bounding box center [165, 599] width 47 height 10
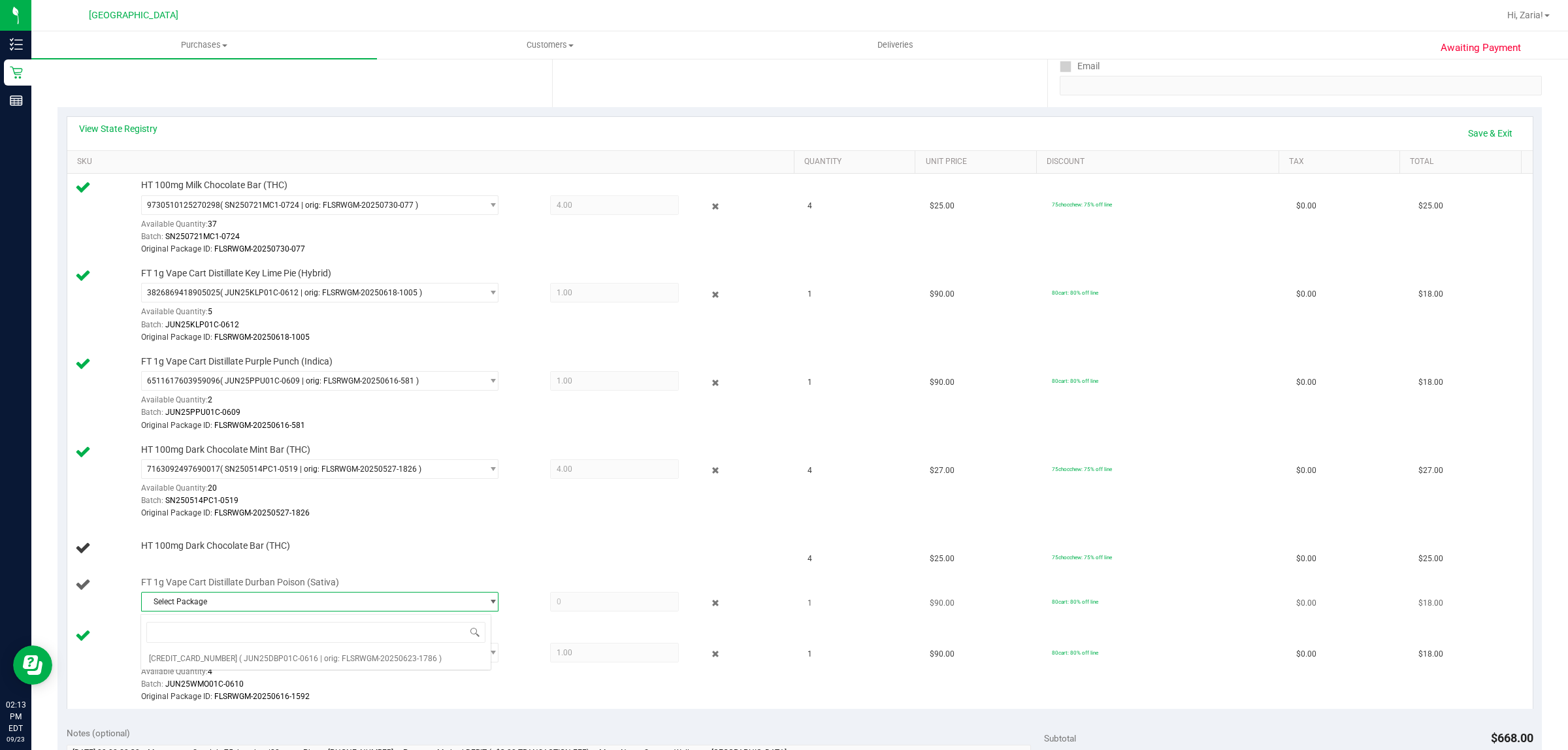
click at [211, 603] on span "Select Package" at bounding box center [311, 602] width 340 height 18
click at [211, 659] on span "[CREDIT_CARD_NUMBER]" at bounding box center [193, 659] width 89 height 10
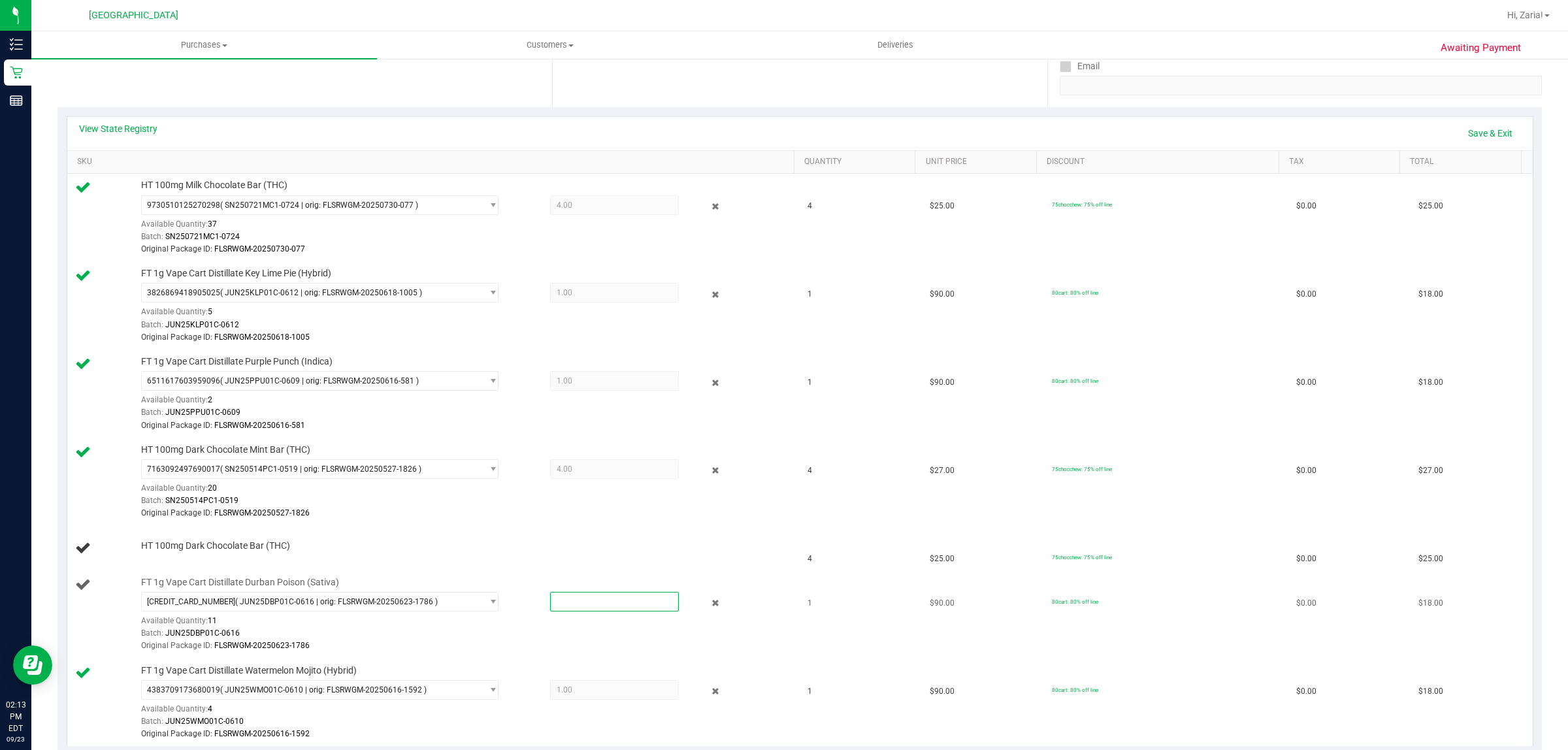
click at [551, 603] on span at bounding box center [615, 602] width 129 height 19
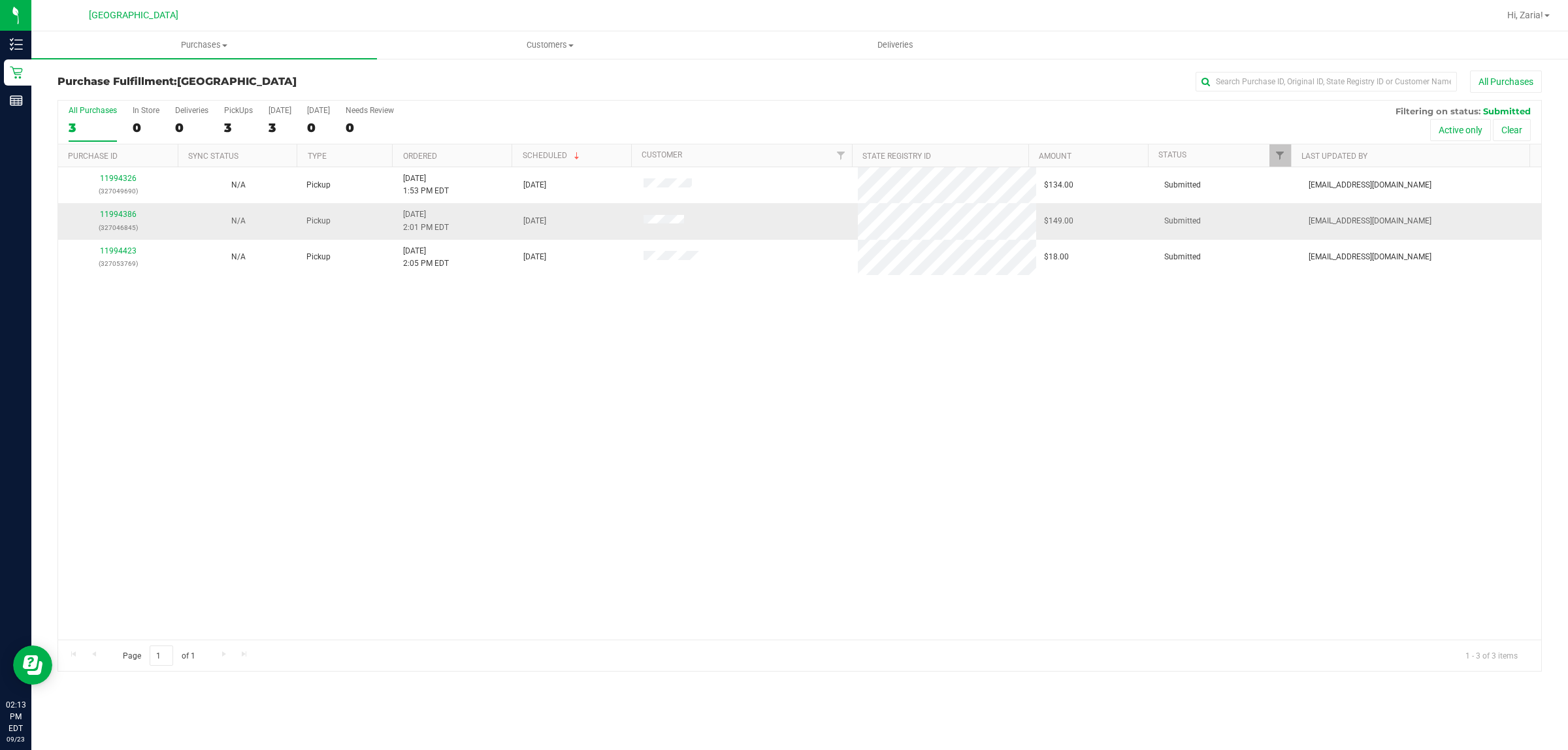
click at [121, 211] on div "11994386 (327046845)" at bounding box center [118, 221] width 105 height 25
click at [116, 213] on link "11994386" at bounding box center [118, 215] width 37 height 10
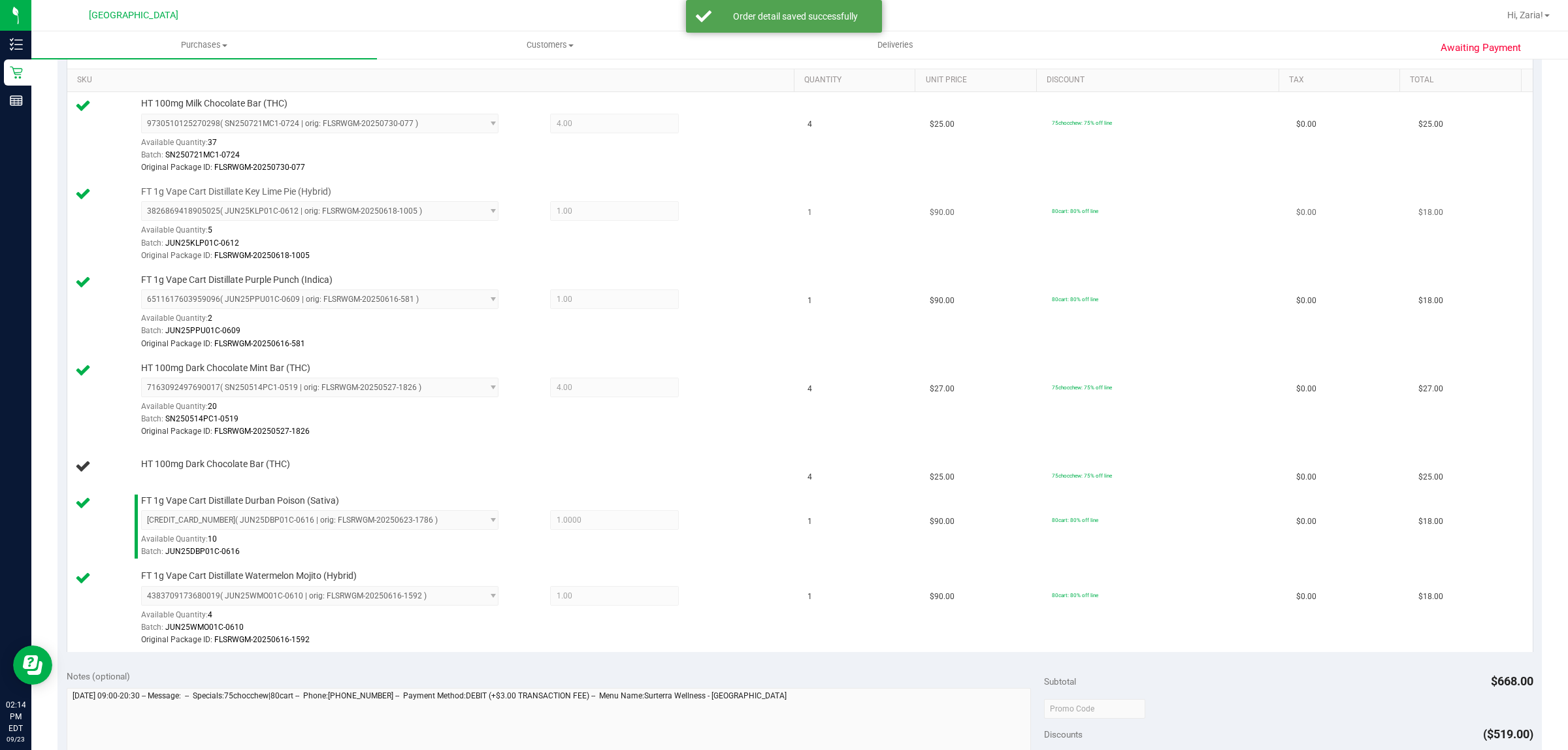
scroll to position [408, 0]
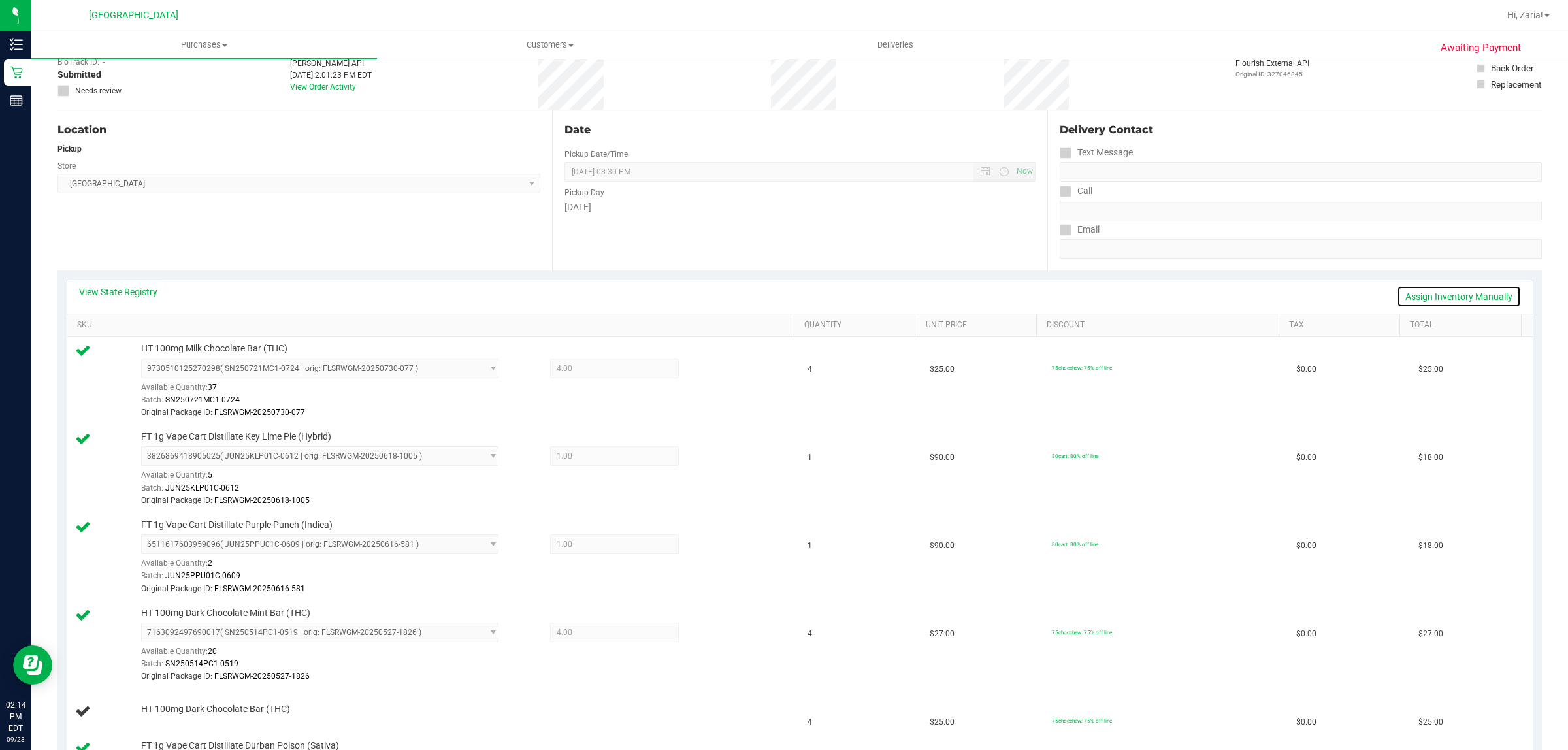
click at [1498, 296] on link "Assign Inventory Manually" at bounding box center [1459, 297] width 124 height 22
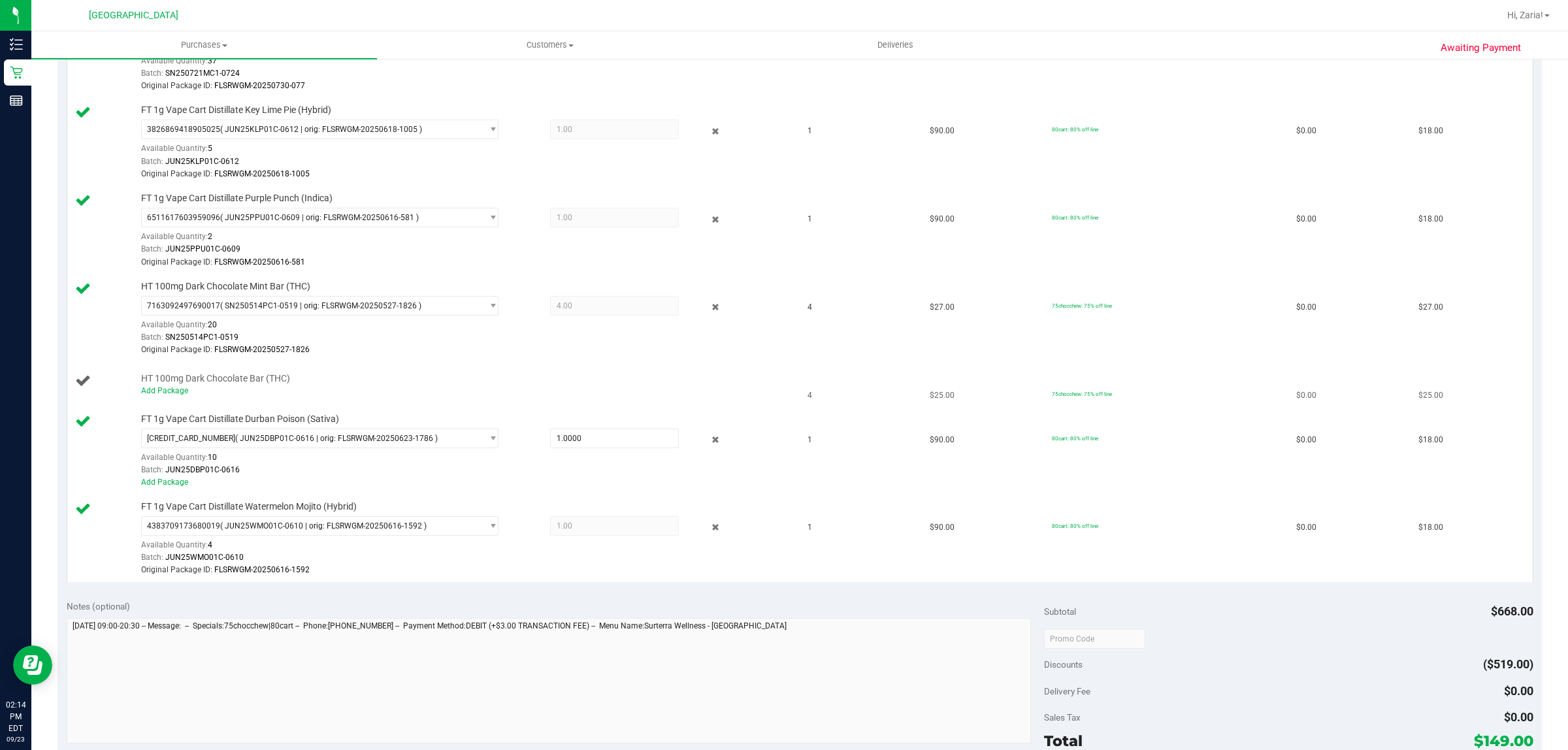
click at [156, 398] on div "Add Package" at bounding box center [464, 391] width 646 height 13
click at [157, 396] on link "Add Package" at bounding box center [165, 391] width 47 height 10
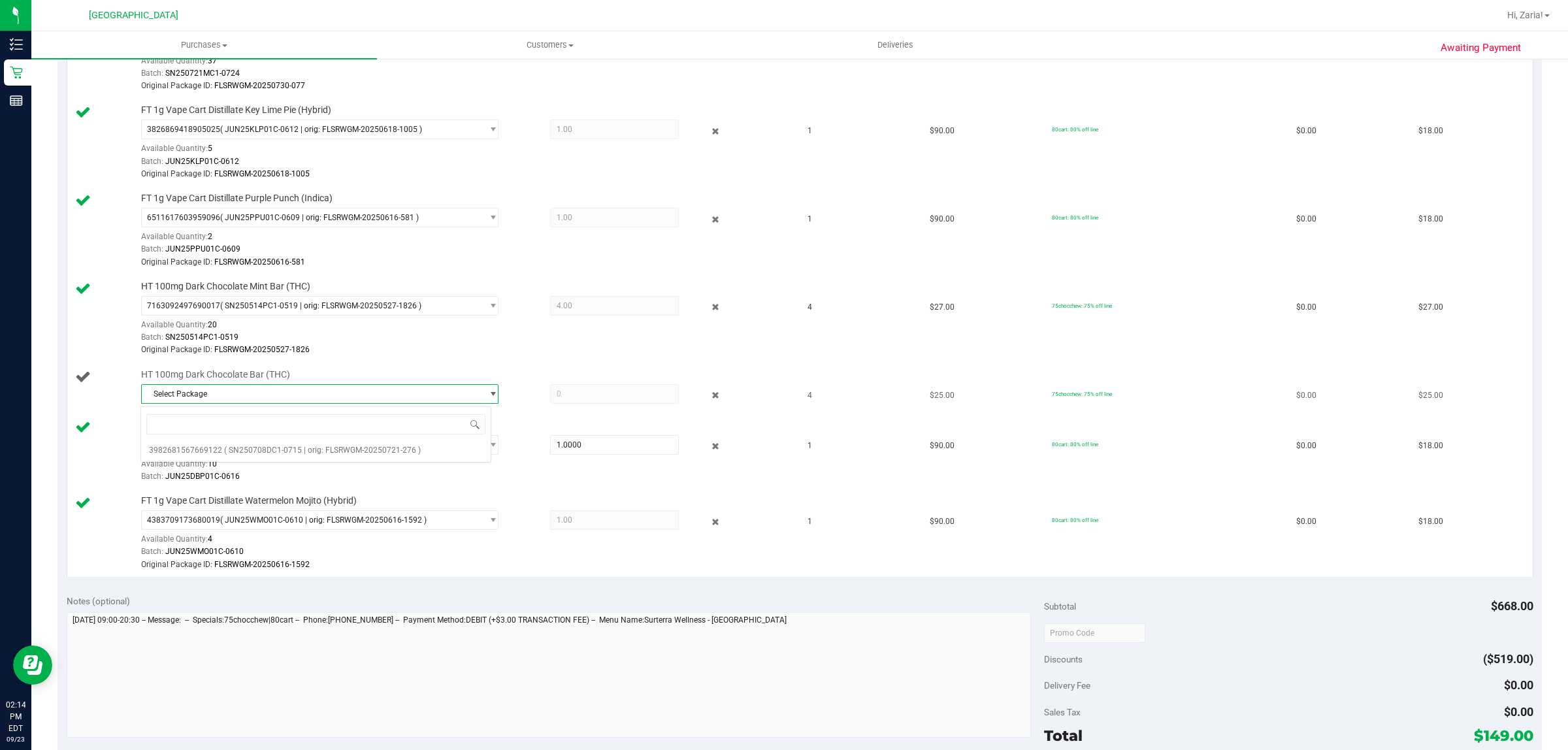
click at [223, 398] on span "Select Package" at bounding box center [311, 394] width 340 height 18
click at [224, 451] on span "( SN250708DC1-0715 | orig: FLSRWGM-20250721-276 )" at bounding box center [322, 451] width 196 height 10
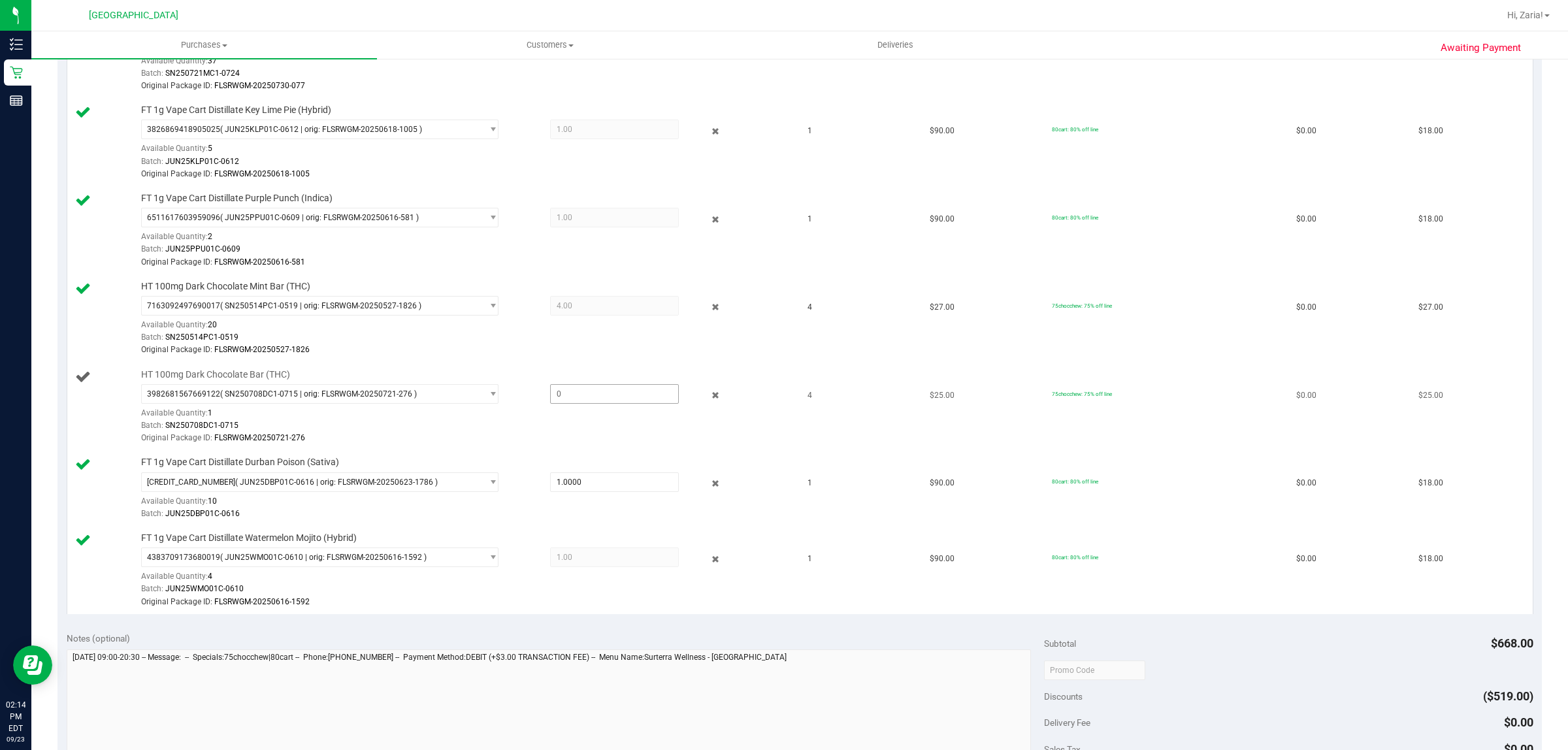
click at [585, 401] on span at bounding box center [615, 394] width 129 height 19
type input "1"
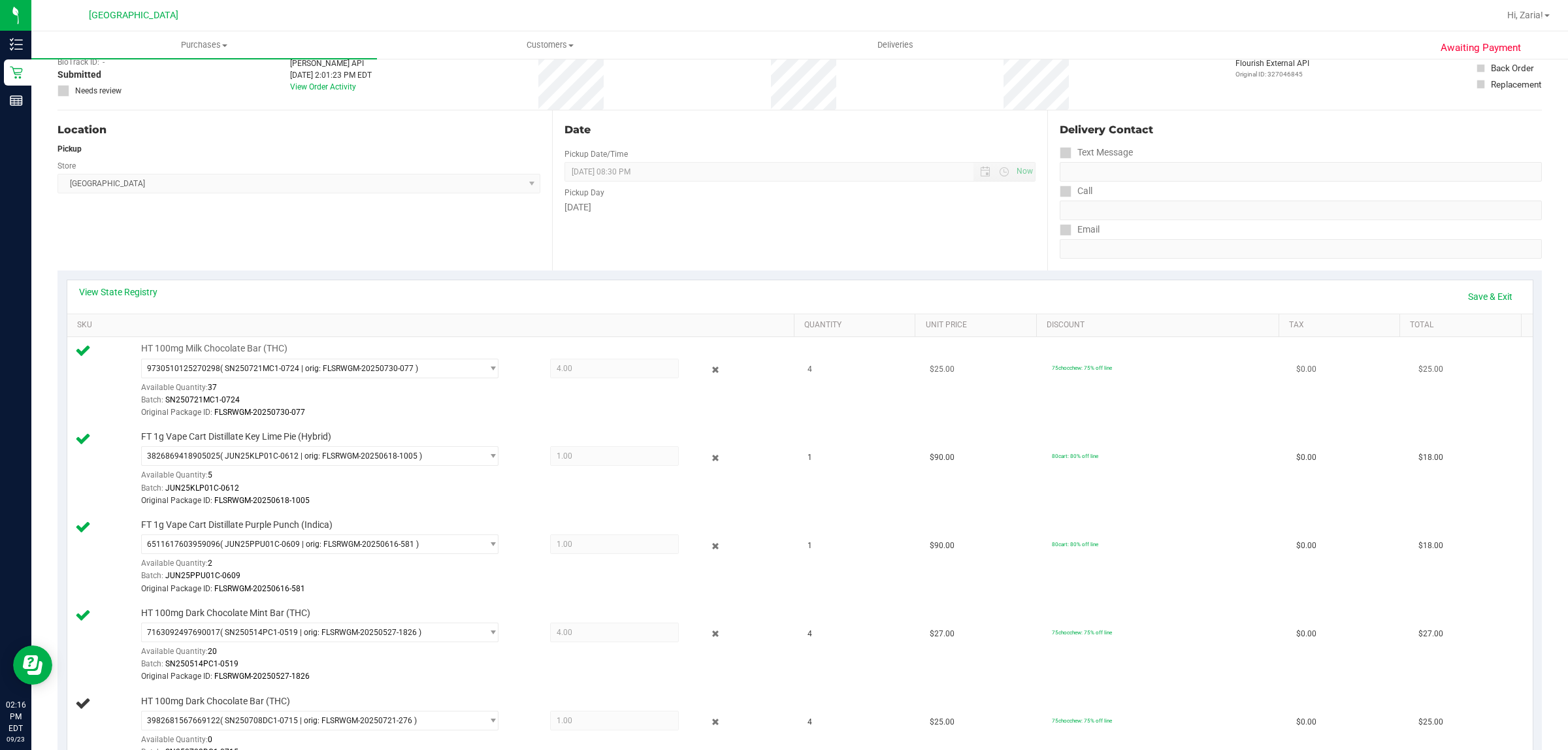
scroll to position [0, 0]
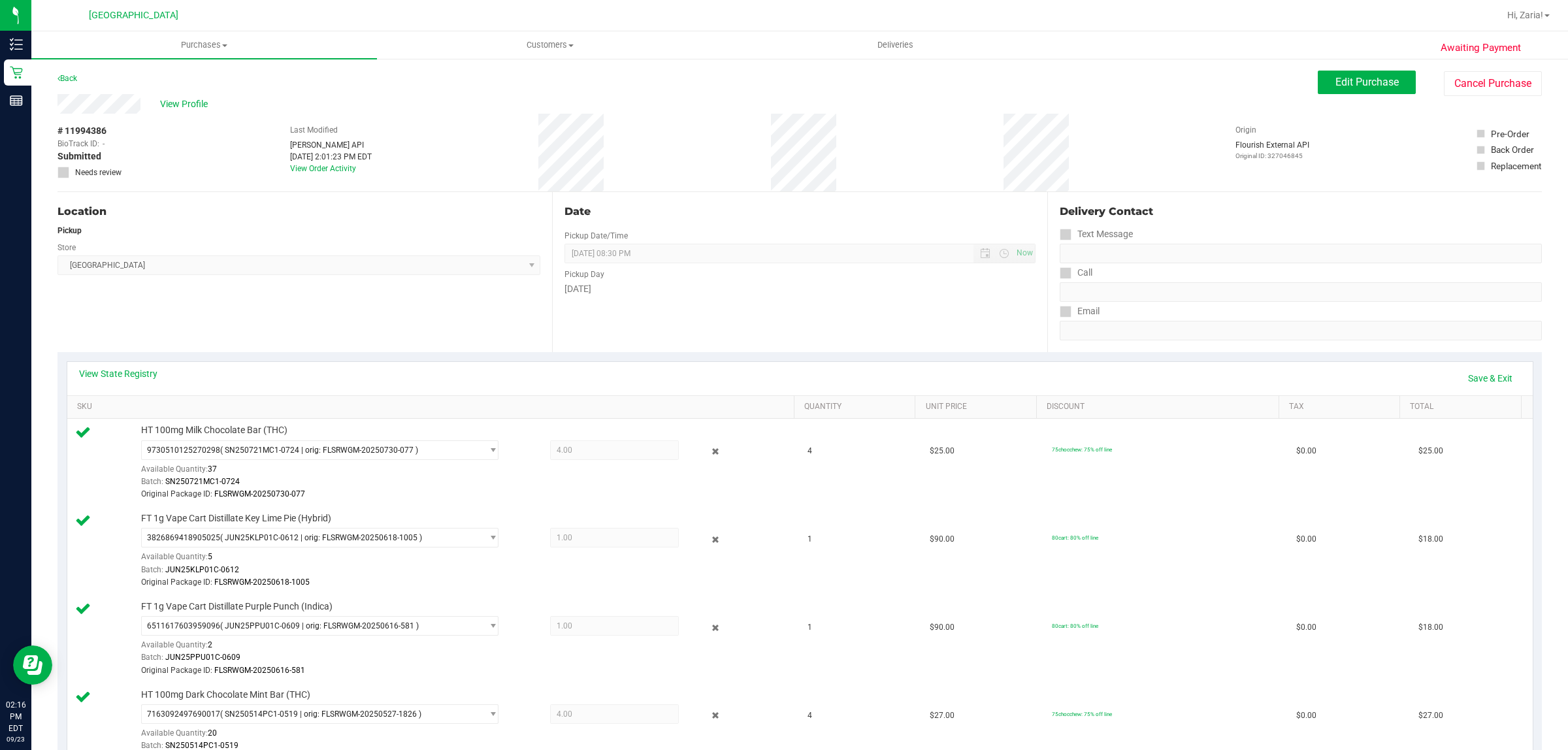
click at [62, 72] on div "Back" at bounding box center [67, 78] width 19 height 15
click at [64, 80] on link "Back" at bounding box center [67, 79] width 19 height 10
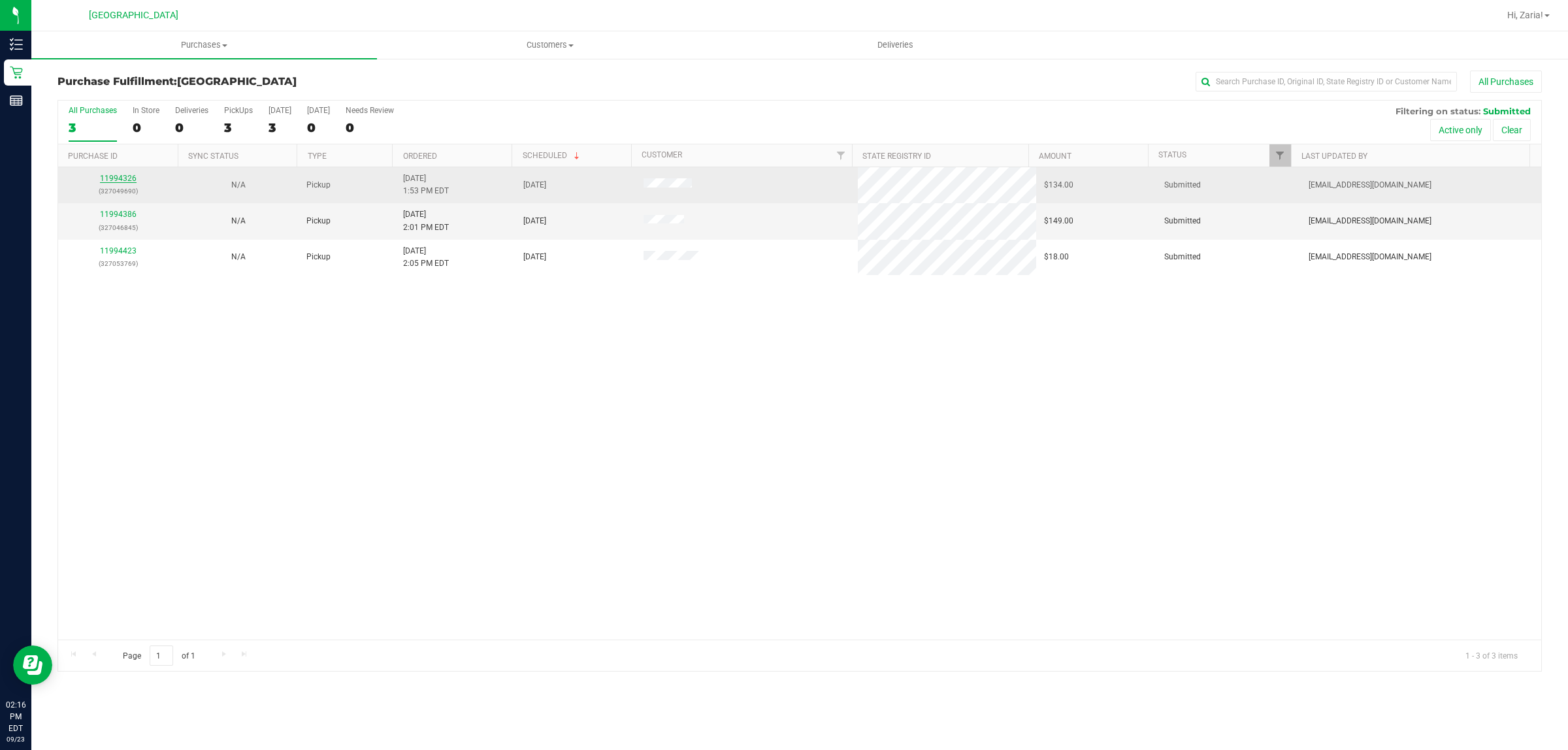
click at [131, 183] on link "11994326" at bounding box center [118, 179] width 37 height 10
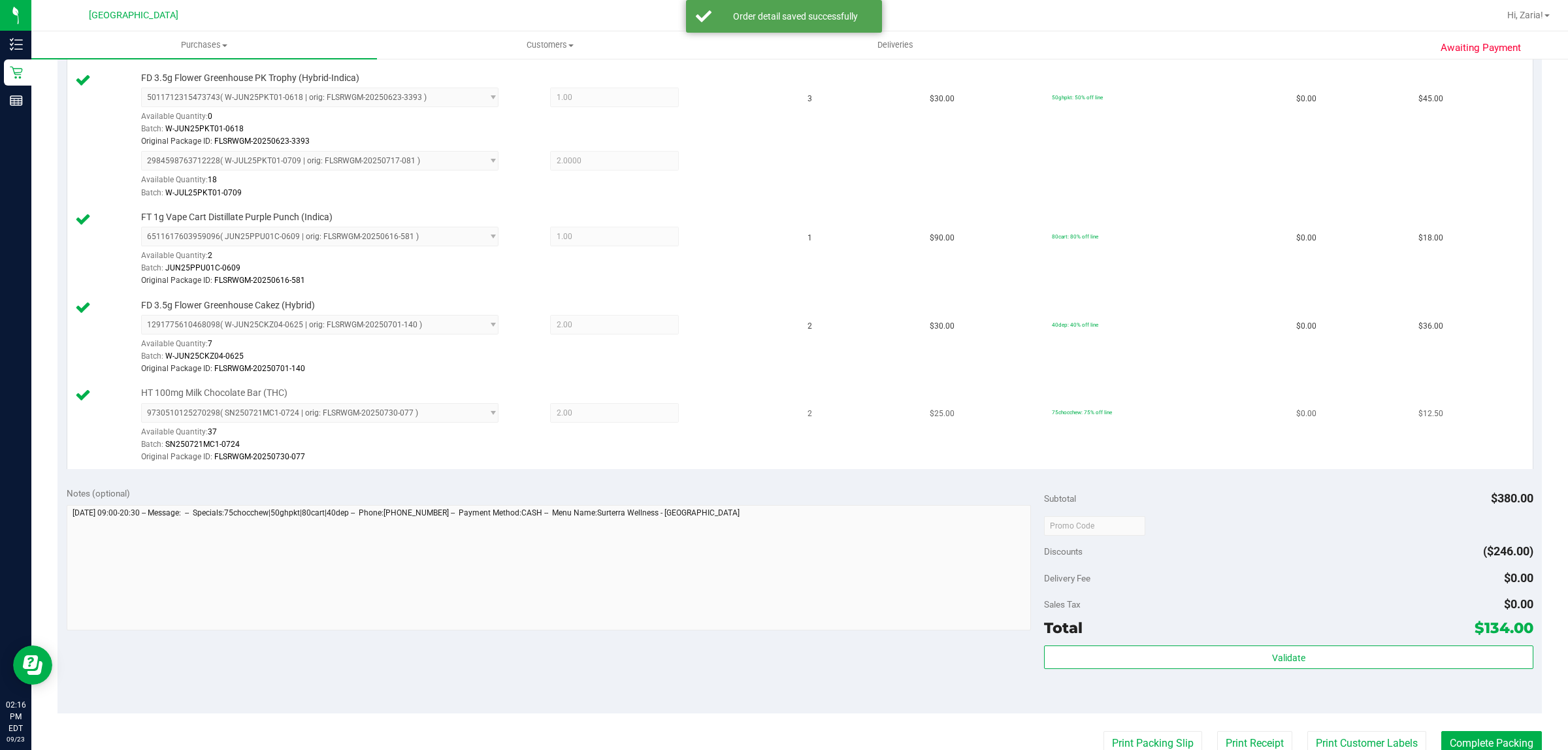
scroll to position [572, 0]
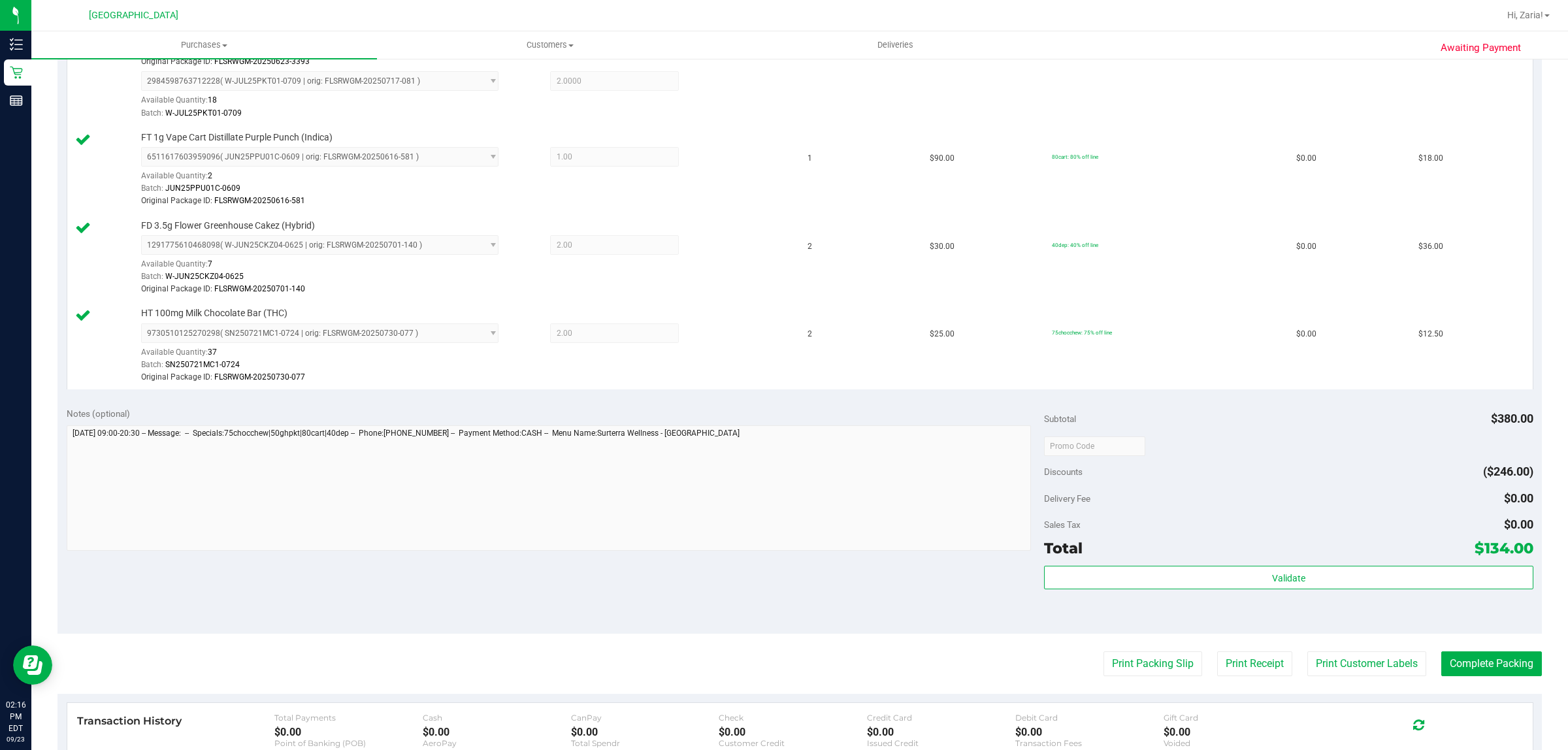
click at [1120, 566] on div "Subtotal $380.00 Discounts ($246.00) Delivery Fee $0.00 Sales Tax $0.00 Total $…" at bounding box center [1289, 516] width 489 height 218
click at [1120, 567] on div "Subtotal $380.00 Discounts ($246.00) Delivery Fee $0.00 Sales Tax $0.00 Total $…" at bounding box center [1289, 516] width 489 height 218
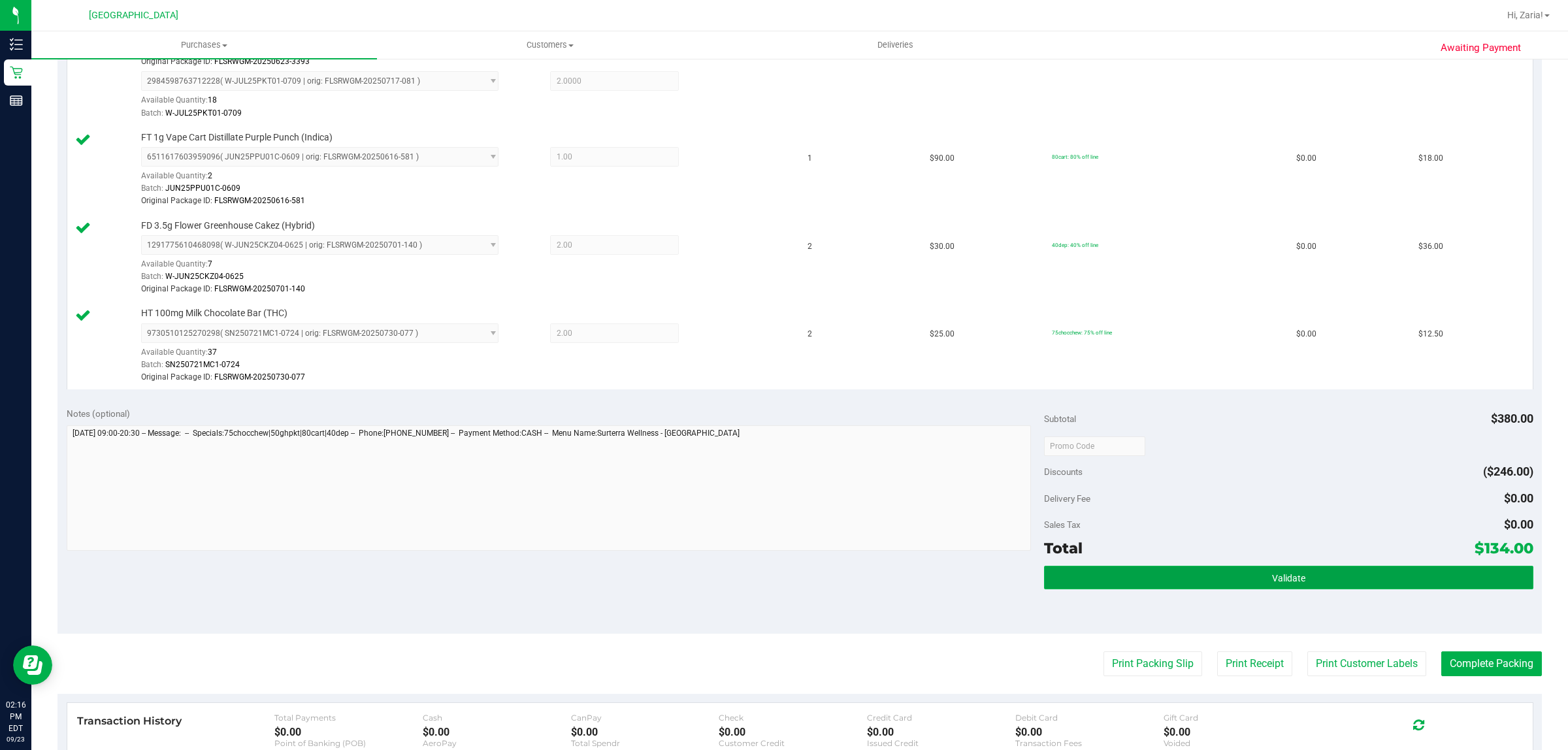
click at [1126, 580] on button "Validate" at bounding box center [1289, 578] width 489 height 23
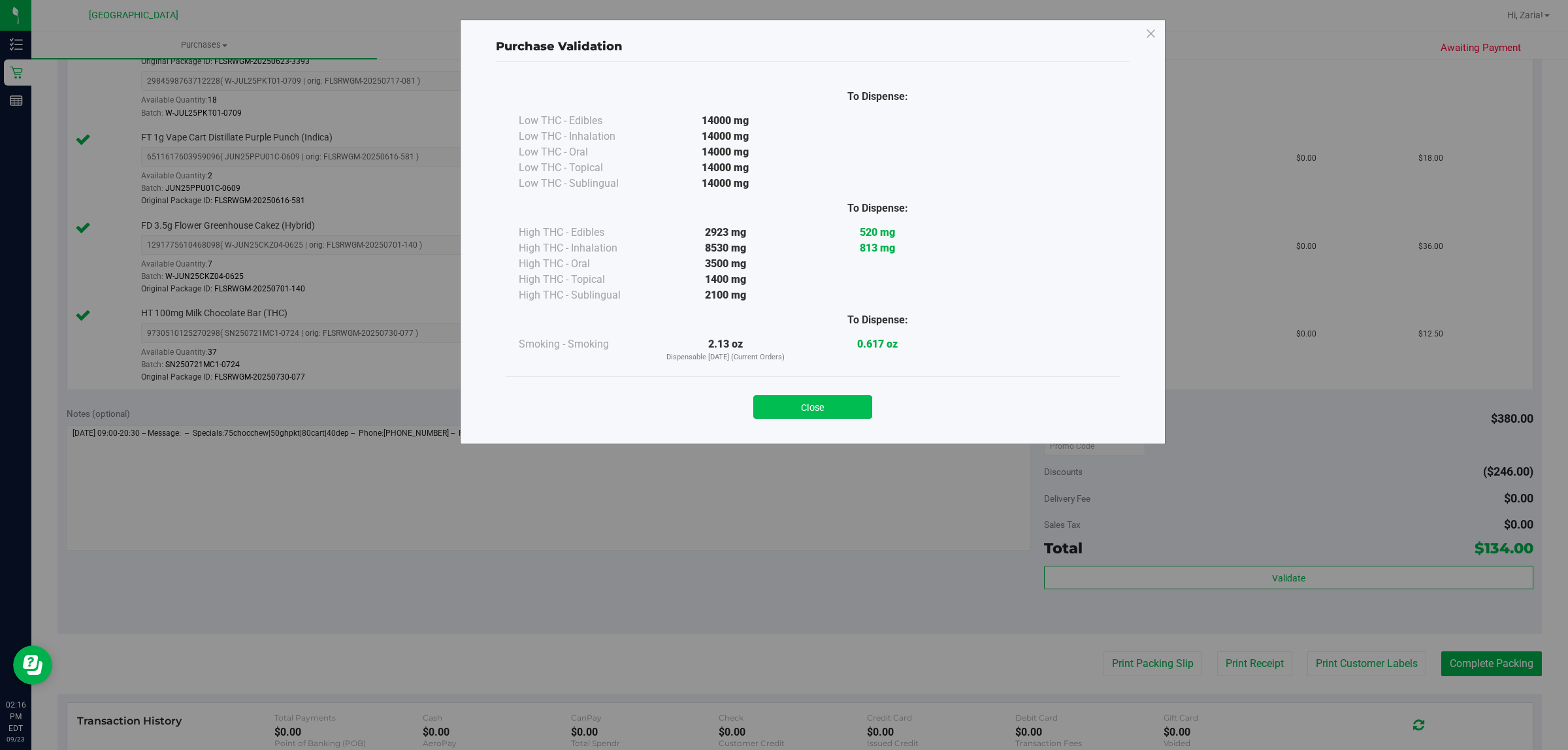
click at [807, 394] on div "Close" at bounding box center [813, 403] width 595 height 33
click at [821, 404] on button "Close" at bounding box center [813, 407] width 119 height 23
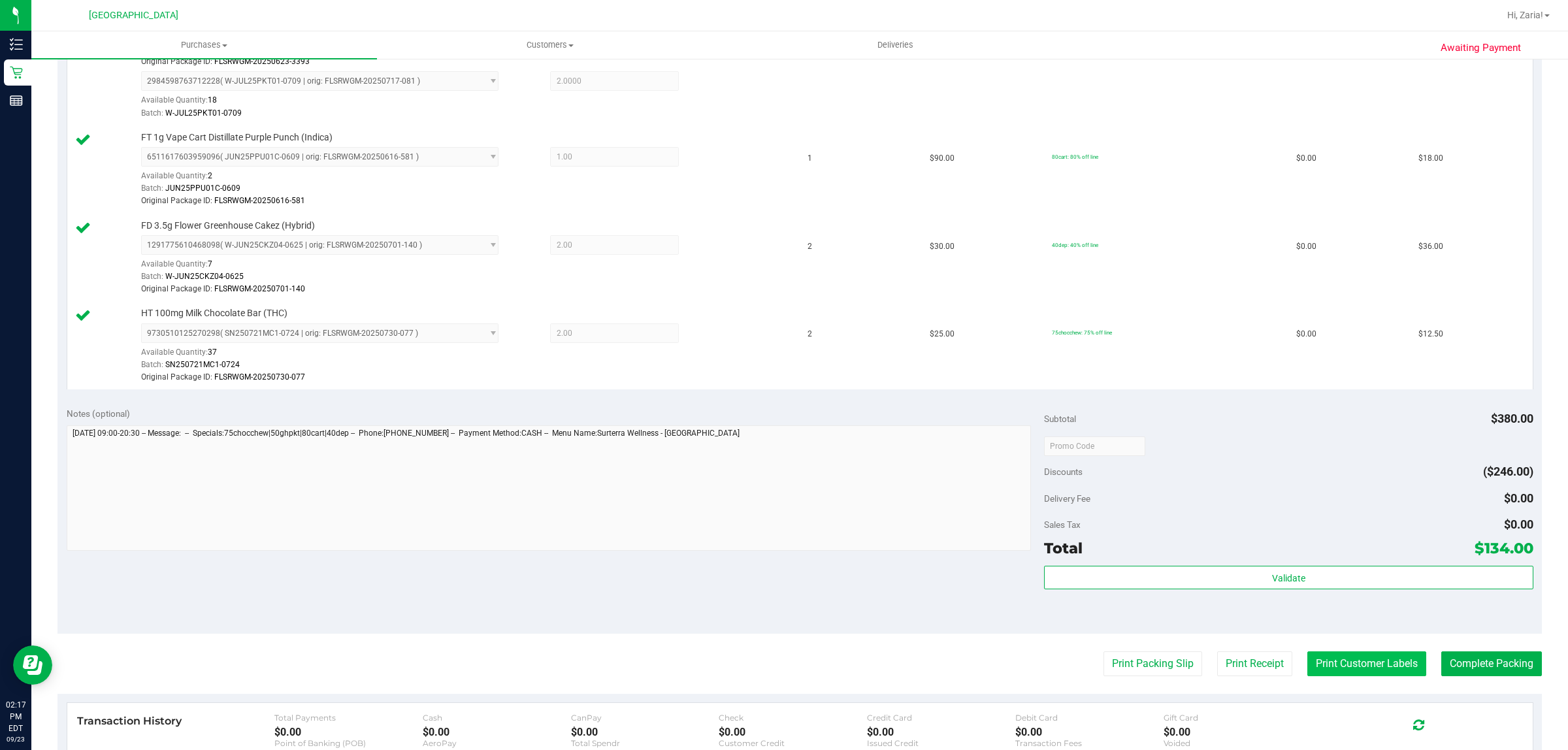
click at [1351, 664] on button "Print Customer Labels" at bounding box center [1368, 664] width 119 height 25
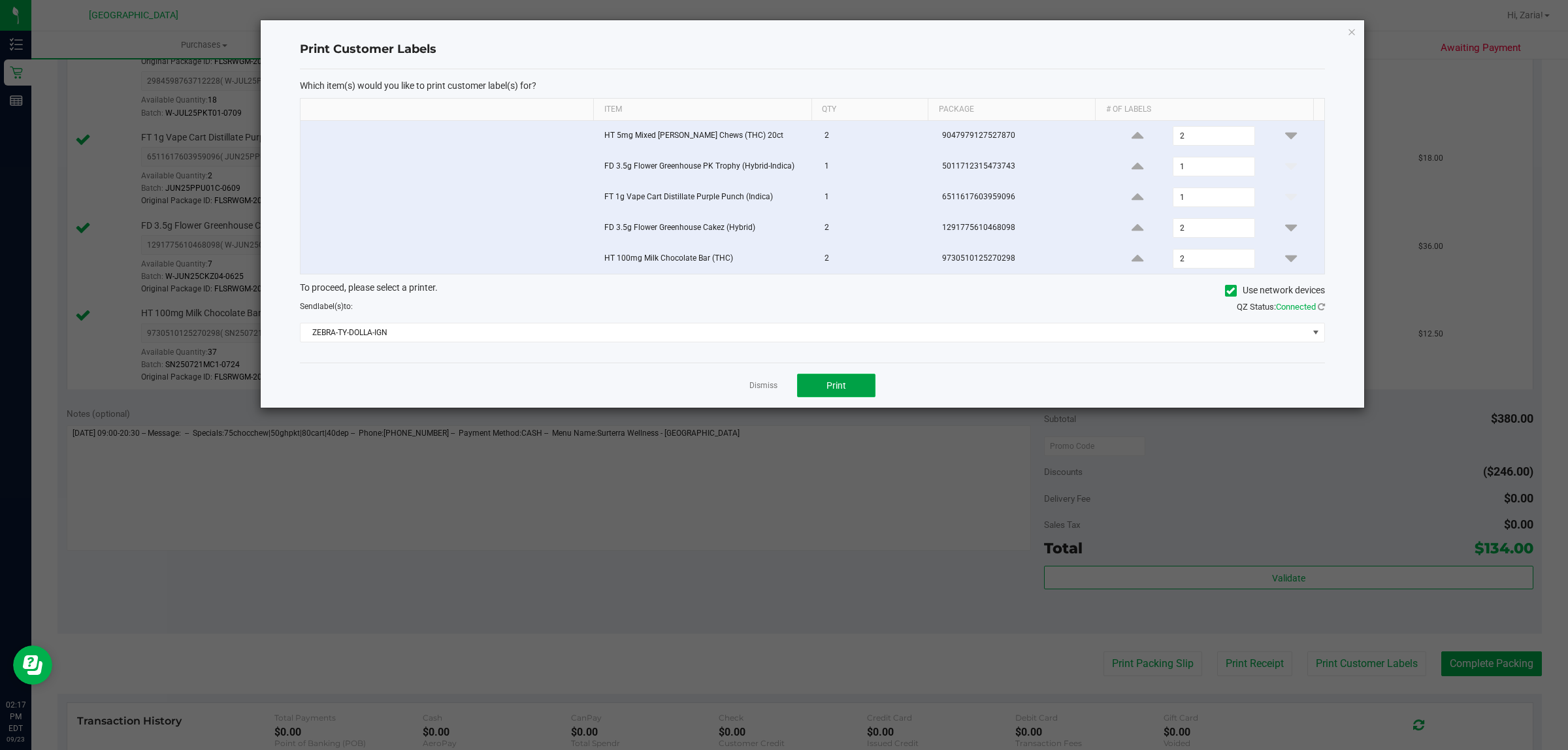
click at [830, 381] on button "Print" at bounding box center [835, 385] width 78 height 23
click at [1353, 30] on icon "button" at bounding box center [1352, 31] width 10 height 15
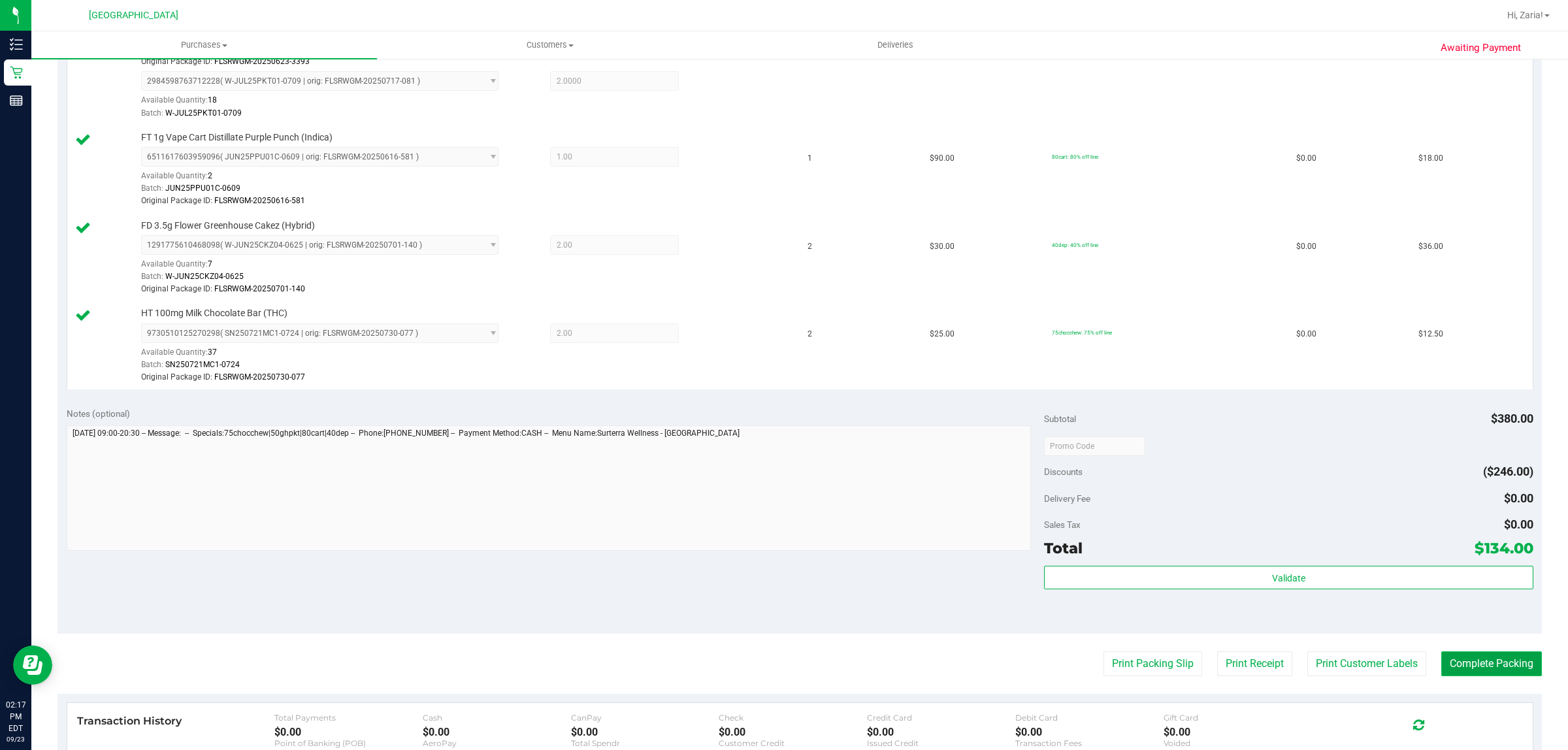
click at [1475, 669] on button "Complete Packing" at bounding box center [1492, 664] width 101 height 25
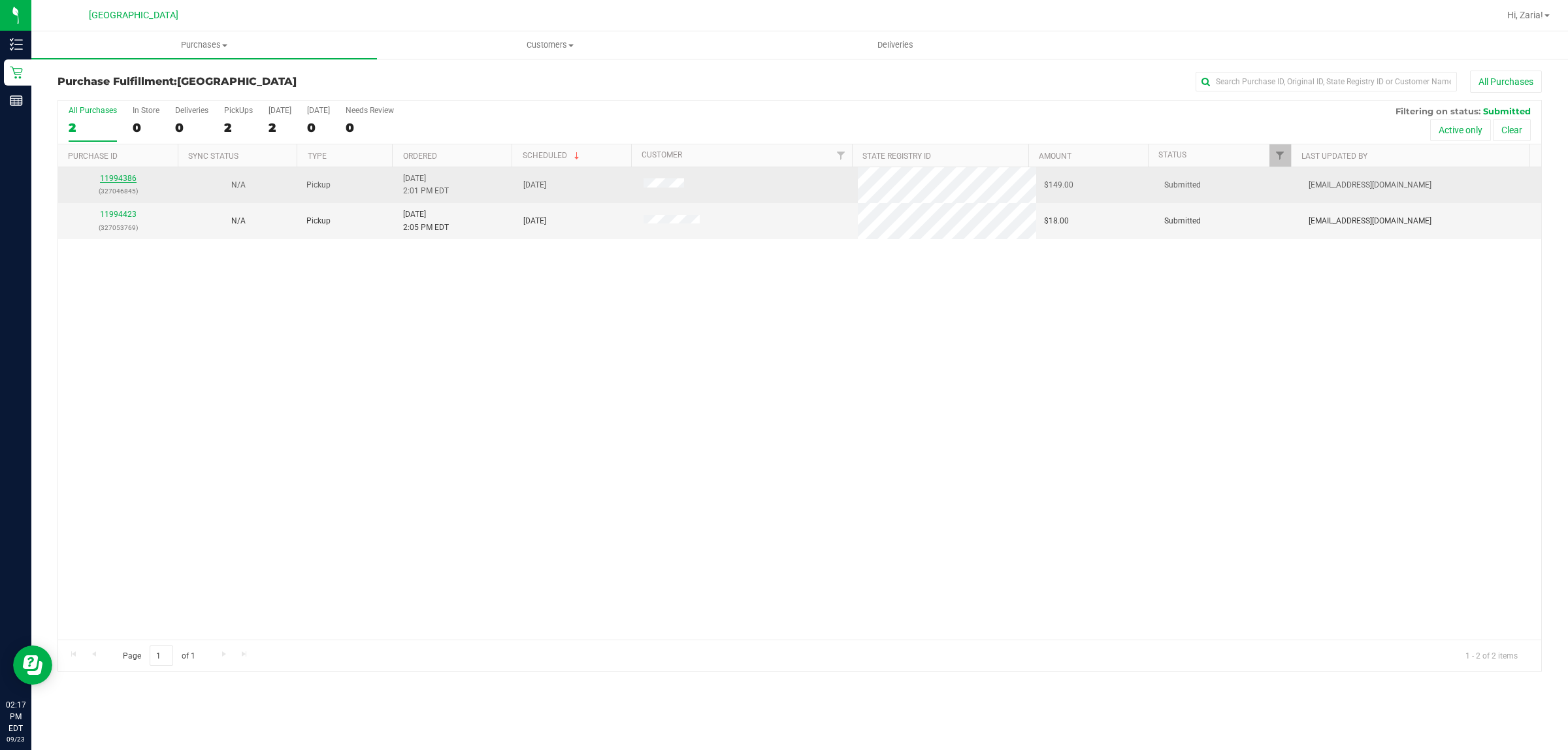
click at [126, 180] on link "11994386" at bounding box center [118, 179] width 37 height 10
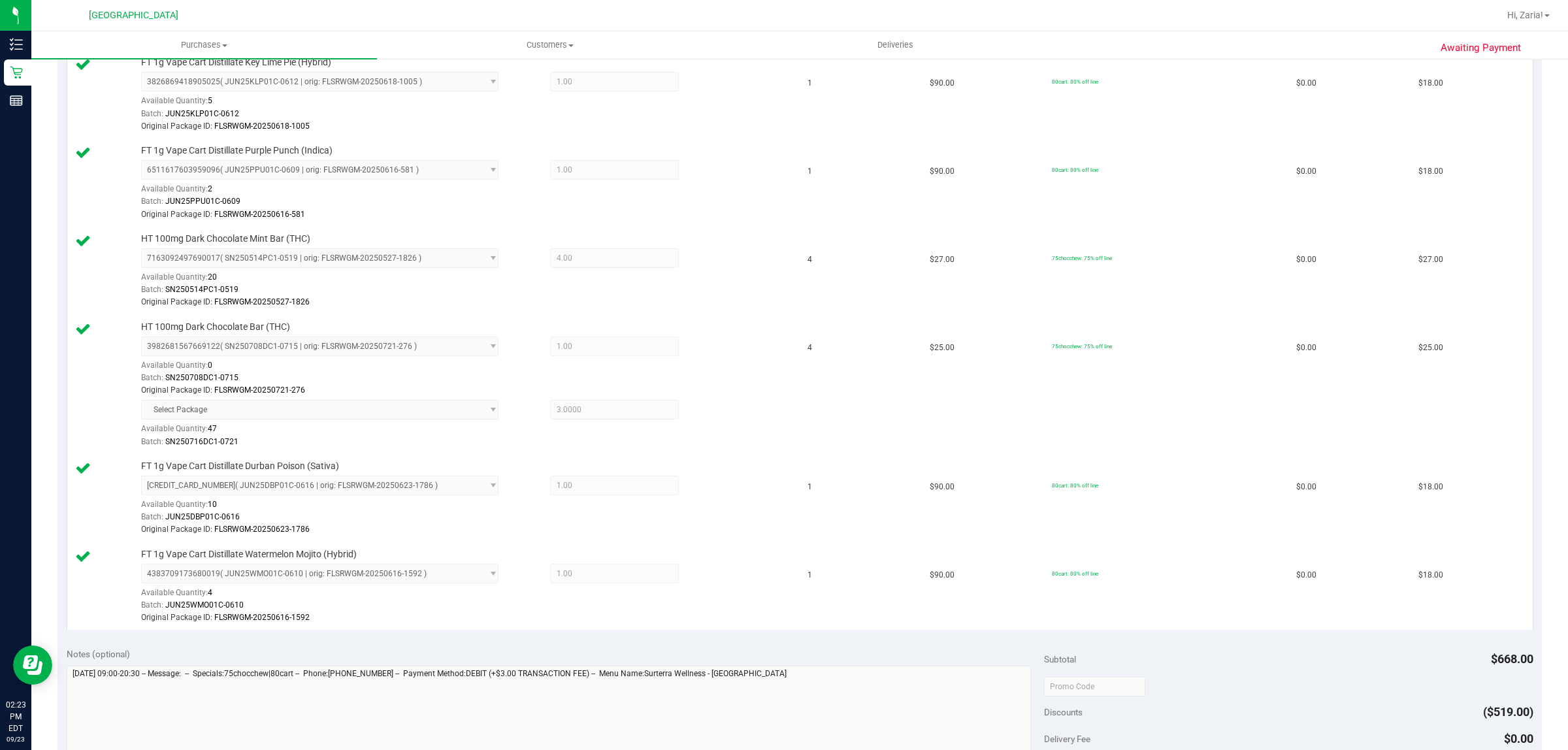
scroll to position [817, 0]
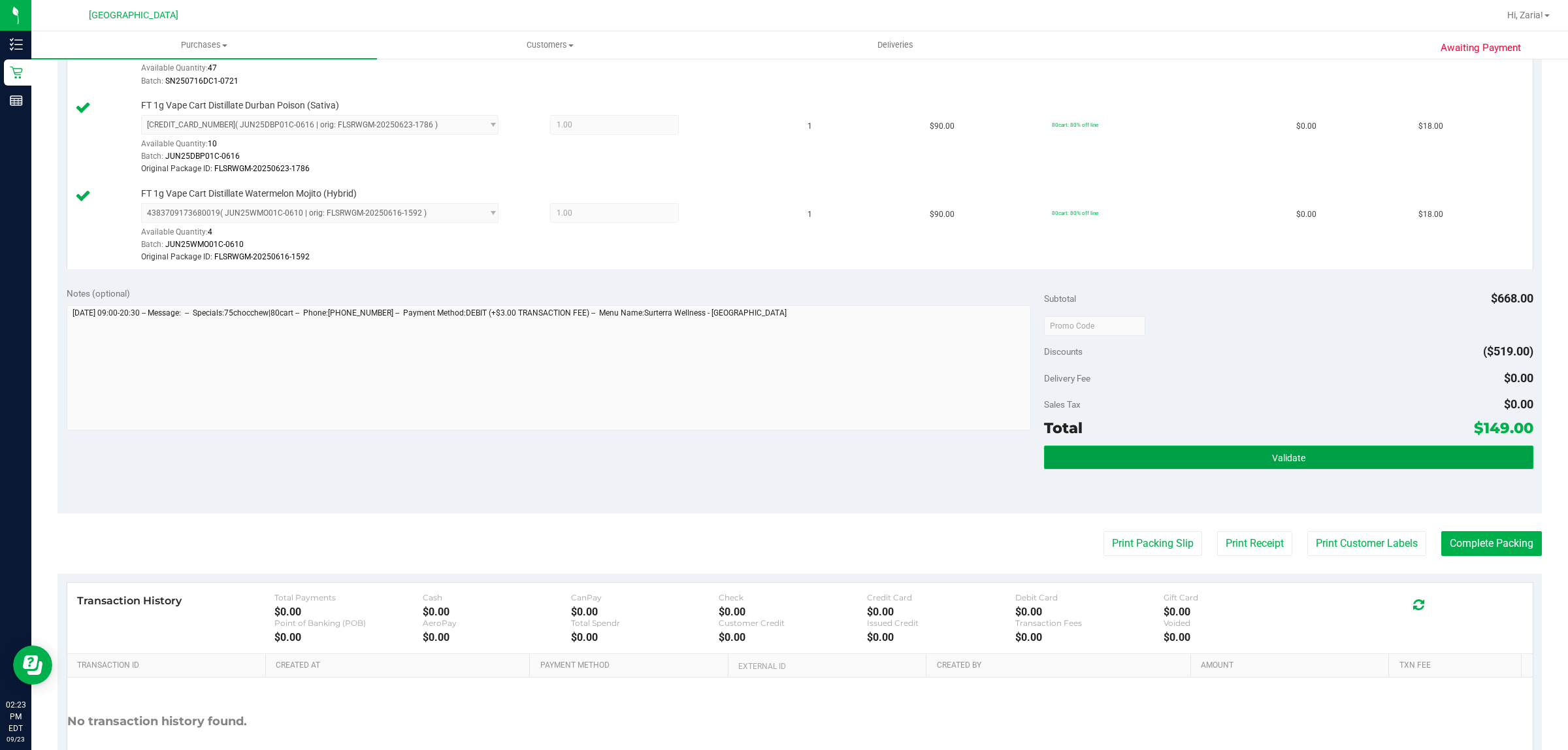
click at [1203, 463] on button "Validate" at bounding box center [1289, 457] width 489 height 23
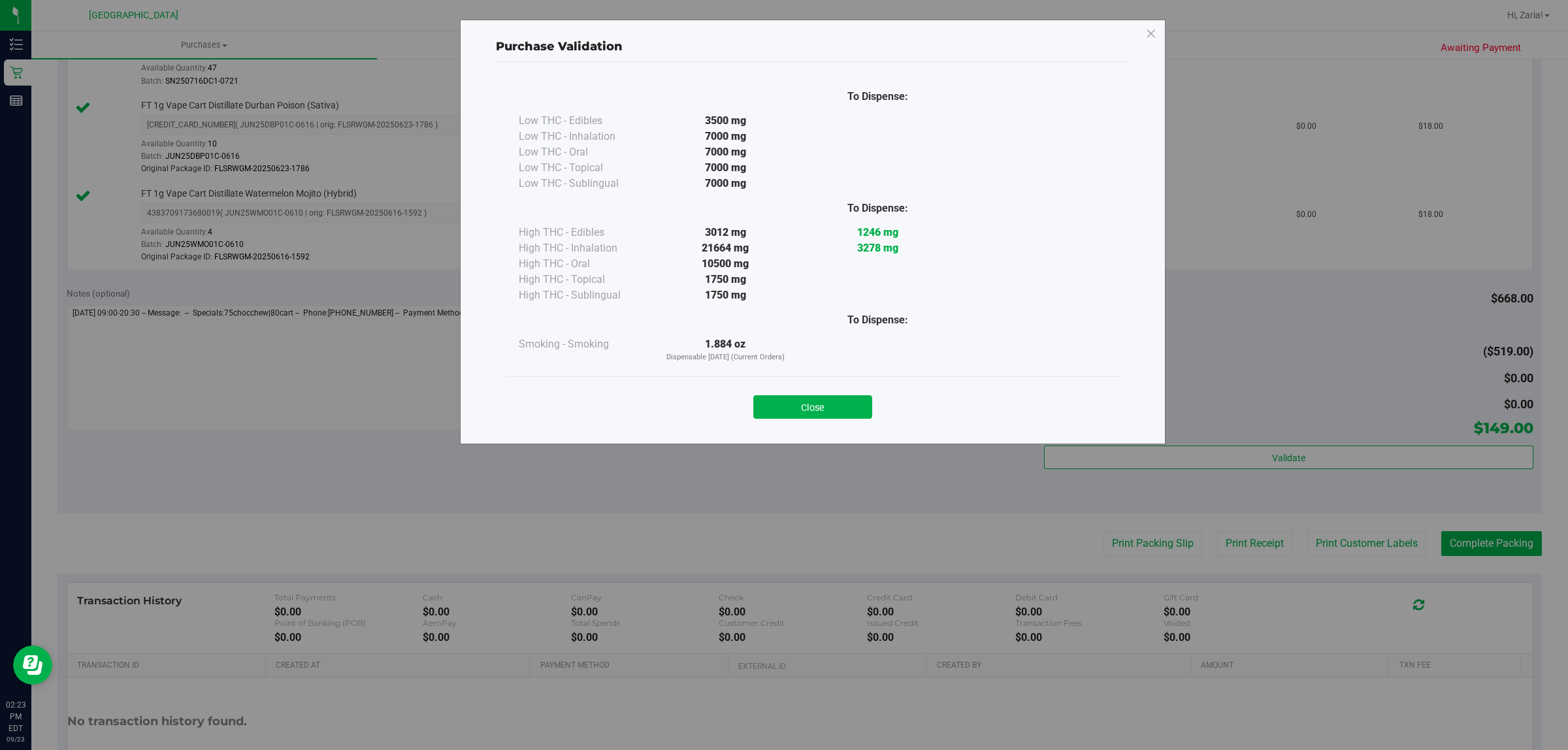
drag, startPoint x: 860, startPoint y: 433, endPoint x: 851, endPoint y: 428, distance: 10.3
click at [851, 439] on div "Purchase Validation To Dispense: Low THC - Edibles 3500 mg" at bounding box center [812, 231] width 706 height 425
click at [848, 415] on button "Close" at bounding box center [813, 407] width 119 height 23
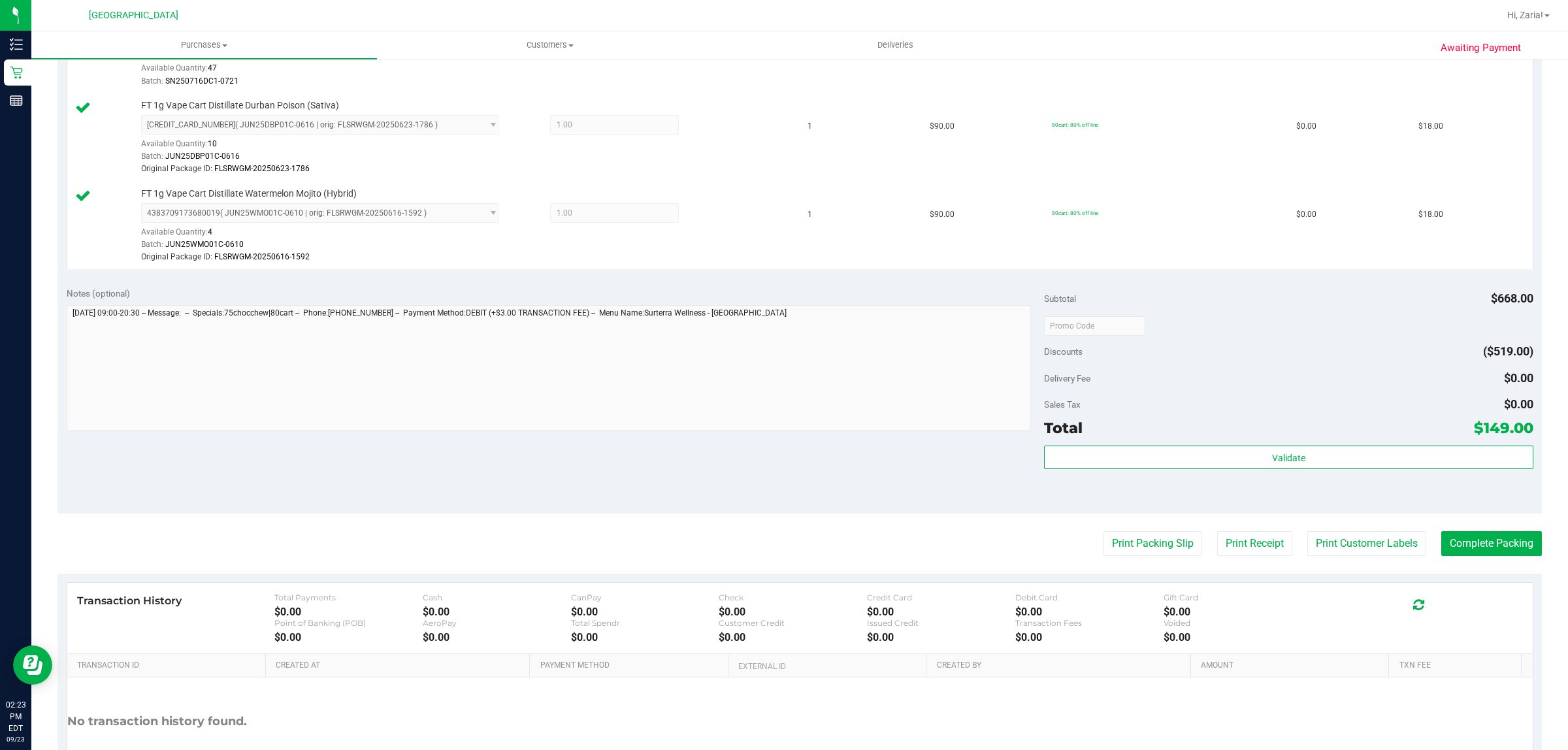
click at [1302, 529] on purchase-details "Back Edit Purchase Cancel Purchase View Profile # 11994386 BioTrack ID: - Submi…" at bounding box center [800, 36] width 1485 height 1565
click at [1308, 544] on button "Print Customer Labels" at bounding box center [1368, 544] width 119 height 25
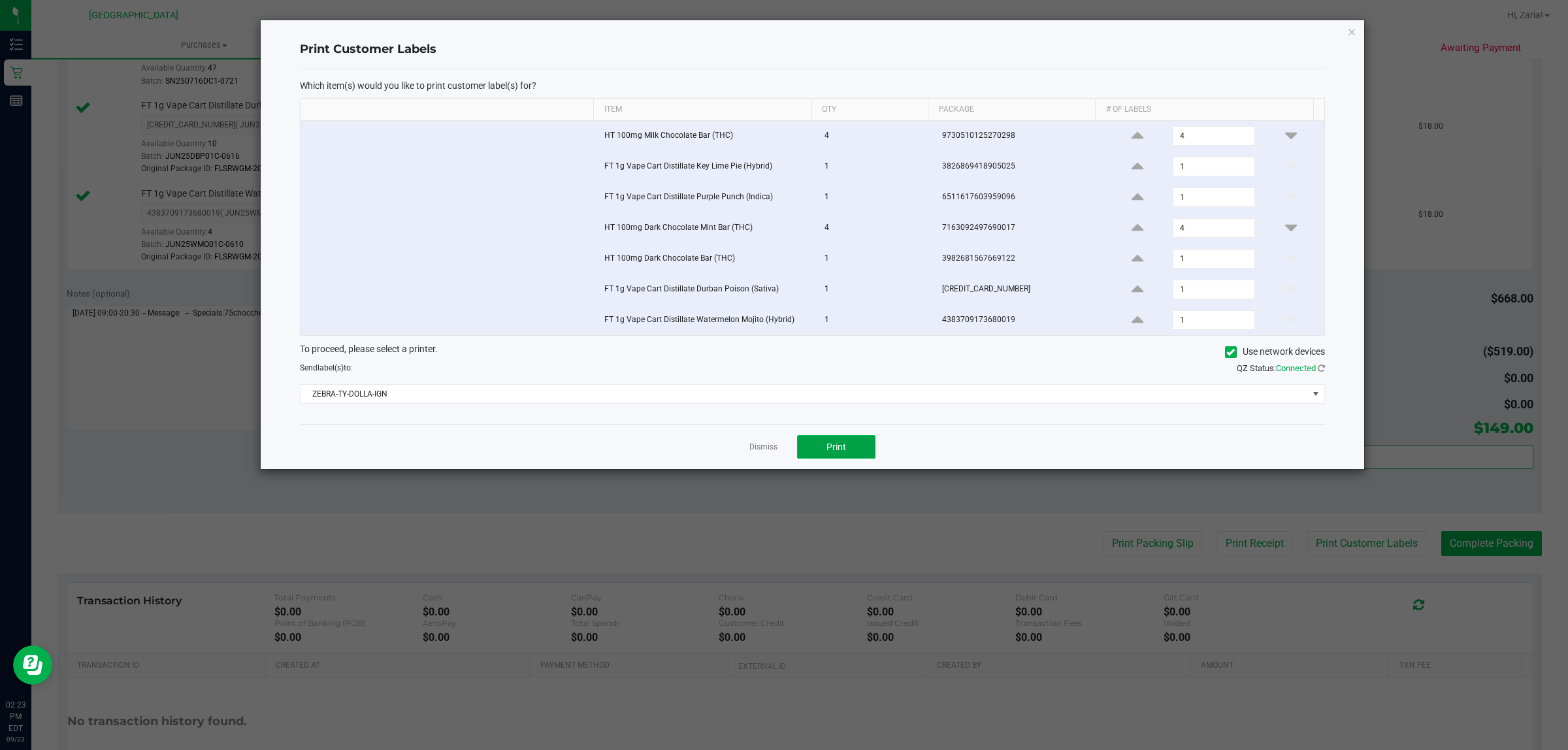
click at [828, 447] on span "Print" at bounding box center [836, 447] width 19 height 11
click at [1348, 38] on icon "button" at bounding box center [1352, 31] width 10 height 15
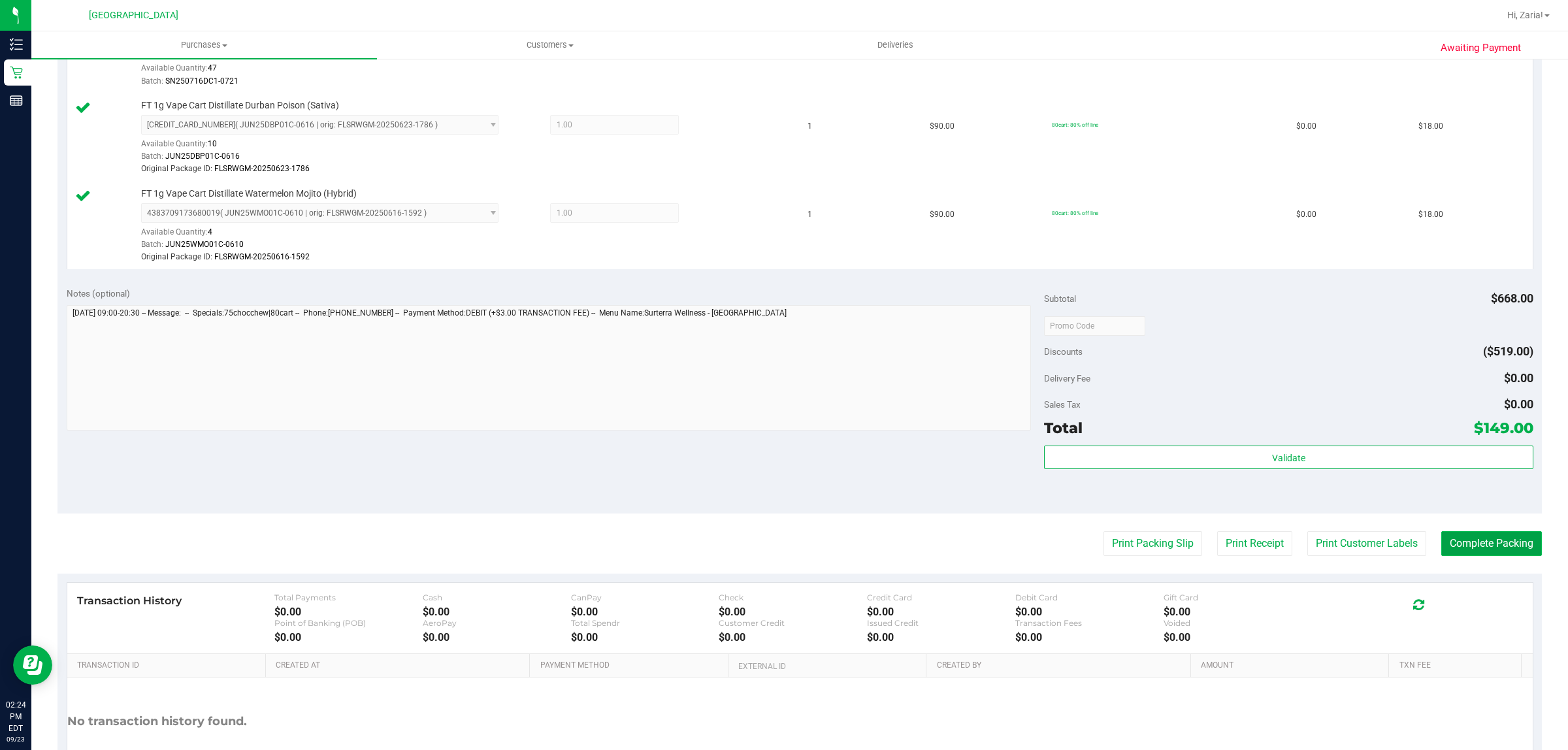
click at [1487, 548] on button "Complete Packing" at bounding box center [1492, 544] width 101 height 25
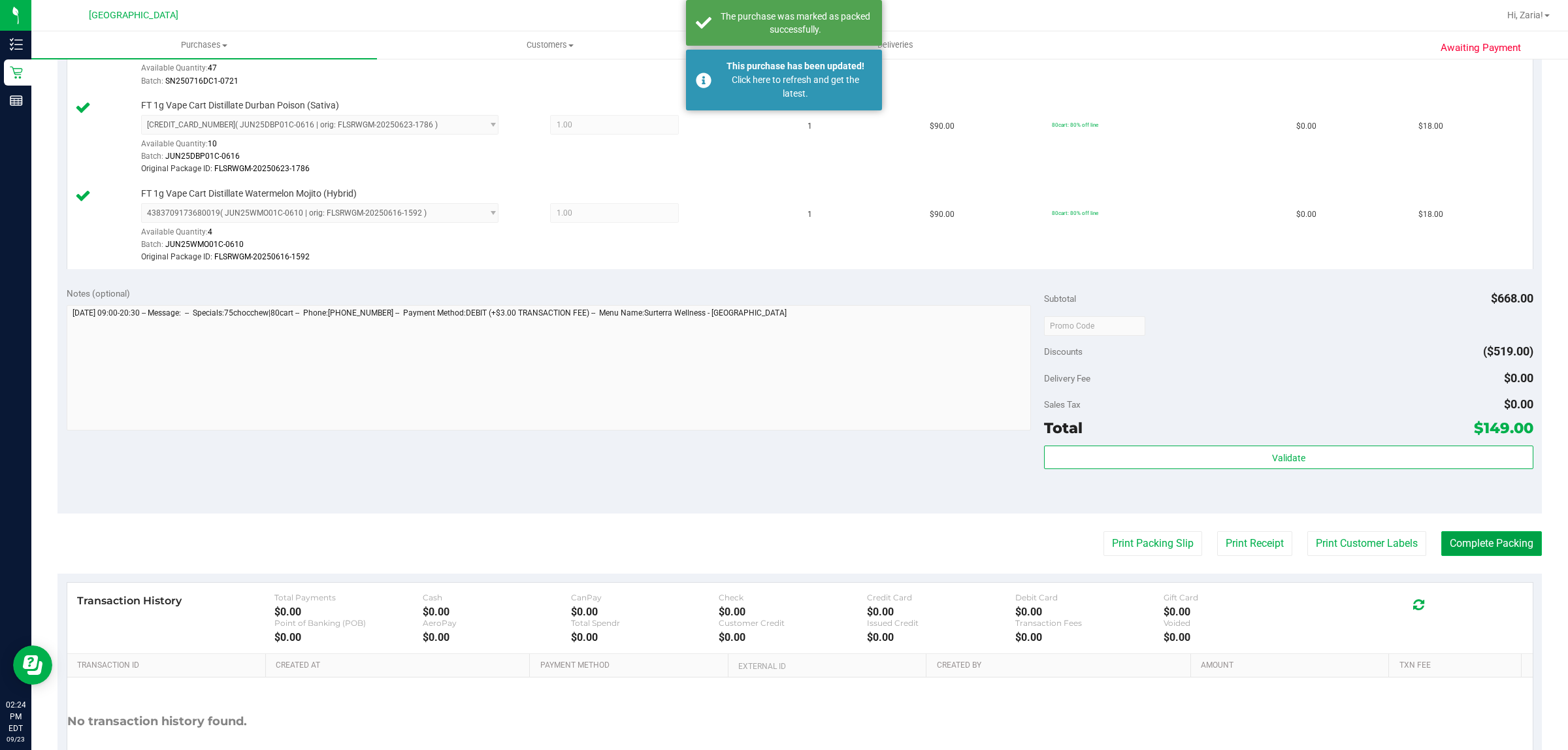
click at [1472, 550] on button "Complete Packing" at bounding box center [1492, 544] width 101 height 25
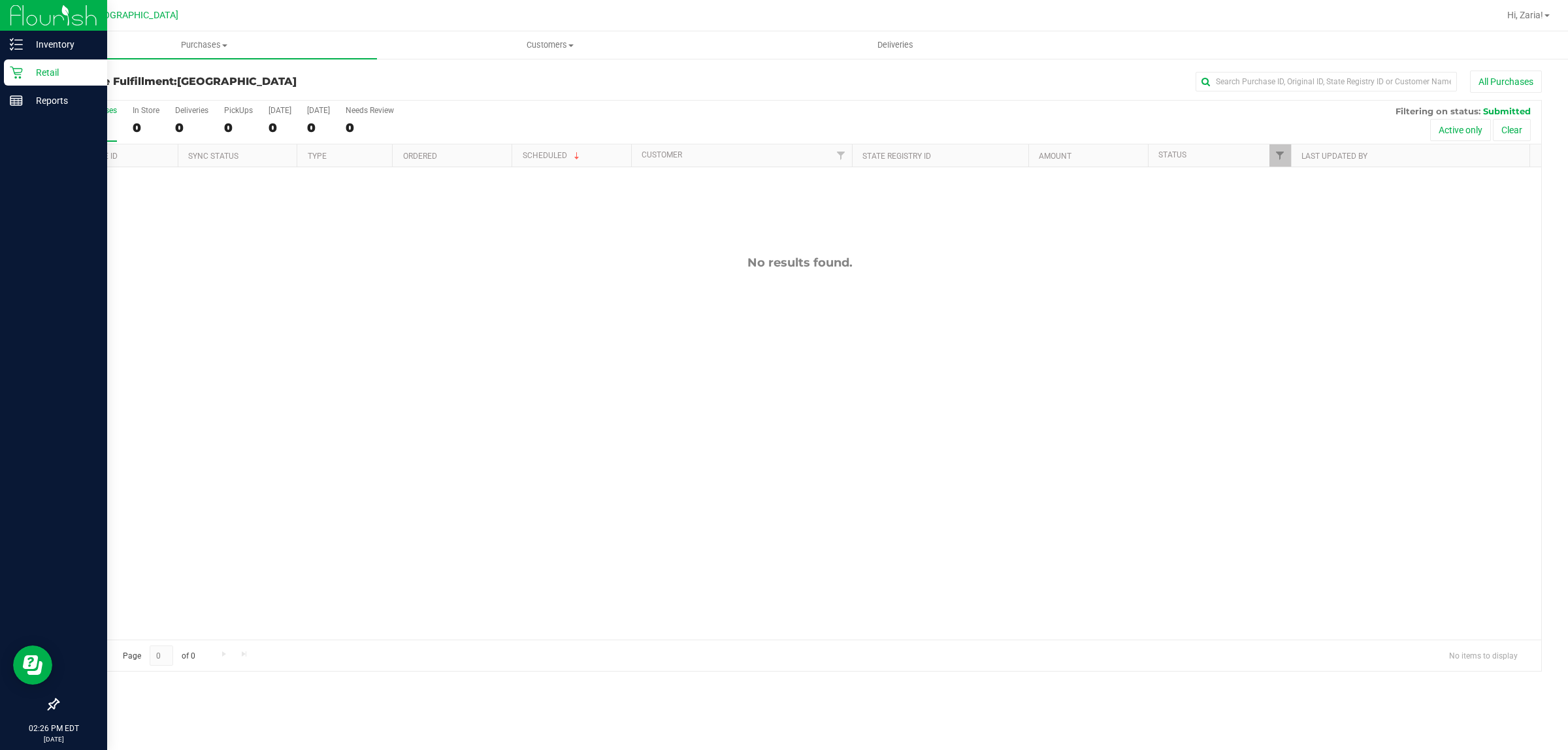
click at [14, 76] on icon at bounding box center [16, 73] width 13 height 13
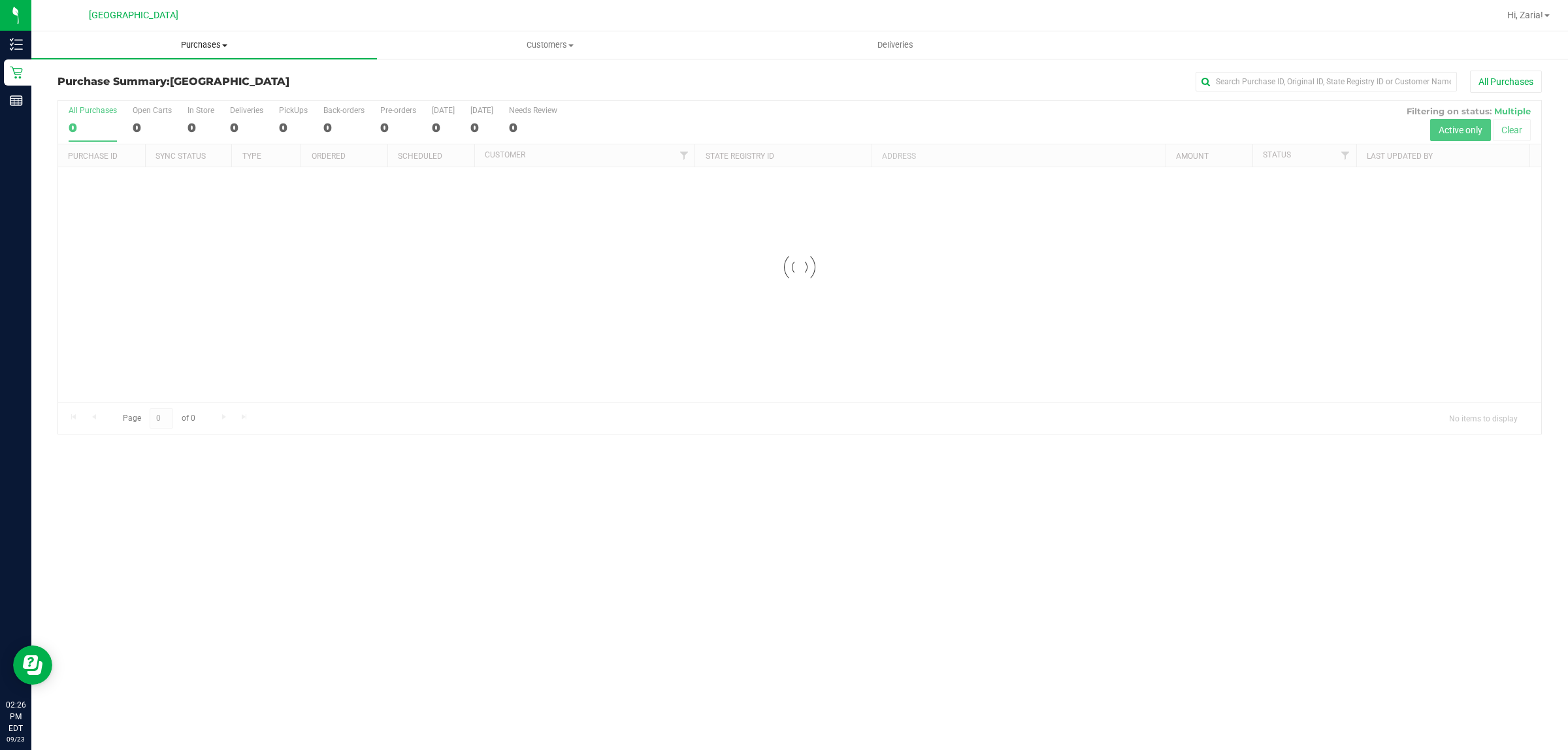
click at [167, 54] on uib-tab-heading "Purchases Summary of purchases Fulfillment All purchases" at bounding box center [204, 45] width 346 height 28
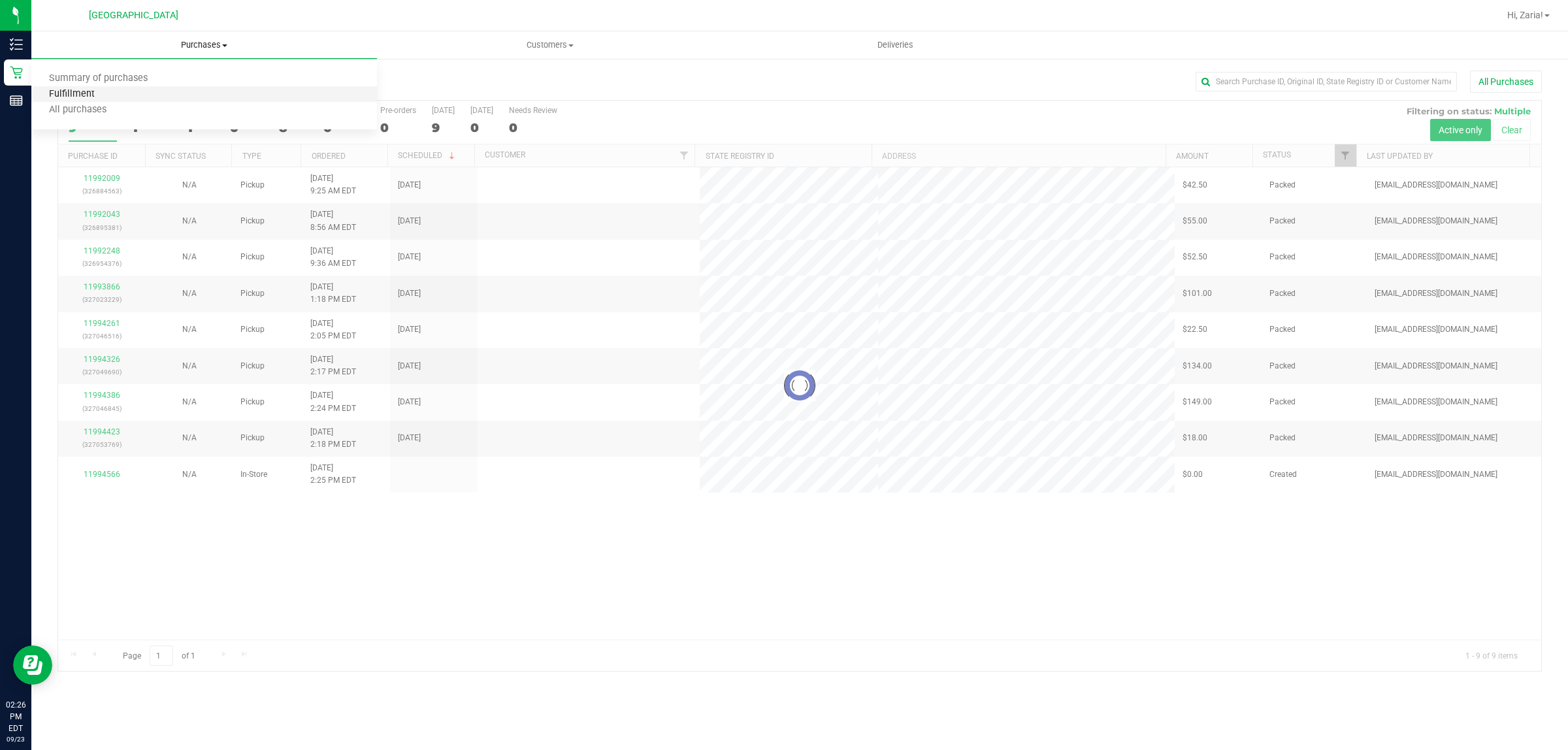
click at [109, 92] on span "Fulfillment" at bounding box center [72, 94] width 81 height 12
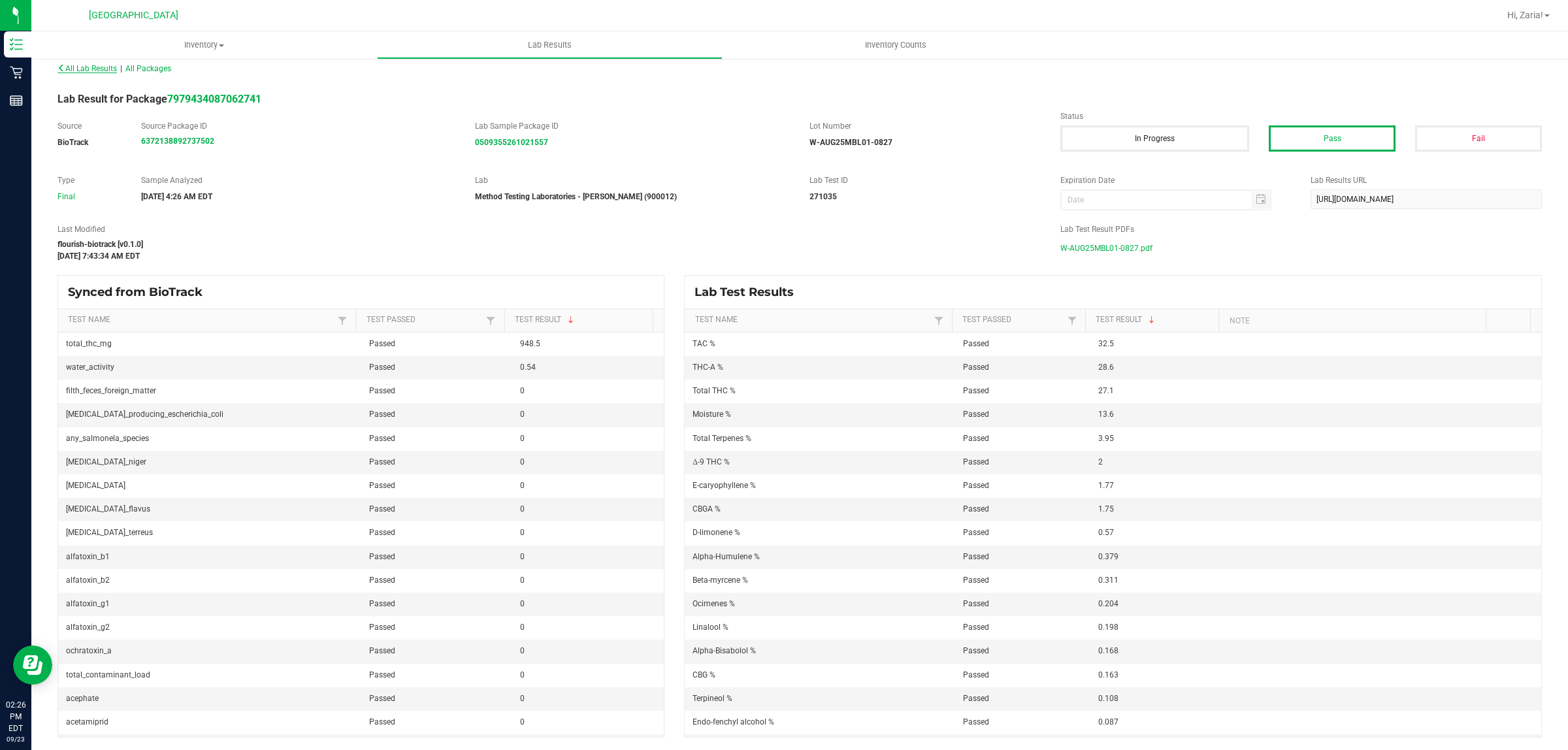
click at [65, 69] on span "All Lab Results" at bounding box center [88, 69] width 60 height 10
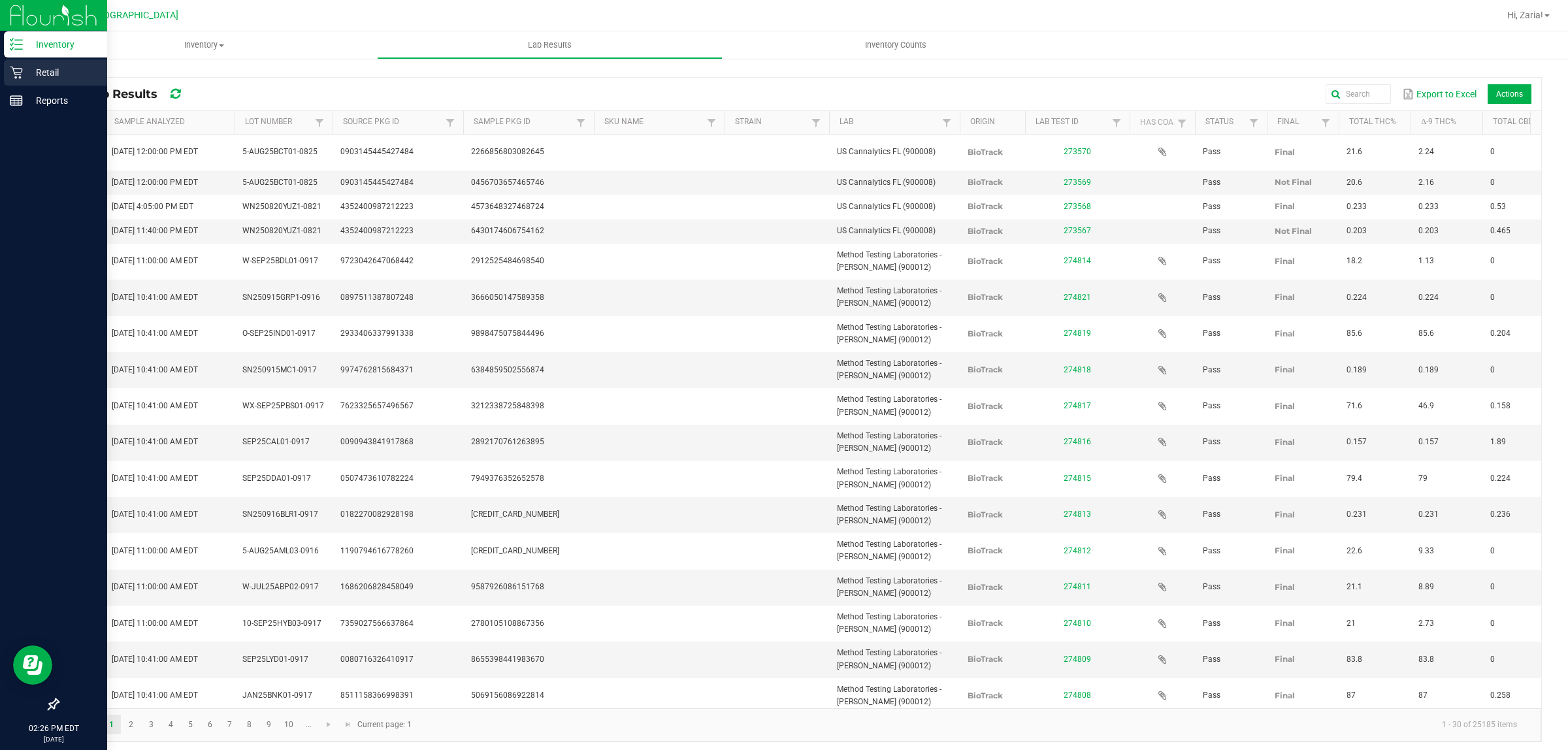
click at [32, 75] on p "Retail" at bounding box center [62, 72] width 78 height 15
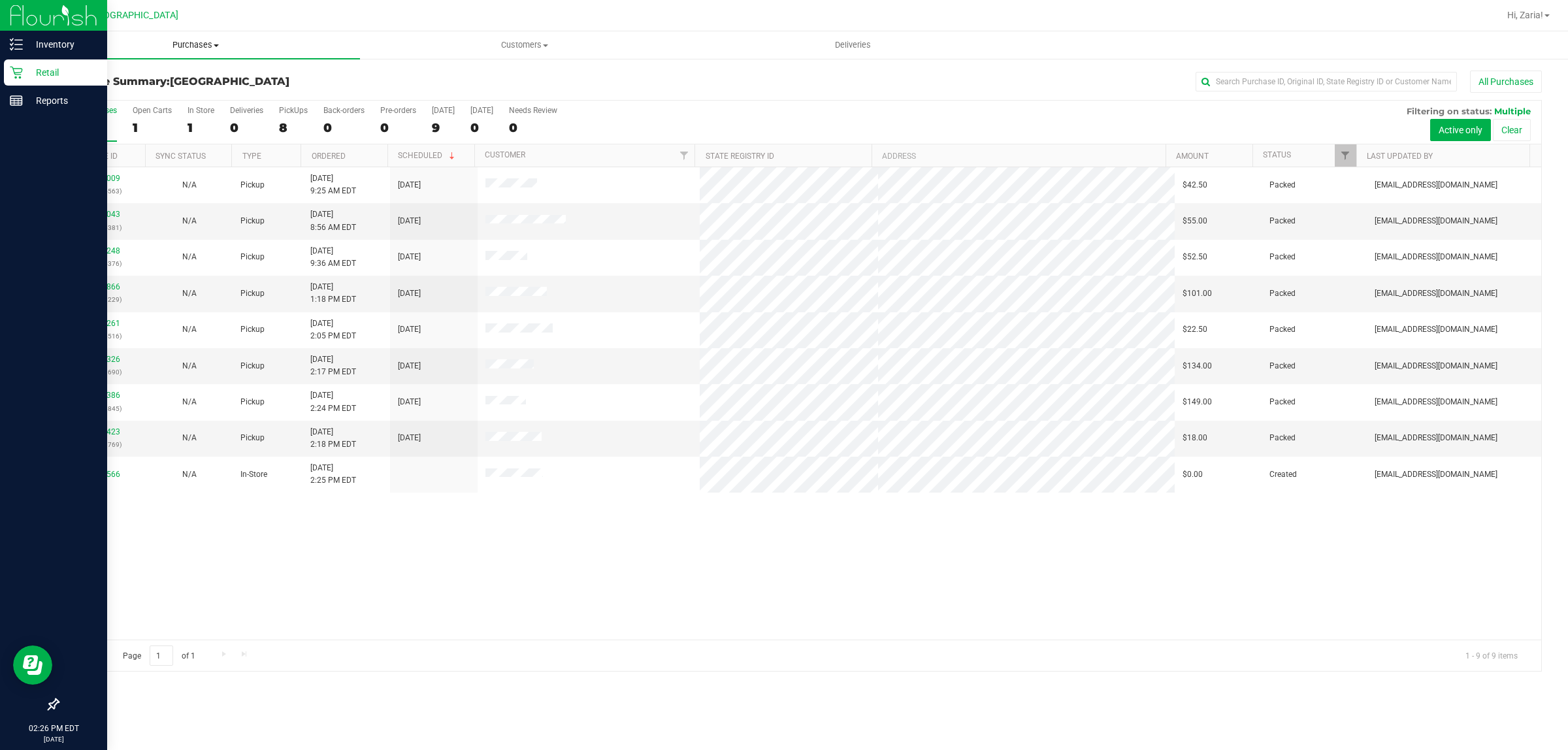
click at [194, 52] on uib-tab-heading "Purchases Summary of purchases Fulfillment All purchases" at bounding box center [196, 45] width 329 height 28
click at [180, 95] on li "Fulfillment" at bounding box center [196, 94] width 329 height 15
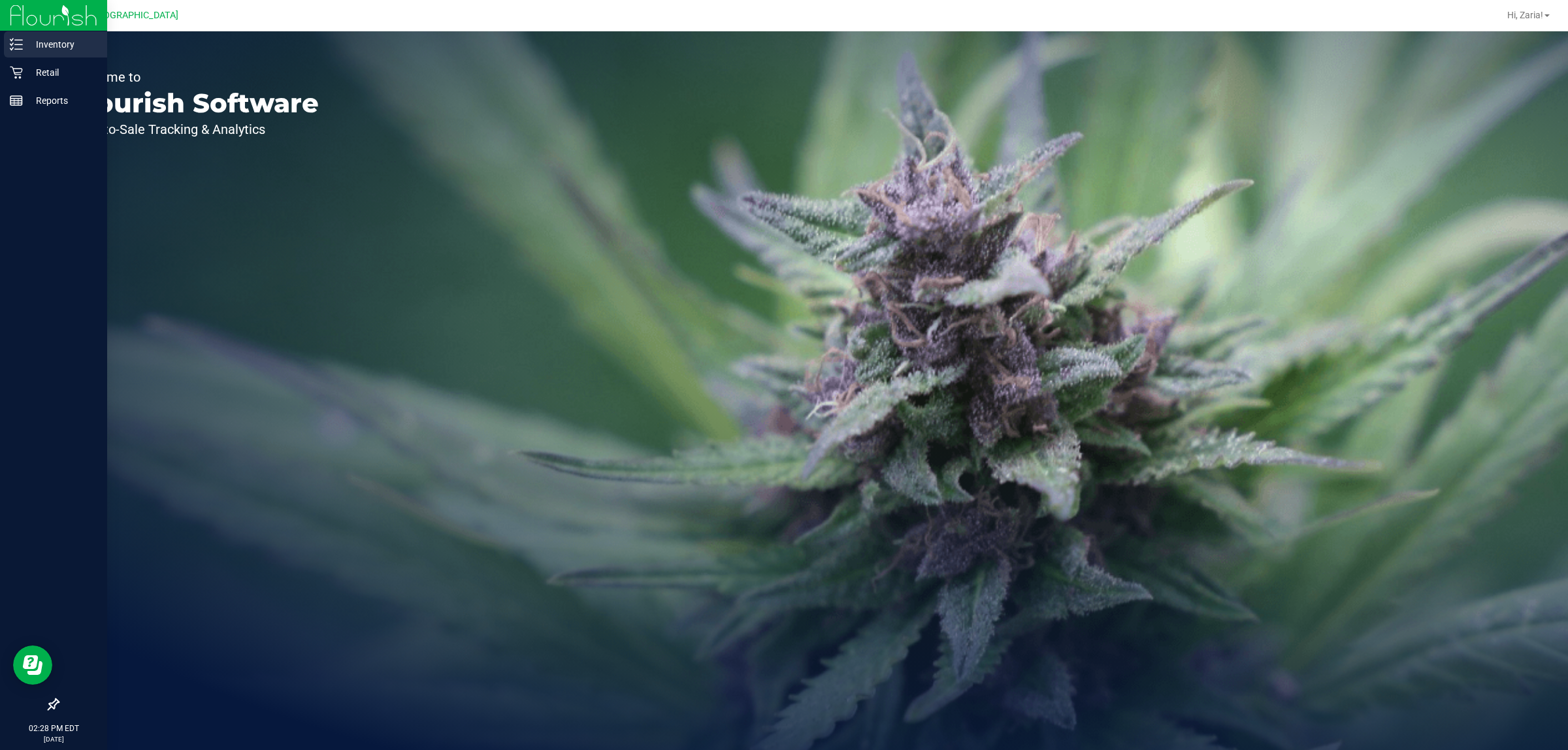
click at [24, 34] on div "Inventory" at bounding box center [55, 44] width 103 height 26
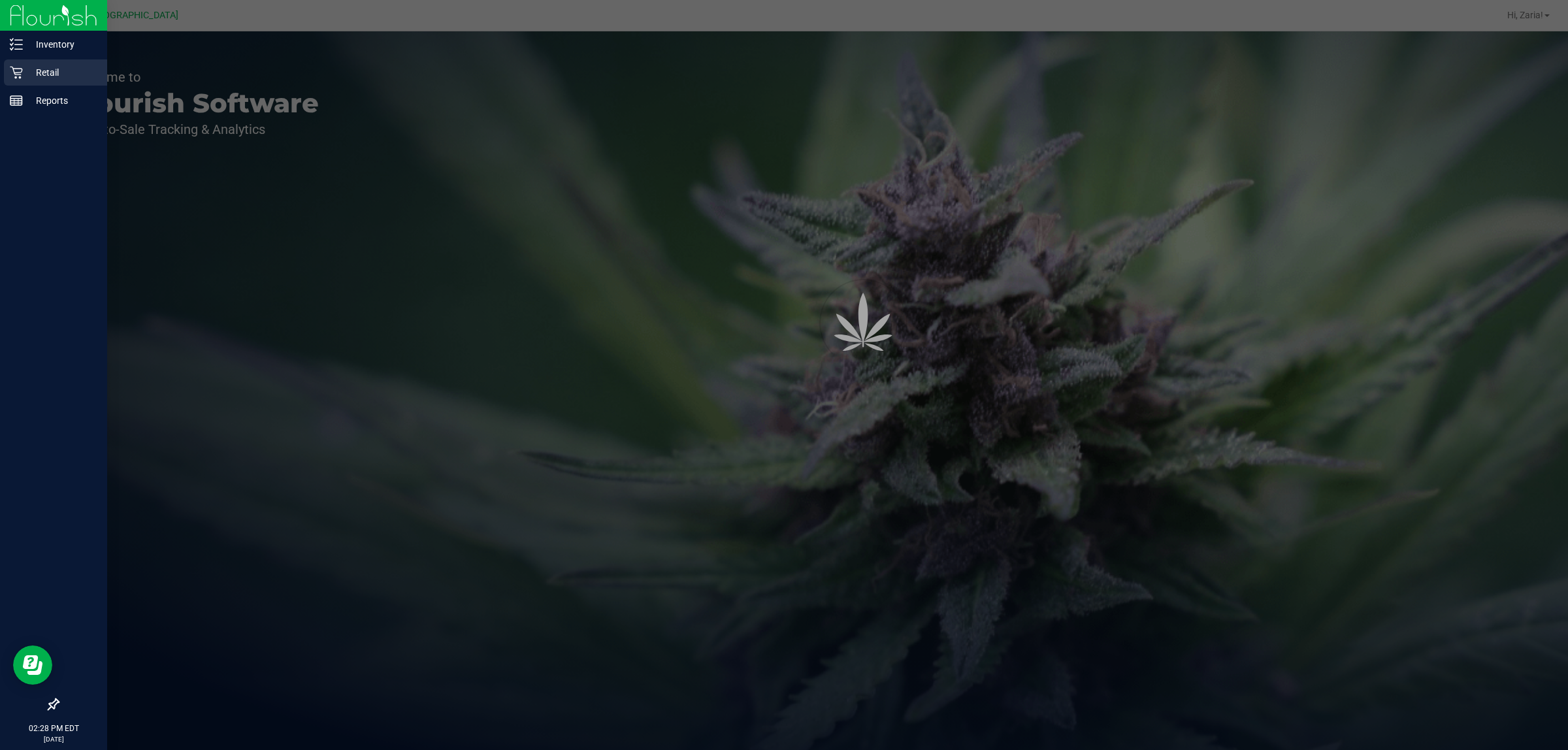
click at [23, 72] on p "Retail" at bounding box center [62, 72] width 78 height 15
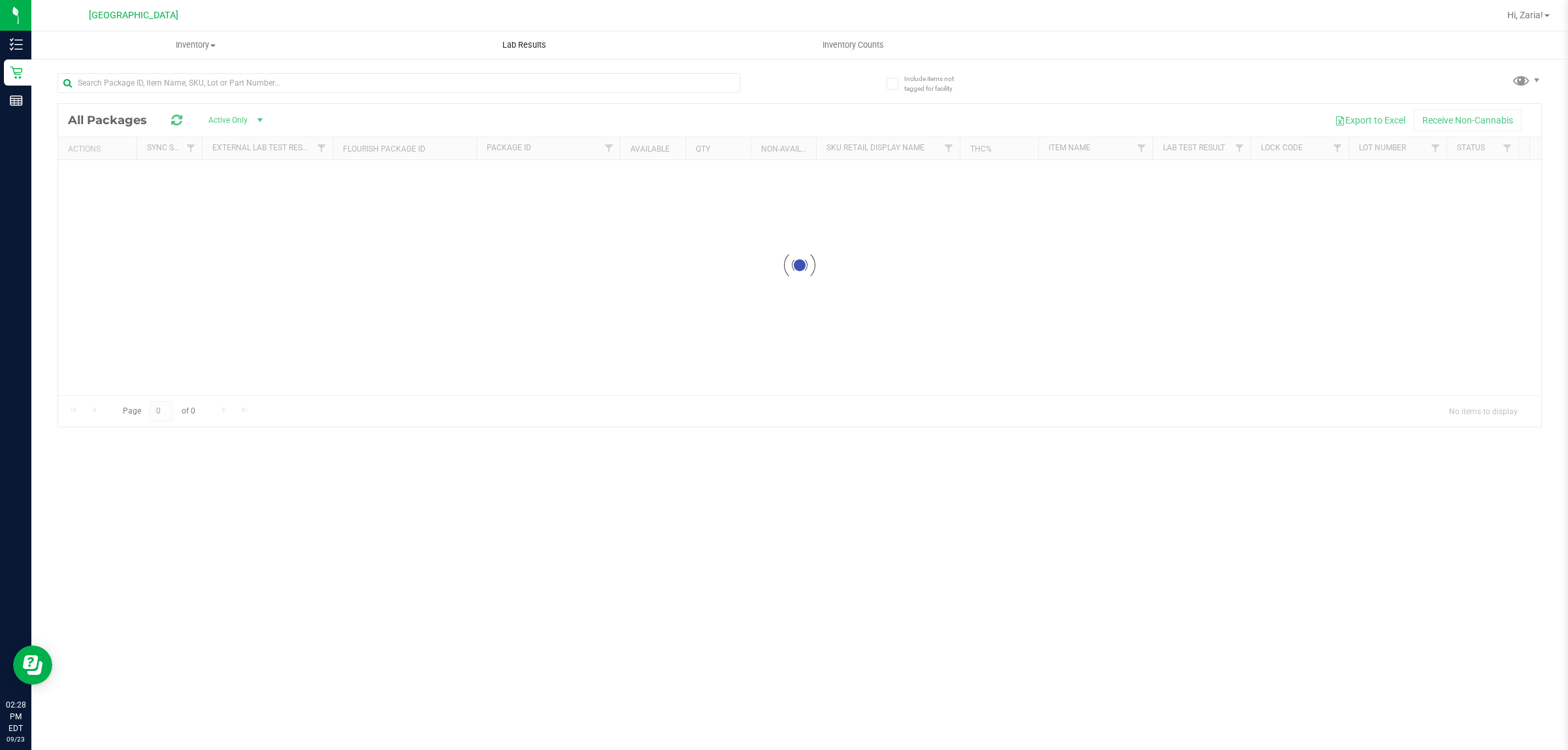
click at [372, 49] on uib-tab-heading "Lab Results" at bounding box center [525, 44] width 327 height 26
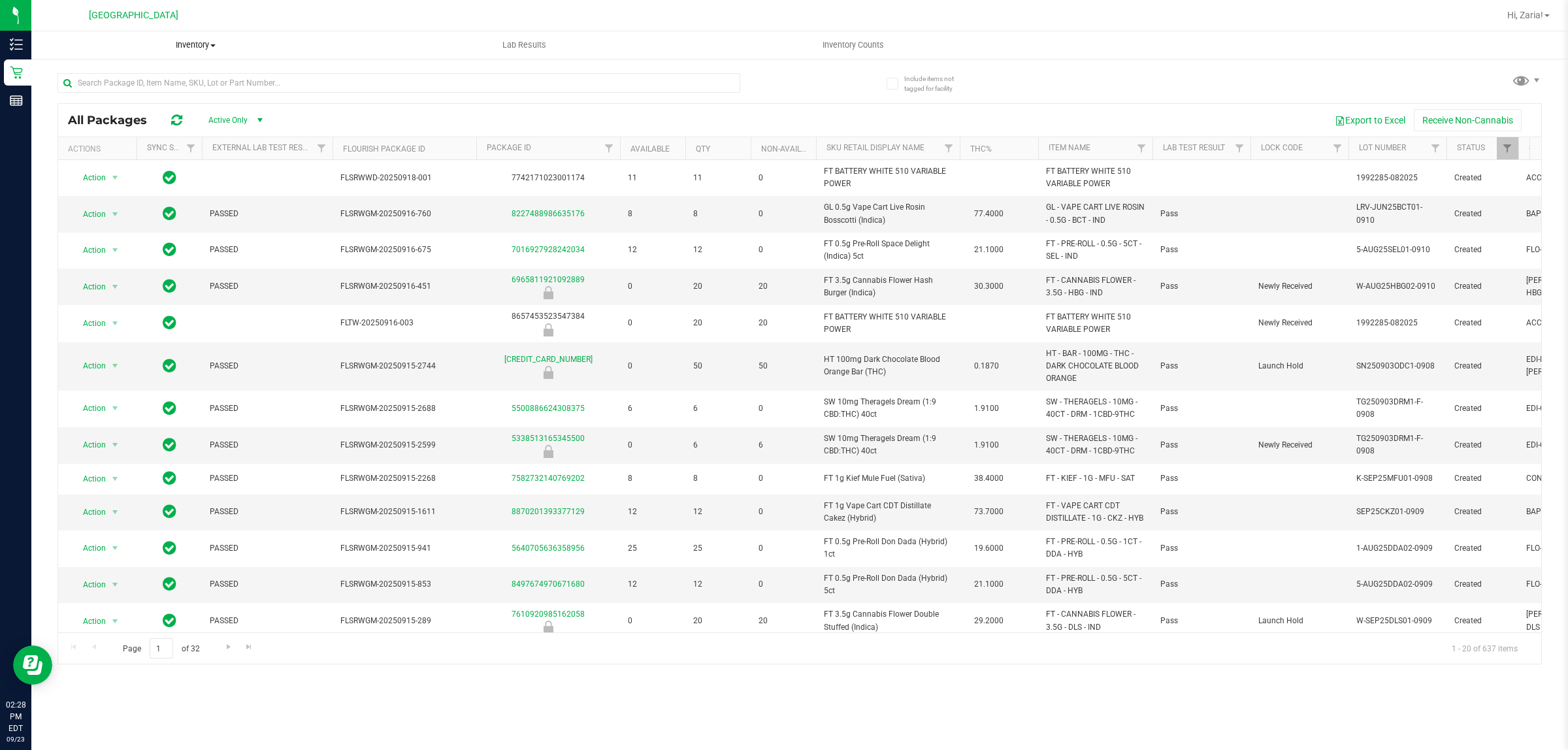
click at [230, 46] on span "Inventory" at bounding box center [195, 45] width 327 height 12
click at [125, 91] on li "All inventory" at bounding box center [196, 94] width 329 height 15
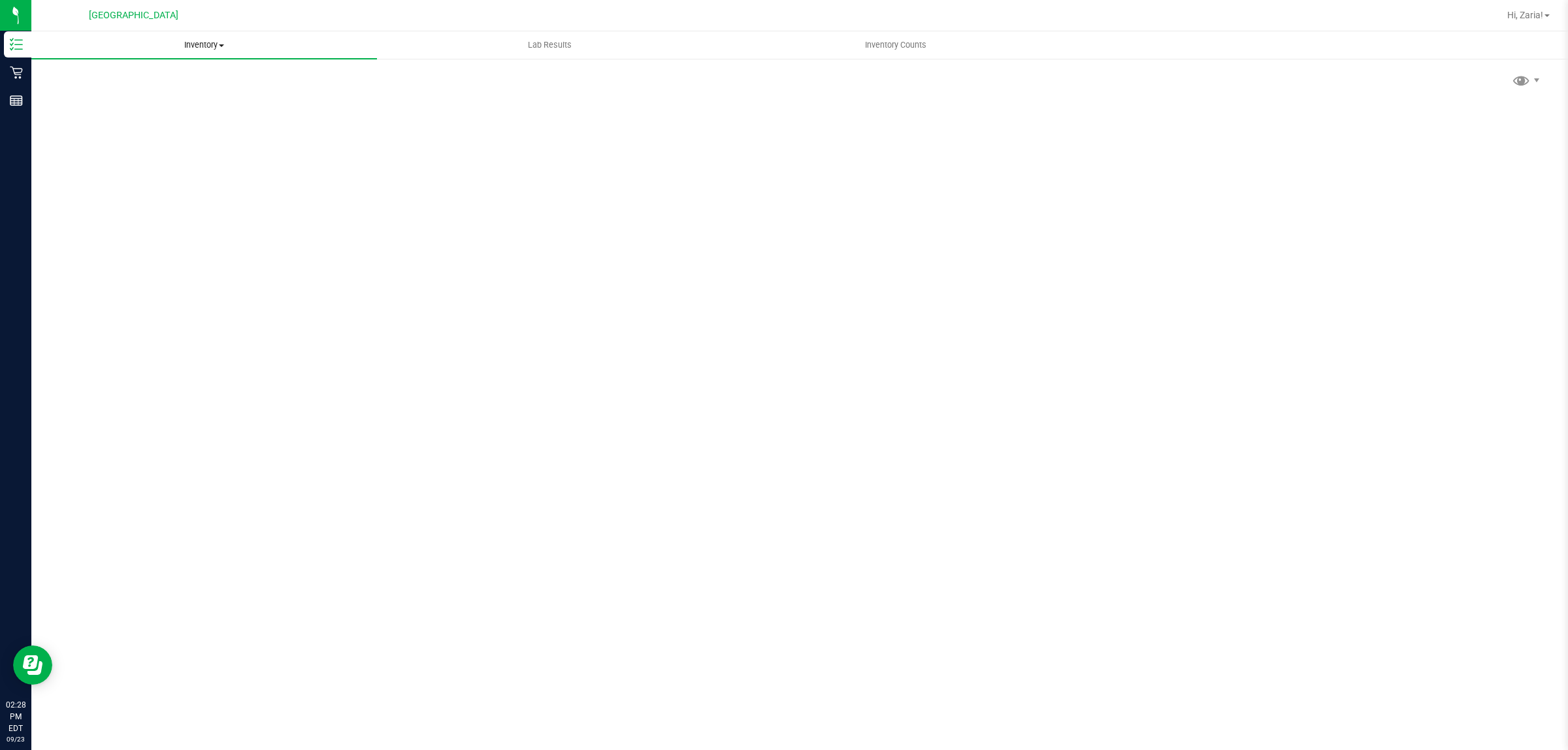
click at [172, 34] on uib-tab-heading "Inventory All packages All inventory Waste log" at bounding box center [204, 45] width 346 height 28
click at [155, 71] on li "All packages" at bounding box center [204, 79] width 346 height 15
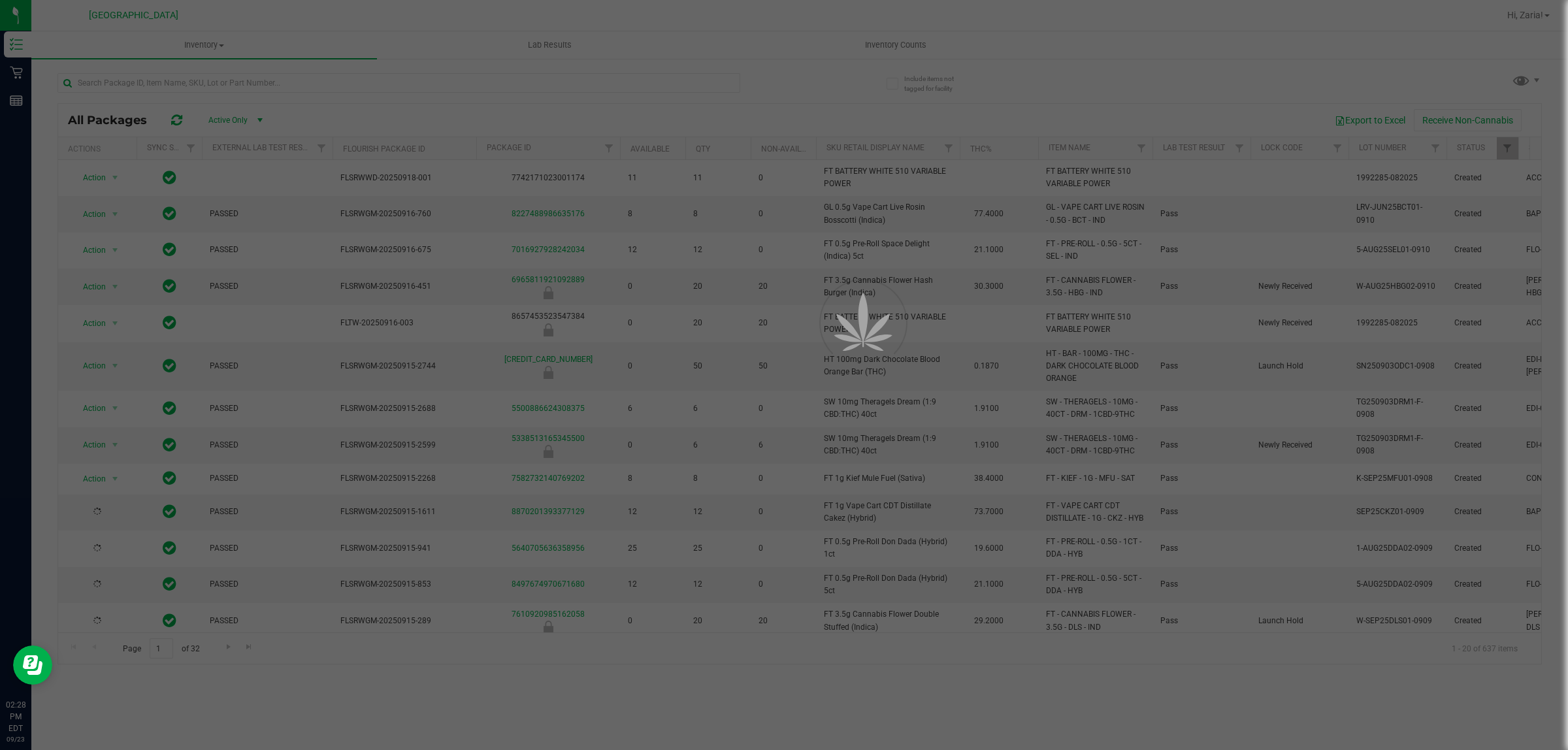
click at [124, 85] on div at bounding box center [784, 375] width 1568 height 750
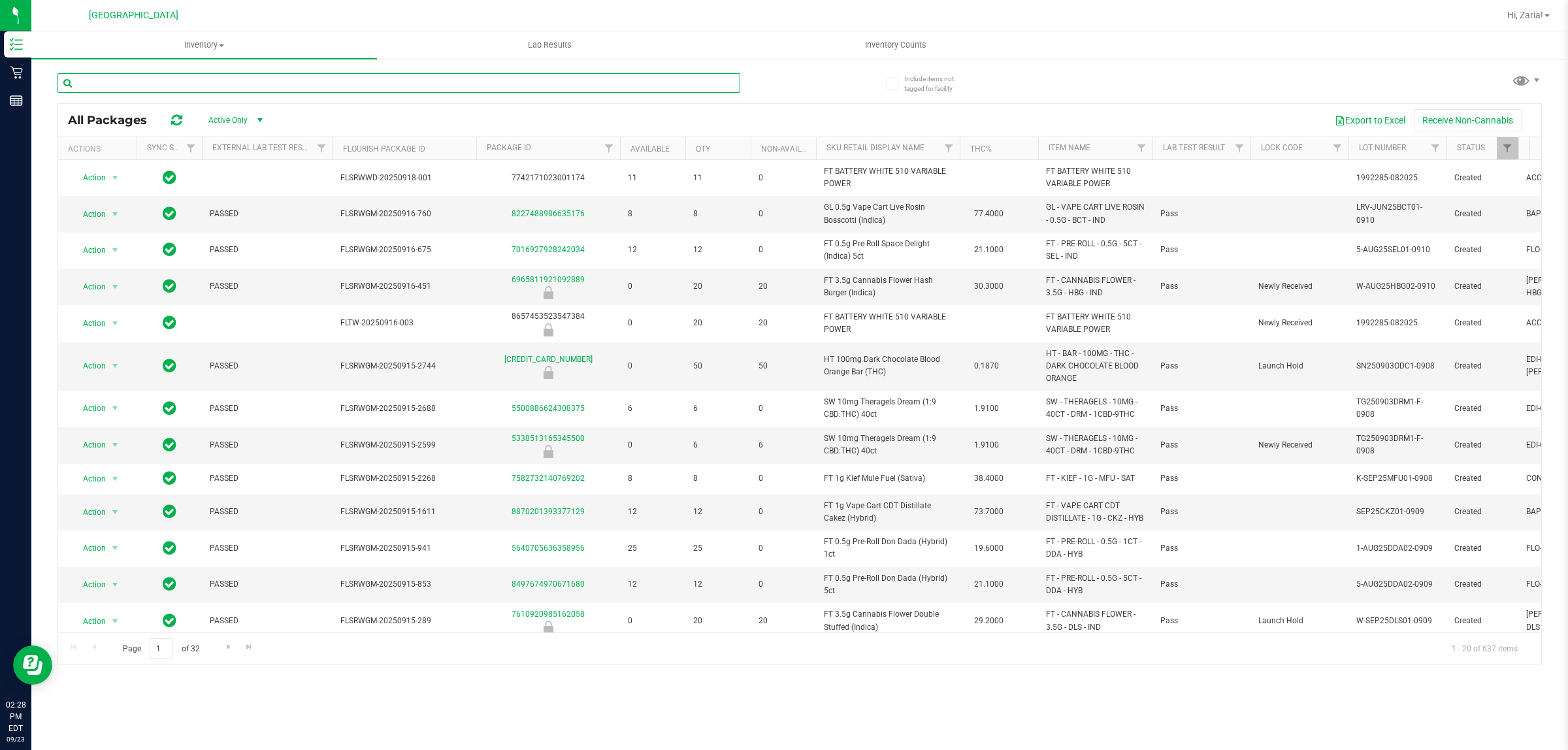
click at [125, 83] on input "text" at bounding box center [398, 83] width 682 height 19
type input "northern"
